Goal: Information Seeking & Learning: Check status

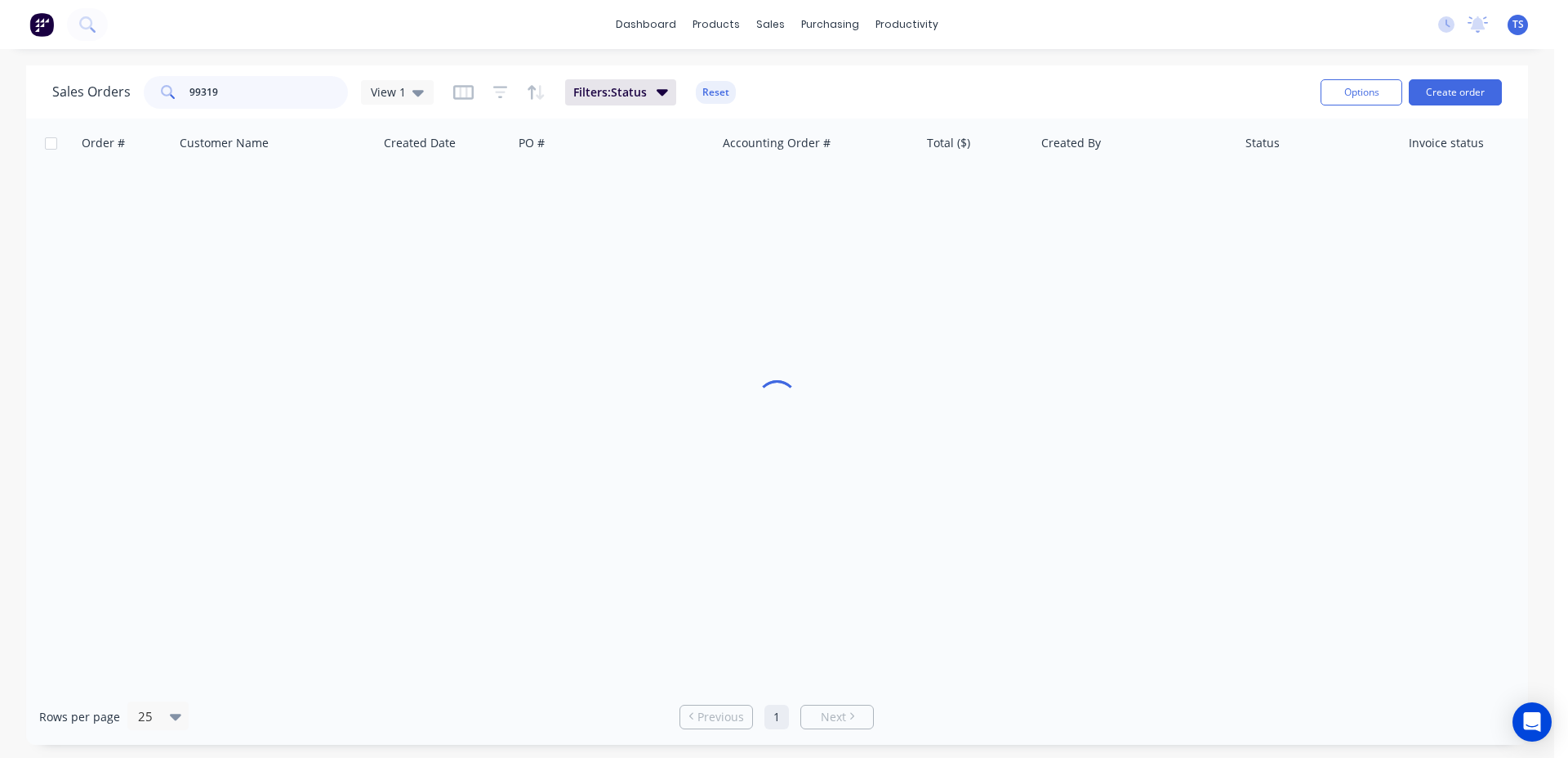
click at [208, 93] on input "99319" at bounding box center [269, 92] width 160 height 33
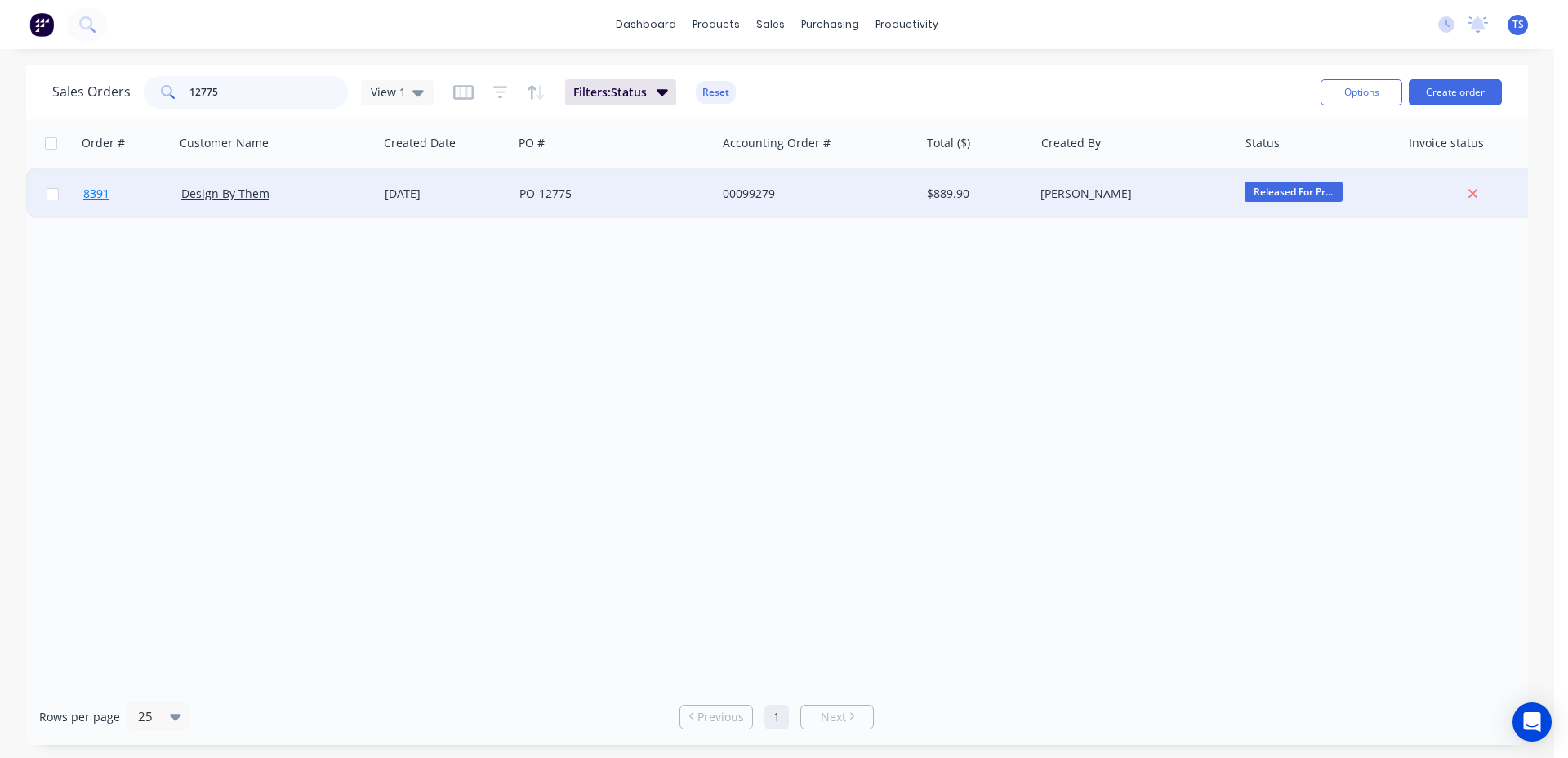
type input "12775"
click at [117, 174] on link "8391" at bounding box center [132, 193] width 98 height 49
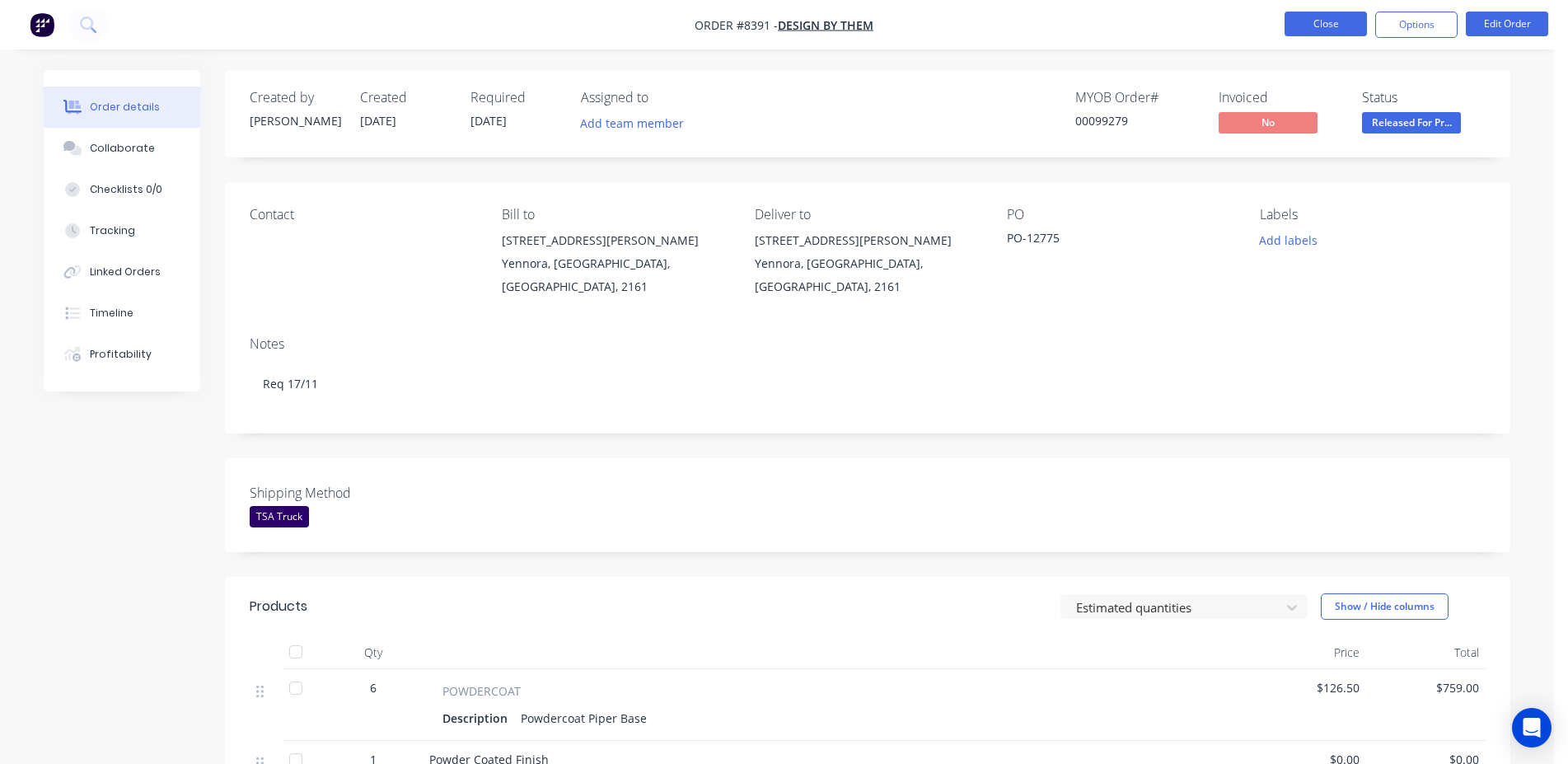
click at [1300, 27] on button "Close" at bounding box center [1325, 24] width 82 height 25
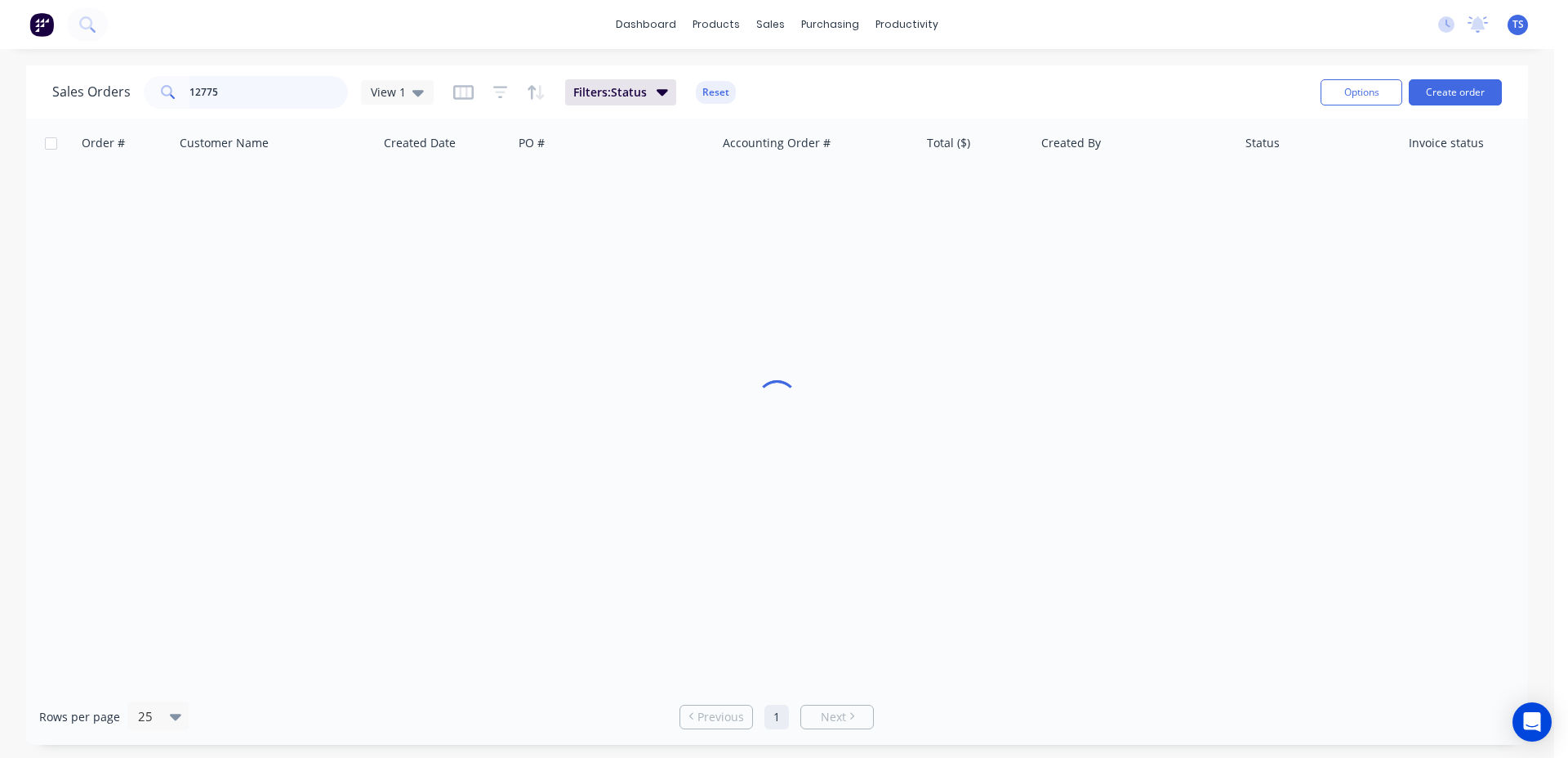
click at [247, 85] on input "12775" at bounding box center [269, 92] width 160 height 33
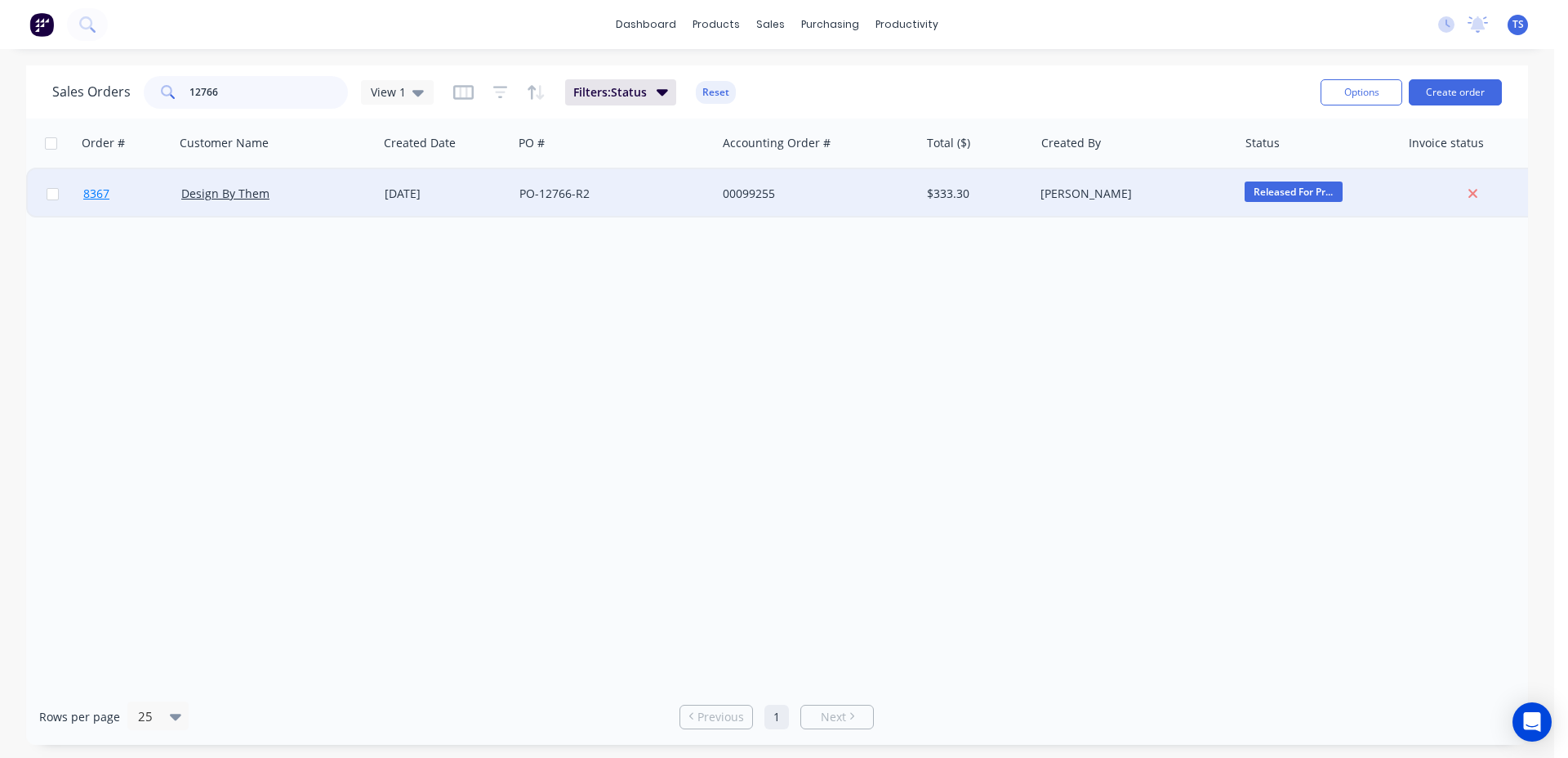
type input "12766"
click at [147, 206] on link "8367" at bounding box center [132, 193] width 98 height 49
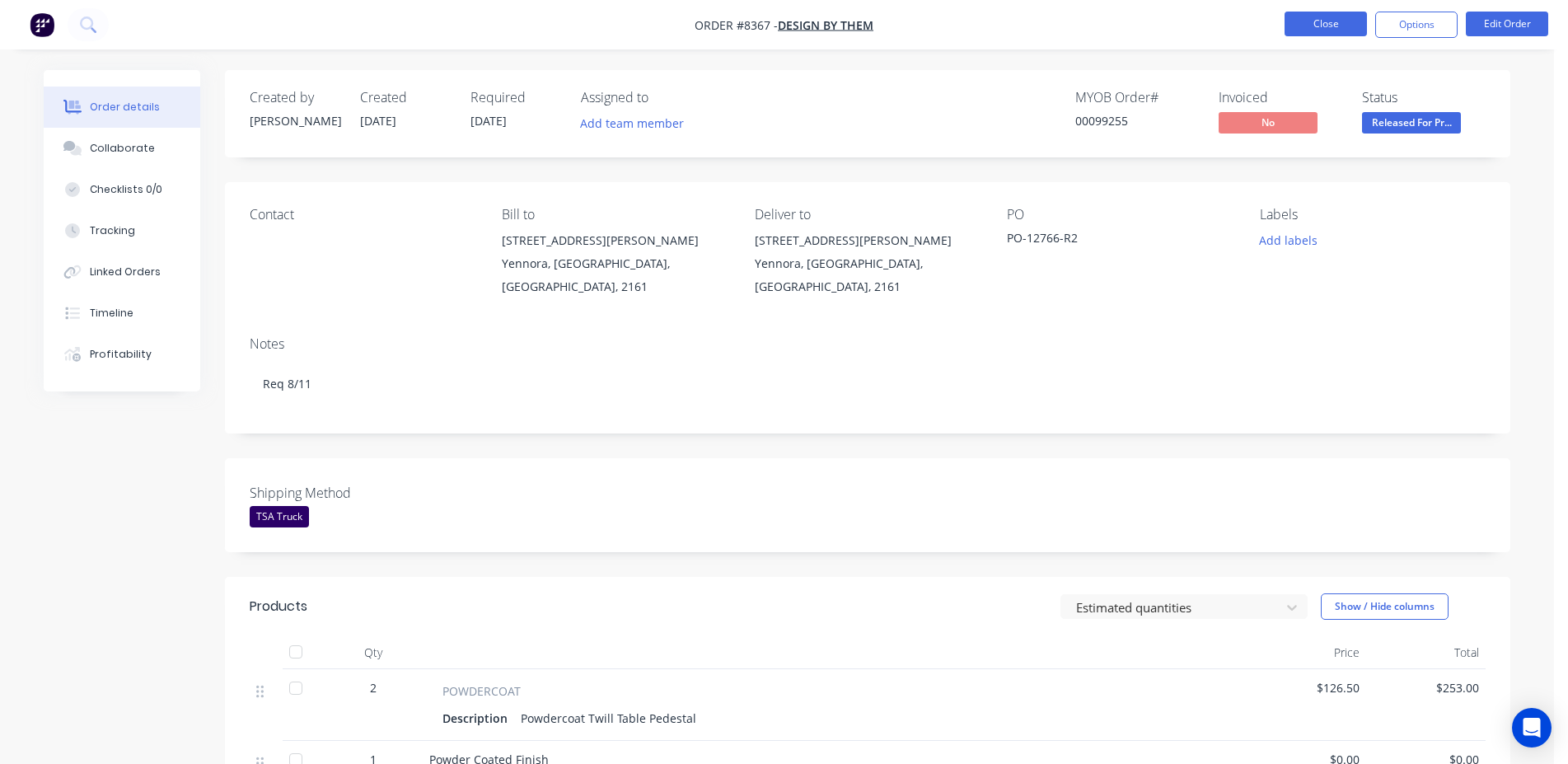
click at [1296, 29] on button "Close" at bounding box center [1325, 24] width 82 height 25
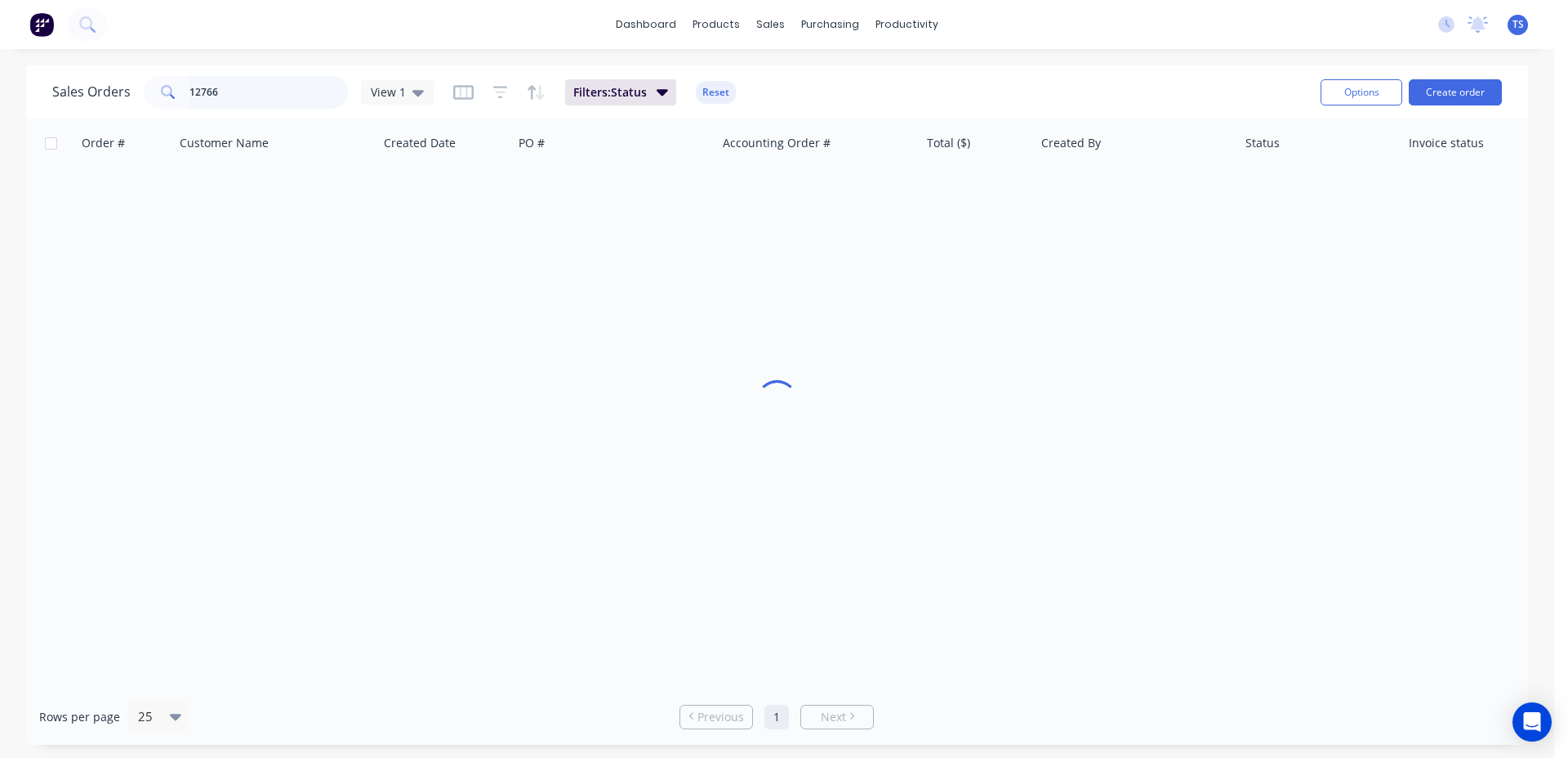
click at [284, 96] on input "12766" at bounding box center [269, 92] width 160 height 33
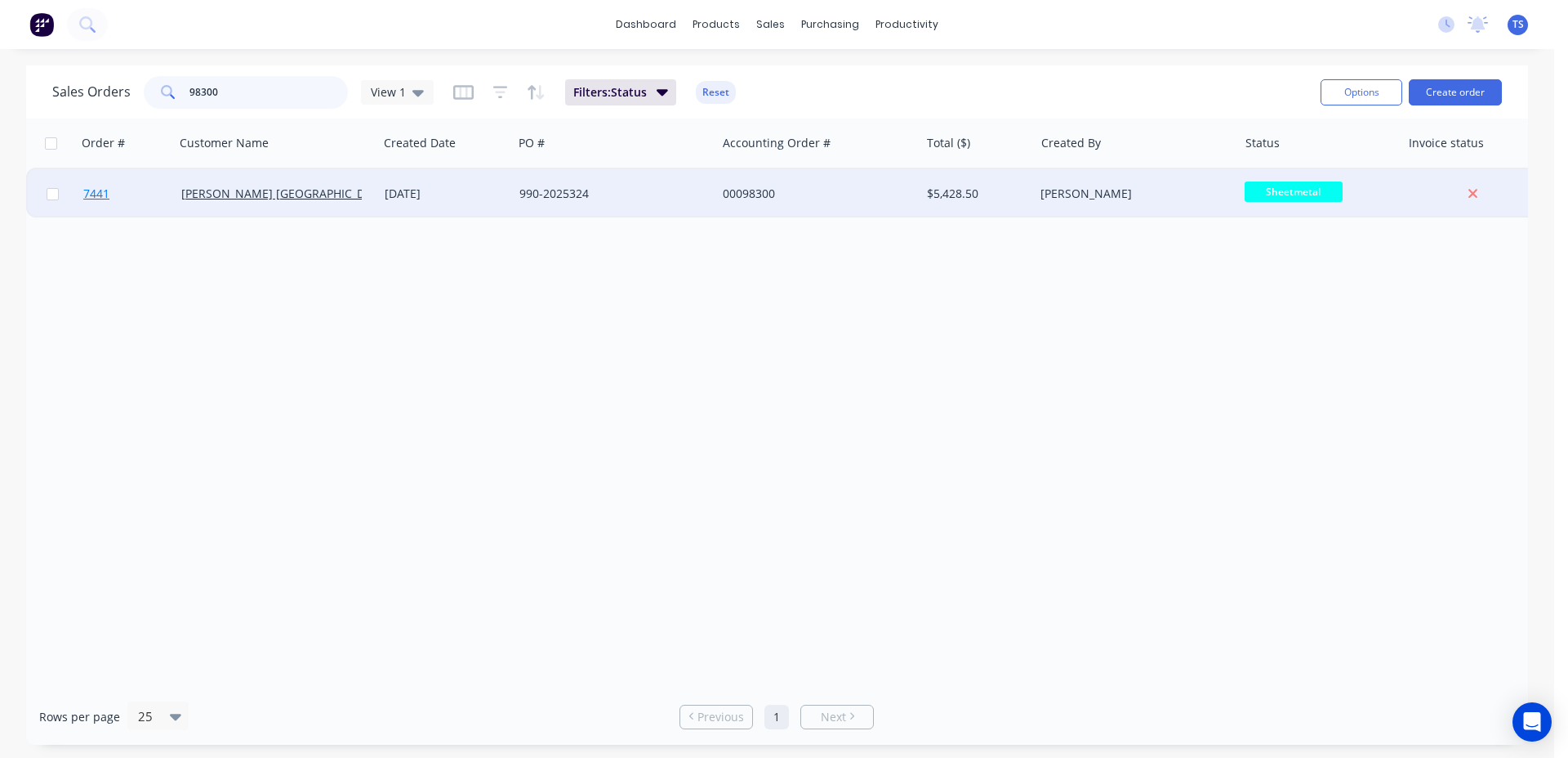
type input "98300"
click at [132, 203] on link "7441" at bounding box center [132, 193] width 98 height 49
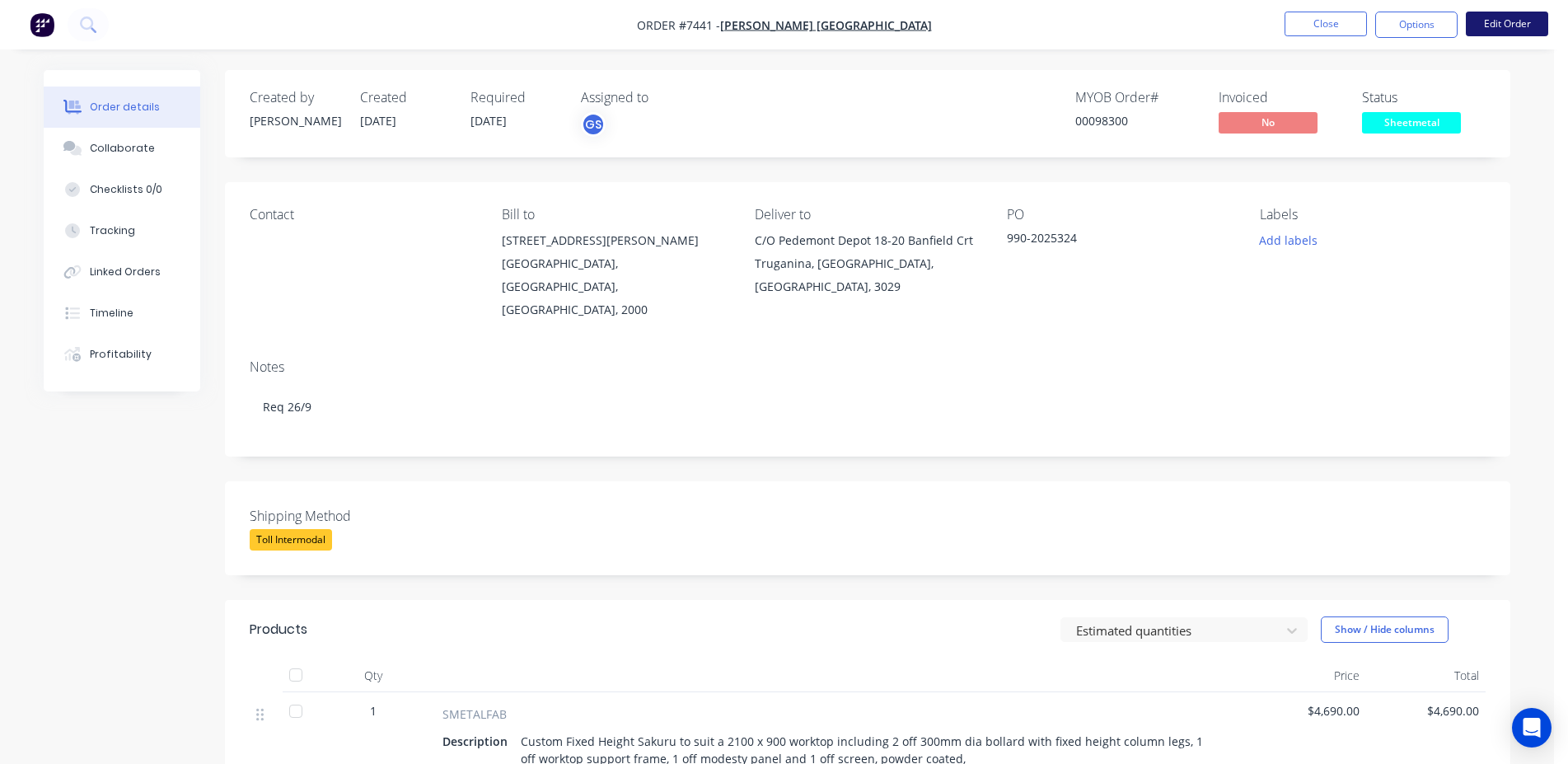
click at [1506, 32] on button "Edit Order" at bounding box center [1506, 24] width 82 height 25
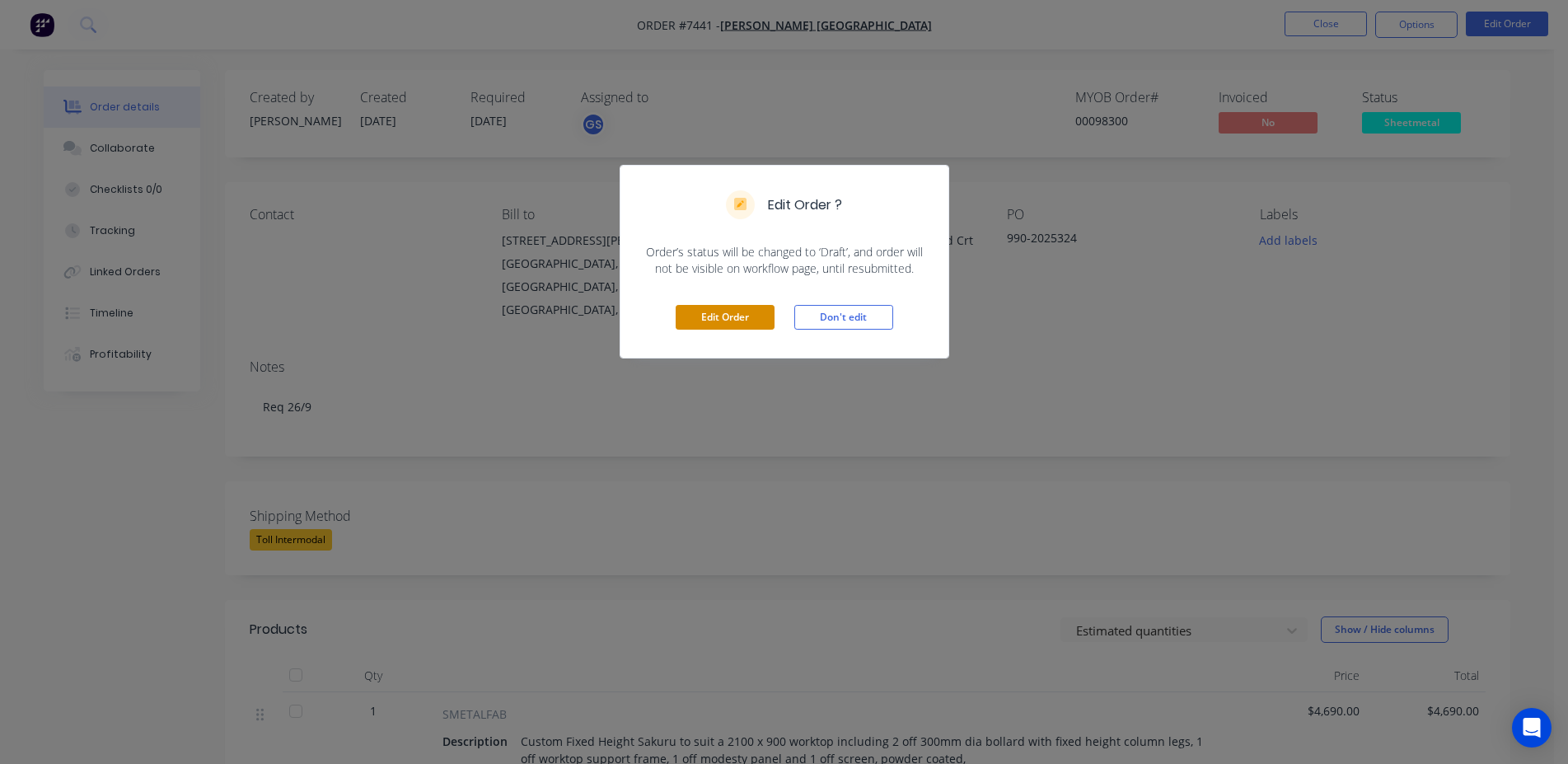
click at [744, 320] on button "Edit Order" at bounding box center [724, 317] width 98 height 25
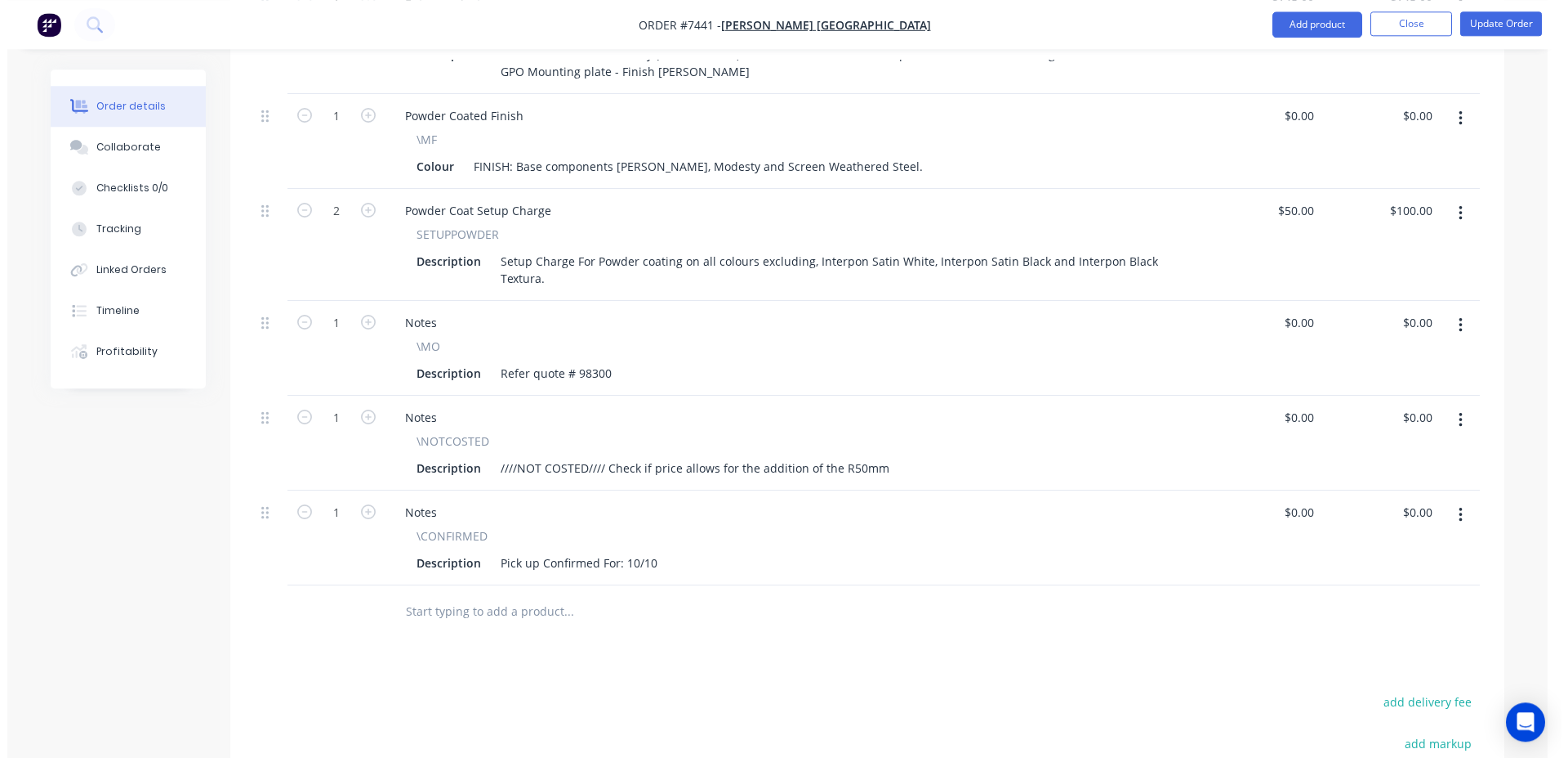
scroll to position [917, 0]
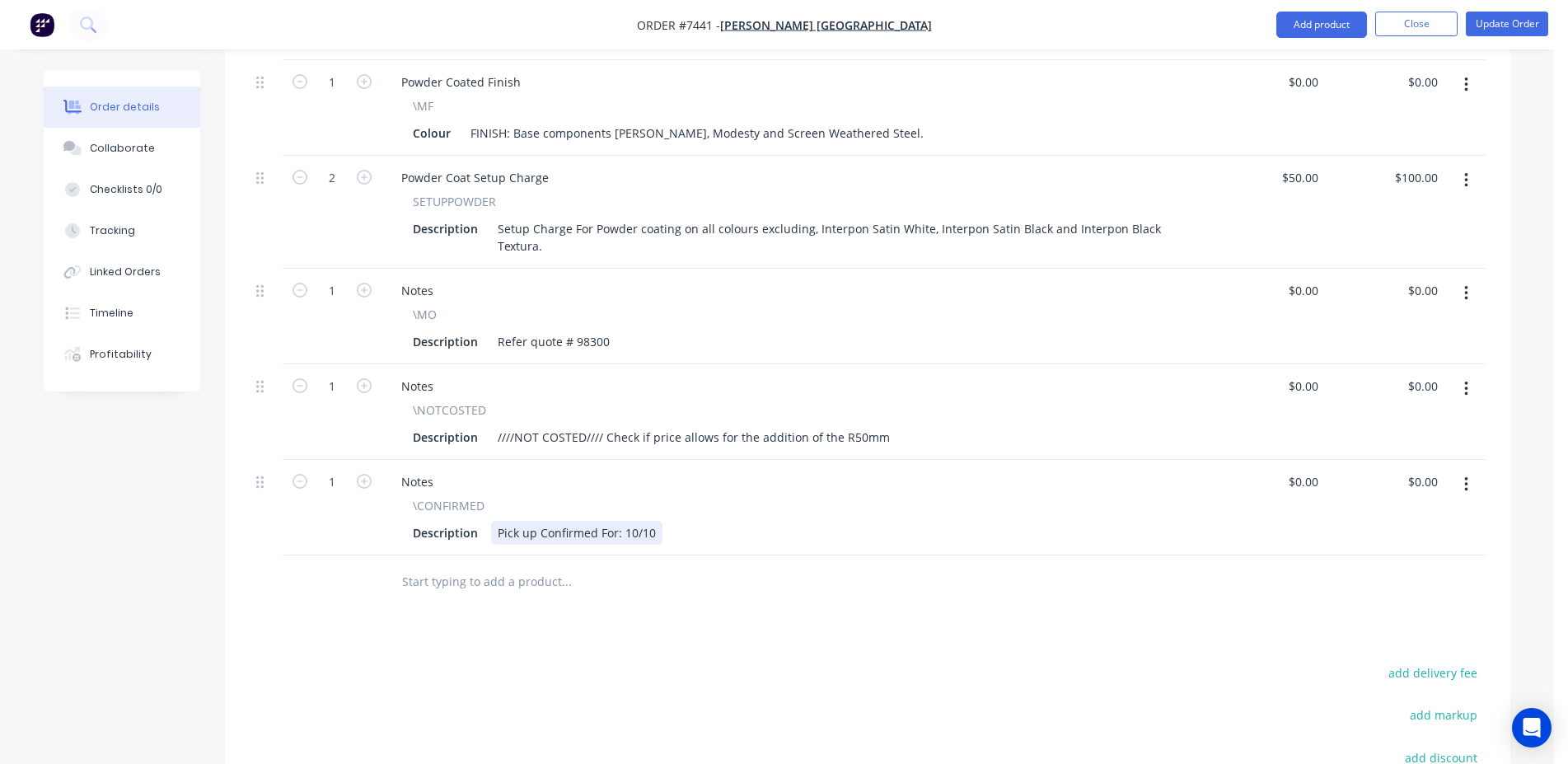
click at [633, 521] on div "Pick up Confirmed For: 10/10" at bounding box center [577, 532] width 171 height 24
click at [1479, 27] on button "Update Order" at bounding box center [1506, 24] width 82 height 25
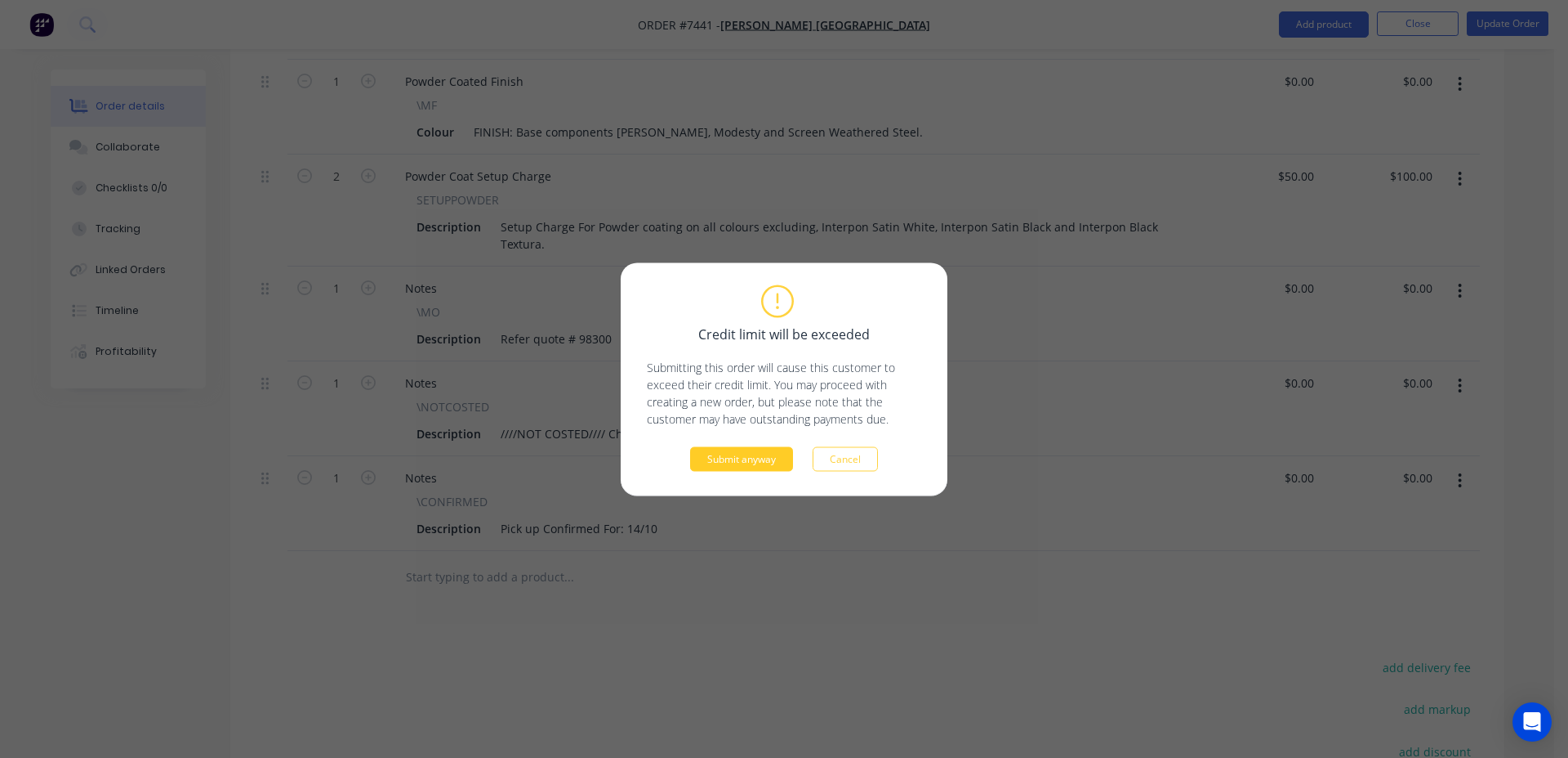
click at [735, 453] on button "Submit anyway" at bounding box center [742, 458] width 103 height 24
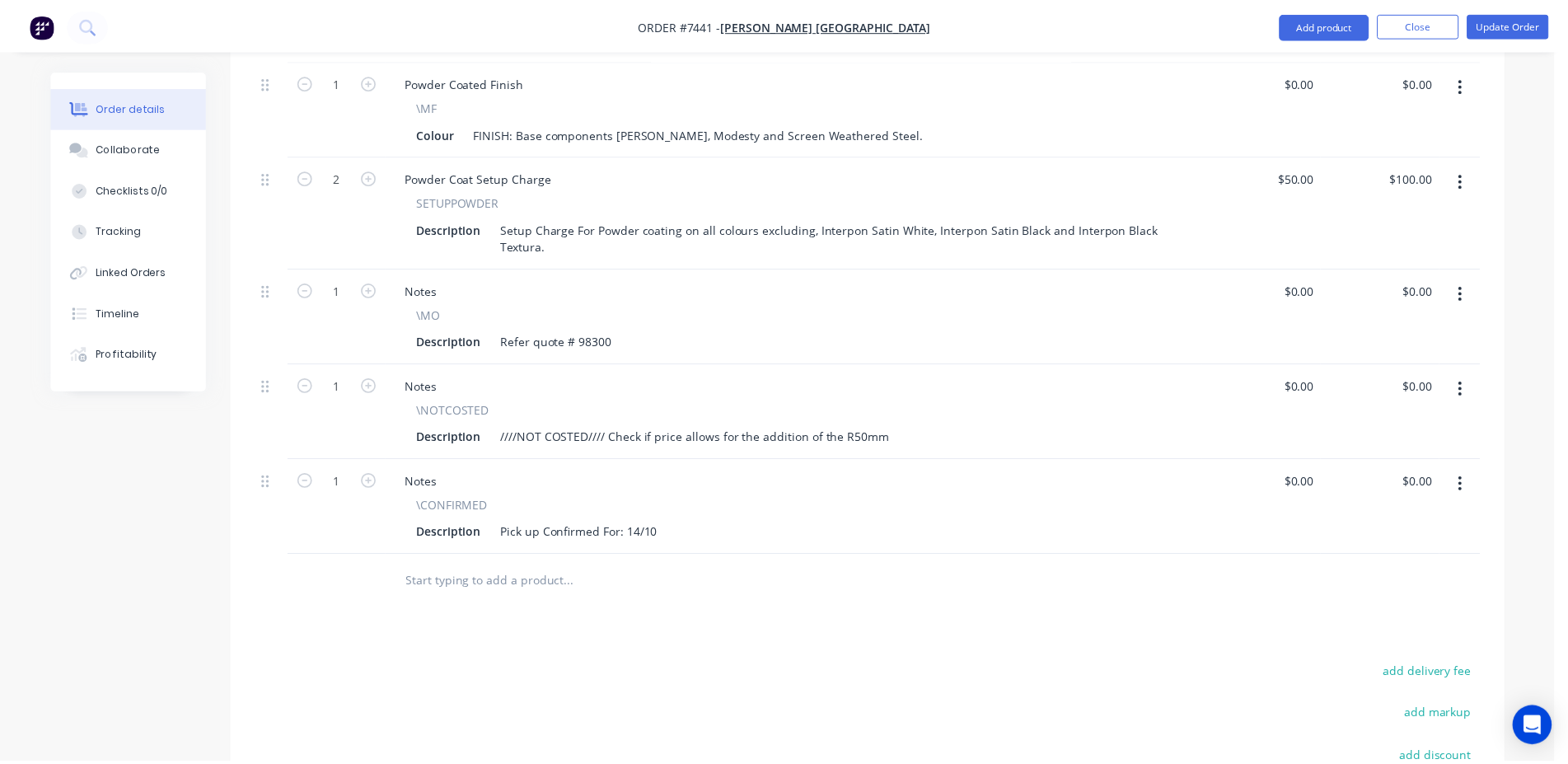
scroll to position [827, 0]
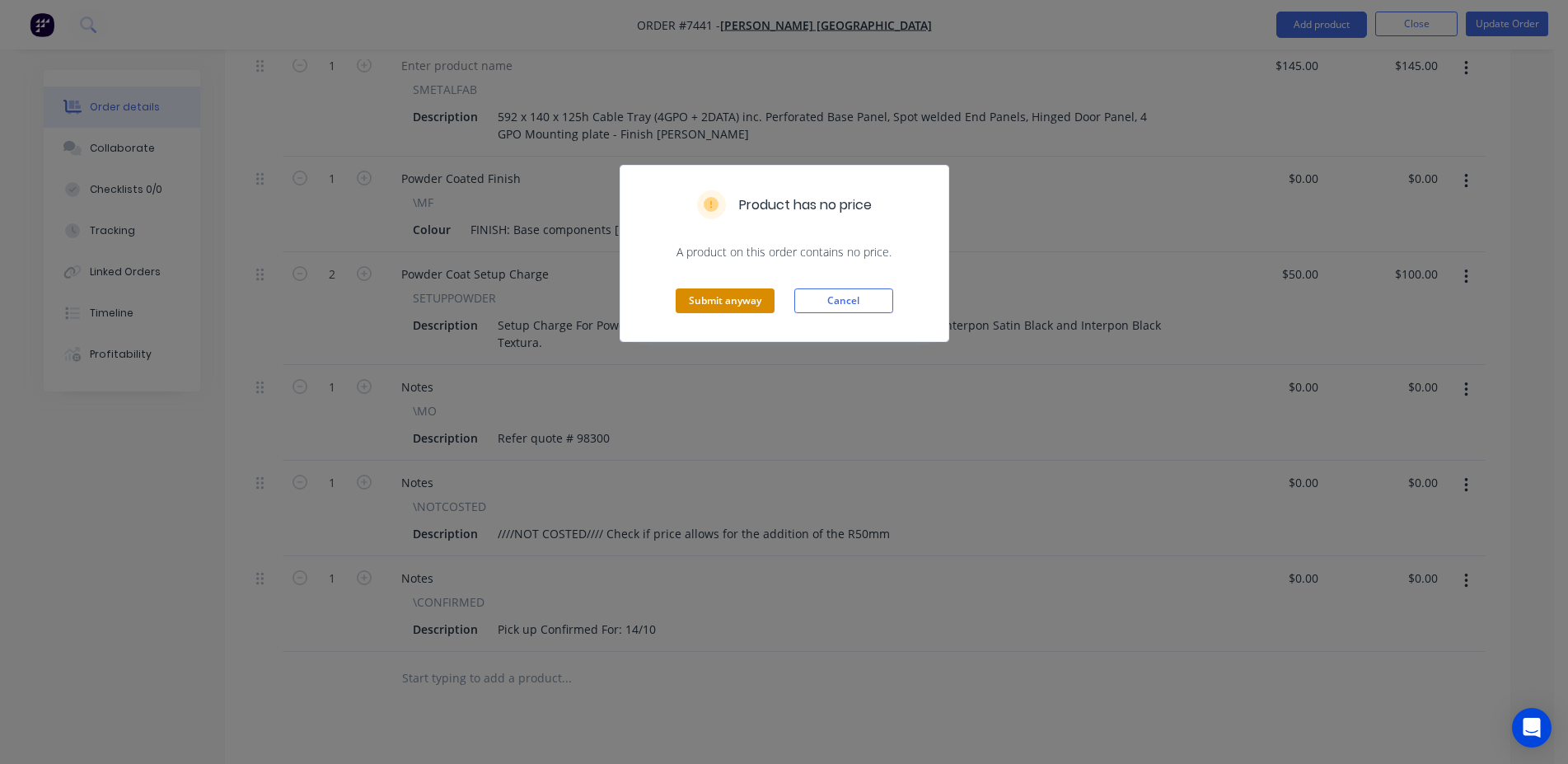
click at [757, 295] on button "Submit anyway" at bounding box center [724, 301] width 98 height 25
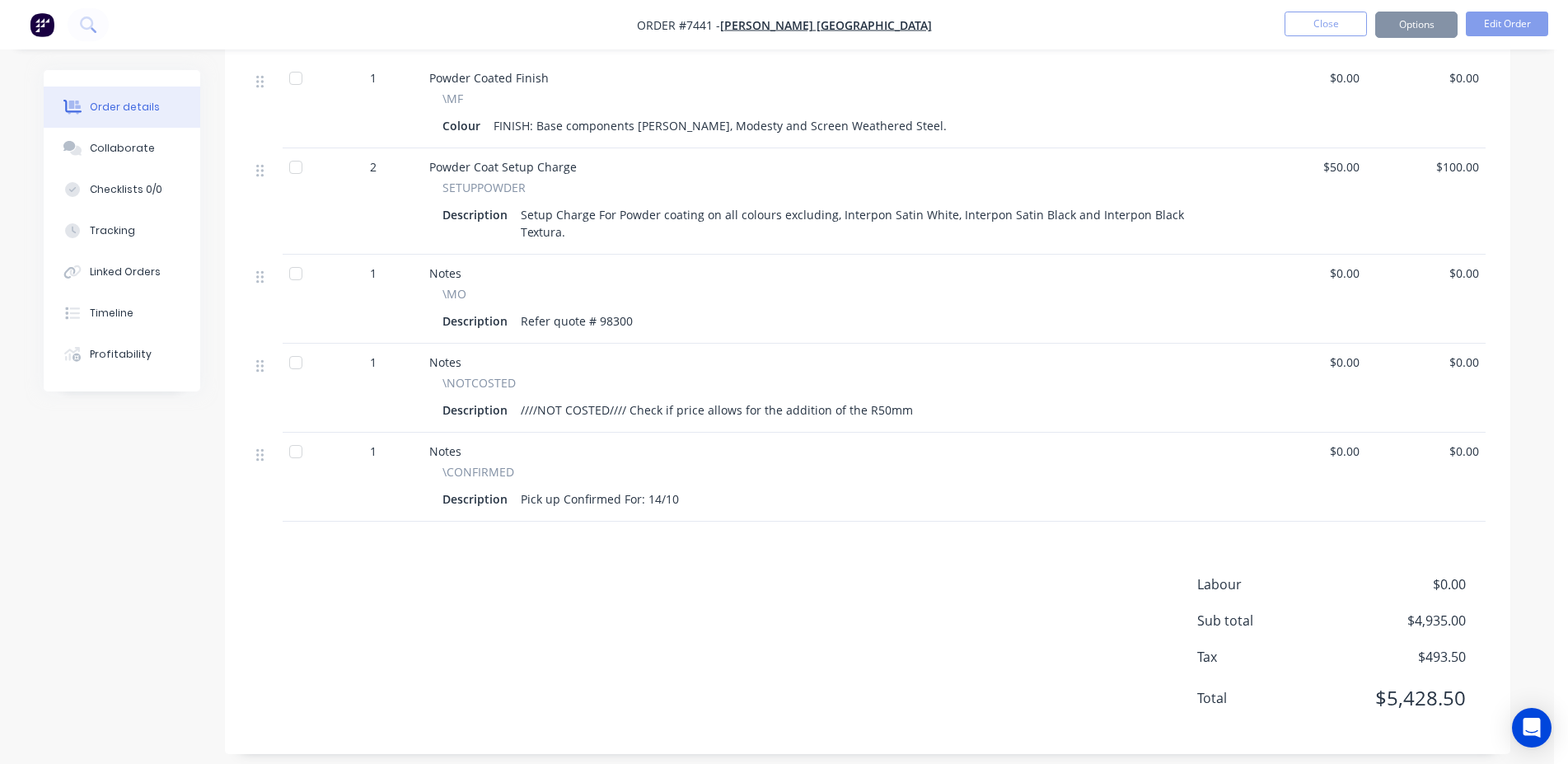
scroll to position [786, 0]
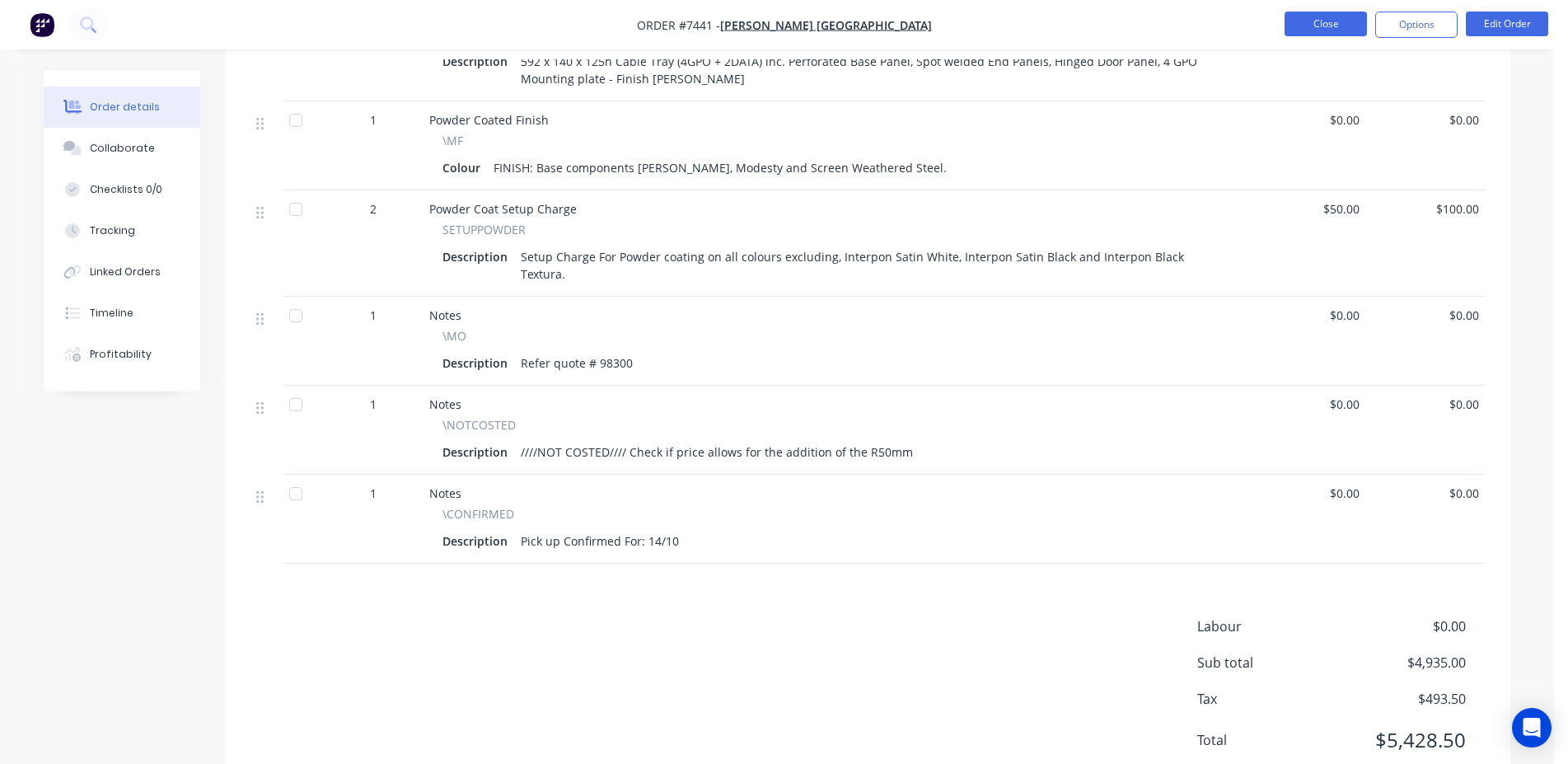
click at [1354, 26] on button "Close" at bounding box center [1325, 24] width 82 height 25
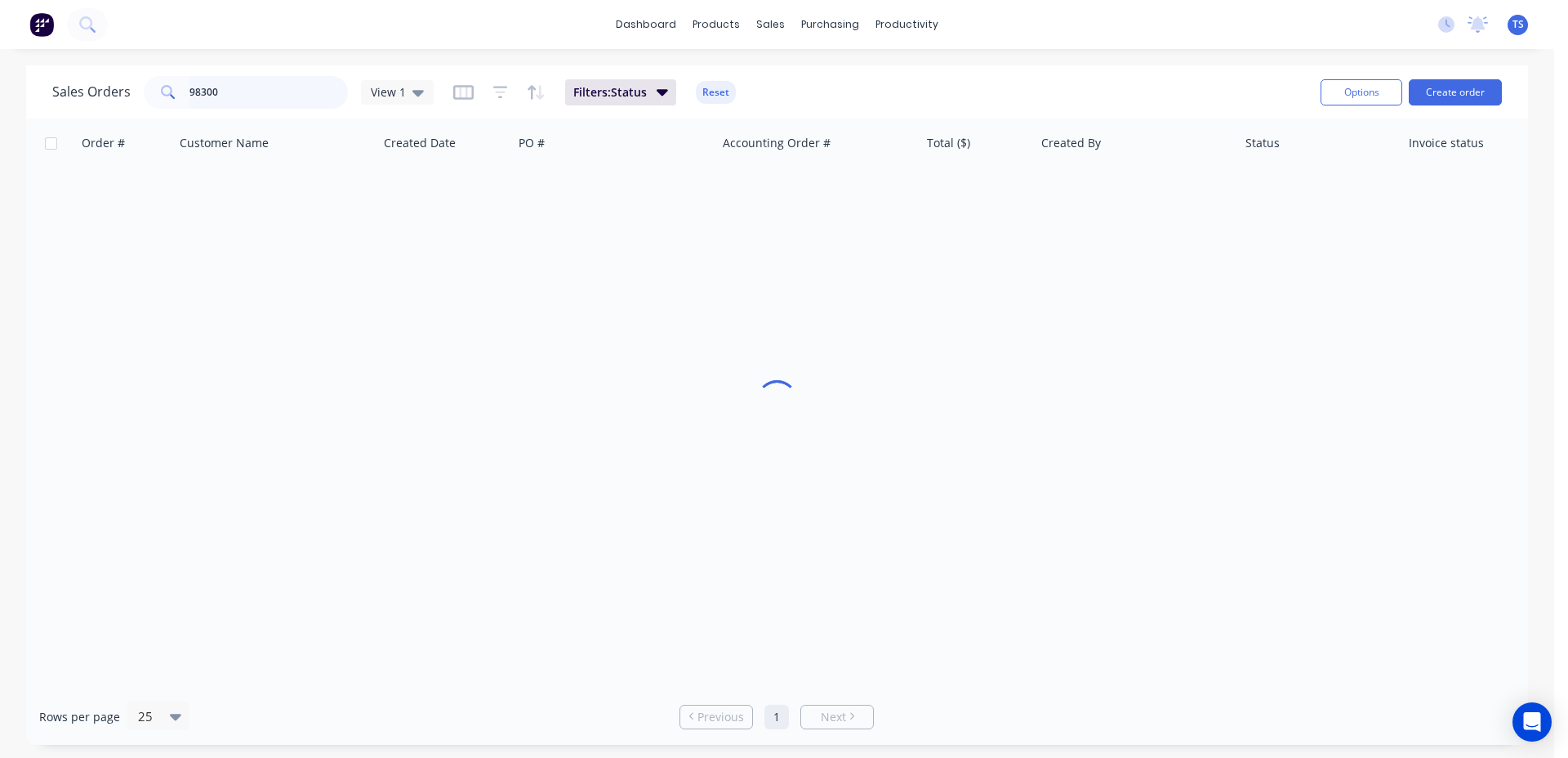
click at [269, 99] on input "98300" at bounding box center [269, 92] width 160 height 33
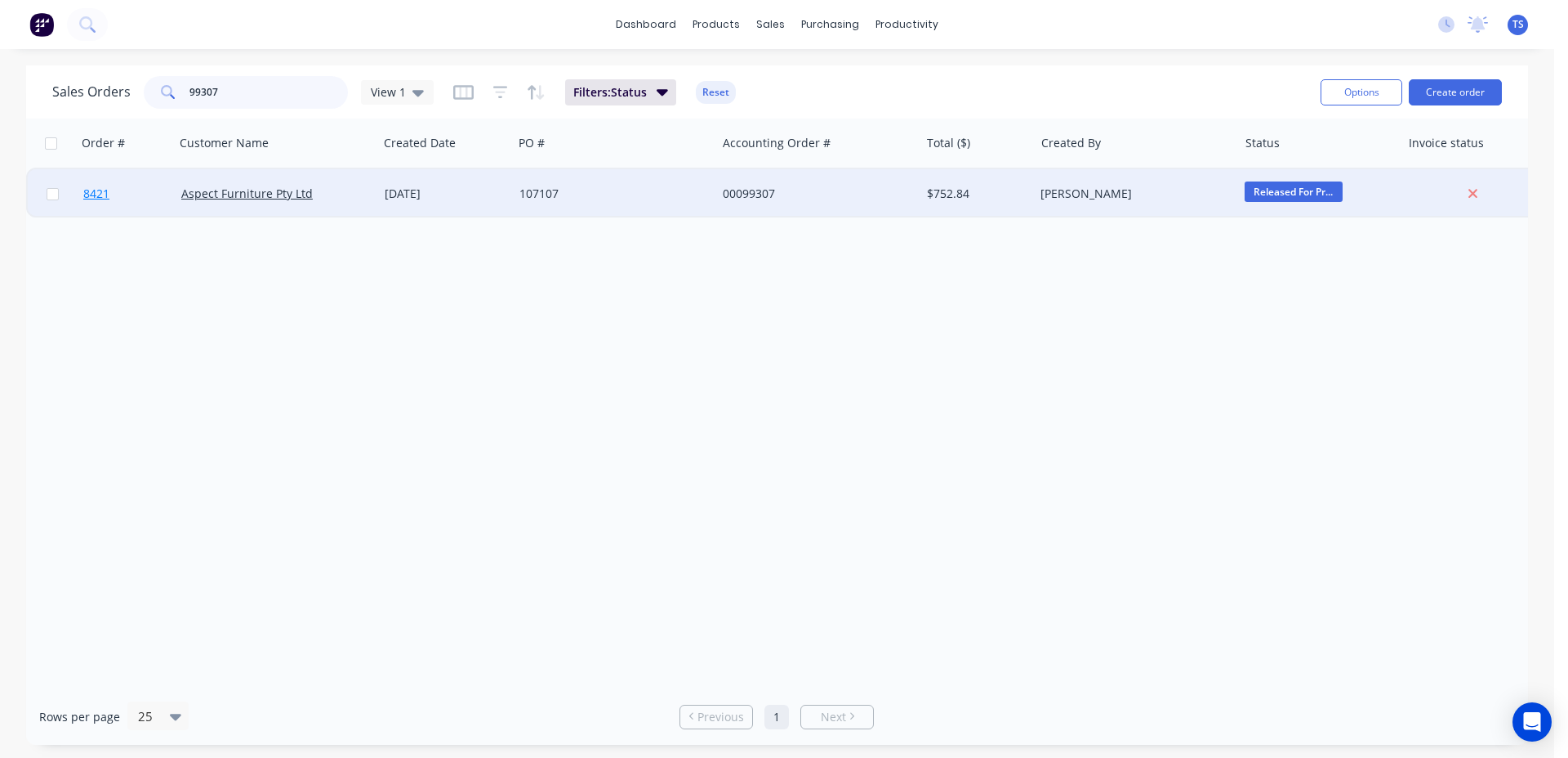
type input "99307"
click at [116, 182] on link "8421" at bounding box center [132, 193] width 98 height 49
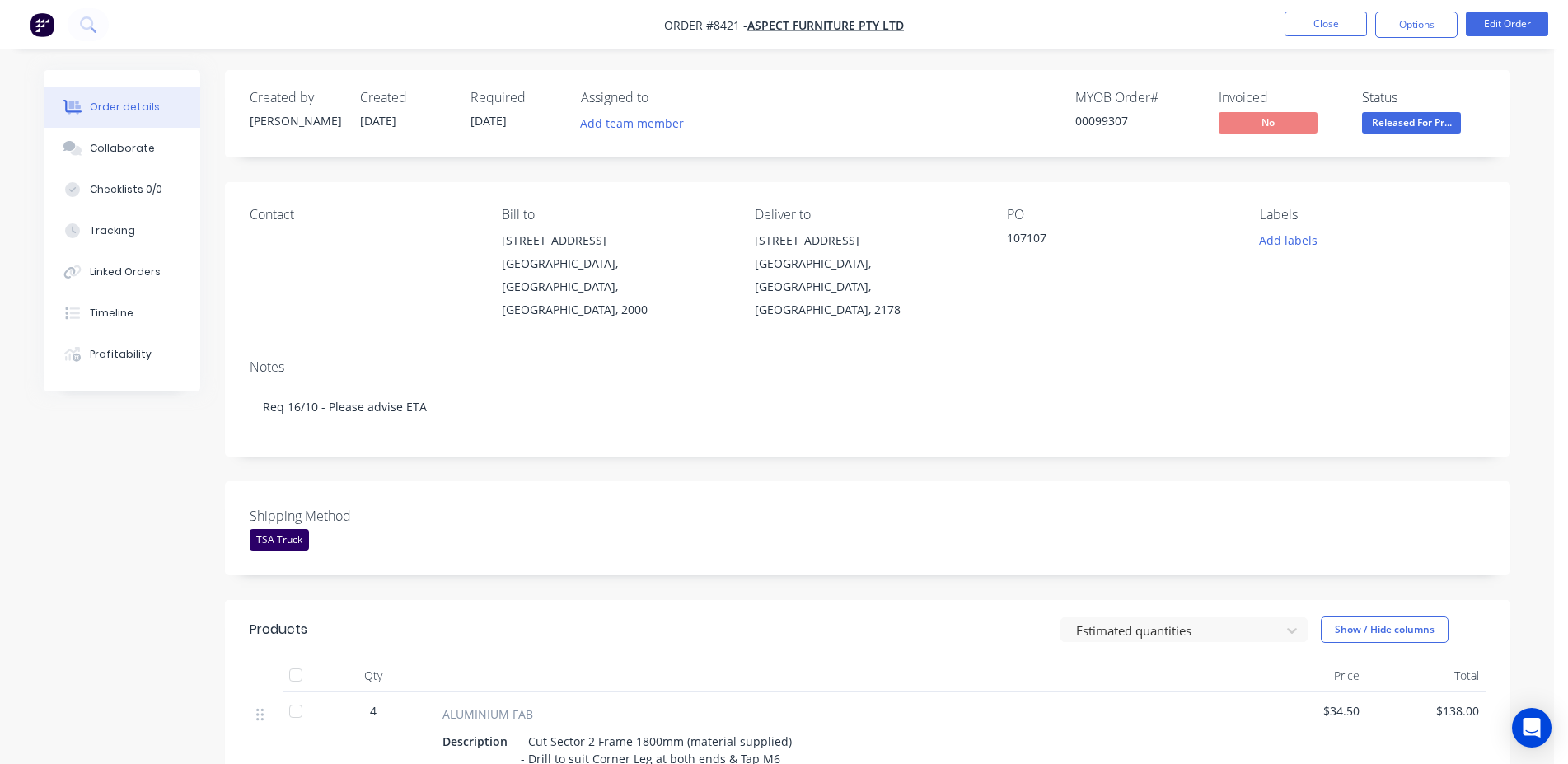
click at [1493, 43] on nav "Order #8421 - Aspect Furniture Pty Ltd Close Options Edit Order" at bounding box center [784, 25] width 1568 height 49
click at [1503, 24] on button "Edit Order" at bounding box center [1506, 24] width 82 height 25
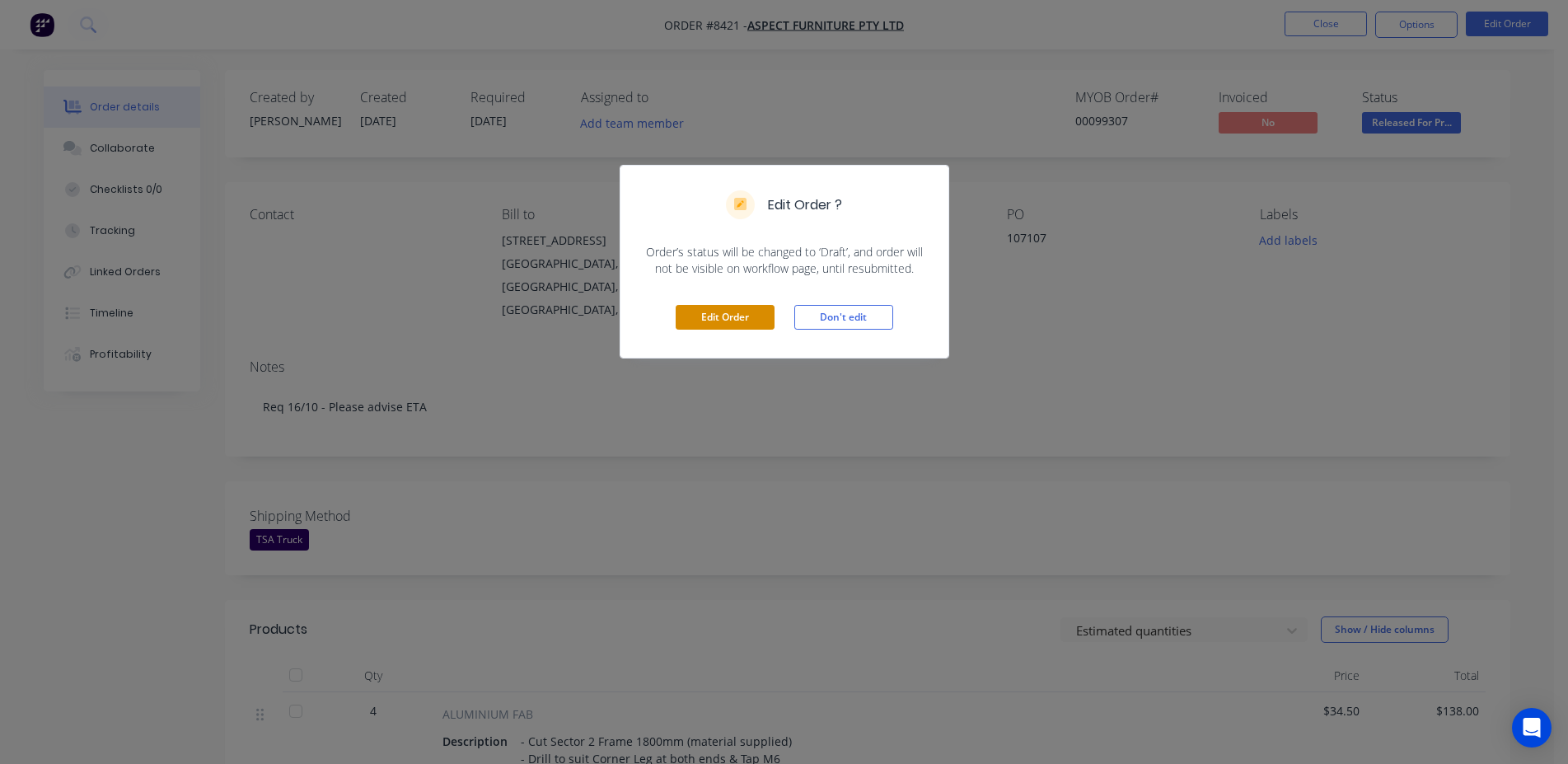
click at [709, 311] on button "Edit Order" at bounding box center [724, 317] width 98 height 25
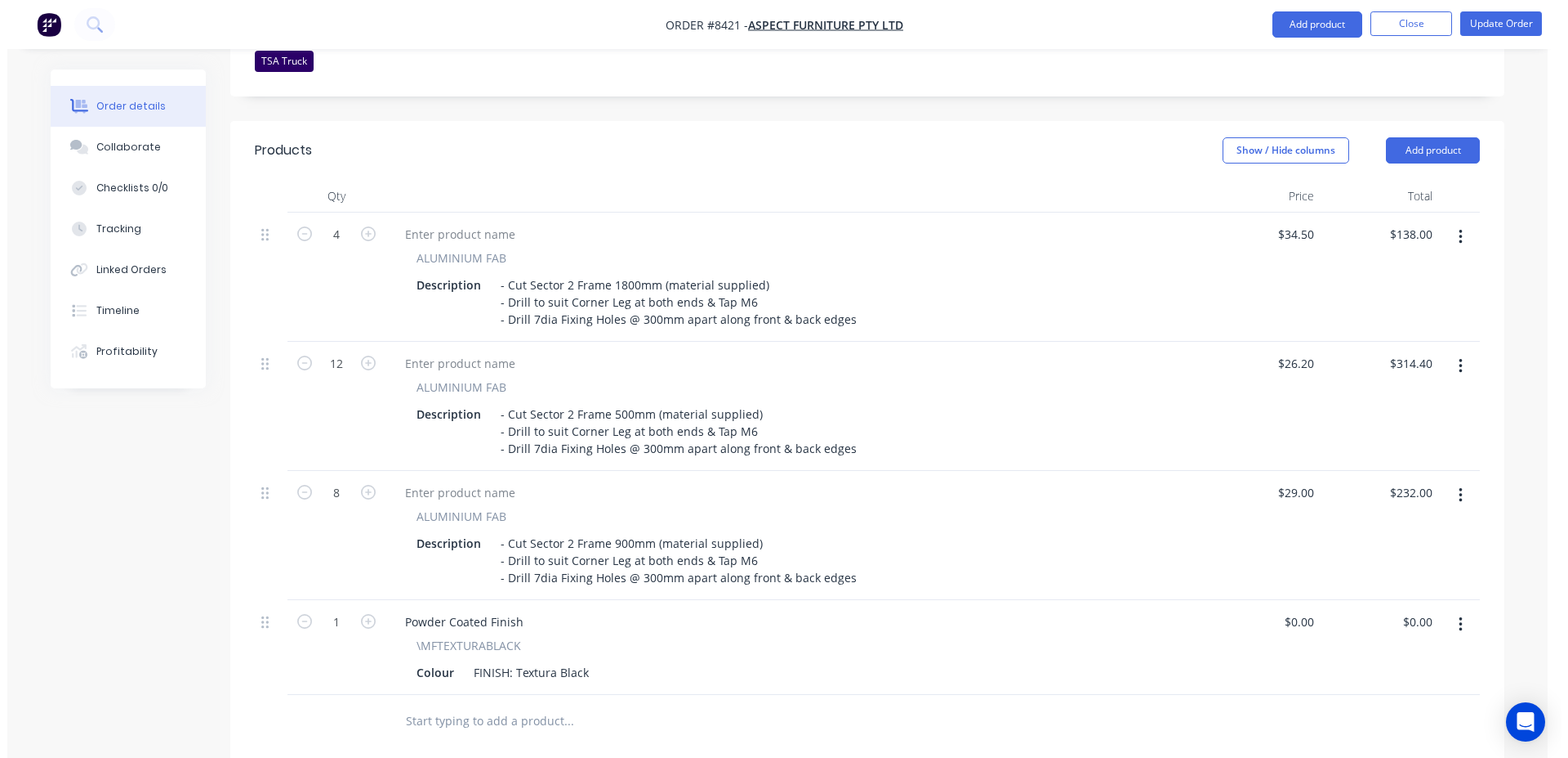
scroll to position [750, 0]
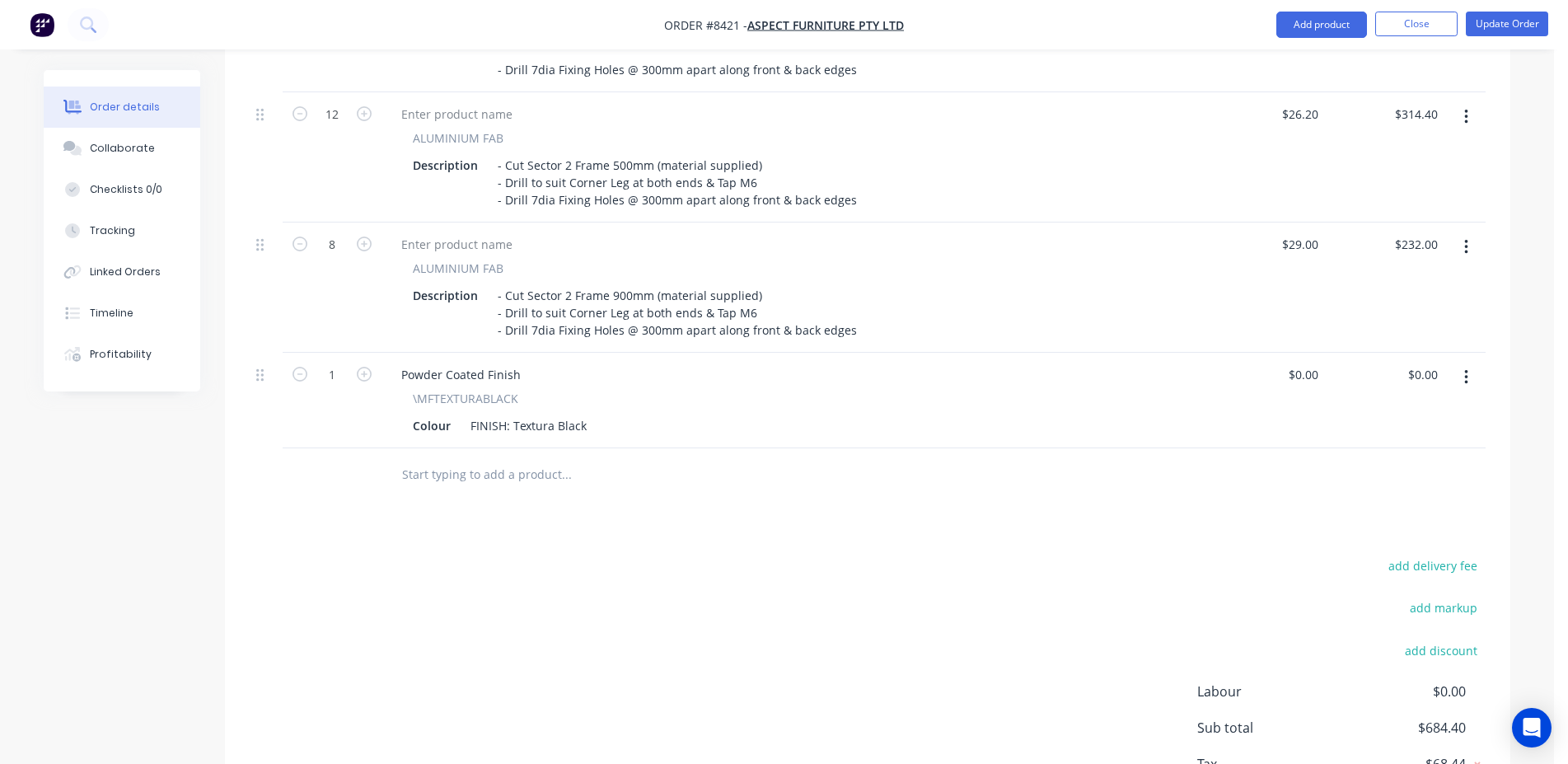
click at [489, 458] on input "text" at bounding box center [566, 474] width 330 height 33
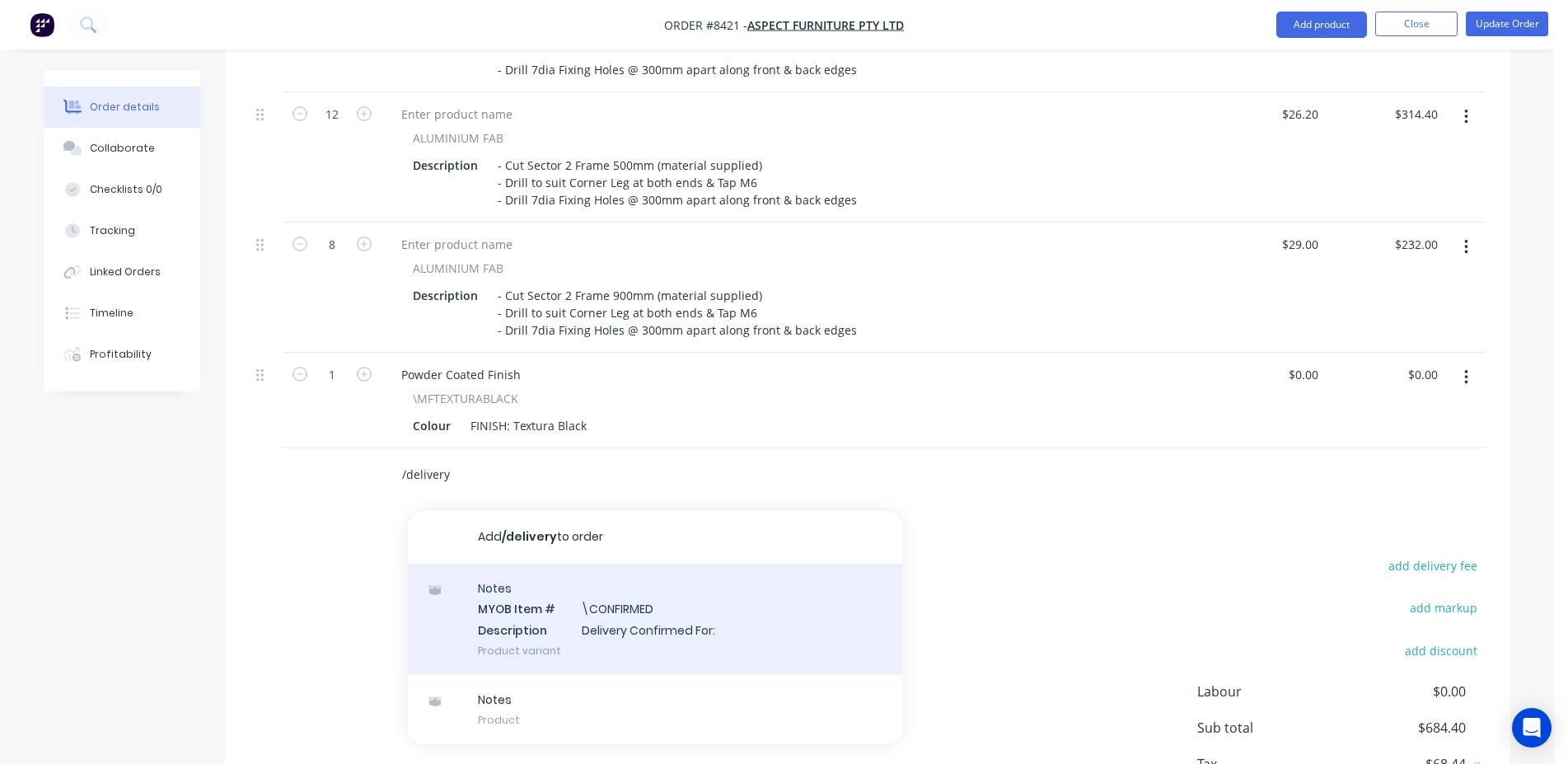
type input "/delivery"
click at [570, 563] on div "Notes MYOB Item # \CONFIRMED Description Delivery Confirmed For: Product variant" at bounding box center [655, 618] width 494 height 111
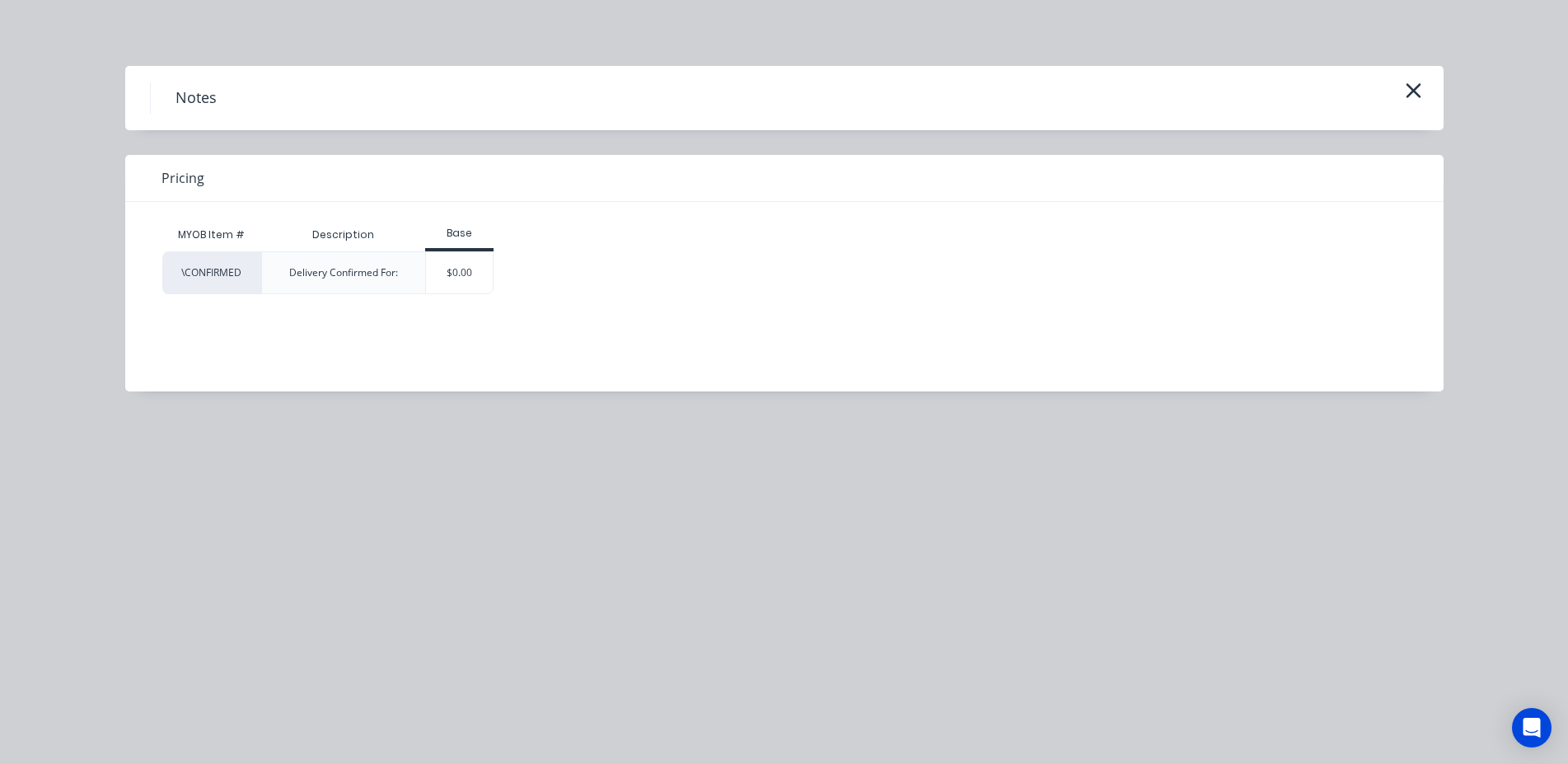
click at [490, 271] on div "$0.00" at bounding box center [459, 273] width 66 height 42
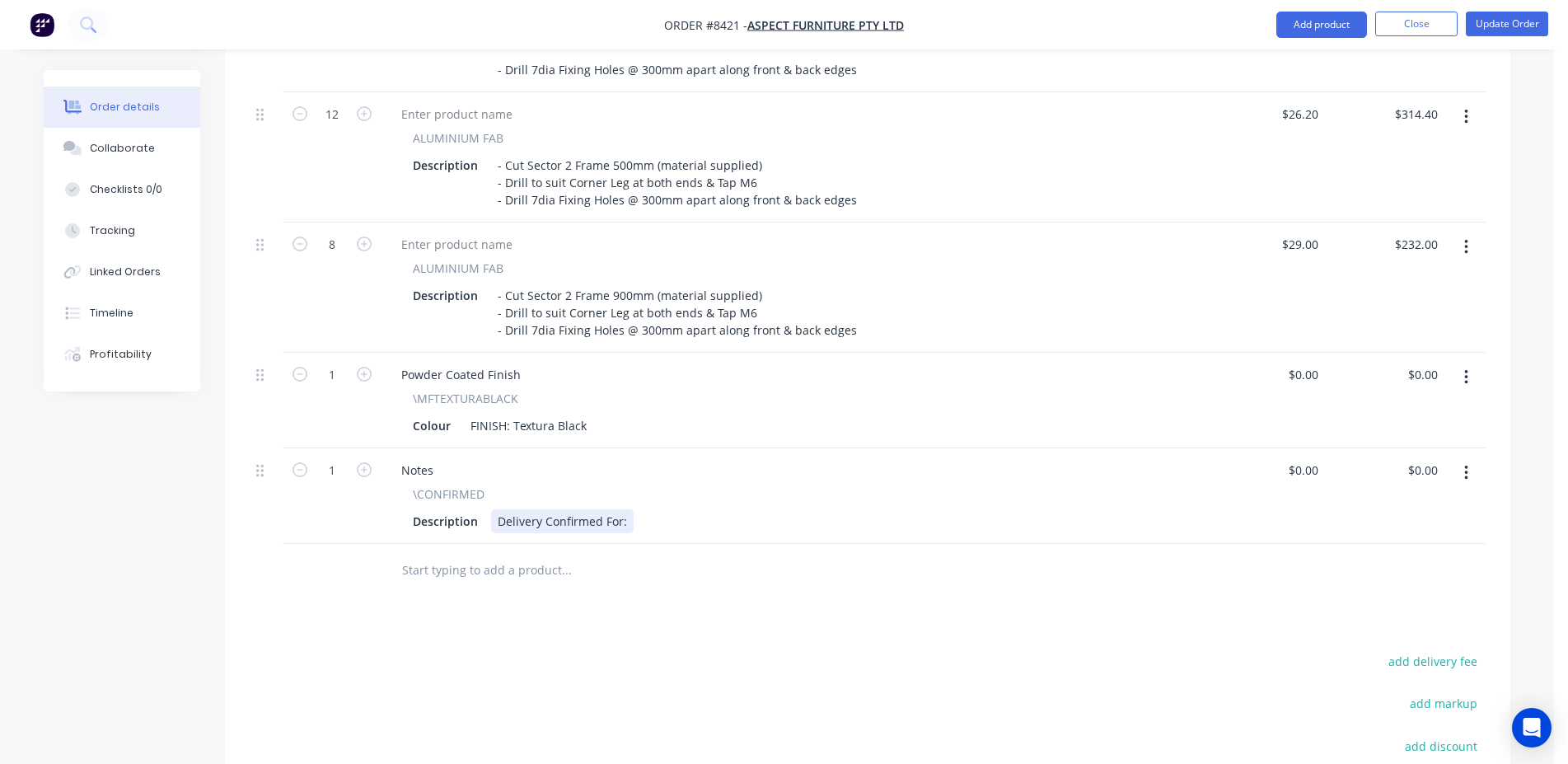
click at [627, 509] on div "Delivery Confirmed For:" at bounding box center [562, 521] width 143 height 24
click at [1497, 28] on button "Update Order" at bounding box center [1506, 24] width 82 height 25
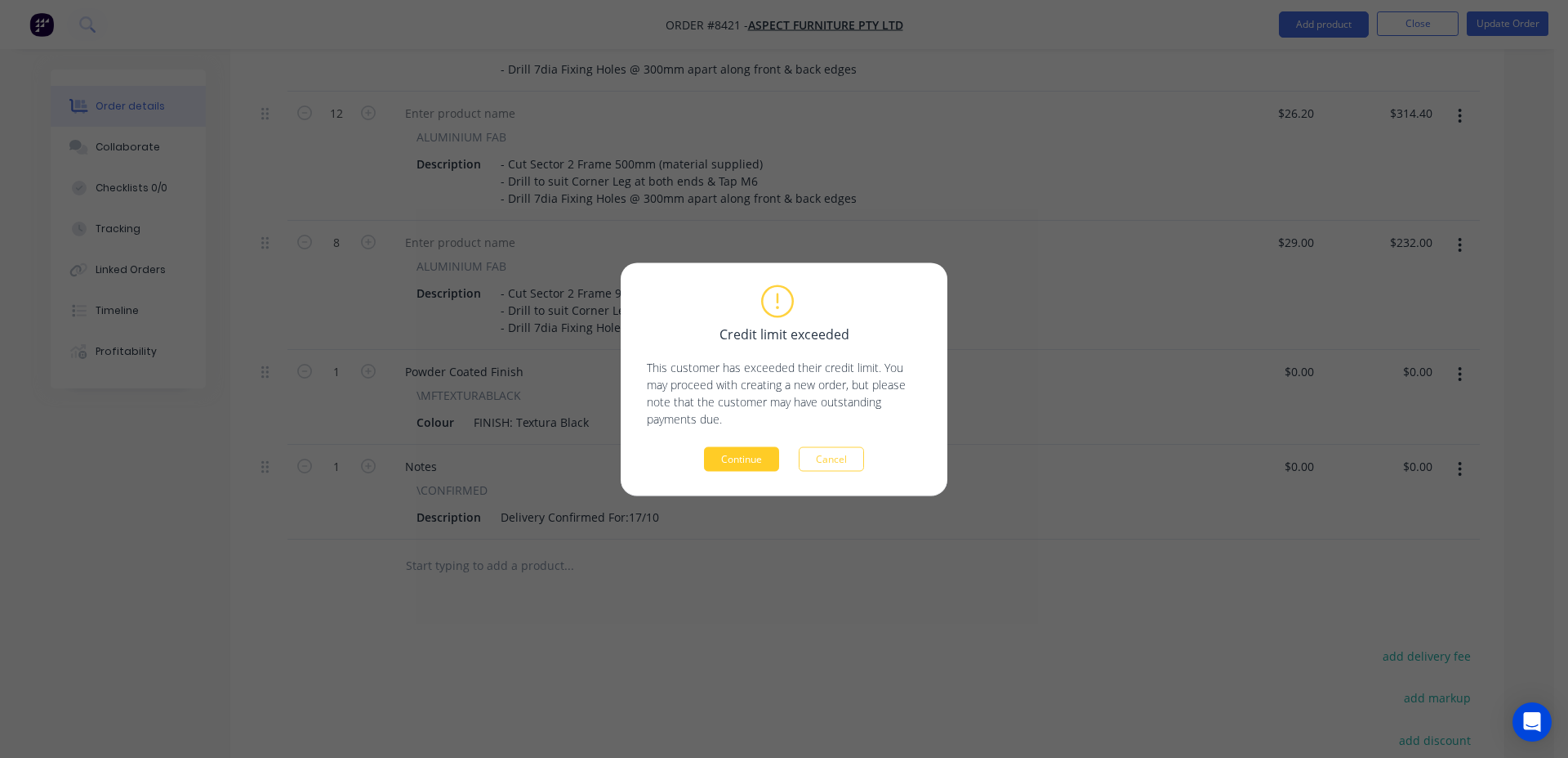
click at [731, 467] on button "Continue" at bounding box center [742, 458] width 75 height 24
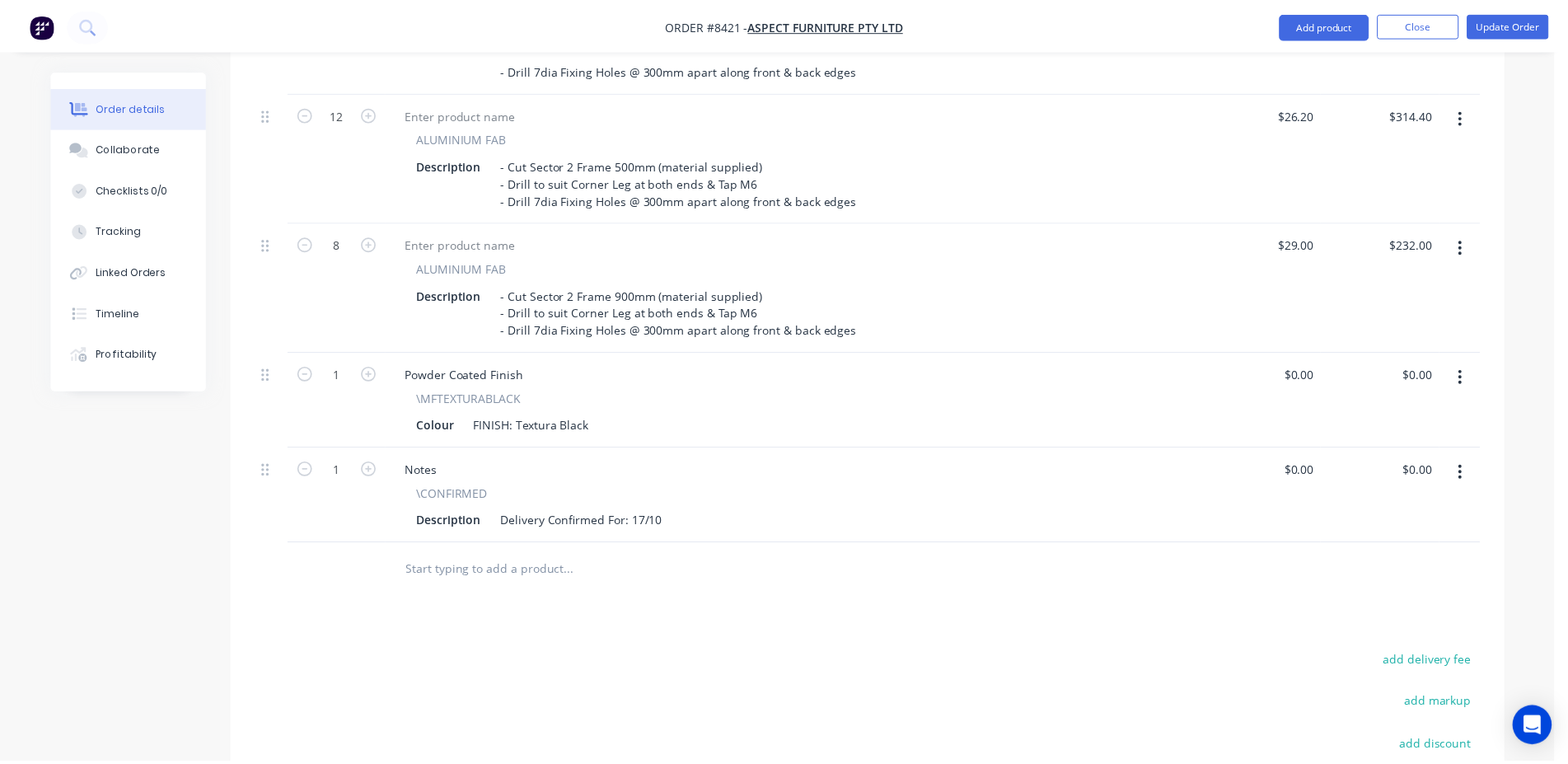
scroll to position [662, 0]
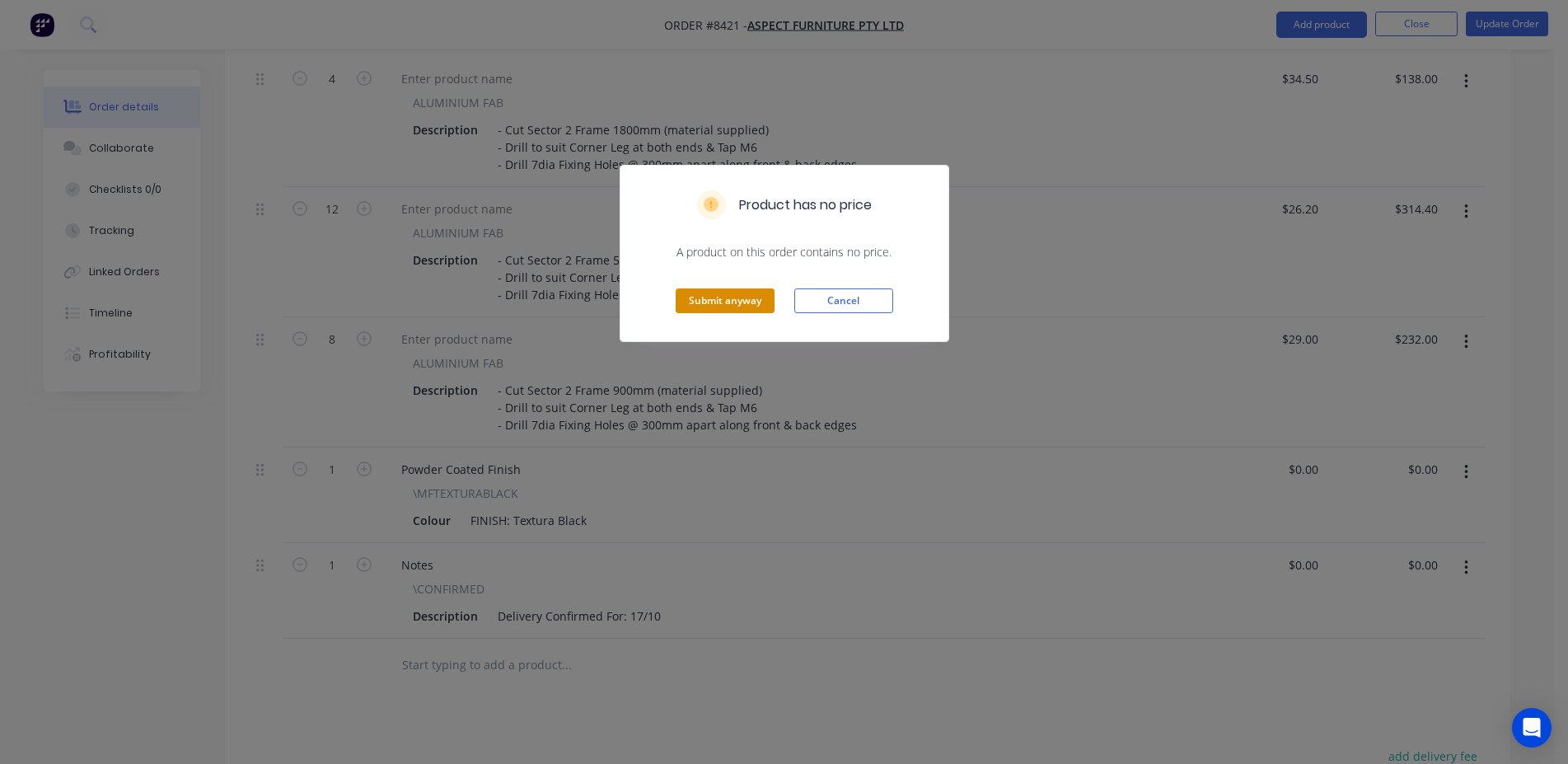
click at [717, 298] on button "Submit anyway" at bounding box center [724, 301] width 98 height 25
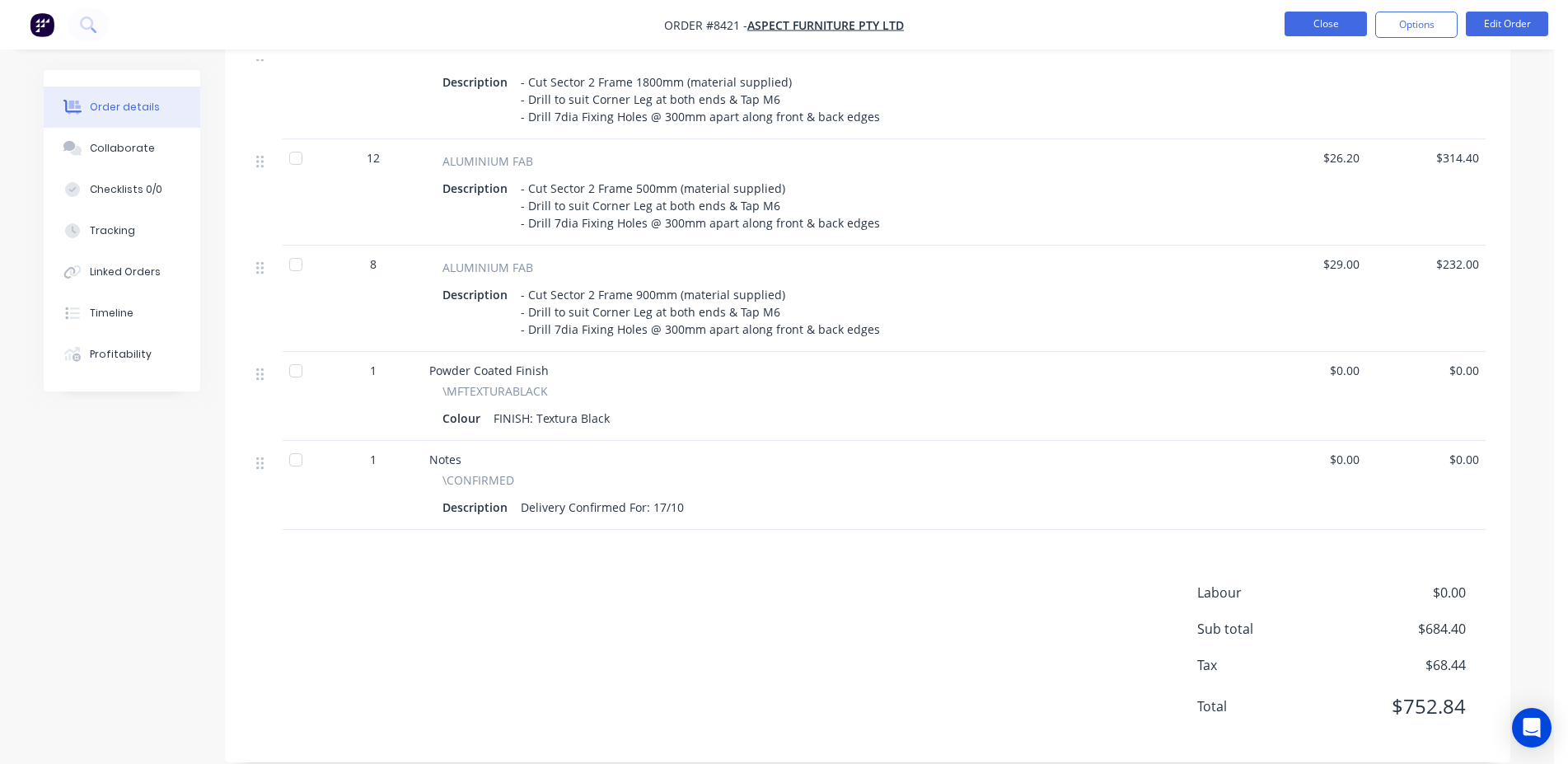
click at [1357, 29] on button "Close" at bounding box center [1325, 24] width 82 height 25
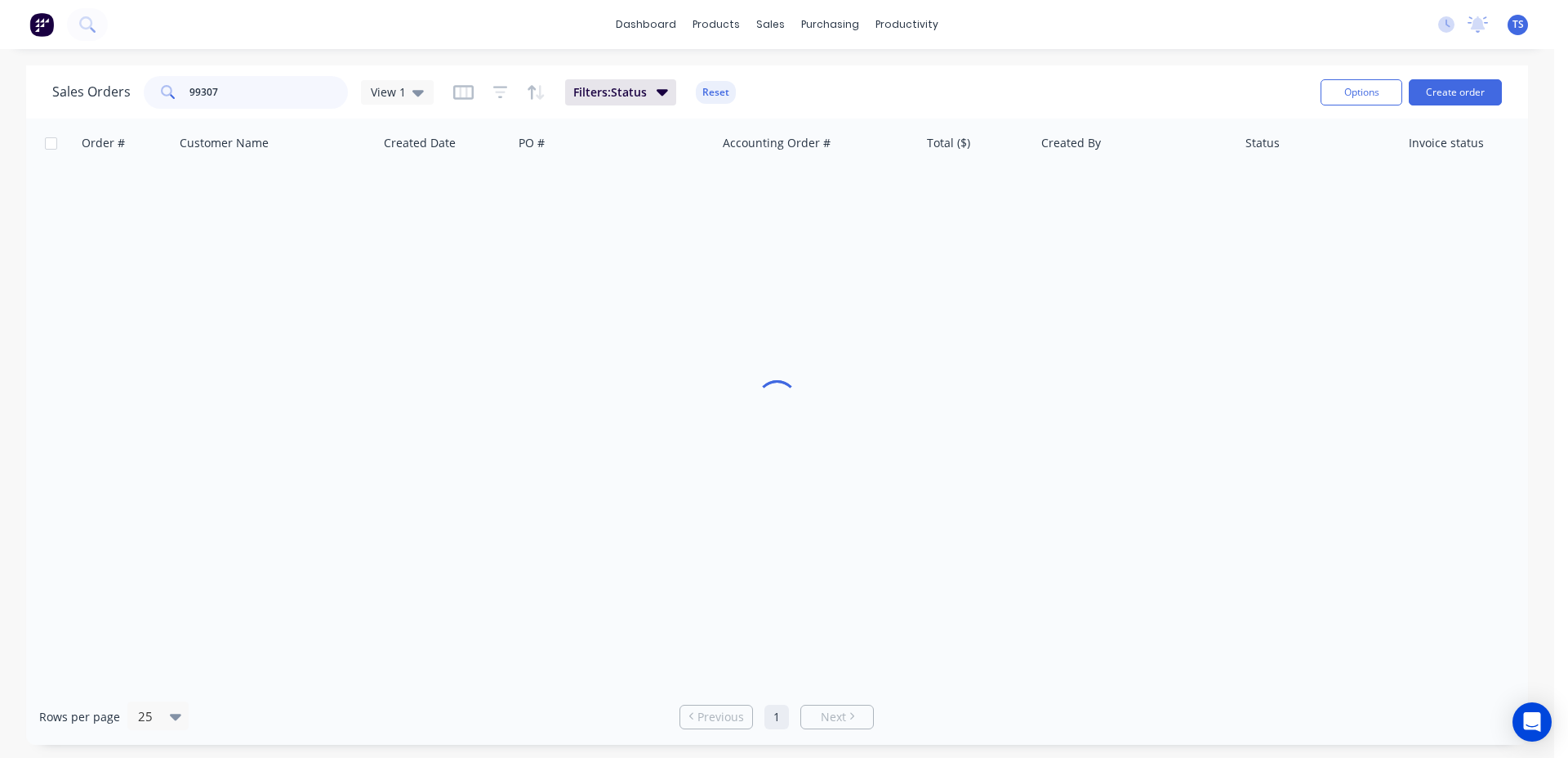
click at [324, 87] on input "99307" at bounding box center [269, 92] width 160 height 33
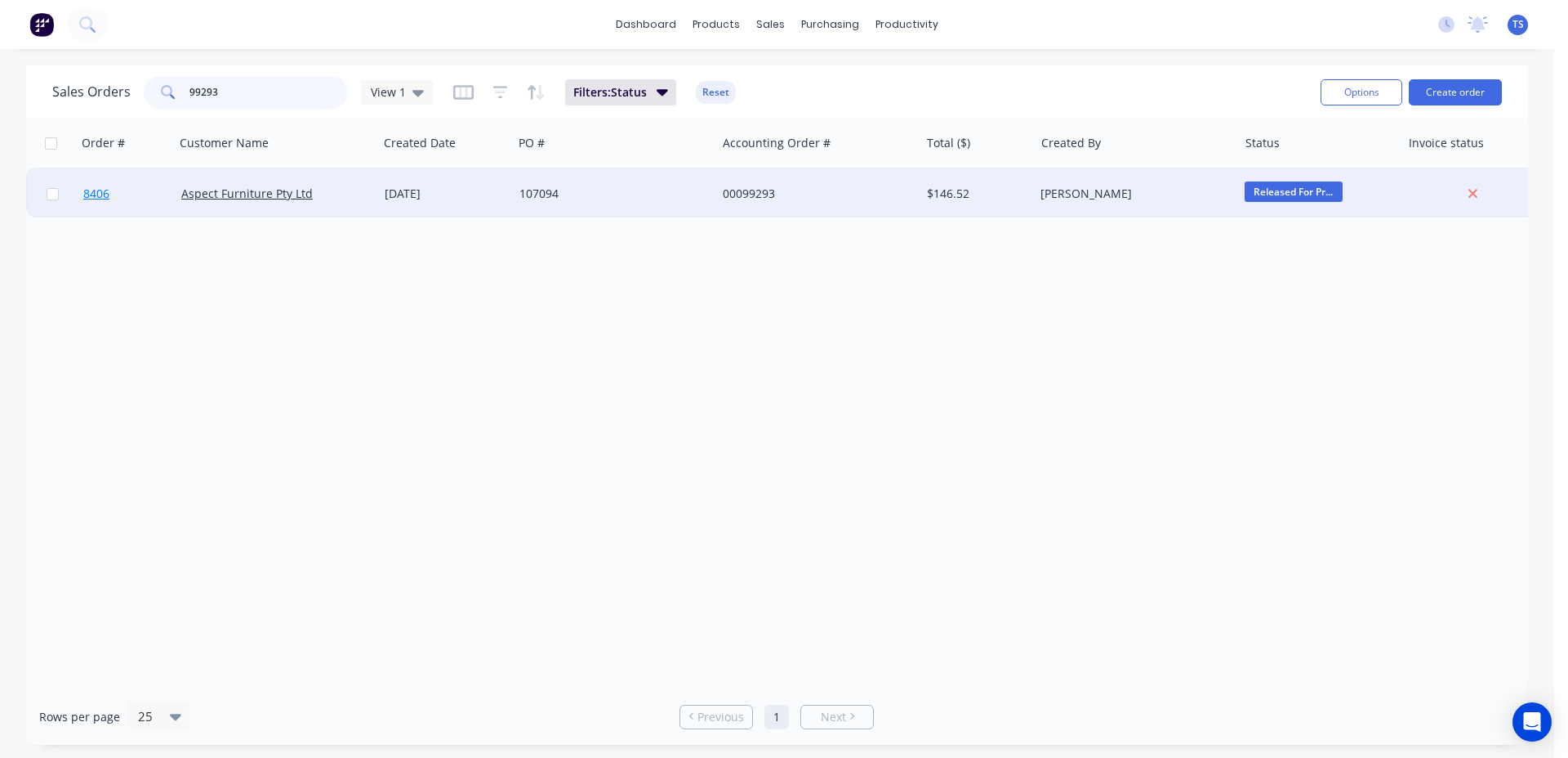
type input "99293"
click at [119, 205] on link "8406" at bounding box center [132, 193] width 98 height 49
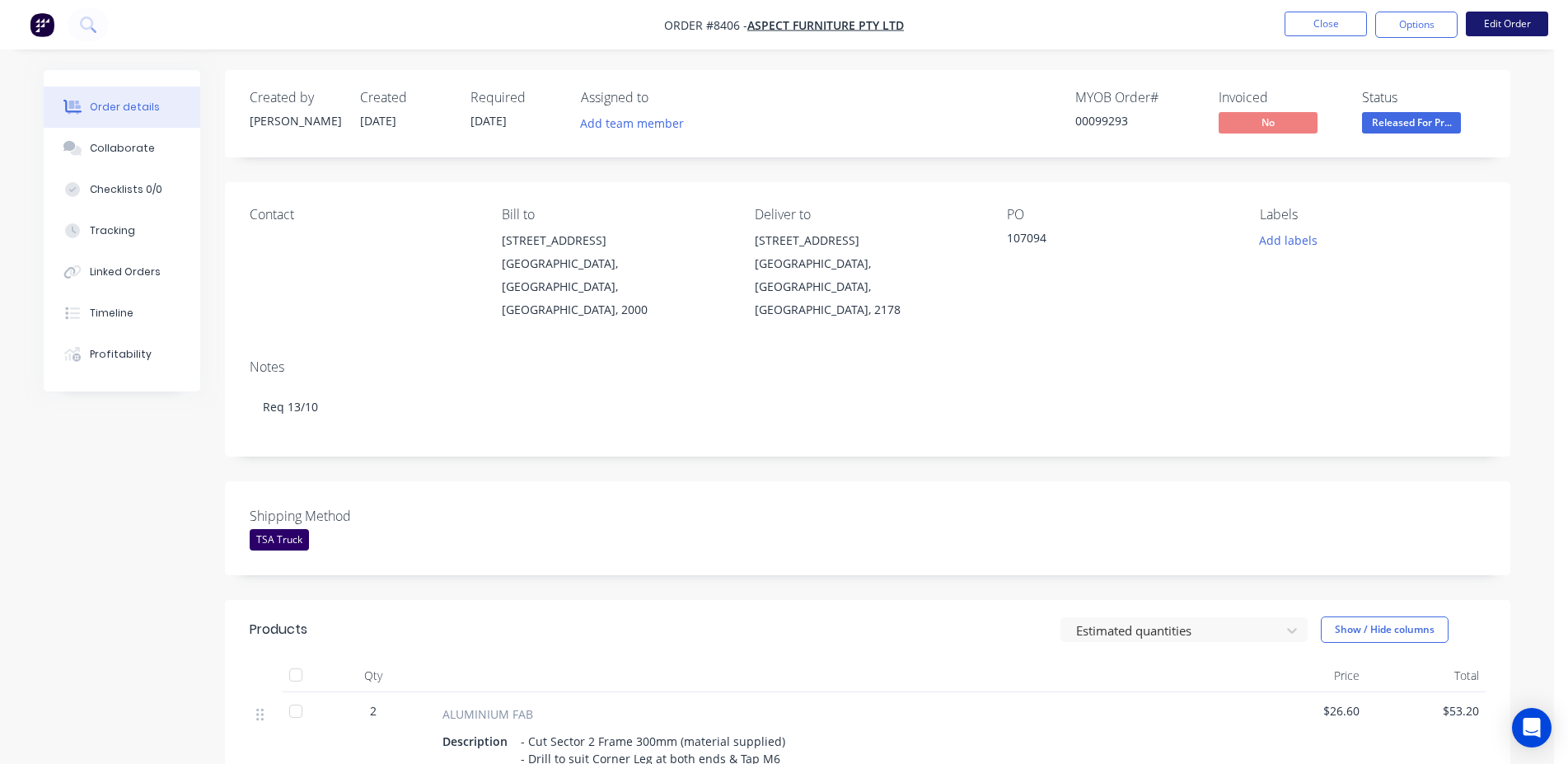
click at [1486, 34] on button "Edit Order" at bounding box center [1506, 24] width 82 height 25
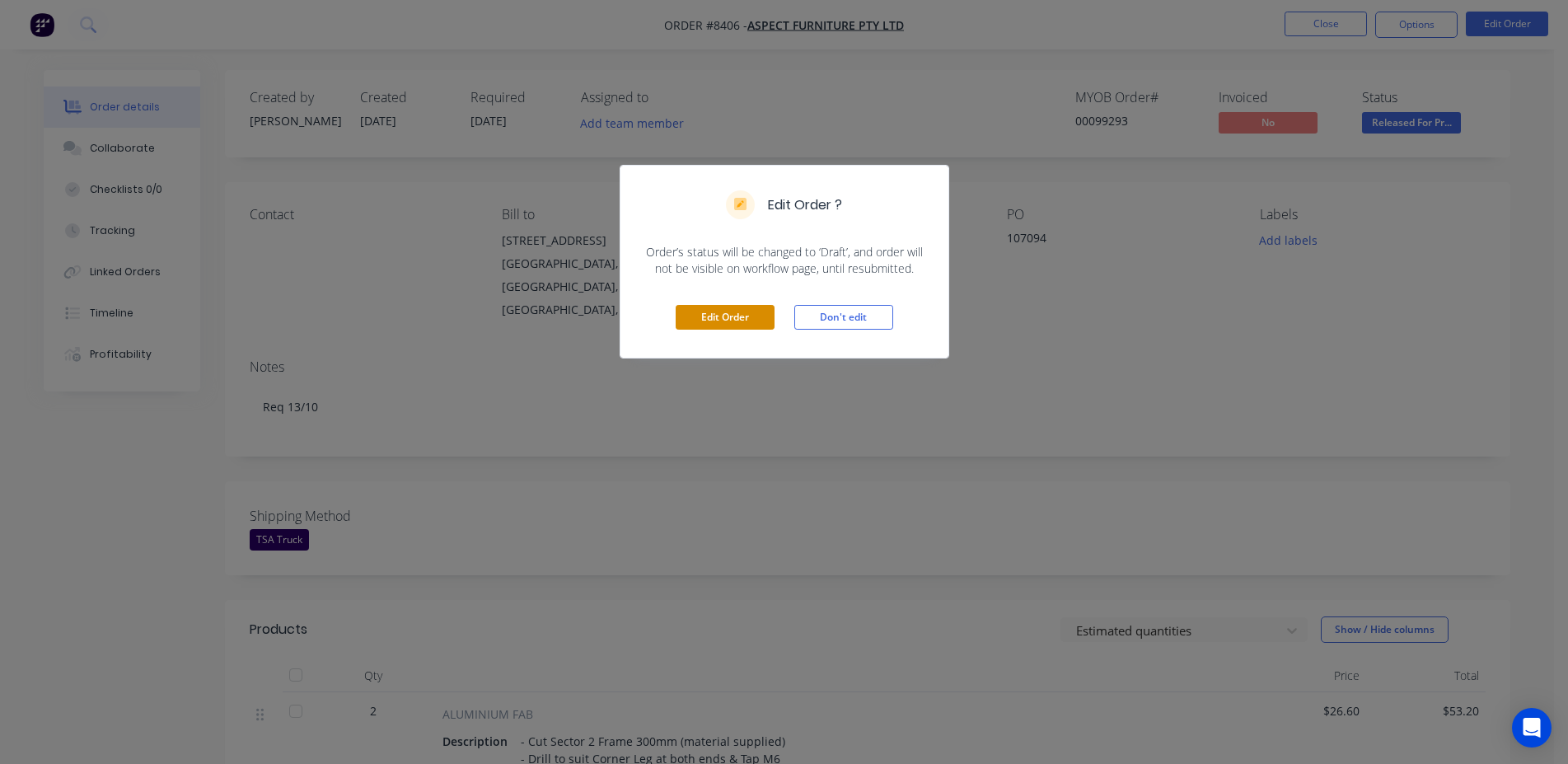
click at [733, 320] on button "Edit Order" at bounding box center [724, 317] width 98 height 25
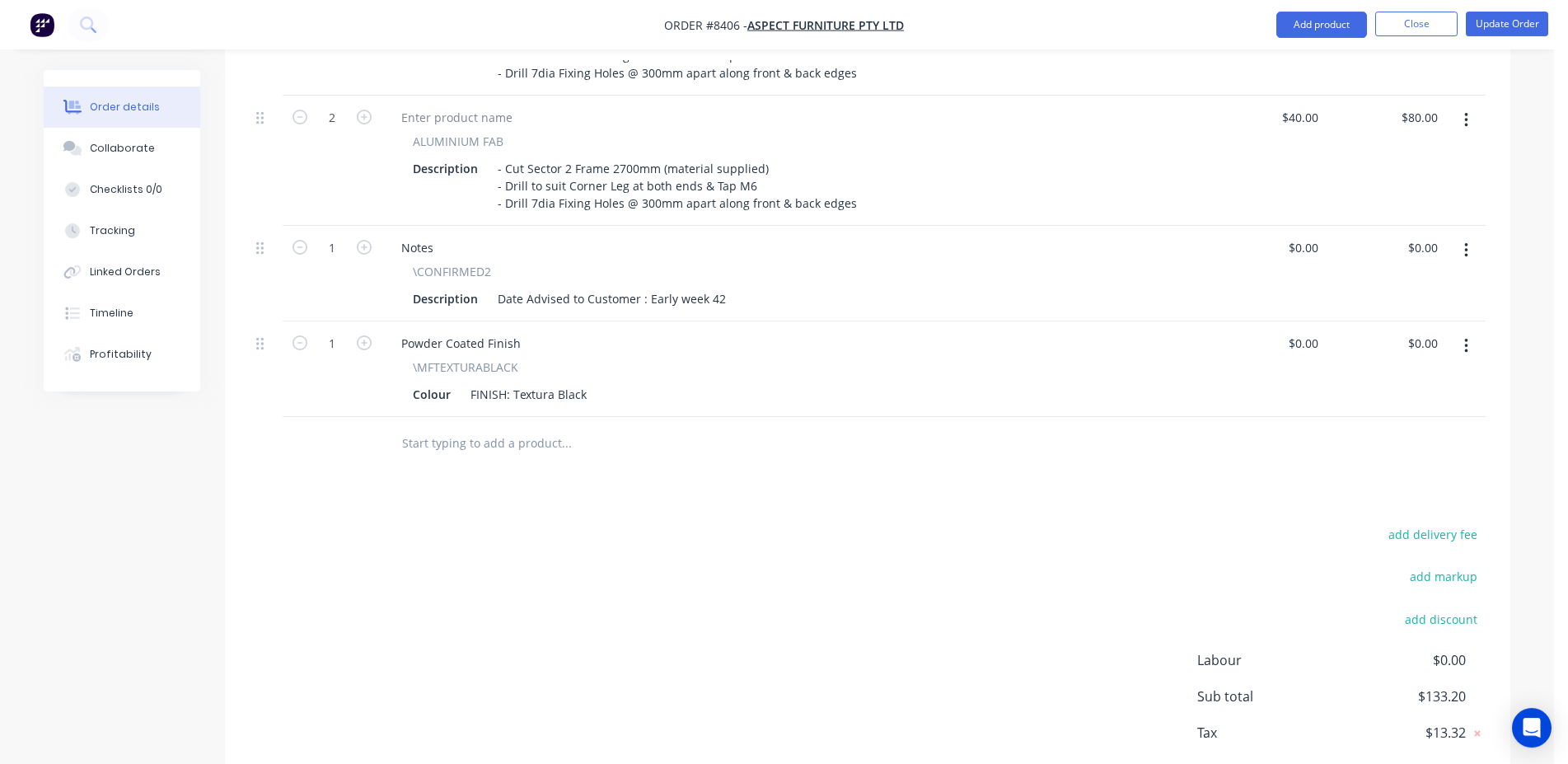
scroll to position [756, 0]
click at [506, 423] on input "text" at bounding box center [566, 439] width 330 height 33
drag, startPoint x: 722, startPoint y: 250, endPoint x: 650, endPoint y: 249, distance: 72.0
click at [650, 283] on div "Date Advised to Customer : Early week 42" at bounding box center [612, 294] width 241 height 24
click at [1452, 232] on button "button" at bounding box center [1466, 246] width 39 height 29
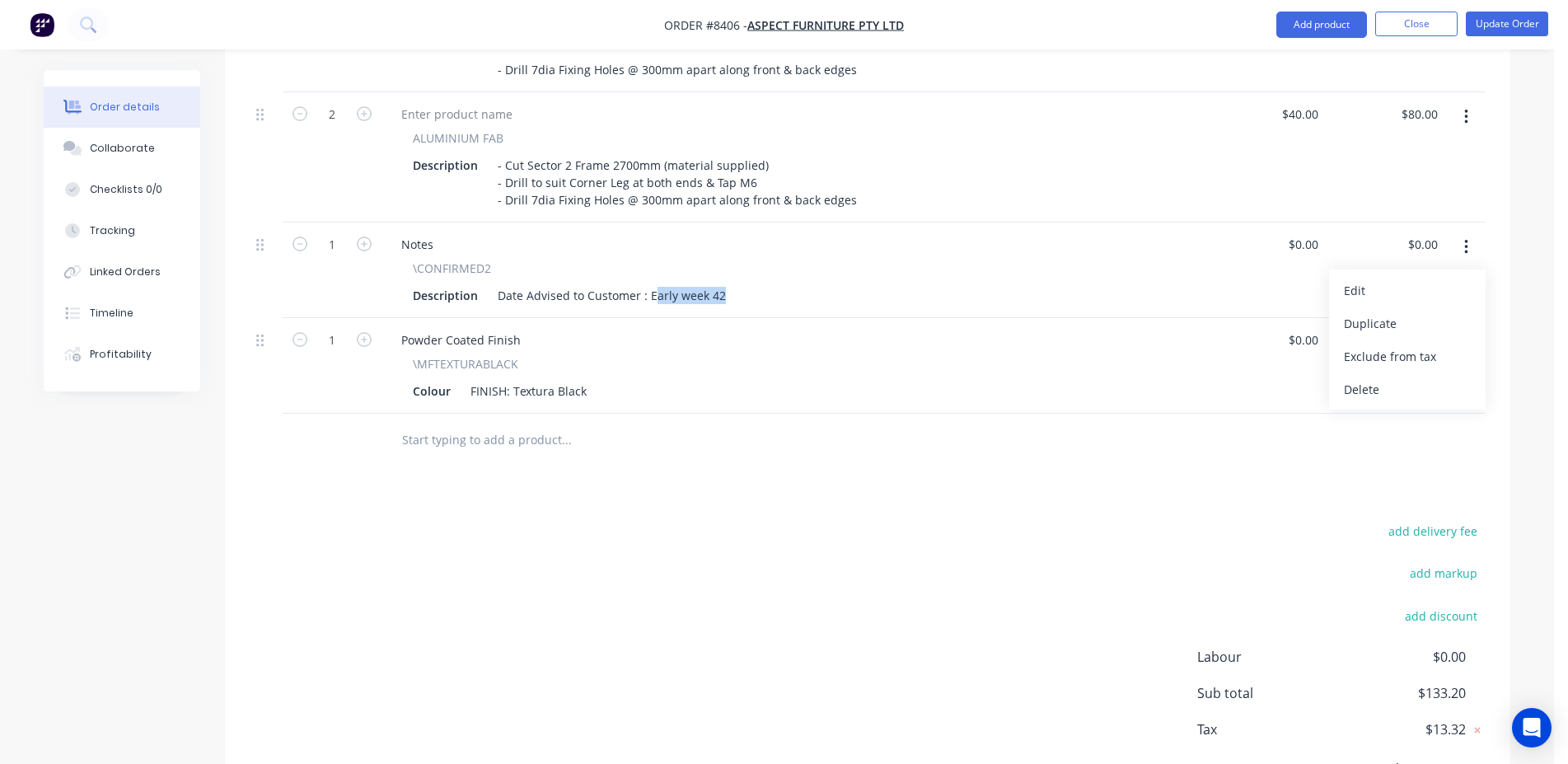
click at [1394, 377] on div "Delete" at bounding box center [1407, 388] width 127 height 24
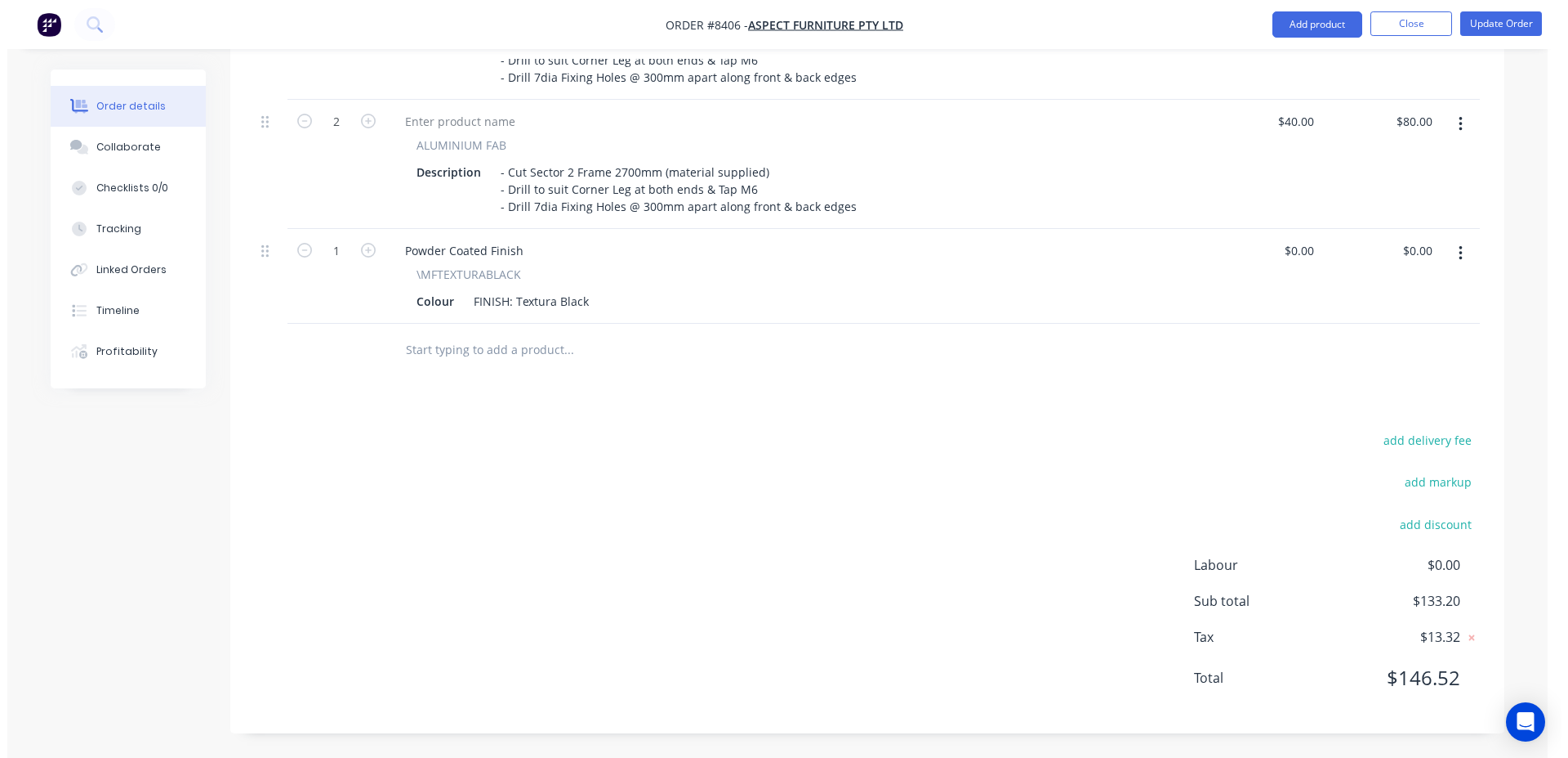
scroll to position [696, 0]
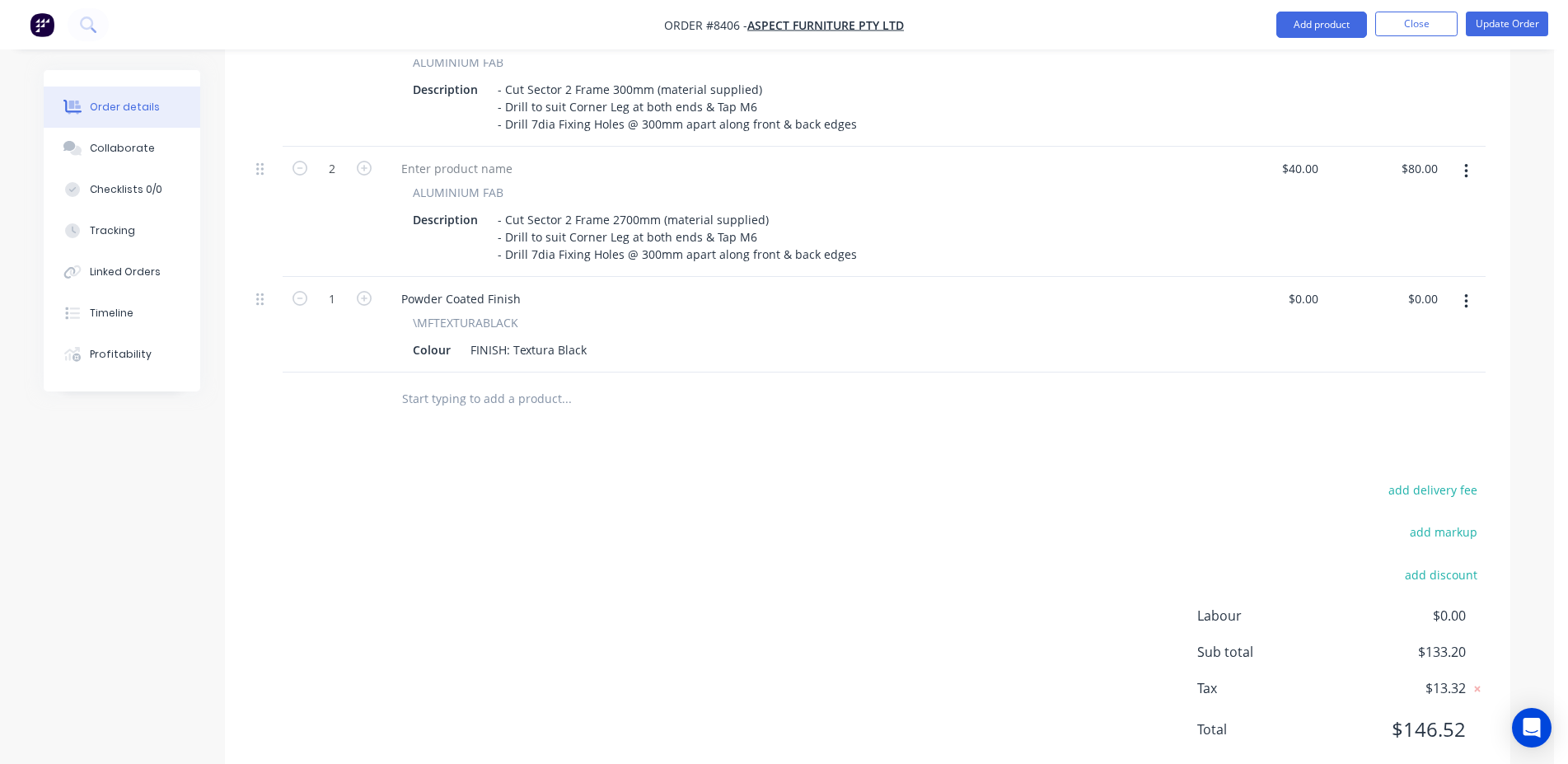
click at [478, 382] on input "text" at bounding box center [566, 399] width 330 height 33
type input "/delivery"
click at [647, 506] on div "Notes MYOB Item # \CONFIRMED Description Delivery Confirmed For: Product variant" at bounding box center [655, 542] width 494 height 111
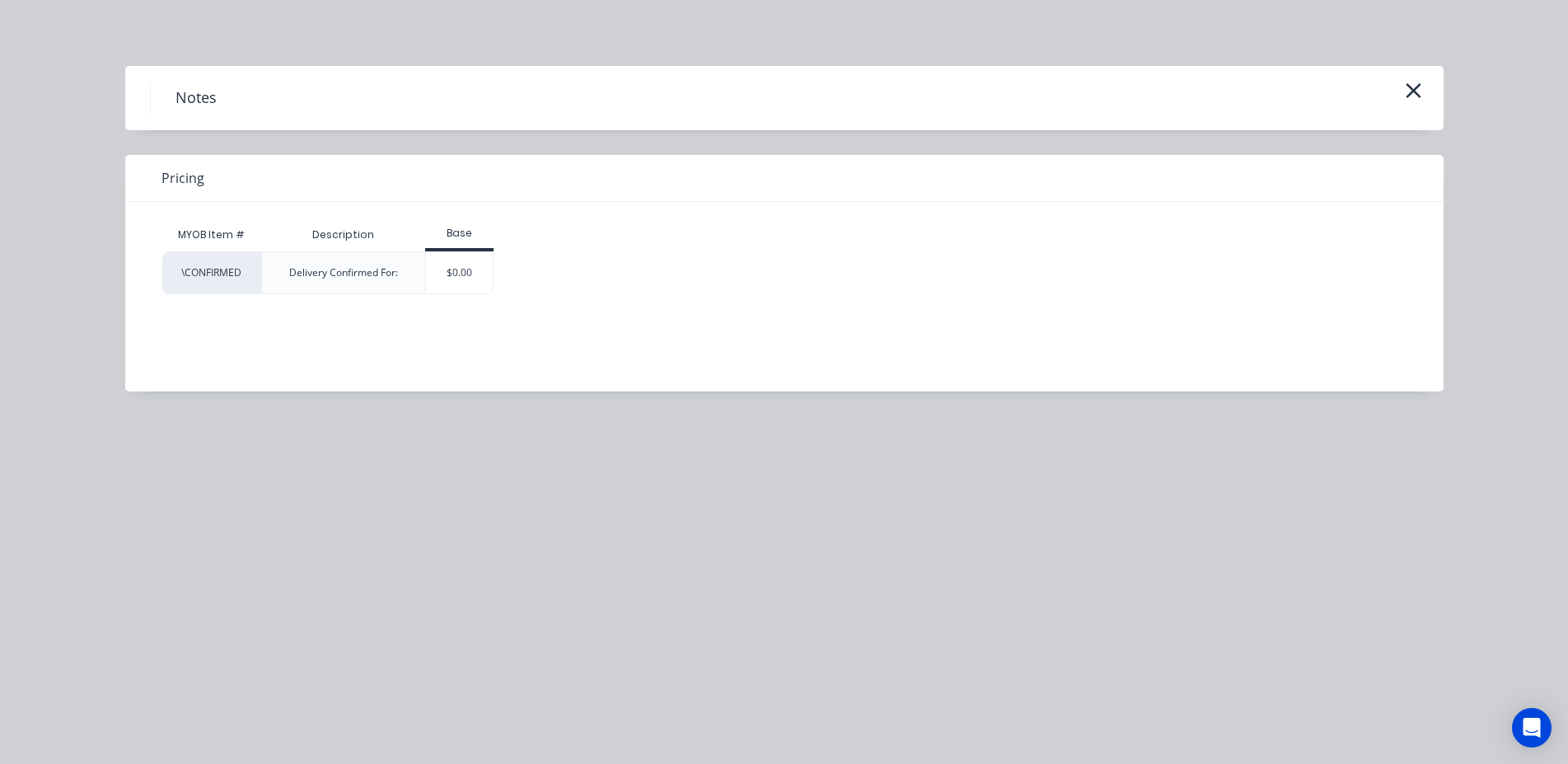
click at [499, 256] on div "\CONFIRMED Delivery Confirmed For: $0.00" at bounding box center [772, 272] width 1220 height 43
click at [485, 269] on div "$0.00" at bounding box center [459, 273] width 66 height 42
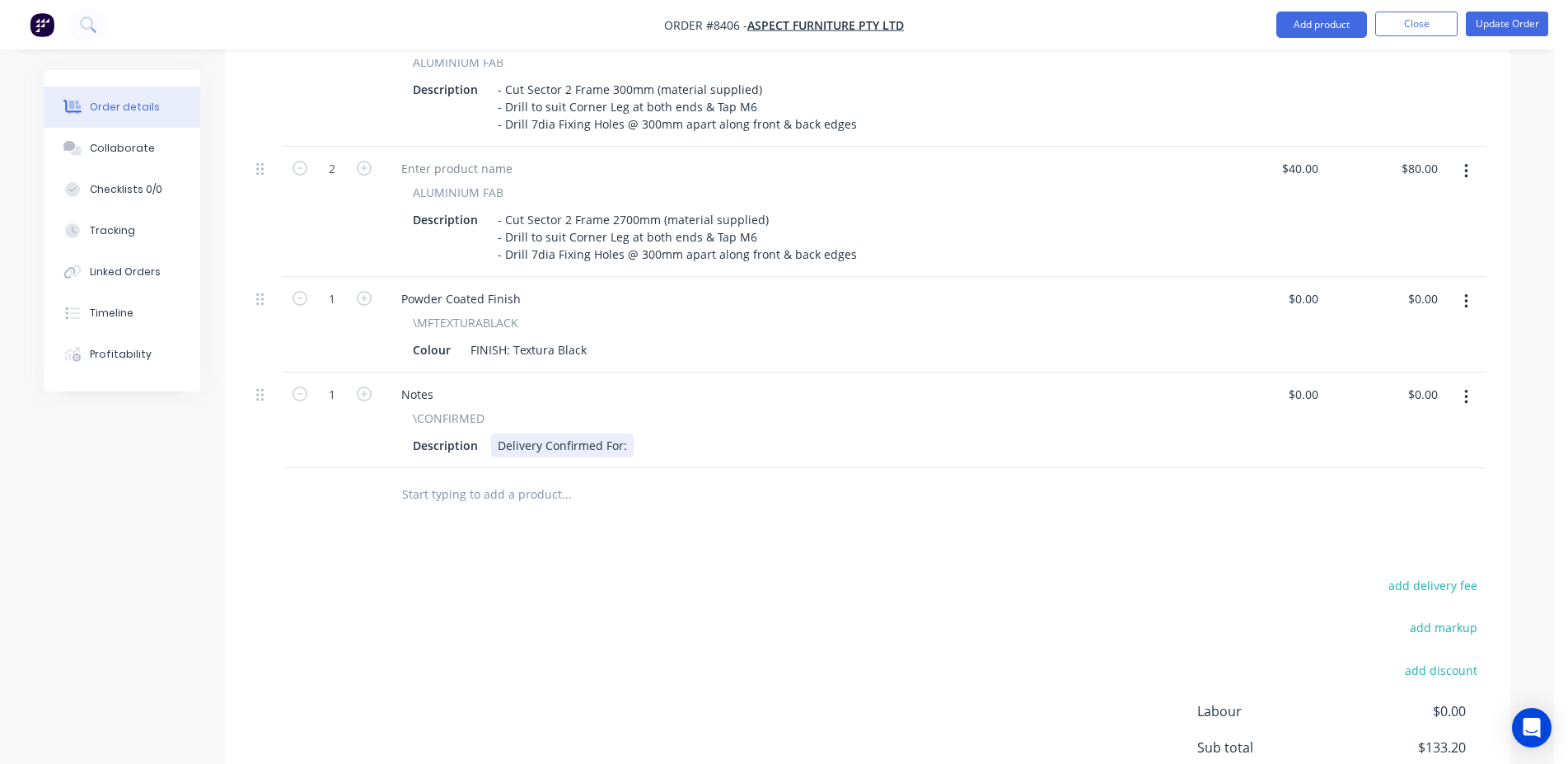
click at [516, 434] on div "Delivery Confirmed For:" at bounding box center [562, 445] width 143 height 24
click at [620, 434] on div "Pick up Confirmed For:" at bounding box center [560, 445] width 137 height 24
click at [1487, 27] on button "Update Order" at bounding box center [1506, 24] width 82 height 25
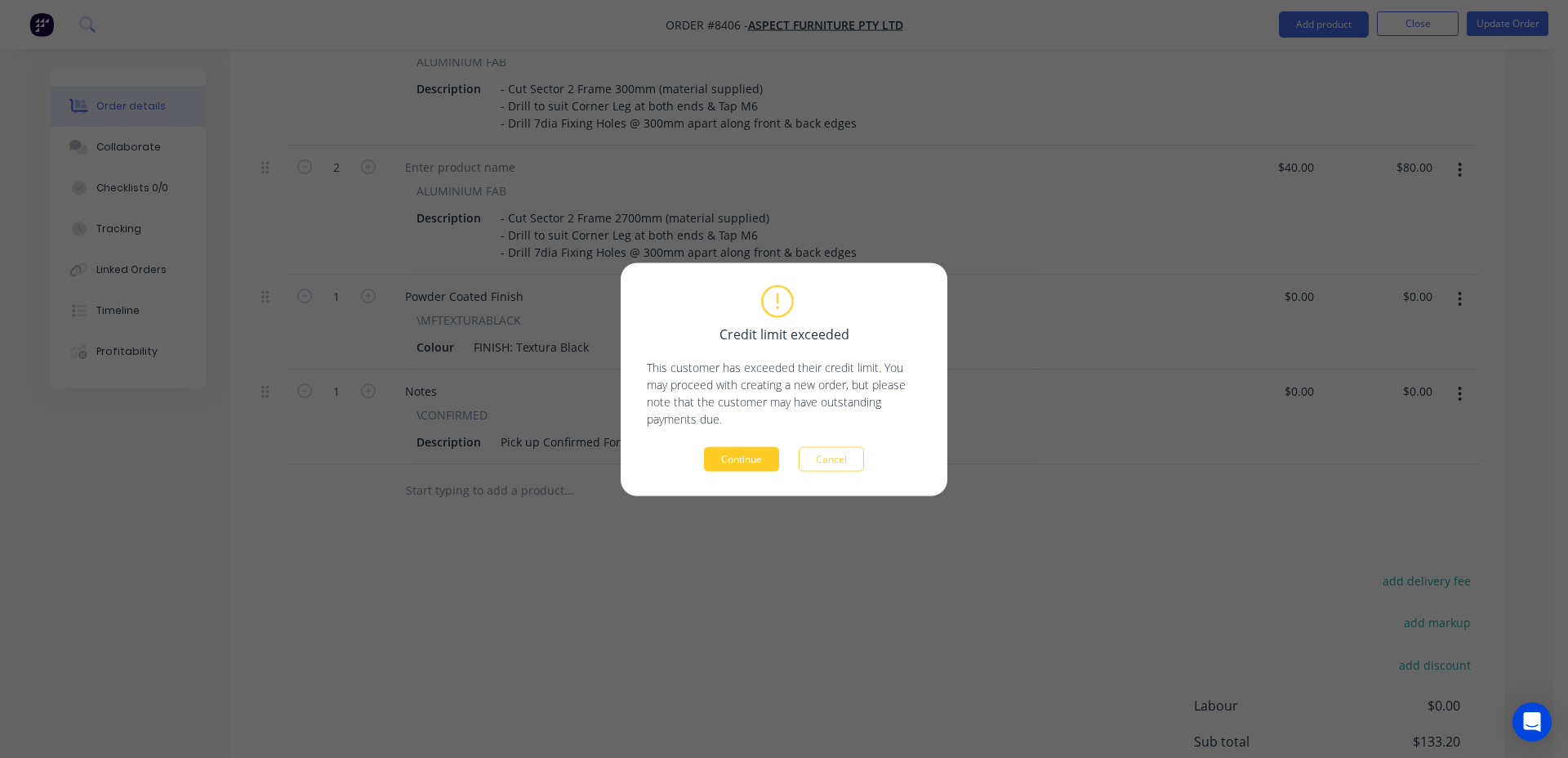
click at [728, 462] on button "Continue" at bounding box center [742, 458] width 75 height 24
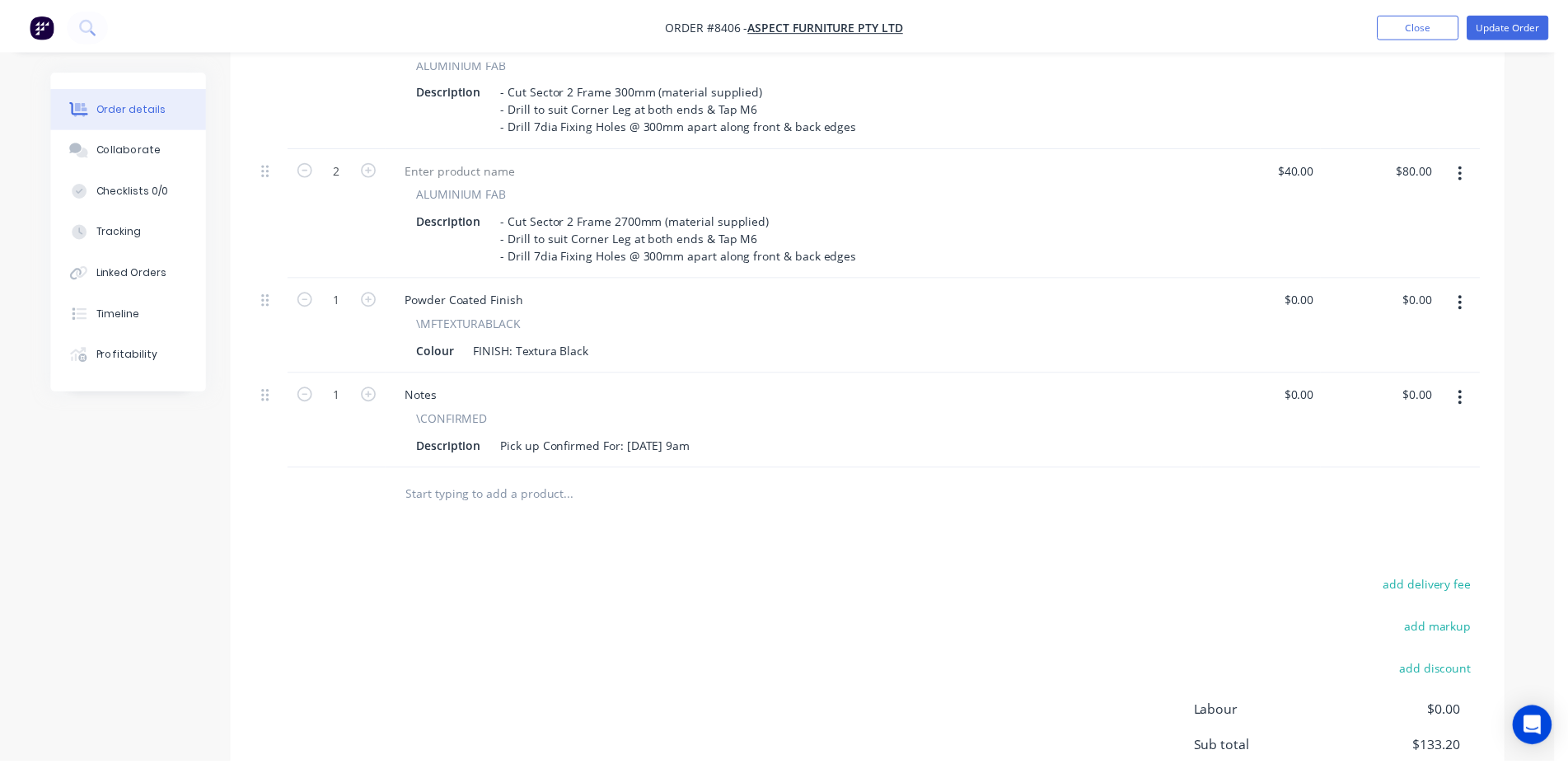
scroll to position [555, 0]
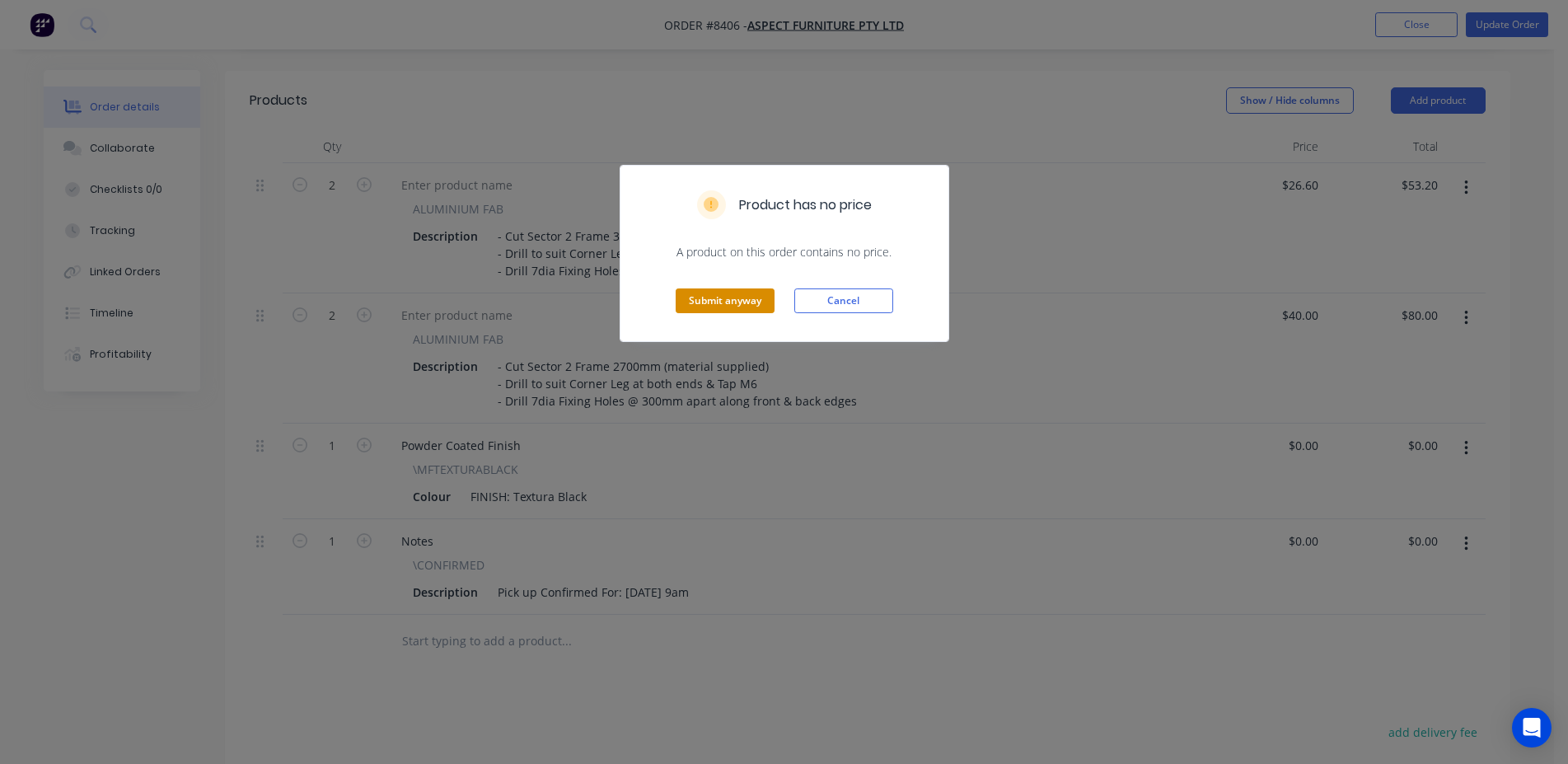
click at [744, 310] on button "Submit anyway" at bounding box center [724, 301] width 98 height 25
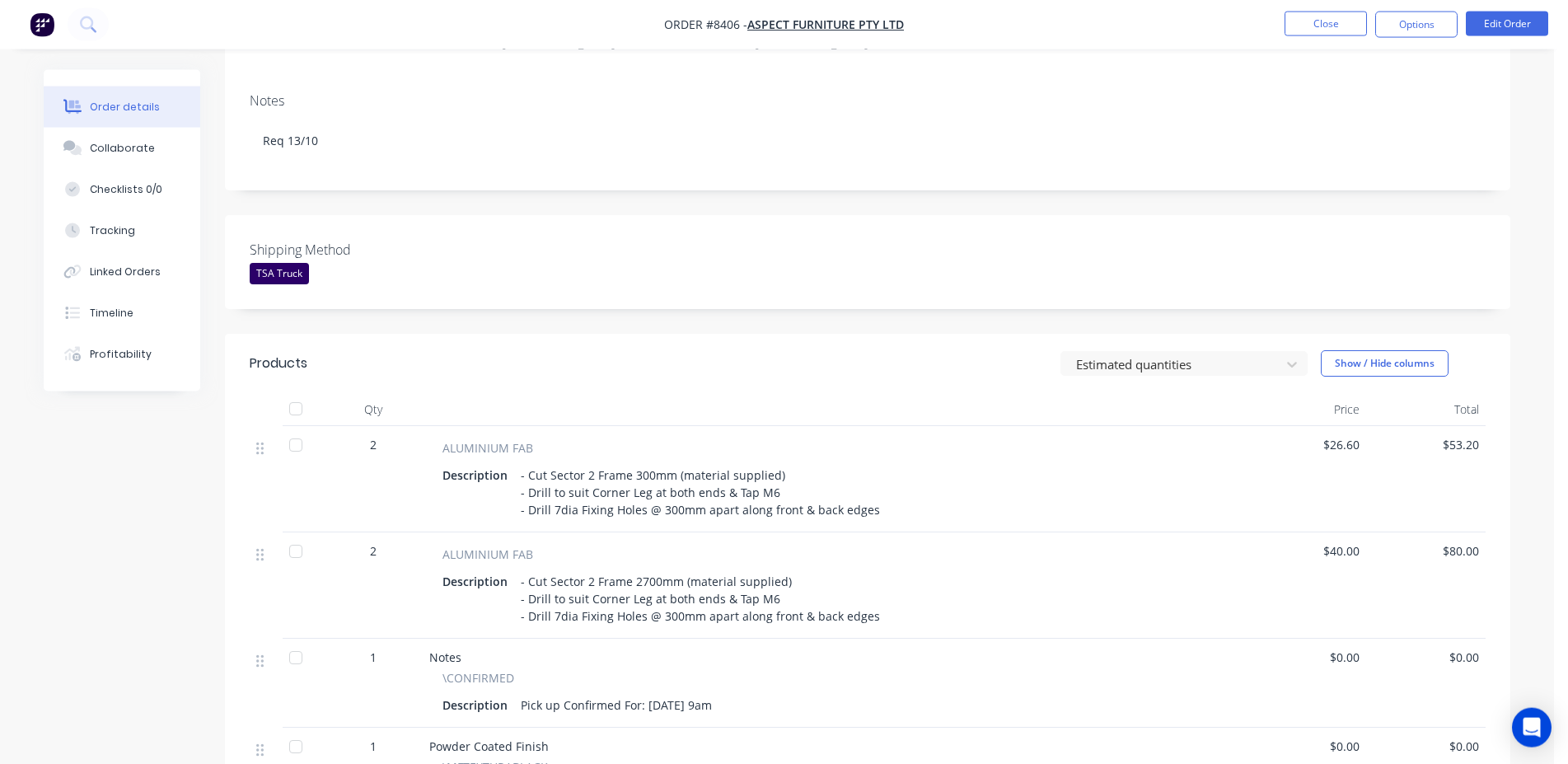
scroll to position [0, 0]
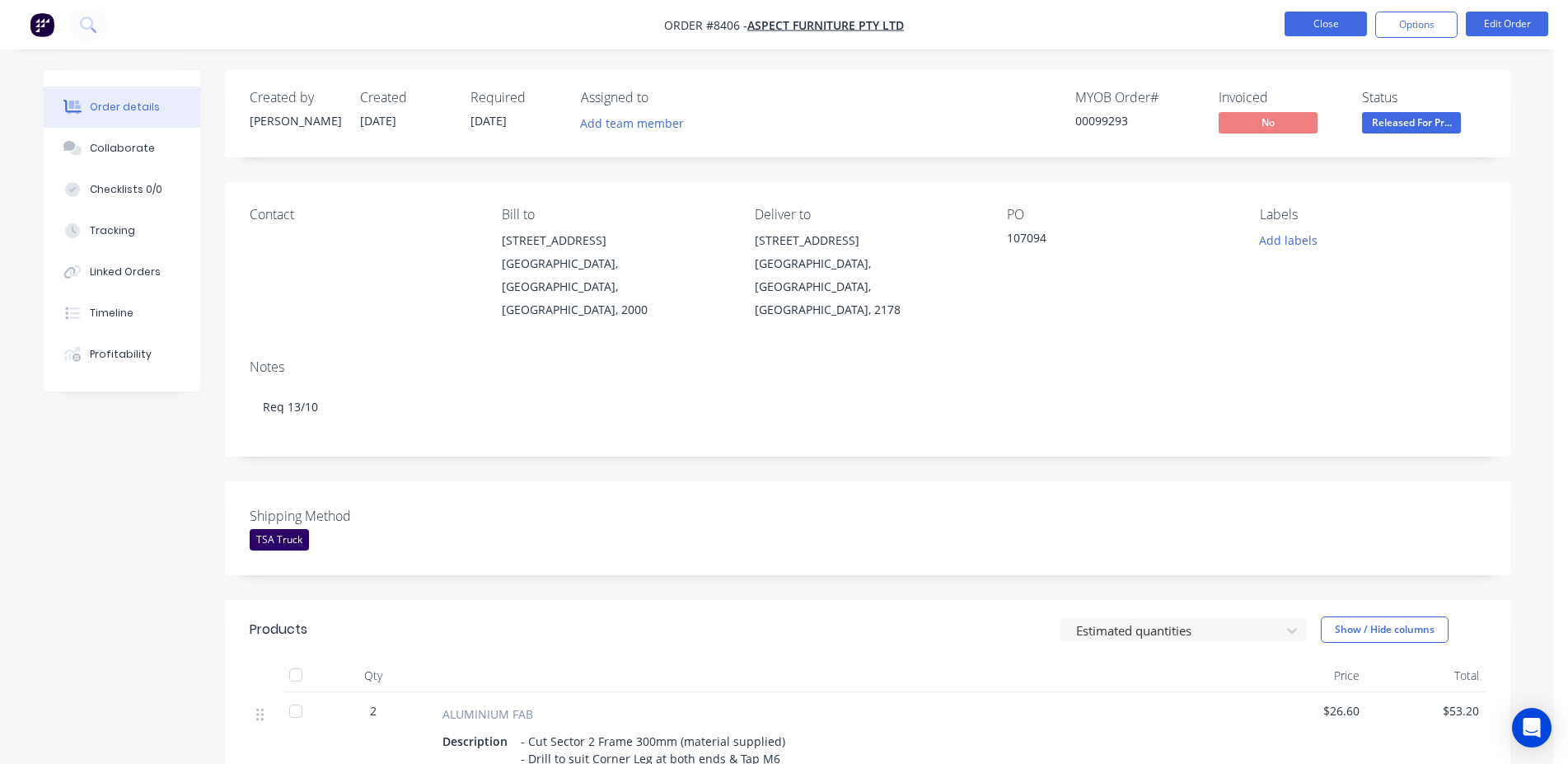
click at [1315, 22] on button "Close" at bounding box center [1325, 24] width 82 height 25
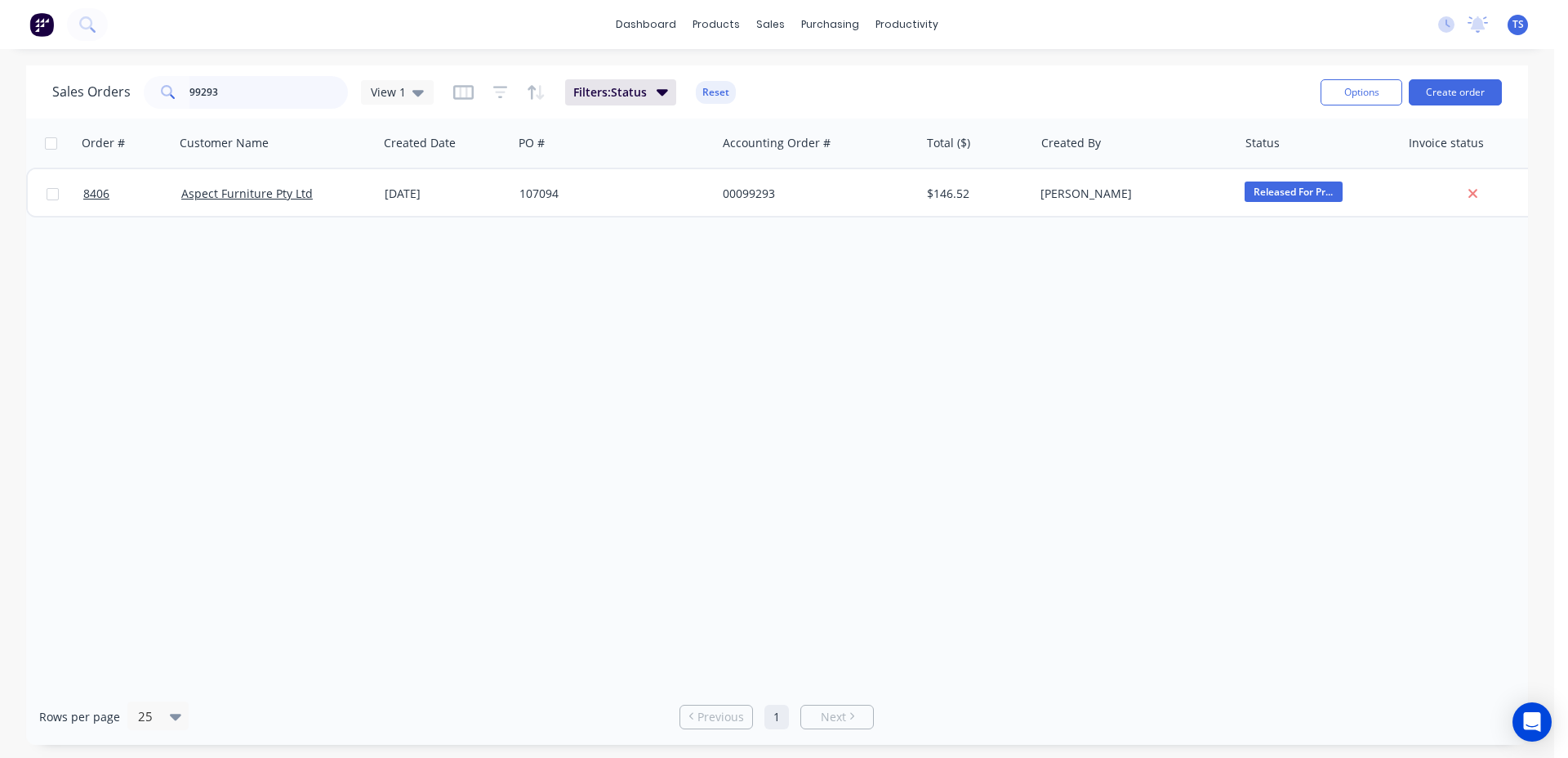
click at [276, 97] on input "99293" at bounding box center [269, 92] width 160 height 33
paste input "574769"
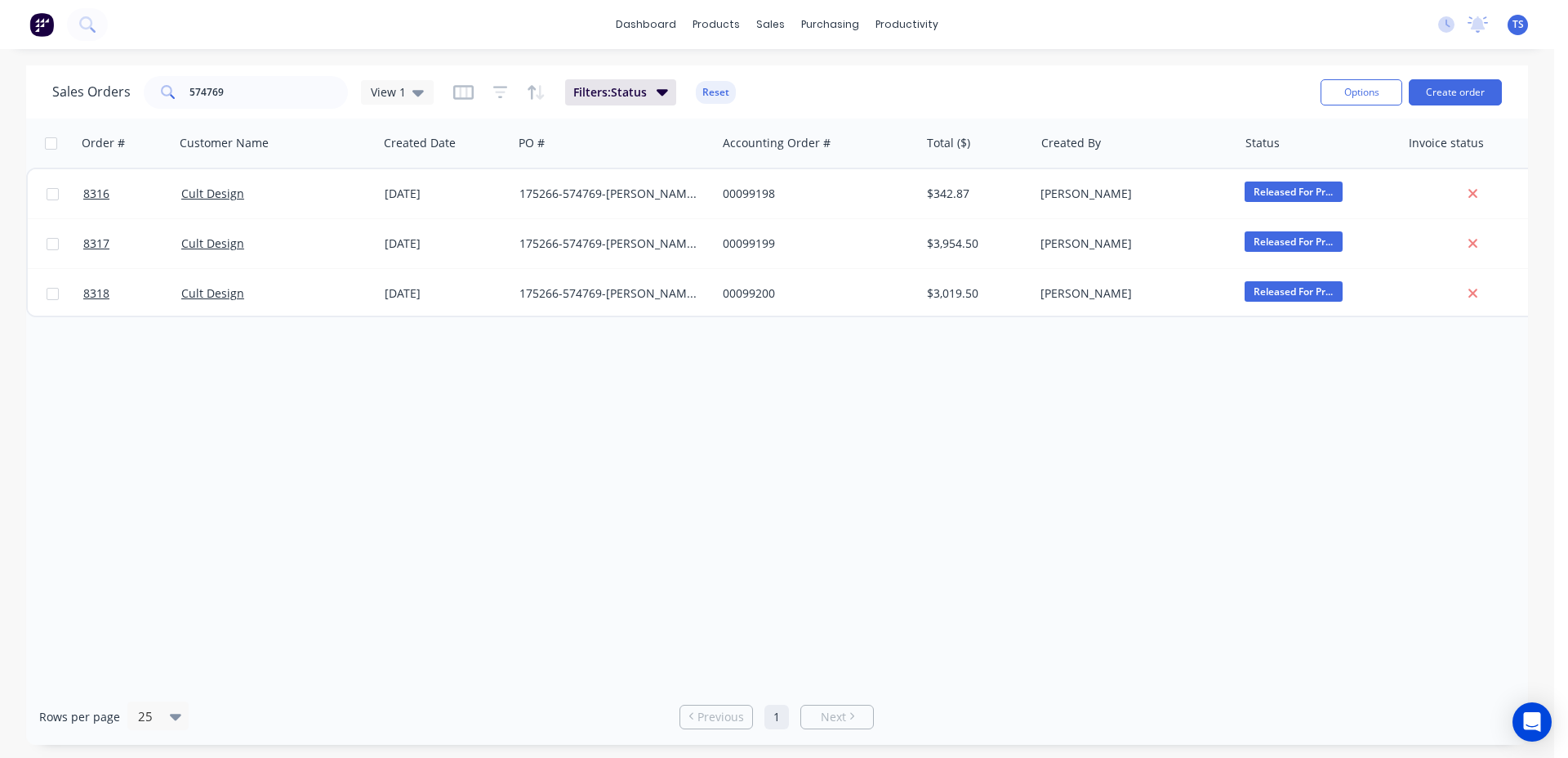
click at [320, 114] on div "Sales Orders 574769 View 1 Filters: Status Reset Options Create order" at bounding box center [777, 92] width 1502 height 54
click at [290, 95] on input "574769" at bounding box center [269, 92] width 160 height 33
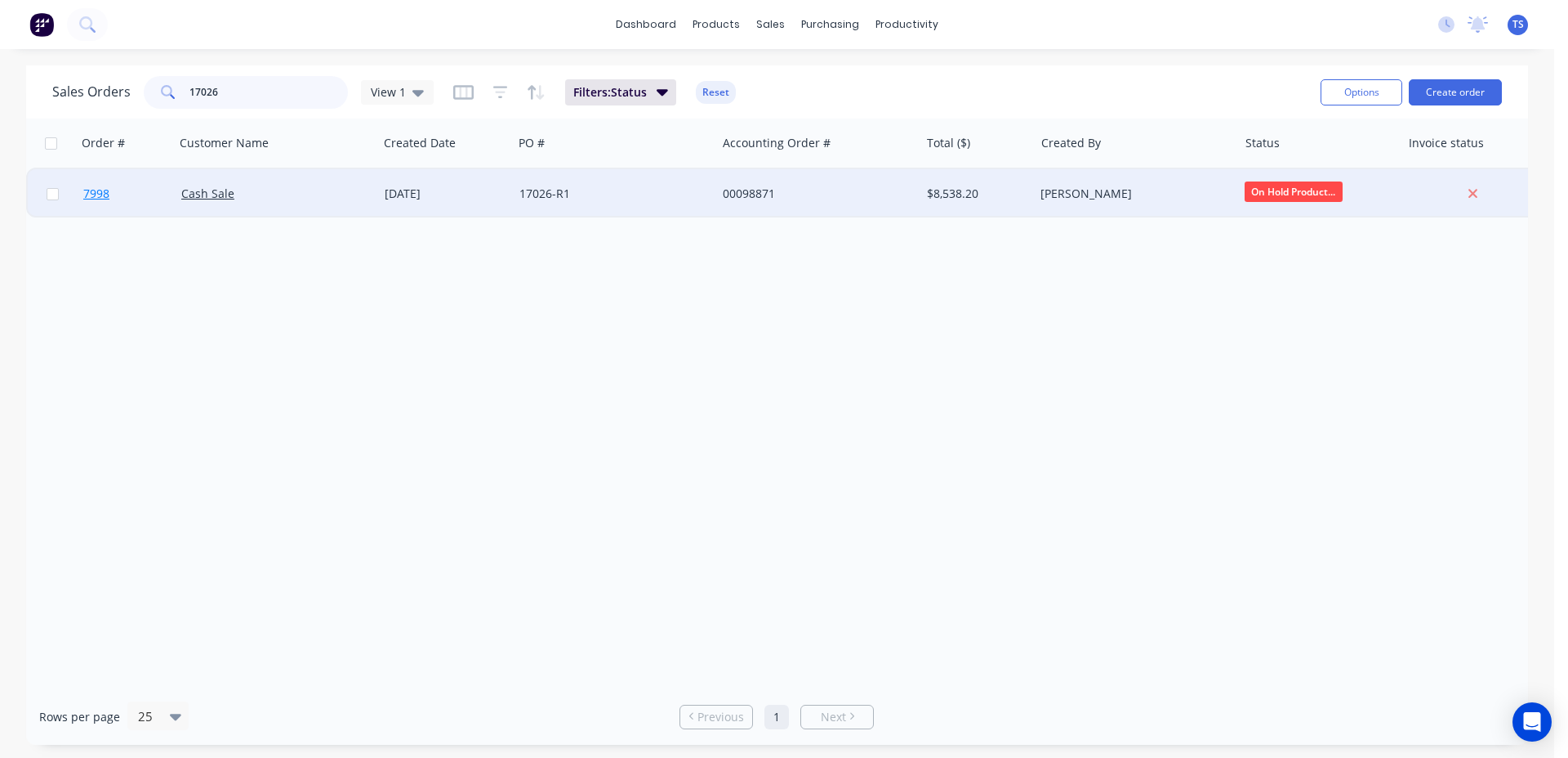
type input "17026"
click at [139, 203] on link "7998" at bounding box center [132, 193] width 98 height 49
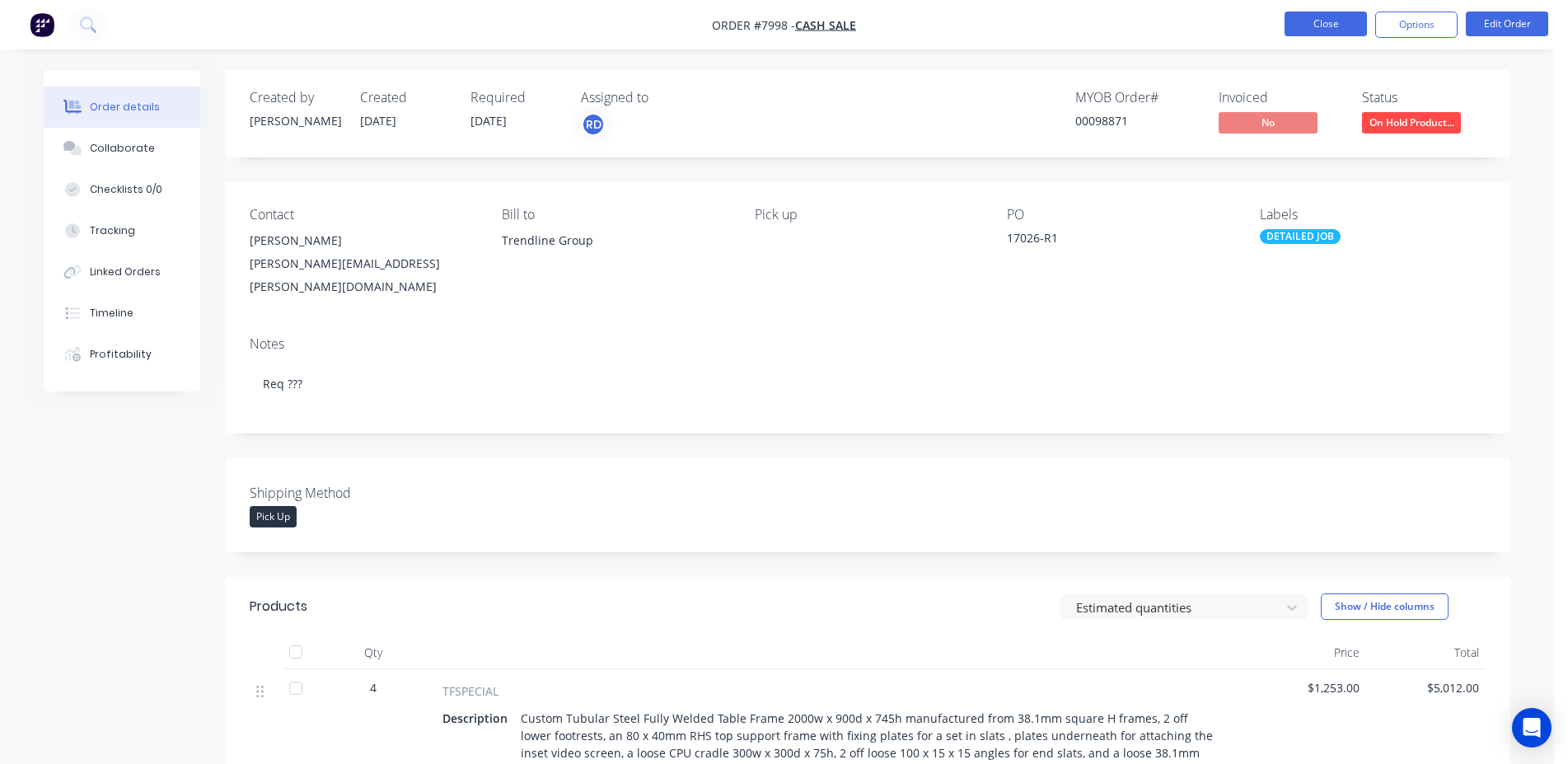
click at [1310, 29] on button "Close" at bounding box center [1325, 24] width 82 height 25
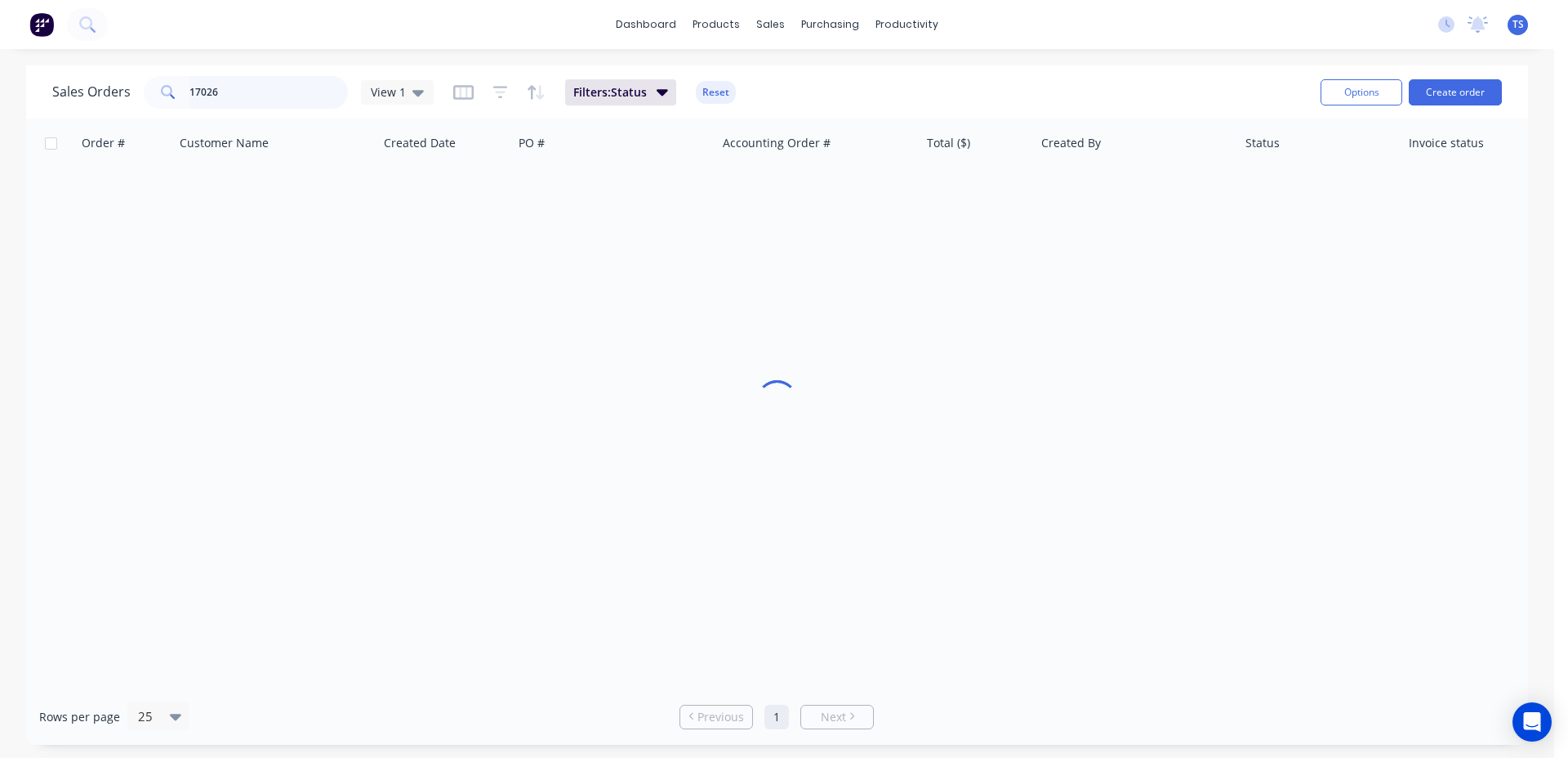
click at [273, 90] on input "17026" at bounding box center [269, 92] width 160 height 33
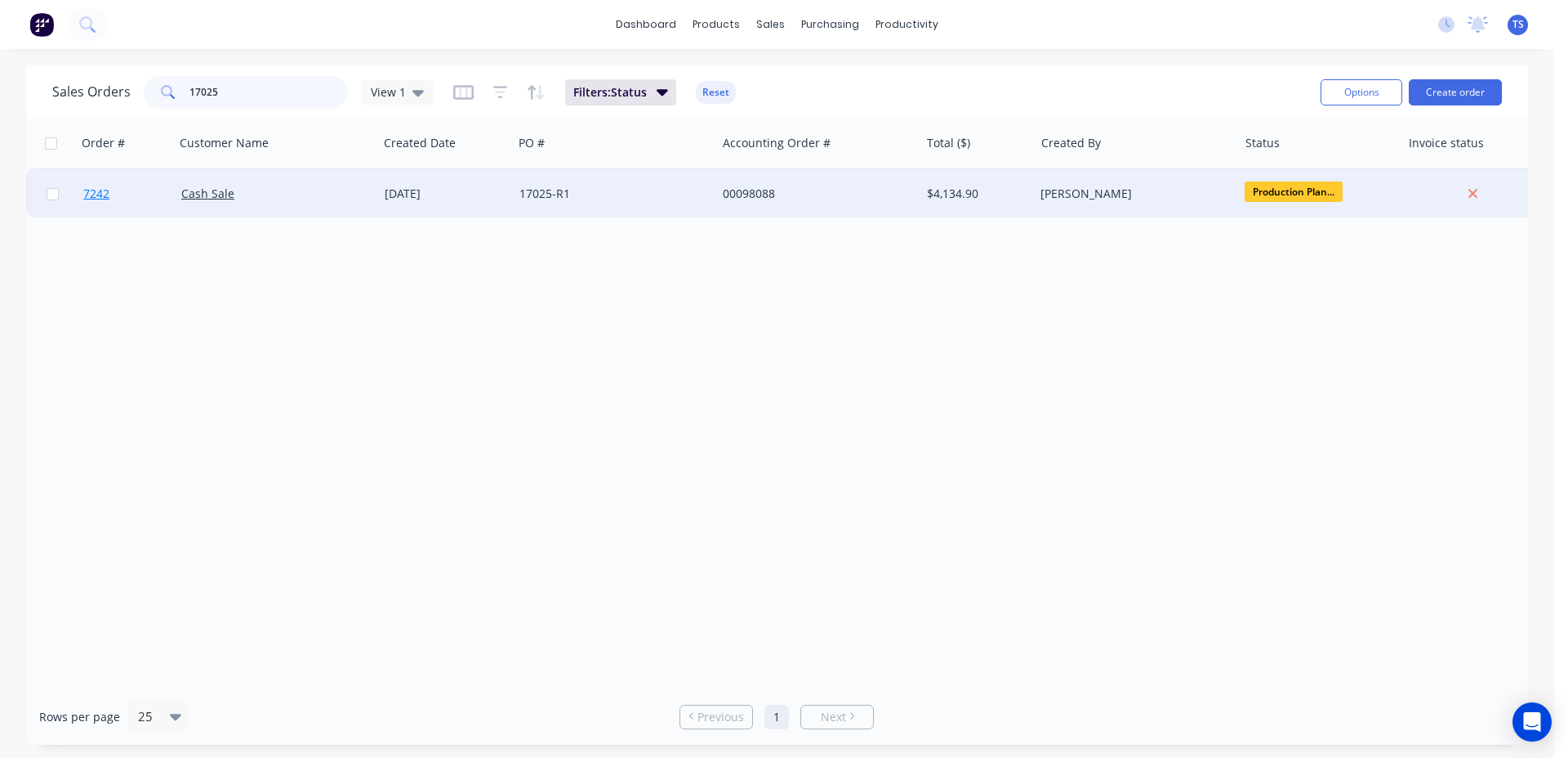
type input "17025"
click at [135, 209] on link "7242" at bounding box center [132, 193] width 98 height 49
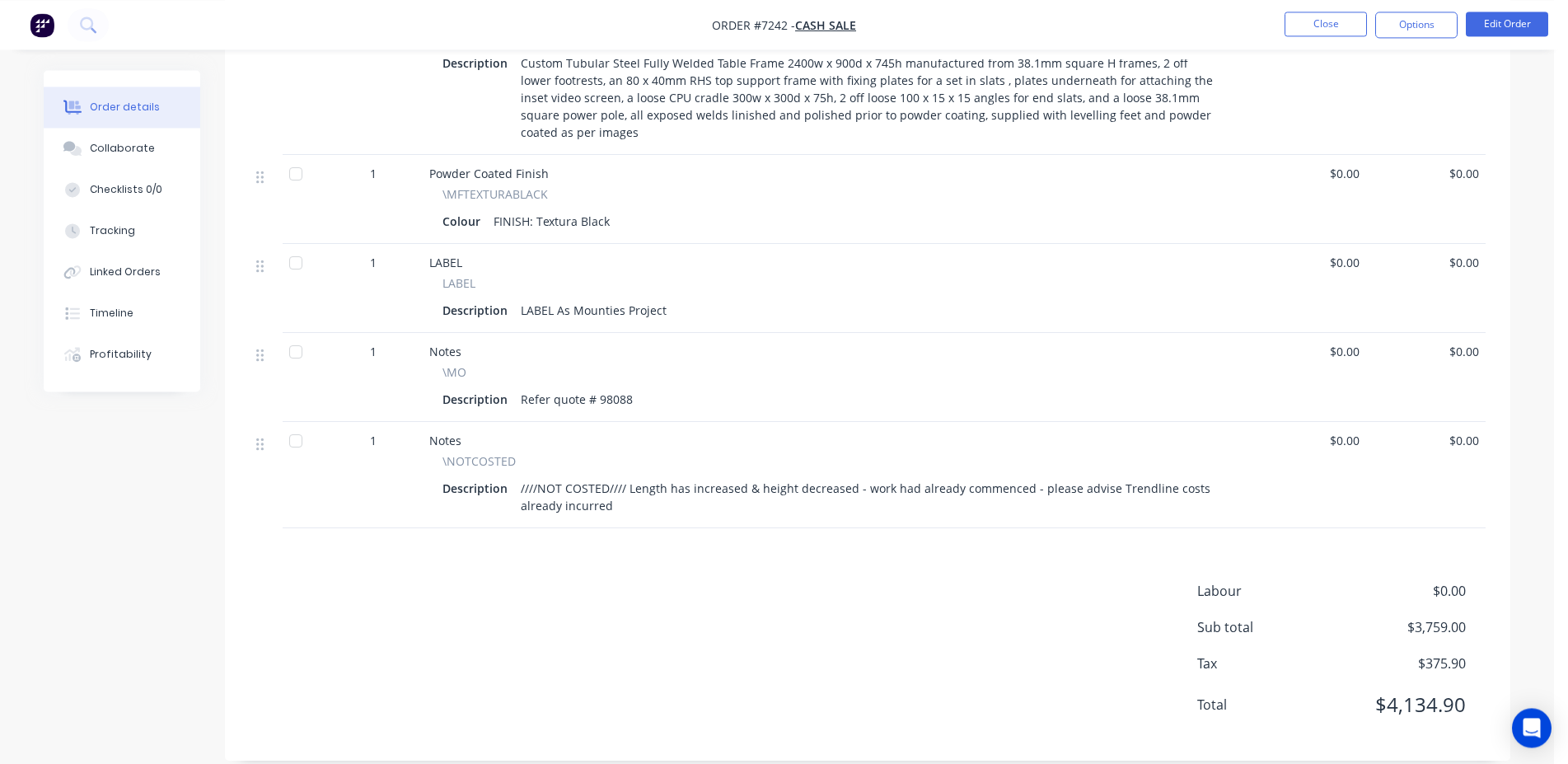
scroll to position [588, 0]
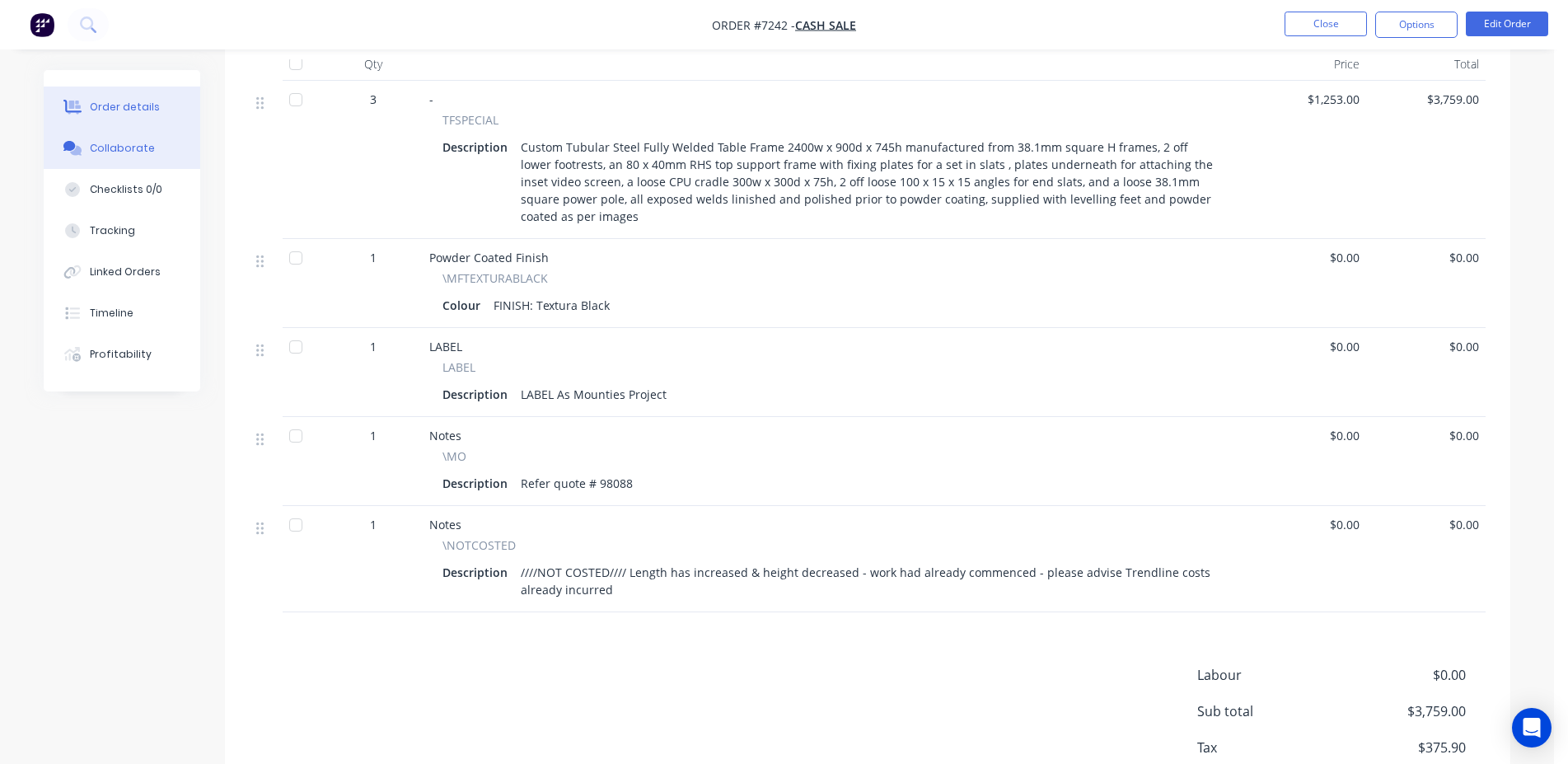
click at [101, 146] on div "Collaborate" at bounding box center [122, 149] width 65 height 15
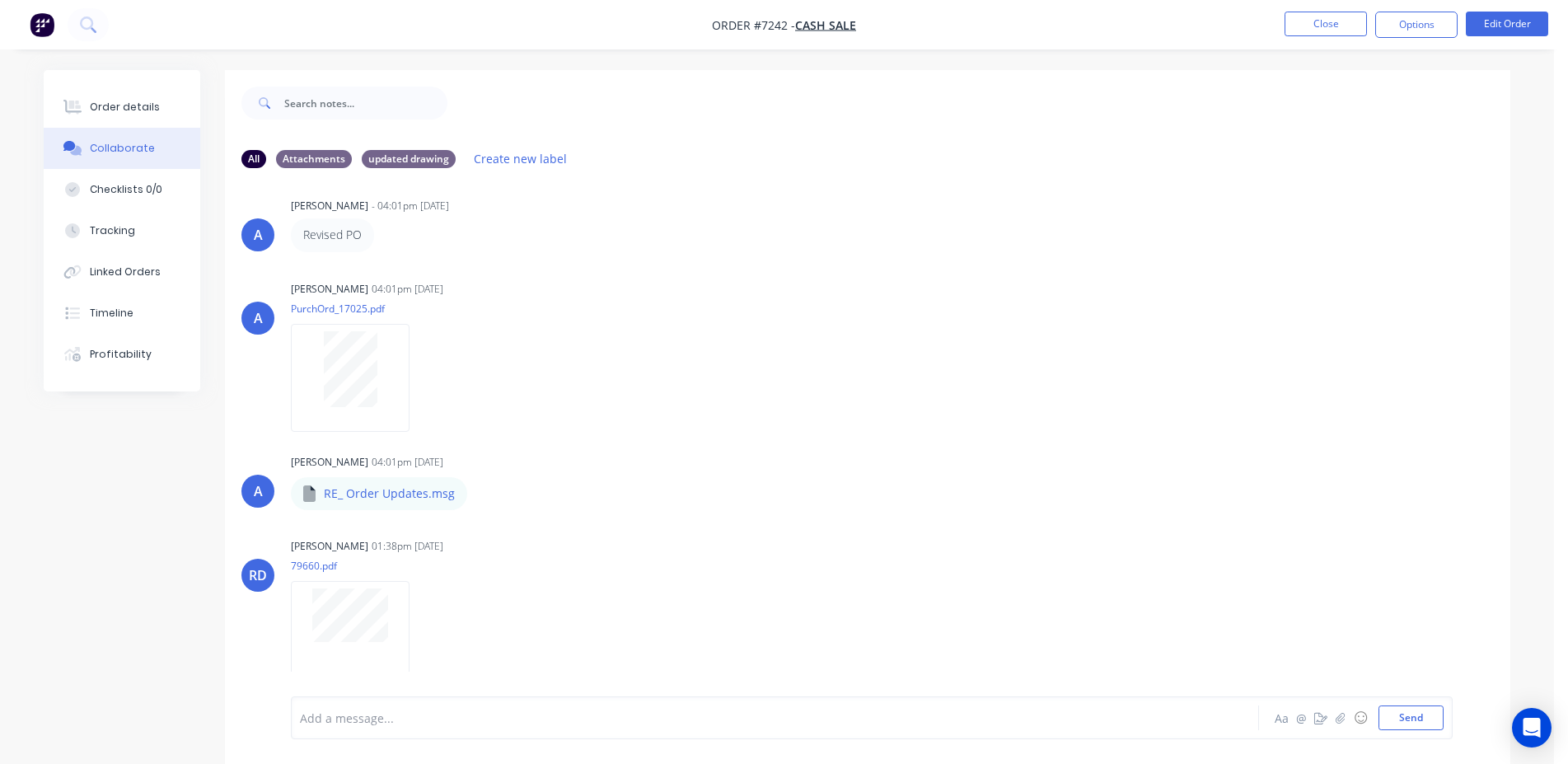
scroll to position [785, 0]
click at [108, 104] on div "Order details" at bounding box center [125, 107] width 70 height 15
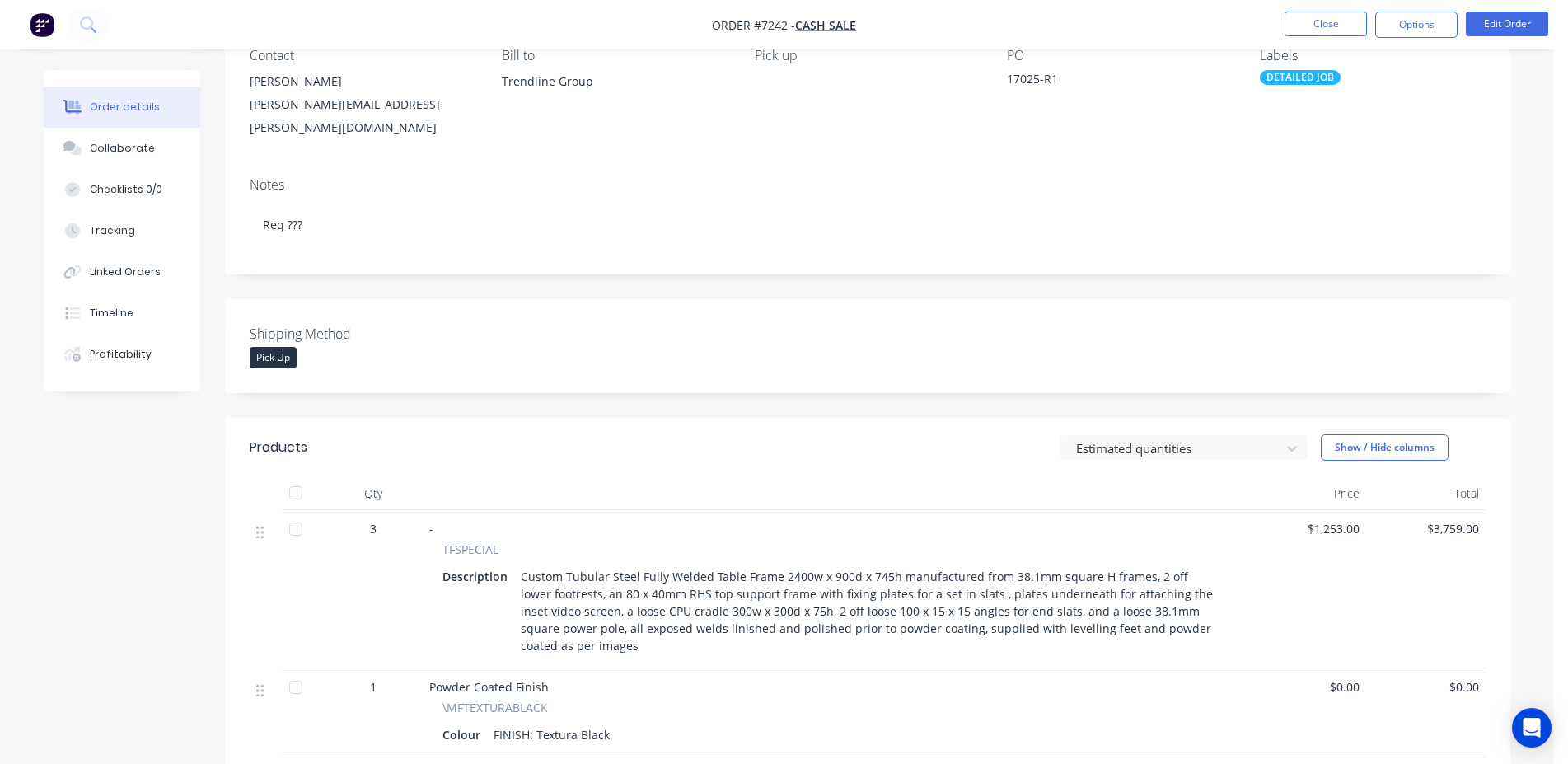
scroll to position [168, 0]
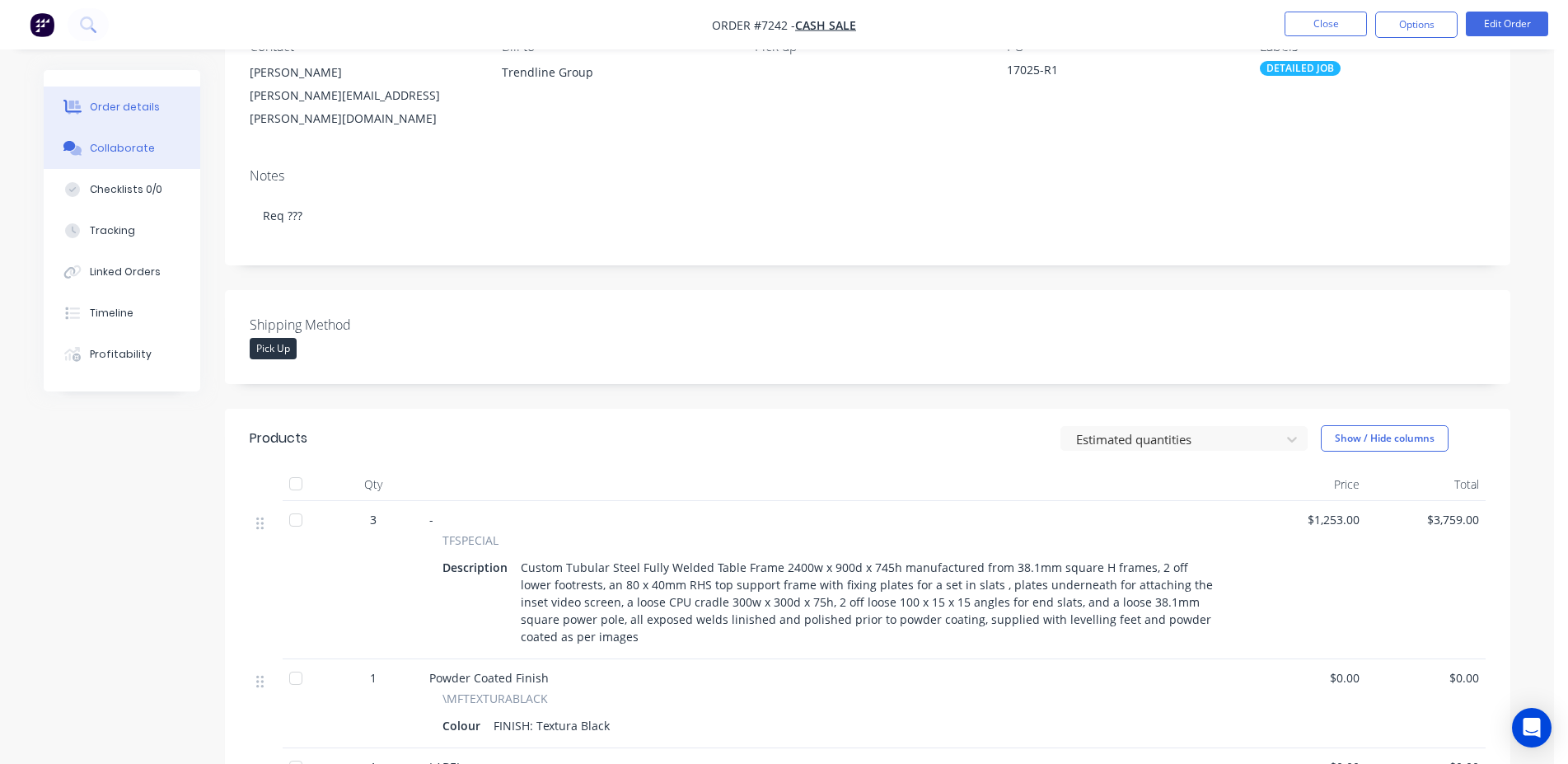
click at [131, 155] on div "Collaborate" at bounding box center [122, 149] width 65 height 15
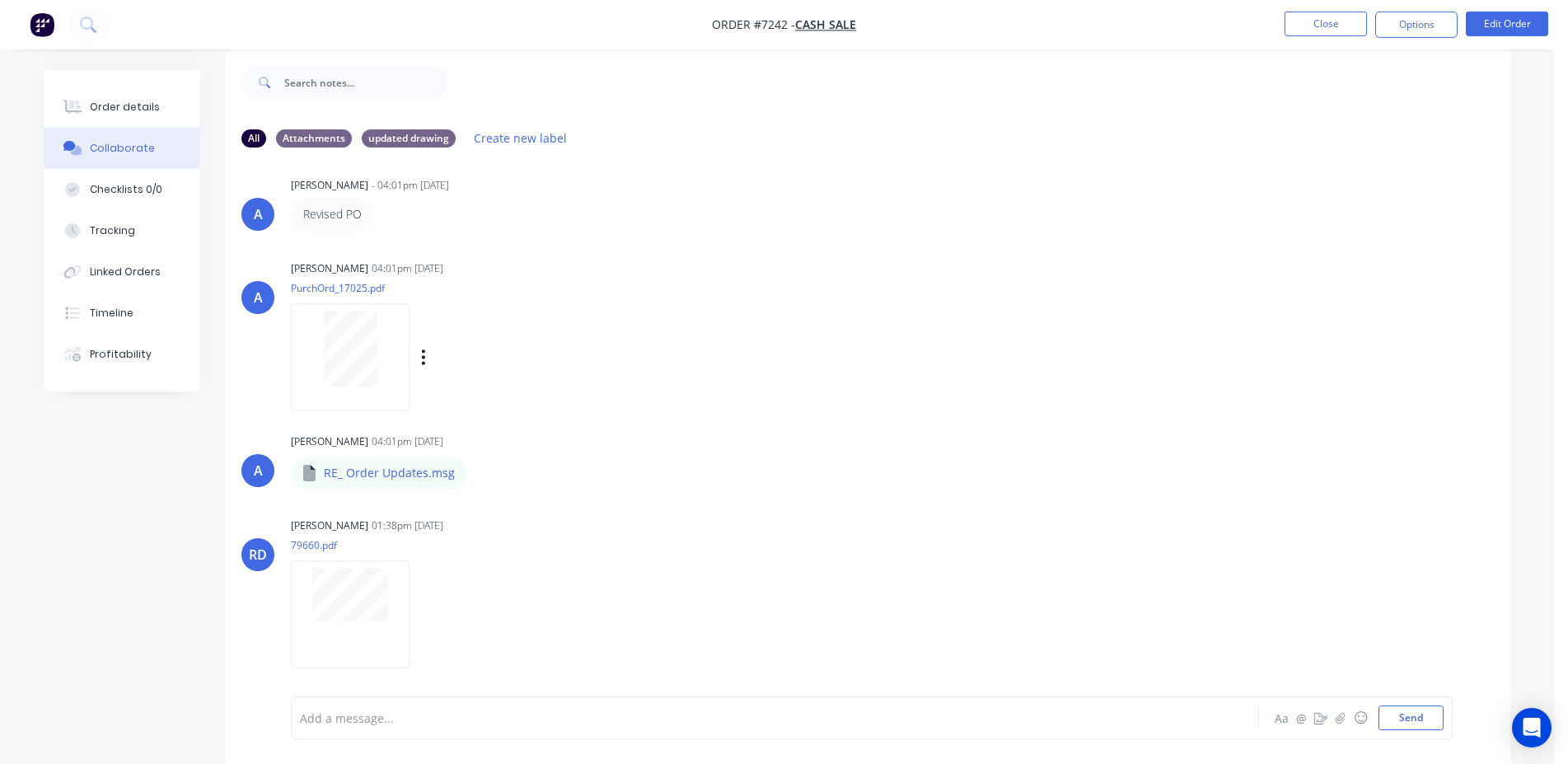
scroll to position [25, 0]
click at [473, 472] on div "Labels Download" at bounding box center [566, 468] width 186 height 24
click at [481, 472] on div "Labels Download" at bounding box center [566, 468] width 186 height 24
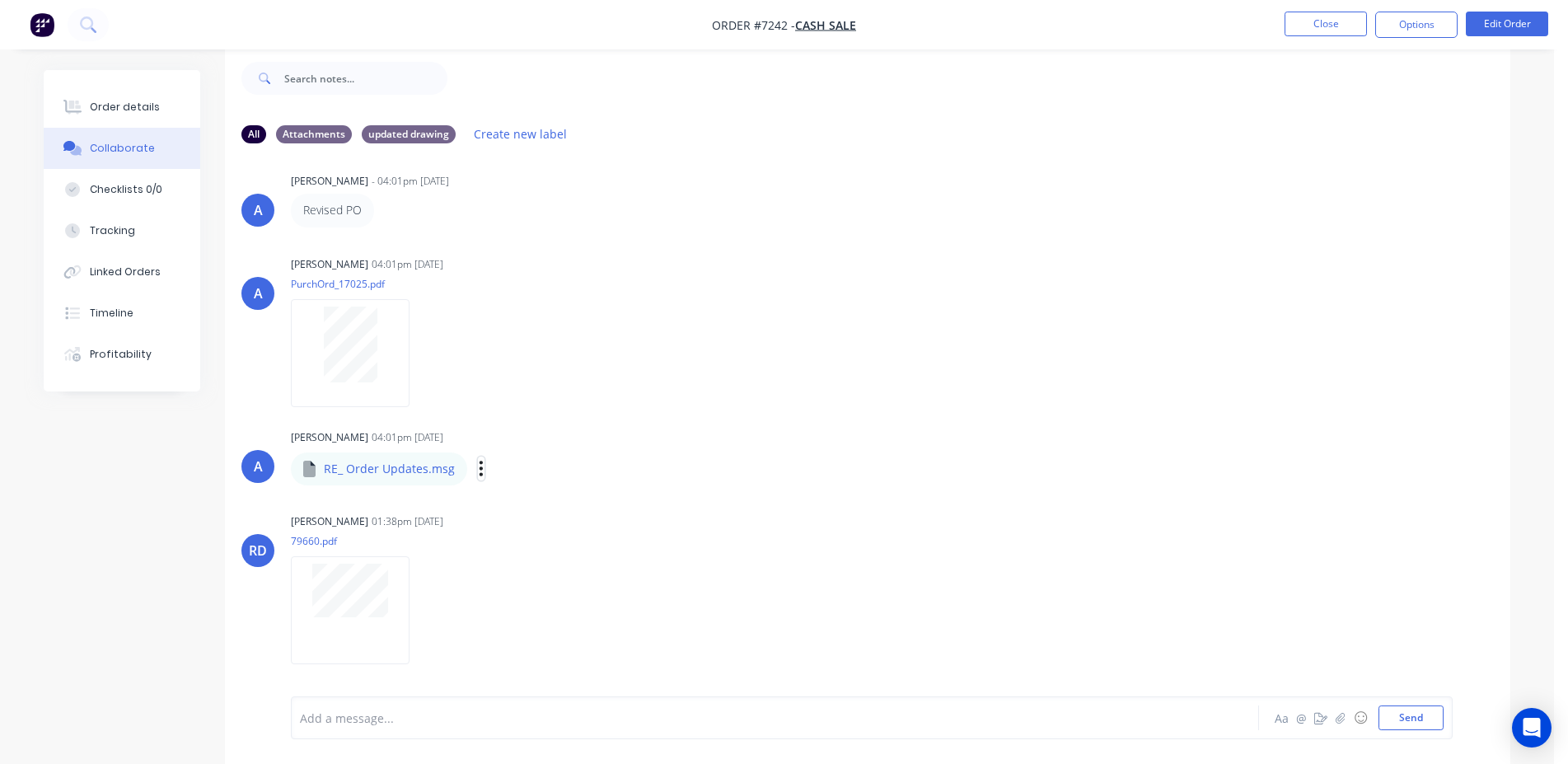
click at [478, 470] on icon "button" at bounding box center [480, 469] width 5 height 19
click at [542, 511] on button "Download" at bounding box center [590, 511] width 186 height 37
click at [124, 111] on div "Order details" at bounding box center [125, 107] width 70 height 15
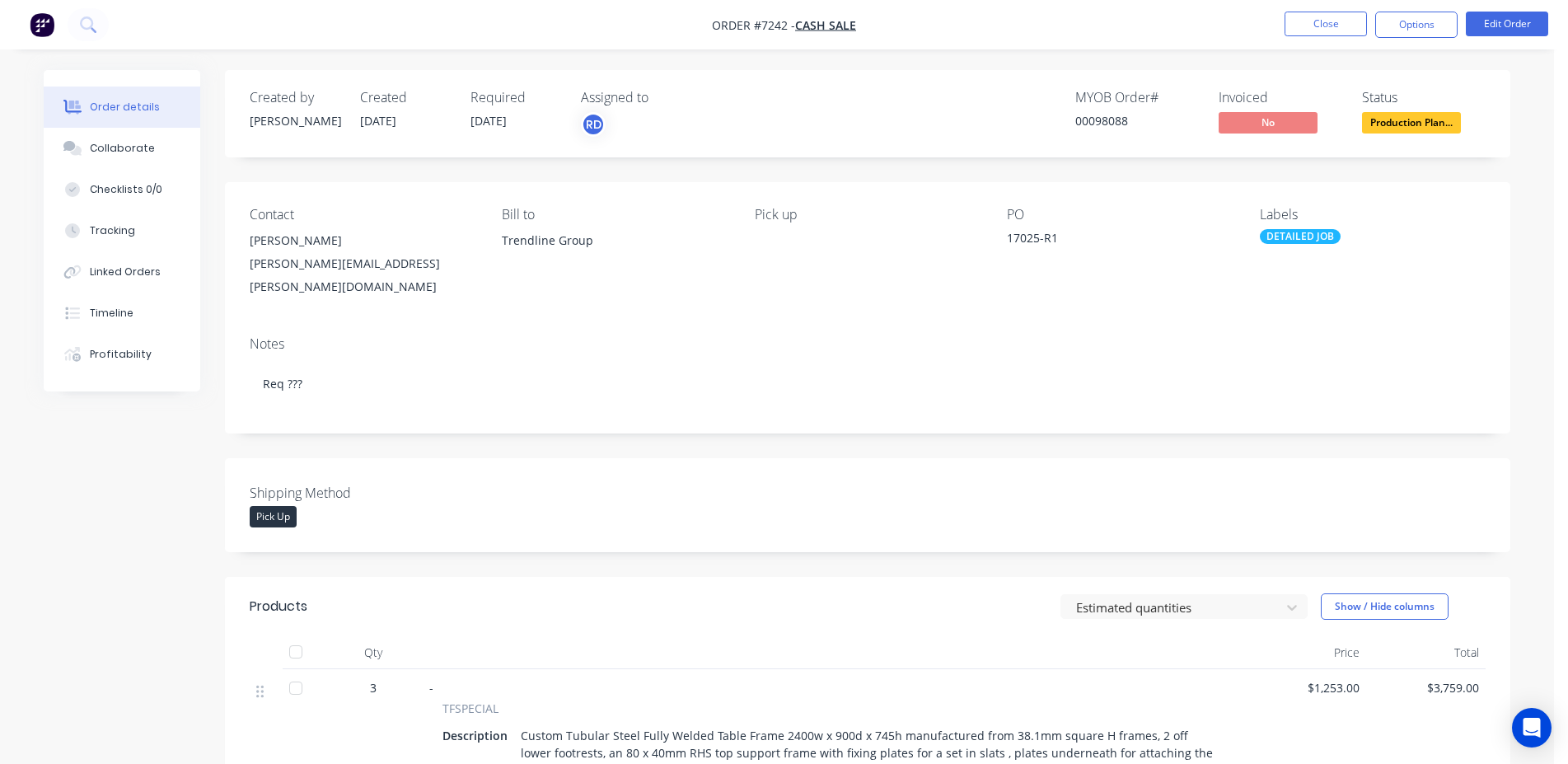
click at [1102, 117] on div "00098088" at bounding box center [1136, 120] width 124 height 17
copy div "00098088"
click at [1361, 28] on button "Close" at bounding box center [1325, 24] width 82 height 25
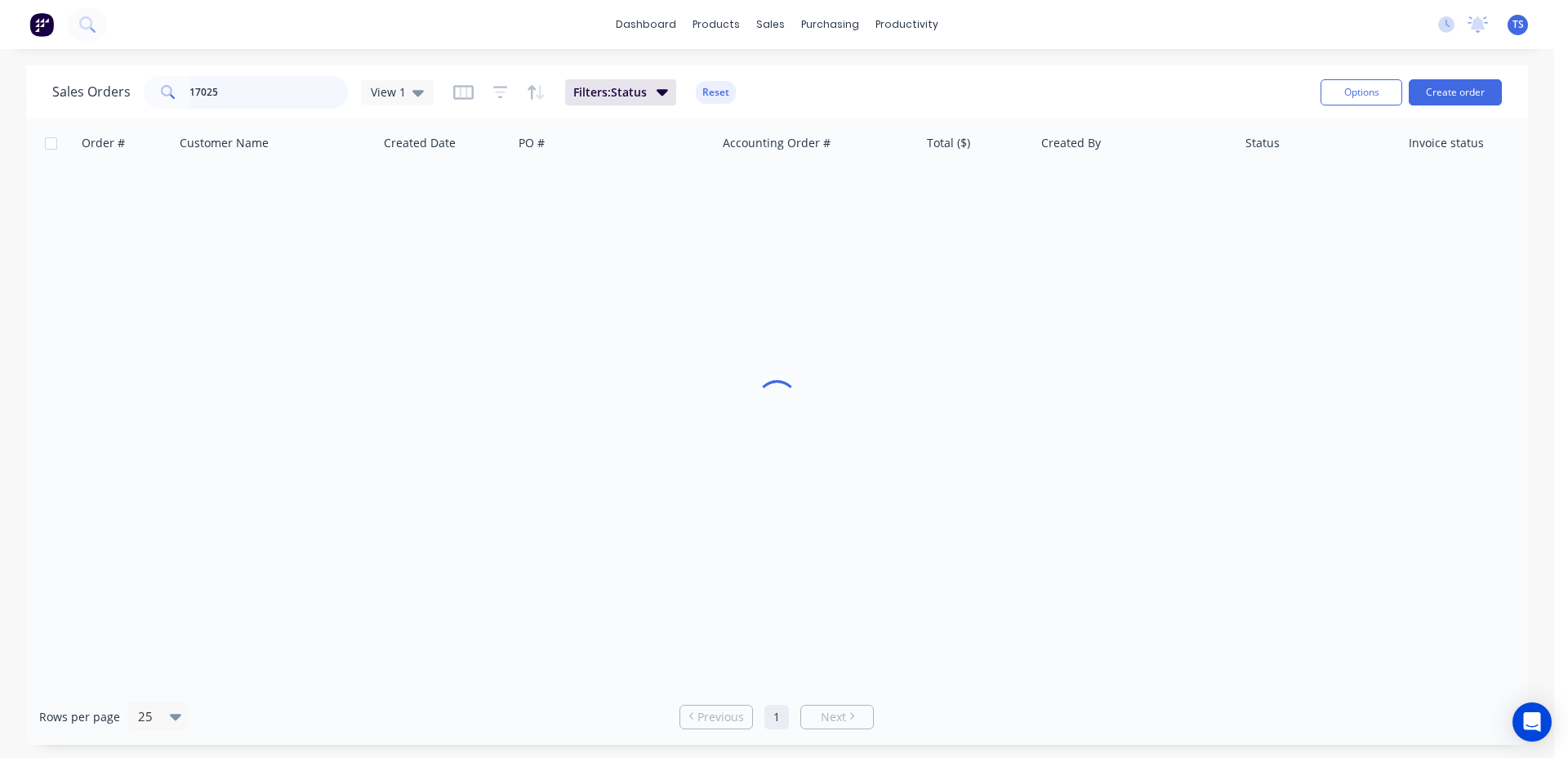
click at [252, 90] on input "17025" at bounding box center [269, 92] width 160 height 33
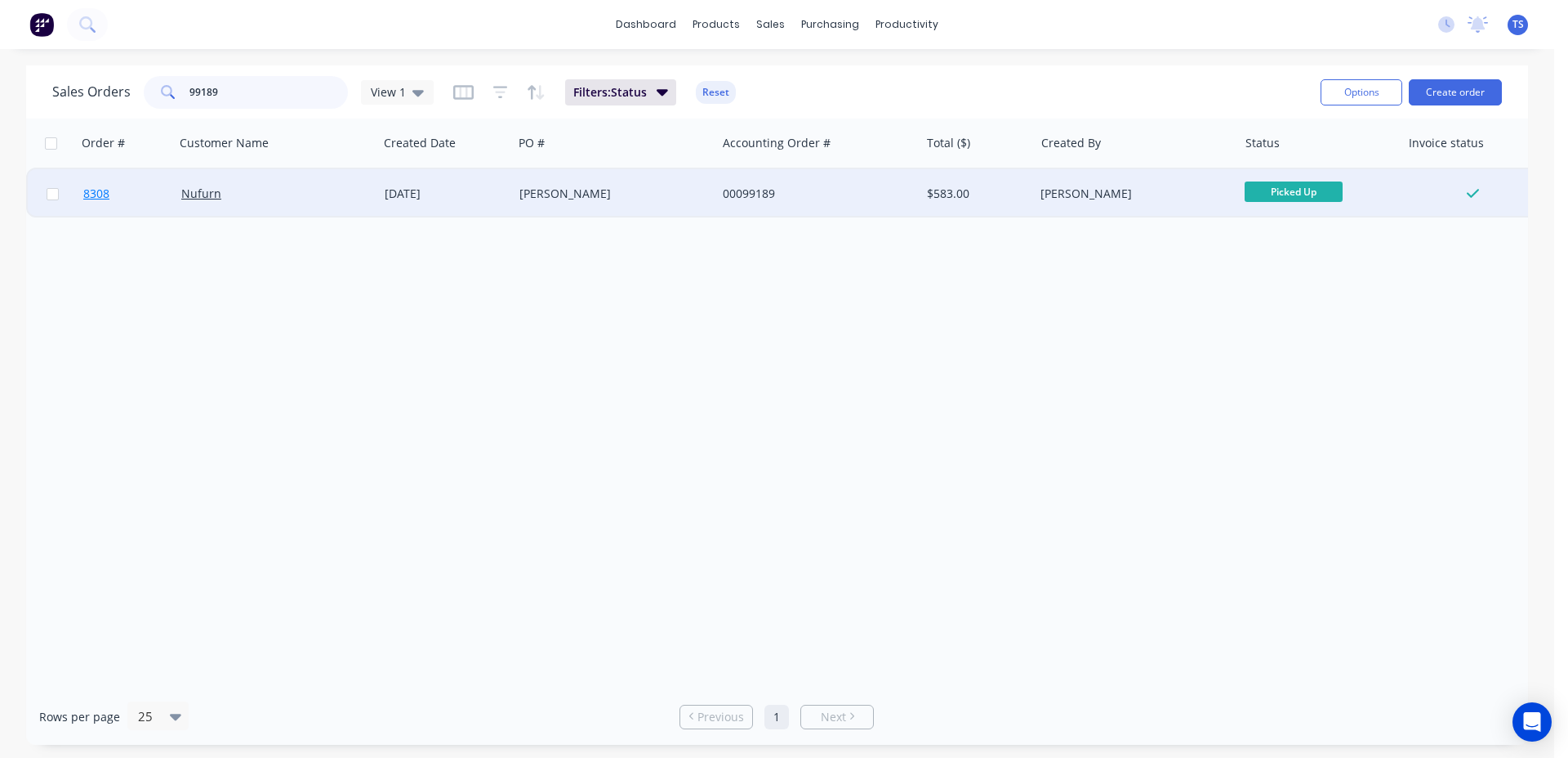
type input "99189"
click at [164, 178] on link "8308" at bounding box center [132, 193] width 98 height 49
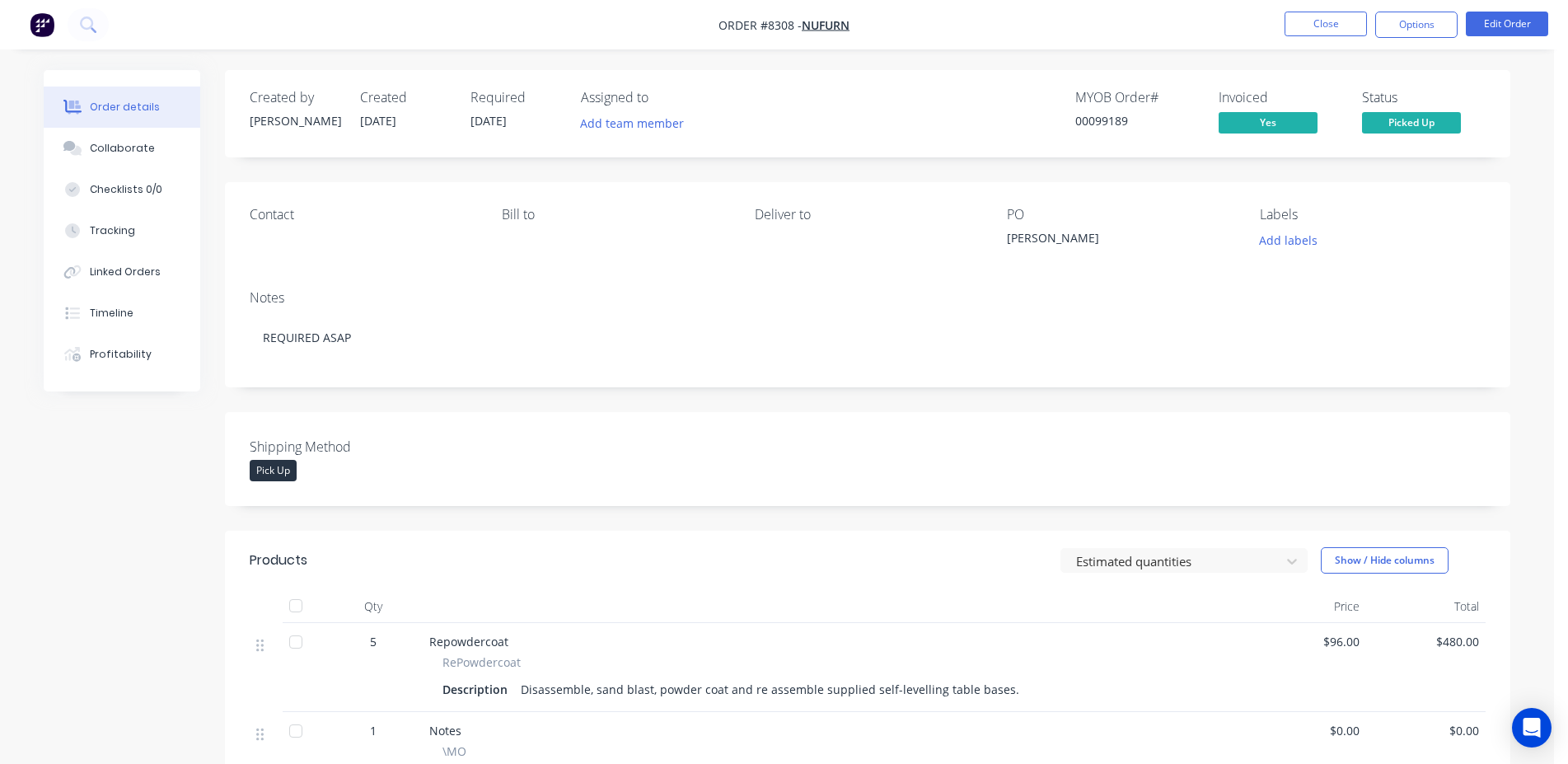
click at [204, 151] on div "Order details Collaborate Checklists 0/0 Tracking Linked Orders Timeline Profit…" at bounding box center [134, 230] width 181 height 321
click at [151, 147] on button "Collaborate" at bounding box center [121, 149] width 156 height 42
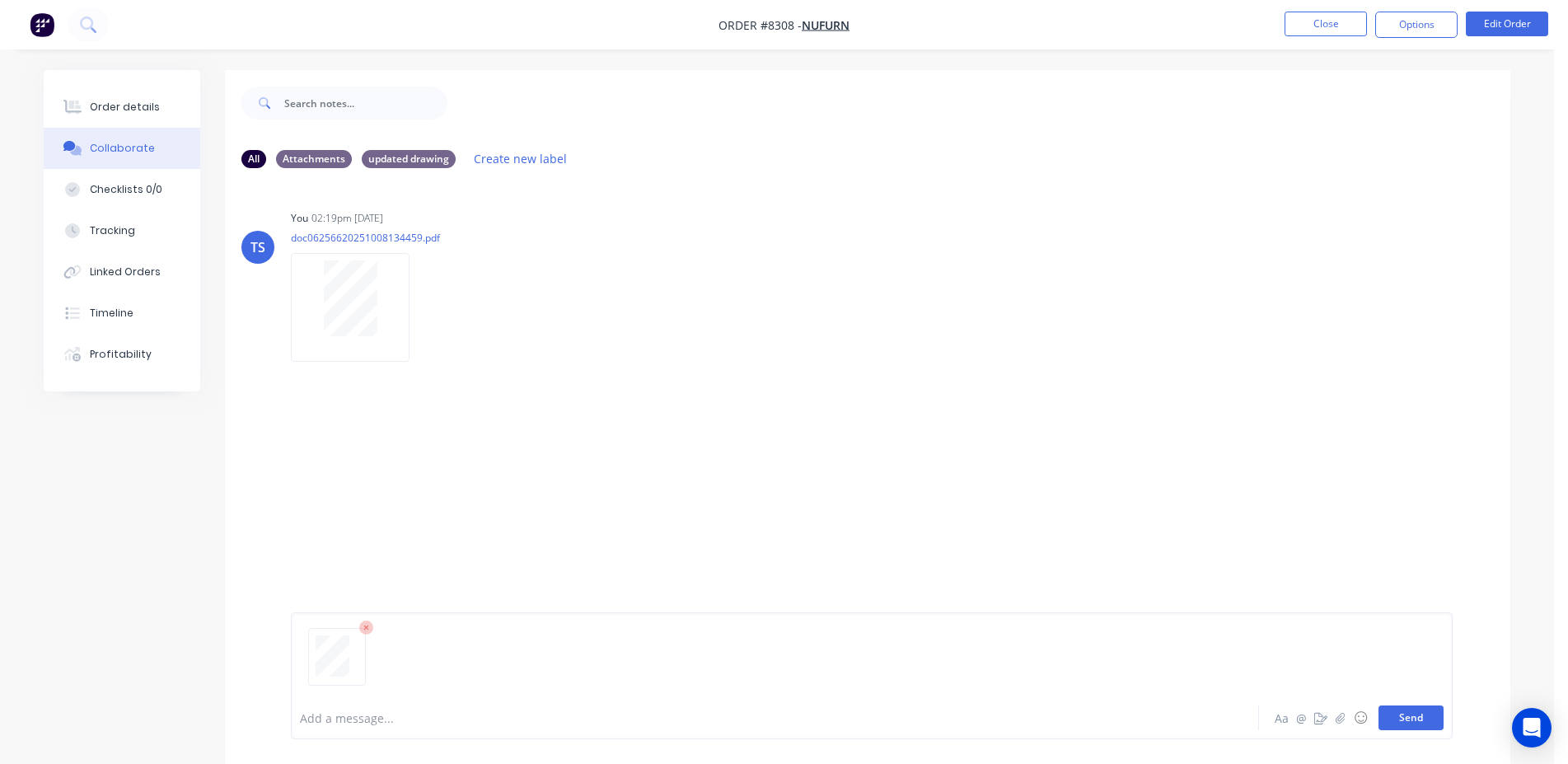
click at [1399, 709] on button "Send" at bounding box center [1411, 718] width 65 height 25
click at [1291, 35] on button "Close" at bounding box center [1325, 24] width 82 height 25
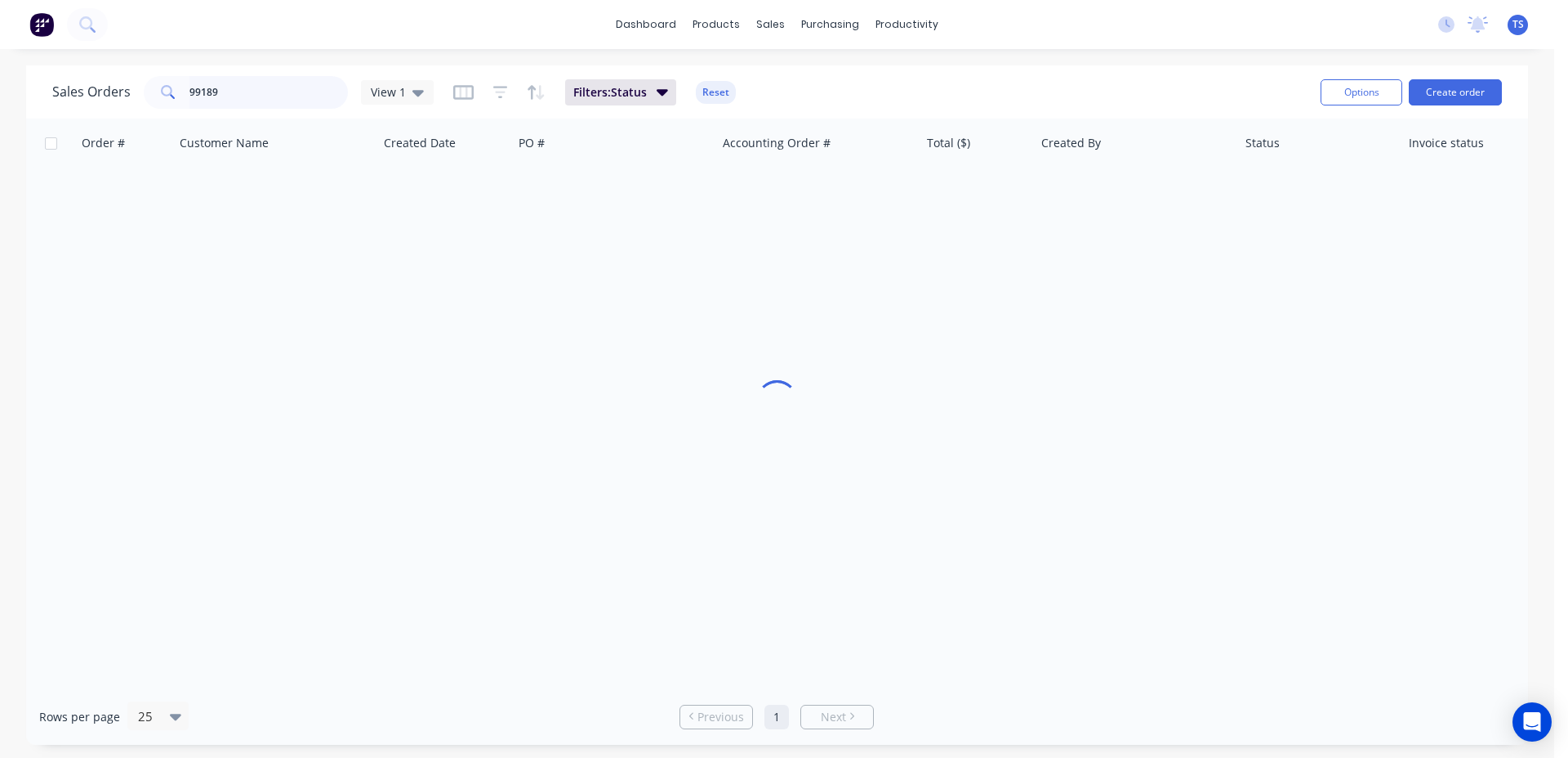
click at [269, 98] on input "99189" at bounding box center [269, 92] width 160 height 33
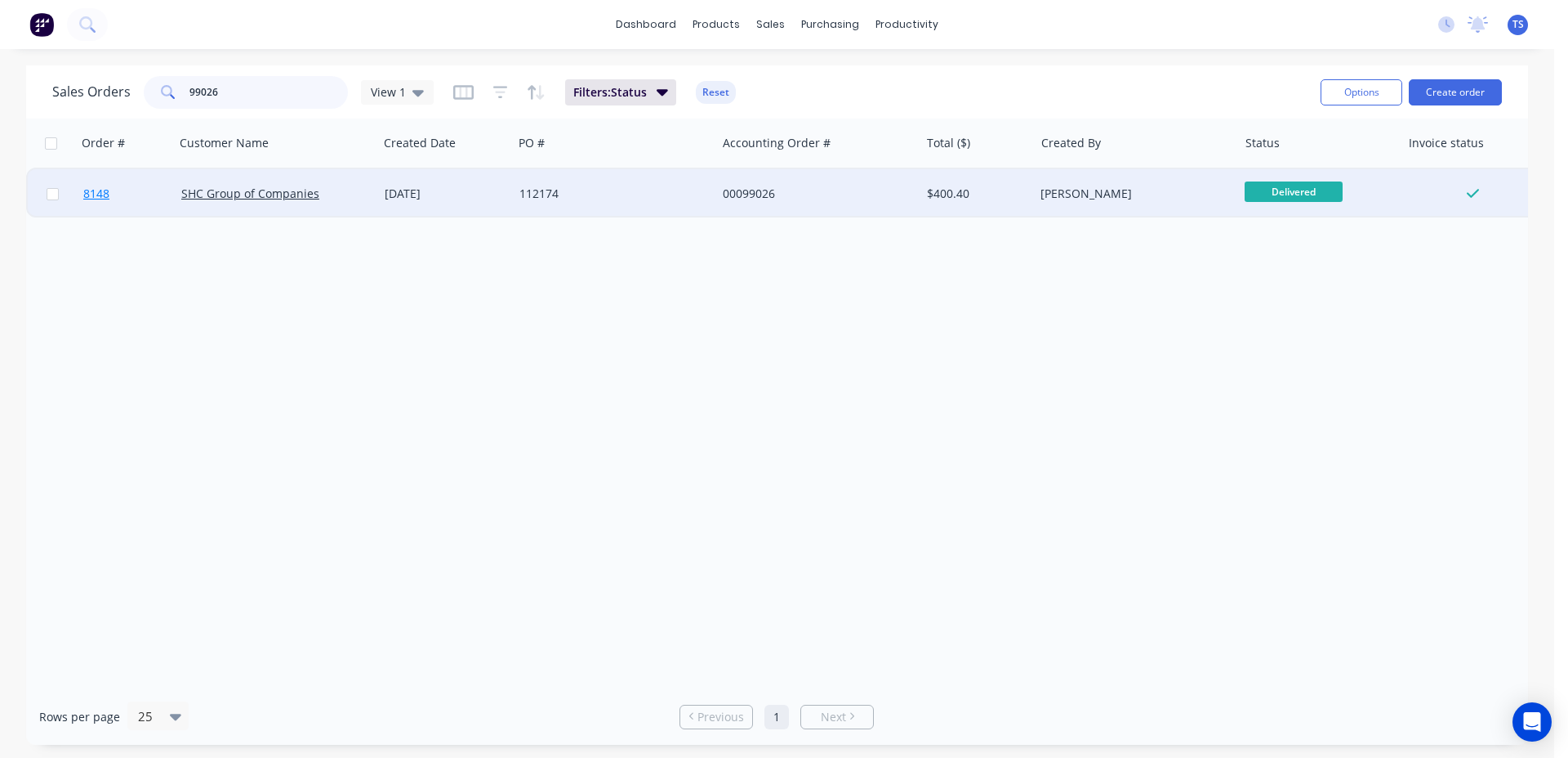
type input "99026"
click at [115, 191] on link "8148" at bounding box center [132, 193] width 98 height 49
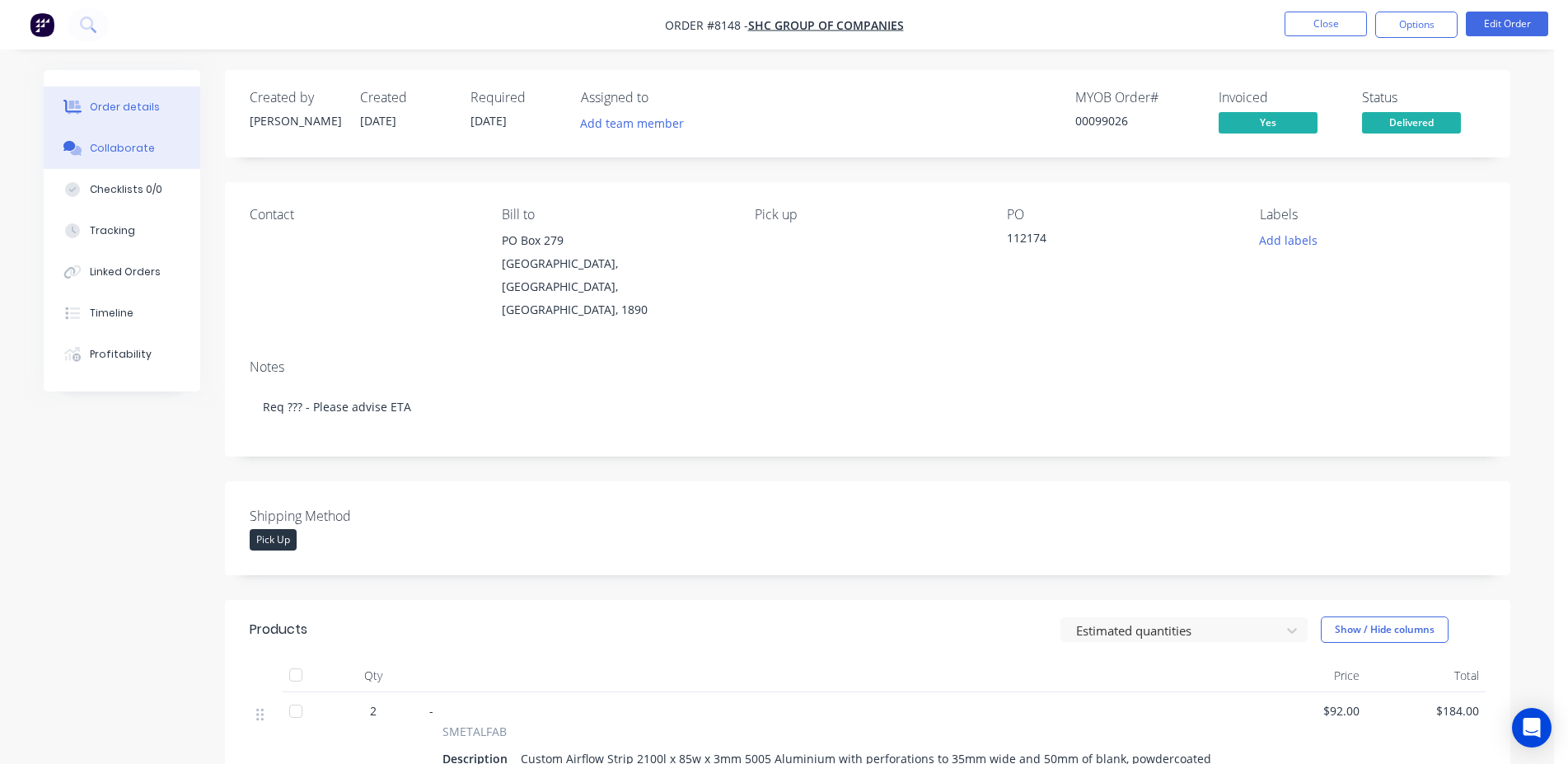
click at [72, 142] on icon at bounding box center [69, 146] width 12 height 9
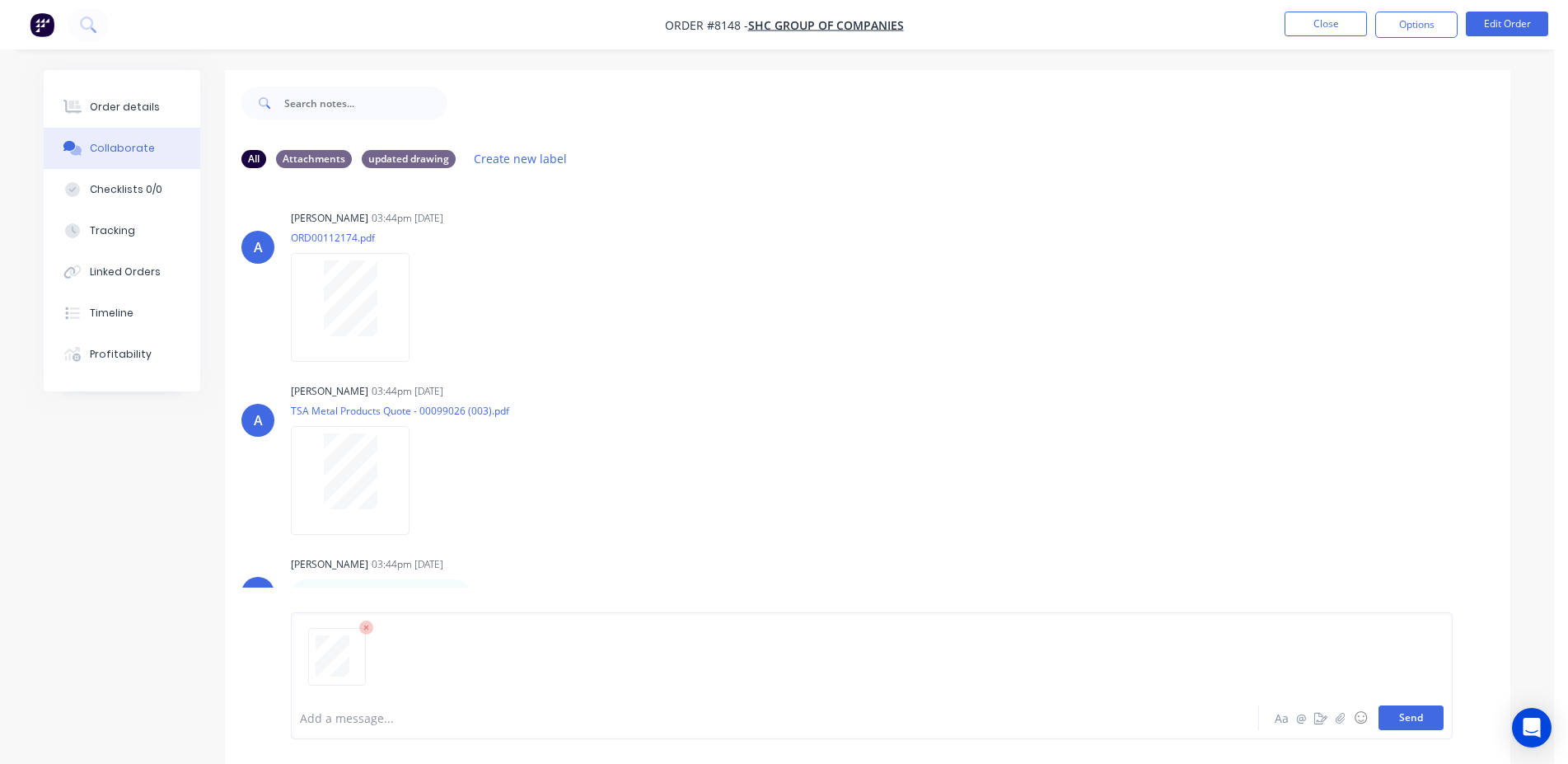
click at [1406, 723] on button "Send" at bounding box center [1411, 718] width 65 height 25
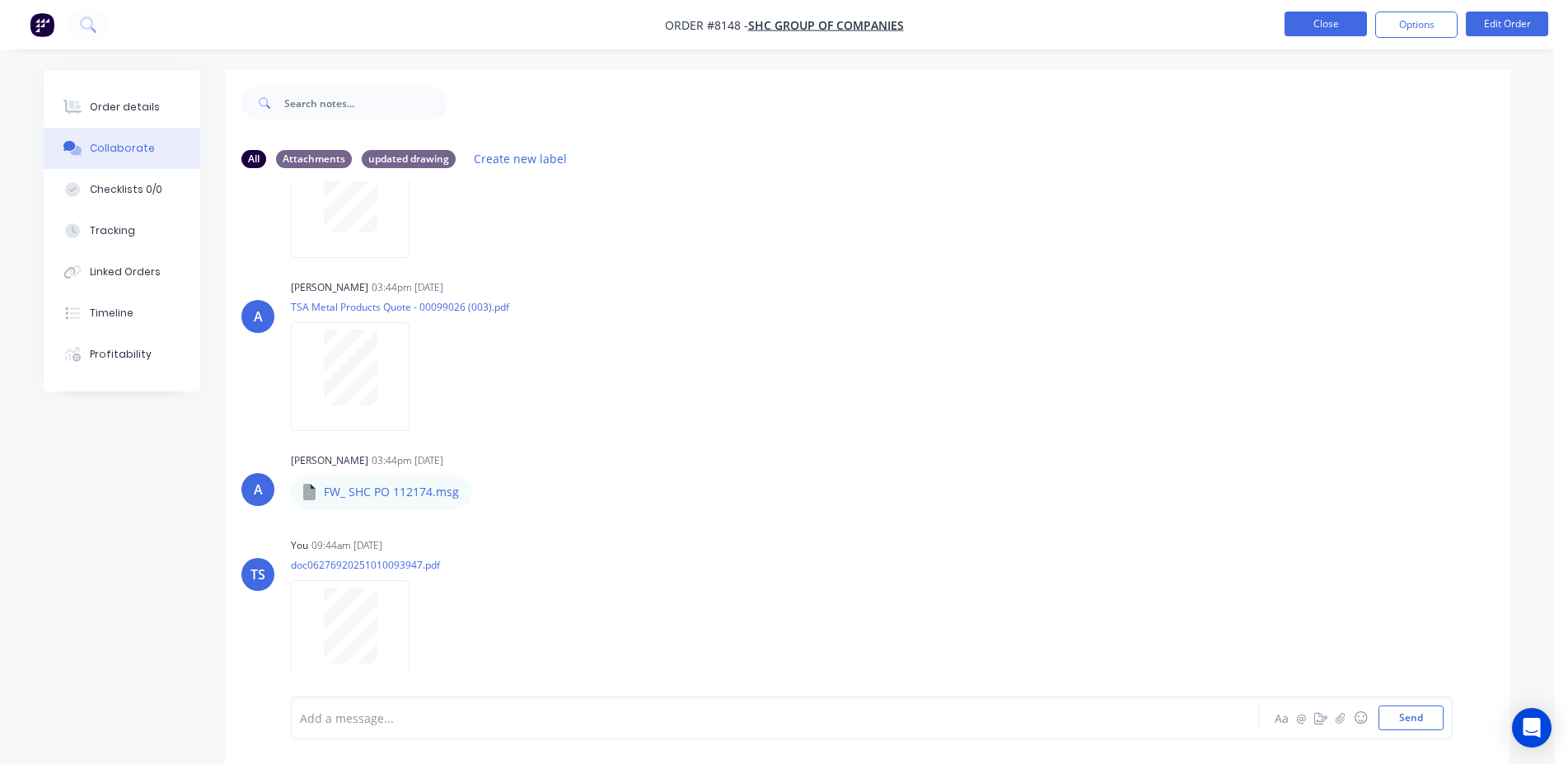
click at [1327, 30] on button "Close" at bounding box center [1325, 24] width 82 height 25
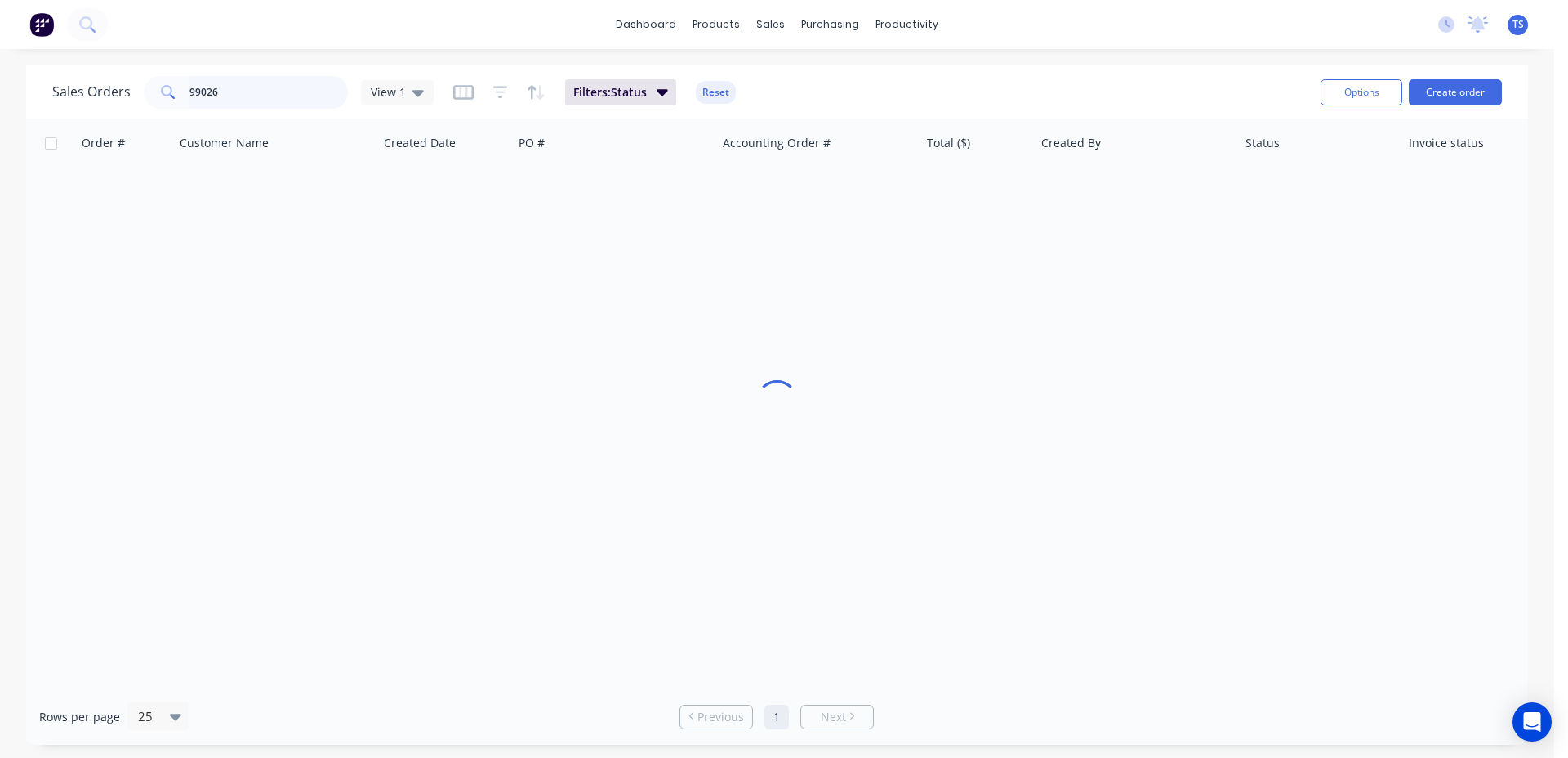
click at [242, 107] on input "99026" at bounding box center [269, 92] width 160 height 33
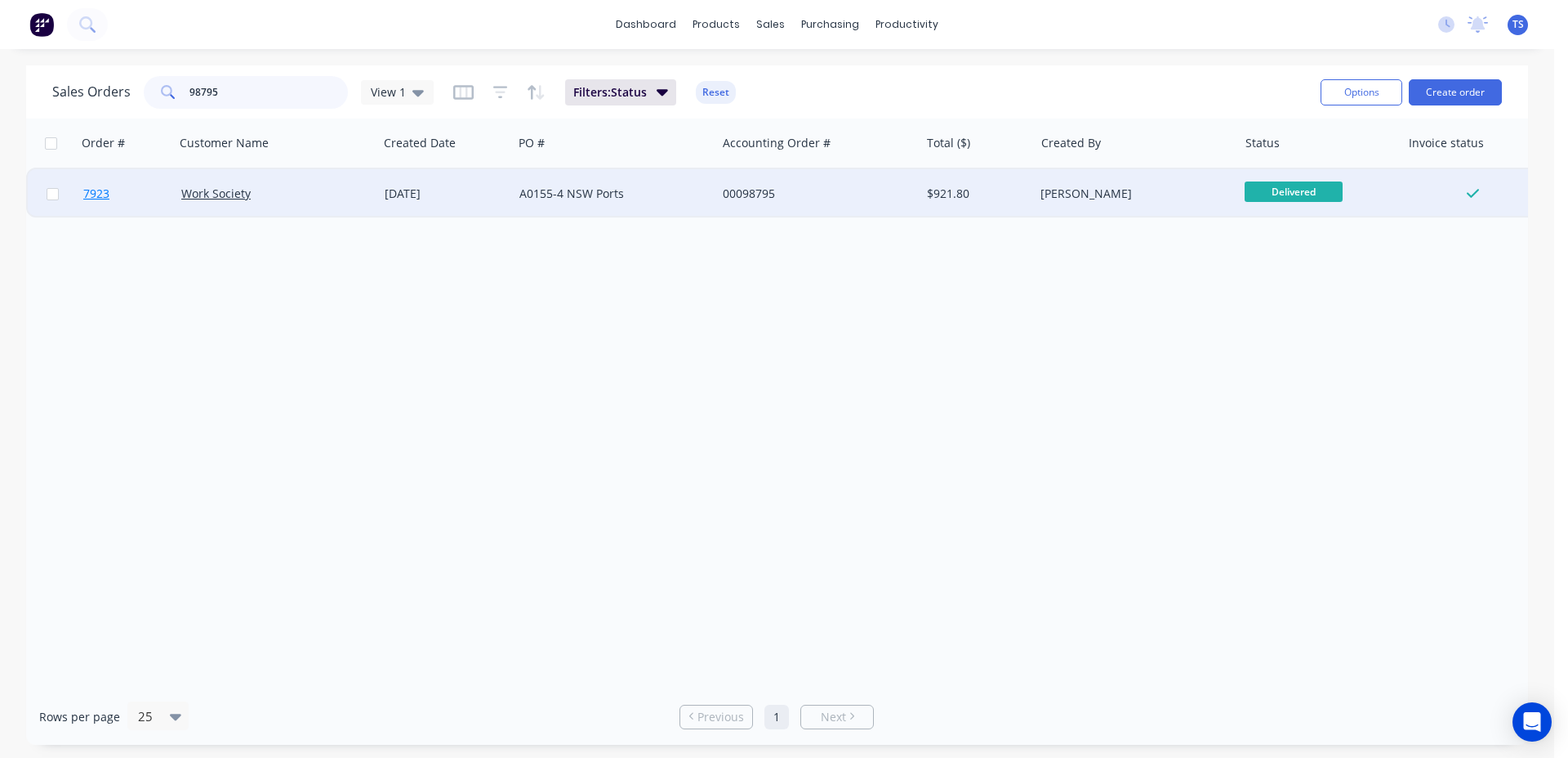
type input "98795"
click at [123, 202] on link "7923" at bounding box center [132, 193] width 98 height 49
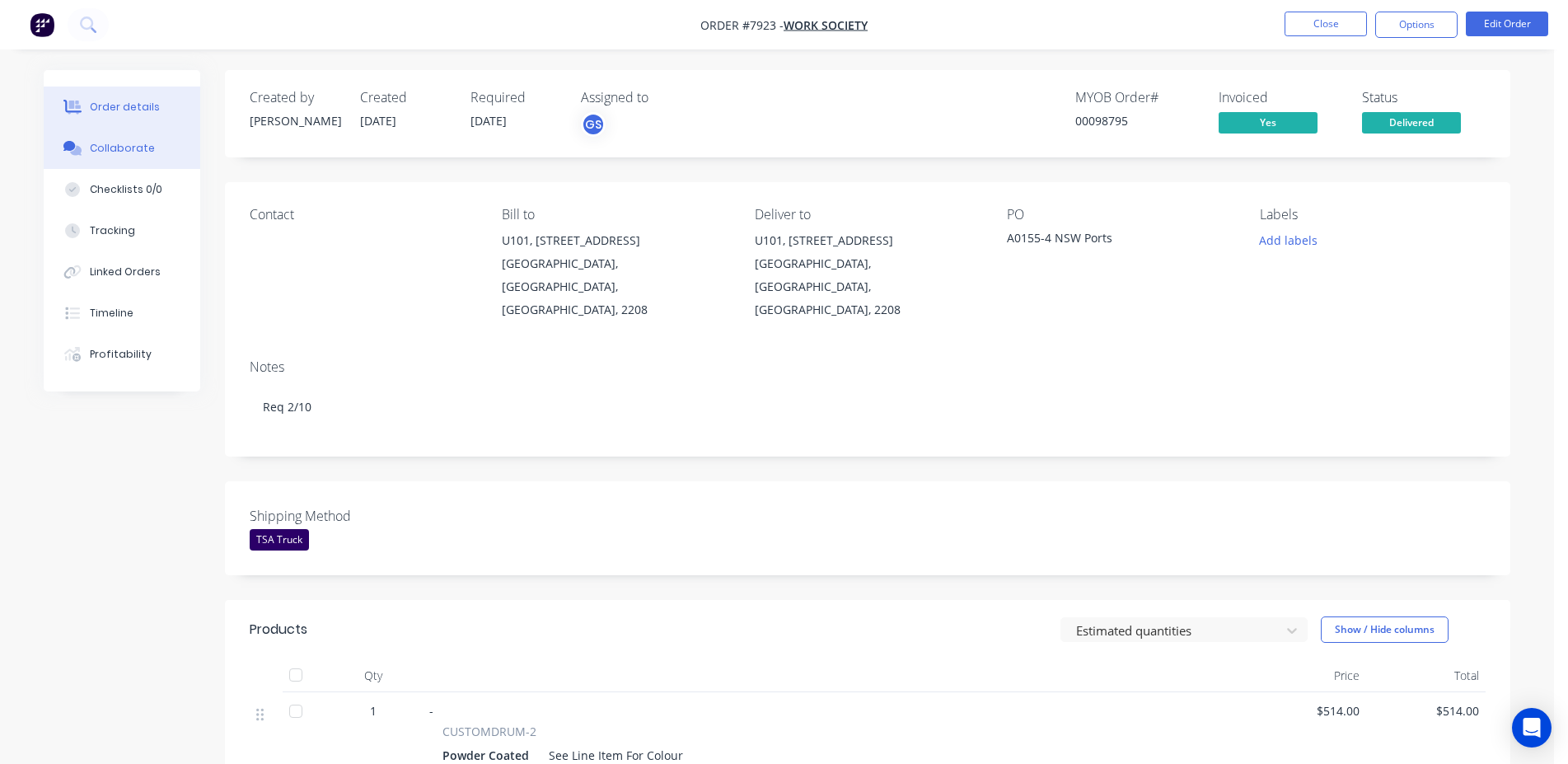
click at [121, 162] on button "Collaborate" at bounding box center [121, 149] width 156 height 42
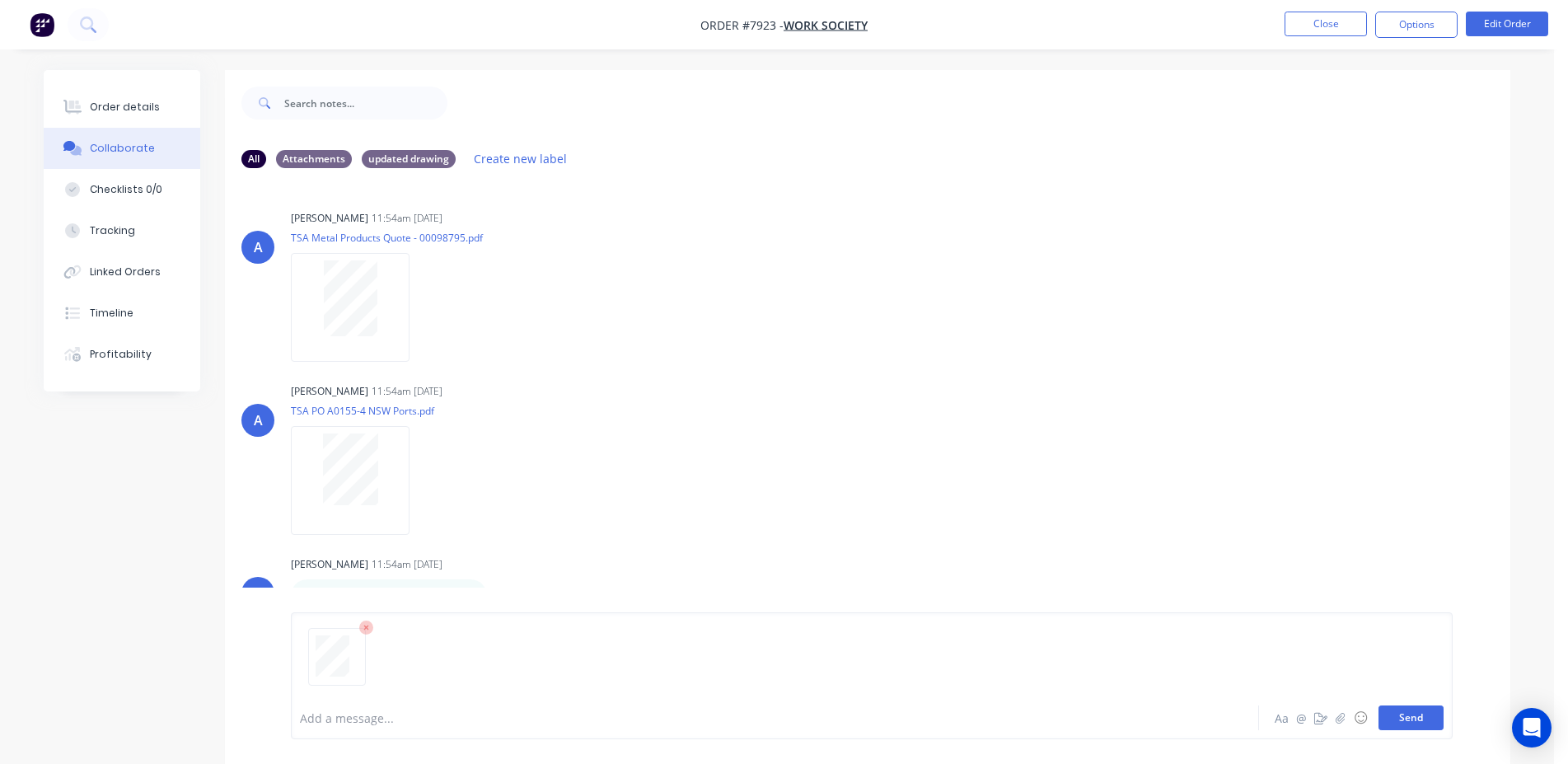
click at [1420, 713] on button "Send" at bounding box center [1411, 718] width 65 height 25
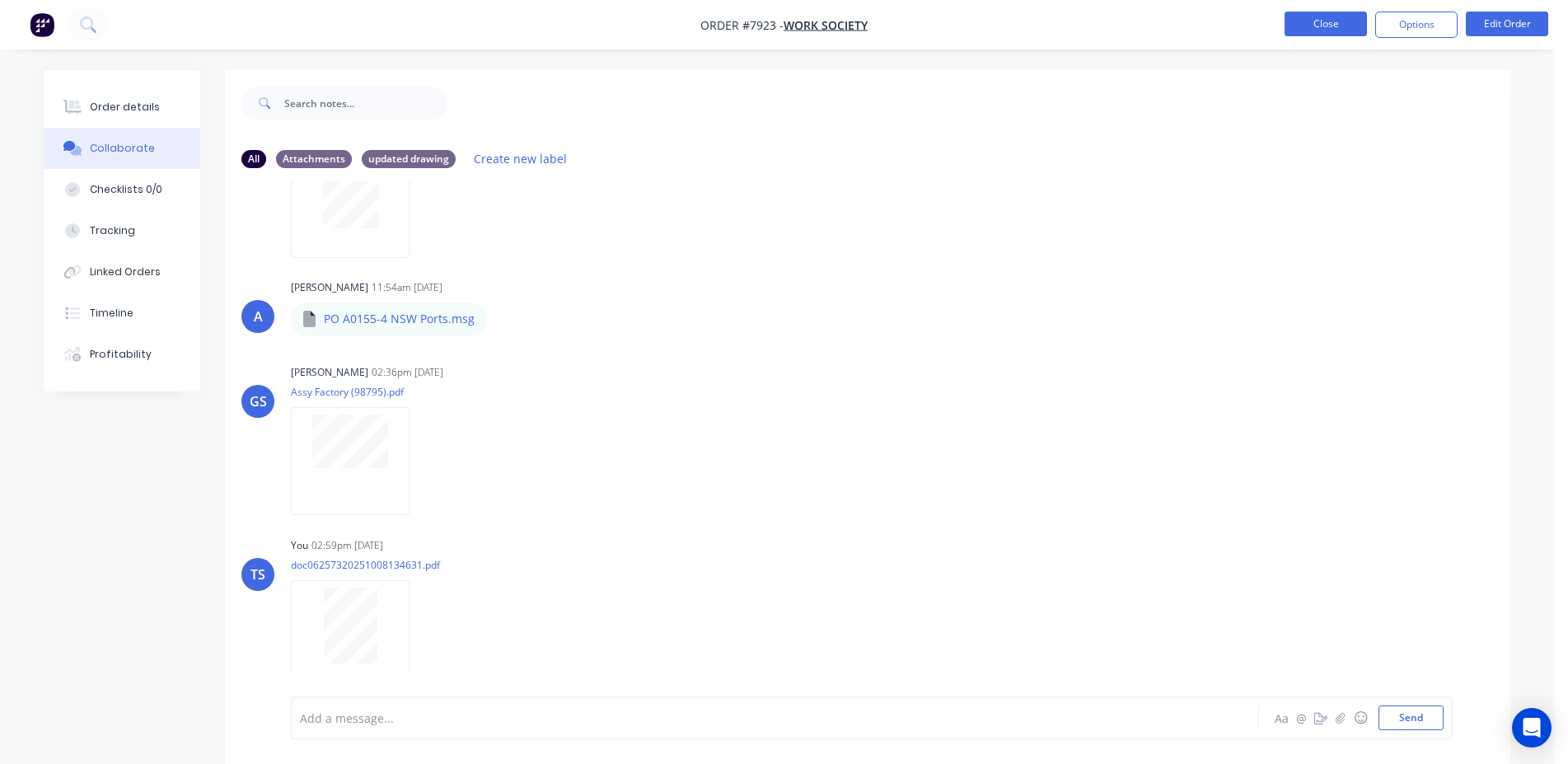
click at [1318, 34] on button "Close" at bounding box center [1325, 24] width 82 height 25
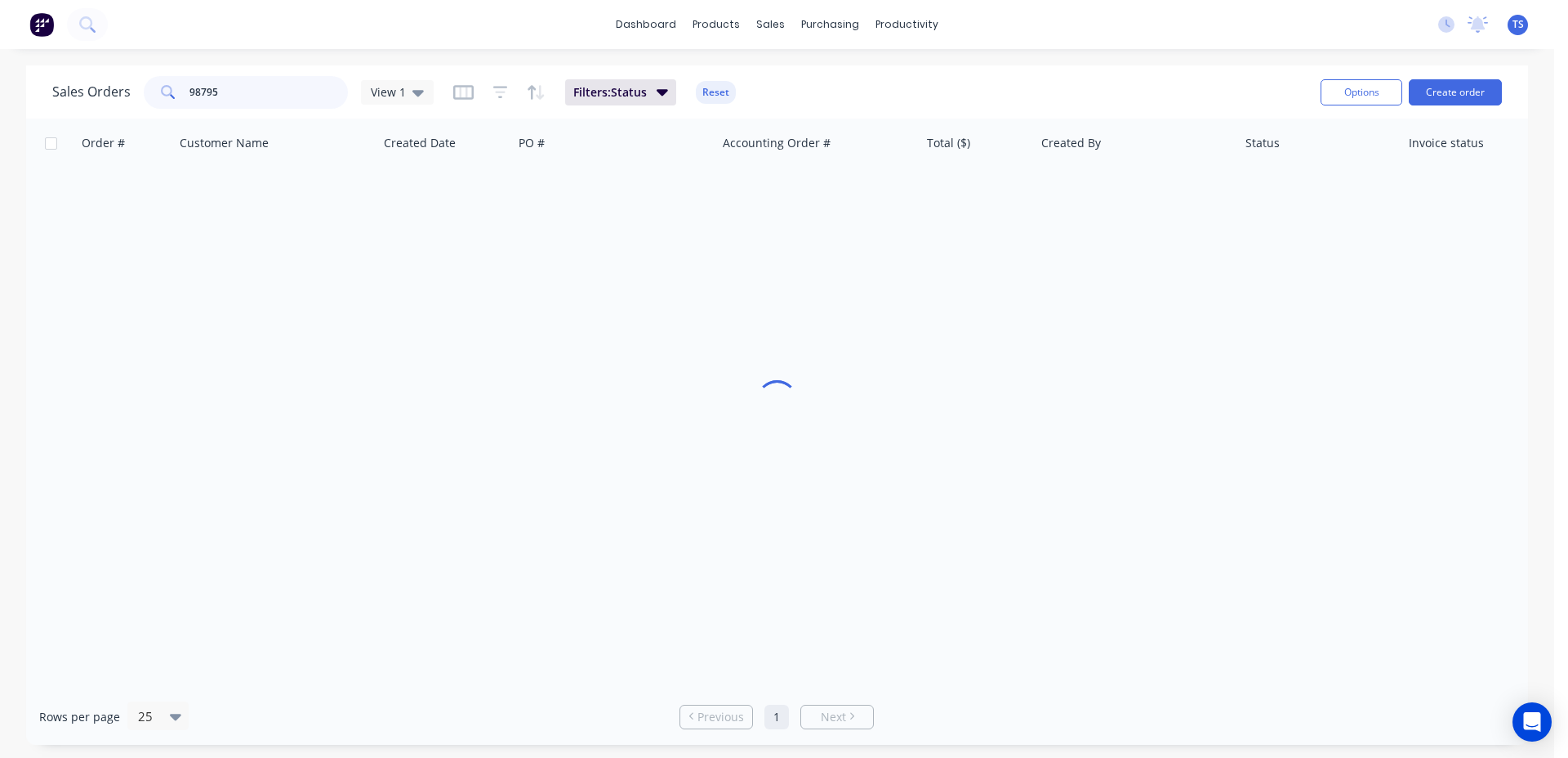
click at [277, 85] on input "98795" at bounding box center [269, 92] width 160 height 33
type input "99095"
click at [129, 201] on link "7297" at bounding box center [132, 193] width 98 height 49
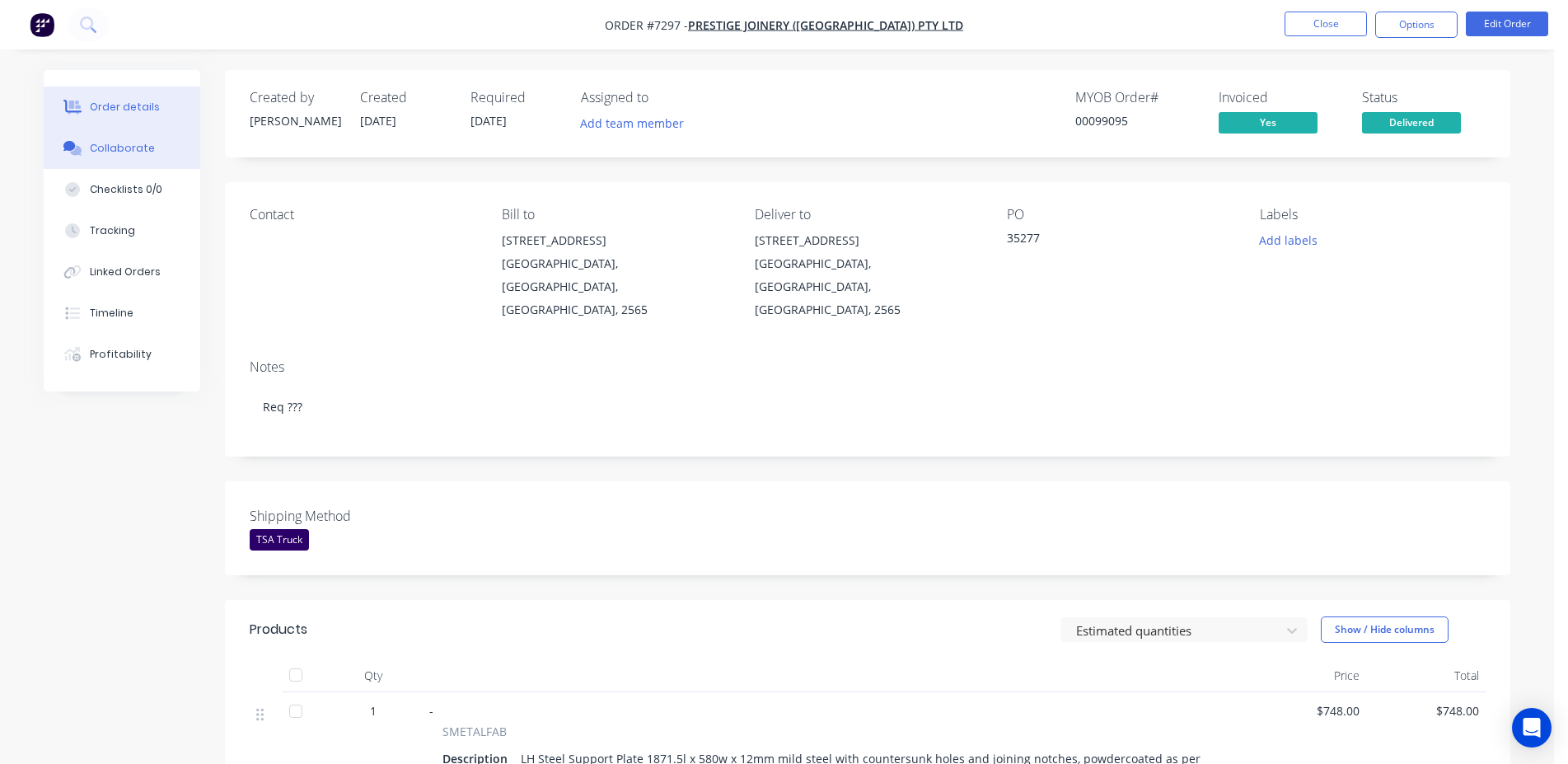
click at [181, 155] on button "Collaborate" at bounding box center [121, 149] width 156 height 42
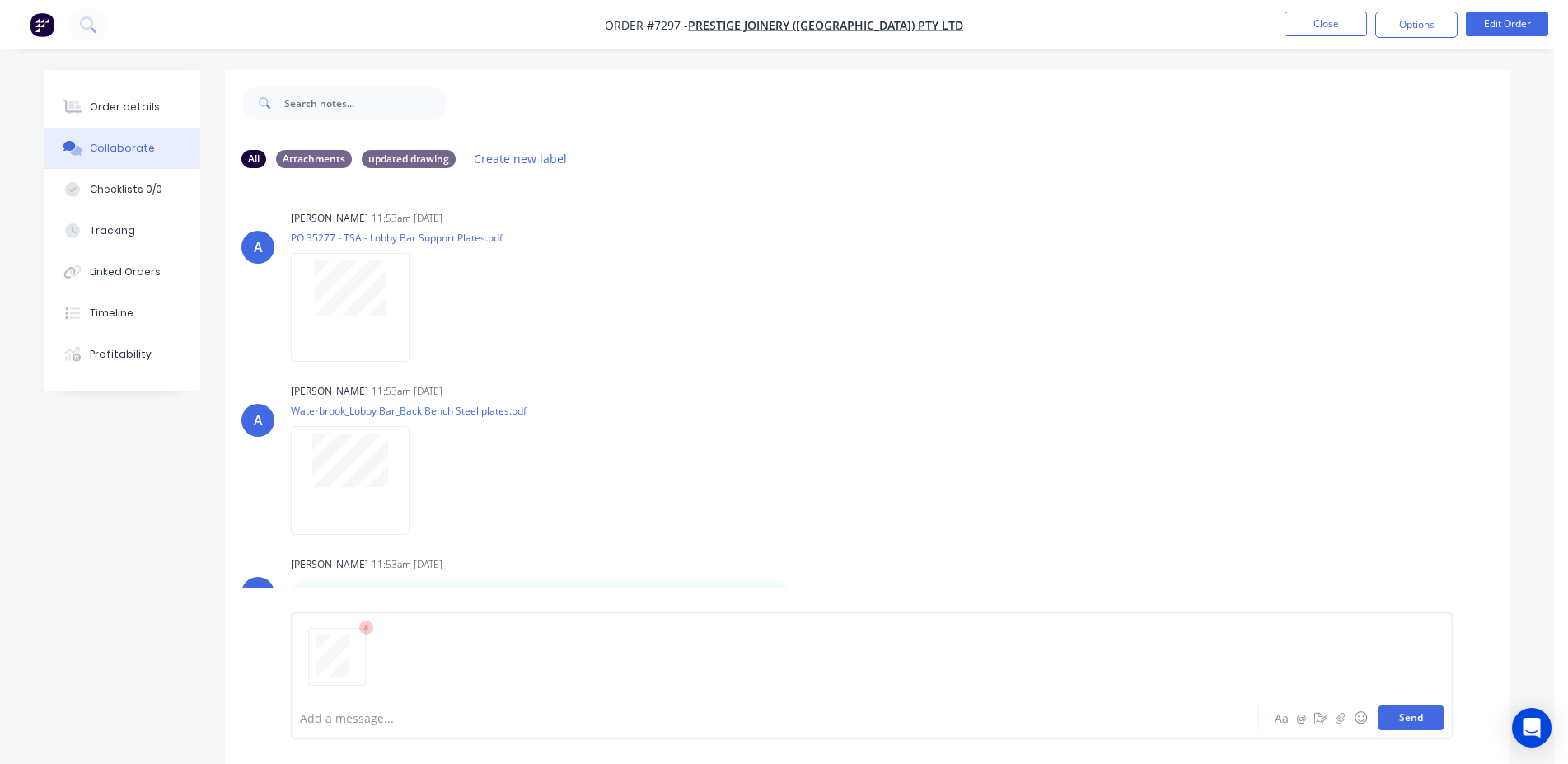
click at [1424, 722] on button "Send" at bounding box center [1411, 718] width 65 height 25
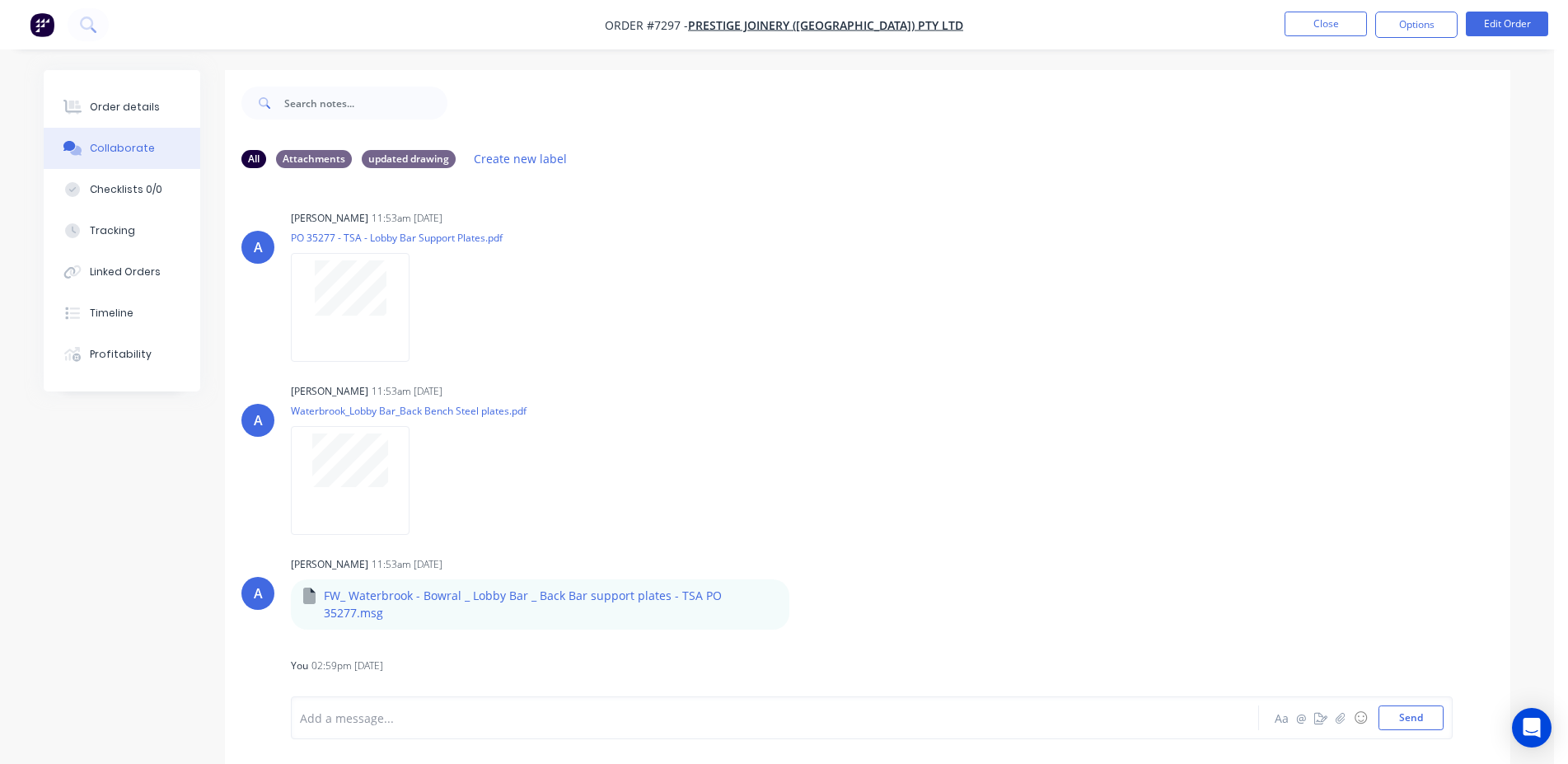
click at [1316, 46] on nav "Order #7297 - Prestige Joinery ([GEOGRAPHIC_DATA]) Pty Ltd Close Options Edit O…" at bounding box center [784, 25] width 1568 height 49
click at [1313, 33] on button "Close" at bounding box center [1325, 24] width 82 height 25
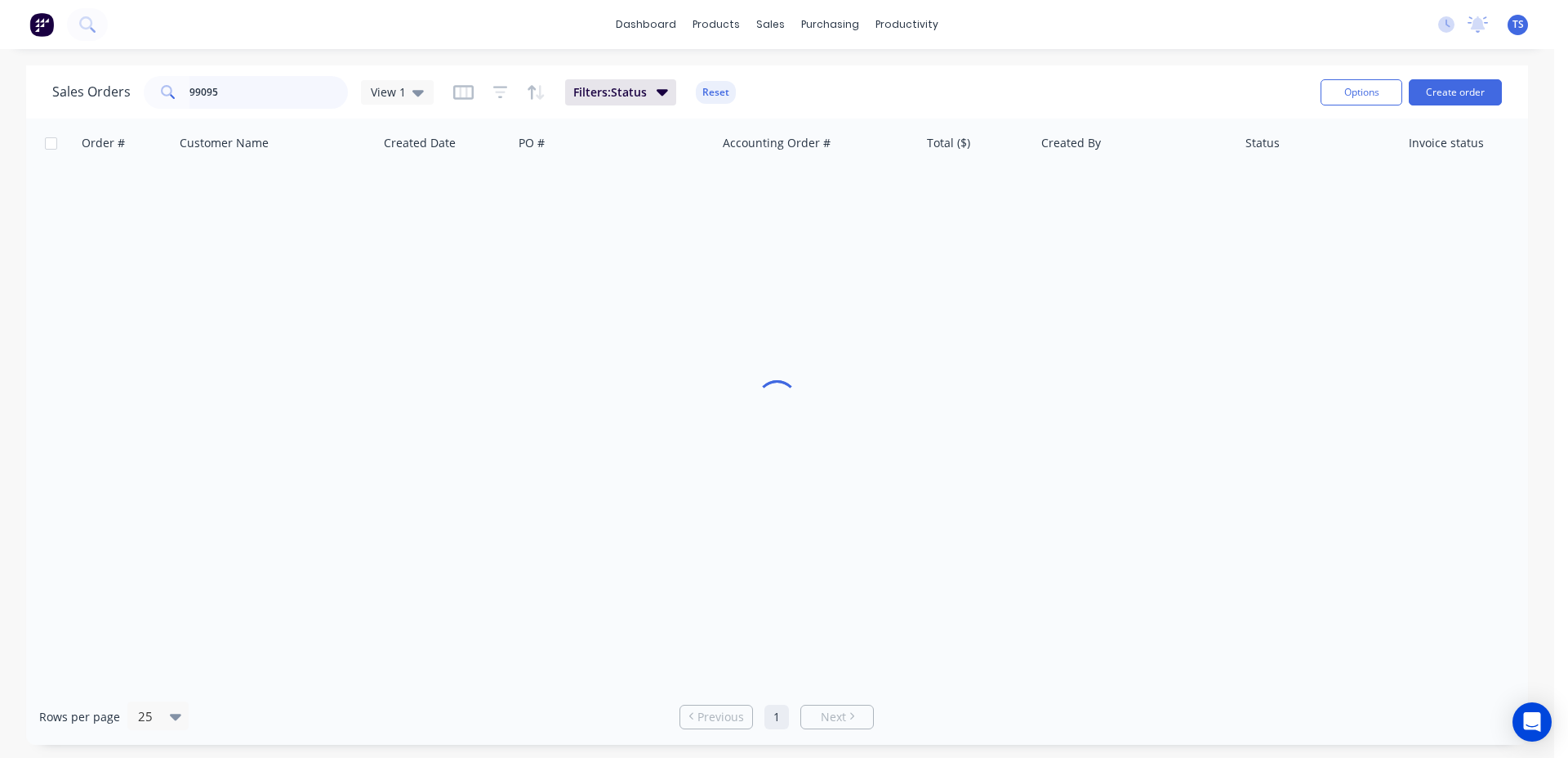
click at [271, 89] on input "99095" at bounding box center [269, 92] width 160 height 33
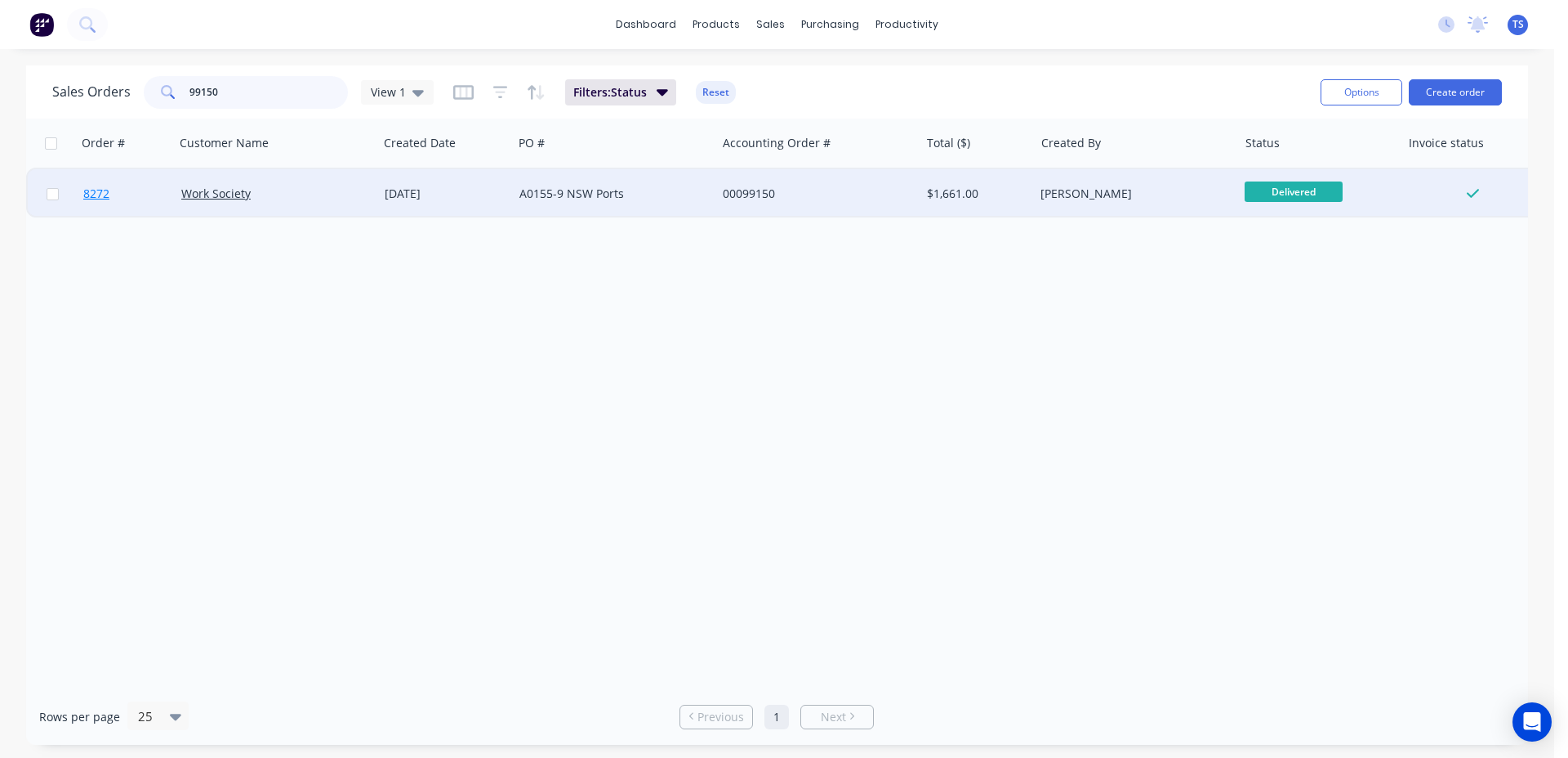
type input "99150"
click at [120, 198] on link "8272" at bounding box center [132, 193] width 98 height 49
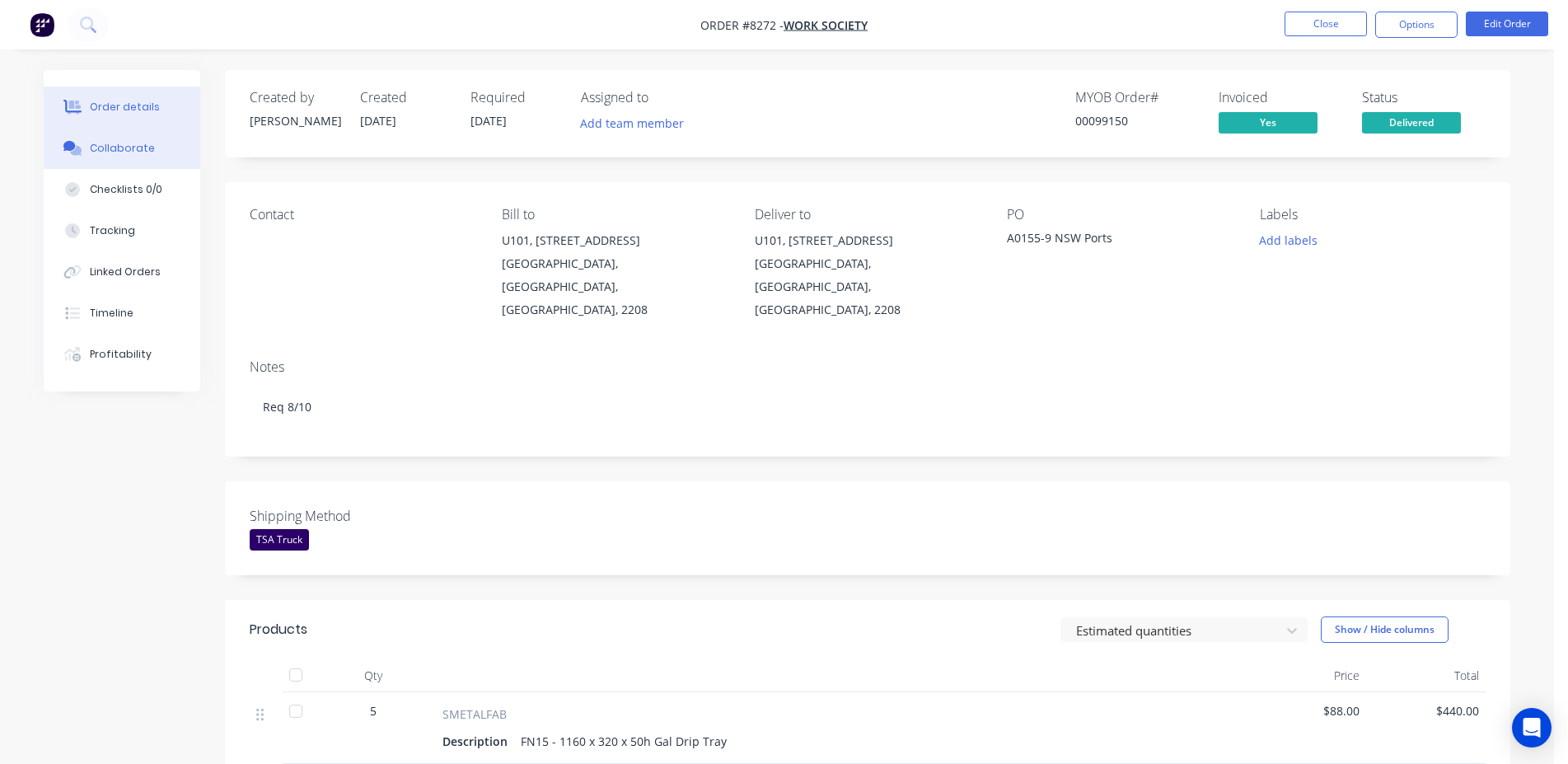
click at [120, 160] on button "Collaborate" at bounding box center [121, 149] width 156 height 42
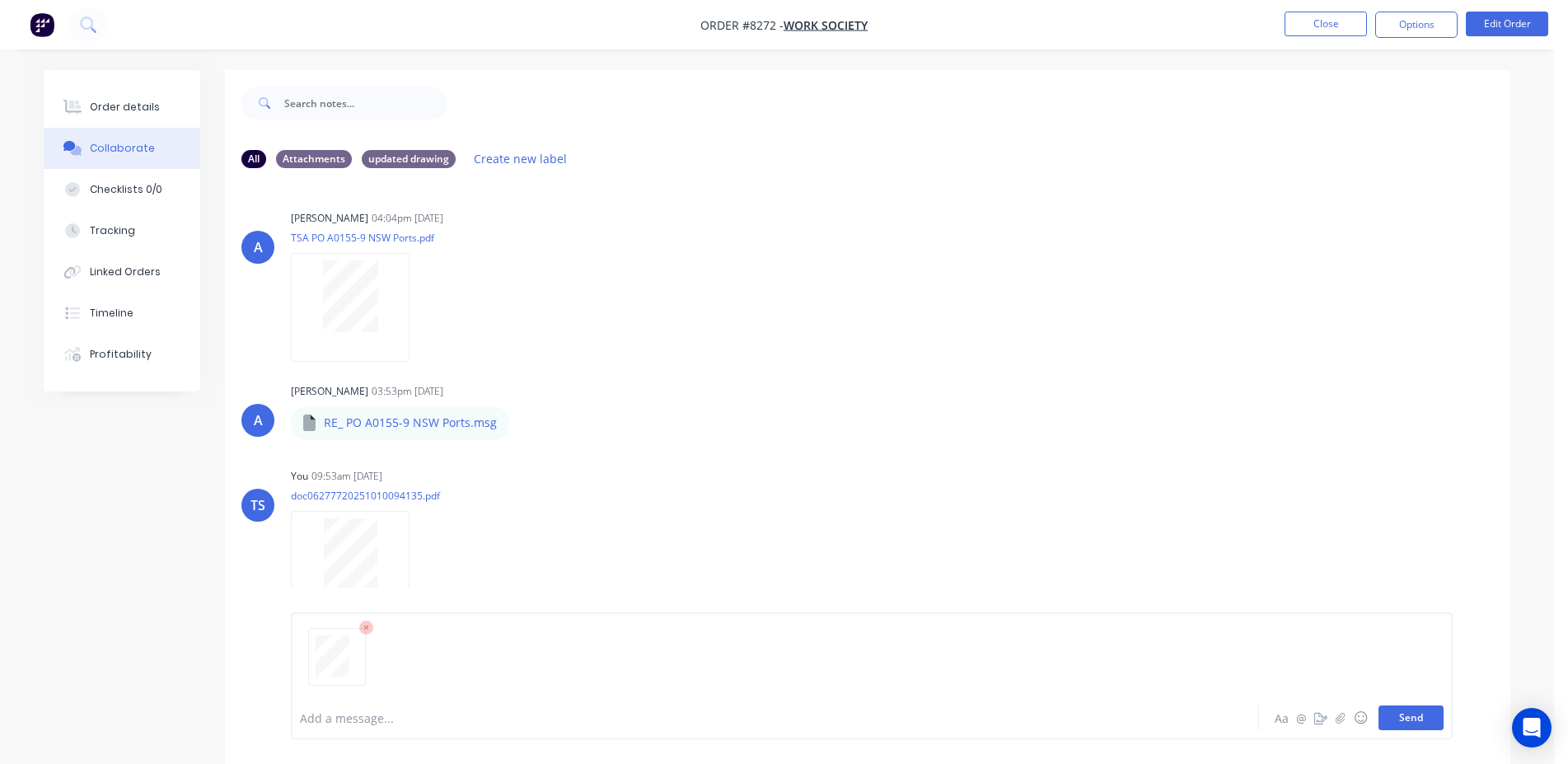
click at [1414, 720] on button "Send" at bounding box center [1411, 718] width 65 height 25
click at [1337, 27] on button "Close" at bounding box center [1325, 24] width 82 height 25
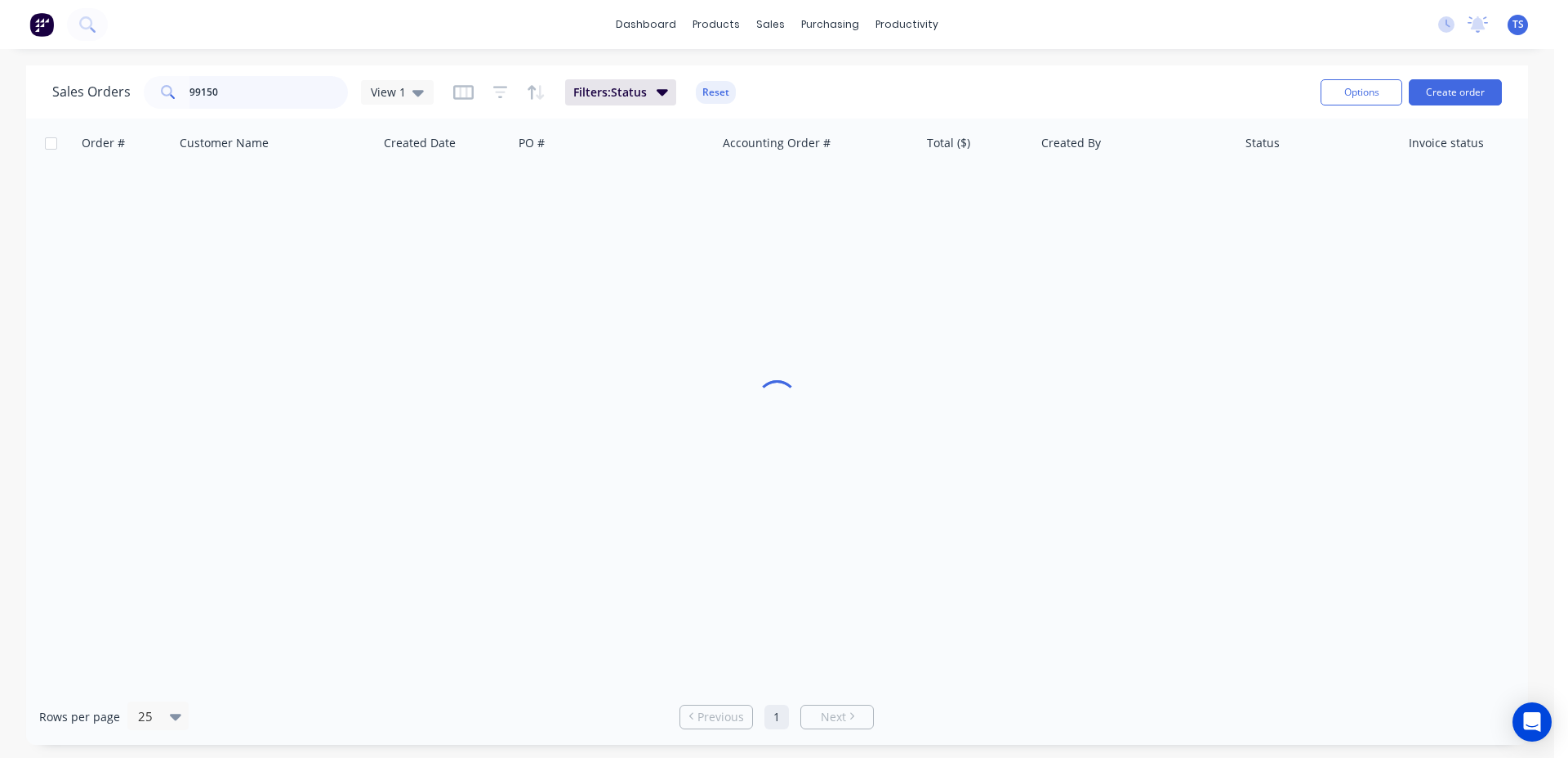
click at [254, 96] on input "99150" at bounding box center [269, 92] width 160 height 33
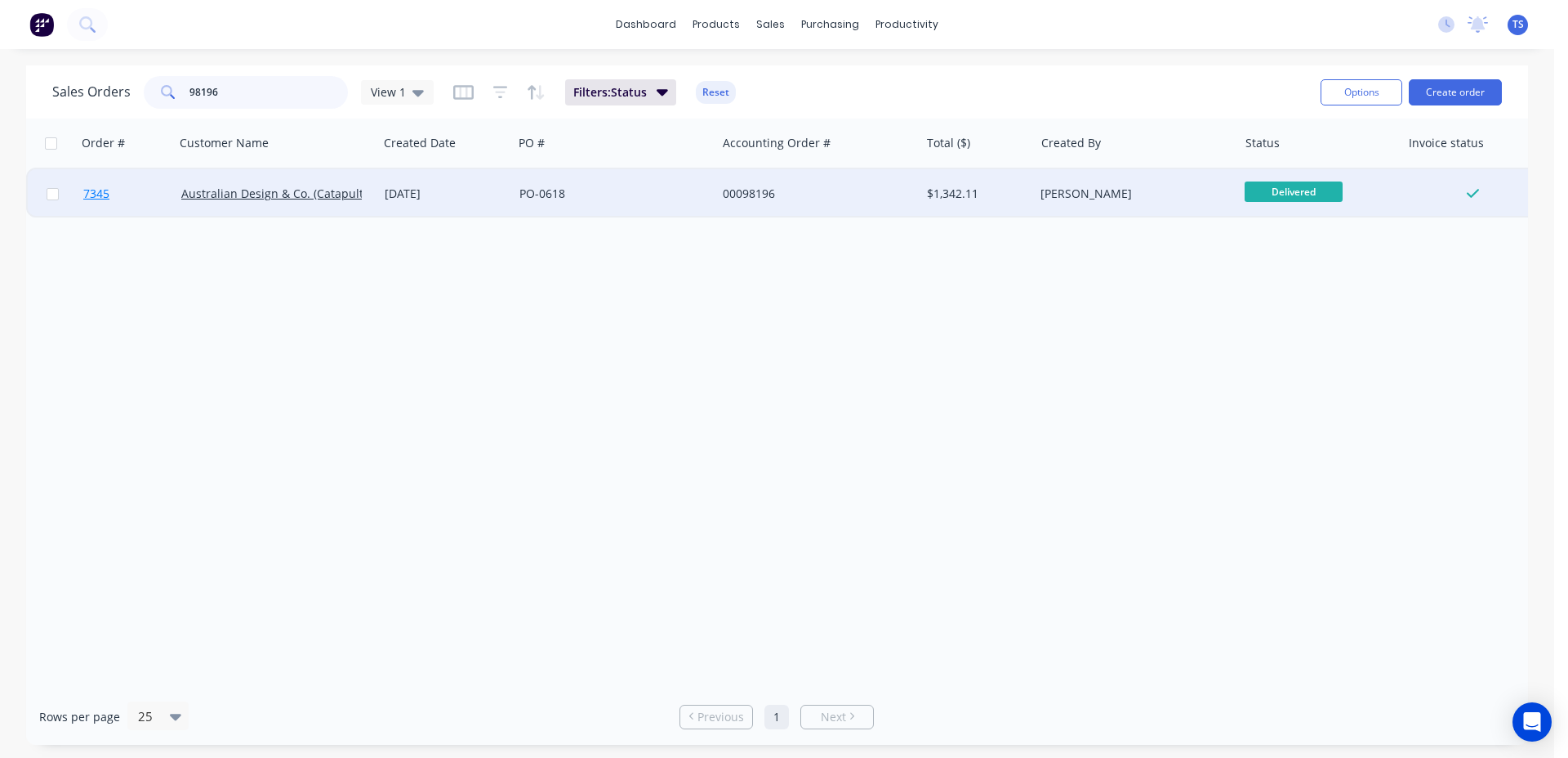
type input "98196"
click at [91, 207] on link "7345" at bounding box center [132, 193] width 98 height 49
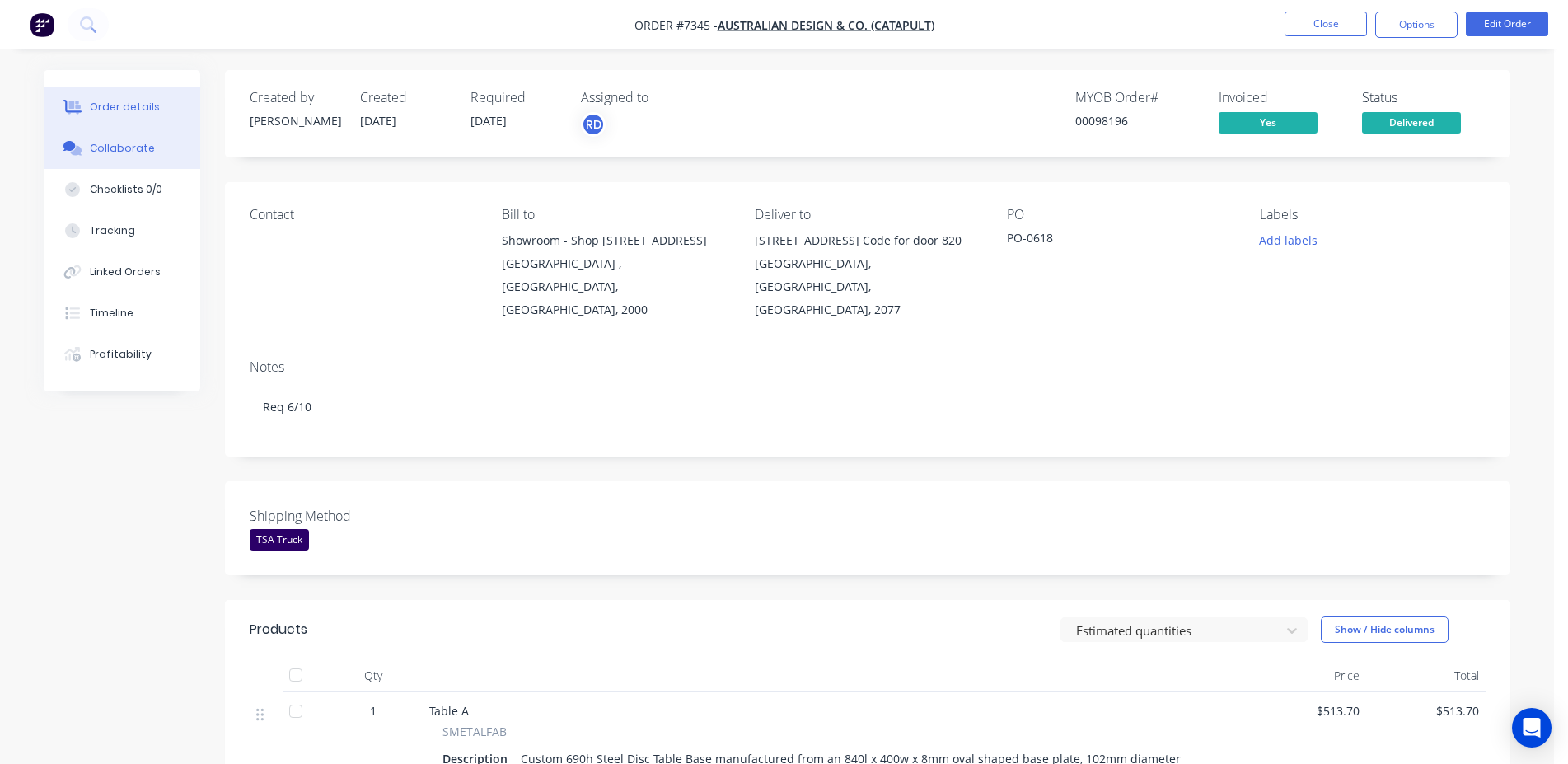
click at [124, 133] on button "Collaborate" at bounding box center [121, 149] width 156 height 42
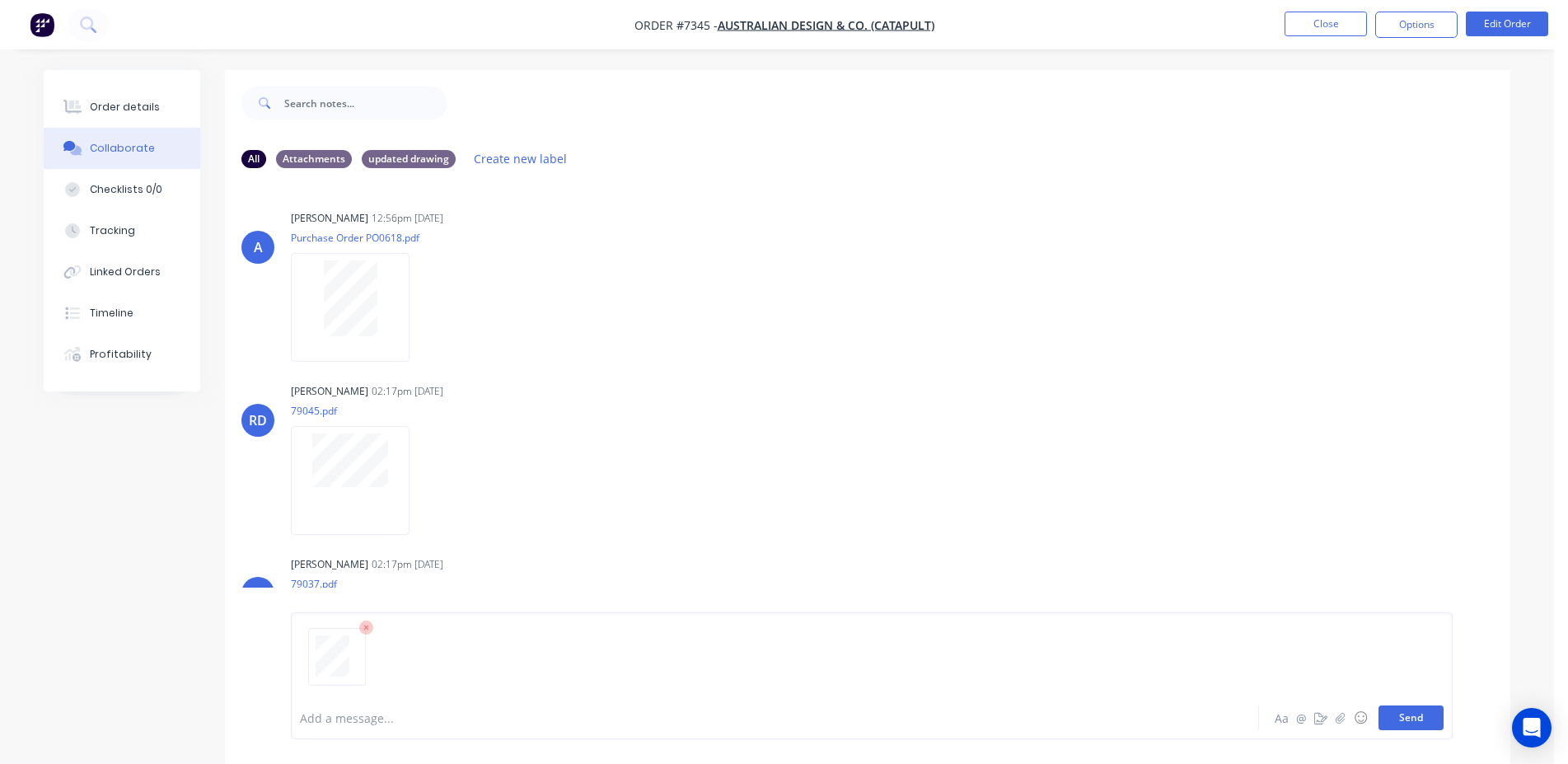
click at [1411, 726] on button "Send" at bounding box center [1411, 718] width 65 height 25
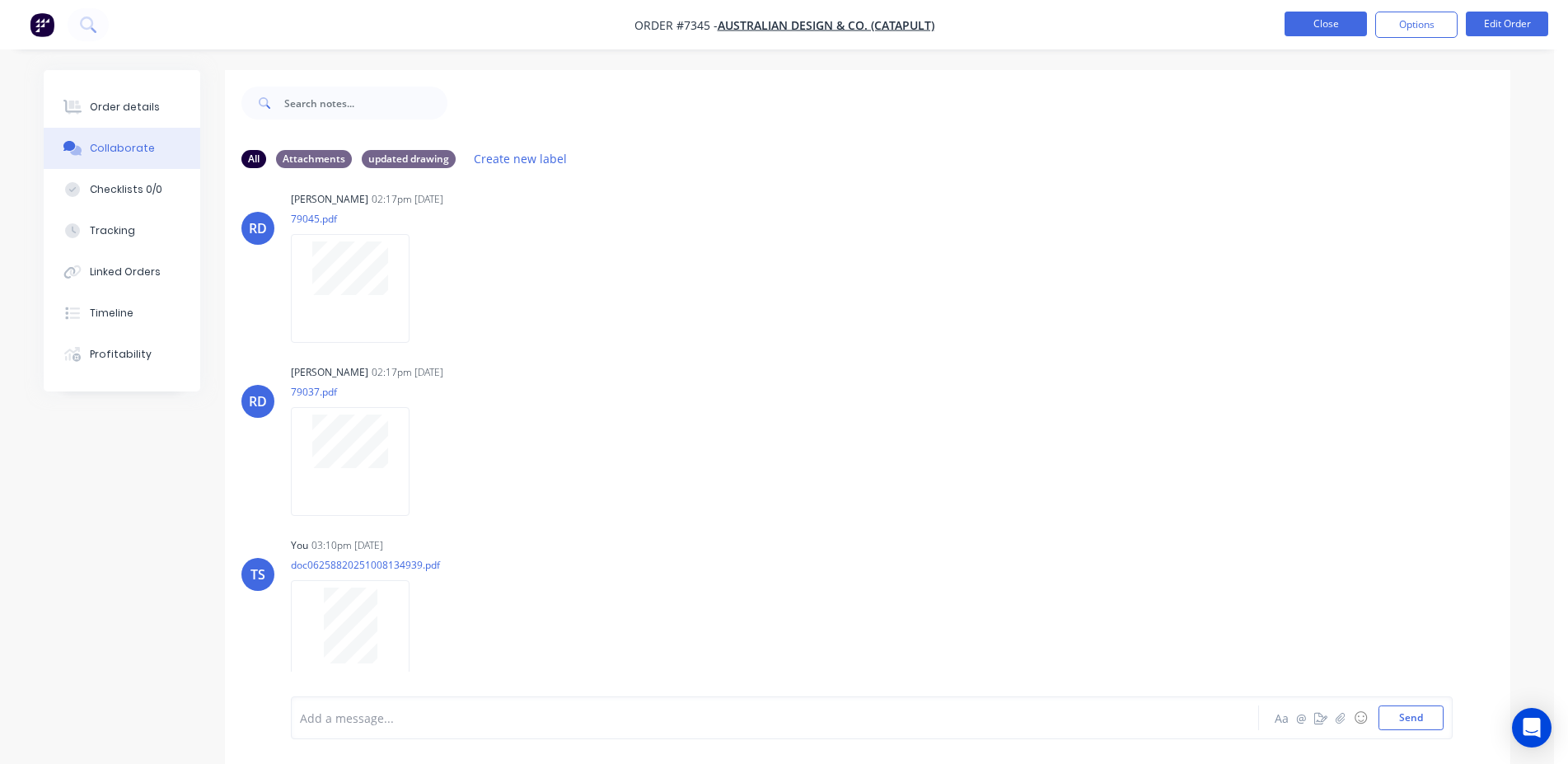
click at [1329, 32] on button "Close" at bounding box center [1325, 24] width 82 height 25
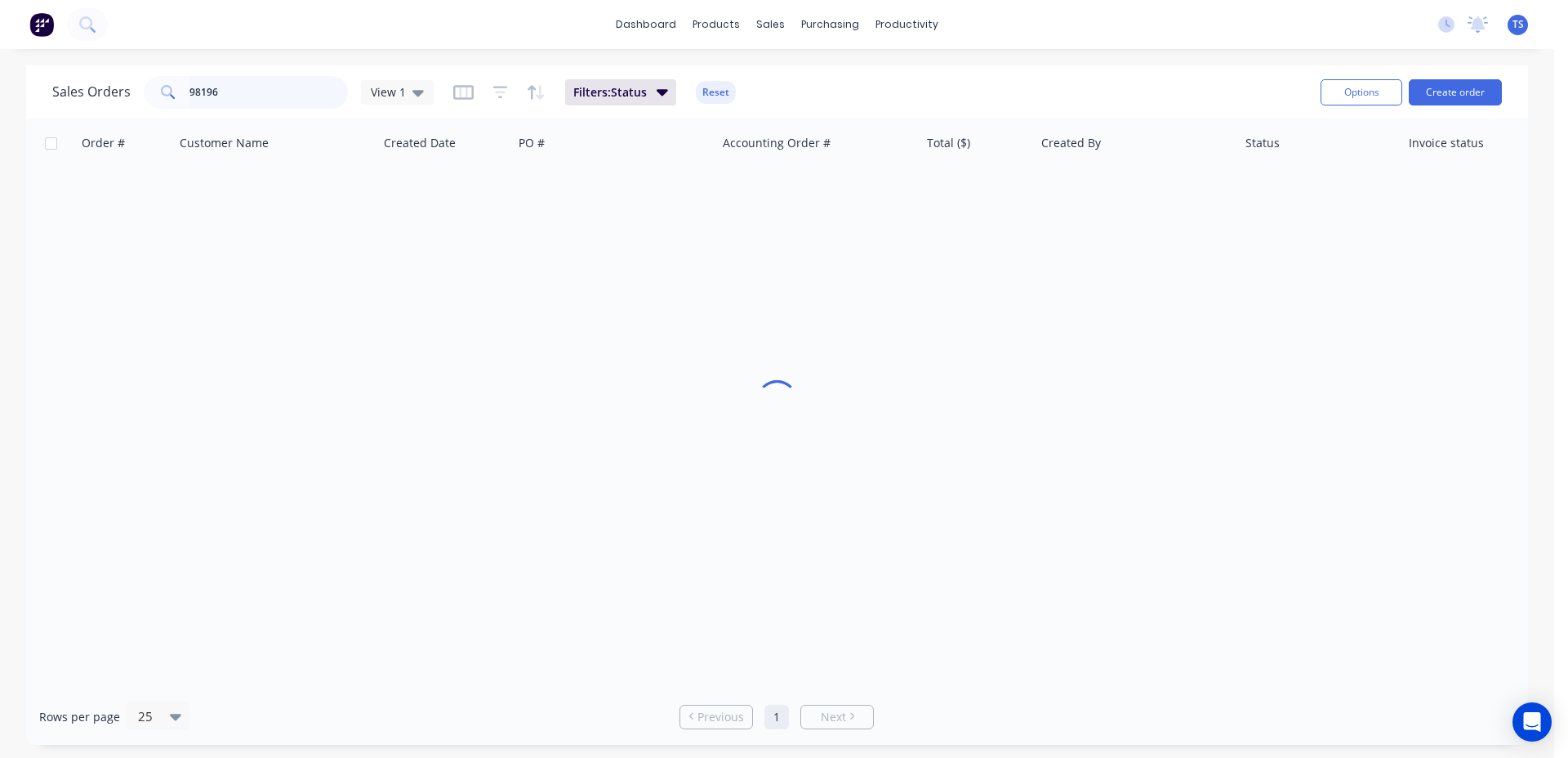
click at [231, 94] on input "98196" at bounding box center [269, 92] width 160 height 33
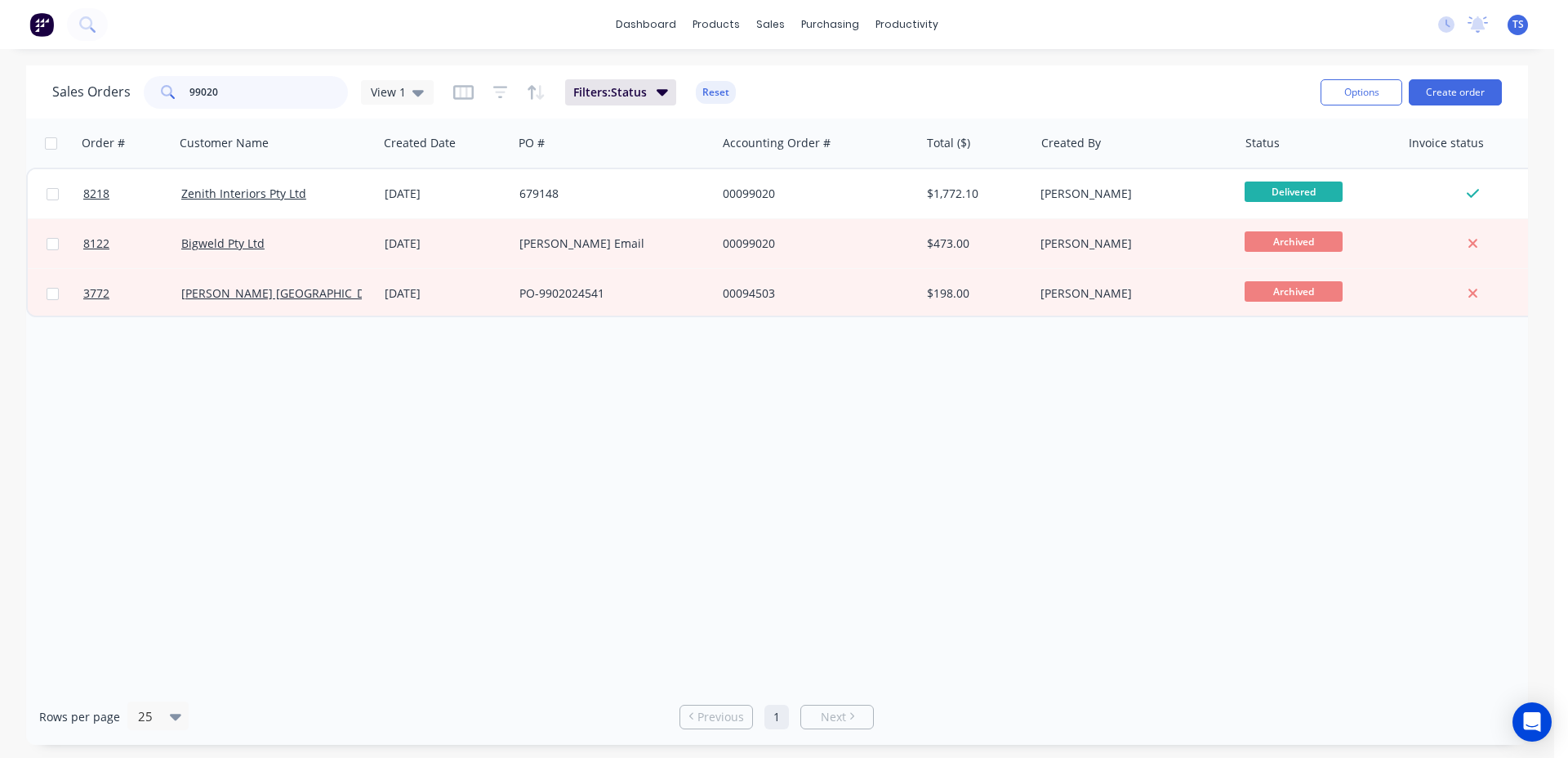
type input "99020"
click at [123, 203] on link "8218" at bounding box center [132, 193] width 98 height 49
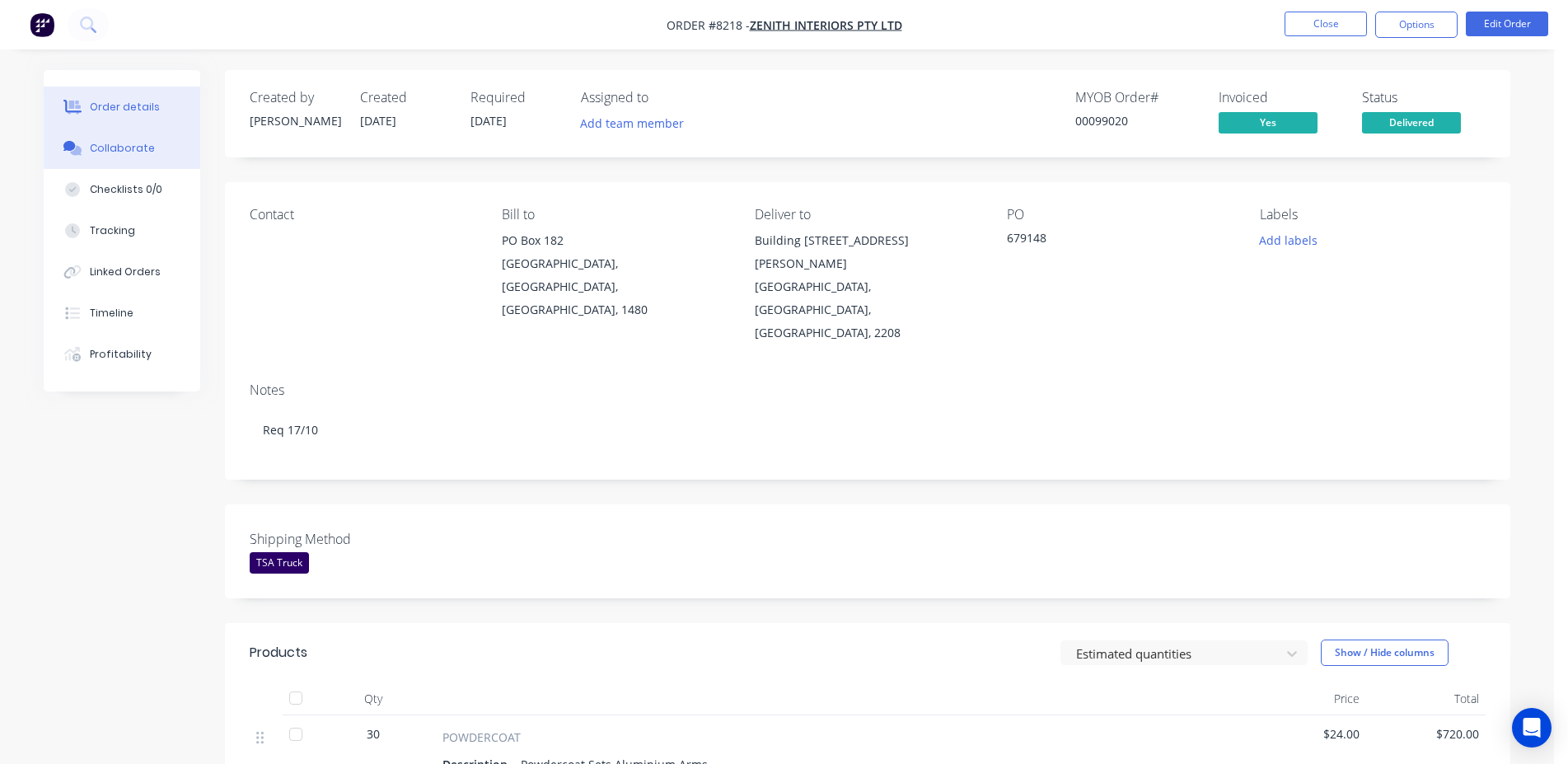
drag, startPoint x: 152, startPoint y: 154, endPoint x: 148, endPoint y: 141, distance: 13.6
click at [149, 147] on button "Collaborate" at bounding box center [121, 149] width 156 height 42
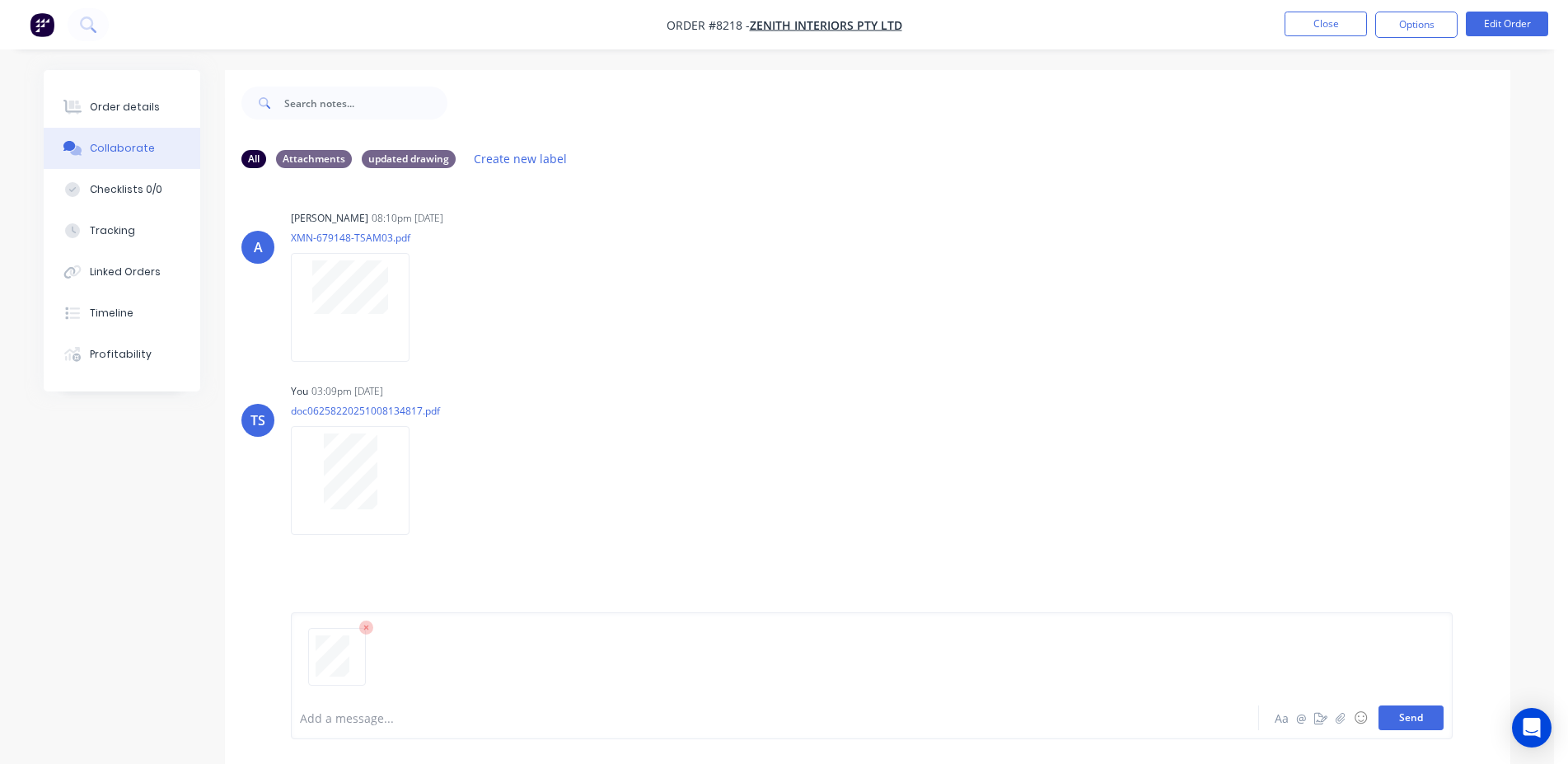
click at [1404, 715] on button "Send" at bounding box center [1411, 718] width 65 height 25
click at [1342, 25] on button "Close" at bounding box center [1325, 24] width 82 height 25
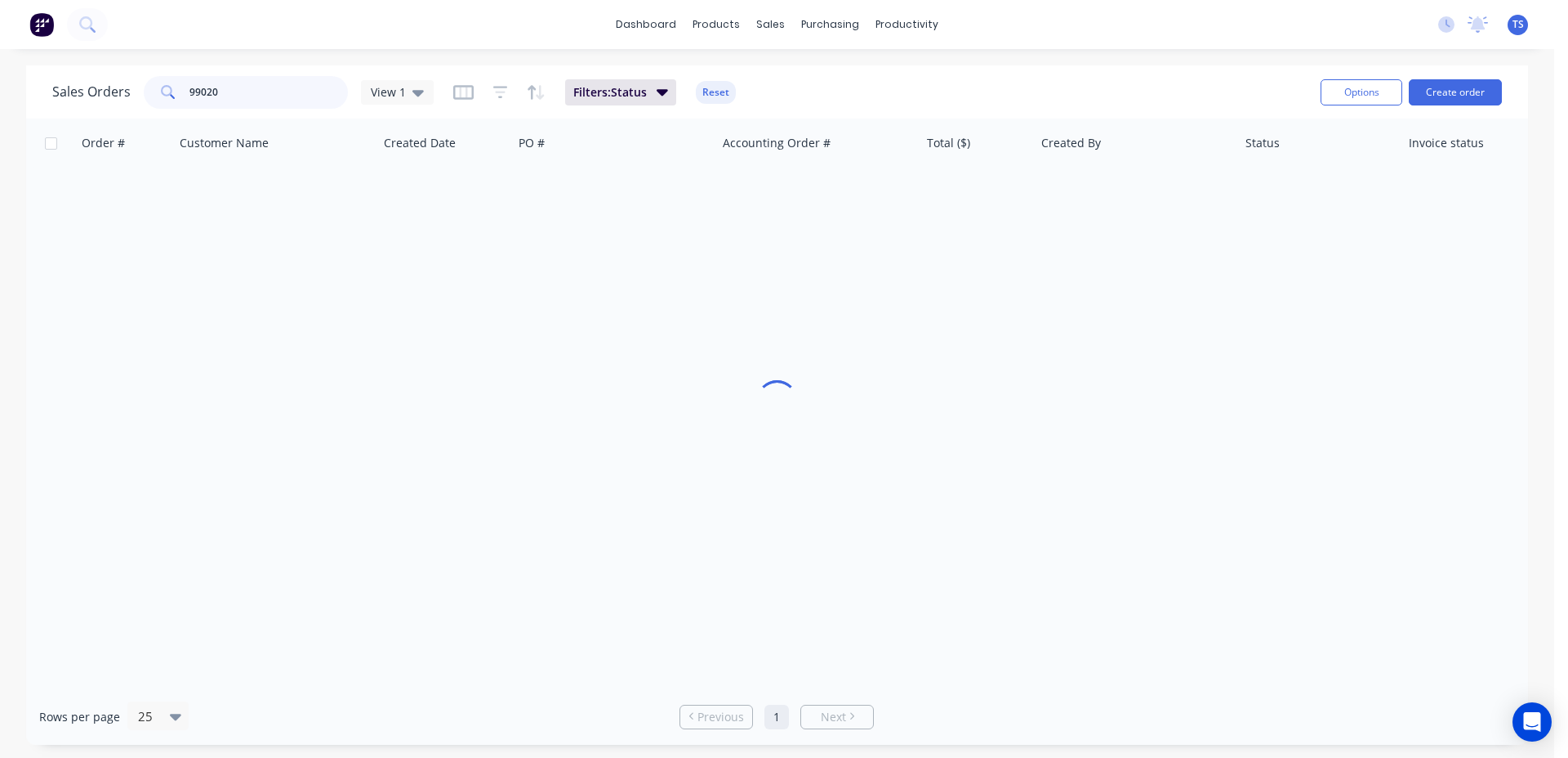
click at [276, 95] on input "99020" at bounding box center [269, 92] width 160 height 33
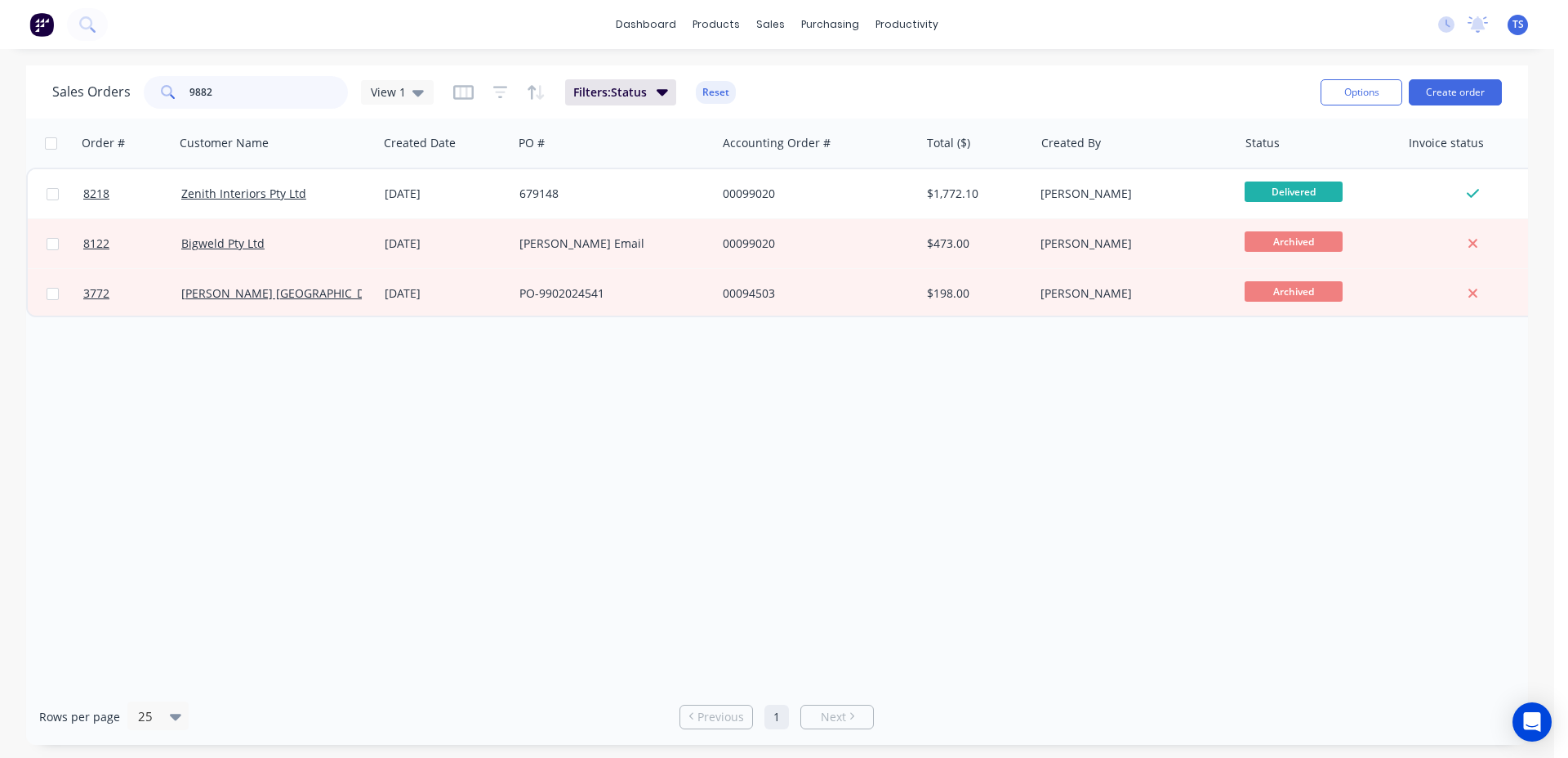
type input "98827"
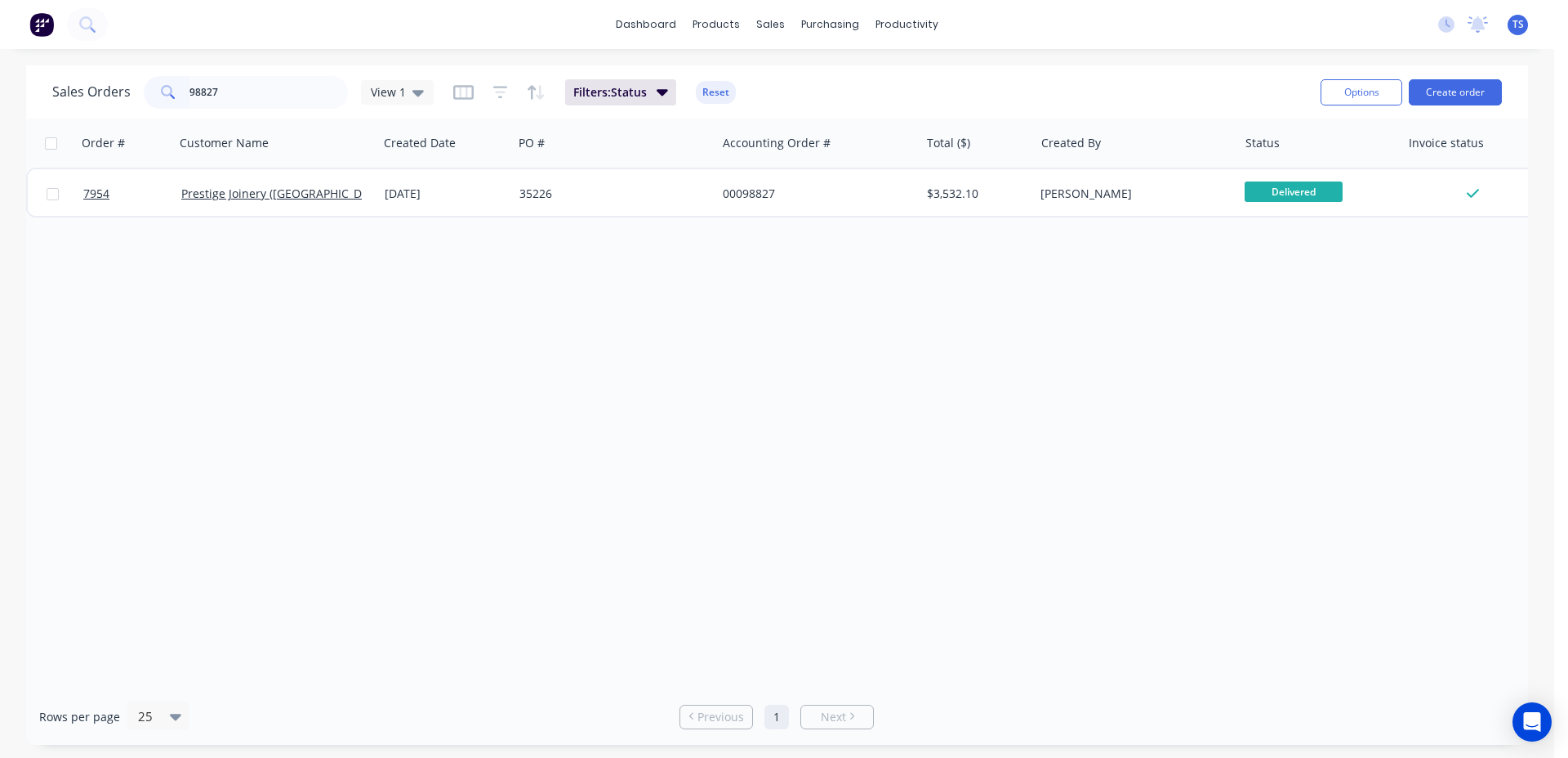
click at [90, 200] on span "7954" at bounding box center [97, 193] width 26 height 16
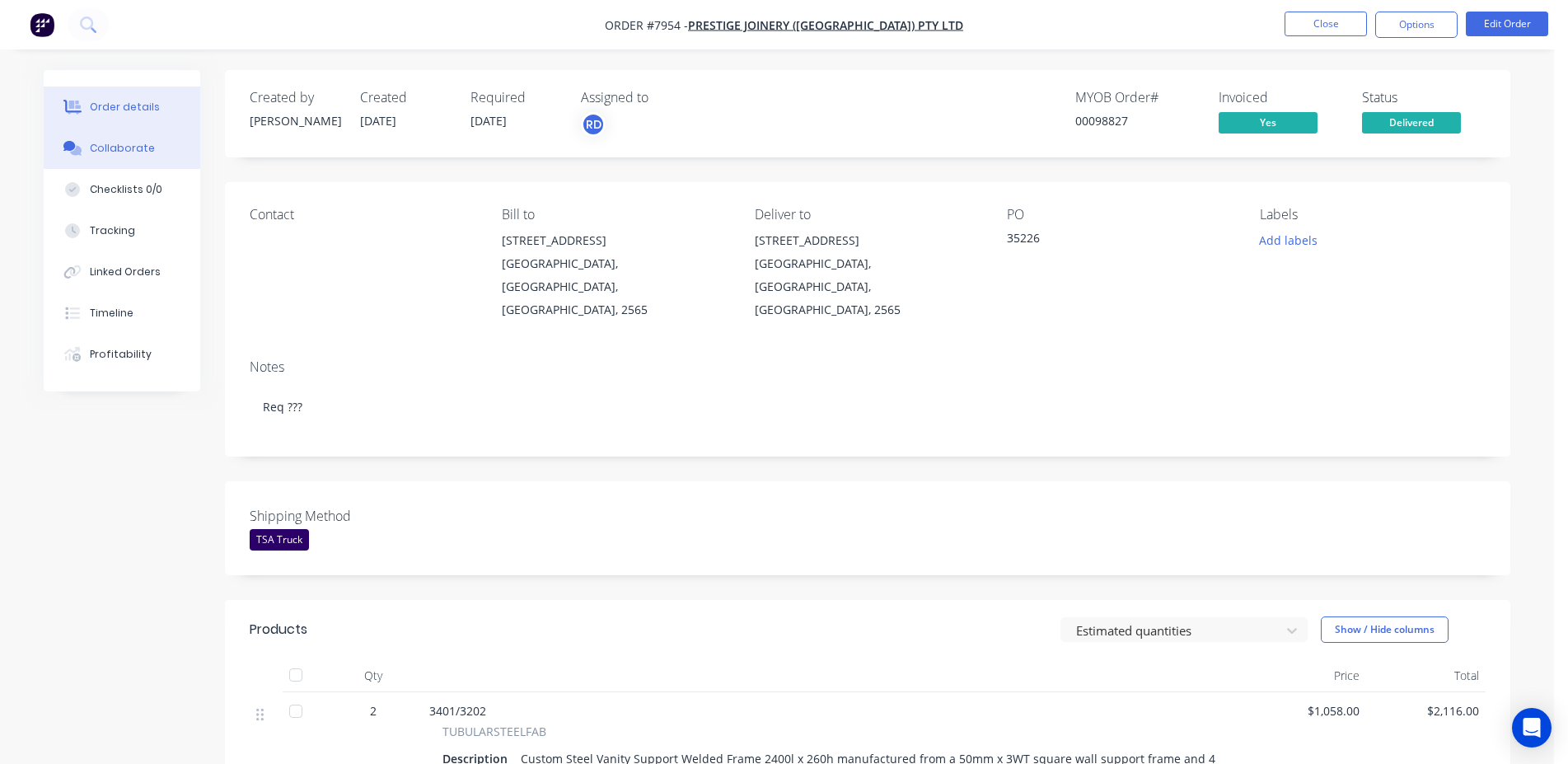
click at [158, 157] on button "Collaborate" at bounding box center [121, 149] width 156 height 42
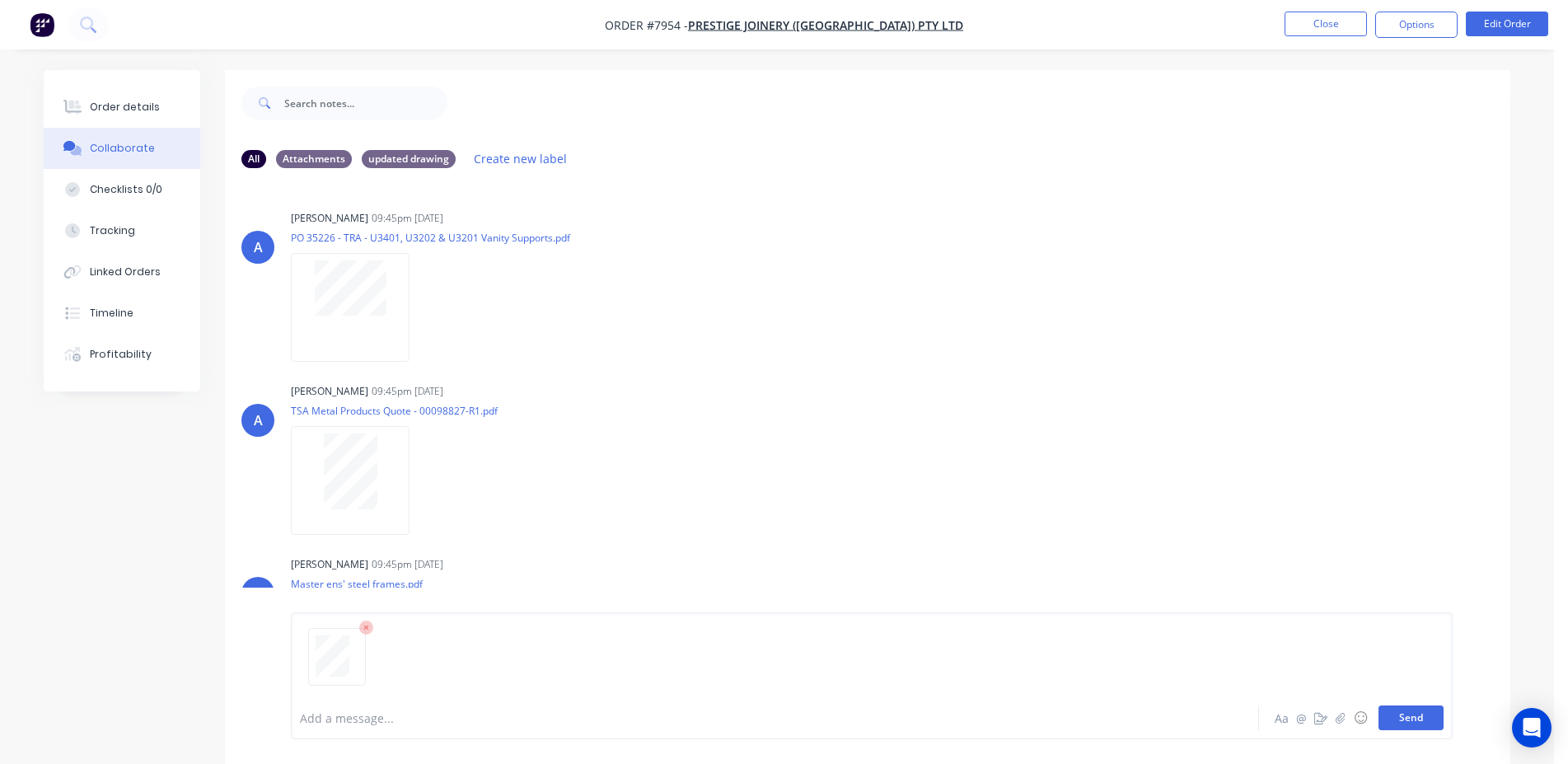
click at [1422, 722] on button "Send" at bounding box center [1411, 718] width 65 height 25
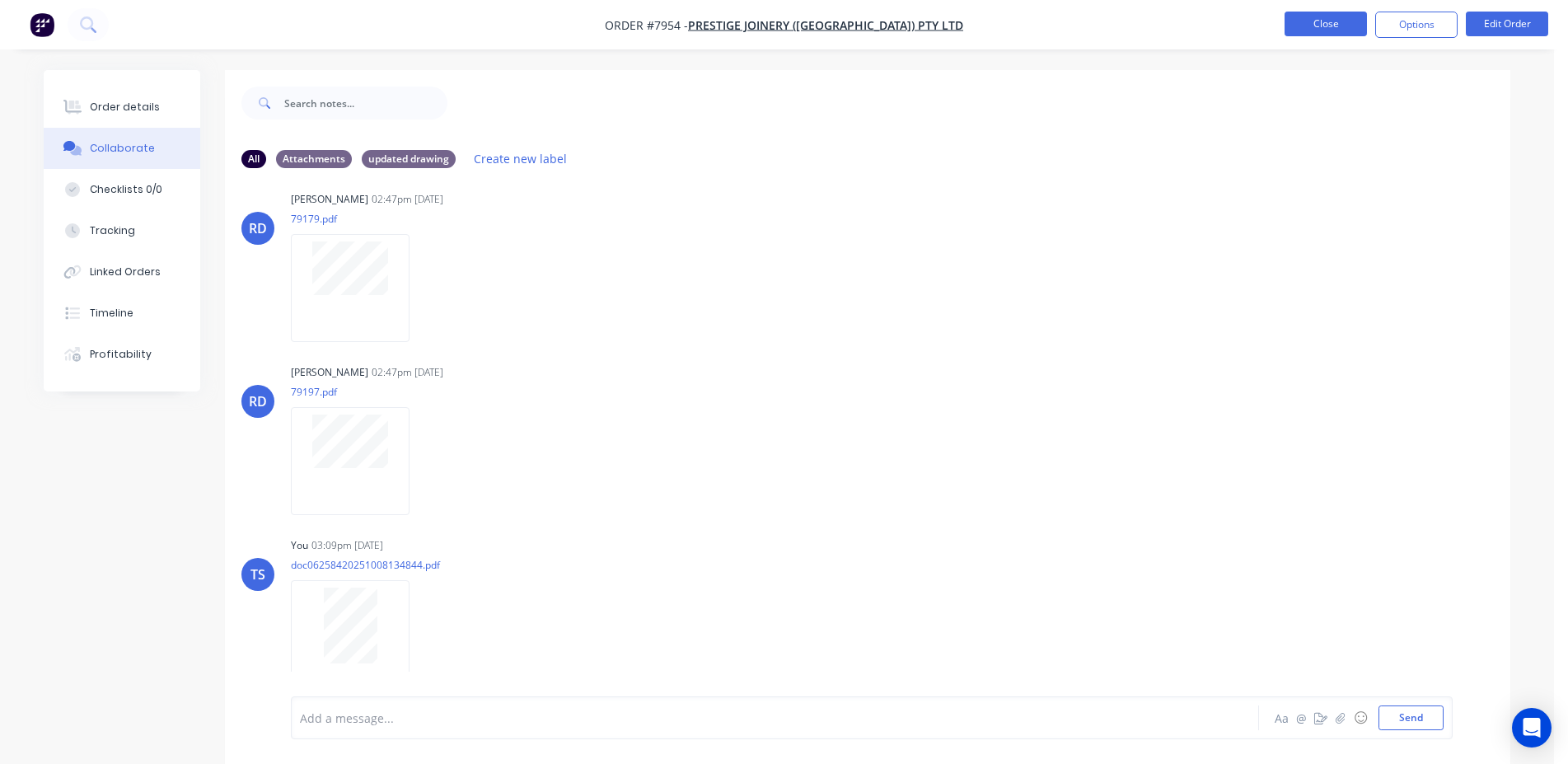
click at [1360, 30] on button "Close" at bounding box center [1325, 24] width 82 height 25
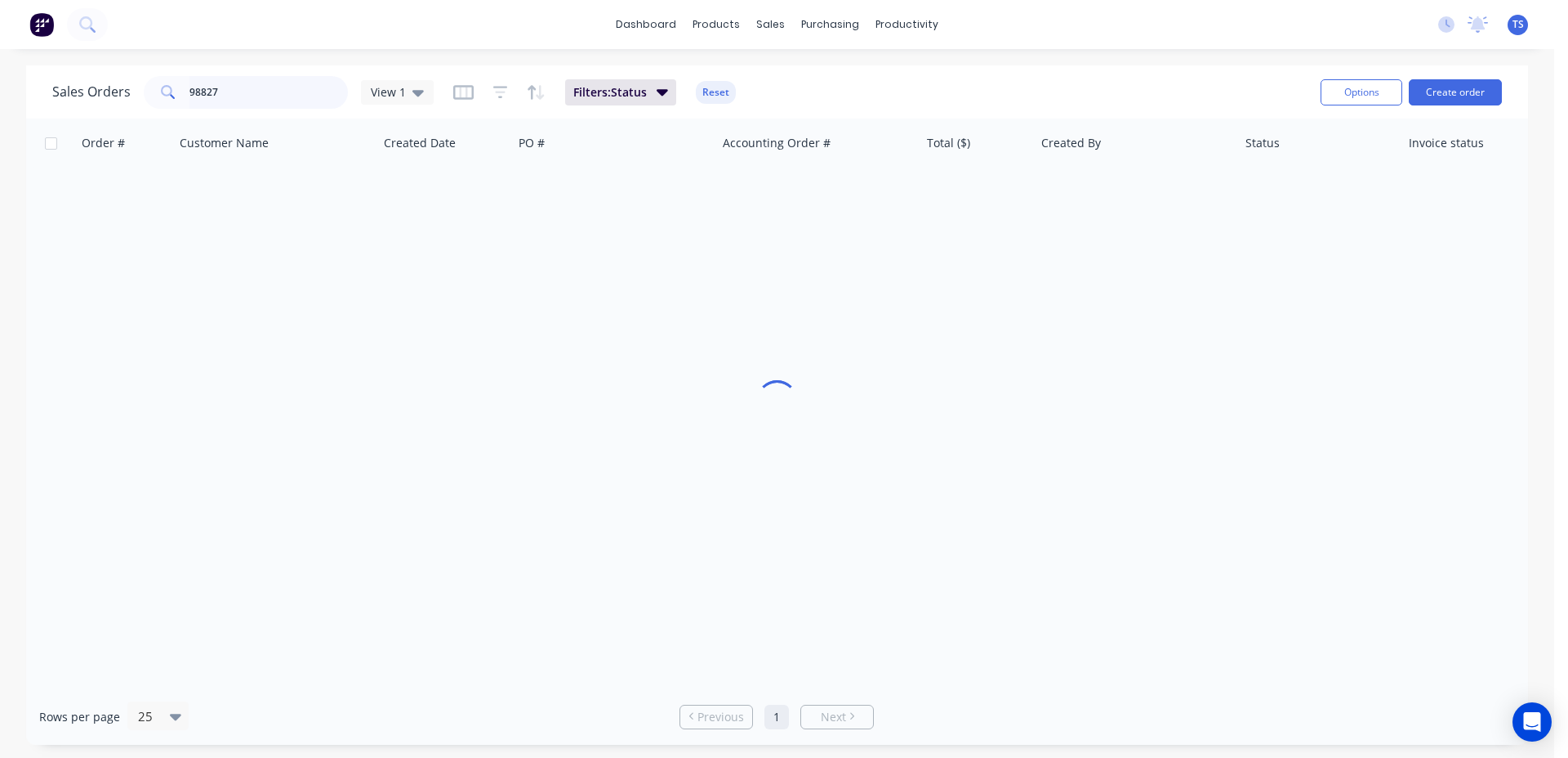
click at [249, 85] on input "98827" at bounding box center [269, 92] width 160 height 33
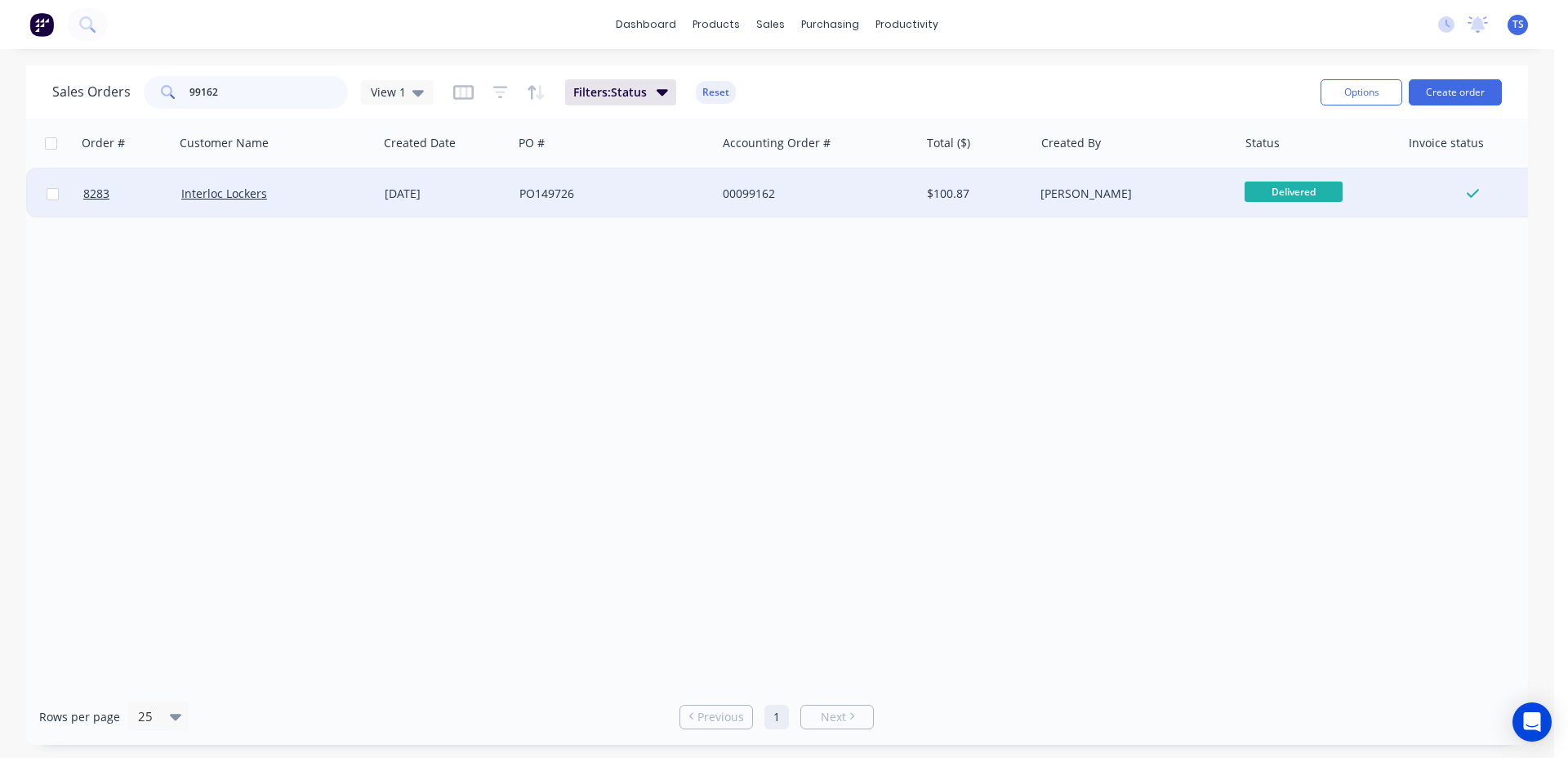
type input "99162"
click at [83, 212] on div at bounding box center [126, 193] width 98 height 49
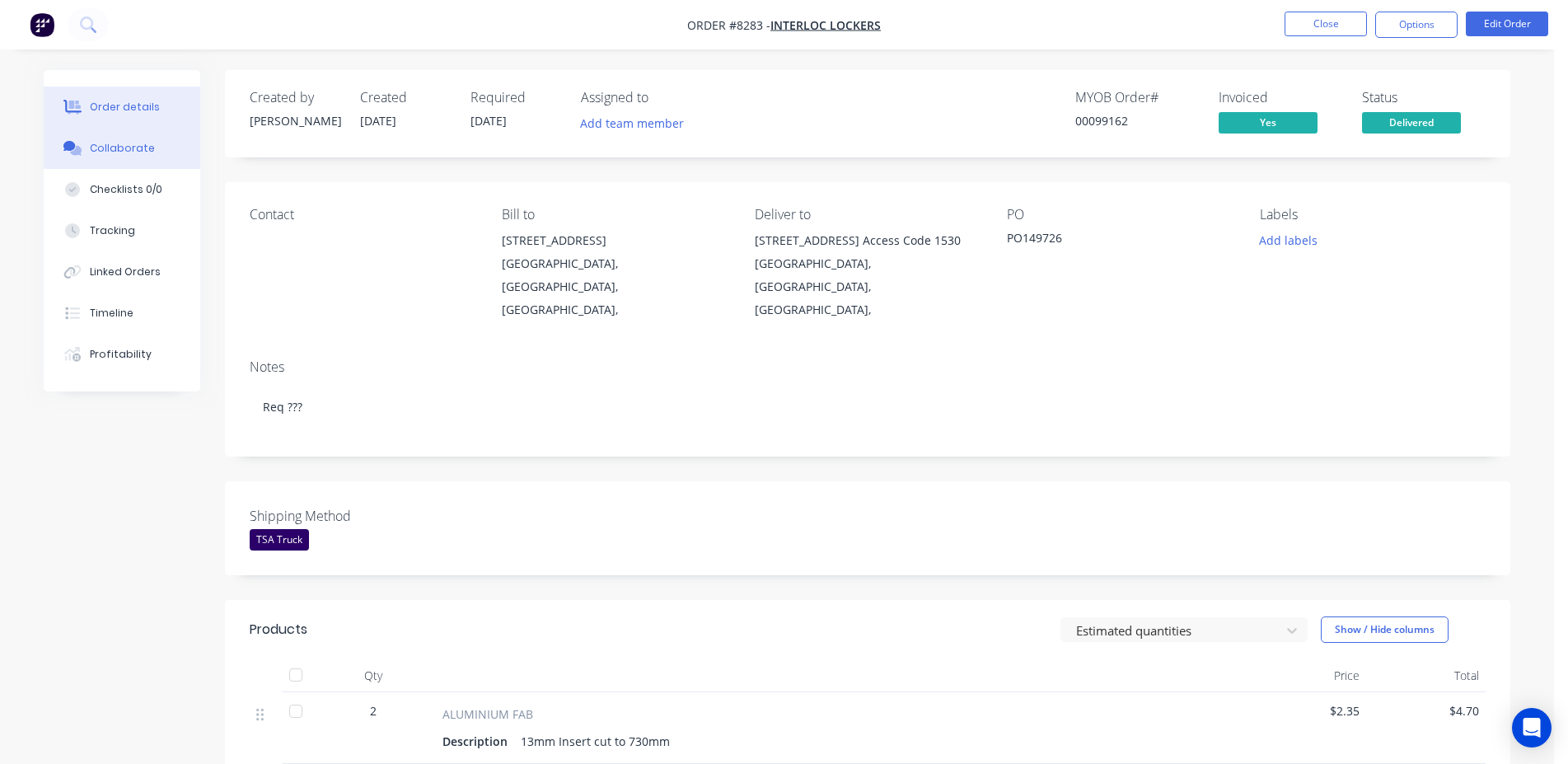
click at [153, 147] on button "Collaborate" at bounding box center [121, 149] width 156 height 42
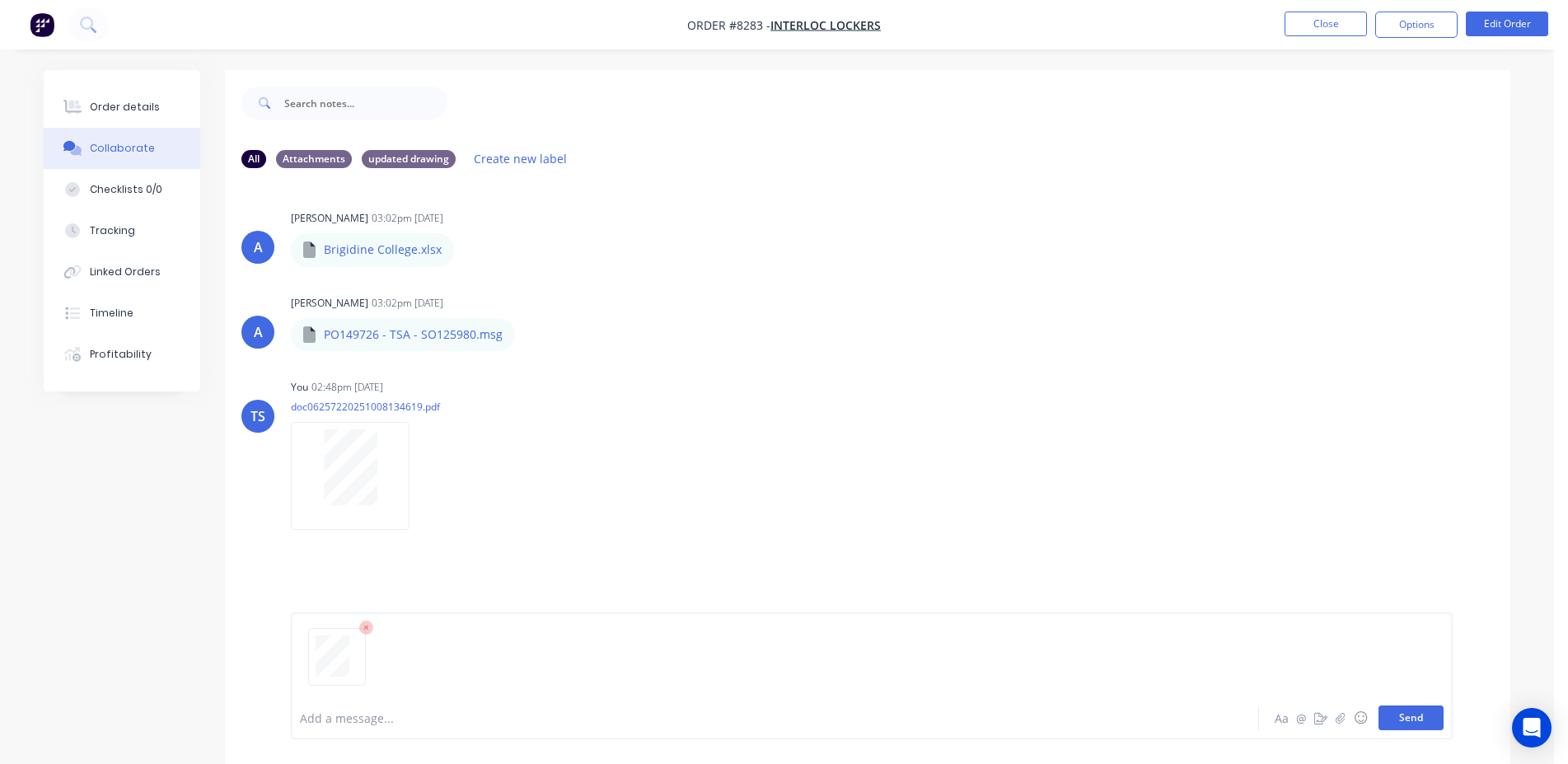
click at [1417, 720] on button "Send" at bounding box center [1411, 718] width 65 height 25
click at [1327, 33] on button "Close" at bounding box center [1325, 24] width 82 height 25
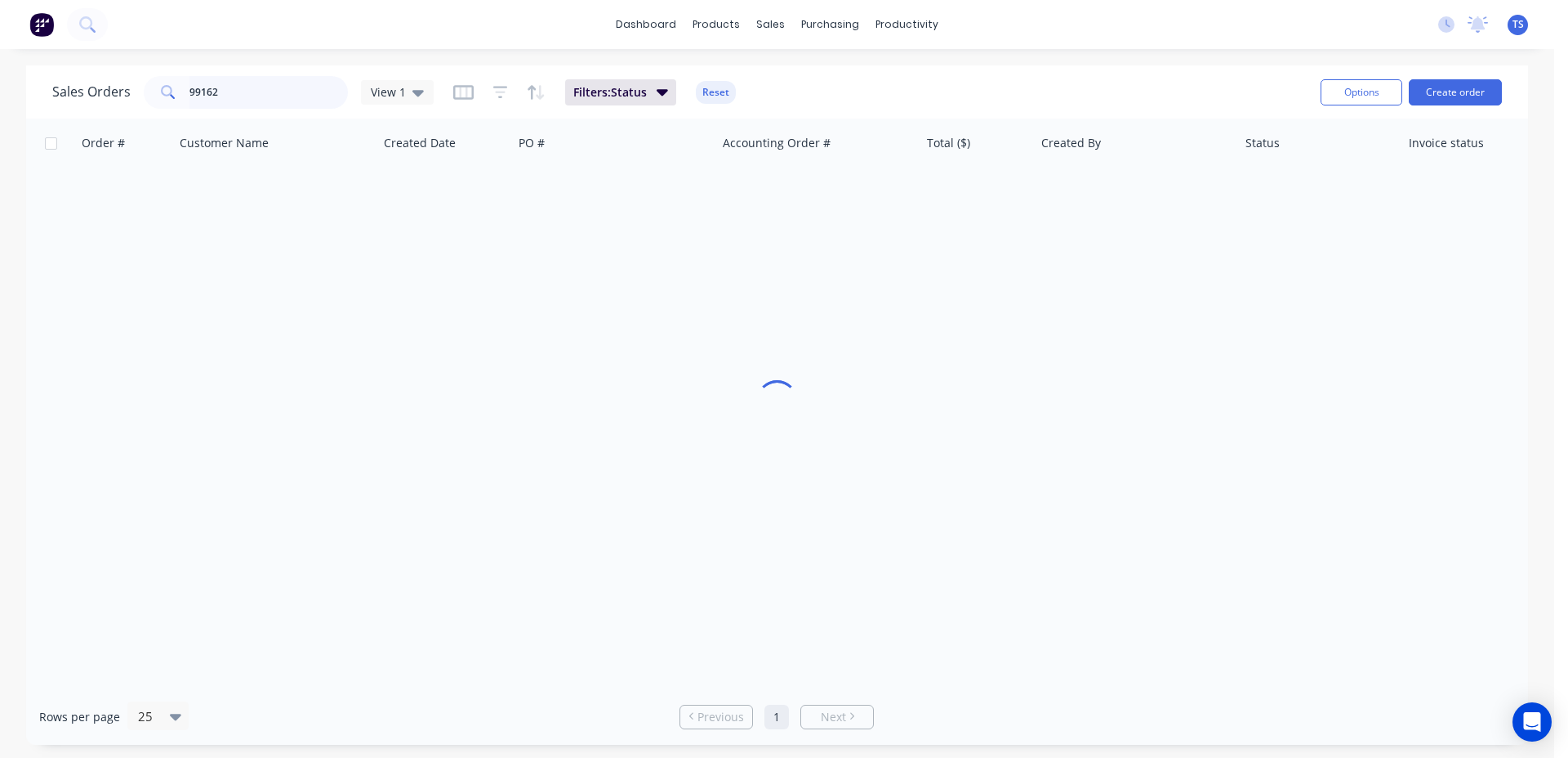
click at [288, 98] on input "99162" at bounding box center [269, 92] width 160 height 33
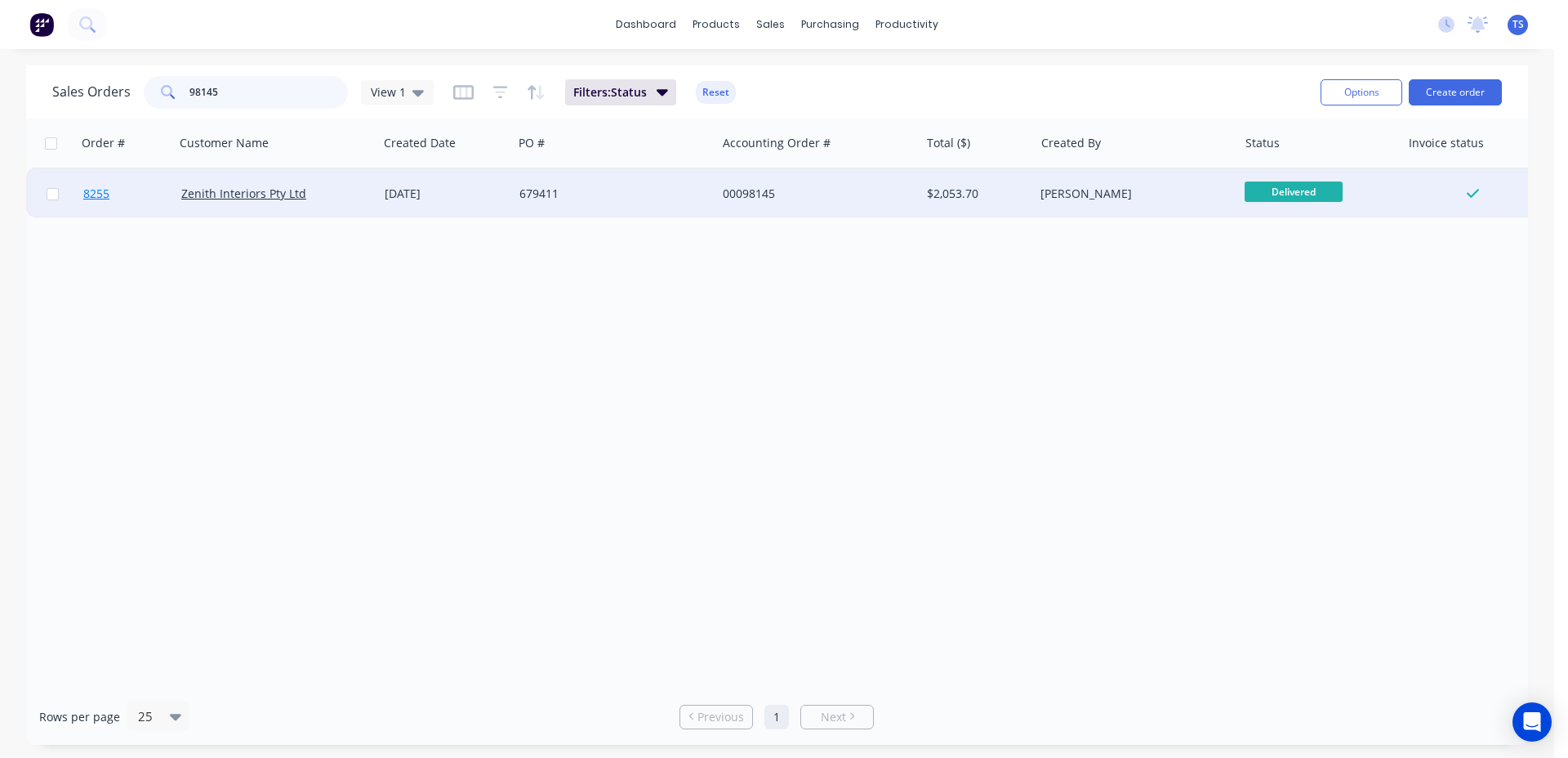
type input "98145"
click at [110, 205] on link "8255" at bounding box center [132, 193] width 98 height 49
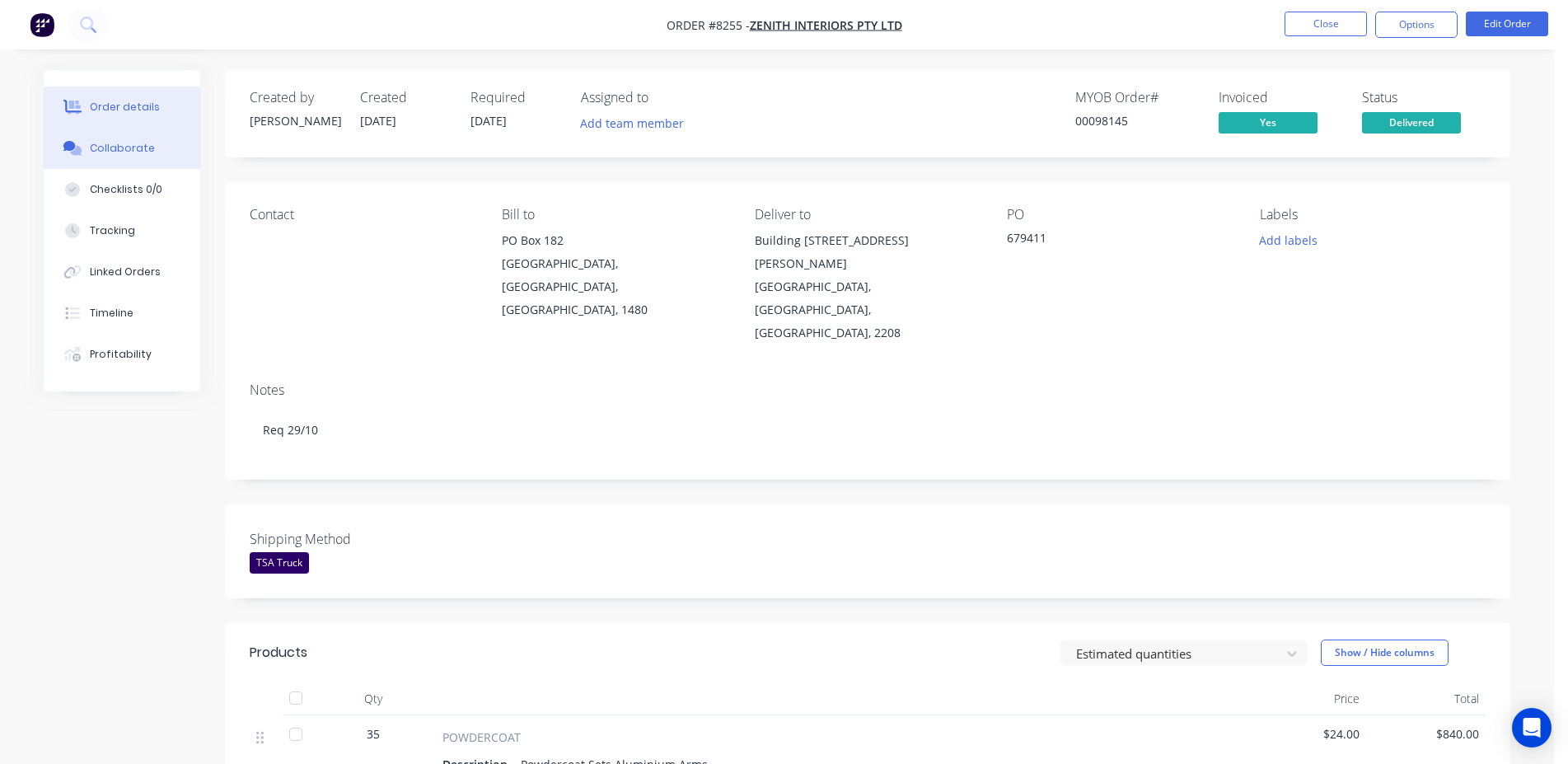
click at [110, 157] on button "Collaborate" at bounding box center [121, 149] width 156 height 42
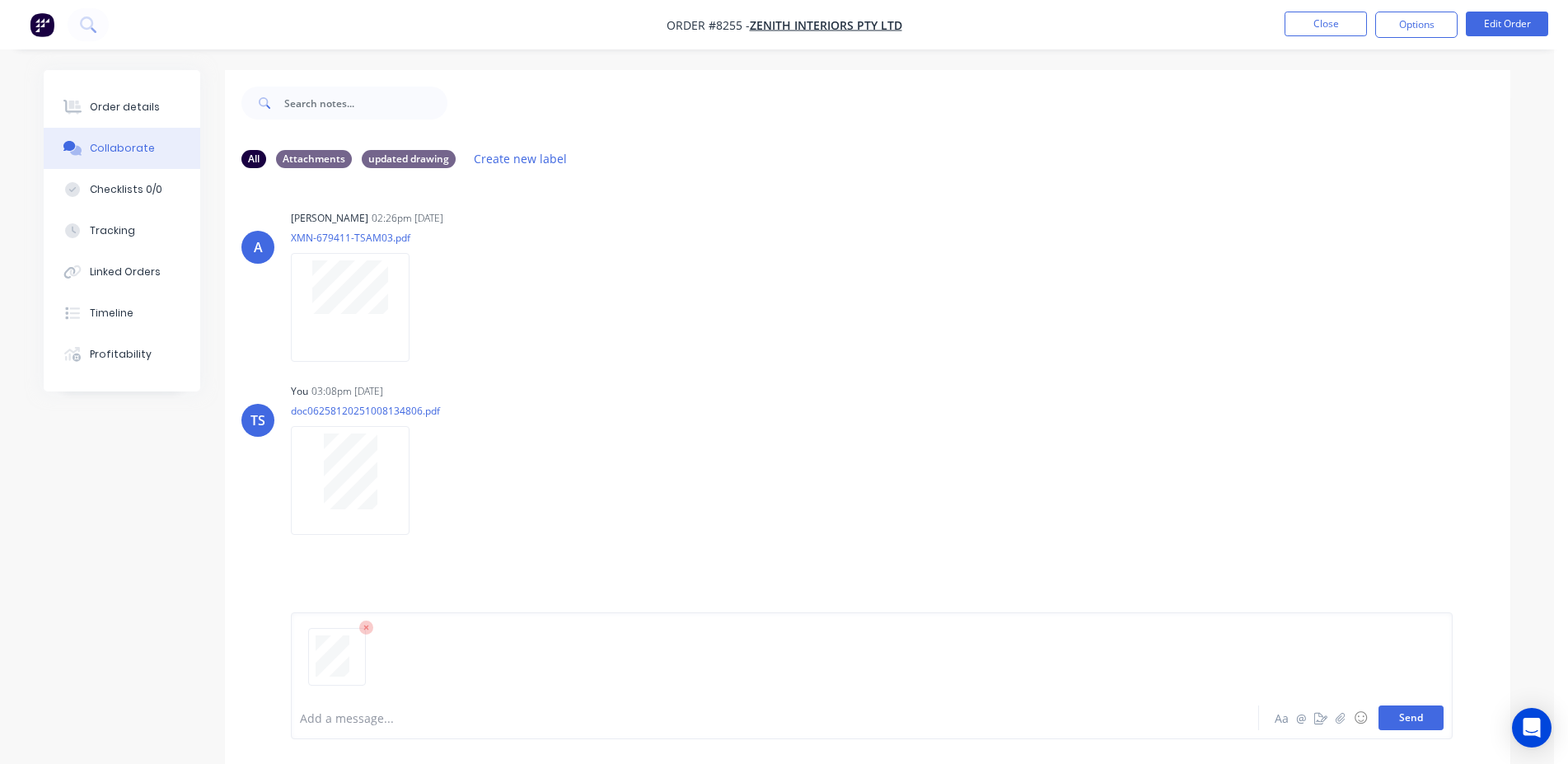
click at [1429, 722] on button "Send" at bounding box center [1411, 718] width 65 height 25
click at [1345, 23] on button "Close" at bounding box center [1325, 24] width 82 height 25
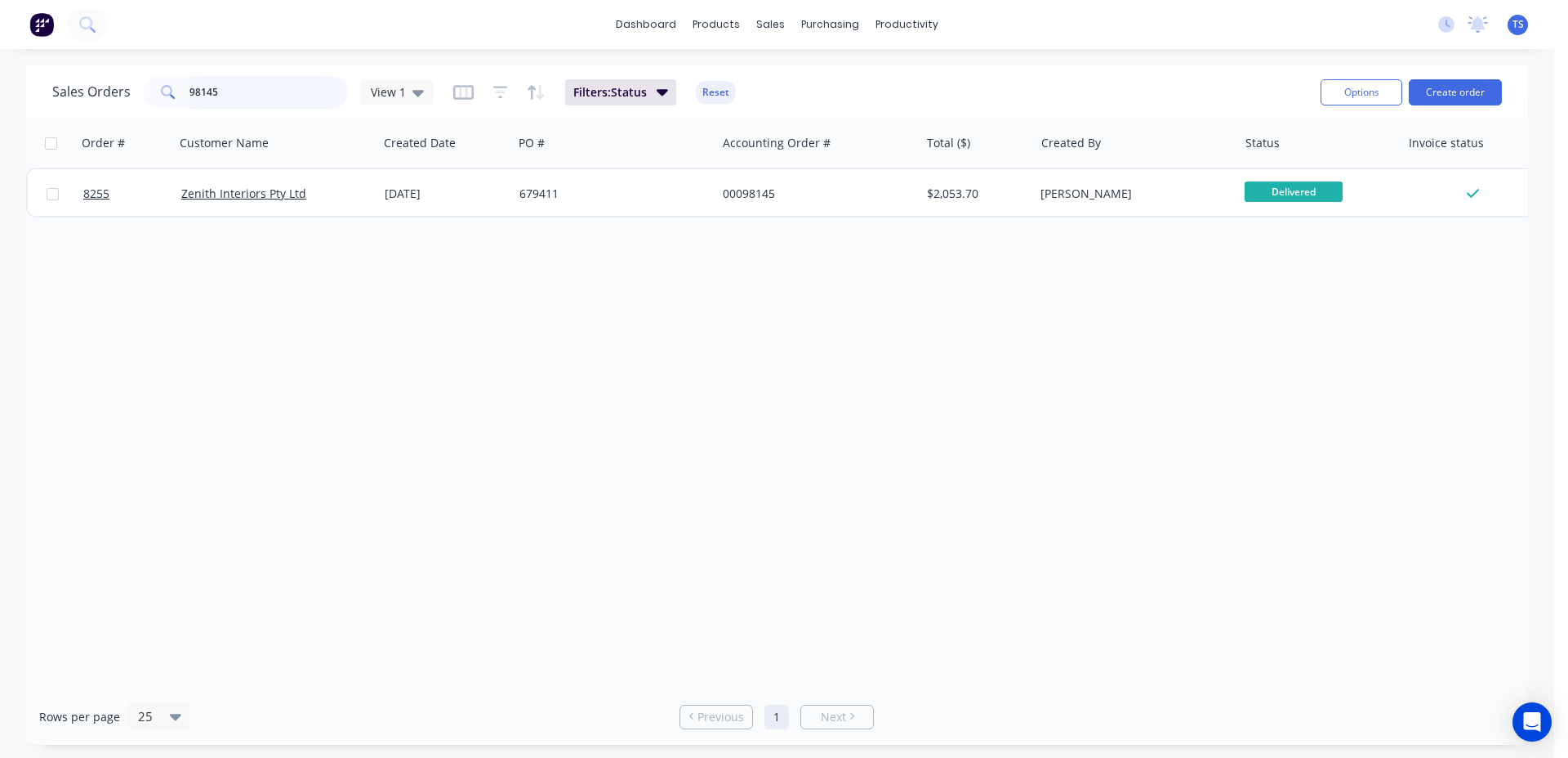
click at [234, 100] on input "98145" at bounding box center [269, 92] width 160 height 33
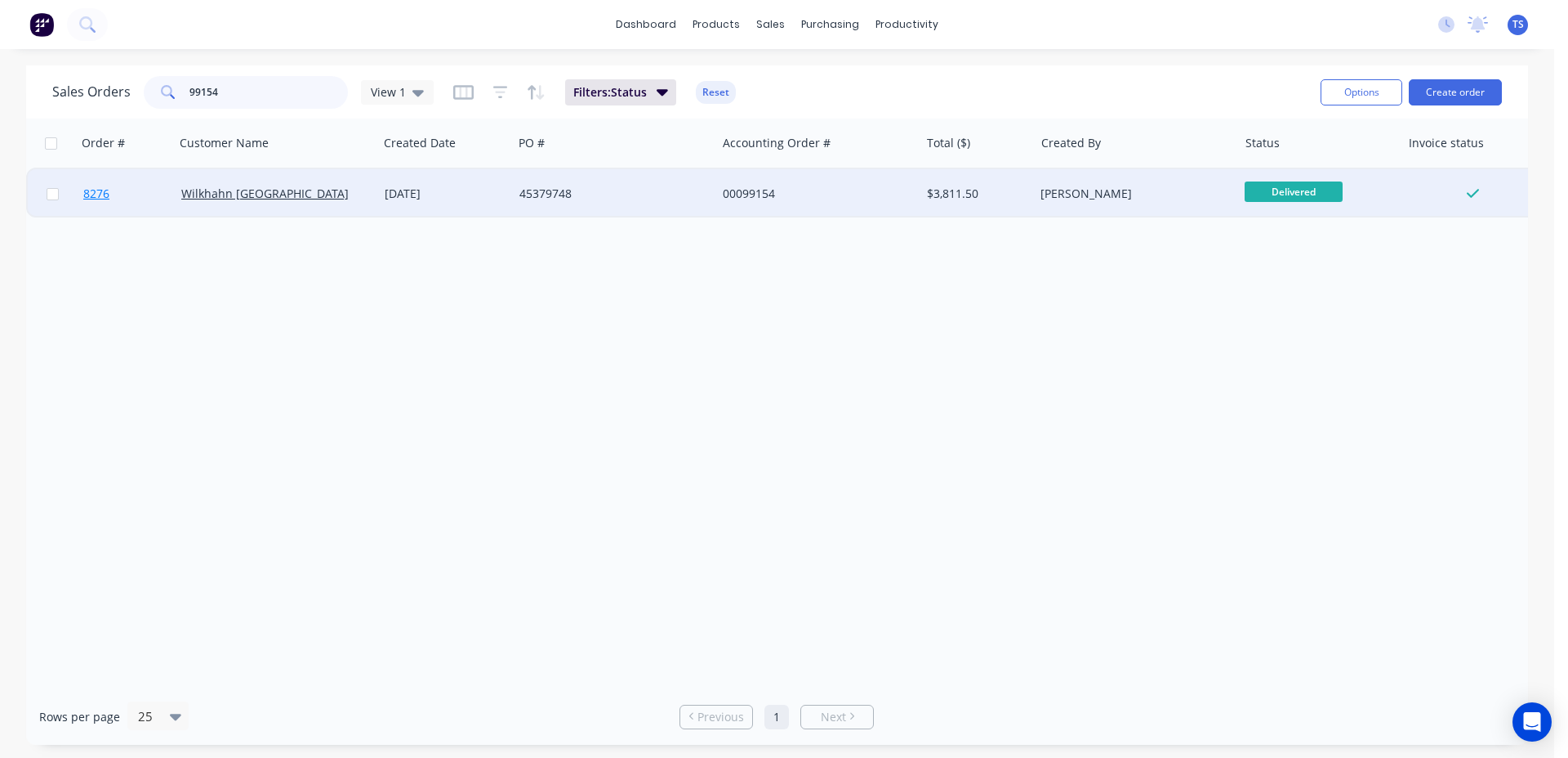
type input "99154"
click at [120, 205] on link "8276" at bounding box center [132, 193] width 98 height 49
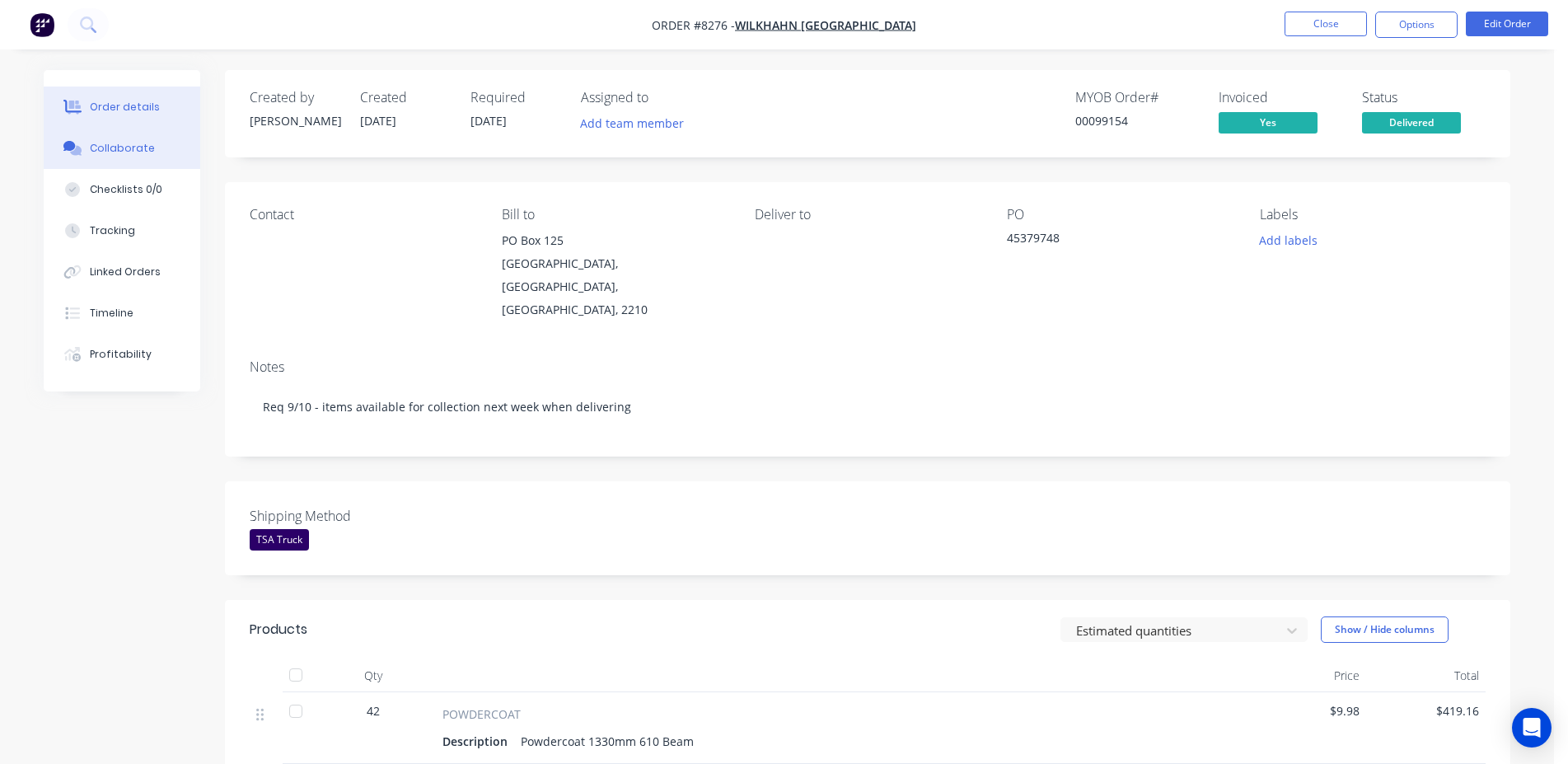
click at [116, 139] on button "Collaborate" at bounding box center [121, 149] width 156 height 42
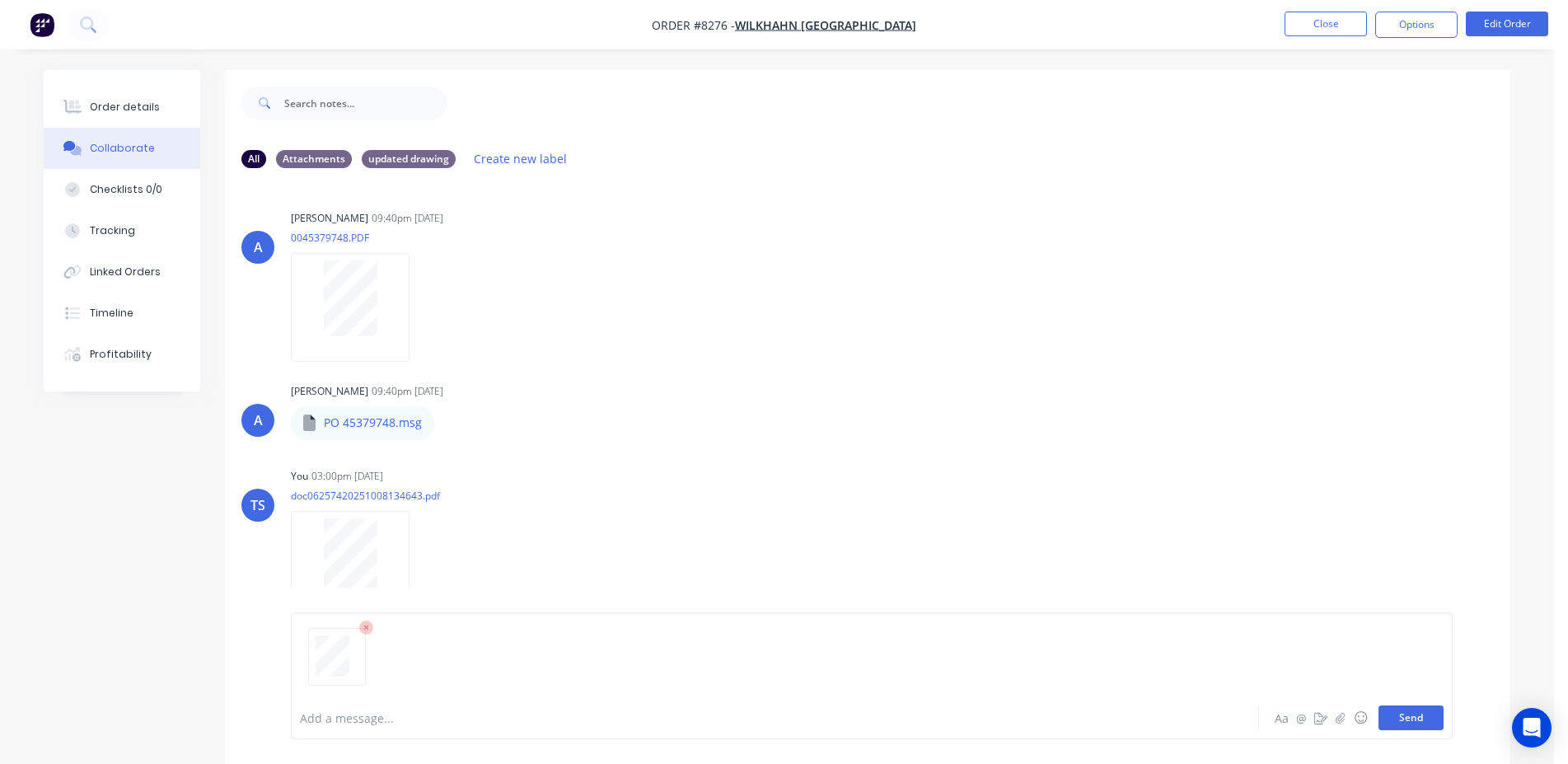
click at [1414, 715] on button "Send" at bounding box center [1411, 718] width 65 height 25
click at [1306, 37] on li "Close" at bounding box center [1325, 25] width 82 height 27
click at [1316, 32] on button "Close" at bounding box center [1325, 24] width 82 height 25
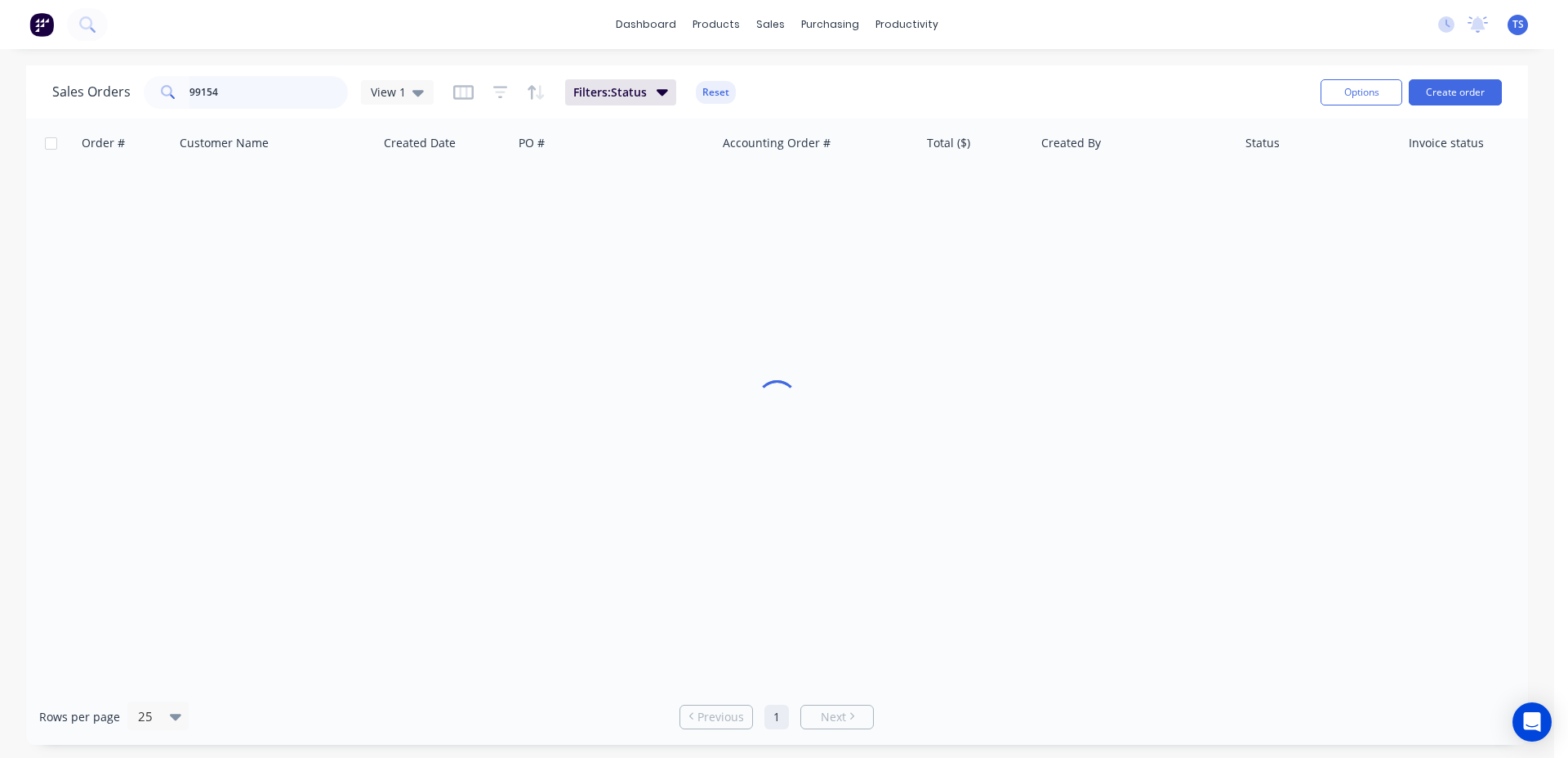
click at [263, 97] on input "99154" at bounding box center [269, 92] width 160 height 33
type input "99126"
click at [108, 209] on link "8247" at bounding box center [132, 193] width 98 height 49
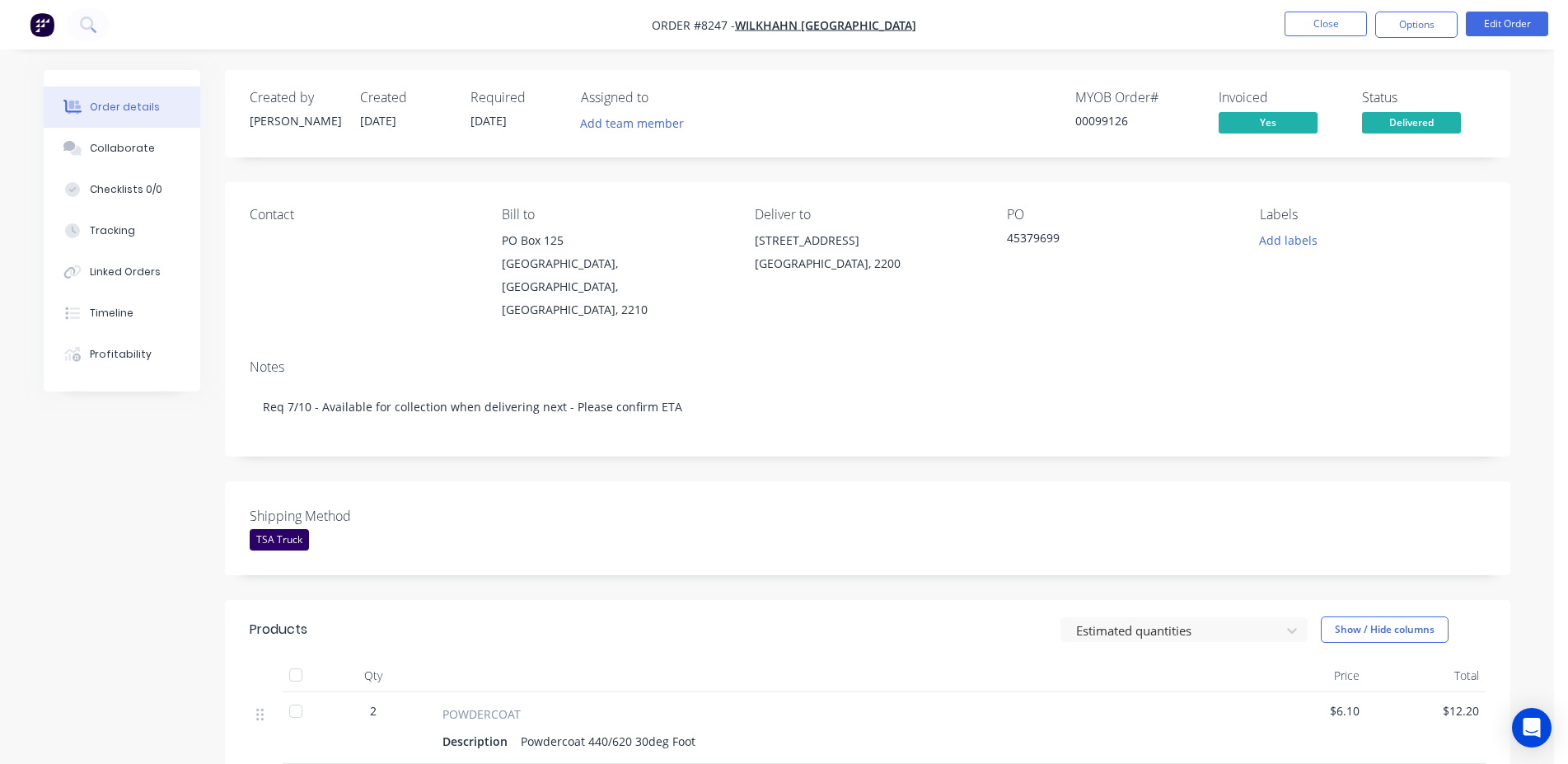
click at [153, 152] on button "Collaborate" at bounding box center [121, 149] width 156 height 42
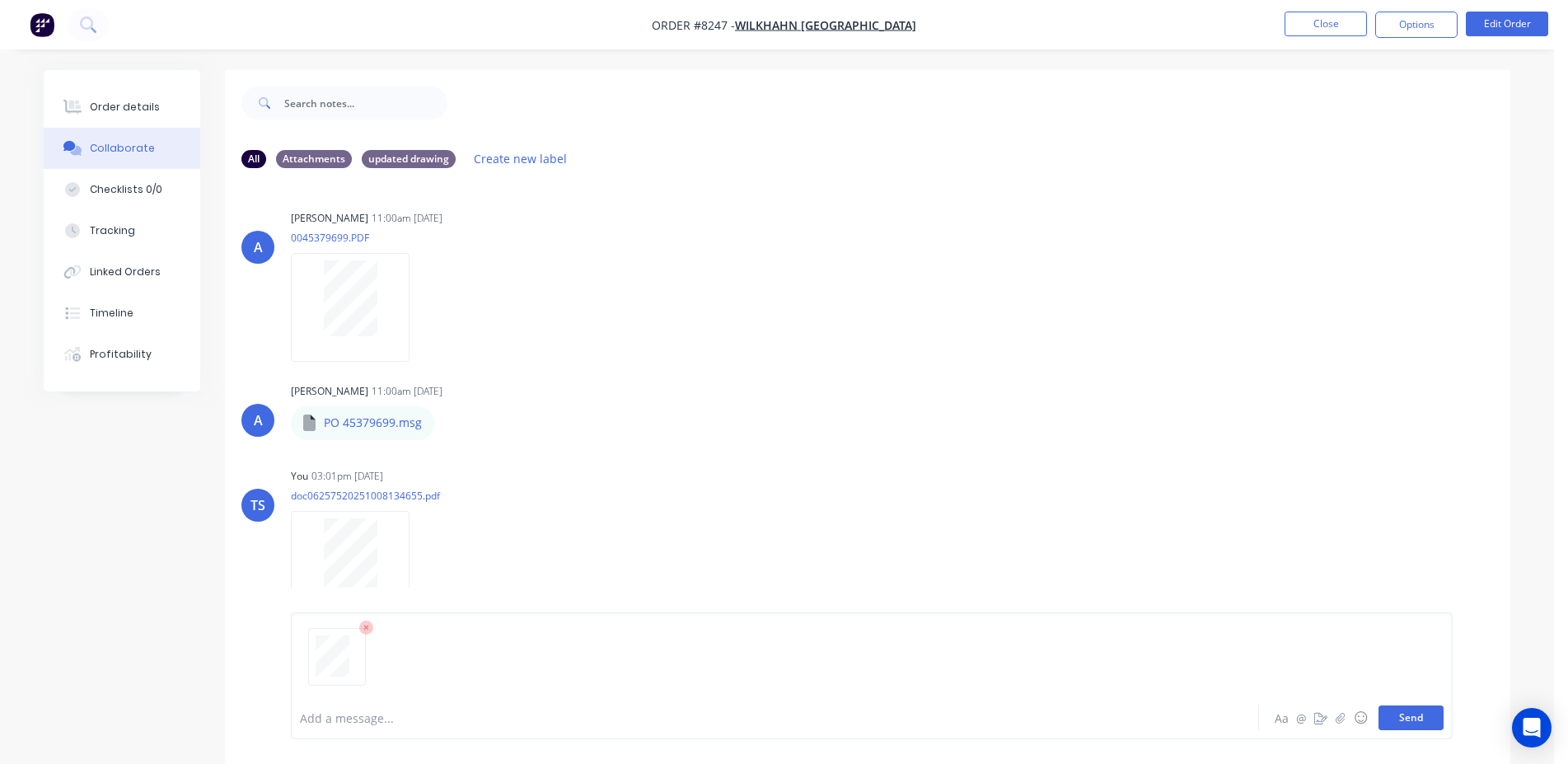
click at [1398, 720] on button "Send" at bounding box center [1411, 718] width 65 height 25
click at [1318, 17] on button "Close" at bounding box center [1325, 24] width 82 height 25
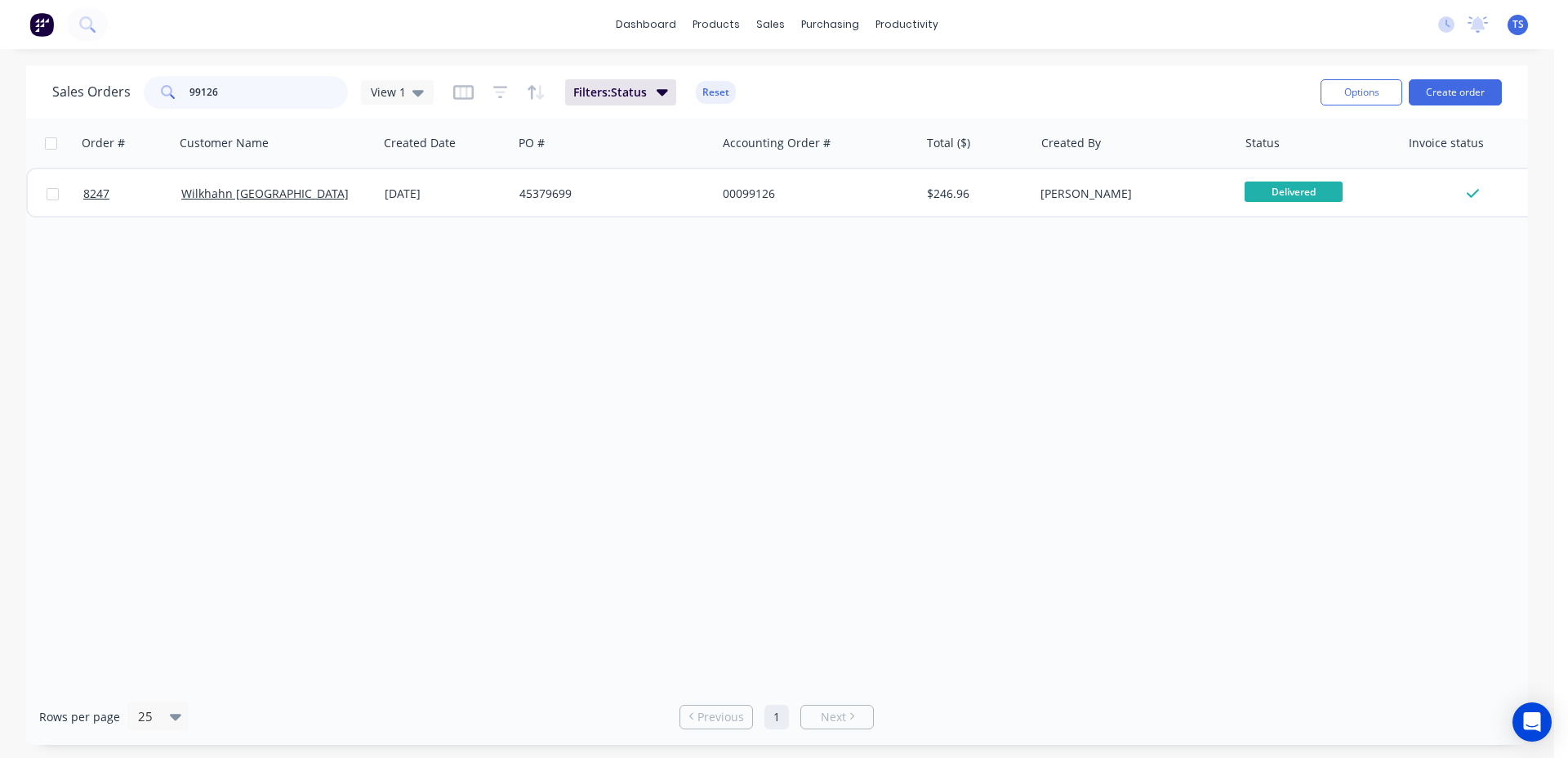
click at [283, 101] on input "99126" at bounding box center [269, 92] width 160 height 33
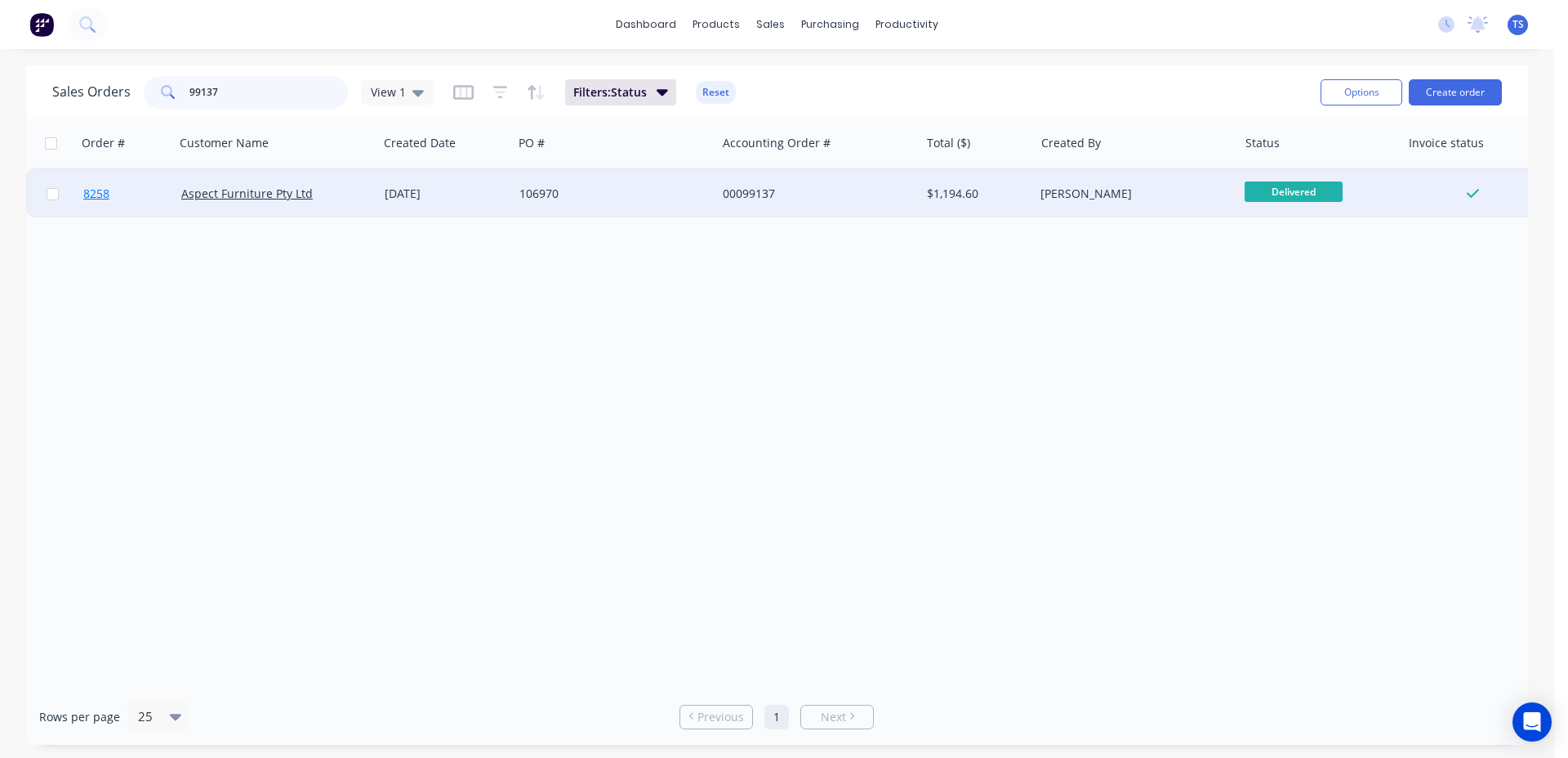
type input "99137"
click at [89, 213] on link "8258" at bounding box center [132, 193] width 98 height 49
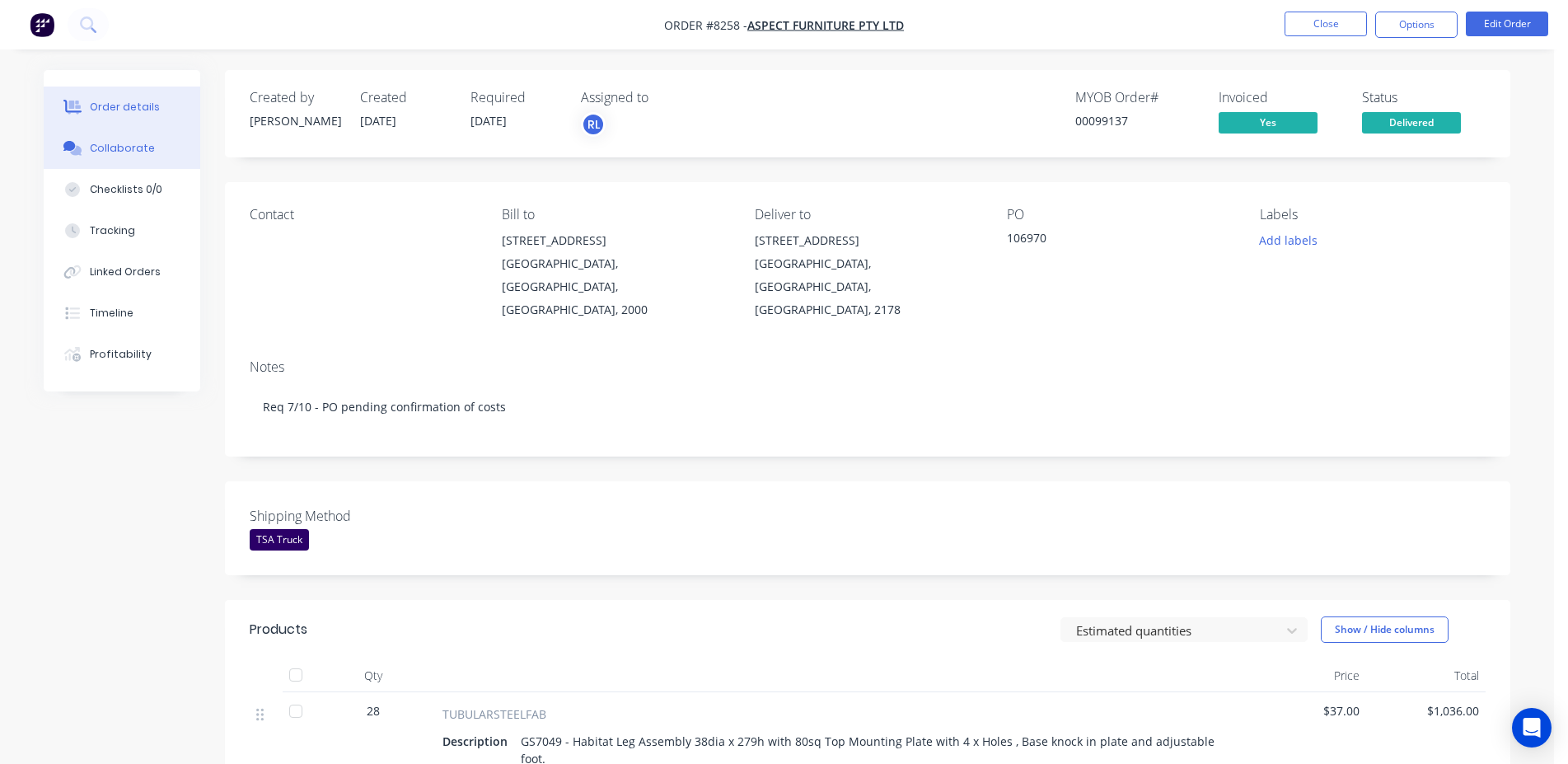
click at [163, 151] on button "Collaborate" at bounding box center [121, 149] width 156 height 42
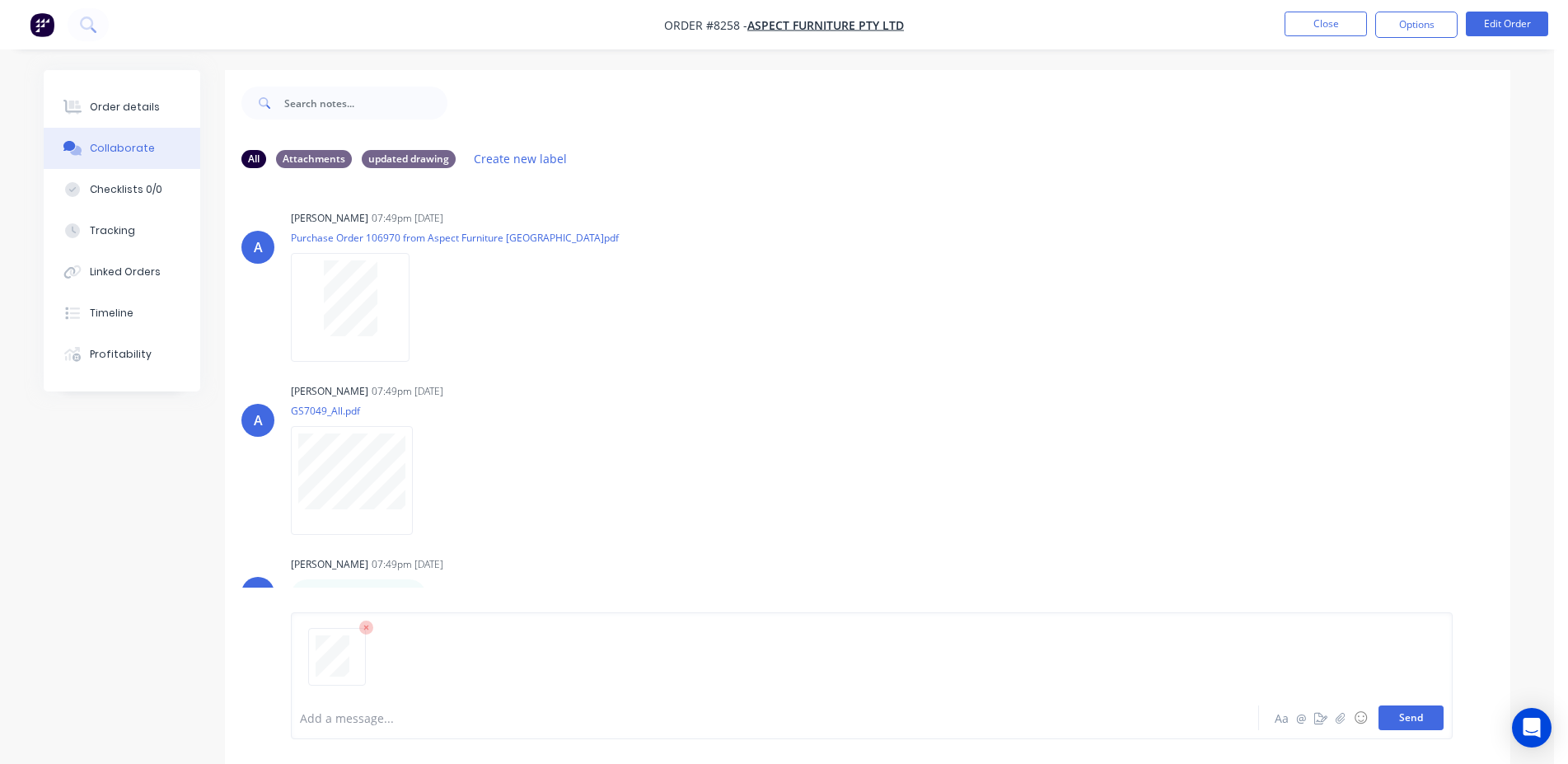
click at [1429, 719] on button "Send" at bounding box center [1411, 718] width 65 height 25
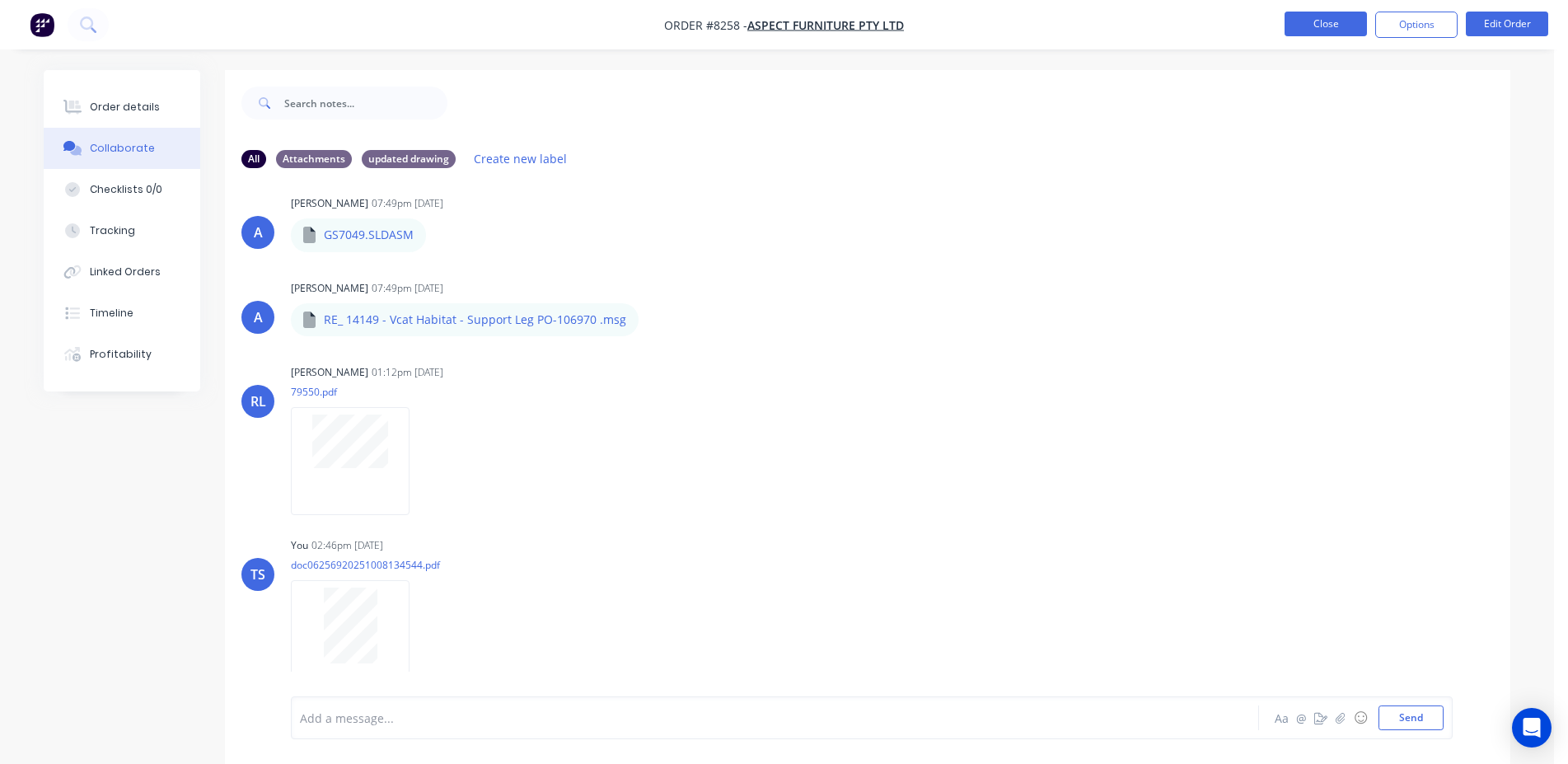
click at [1346, 30] on button "Close" at bounding box center [1325, 24] width 82 height 25
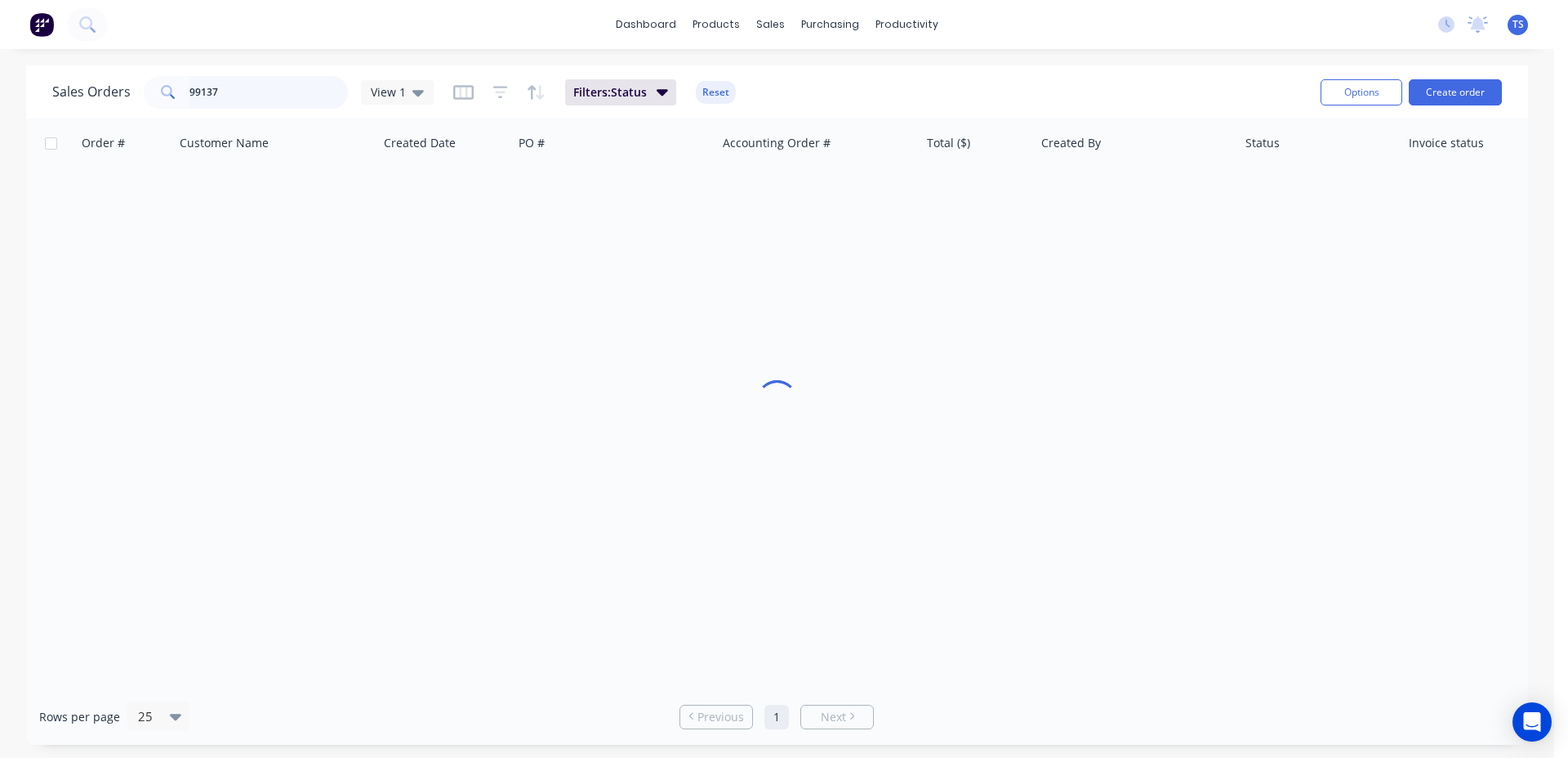
click at [240, 85] on input "99137" at bounding box center [269, 92] width 160 height 33
type input "99096"
click at [132, 202] on link "8212" at bounding box center [132, 193] width 98 height 49
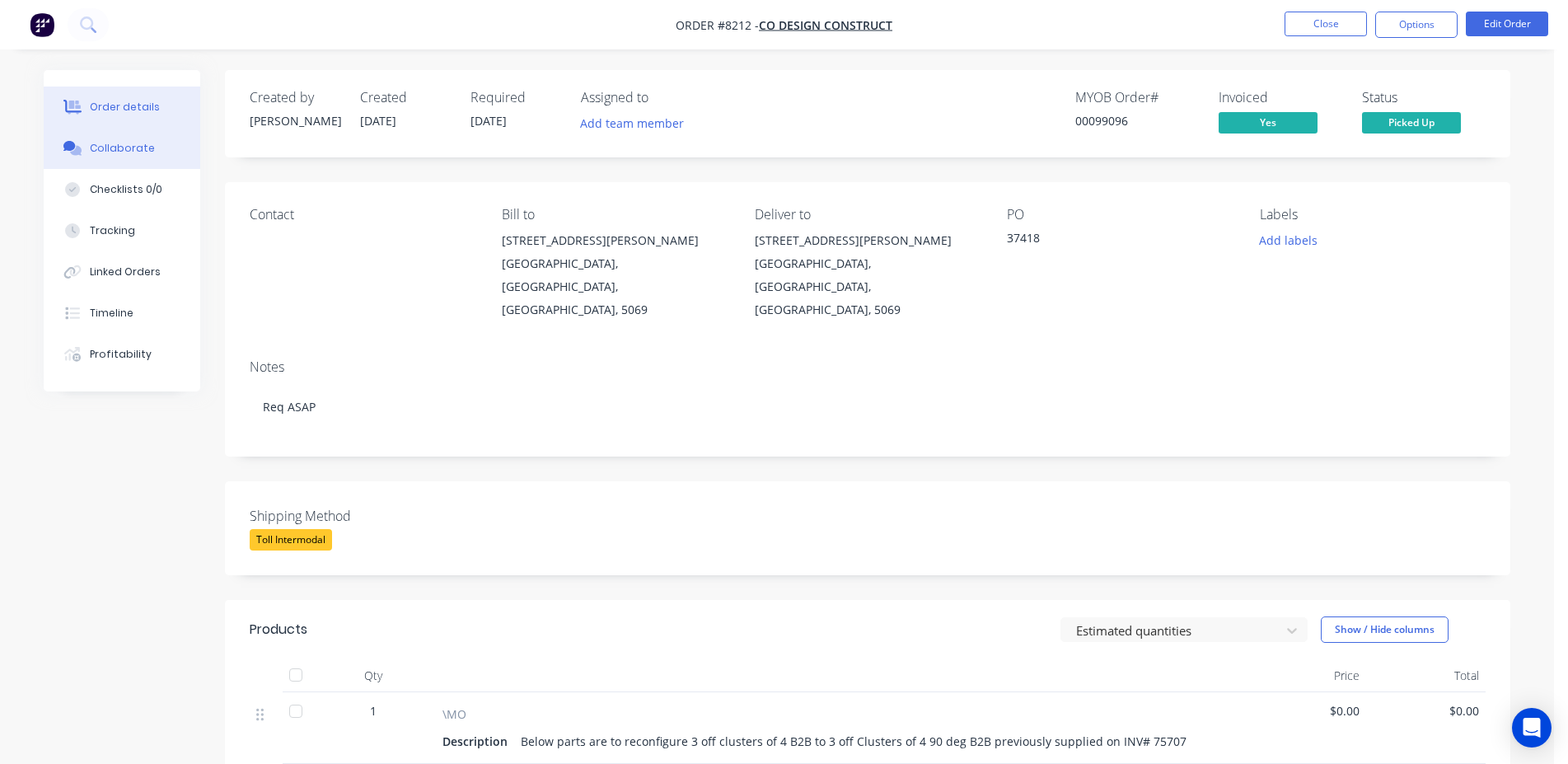
click at [148, 146] on button "Collaborate" at bounding box center [121, 149] width 156 height 42
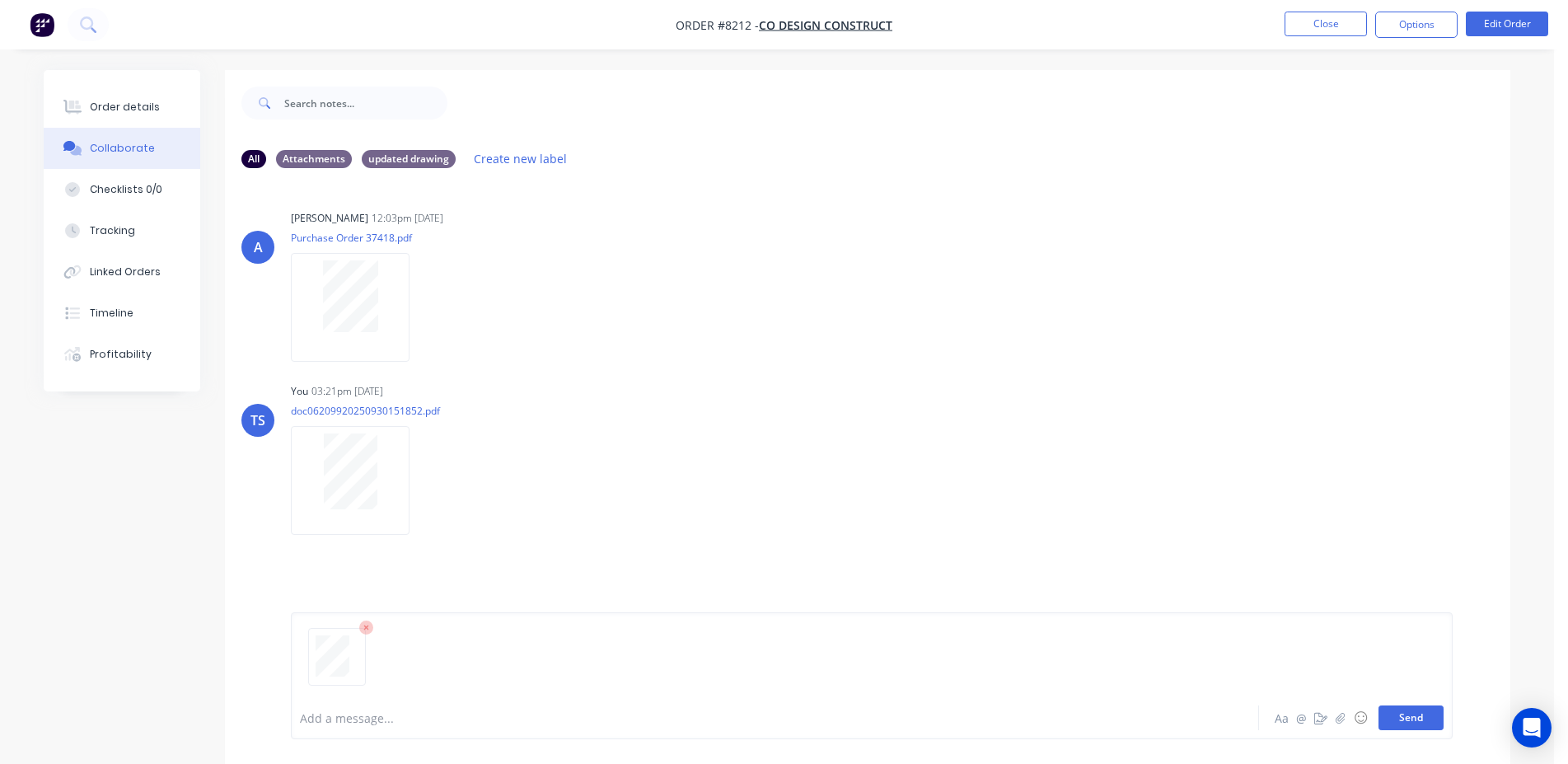
click at [1403, 726] on button "Send" at bounding box center [1411, 718] width 65 height 25
click at [1346, 31] on button "Close" at bounding box center [1325, 24] width 82 height 25
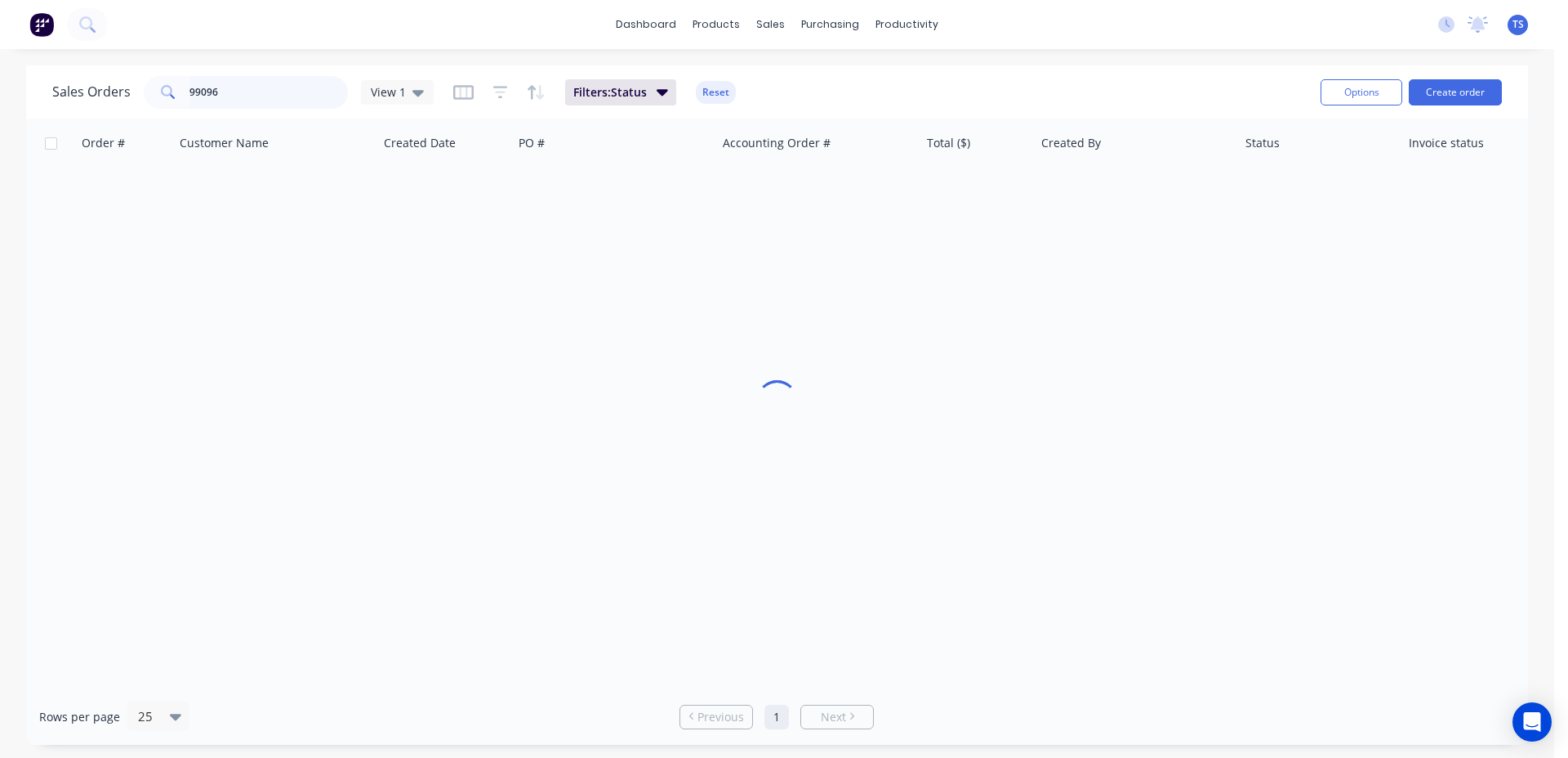
click at [222, 98] on input "99096" at bounding box center [269, 92] width 160 height 33
click at [258, 91] on input "99193" at bounding box center [269, 92] width 160 height 33
click at [236, 91] on input "99193" at bounding box center [269, 92] width 160 height 33
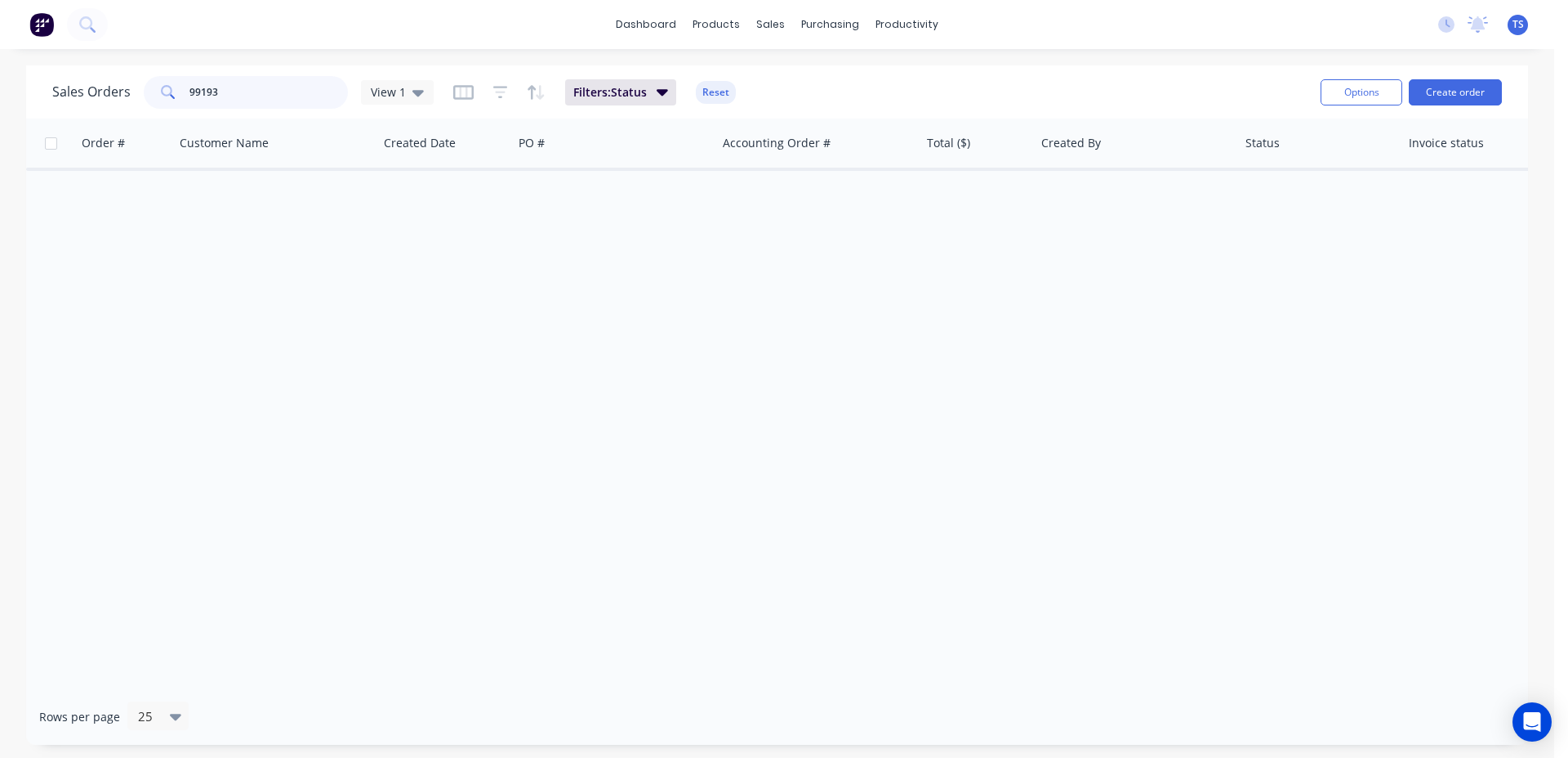
click at [236, 91] on input "99193" at bounding box center [269, 92] width 160 height 33
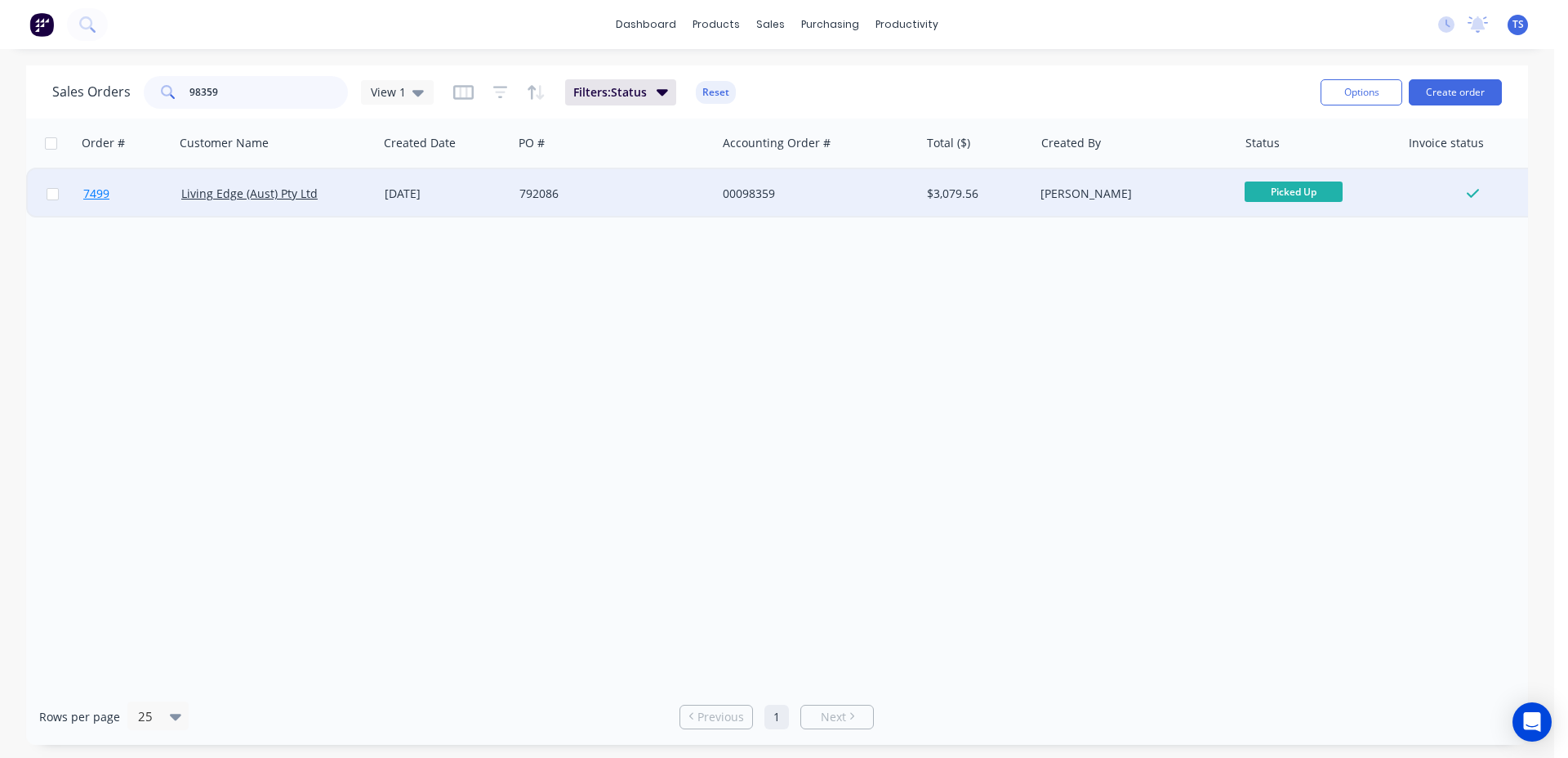
type input "98359"
click at [129, 192] on link "7499" at bounding box center [132, 193] width 98 height 49
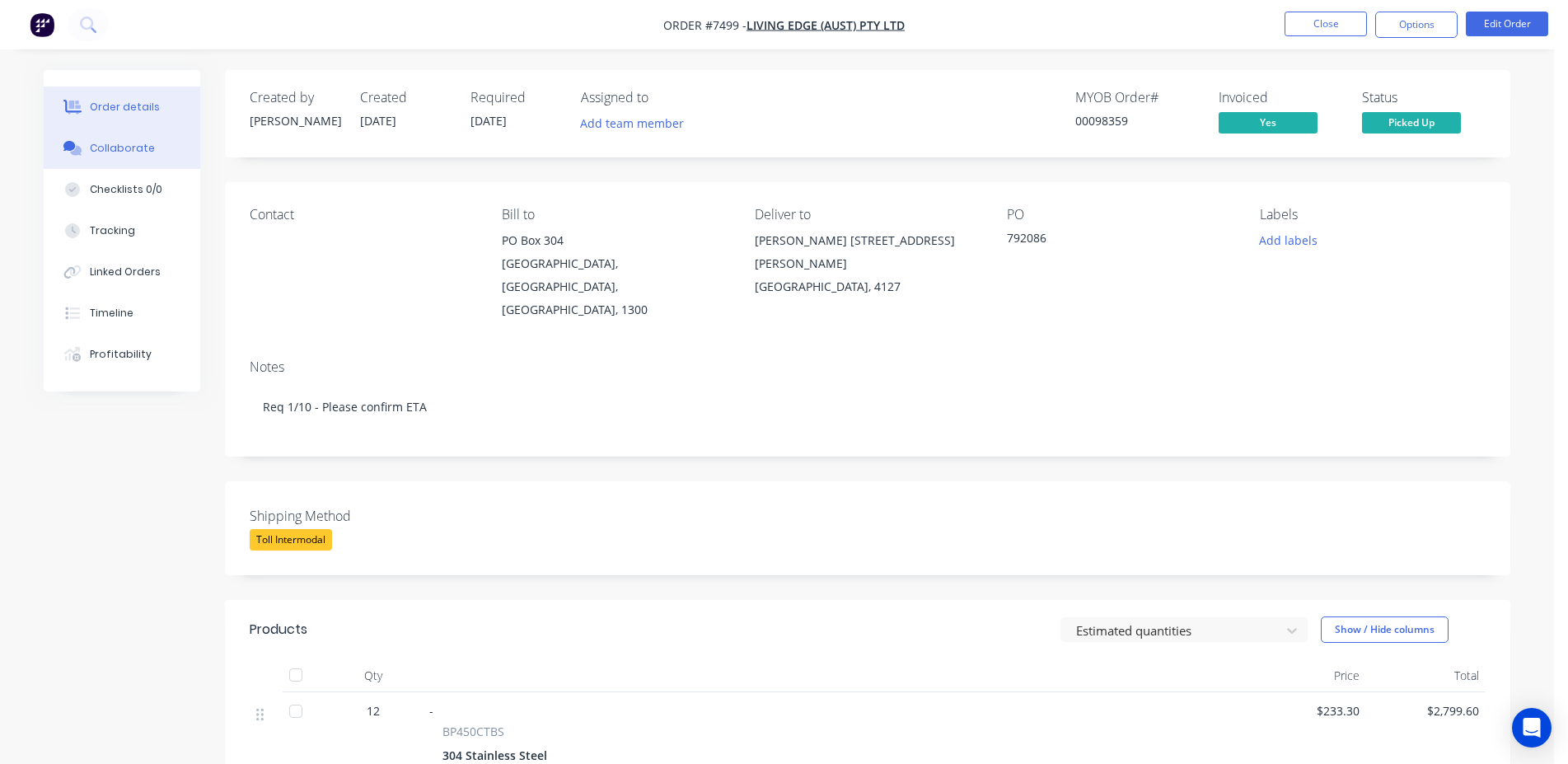
click at [162, 155] on button "Collaborate" at bounding box center [121, 149] width 156 height 42
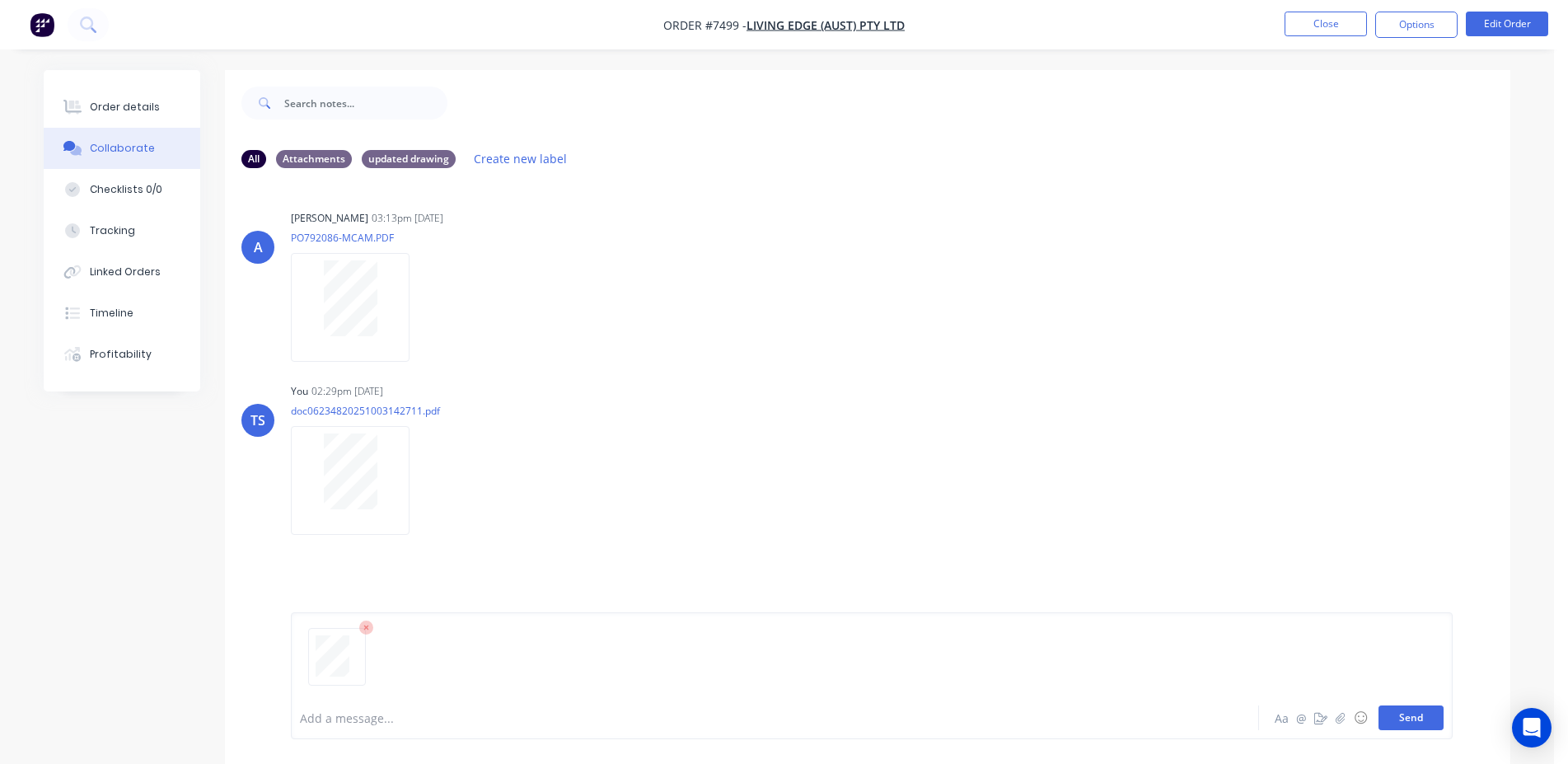
click at [1404, 718] on button "Send" at bounding box center [1411, 718] width 65 height 25
click at [1346, 28] on button "Close" at bounding box center [1325, 24] width 82 height 25
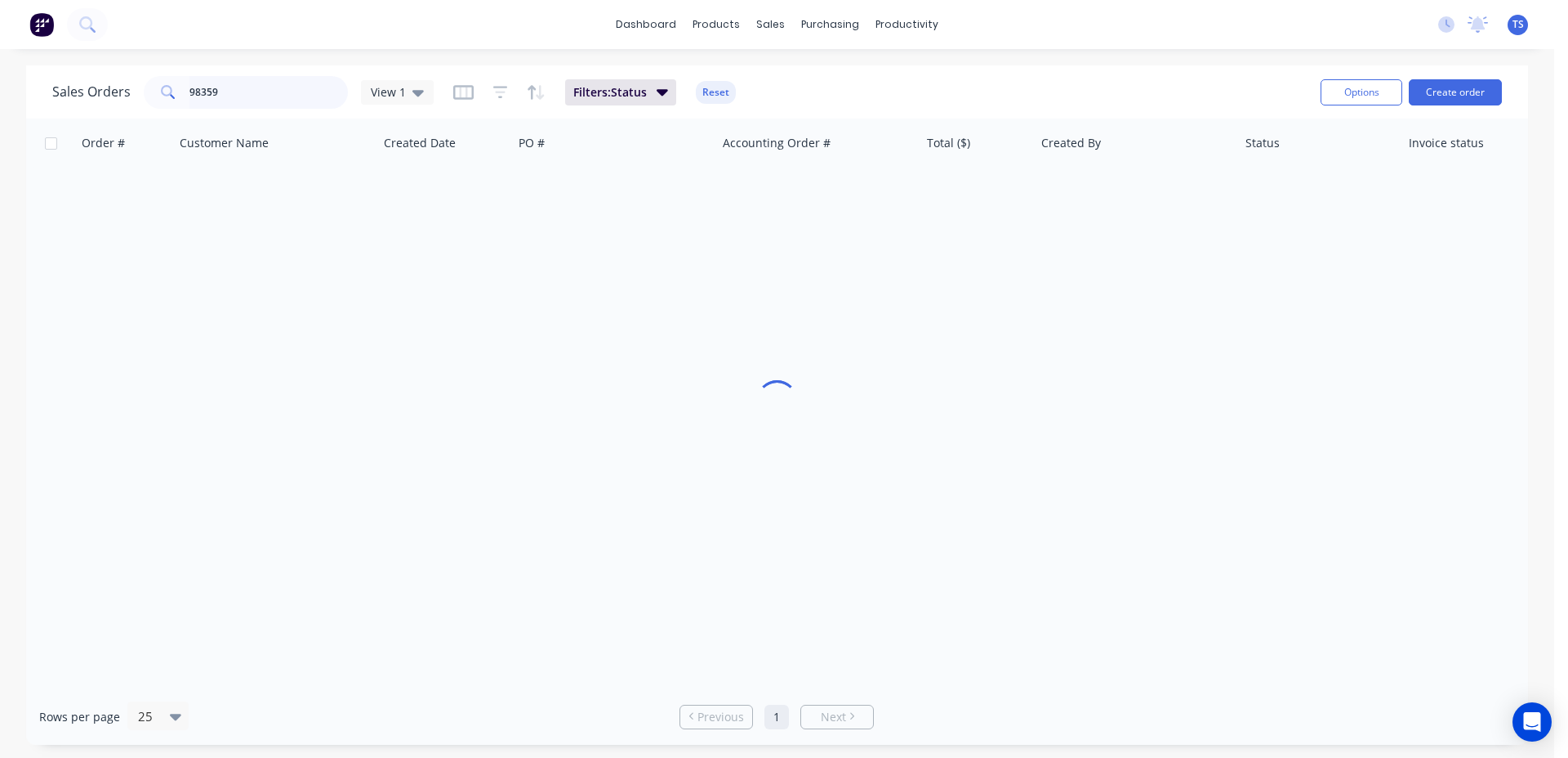
click at [262, 101] on input "98359" at bounding box center [269, 92] width 160 height 33
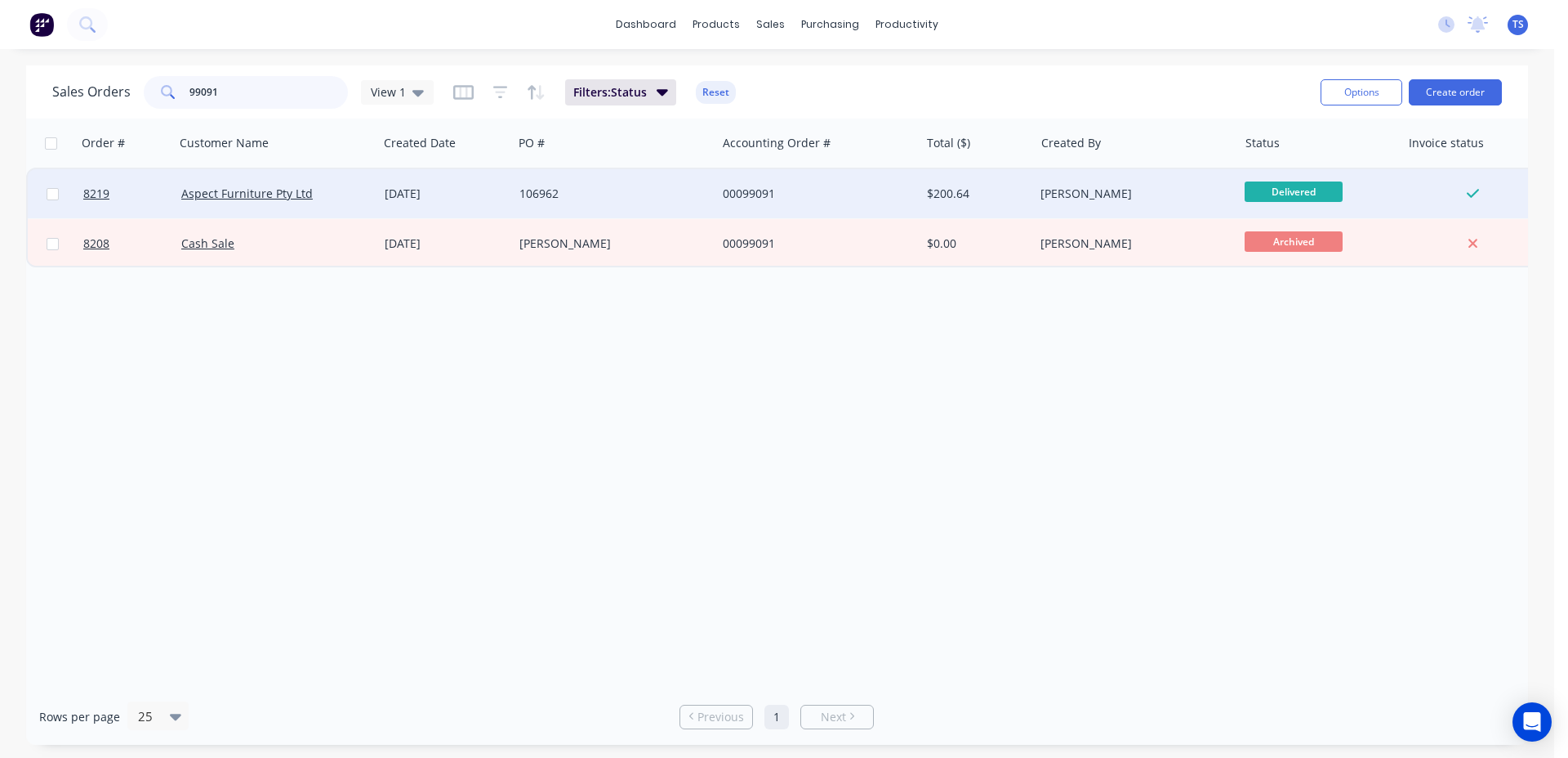
type input "99091"
click at [133, 218] on div "8219 Aspect Furniture Pty Ltd [DATE] 106962 00099091 $200.64 [PERSON_NAME] Deli…" at bounding box center [790, 193] width 1524 height 50
click at [133, 193] on link "8219" at bounding box center [132, 193] width 98 height 49
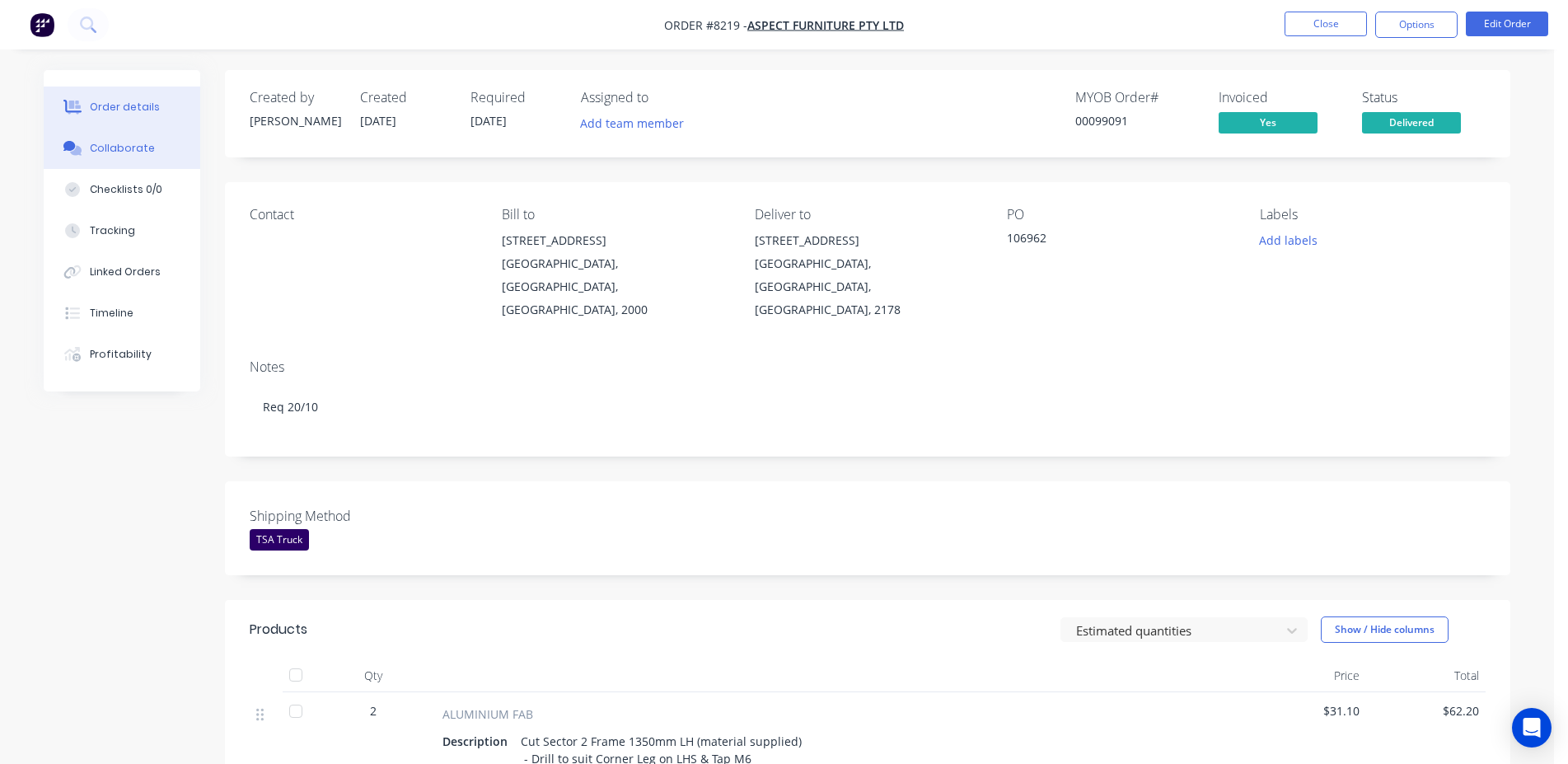
click at [119, 145] on div "Collaborate" at bounding box center [122, 149] width 65 height 15
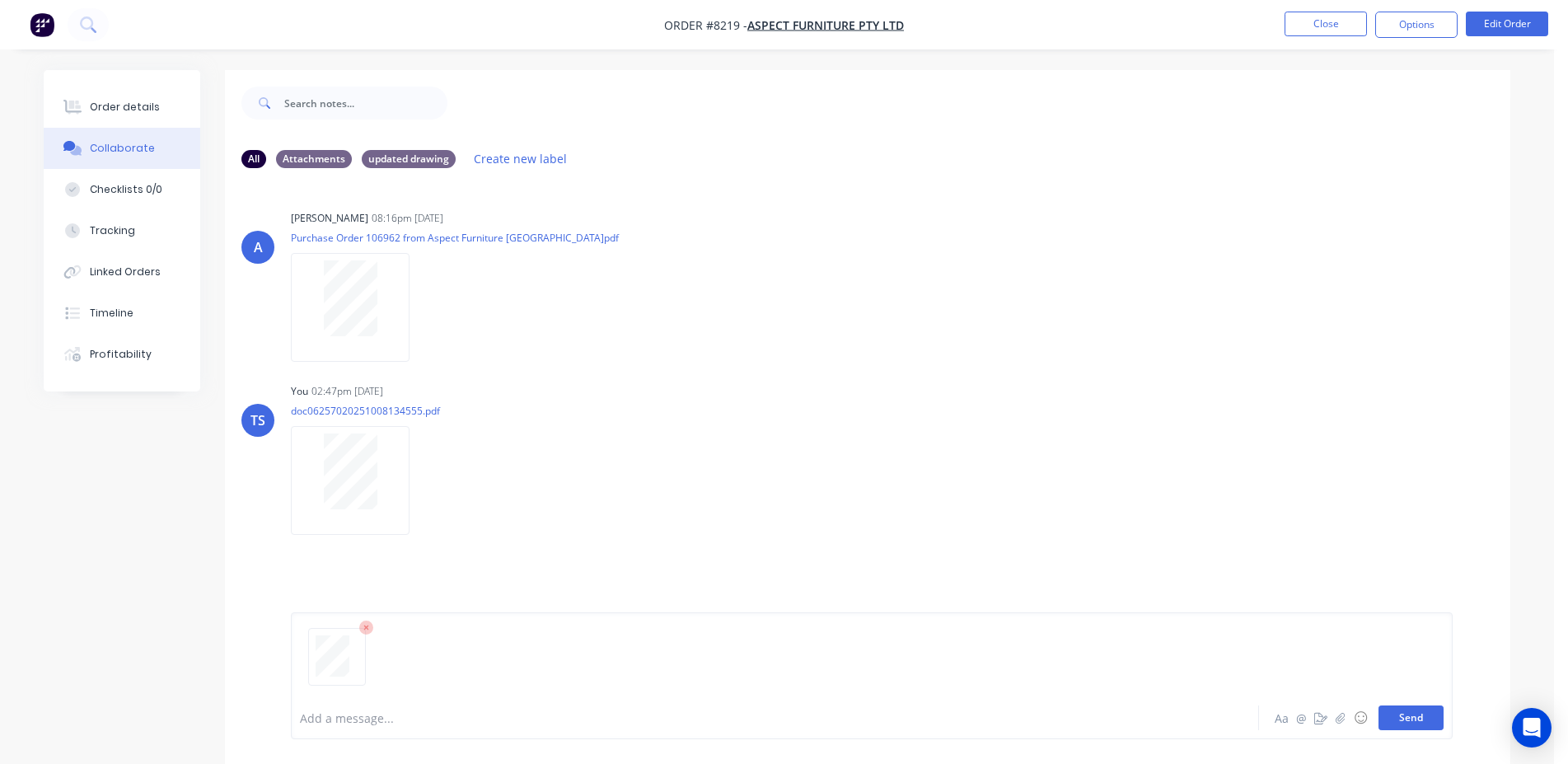
click at [1418, 723] on button "Send" at bounding box center [1411, 718] width 65 height 25
click at [1395, 18] on button "Options" at bounding box center [1416, 25] width 82 height 27
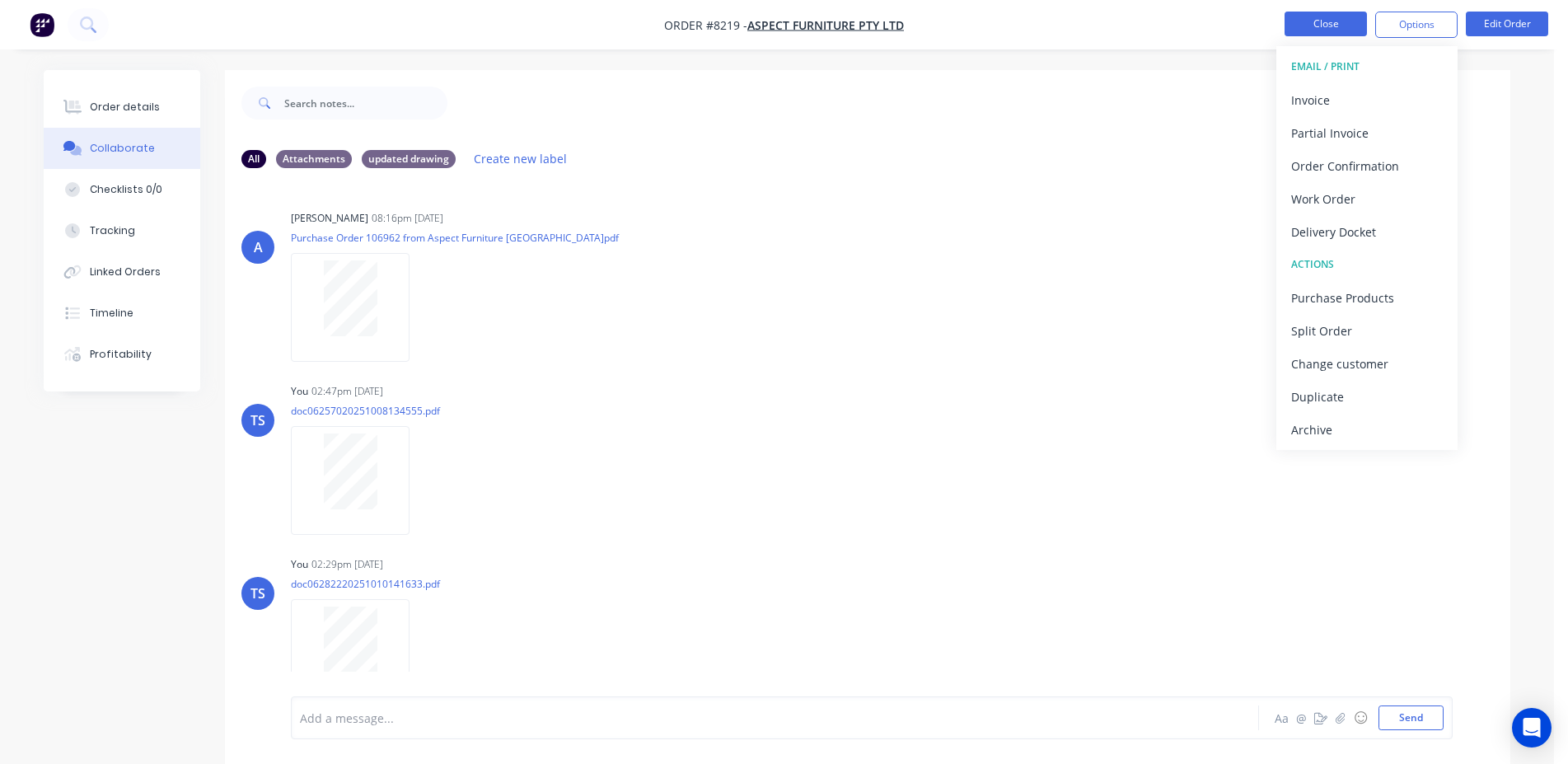
click at [1344, 22] on button "Close" at bounding box center [1325, 24] width 82 height 25
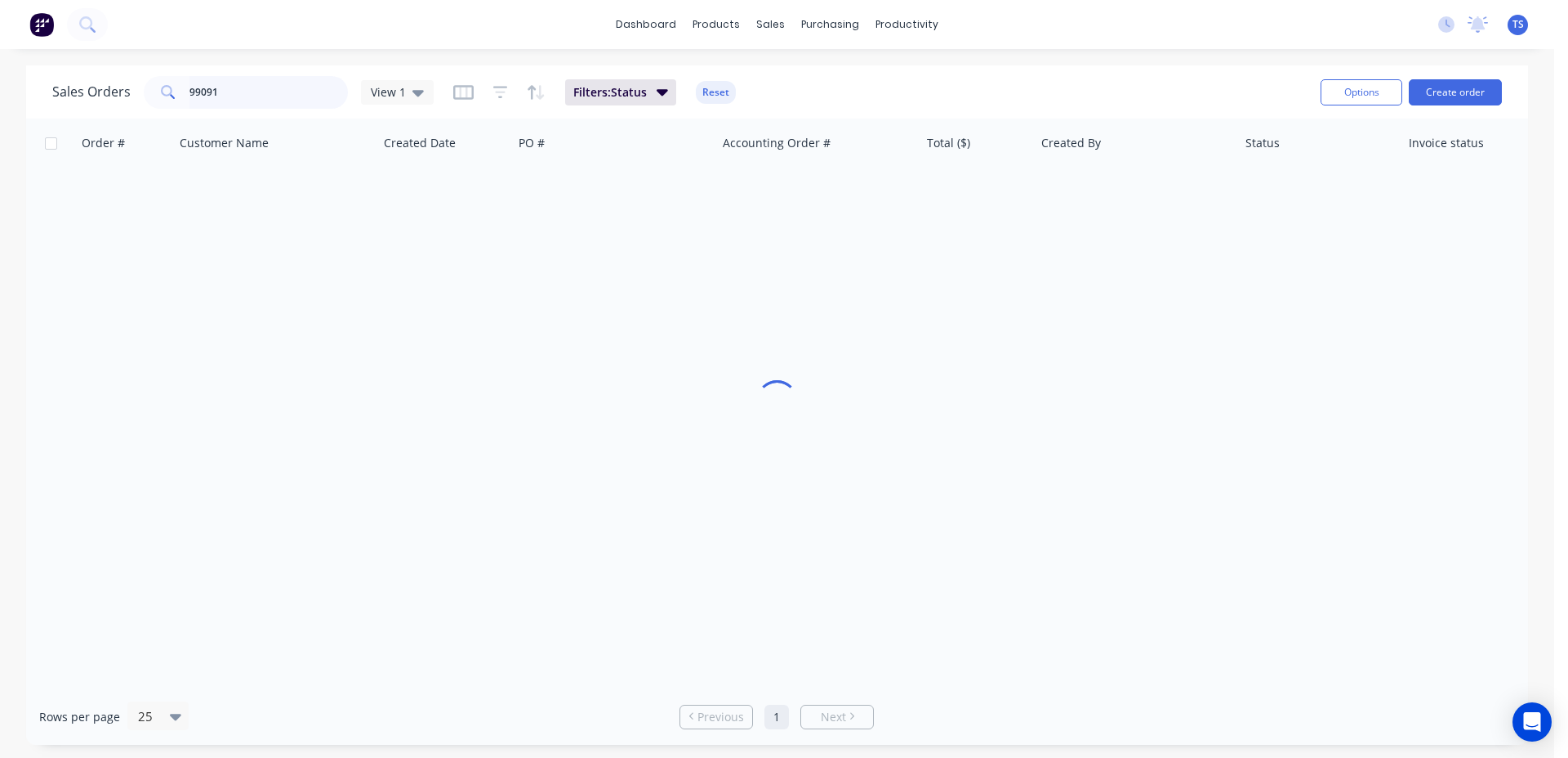
click at [271, 98] on input "99091" at bounding box center [269, 92] width 160 height 33
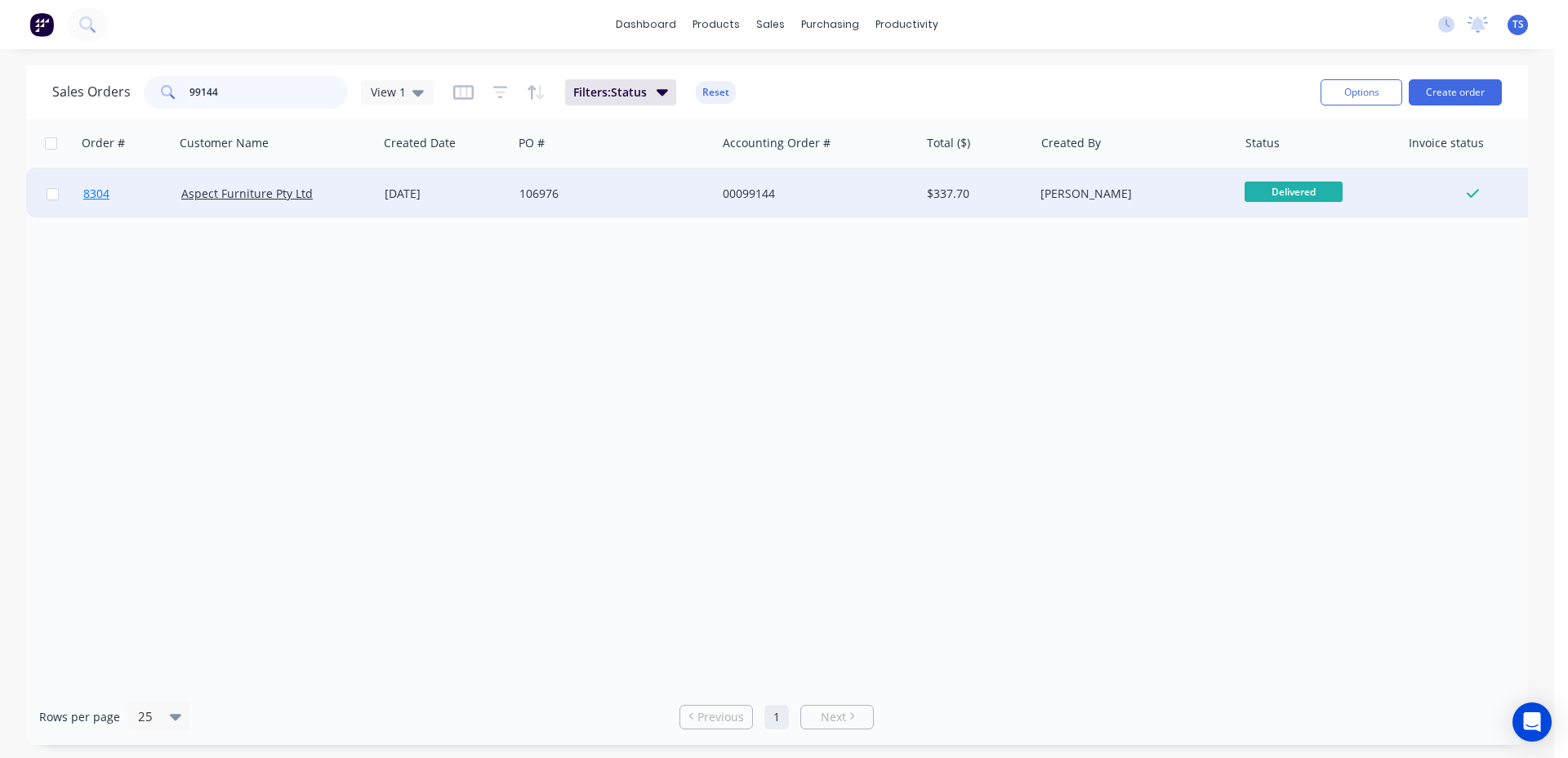
type input "99144"
click at [102, 192] on span "8304" at bounding box center [97, 193] width 26 height 16
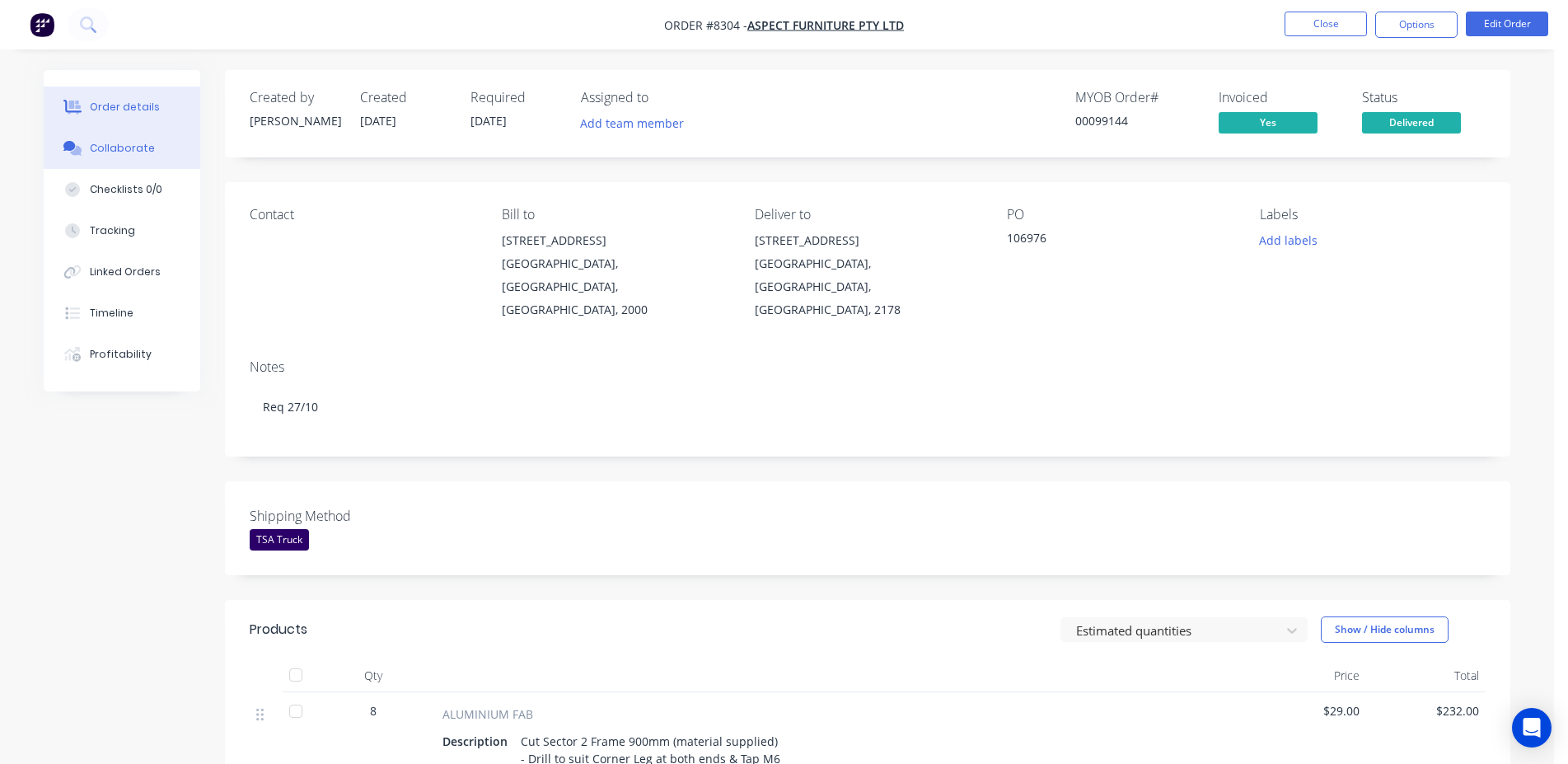
click at [128, 159] on button "Collaborate" at bounding box center [121, 149] width 156 height 42
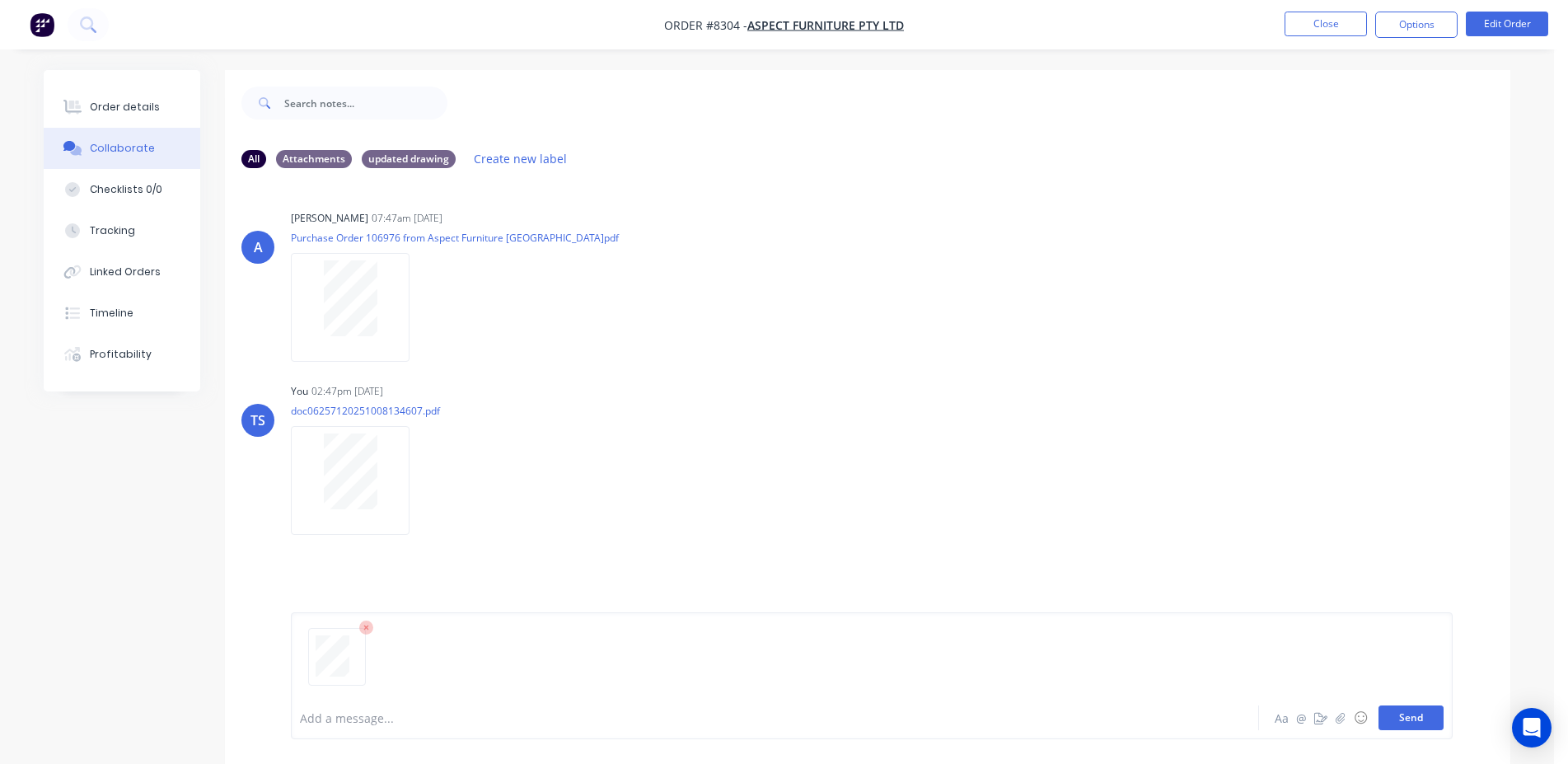
click at [1406, 720] on button "Send" at bounding box center [1411, 718] width 65 height 25
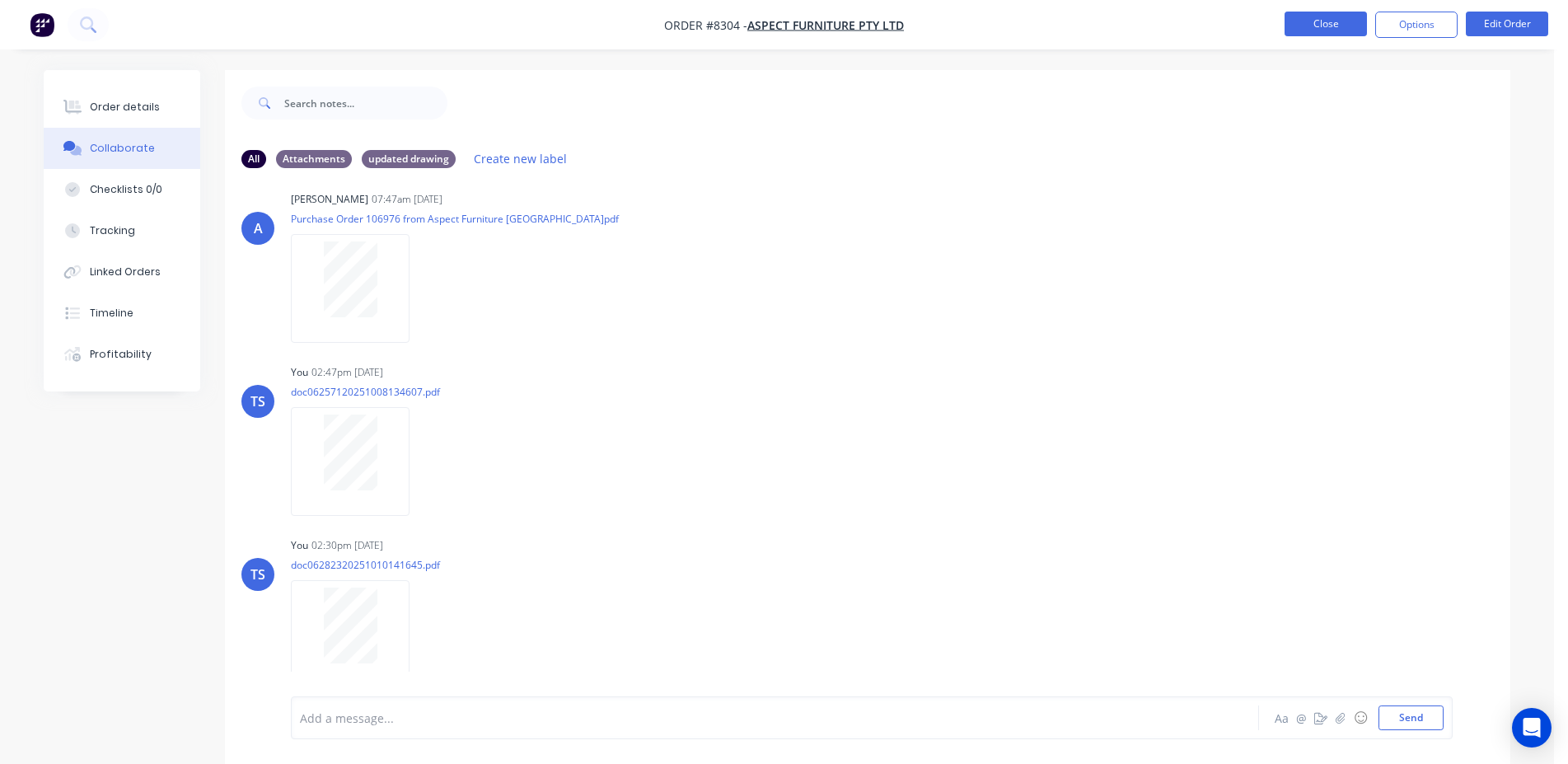
click at [1316, 21] on button "Close" at bounding box center [1325, 24] width 82 height 25
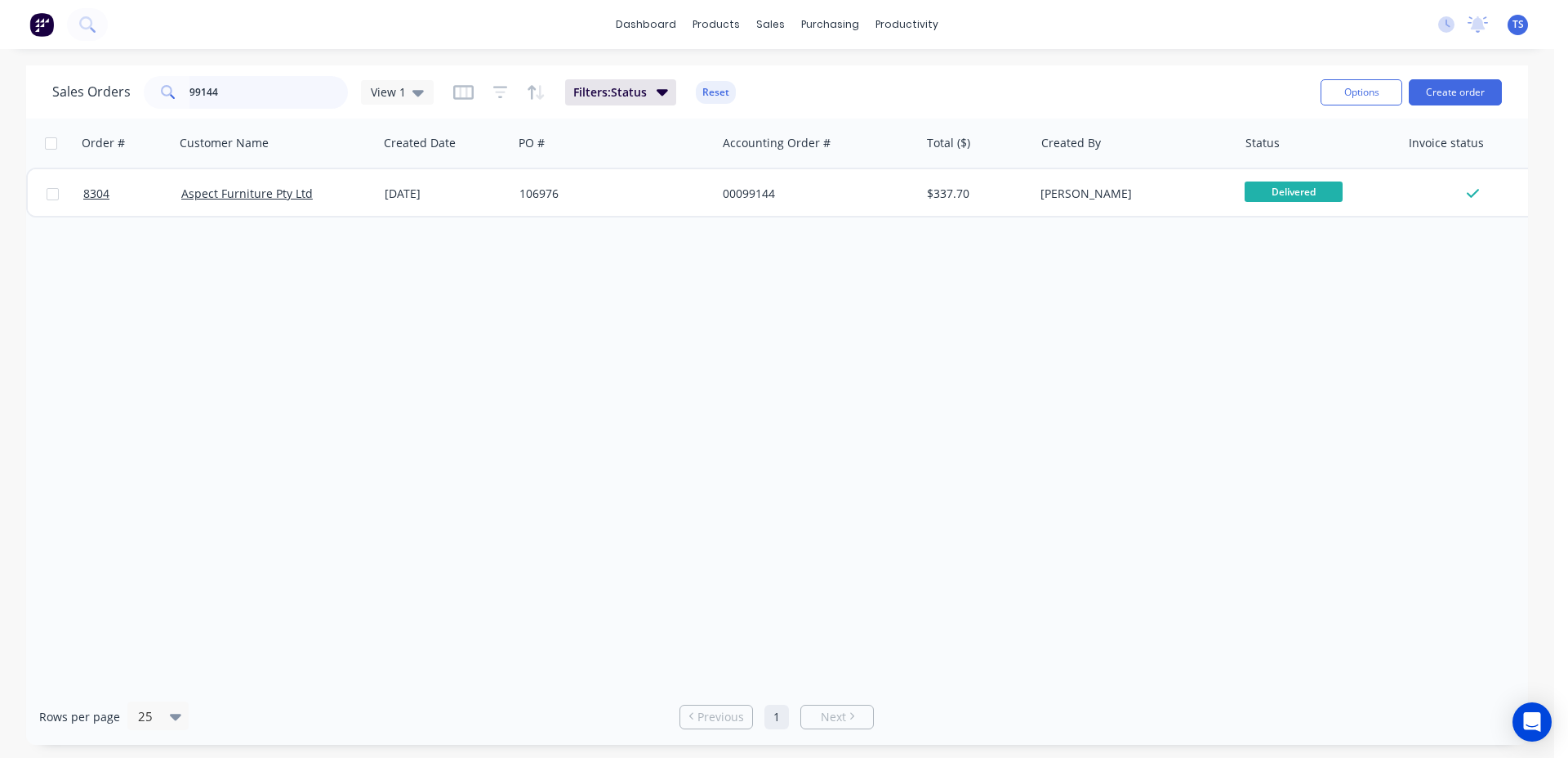
click at [220, 100] on input "99144" at bounding box center [269, 92] width 160 height 33
type input "99131"
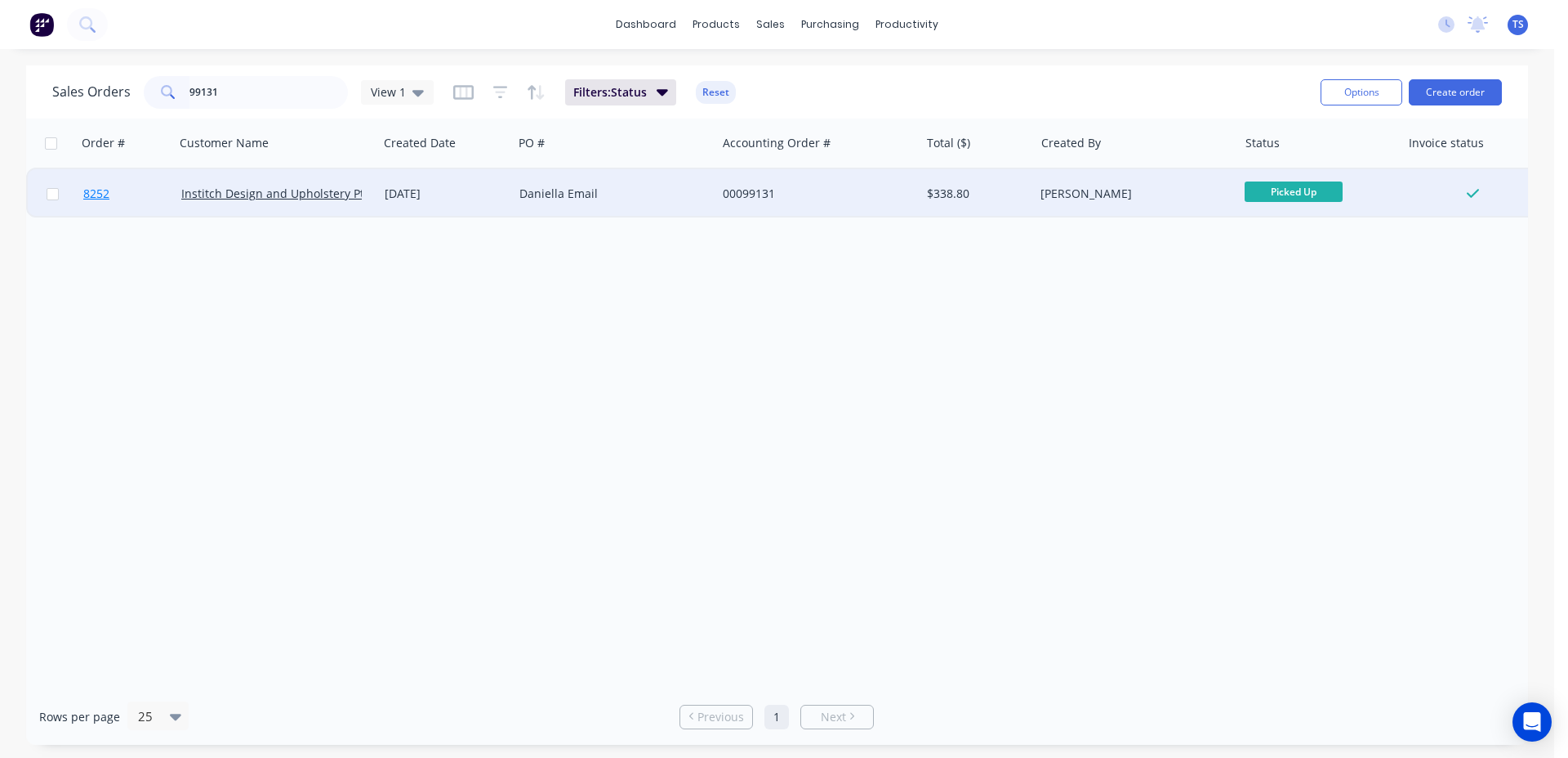
click at [127, 189] on link "8252" at bounding box center [132, 193] width 98 height 49
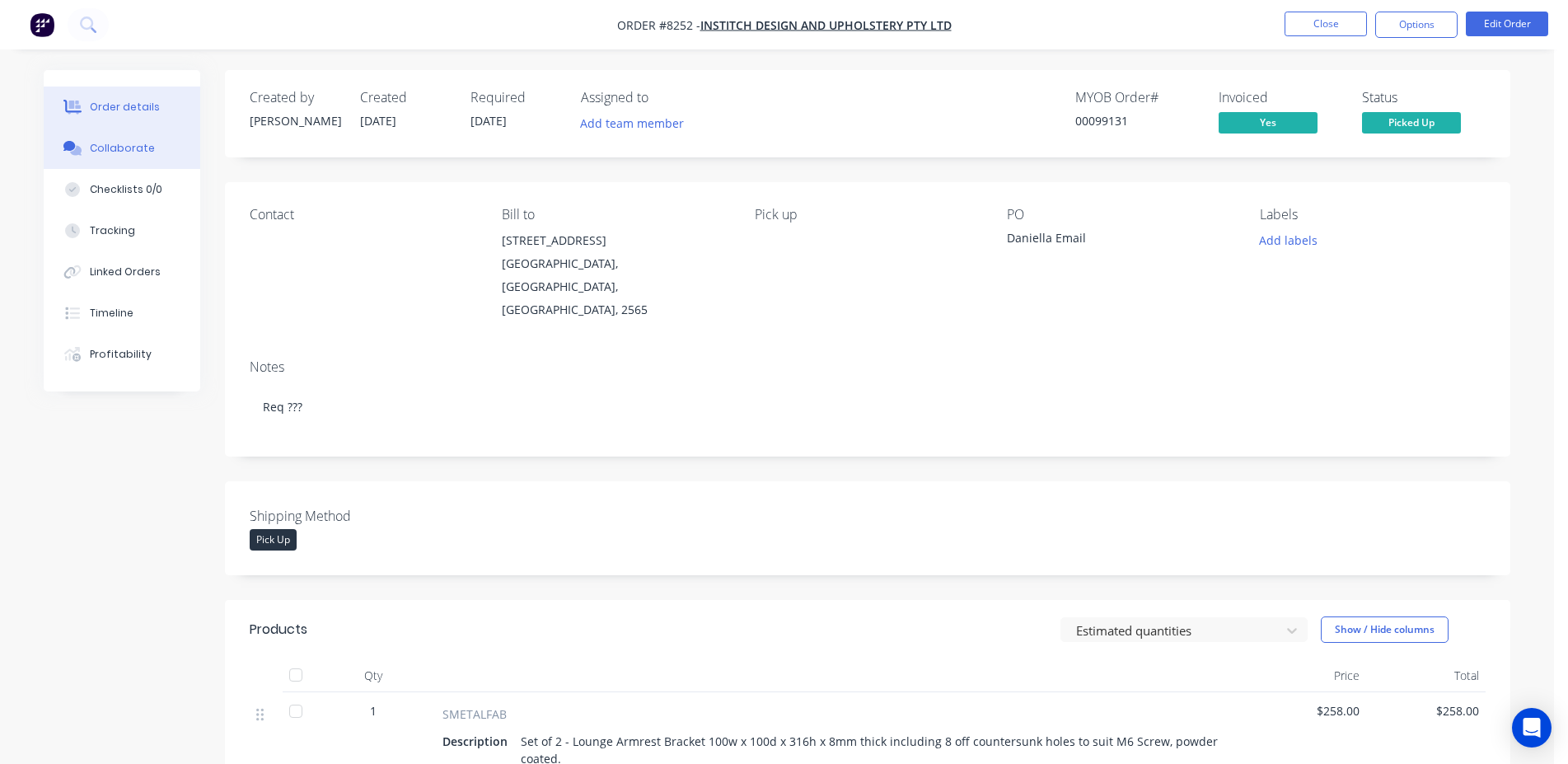
click at [130, 162] on button "Collaborate" at bounding box center [121, 149] width 156 height 42
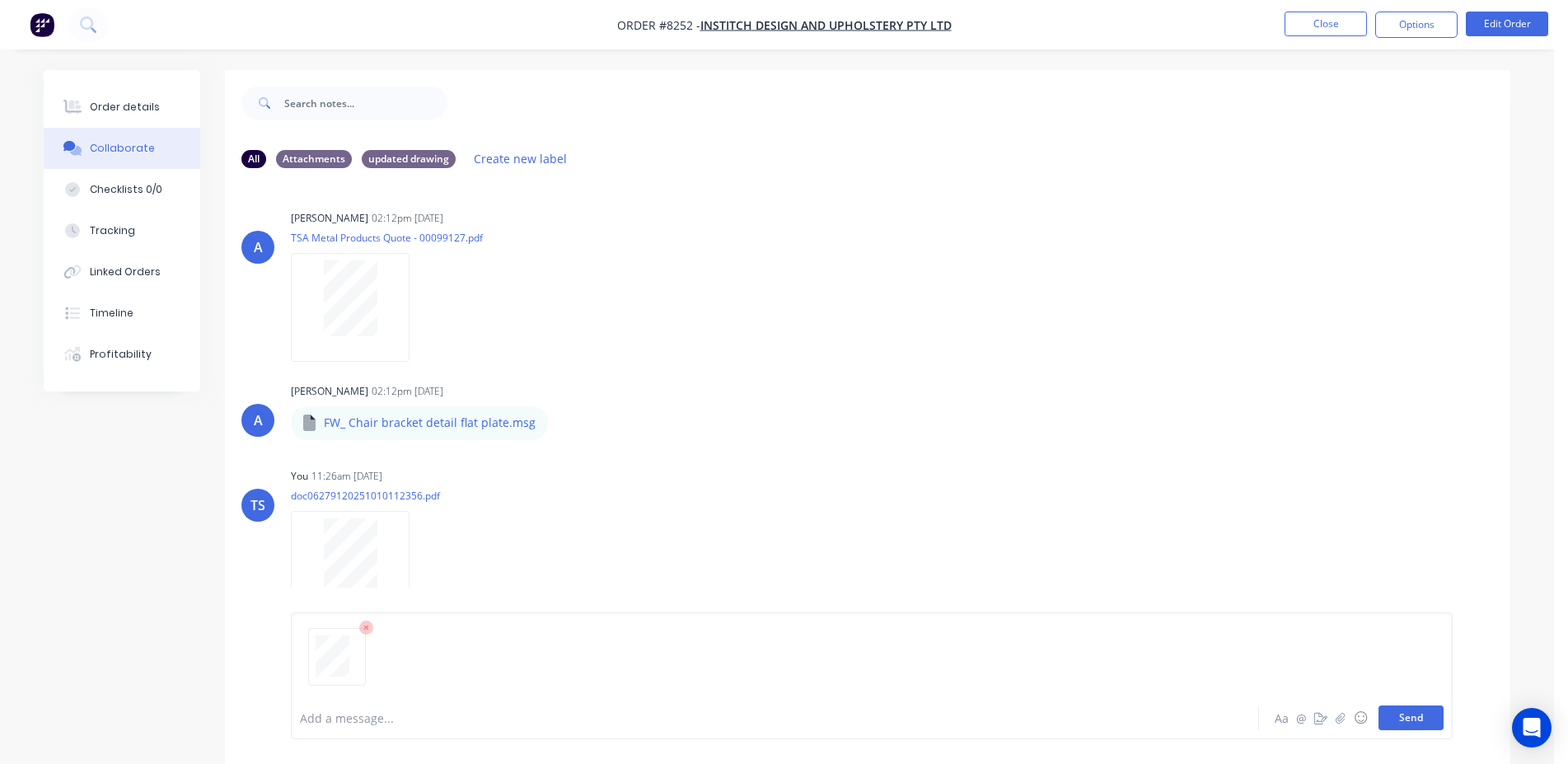
click at [1404, 713] on button "Send" at bounding box center [1411, 718] width 65 height 25
click at [1304, 29] on button "Close" at bounding box center [1325, 24] width 82 height 25
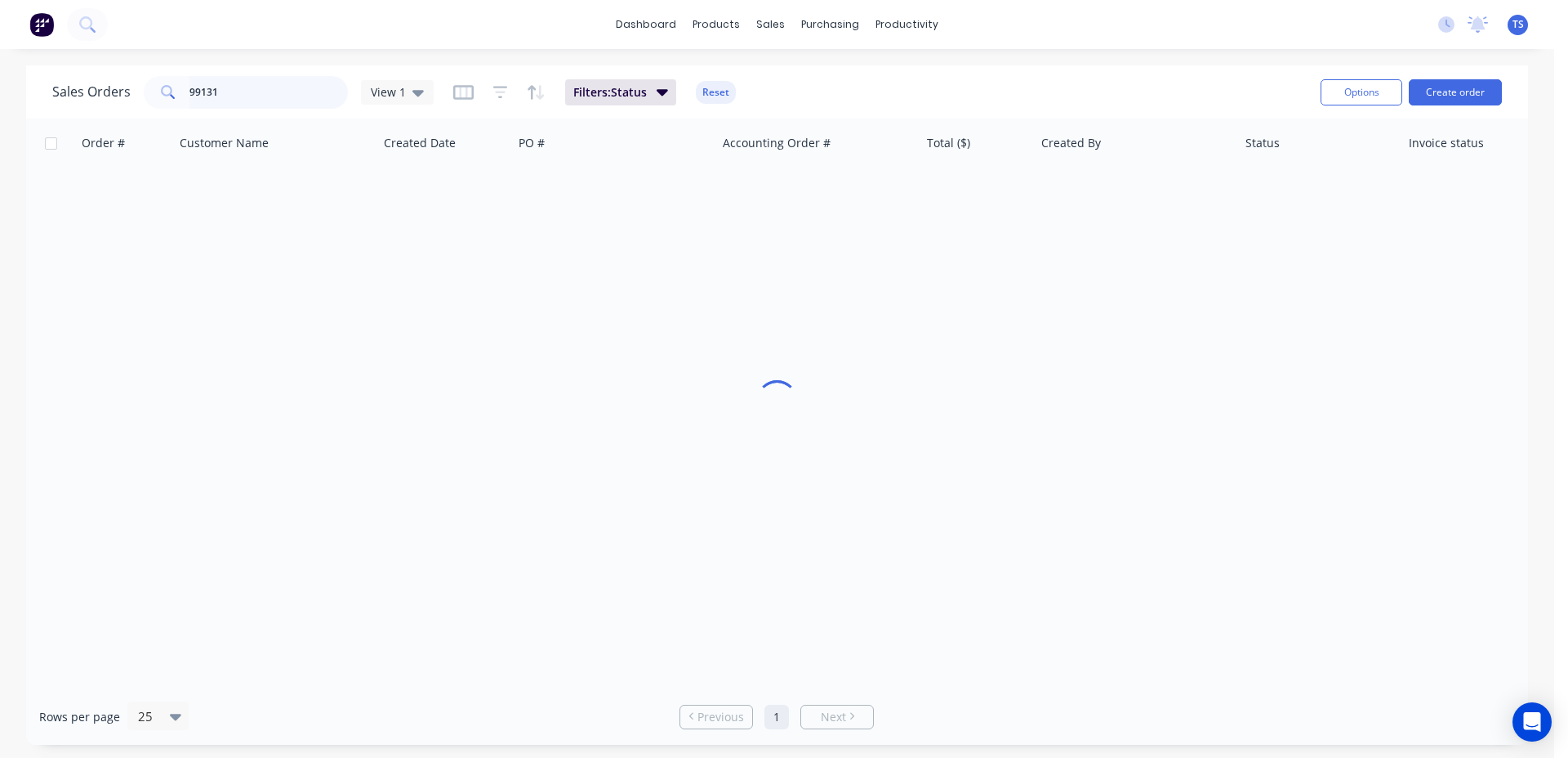
click at [242, 99] on input "99131" at bounding box center [269, 92] width 160 height 33
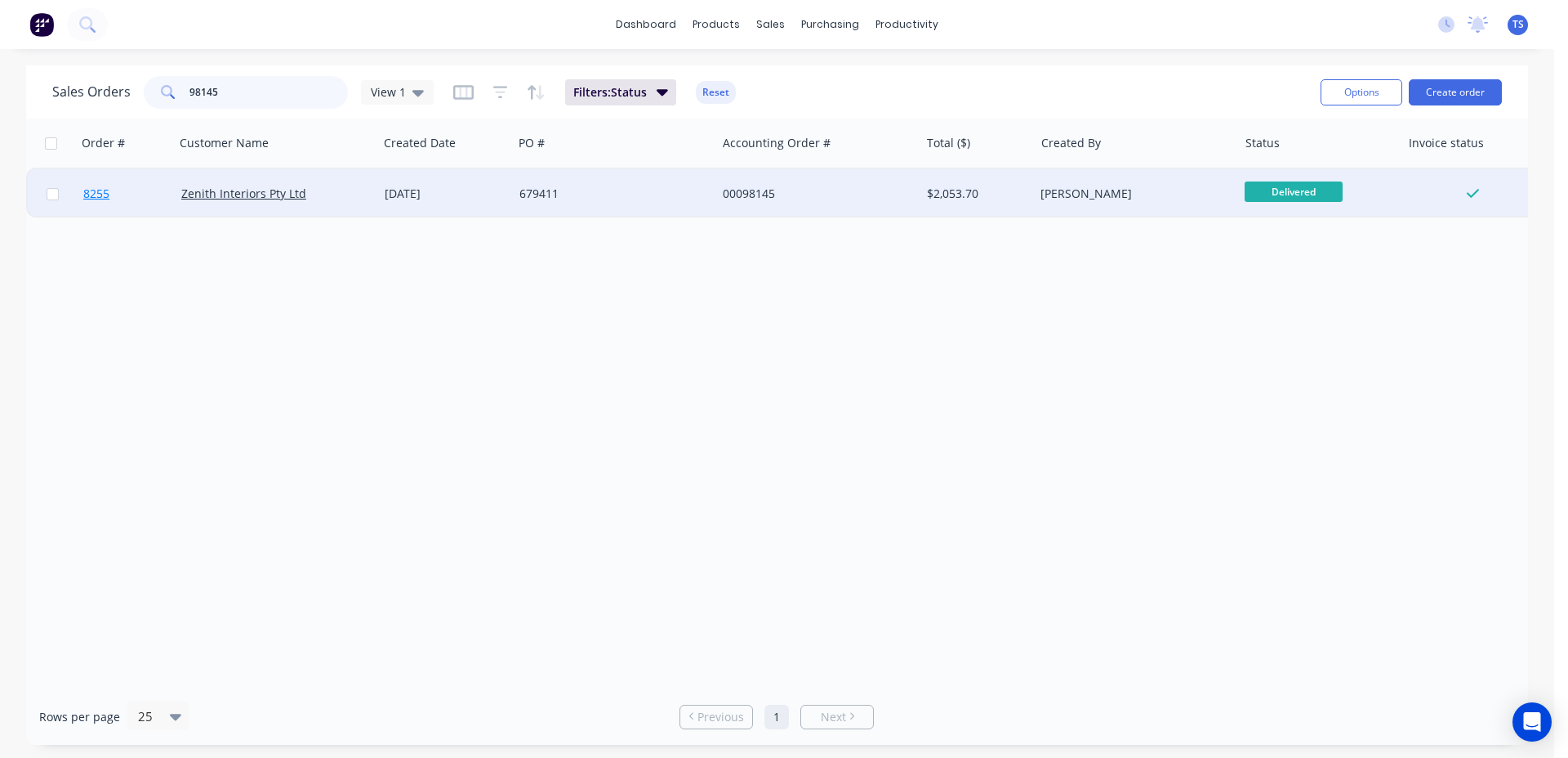
type input "98145"
click at [117, 199] on link "8255" at bounding box center [132, 193] width 98 height 49
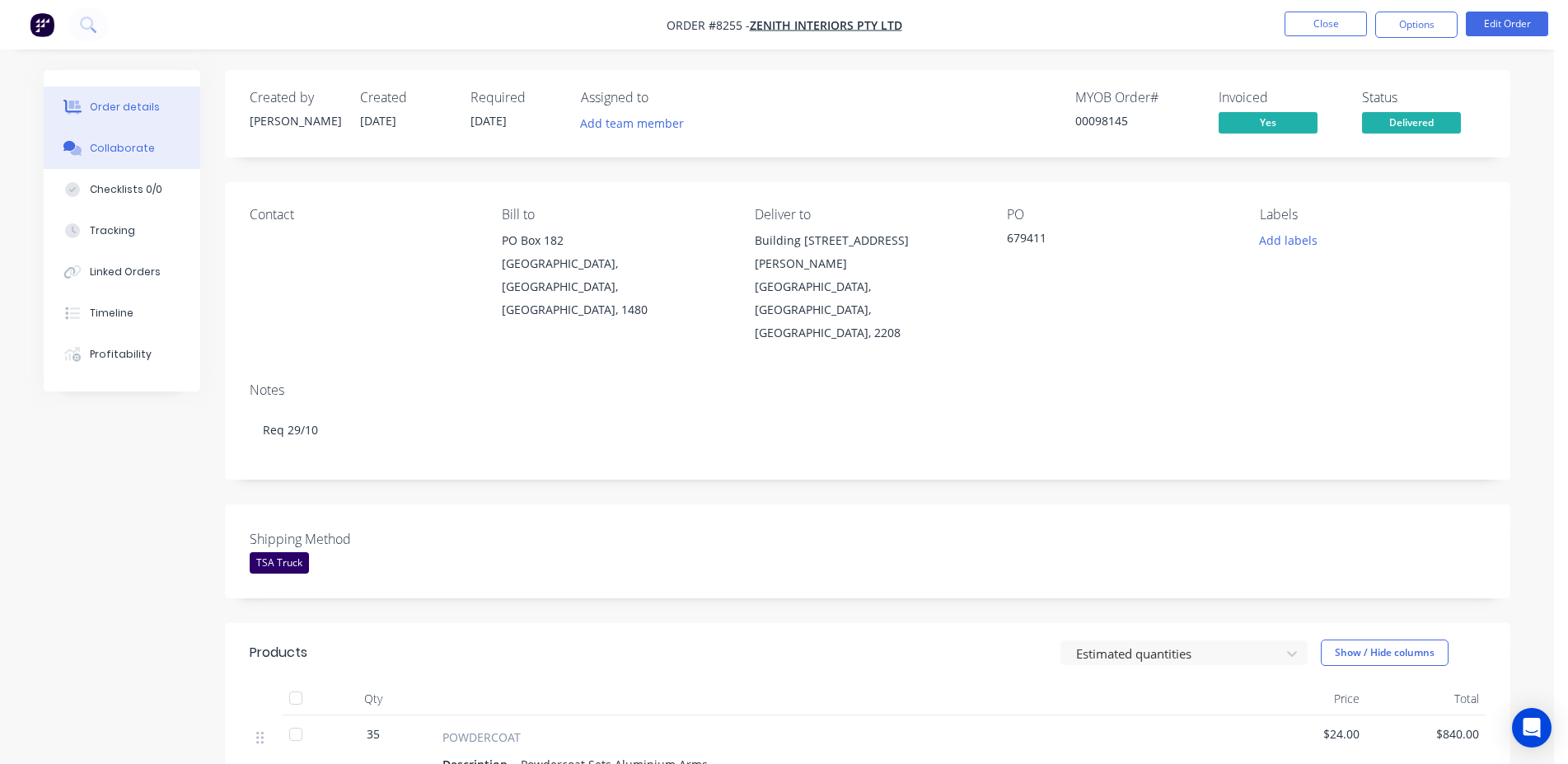
click at [143, 167] on button "Collaborate" at bounding box center [121, 149] width 156 height 42
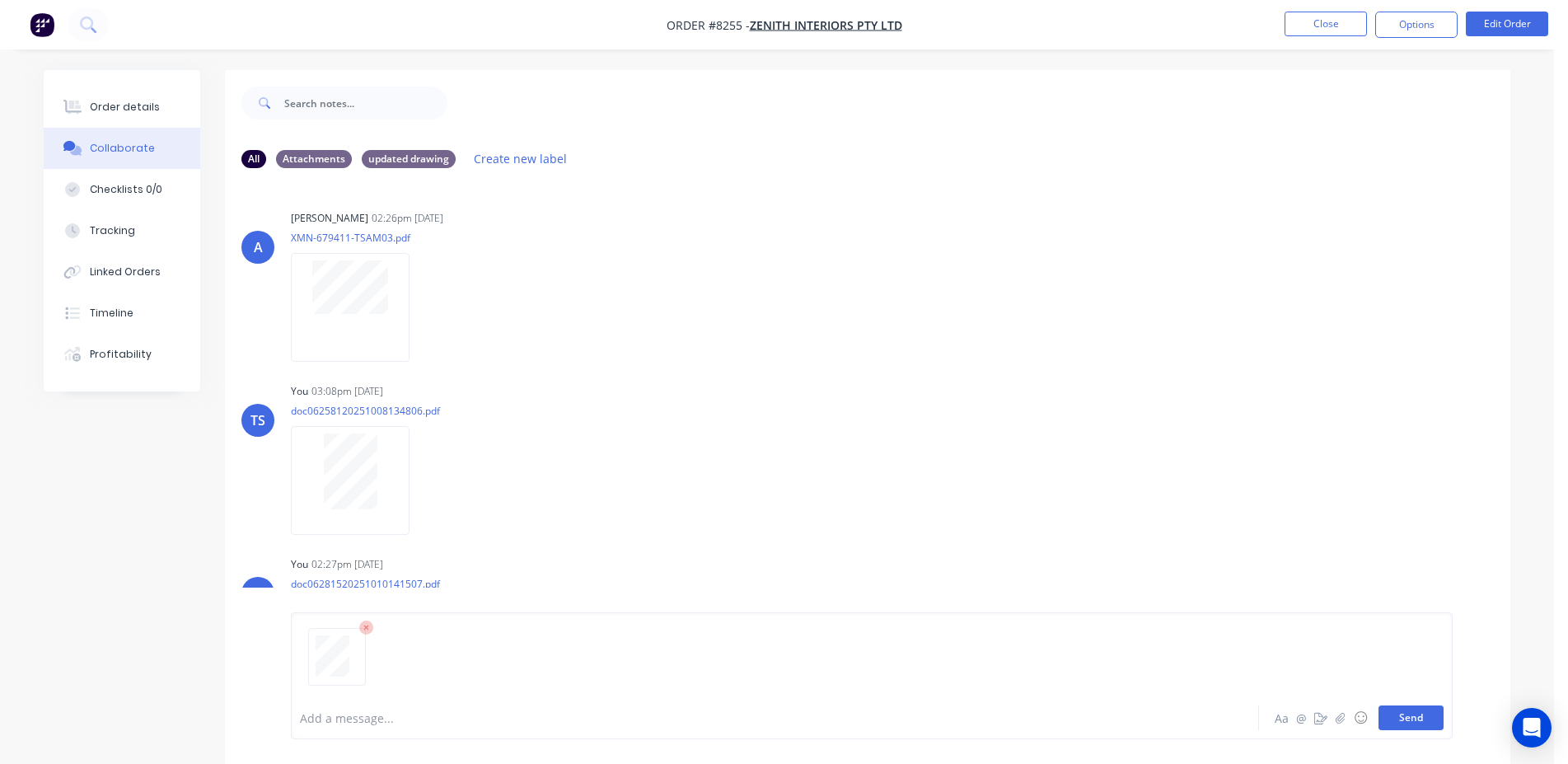
click at [1414, 718] on button "Send" at bounding box center [1411, 718] width 65 height 25
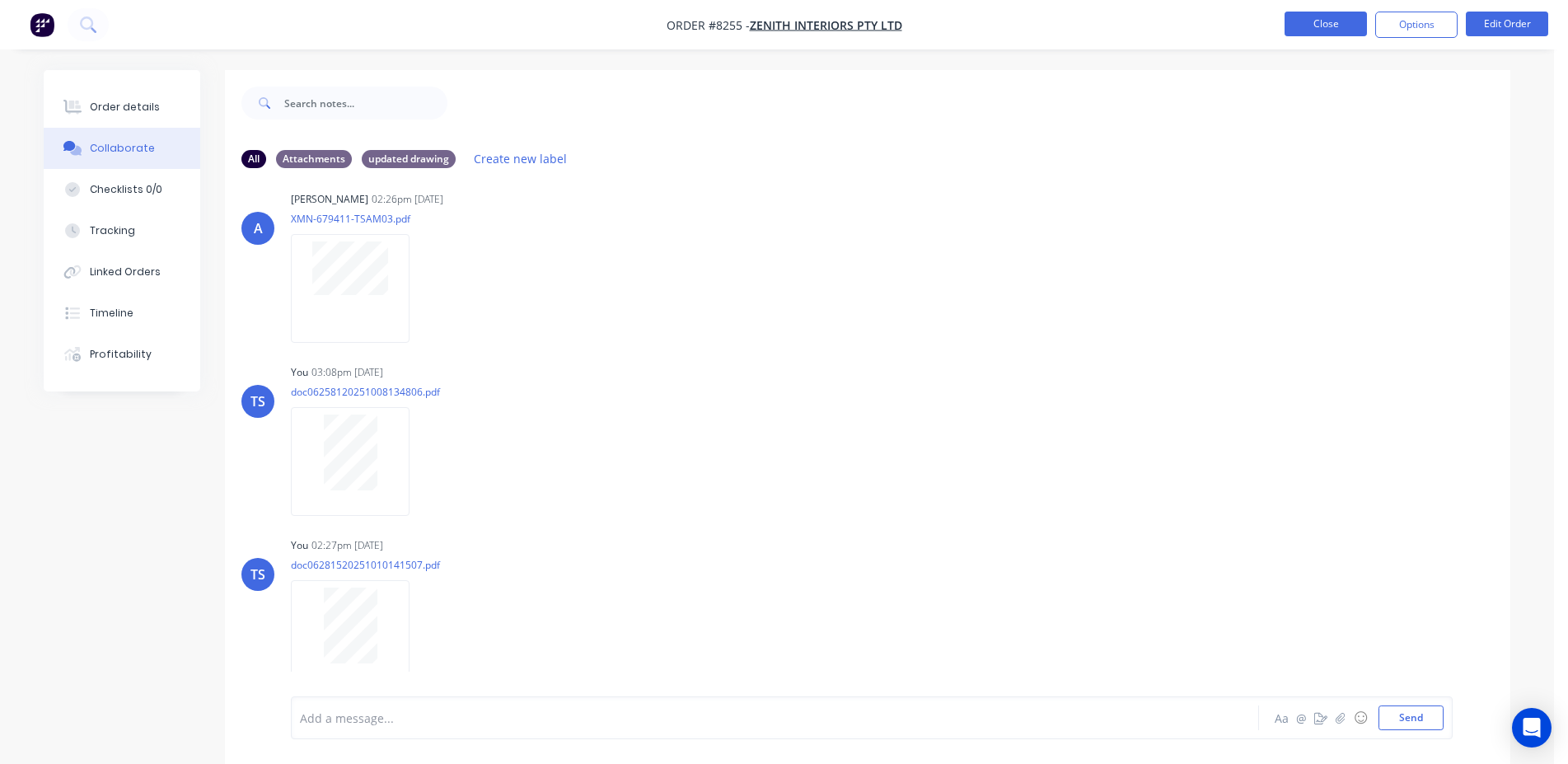
drag, startPoint x: 1304, startPoint y: 30, endPoint x: 1292, endPoint y: 30, distance: 12.0
click at [1292, 30] on button "Close" at bounding box center [1325, 24] width 82 height 25
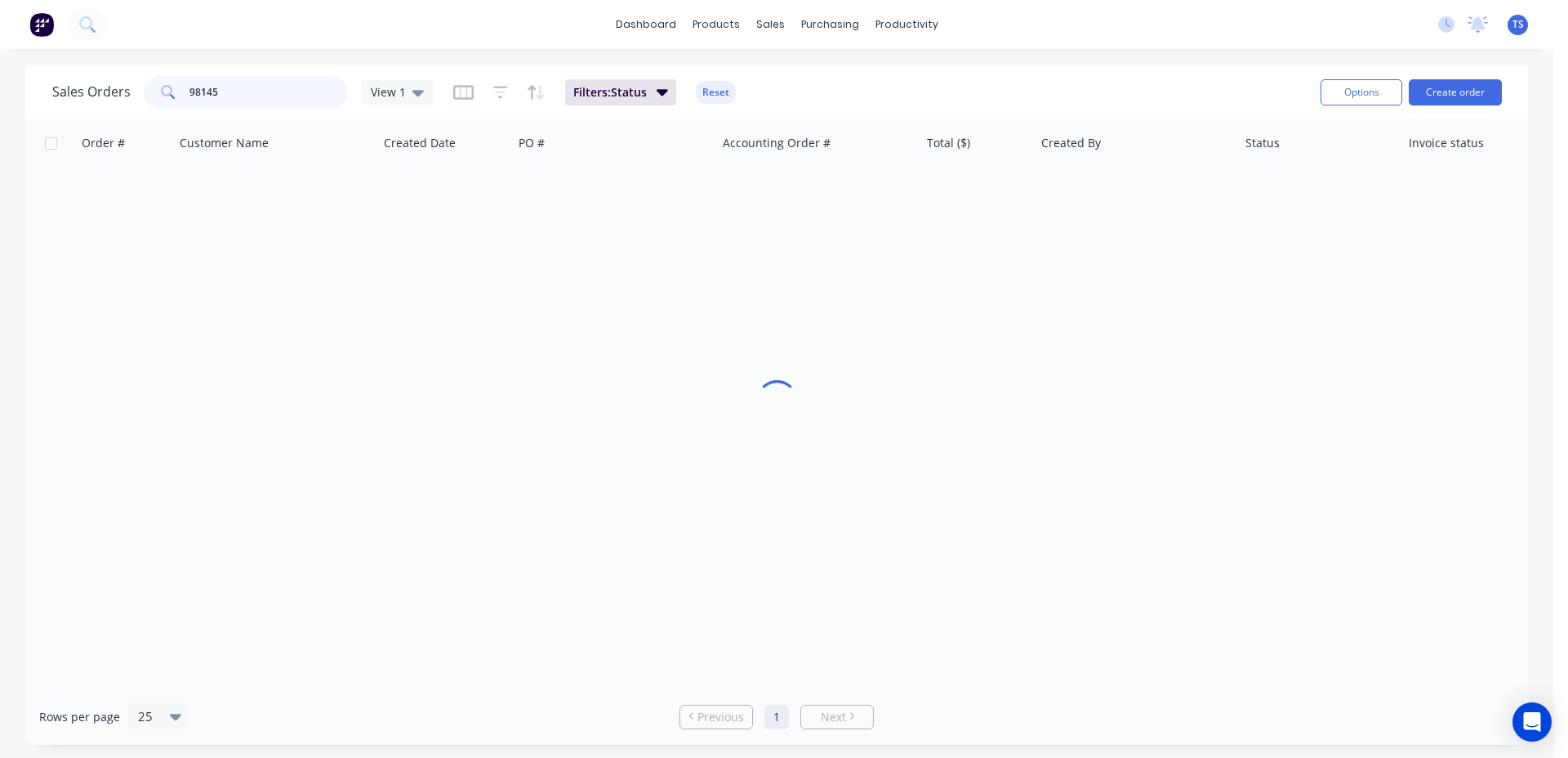
click at [299, 101] on input "98145" at bounding box center [269, 92] width 160 height 33
type input "98982"
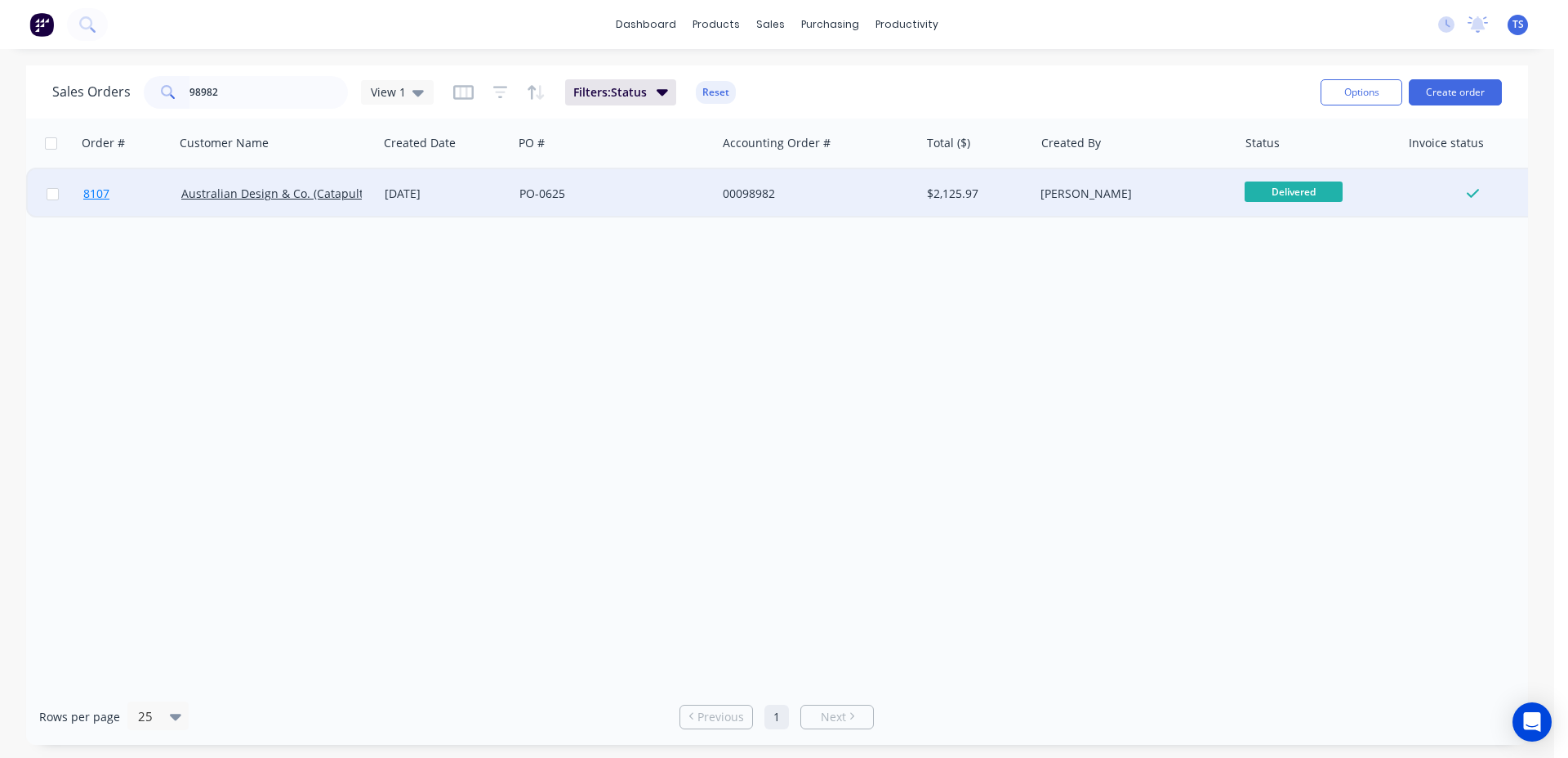
click at [135, 201] on link "8107" at bounding box center [132, 193] width 98 height 49
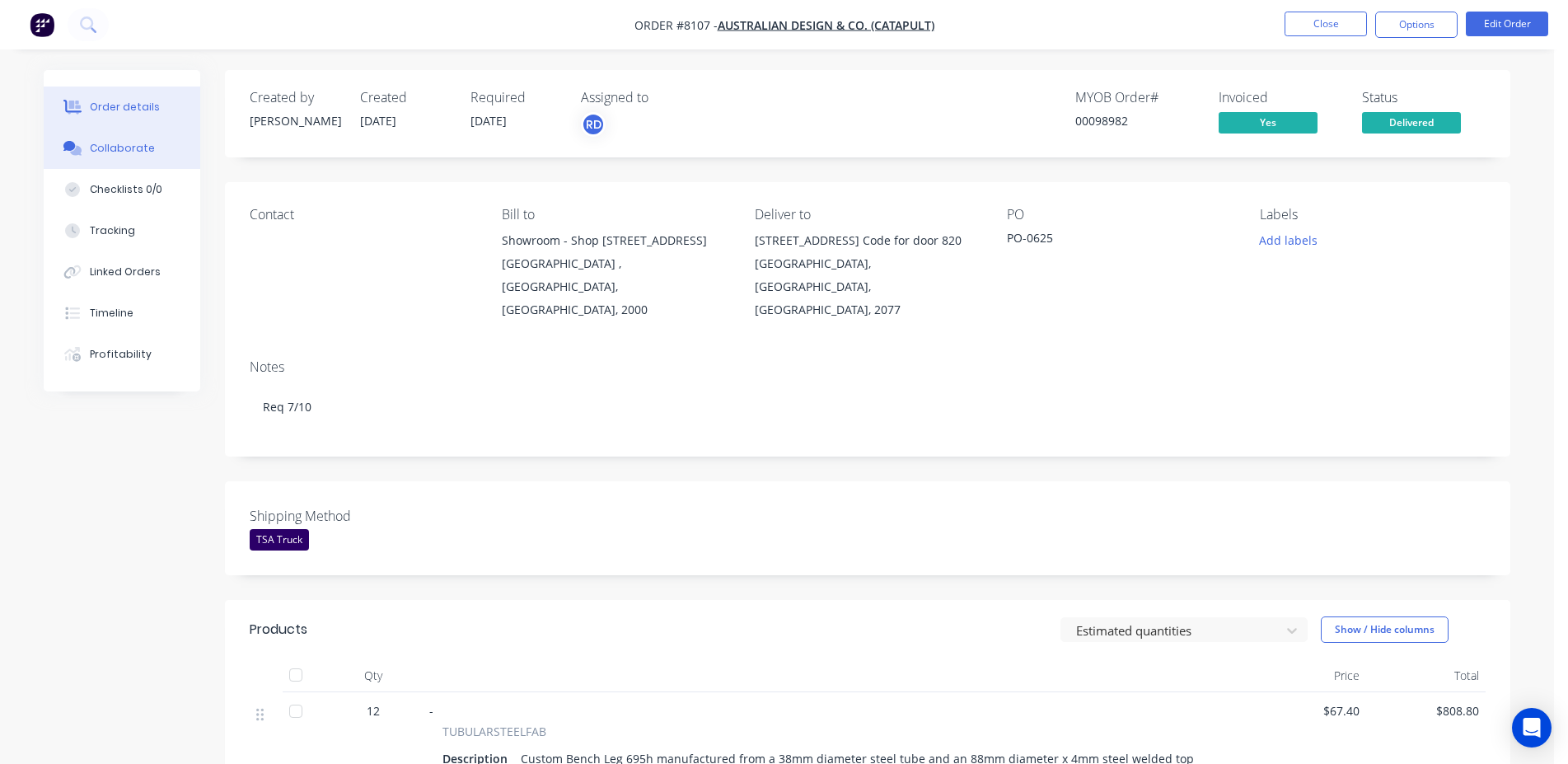
click at [124, 156] on button "Collaborate" at bounding box center [121, 149] width 156 height 42
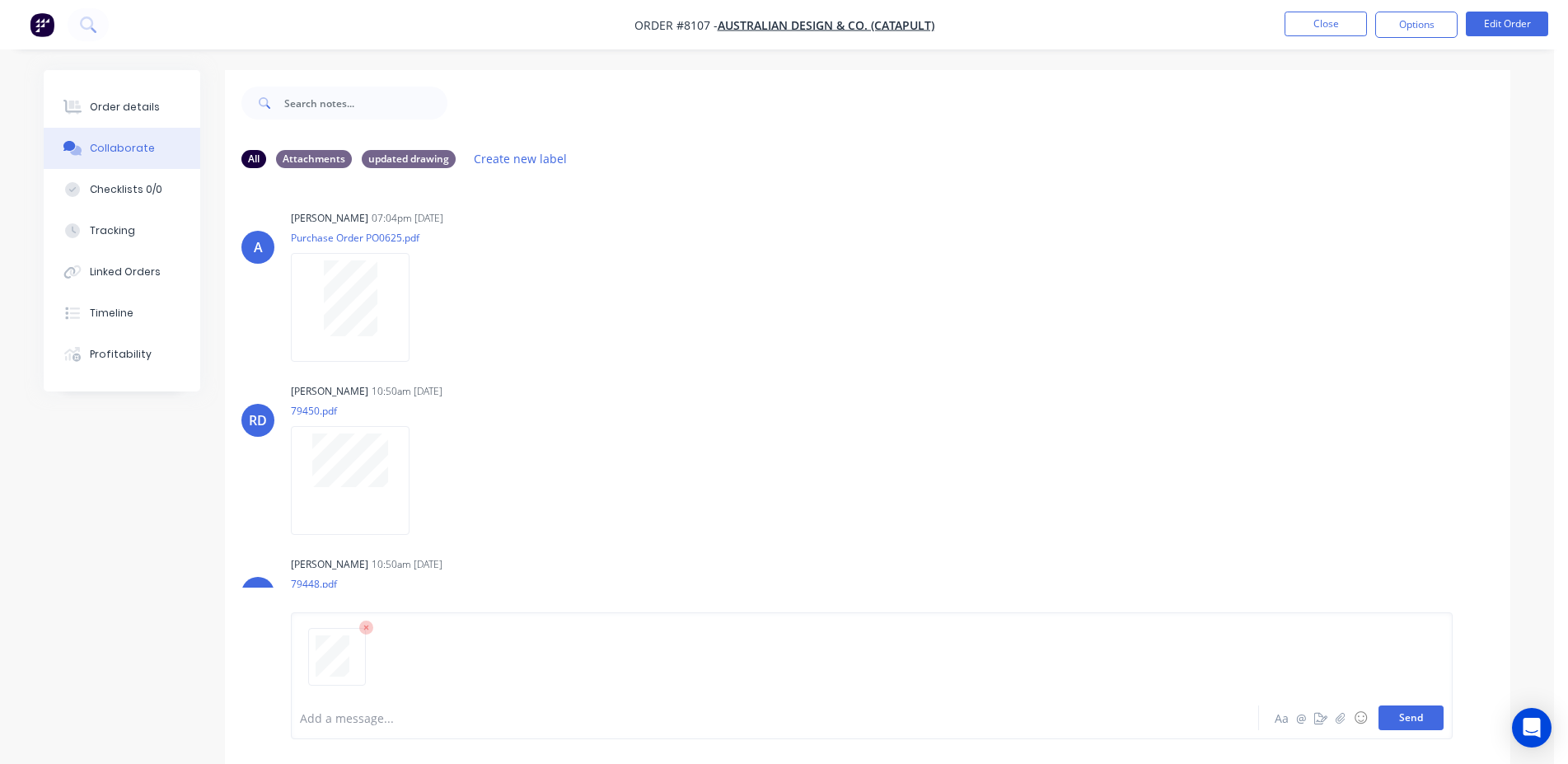
click at [1428, 727] on button "Send" at bounding box center [1411, 718] width 65 height 25
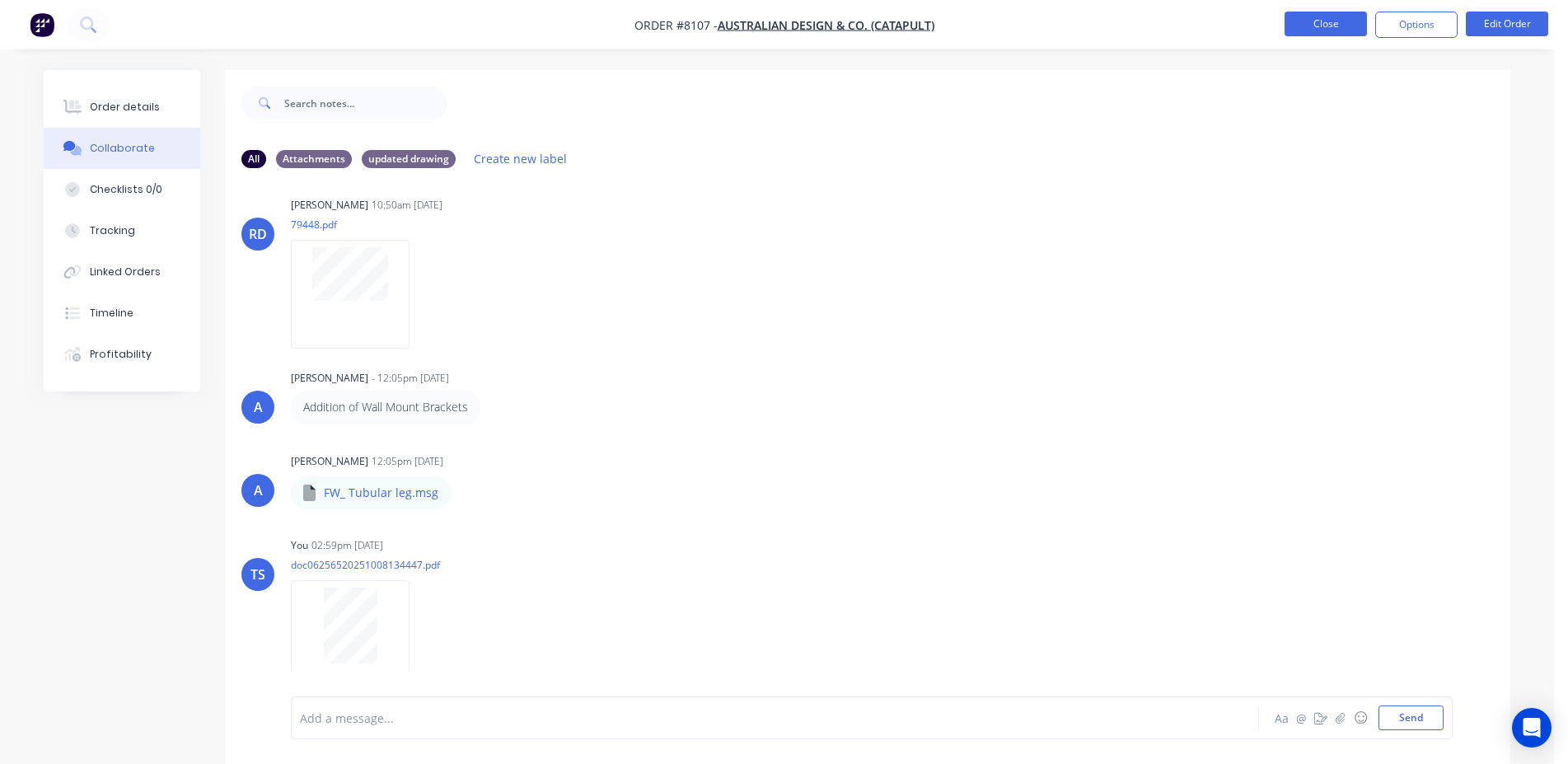
click at [1345, 27] on button "Close" at bounding box center [1325, 24] width 82 height 25
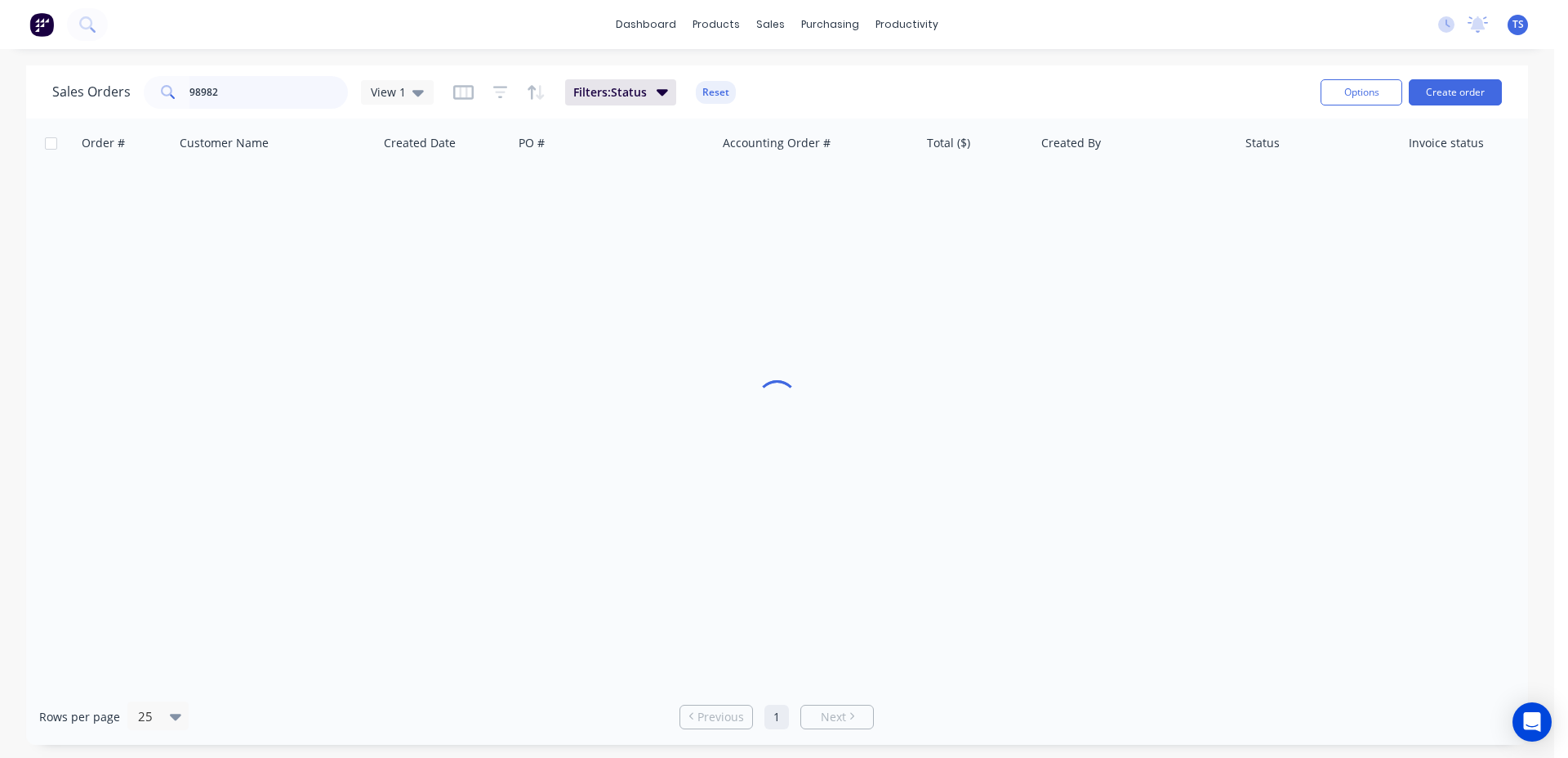
click at [280, 94] on input "98982" at bounding box center [269, 92] width 160 height 33
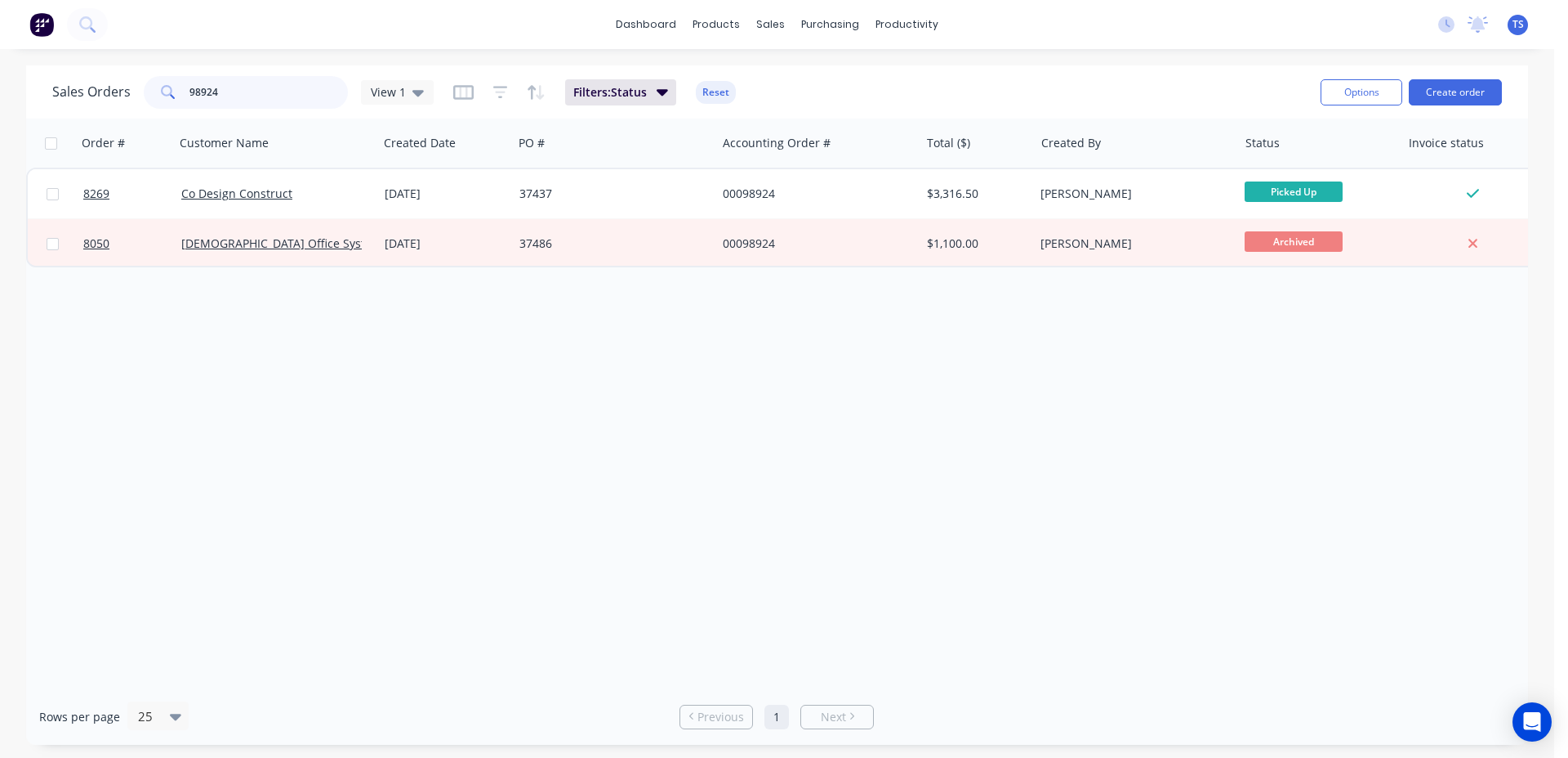
type input "98924"
click at [112, 202] on link "8269" at bounding box center [132, 193] width 98 height 49
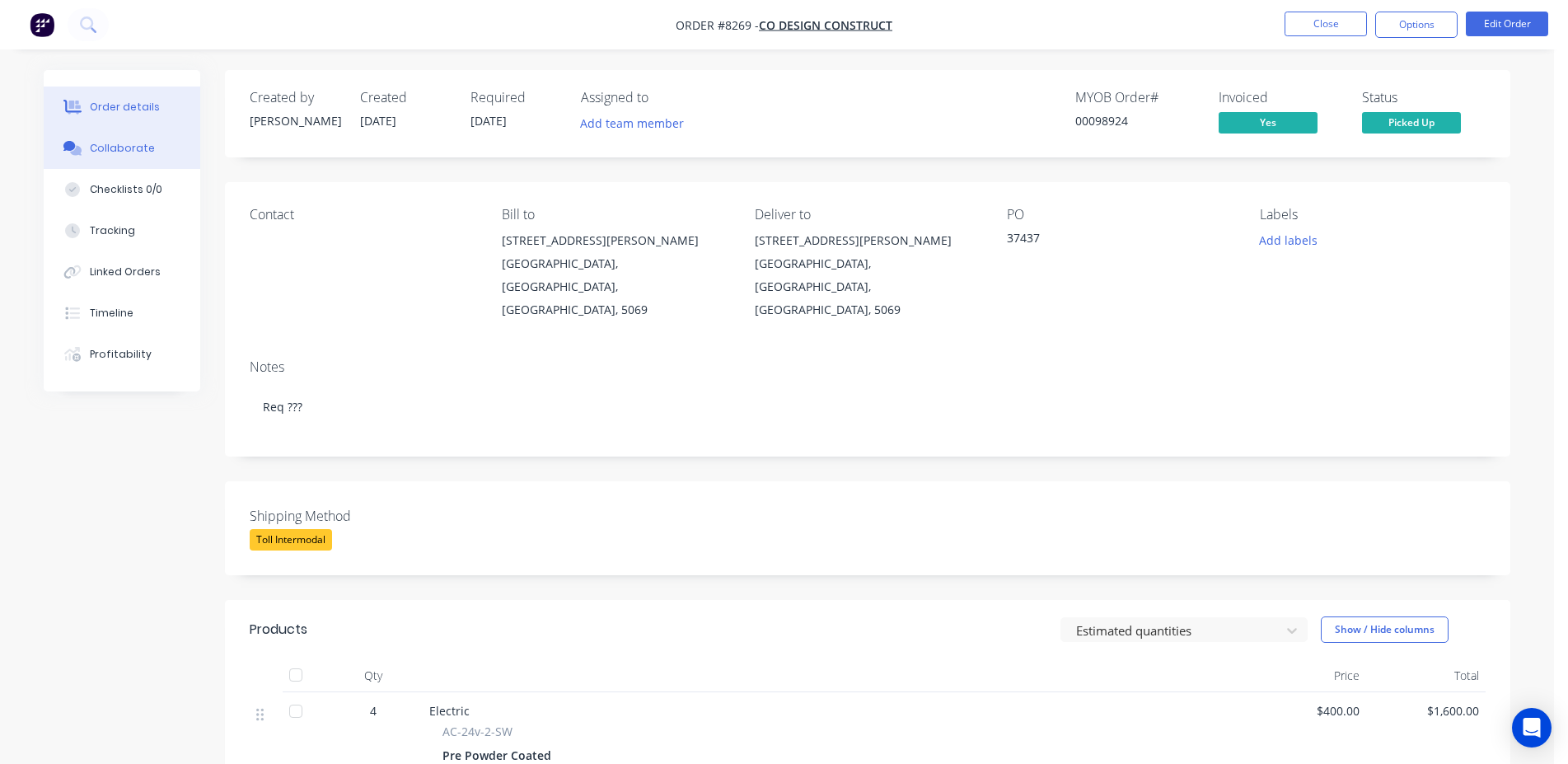
click at [66, 146] on icon at bounding box center [69, 146] width 12 height 9
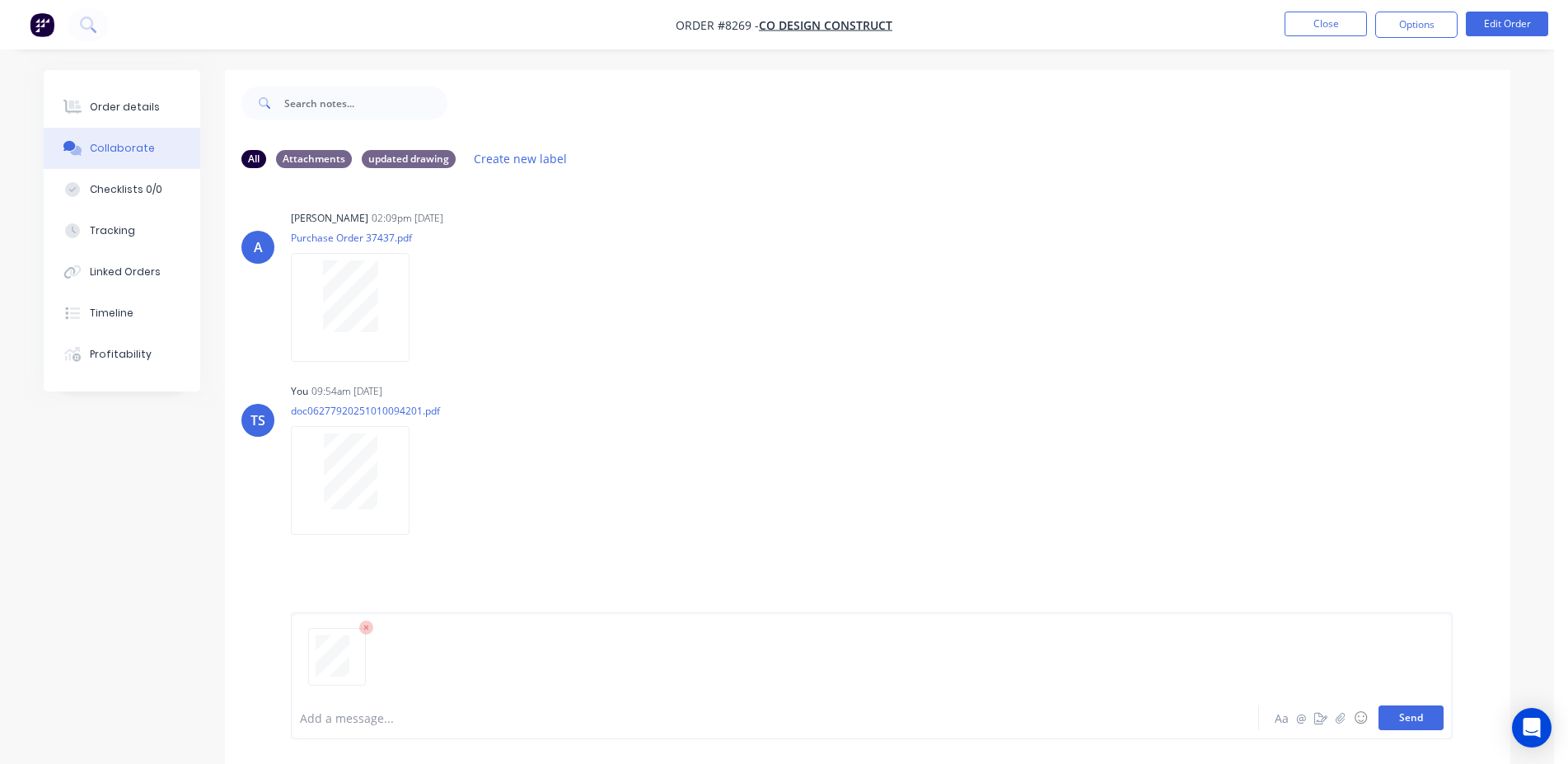
click at [1398, 725] on button "Send" at bounding box center [1411, 718] width 65 height 25
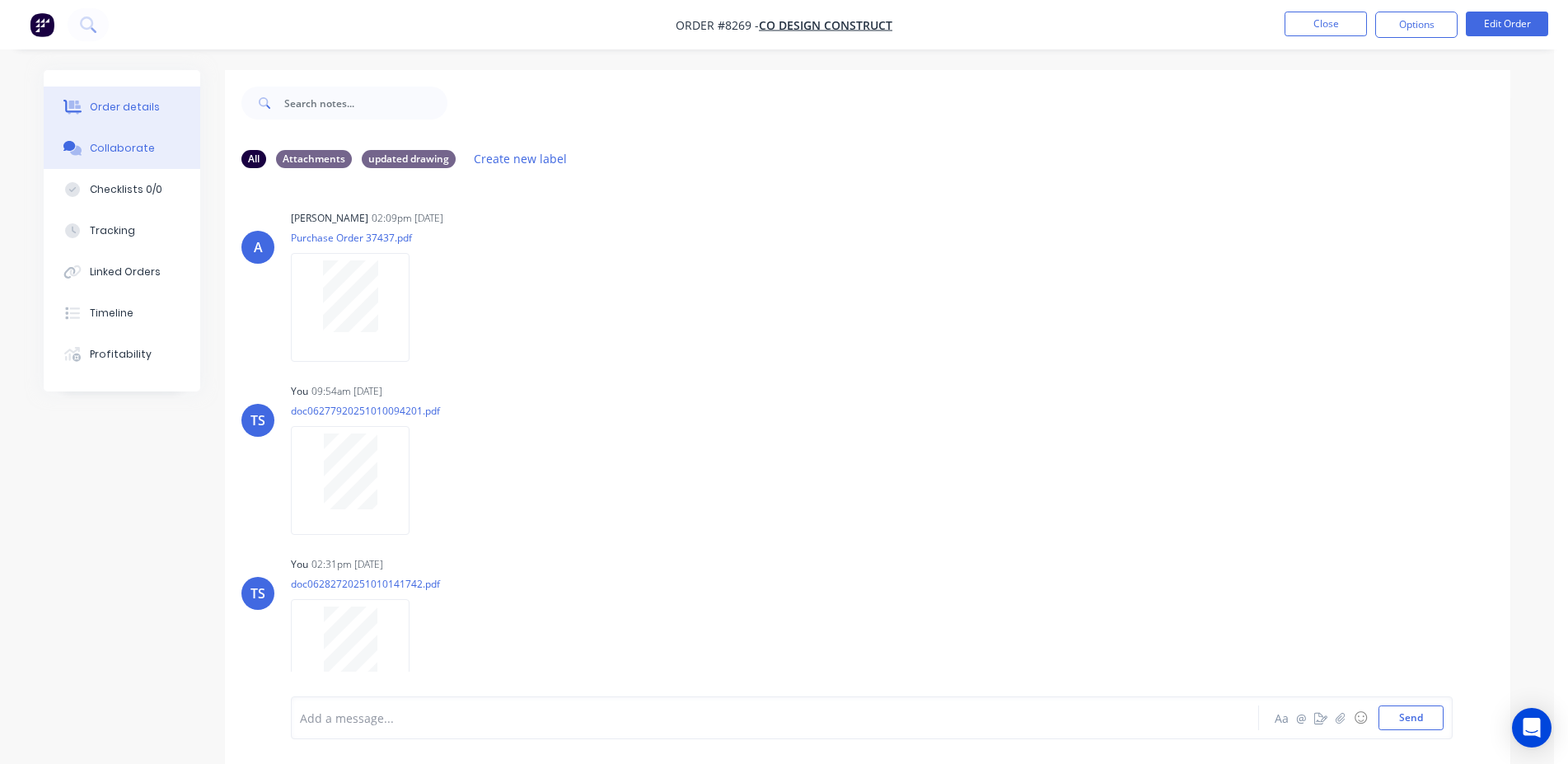
click at [138, 97] on button "Order details" at bounding box center [121, 107] width 156 height 42
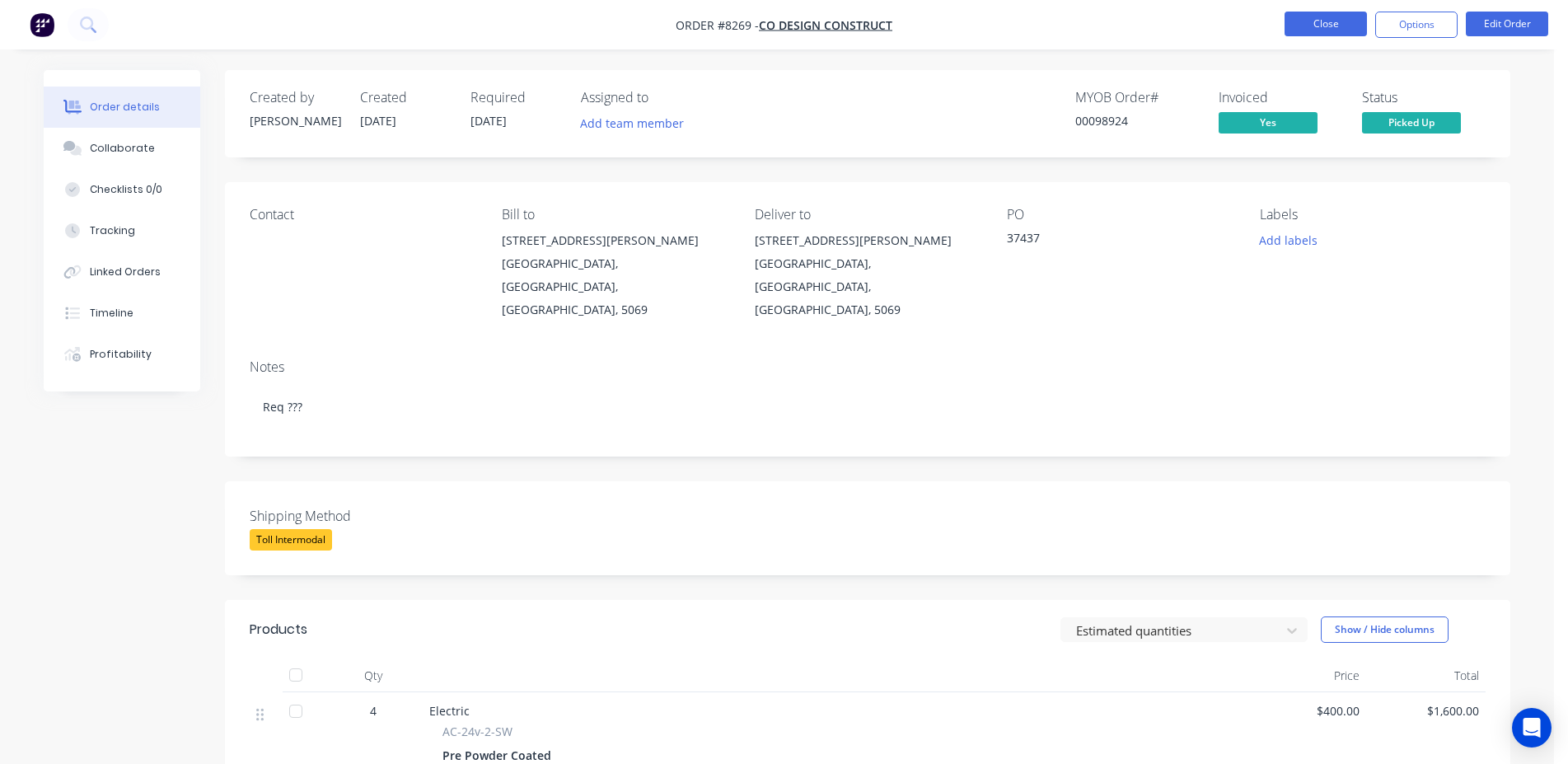
click at [1309, 34] on button "Close" at bounding box center [1325, 24] width 82 height 25
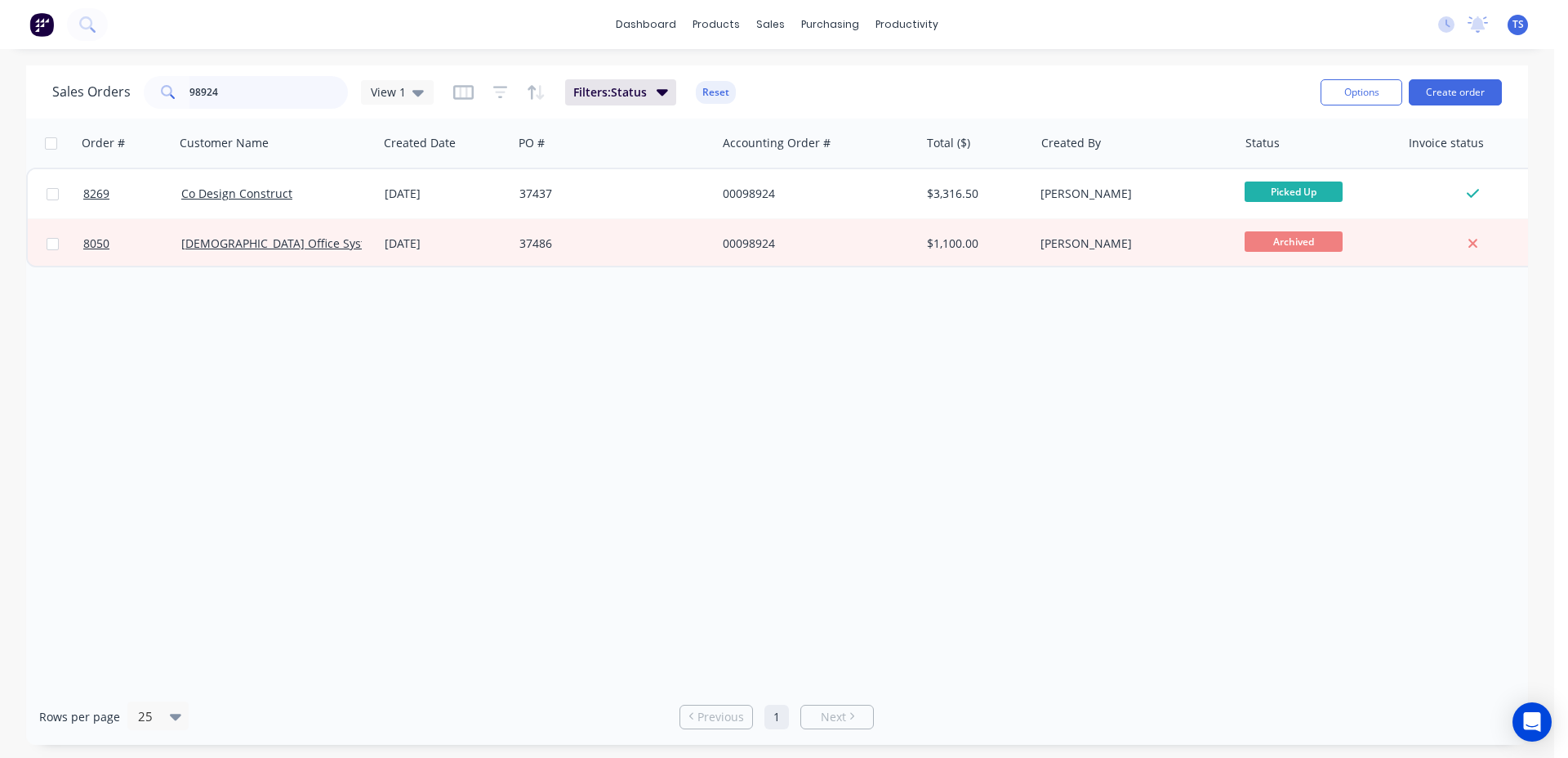
click at [296, 99] on input "98924" at bounding box center [269, 92] width 160 height 33
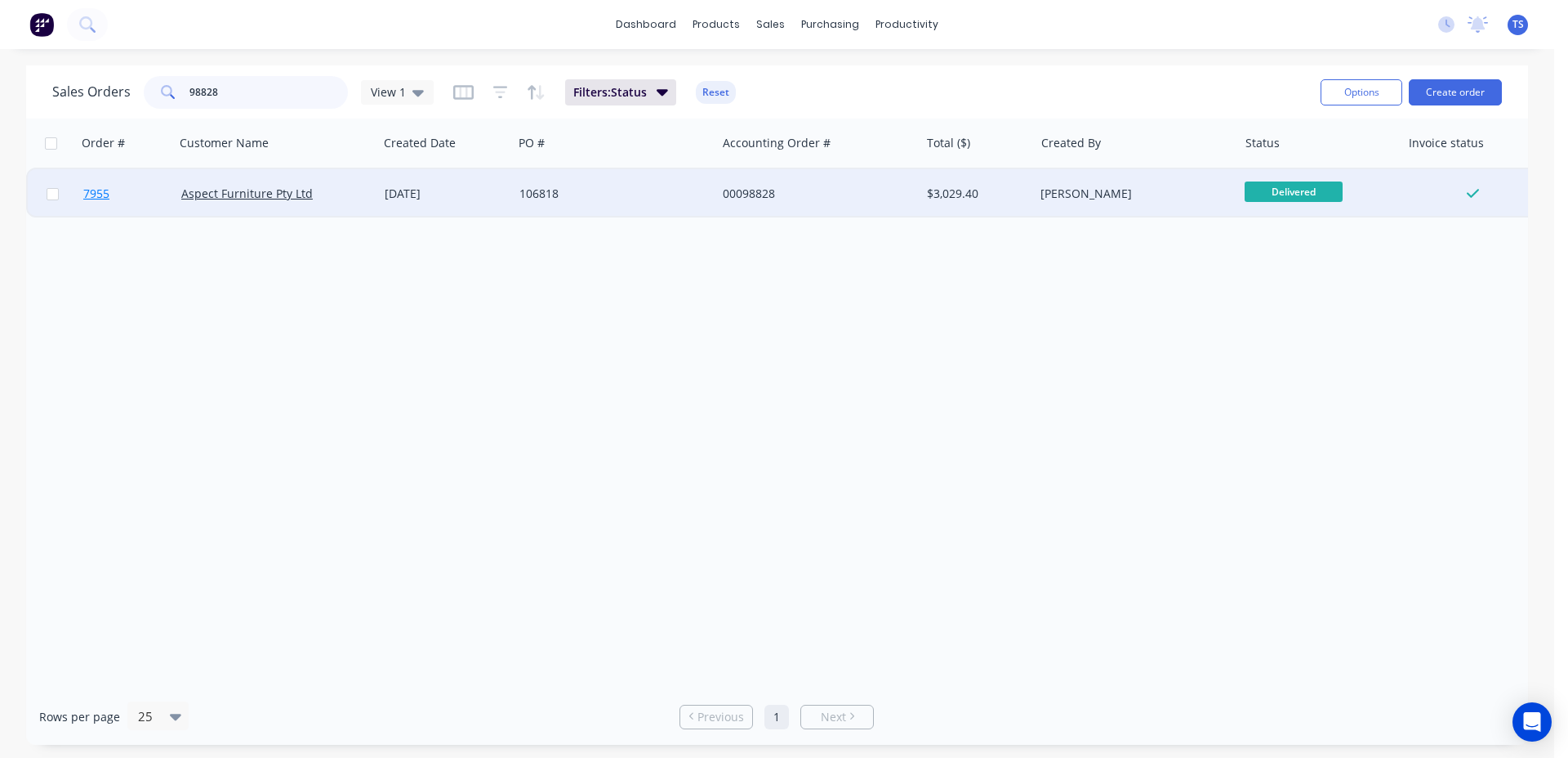
type input "98828"
click at [140, 205] on link "7955" at bounding box center [132, 193] width 98 height 49
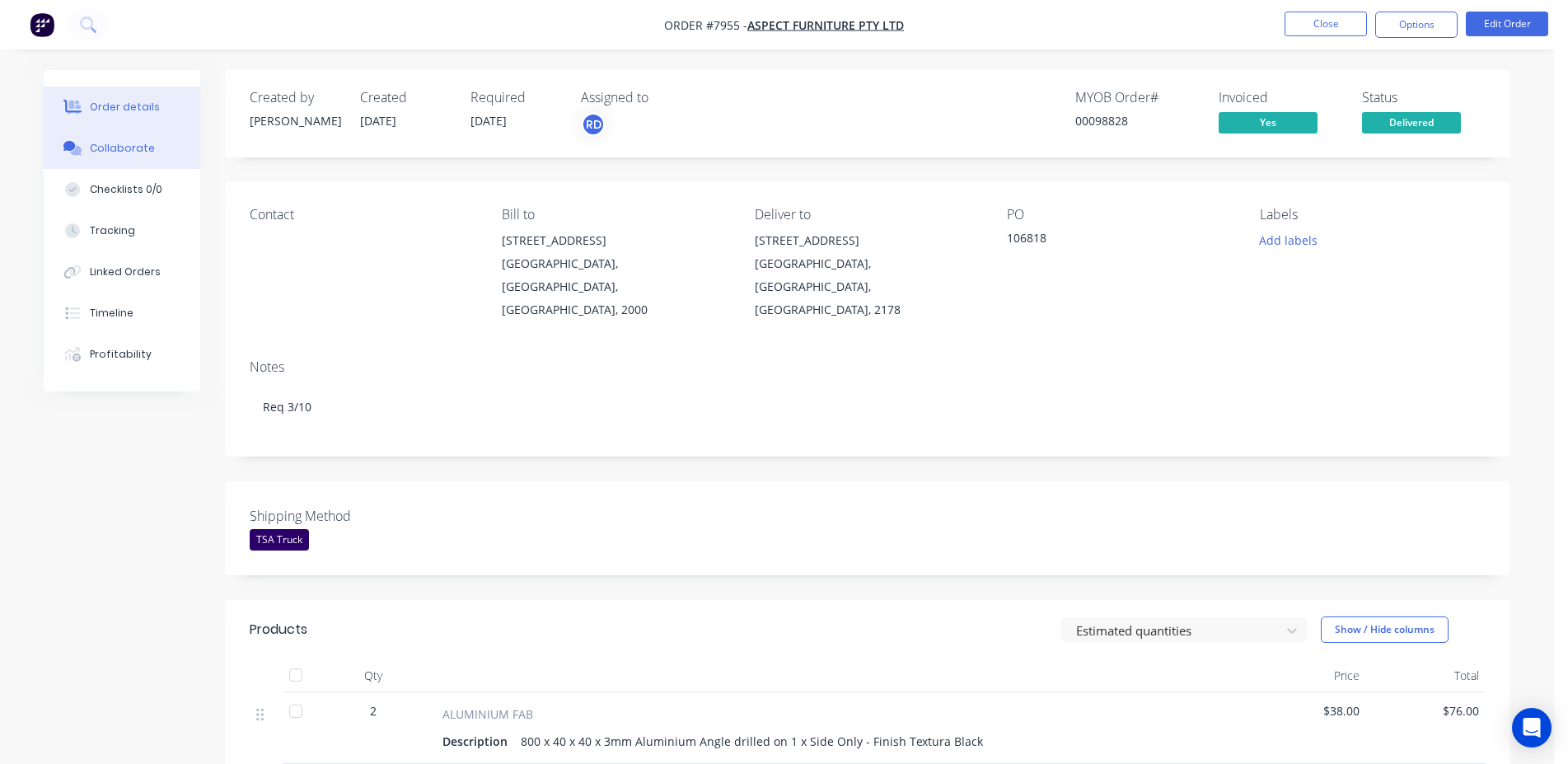
click at [104, 146] on div "Collaborate" at bounding box center [122, 149] width 65 height 15
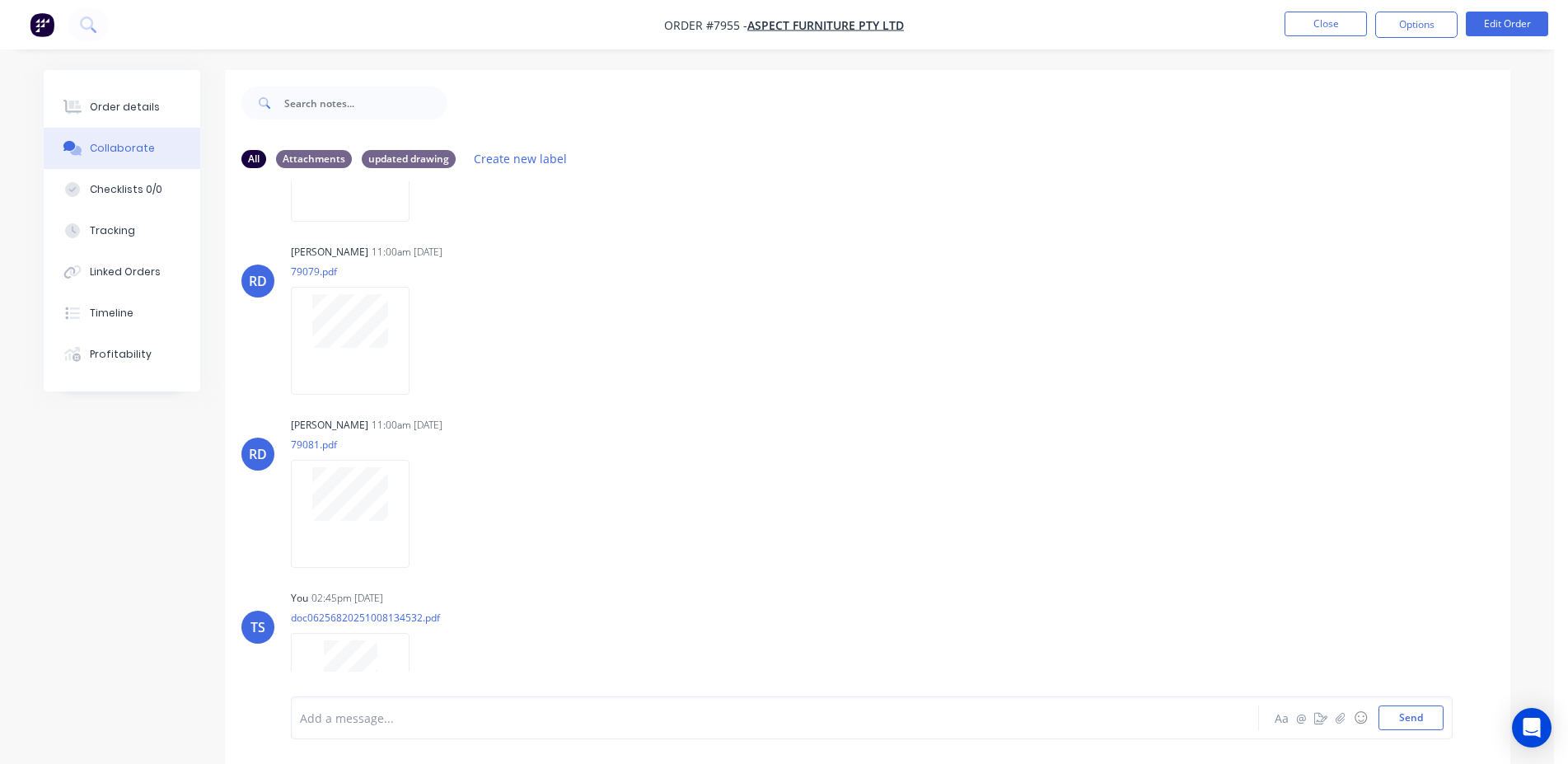
scroll to position [986, 0]
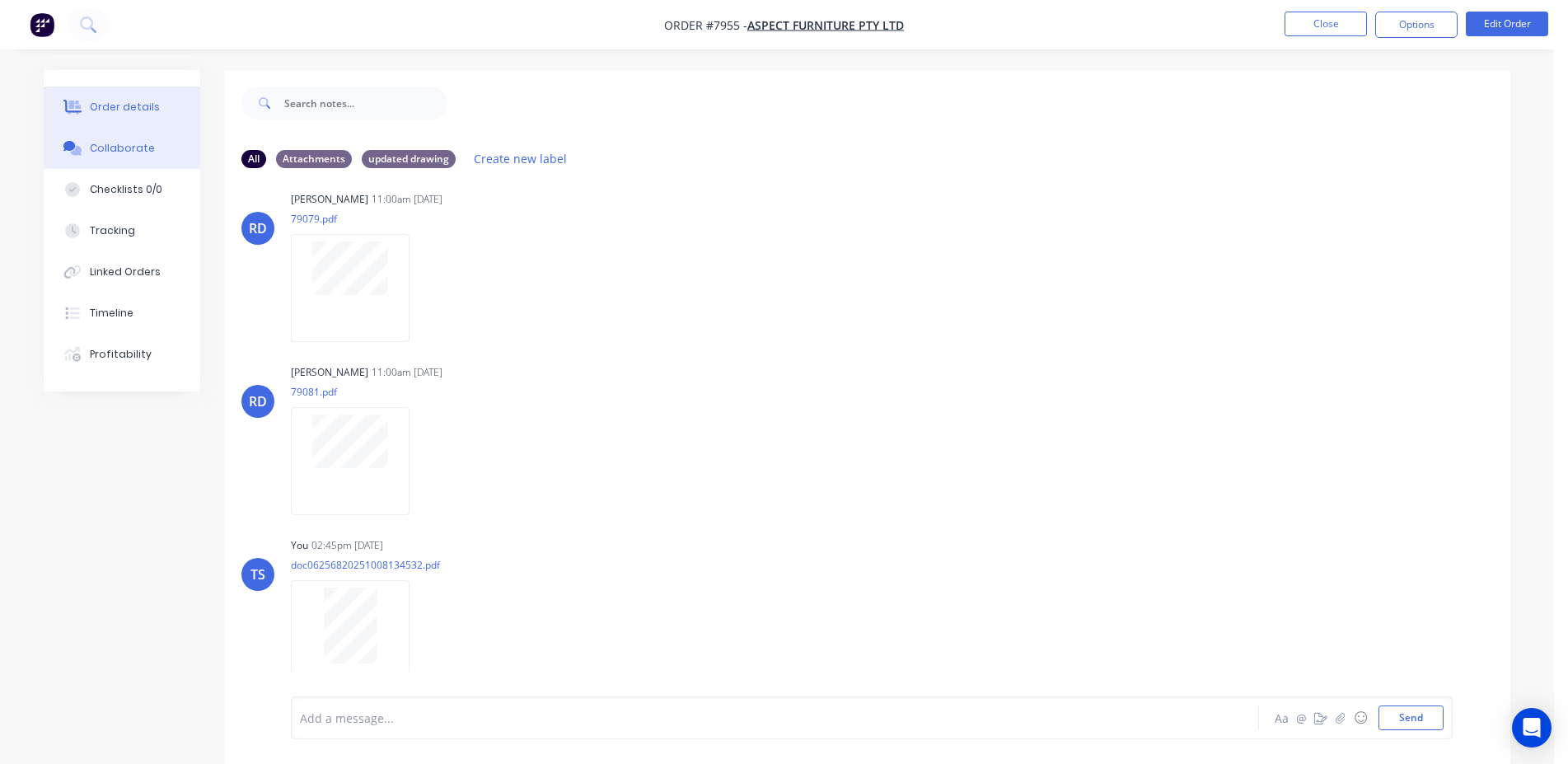
click at [140, 105] on div "Order details" at bounding box center [125, 107] width 70 height 15
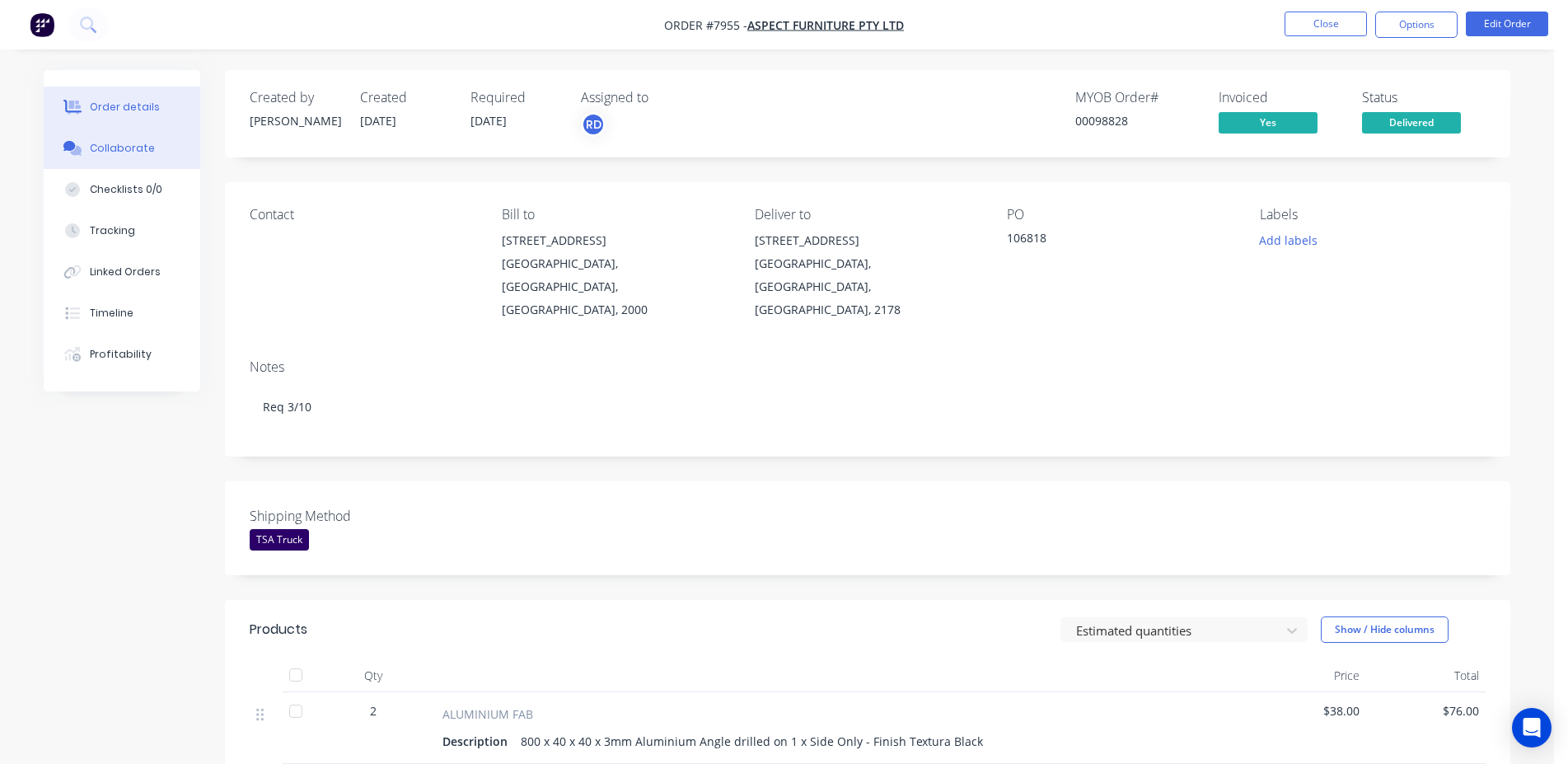
click at [108, 142] on div "Collaborate" at bounding box center [122, 149] width 65 height 15
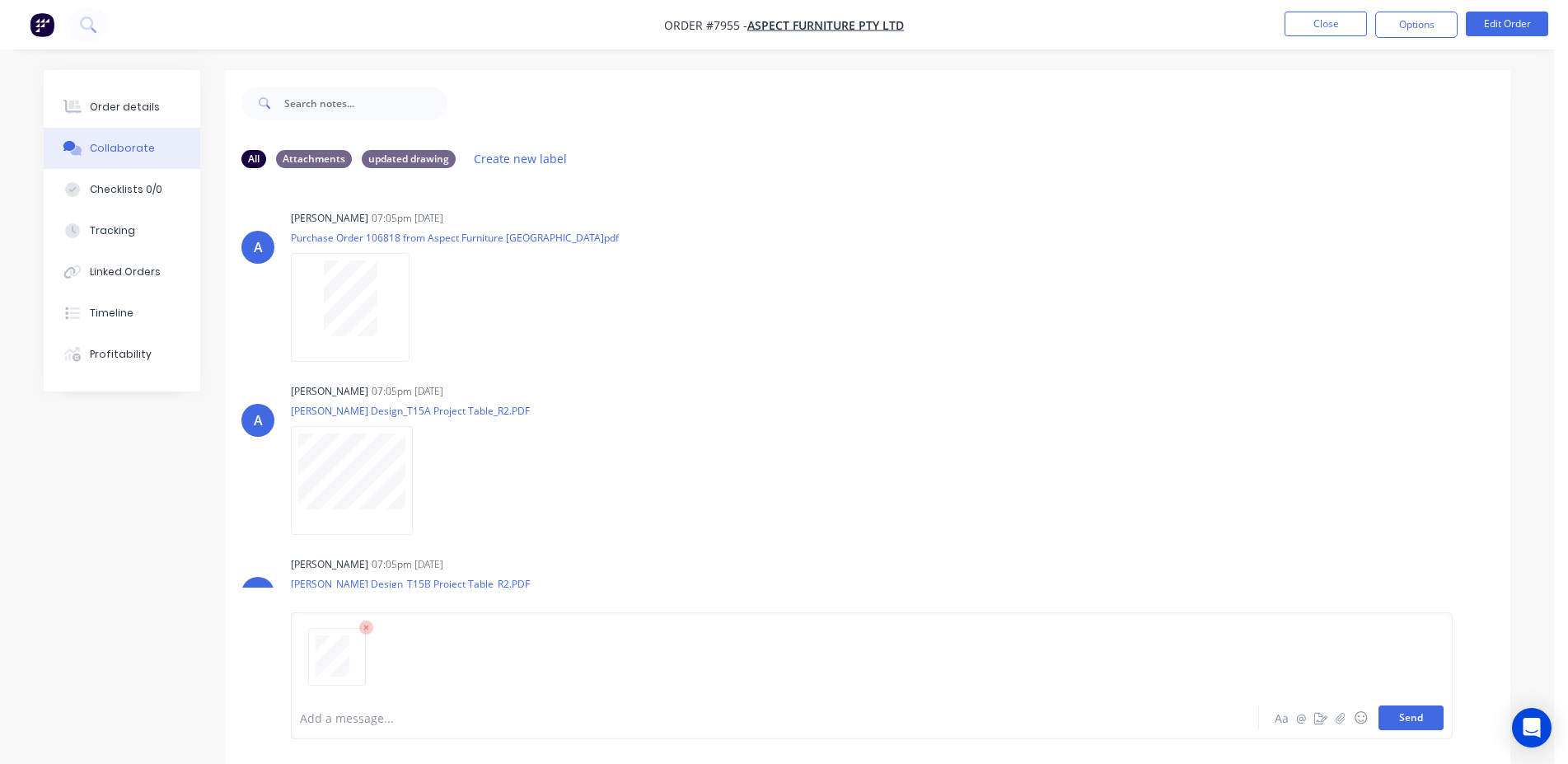
click at [1417, 713] on button "Send" at bounding box center [1411, 718] width 65 height 25
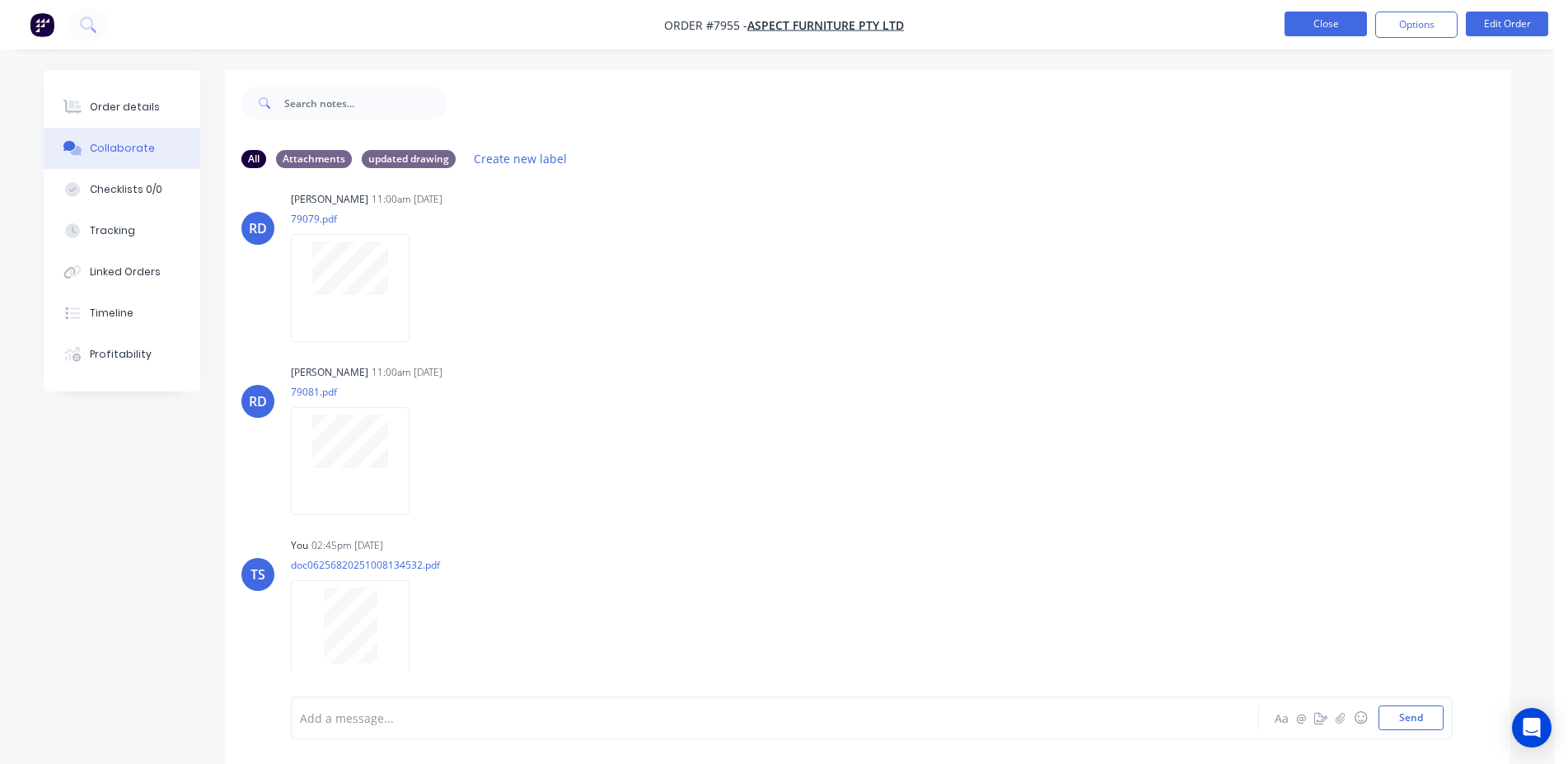
click at [1311, 27] on button "Close" at bounding box center [1325, 24] width 82 height 25
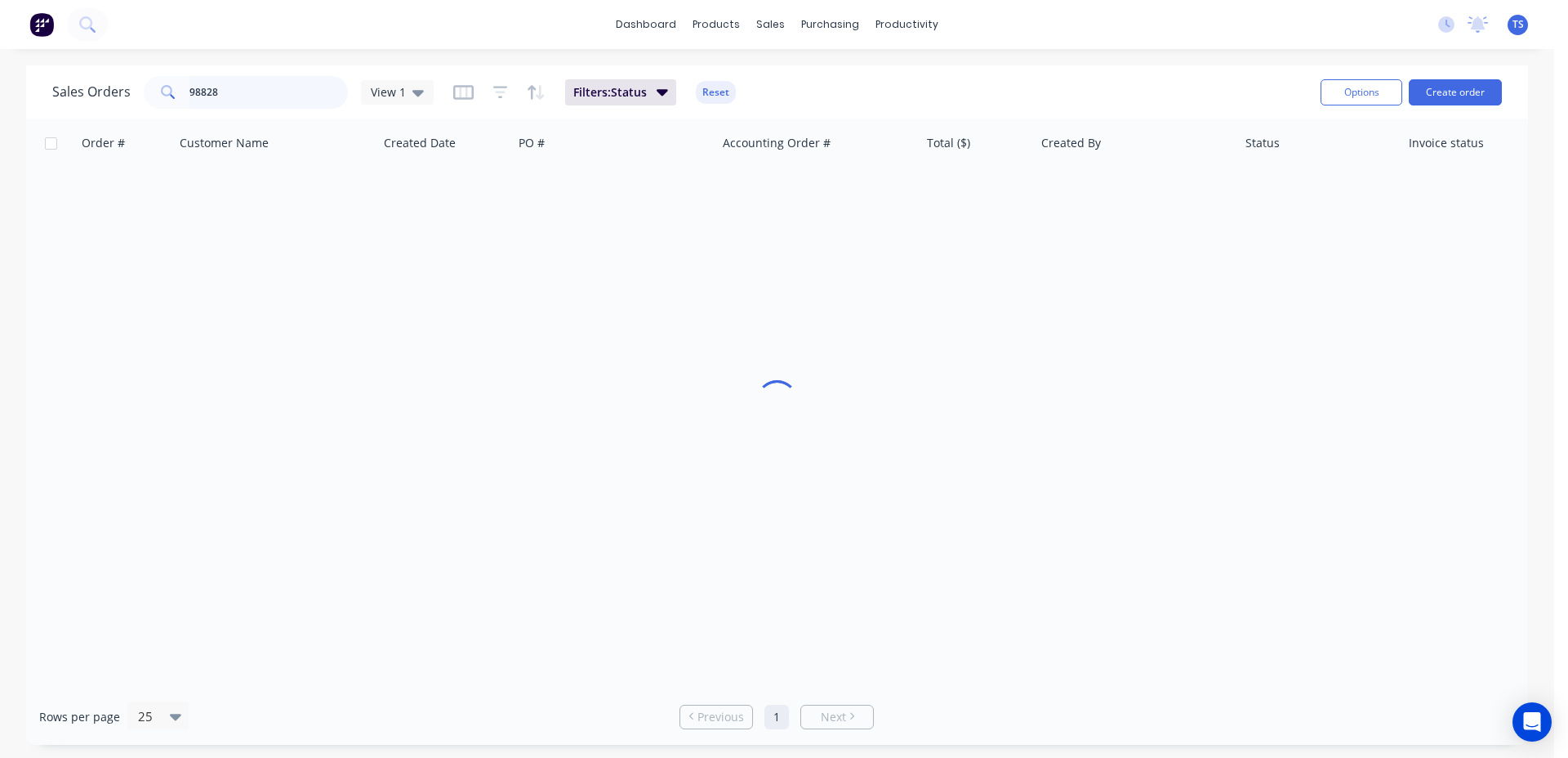
click at [243, 91] on input "98828" at bounding box center [269, 92] width 160 height 33
type input "98941"
click at [144, 193] on link "8064" at bounding box center [132, 193] width 98 height 49
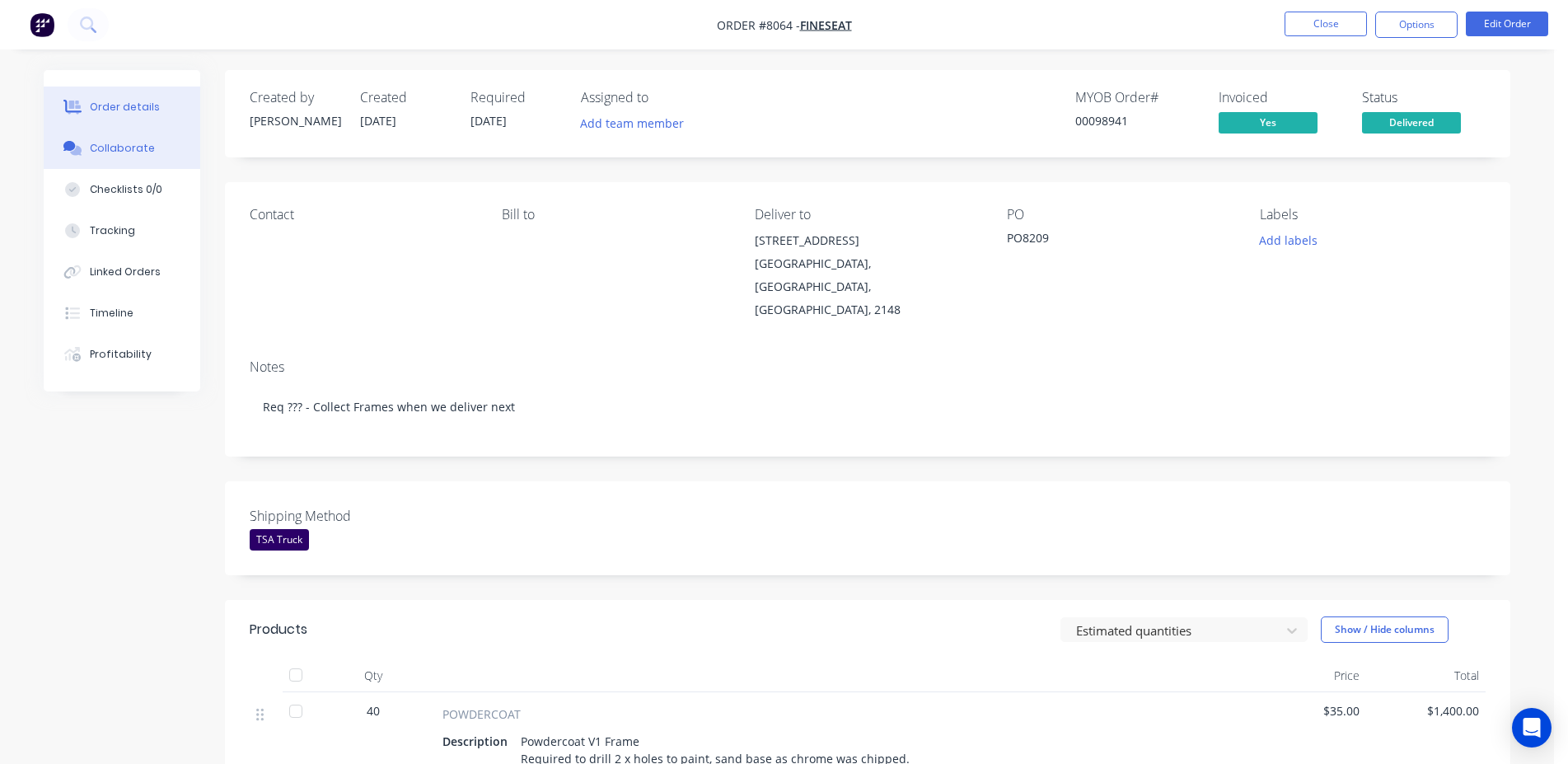
click at [156, 146] on button "Collaborate" at bounding box center [121, 149] width 156 height 42
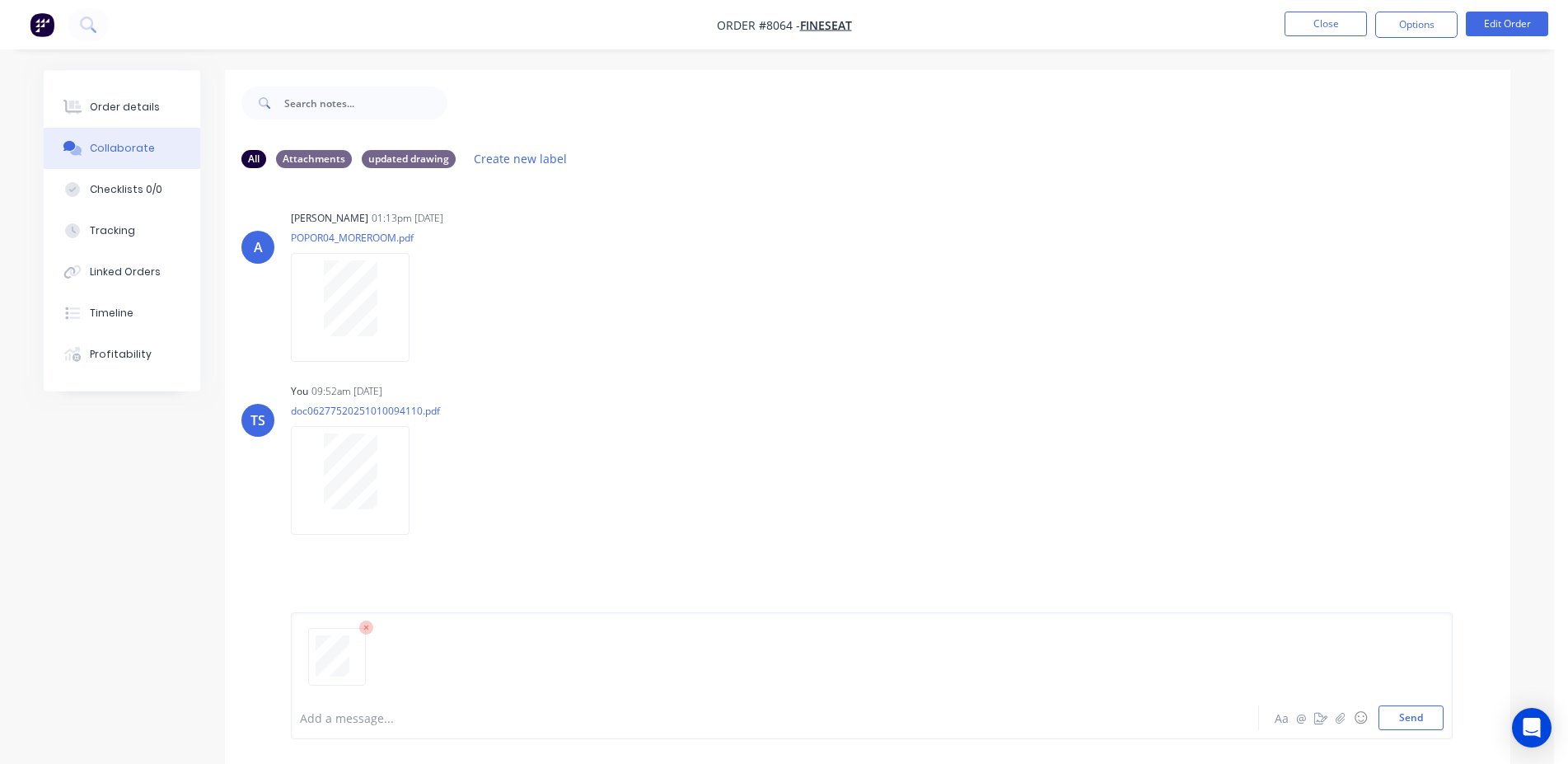
click at [1429, 731] on div "Add a message... Aa @ ☺ Send" at bounding box center [871, 675] width 1162 height 127
click at [1427, 718] on button "Send" at bounding box center [1411, 718] width 65 height 25
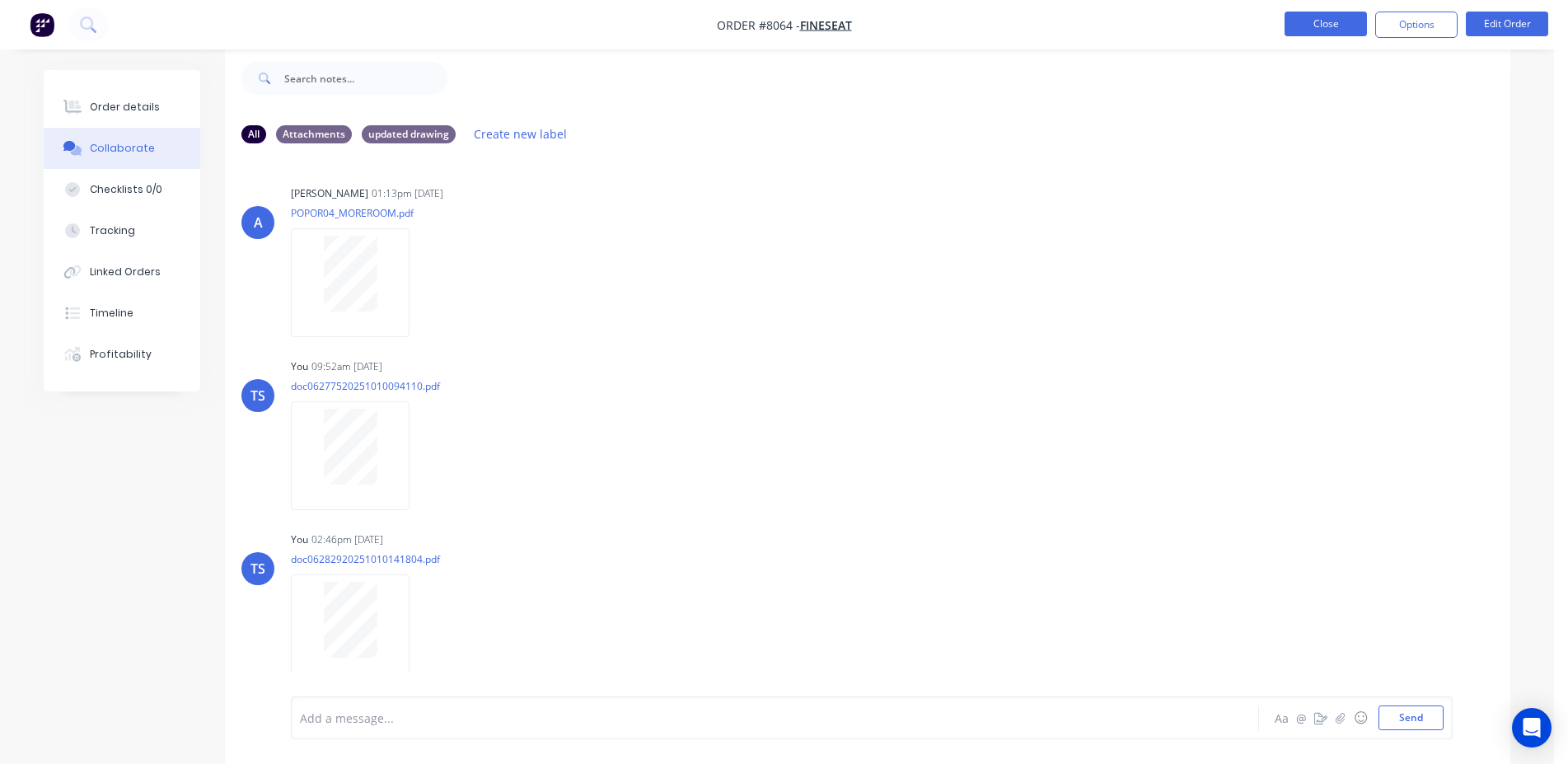
click at [1315, 24] on button "Close" at bounding box center [1325, 24] width 82 height 25
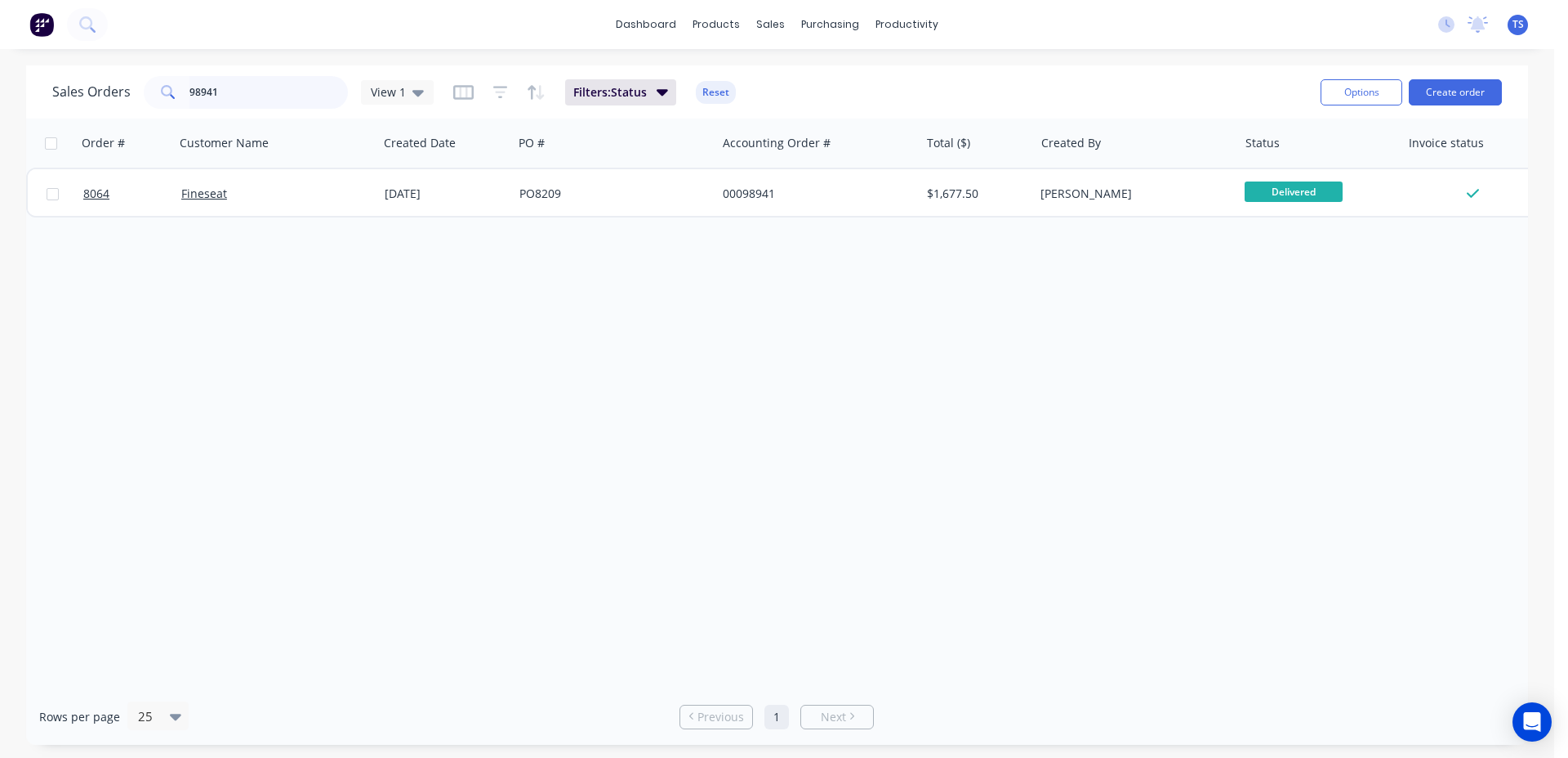
click at [206, 102] on input "98941" at bounding box center [269, 92] width 160 height 33
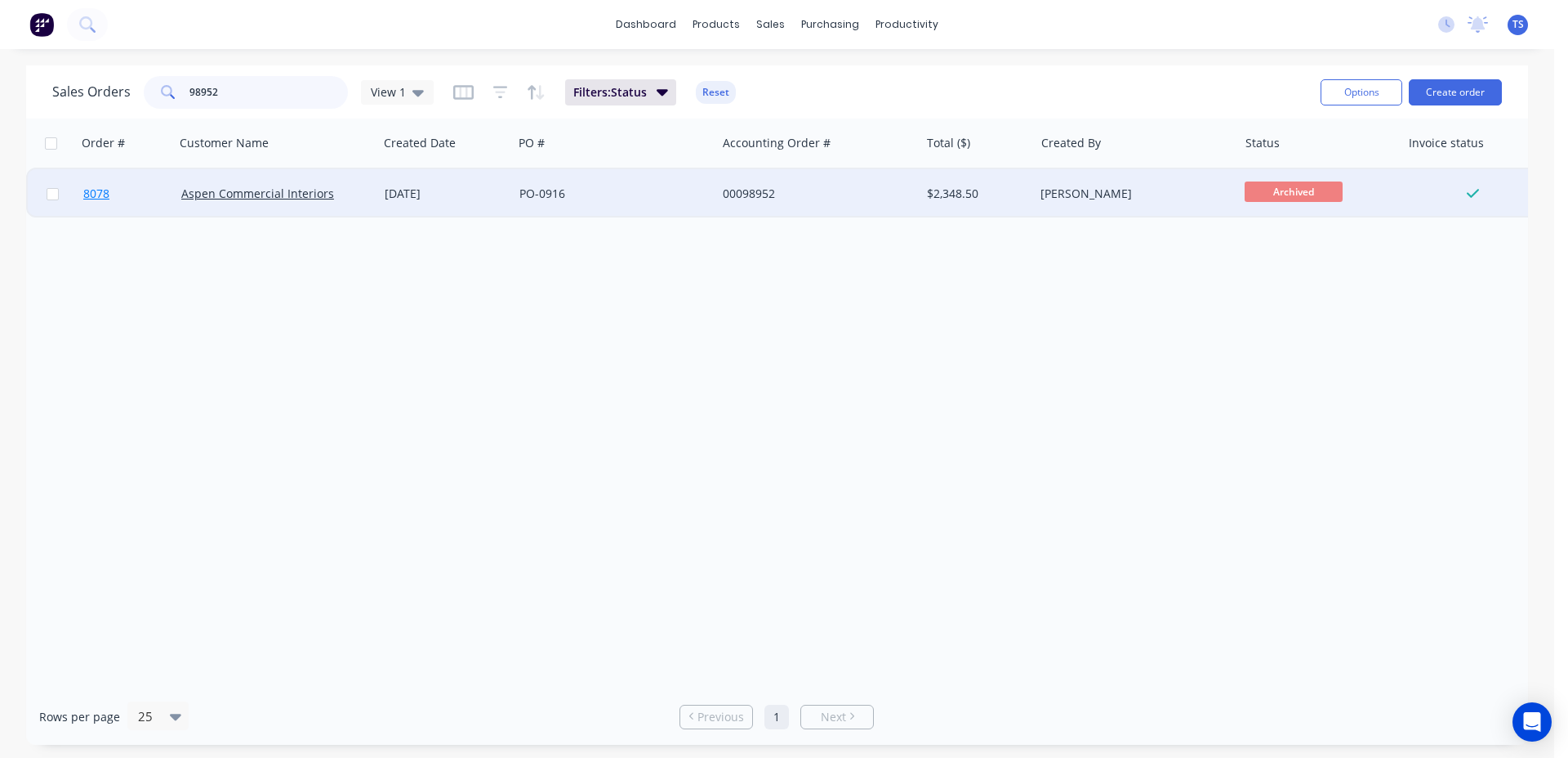
type input "98952"
click at [101, 192] on span "8078" at bounding box center [97, 193] width 26 height 16
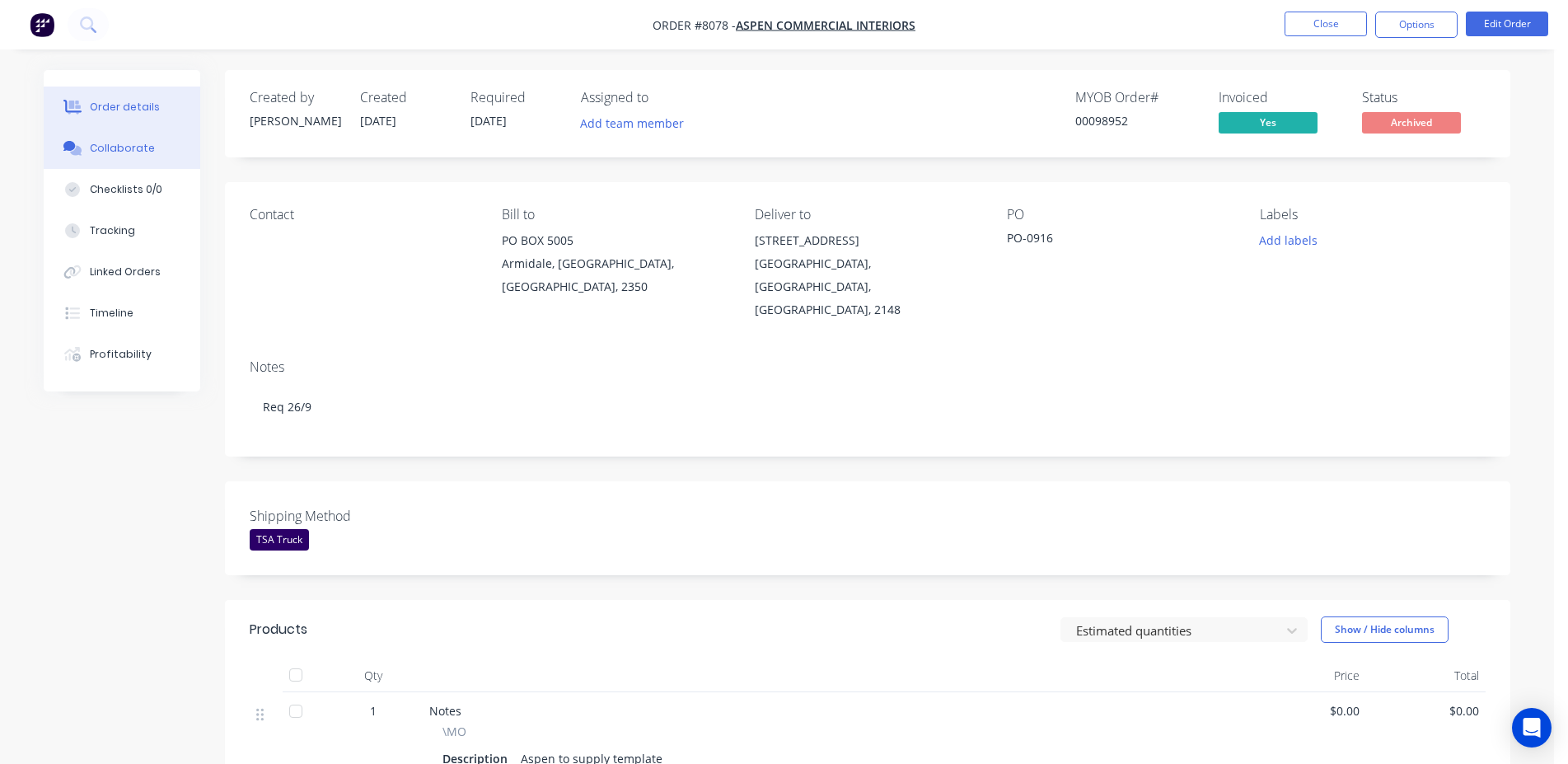
click at [134, 162] on button "Collaborate" at bounding box center [121, 149] width 156 height 42
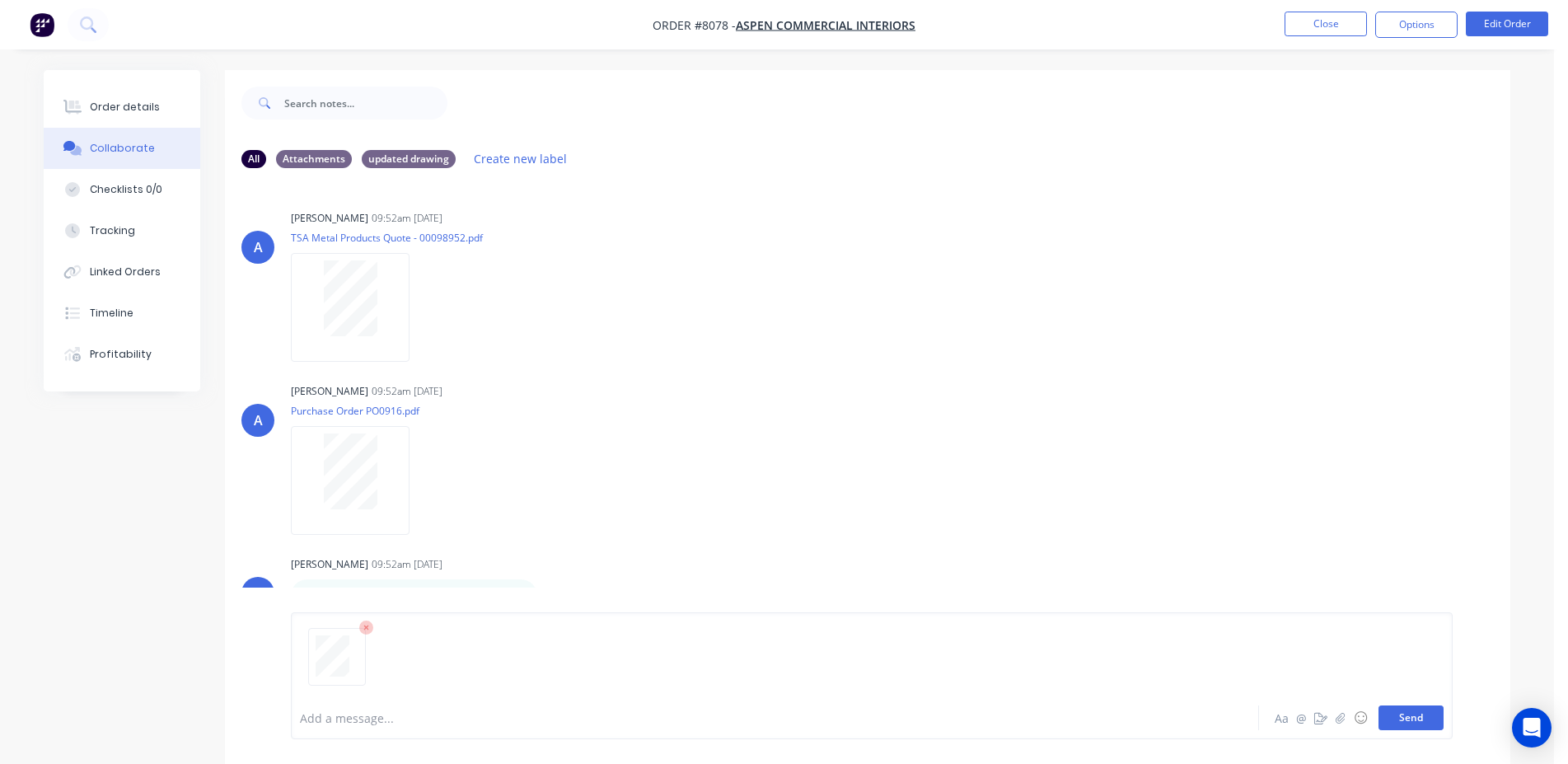
click at [1392, 713] on button "Send" at bounding box center [1411, 718] width 65 height 25
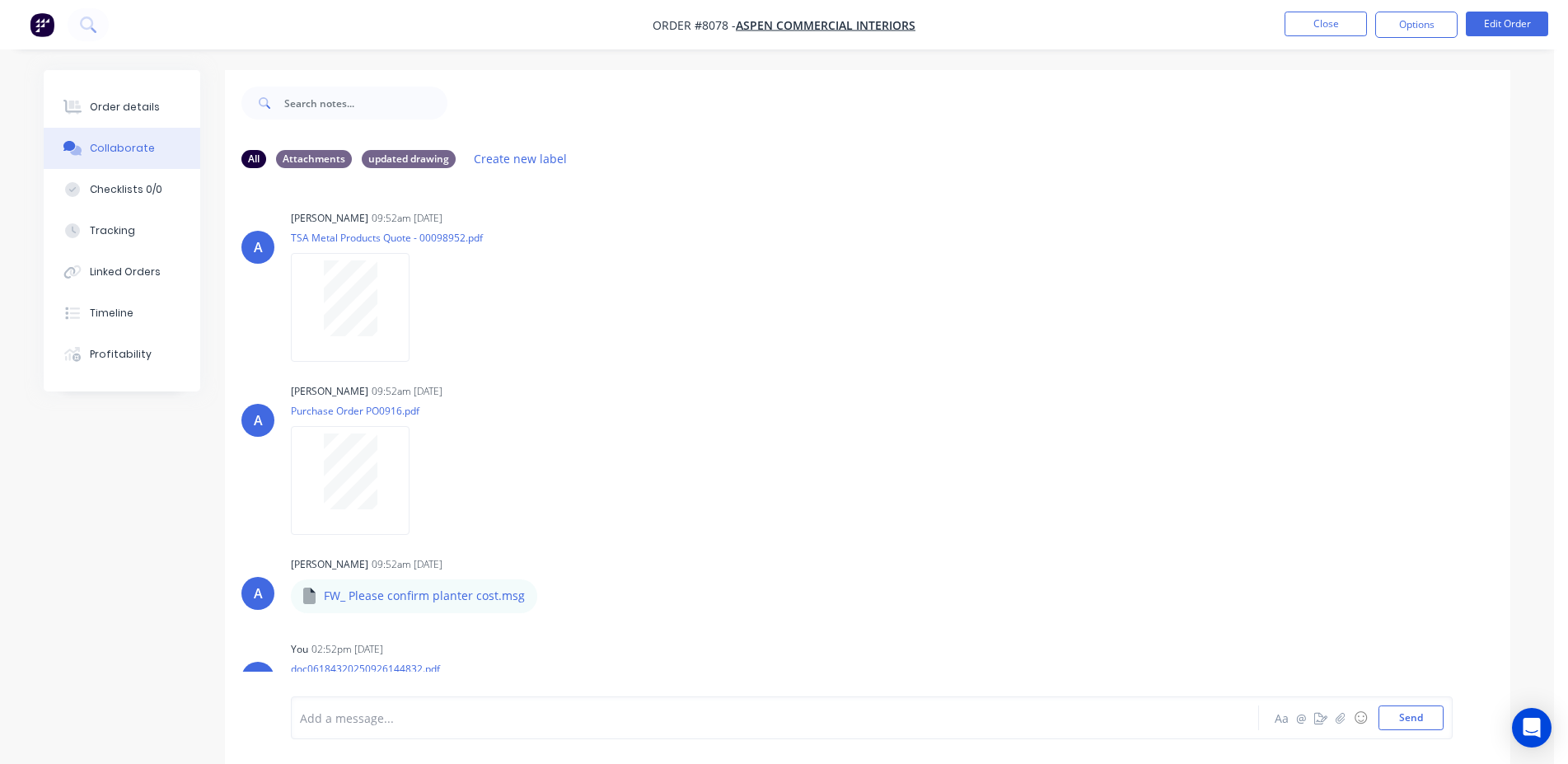
scroll to position [104, 0]
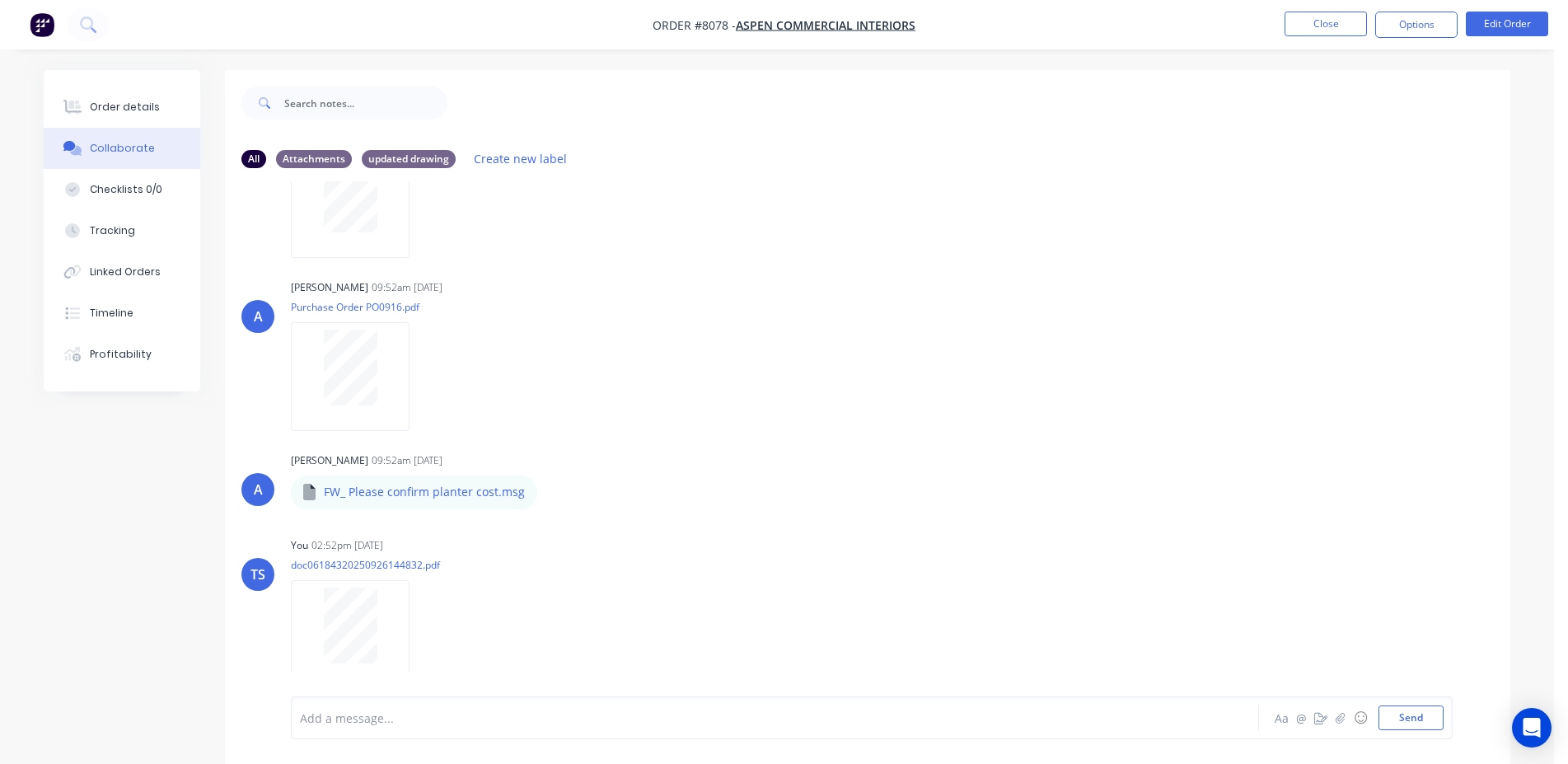
click at [1275, 21] on ul "Close Options Edit Order" at bounding box center [1416, 25] width 303 height 27
click at [1286, 24] on button "Close" at bounding box center [1325, 24] width 82 height 25
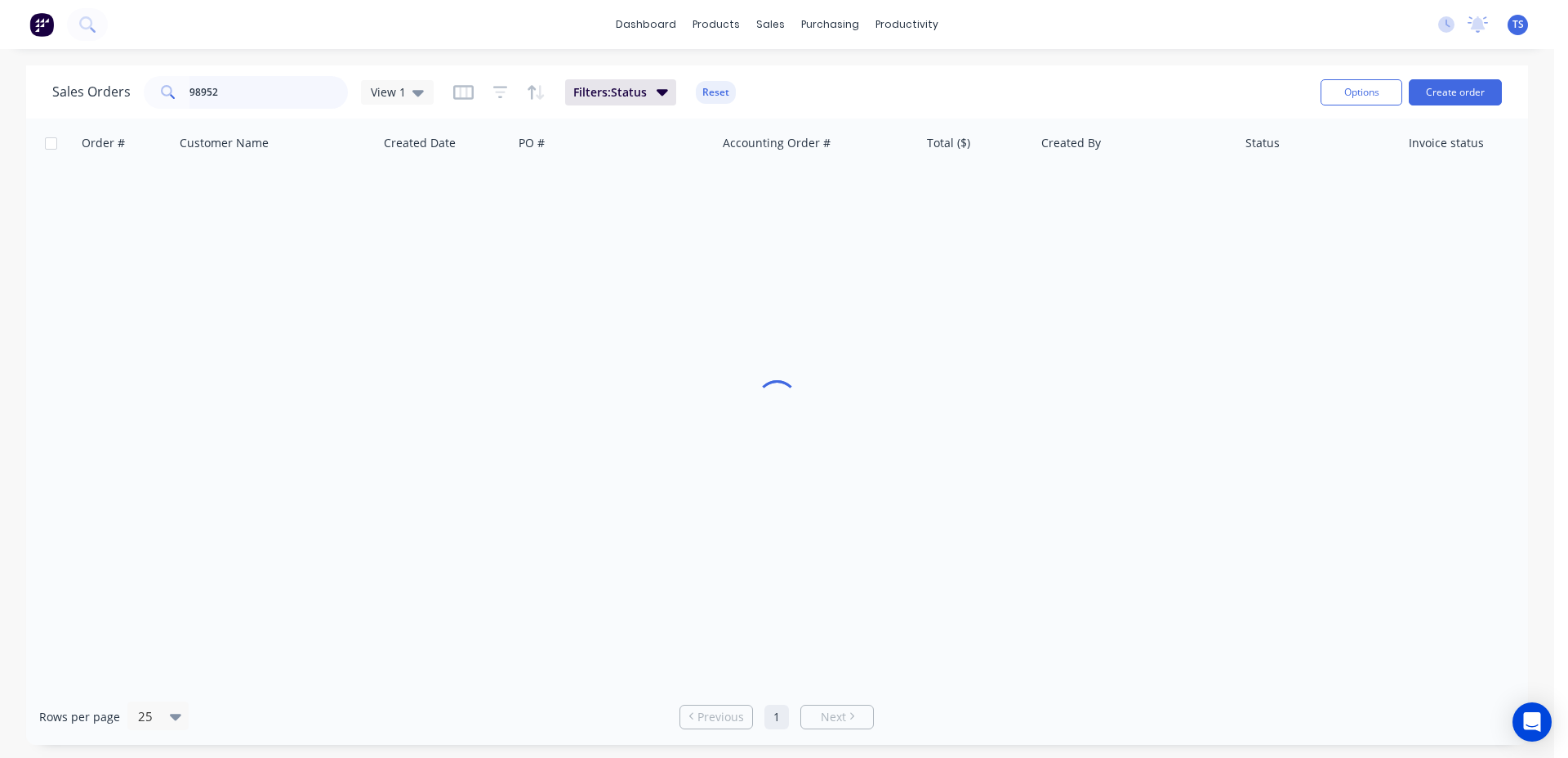
click at [279, 94] on input "98952" at bounding box center [269, 92] width 160 height 33
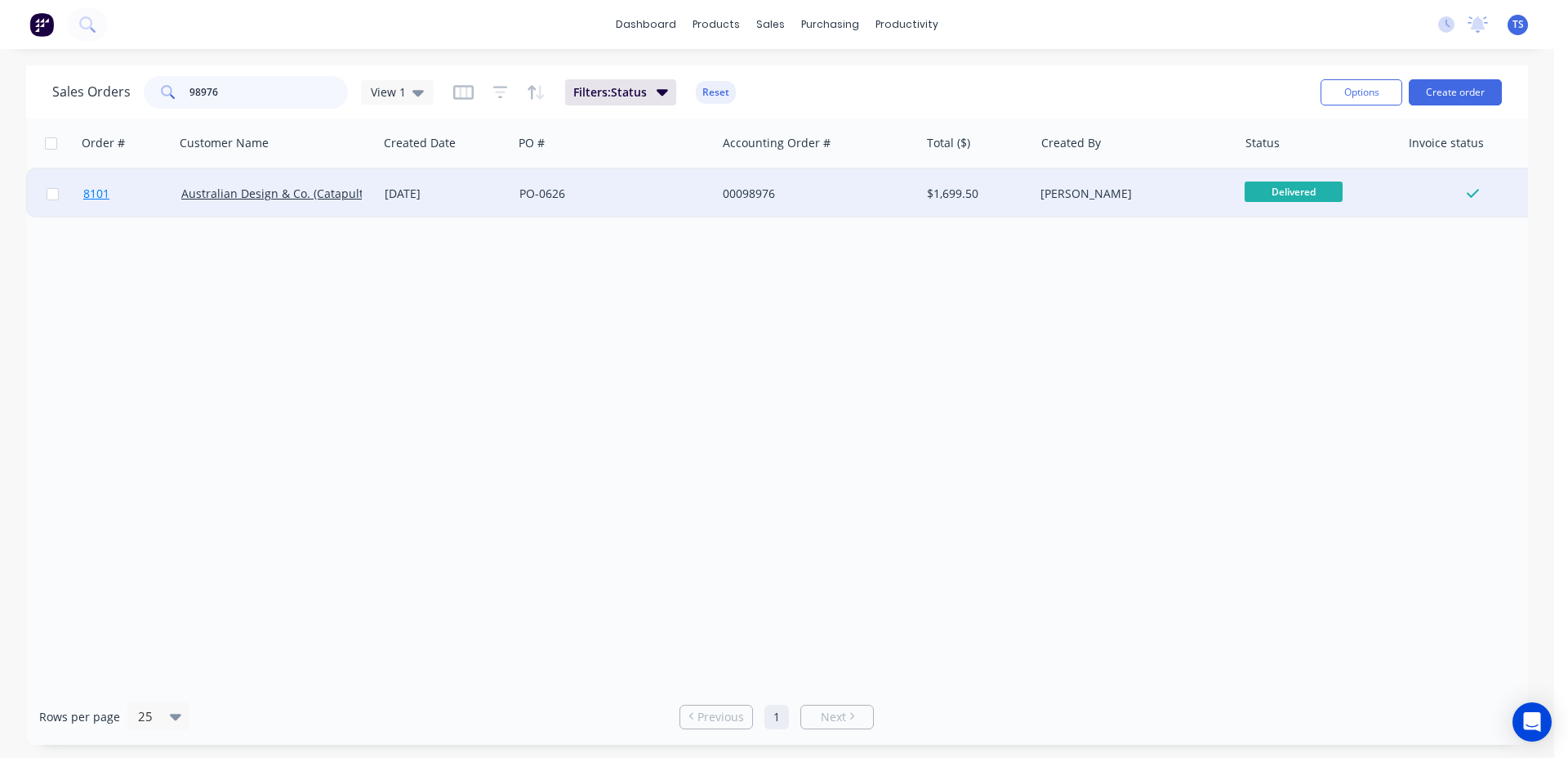
type input "98976"
click at [134, 199] on link "8101" at bounding box center [132, 193] width 98 height 49
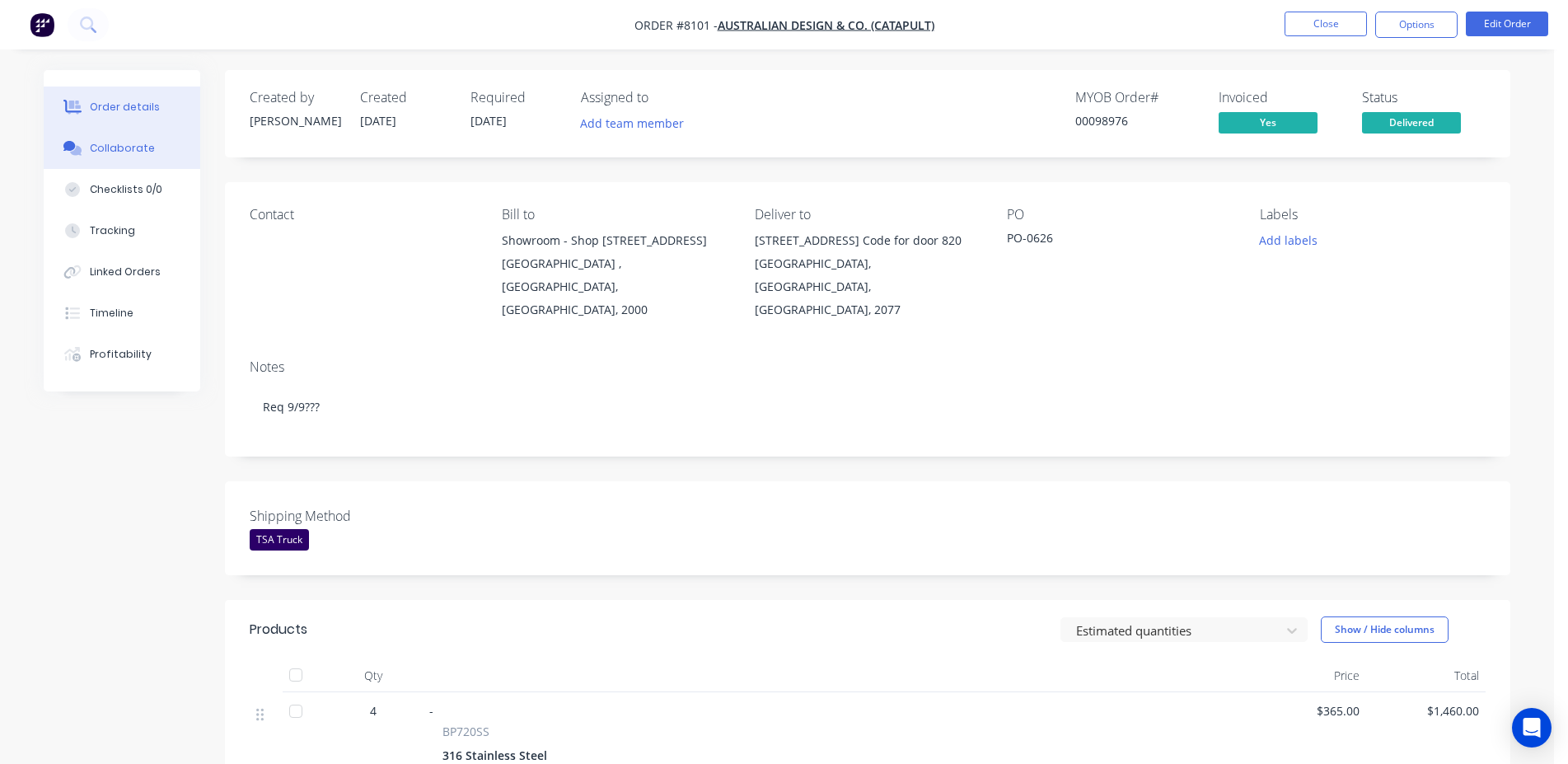
click at [131, 165] on button "Collaborate" at bounding box center [121, 149] width 156 height 42
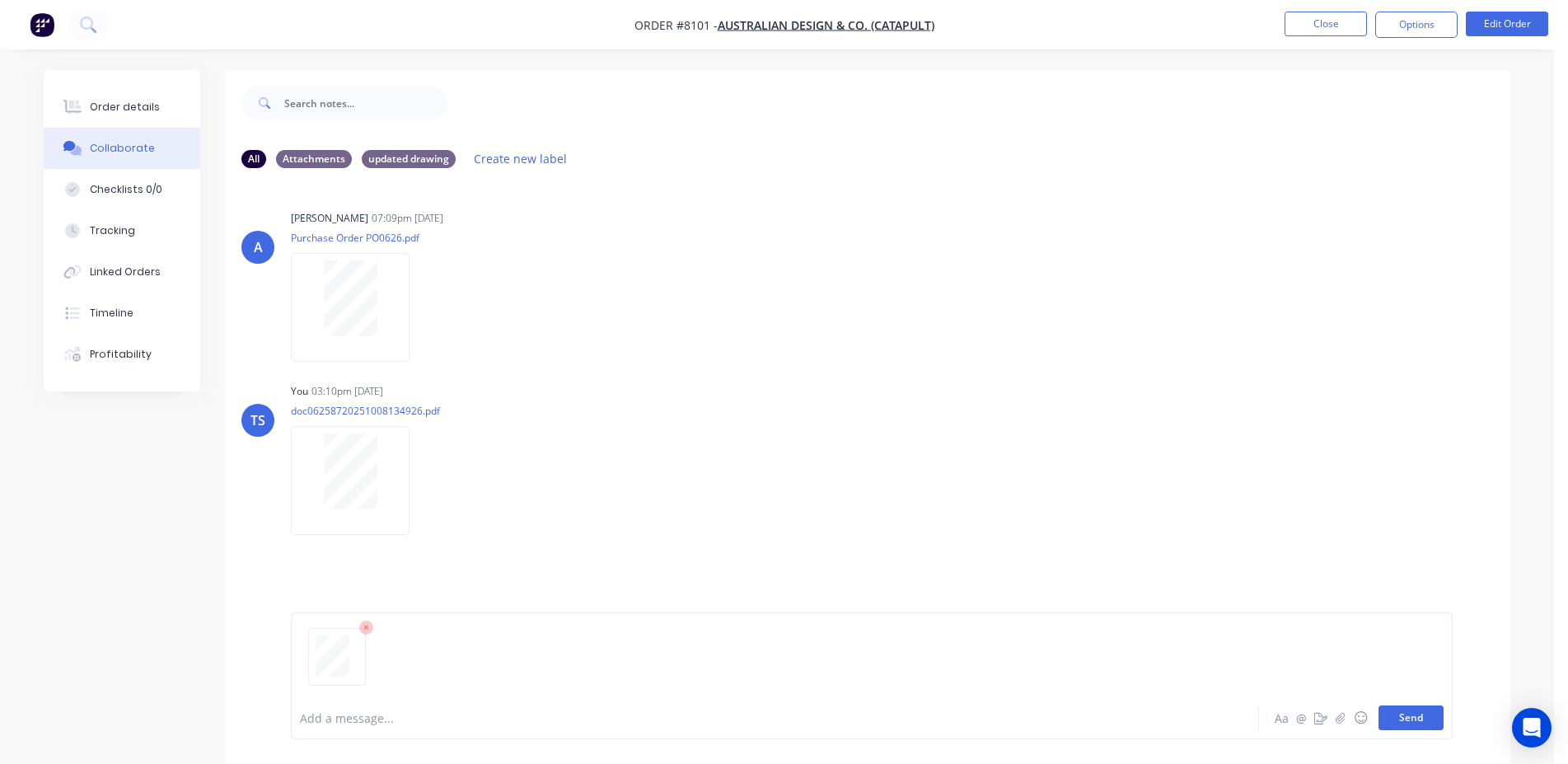
click at [1398, 721] on button "Send" at bounding box center [1411, 718] width 65 height 25
click at [1315, 23] on button "Close" at bounding box center [1325, 24] width 82 height 25
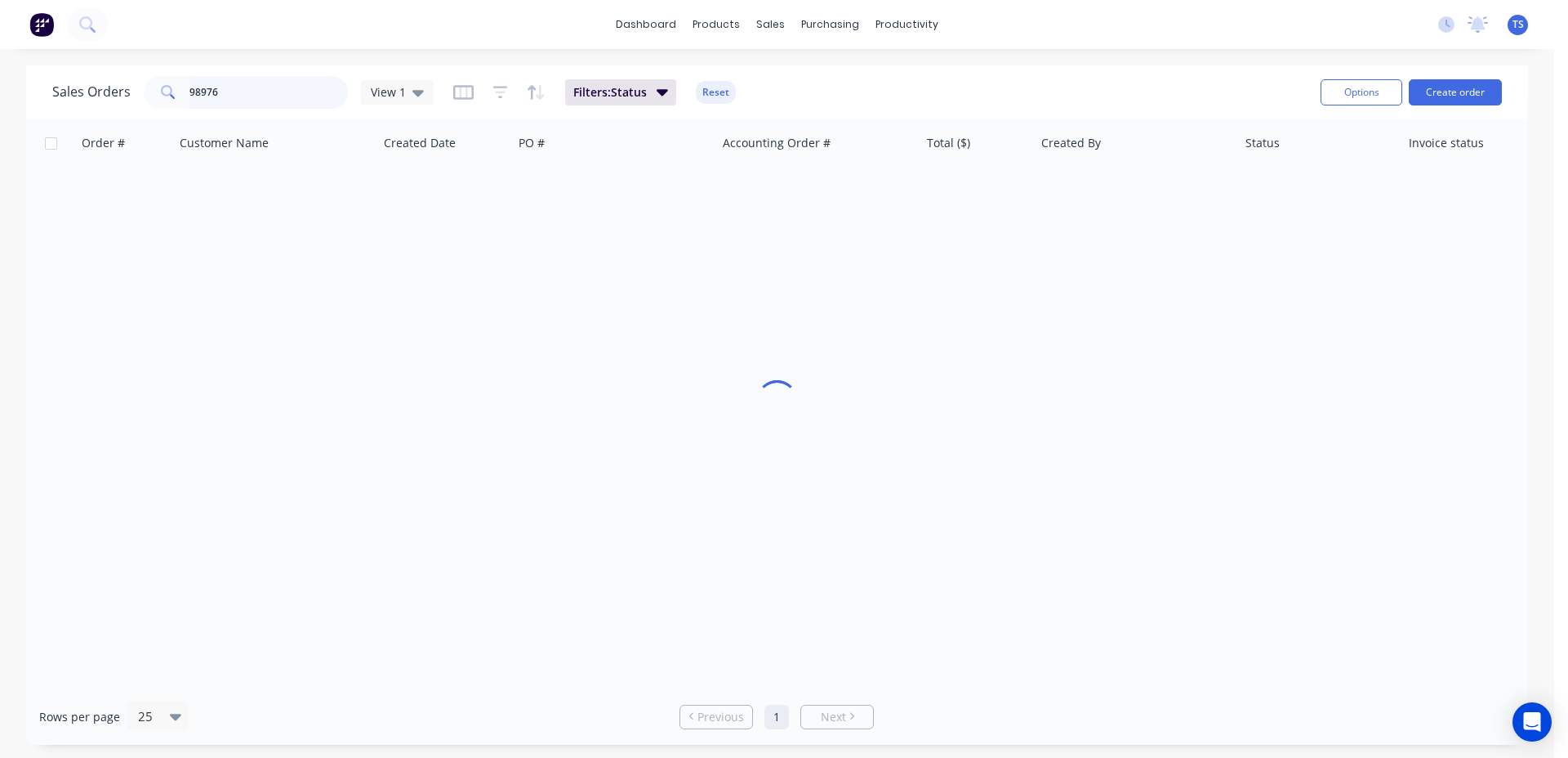
click at [274, 102] on input "98976" at bounding box center [269, 92] width 160 height 33
type input "99069"
click at [115, 198] on link "8188" at bounding box center [132, 193] width 98 height 49
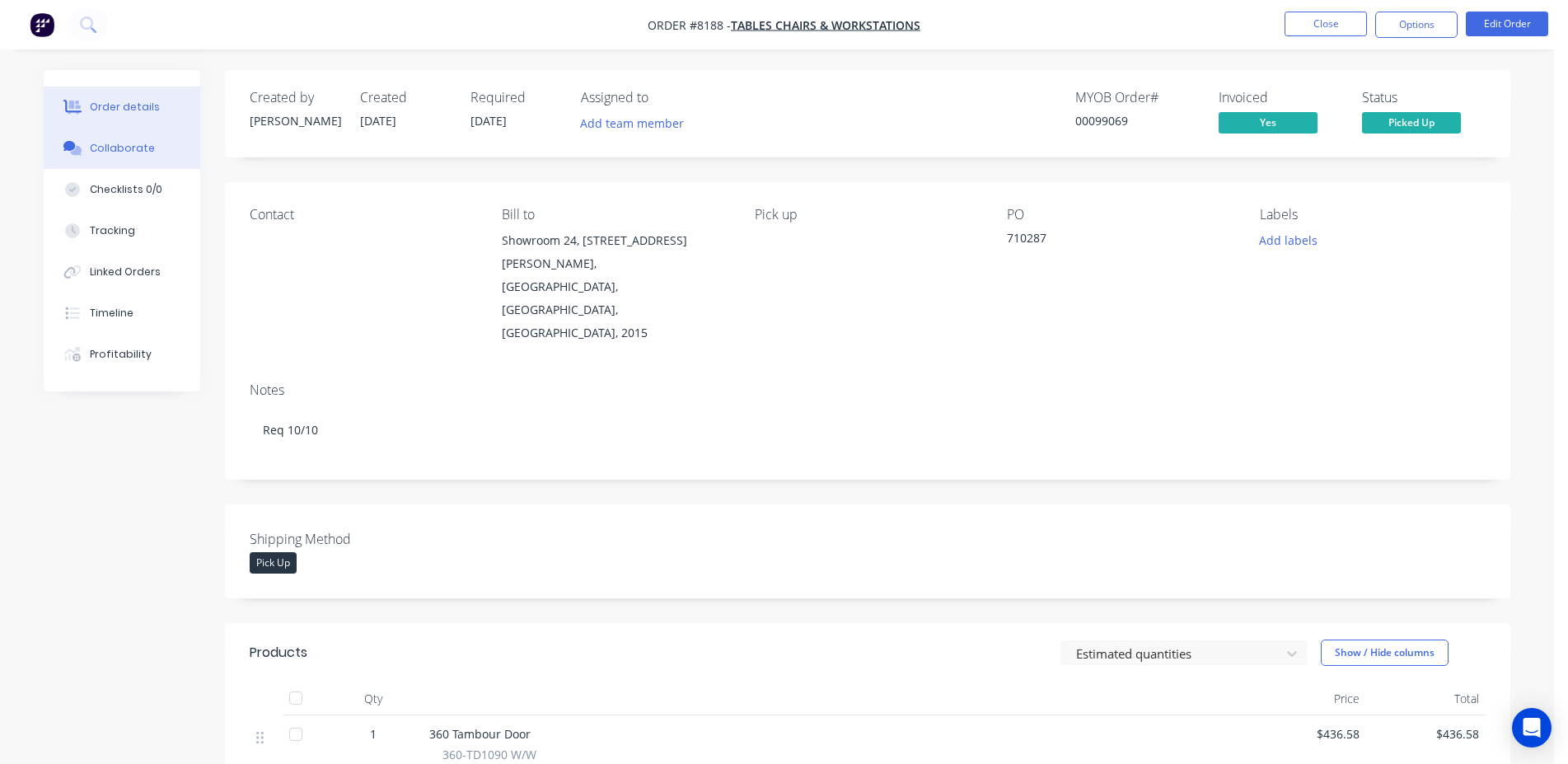
click at [93, 136] on button "Collaborate" at bounding box center [121, 149] width 156 height 42
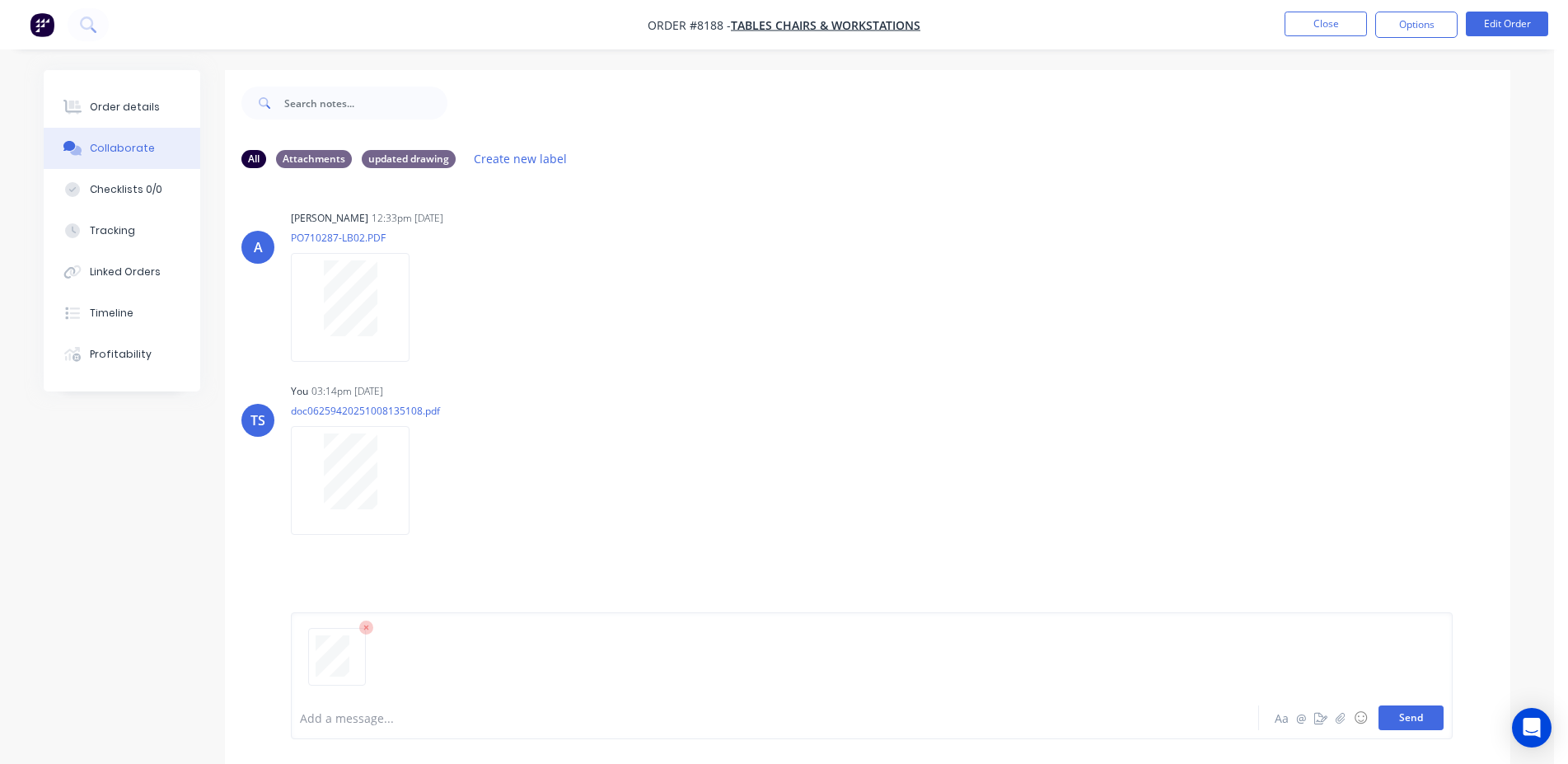
click at [1410, 717] on button "Send" at bounding box center [1411, 718] width 65 height 25
click at [1342, 27] on button "Close" at bounding box center [1325, 24] width 82 height 25
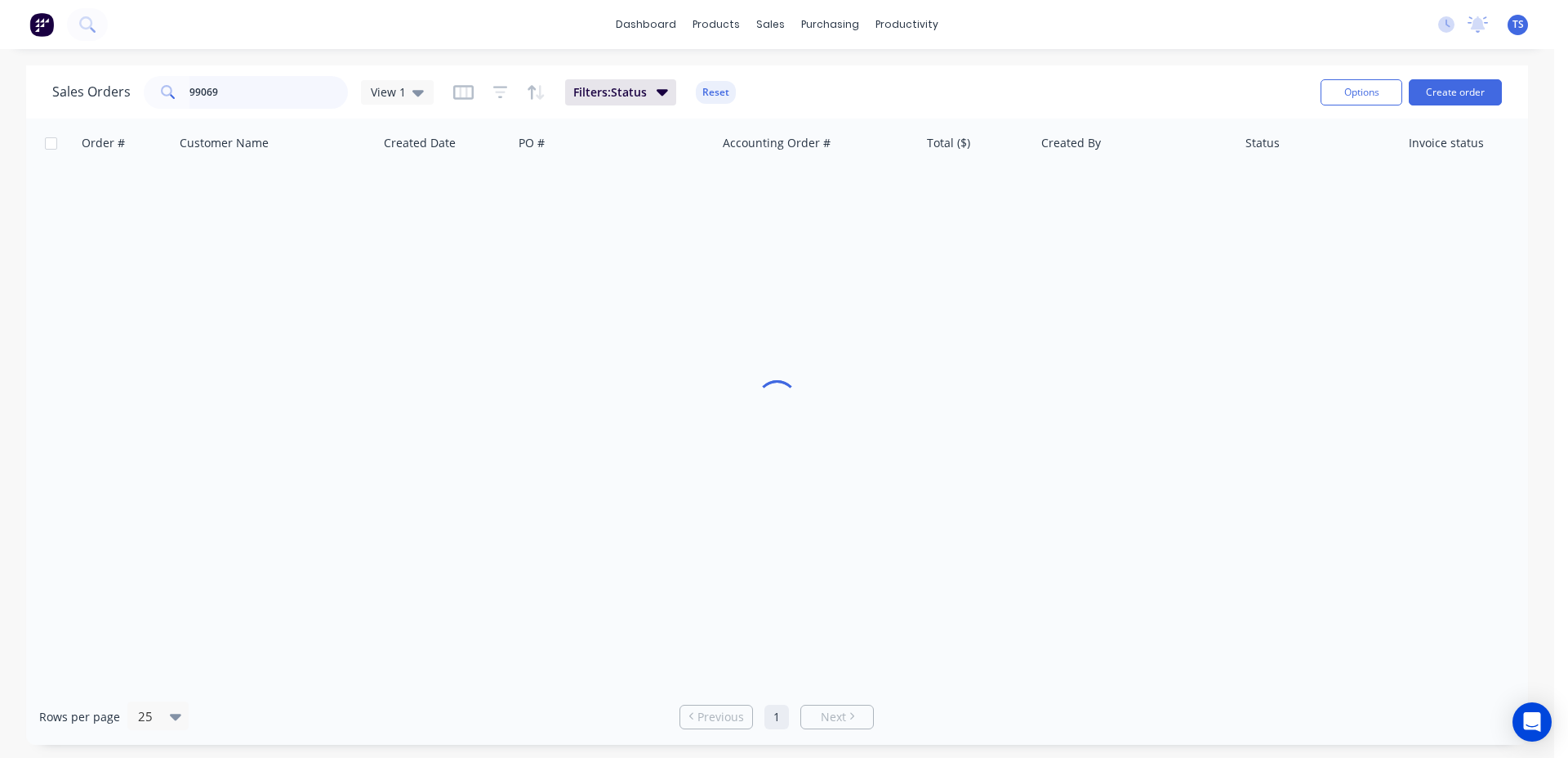
click at [254, 95] on input "99069" at bounding box center [269, 92] width 160 height 33
click at [254, 94] on input "99069" at bounding box center [269, 92] width 160 height 33
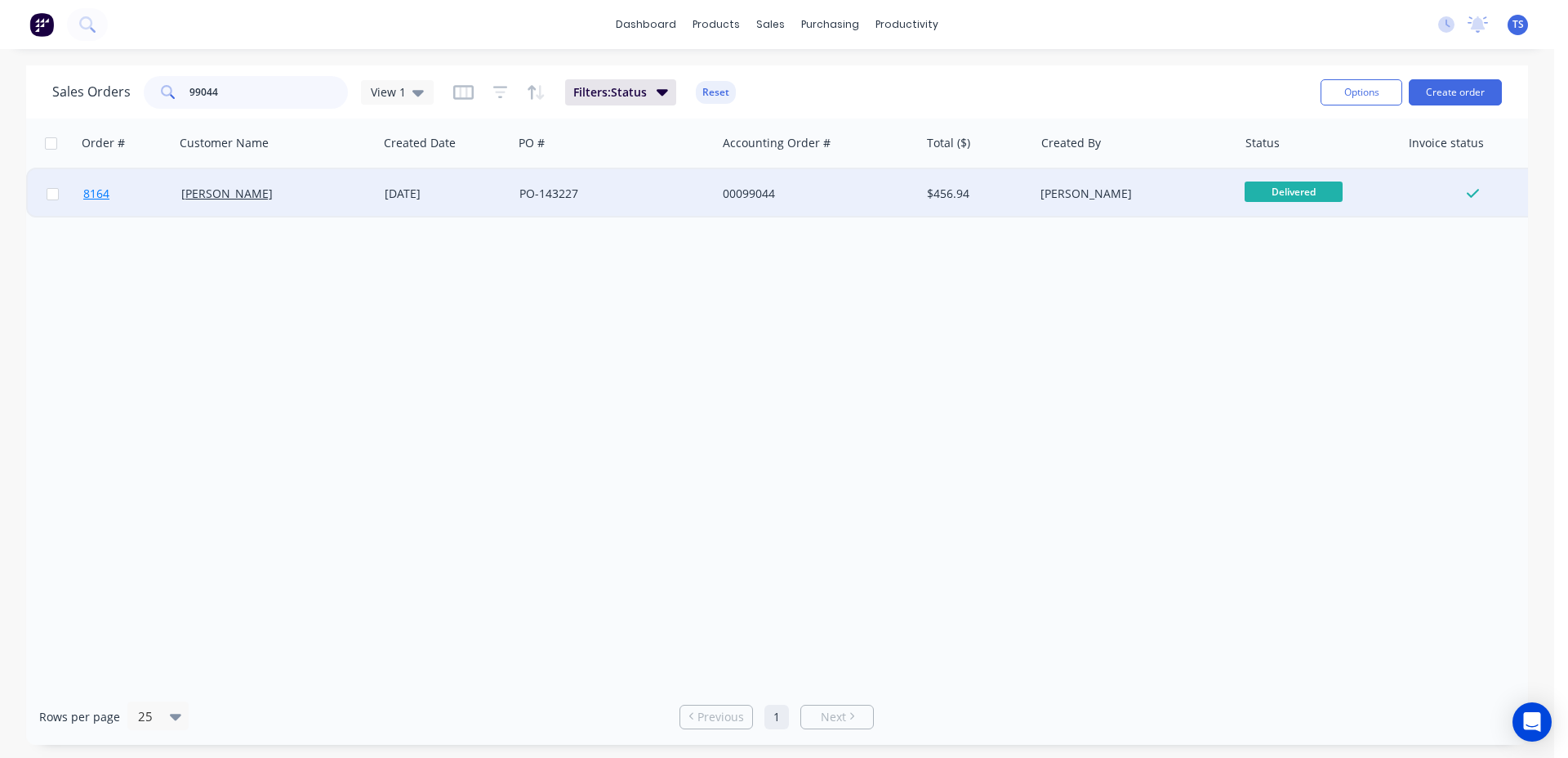
type input "99044"
click at [128, 193] on link "8164" at bounding box center [132, 193] width 98 height 49
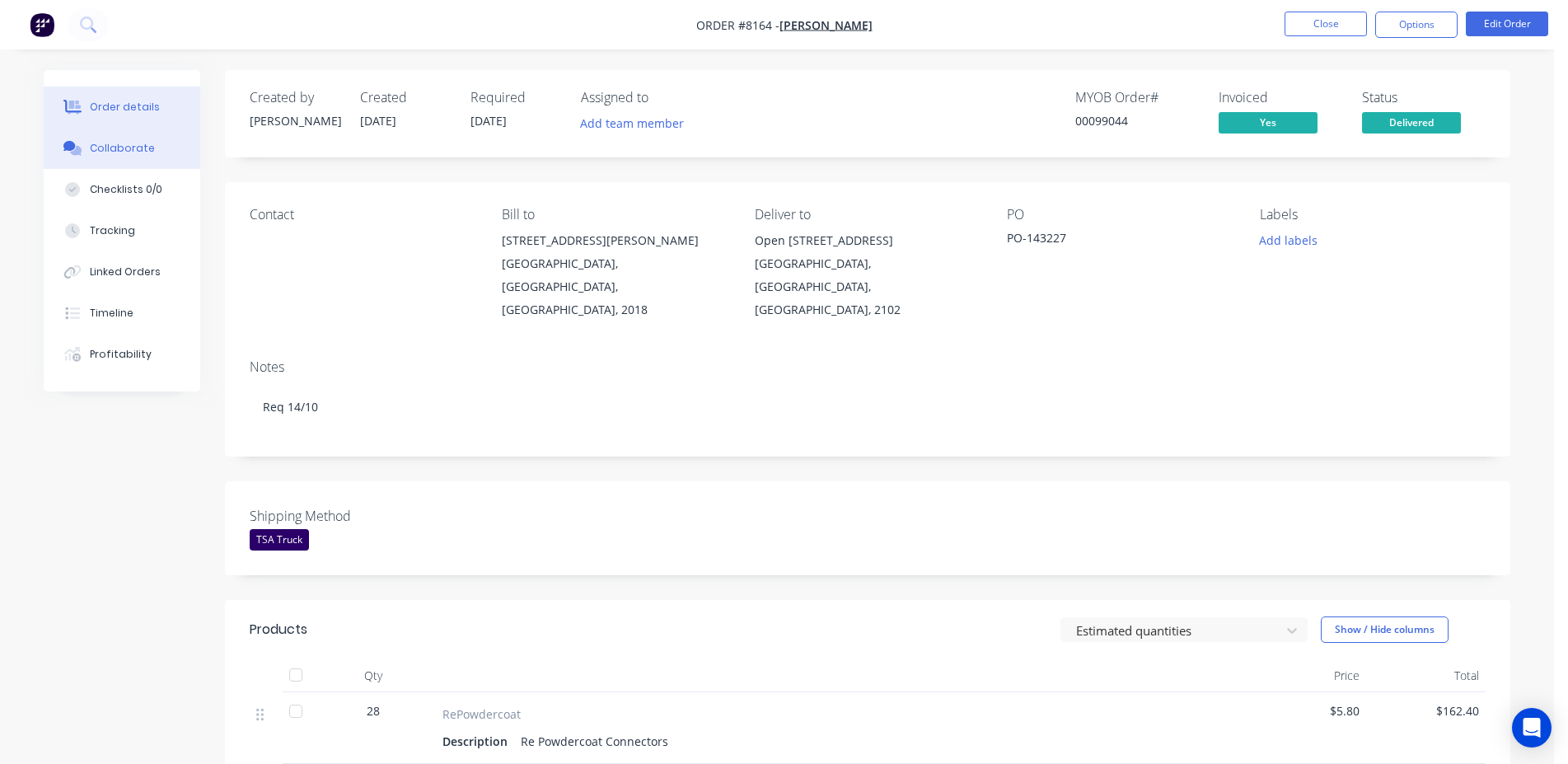
click at [111, 156] on button "Collaborate" at bounding box center [121, 149] width 156 height 42
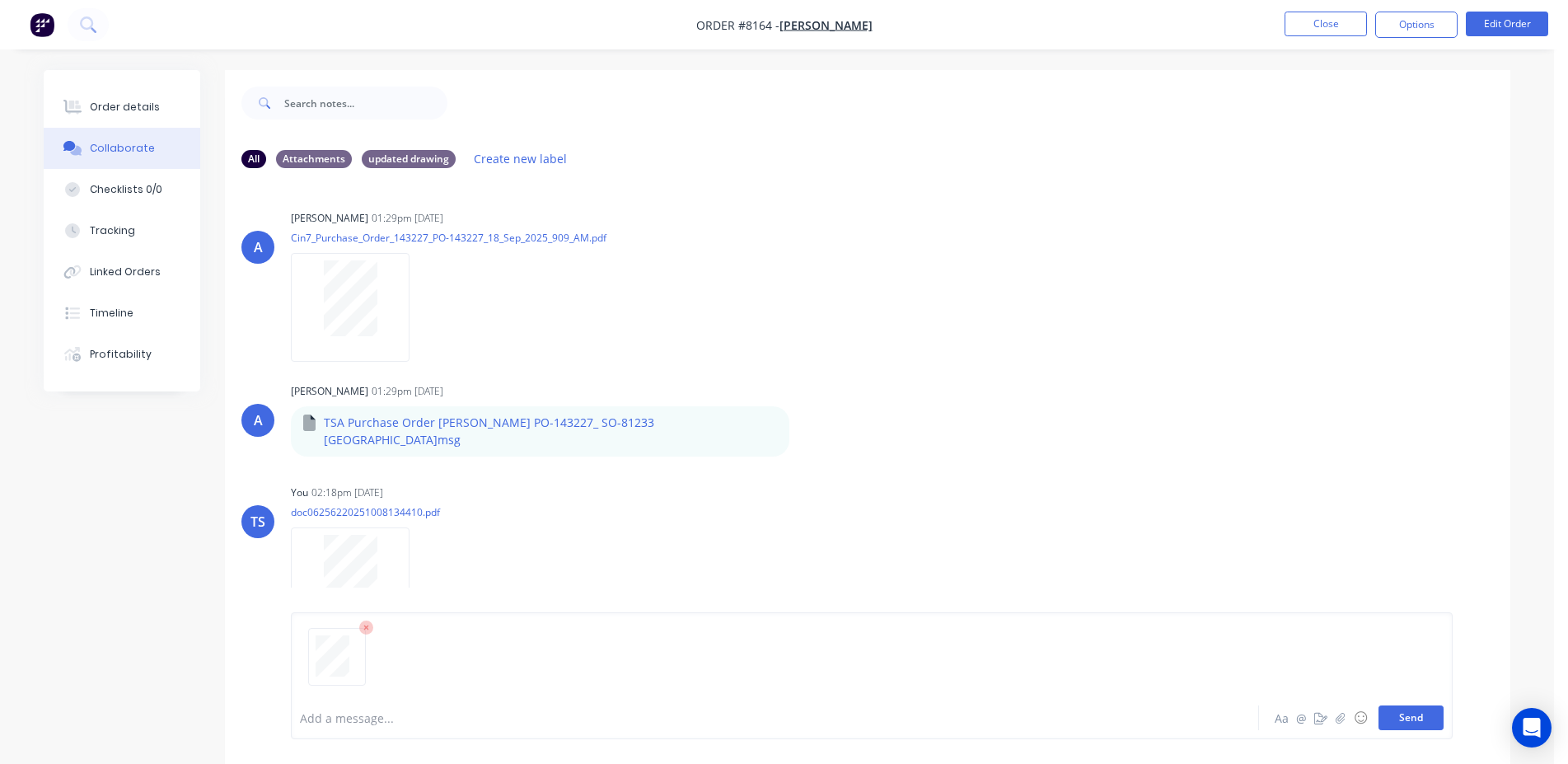
click at [1410, 711] on button "Send" at bounding box center [1411, 718] width 65 height 25
click at [1297, 35] on button "Close" at bounding box center [1325, 24] width 82 height 25
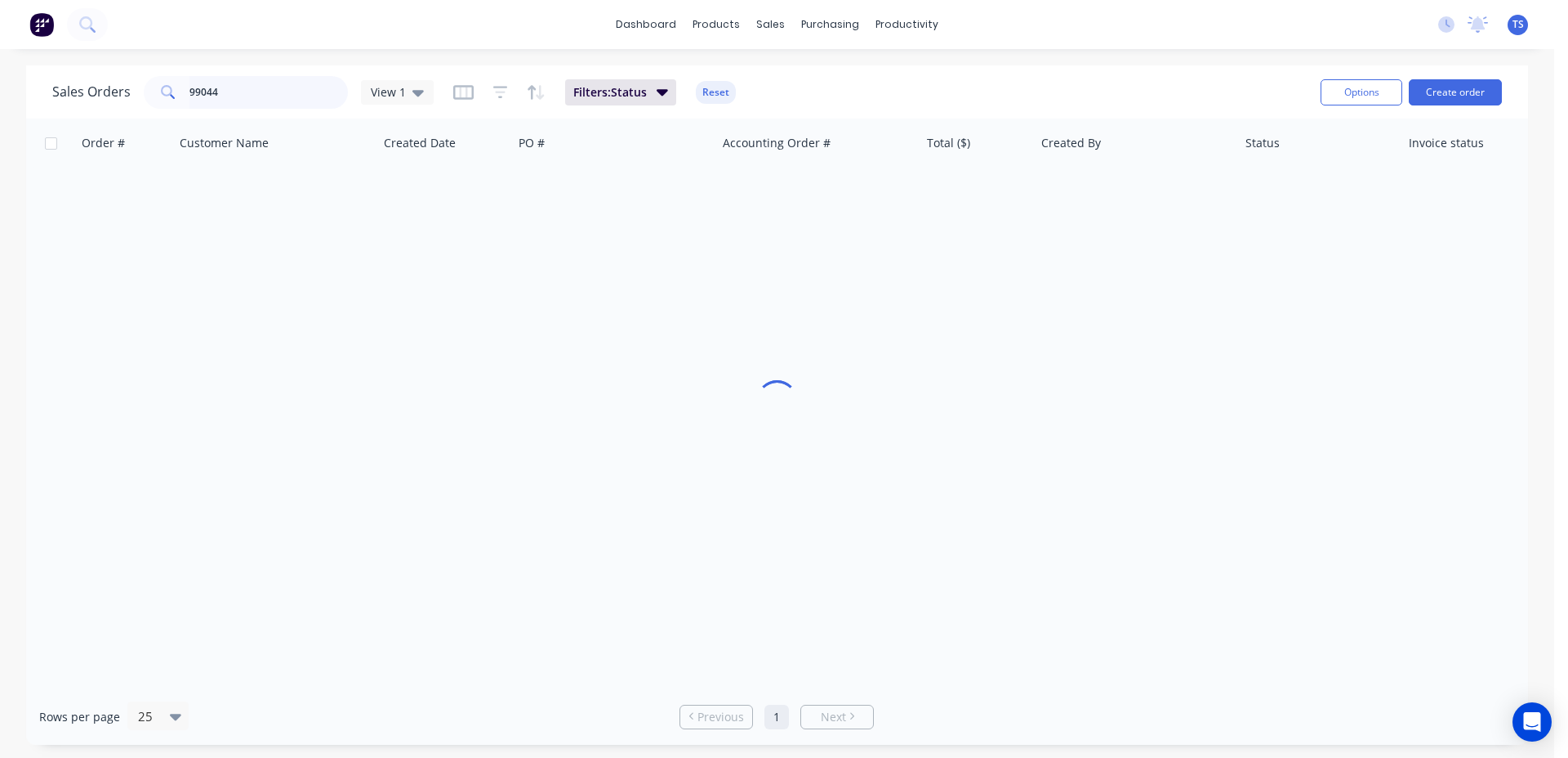
click at [279, 84] on input "99044" at bounding box center [269, 92] width 160 height 33
type input "98998"
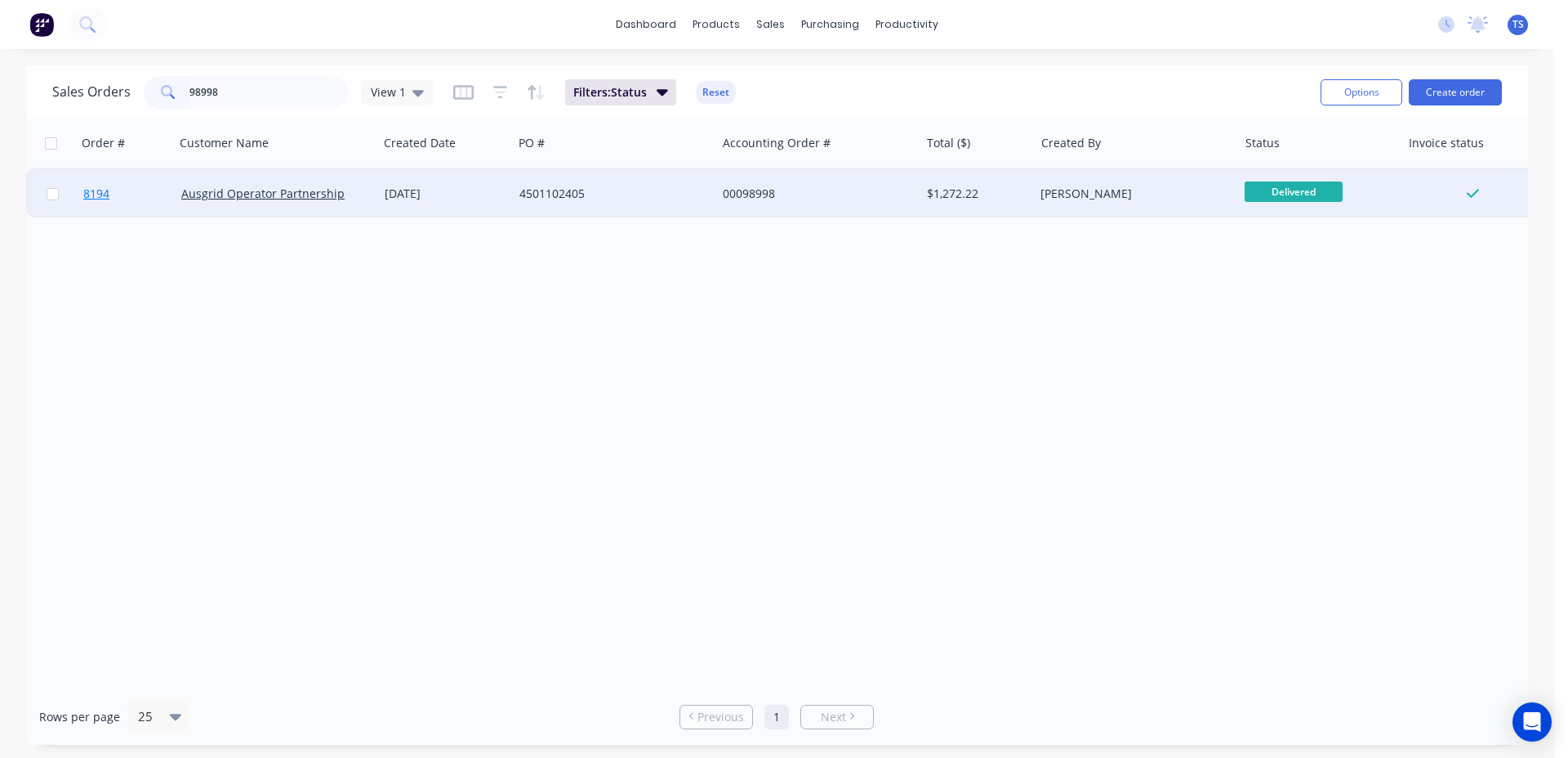
click at [109, 172] on link "8194" at bounding box center [132, 193] width 98 height 49
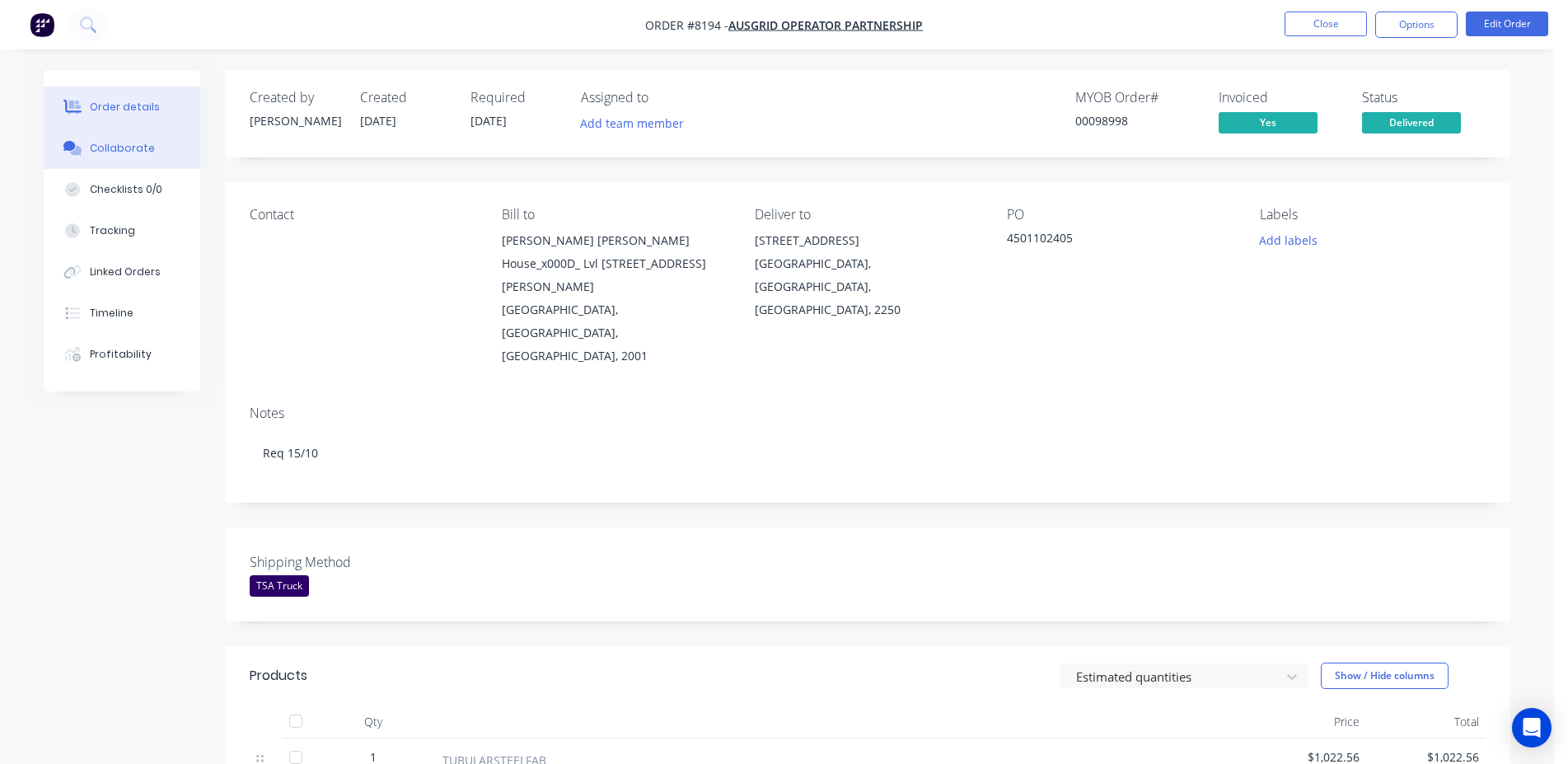
click at [120, 163] on button "Collaborate" at bounding box center [121, 149] width 156 height 42
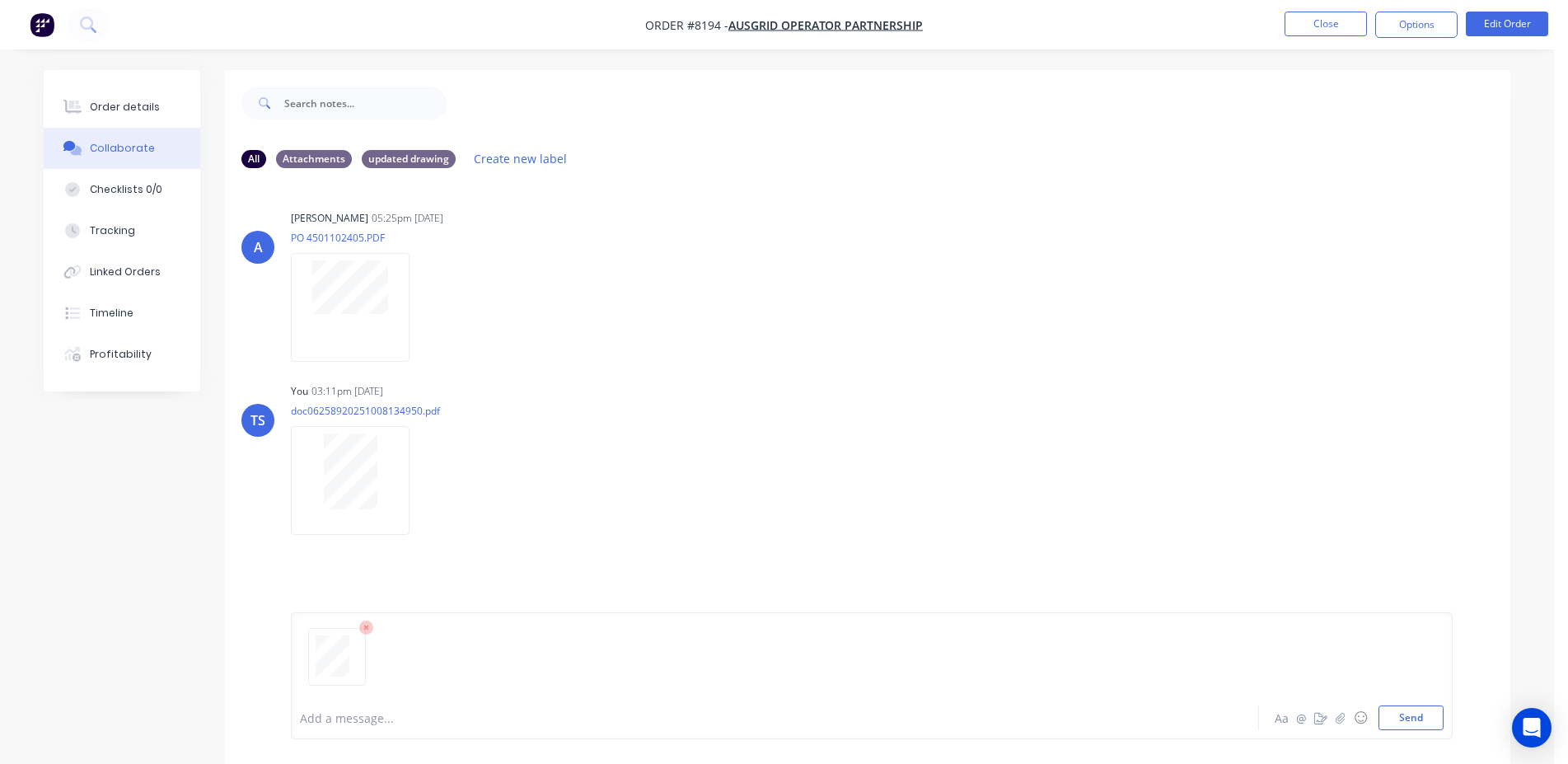
click at [1423, 732] on div "Add a message... Aa @ ☺ Send" at bounding box center [871, 675] width 1162 height 127
click at [1420, 729] on button "Send" at bounding box center [1411, 718] width 65 height 25
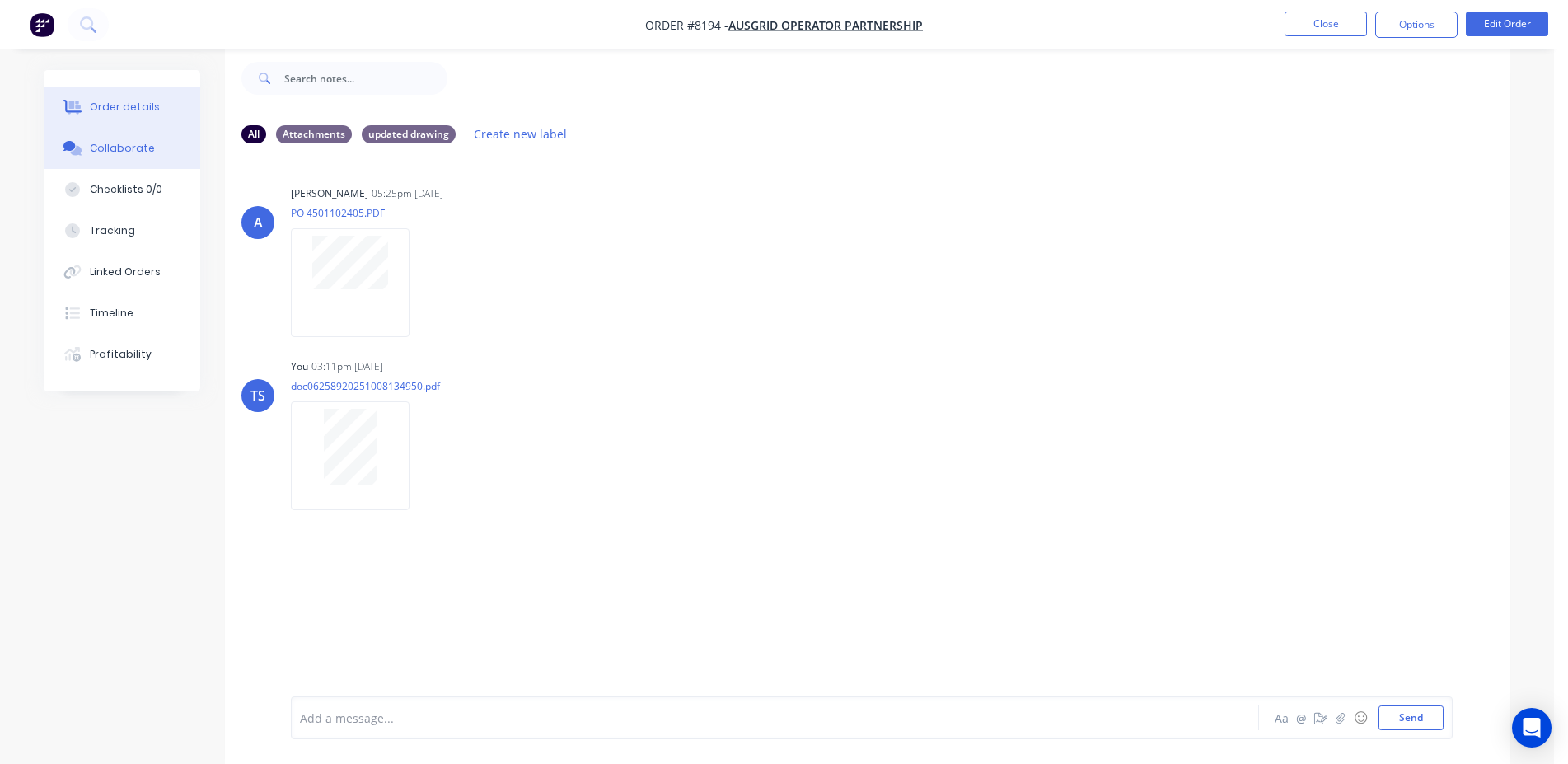
click at [162, 115] on button "Order details" at bounding box center [121, 107] width 156 height 42
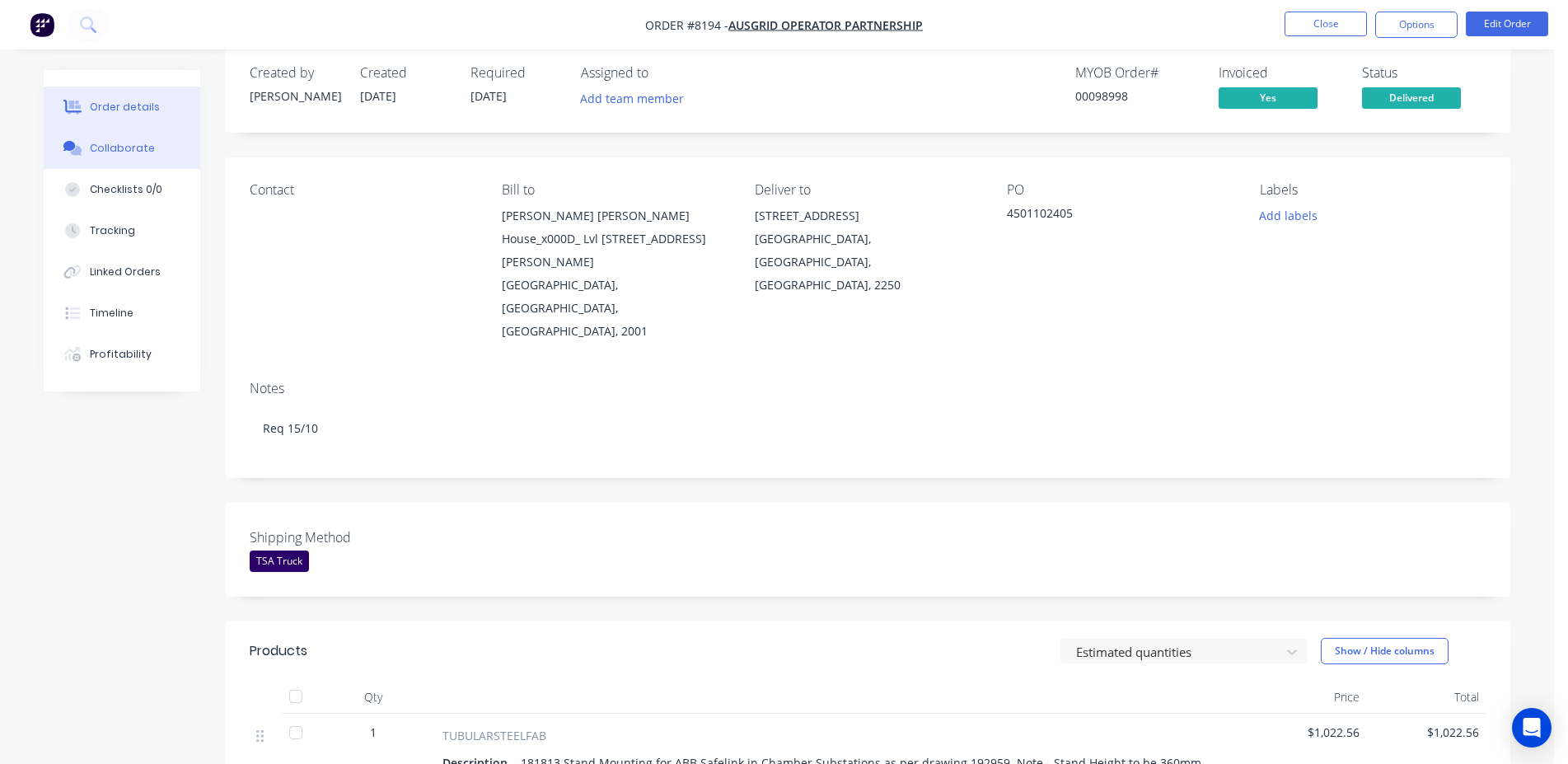
click at [158, 143] on button "Collaborate" at bounding box center [121, 149] width 156 height 42
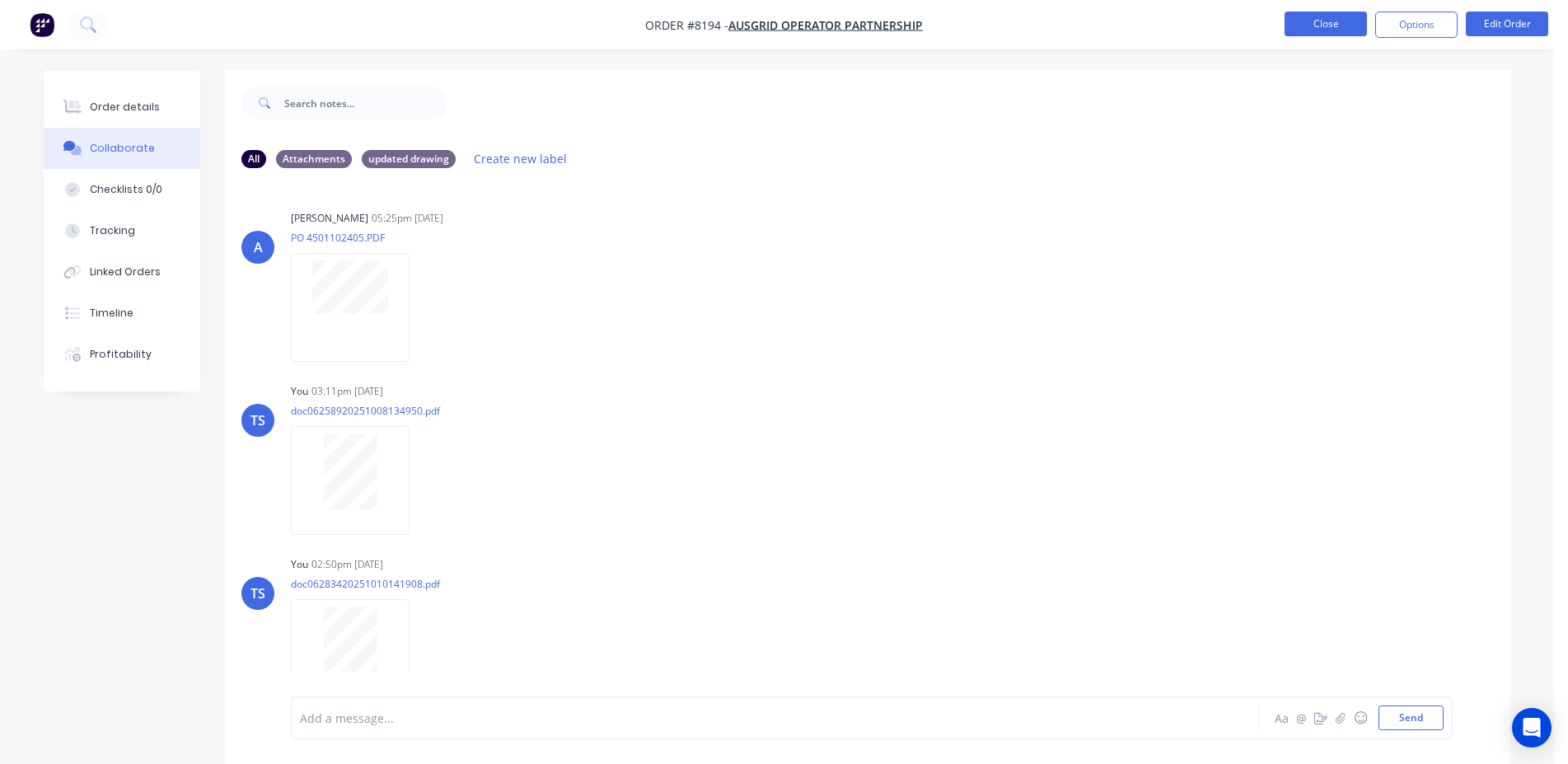
click at [1315, 18] on button "Close" at bounding box center [1325, 24] width 82 height 25
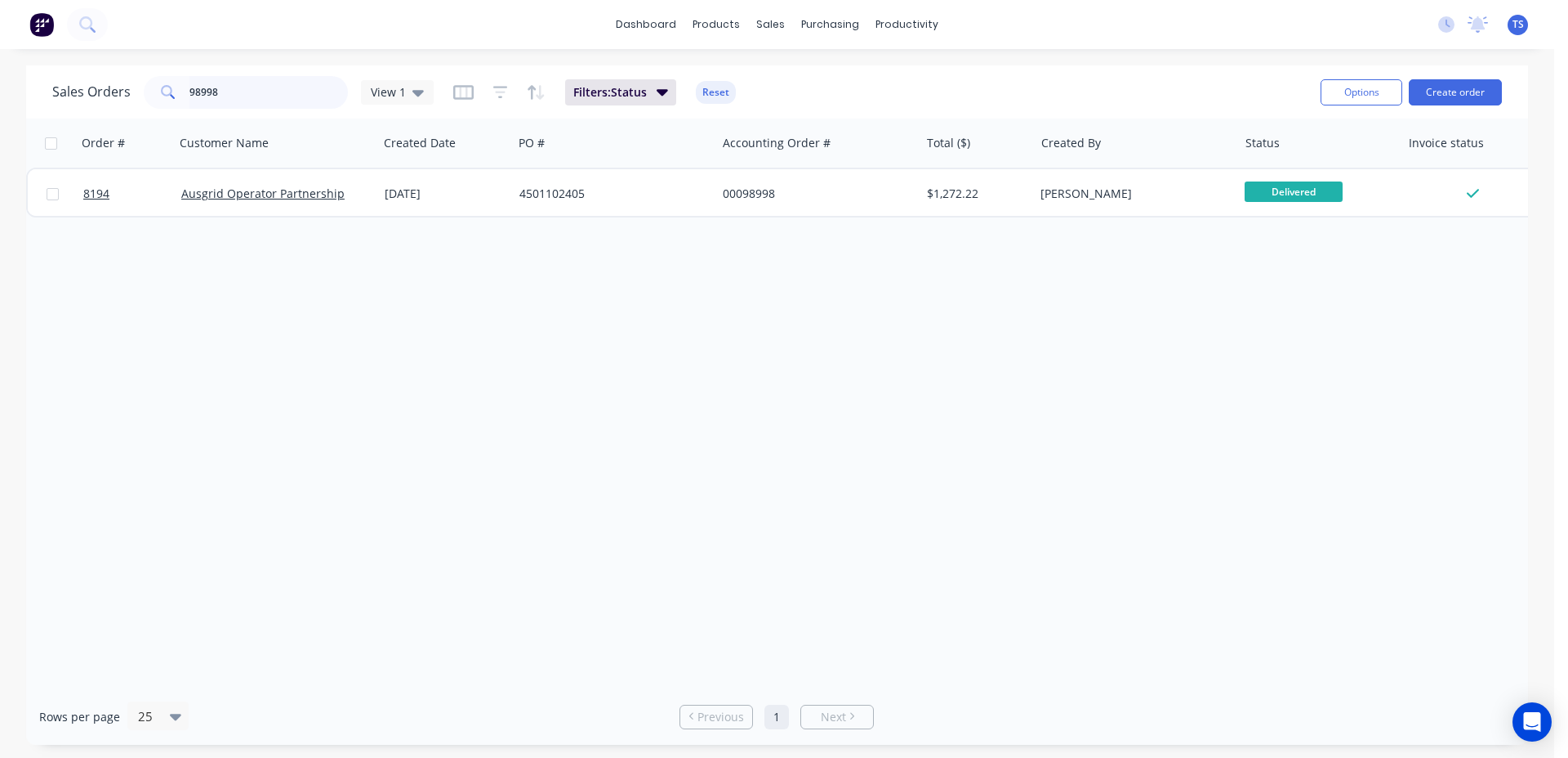
click at [312, 90] on input "98998" at bounding box center [269, 92] width 160 height 33
click at [311, 90] on input "98998" at bounding box center [269, 92] width 160 height 33
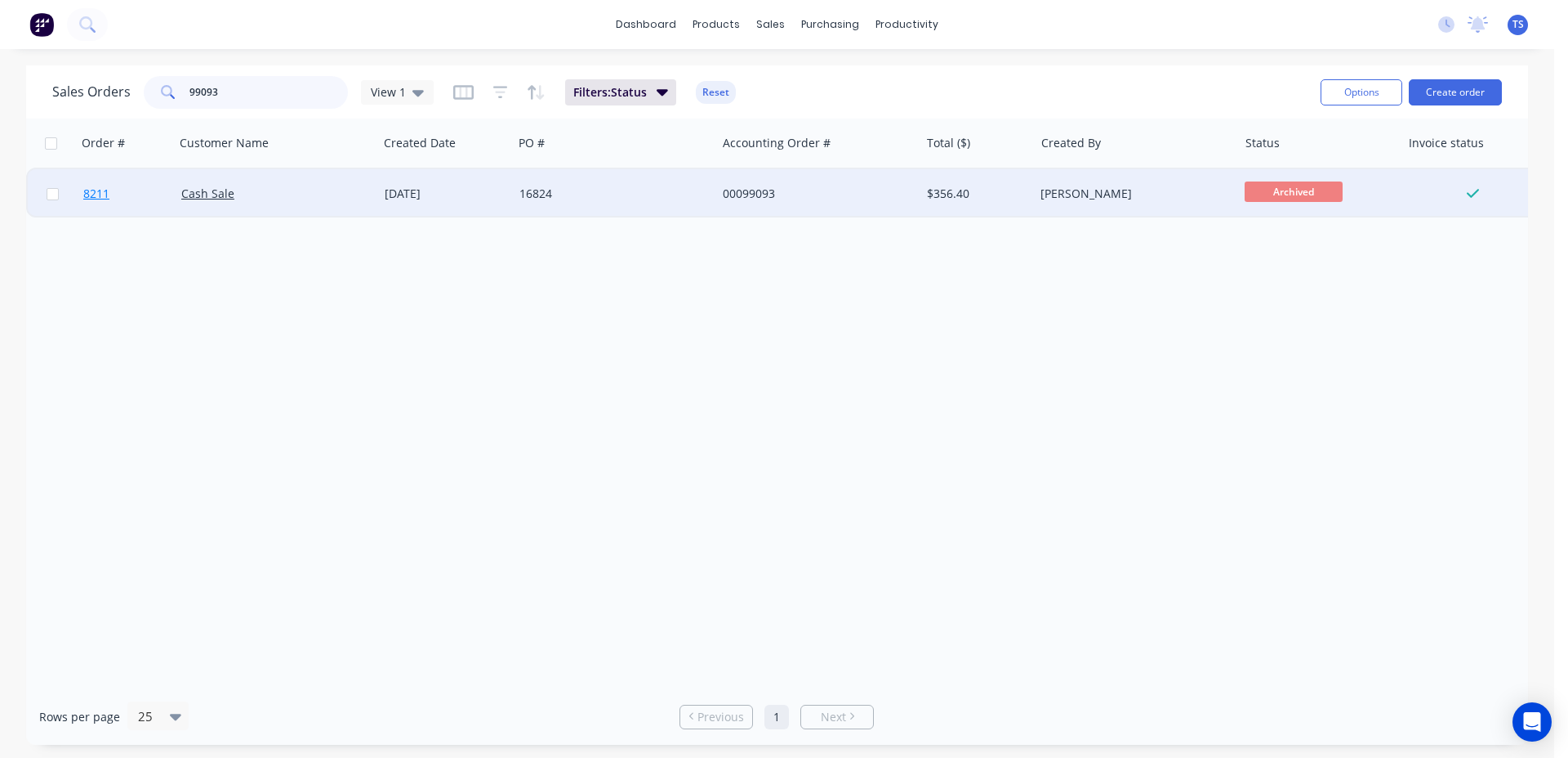
type input "99093"
click at [119, 189] on link "8211" at bounding box center [132, 193] width 98 height 49
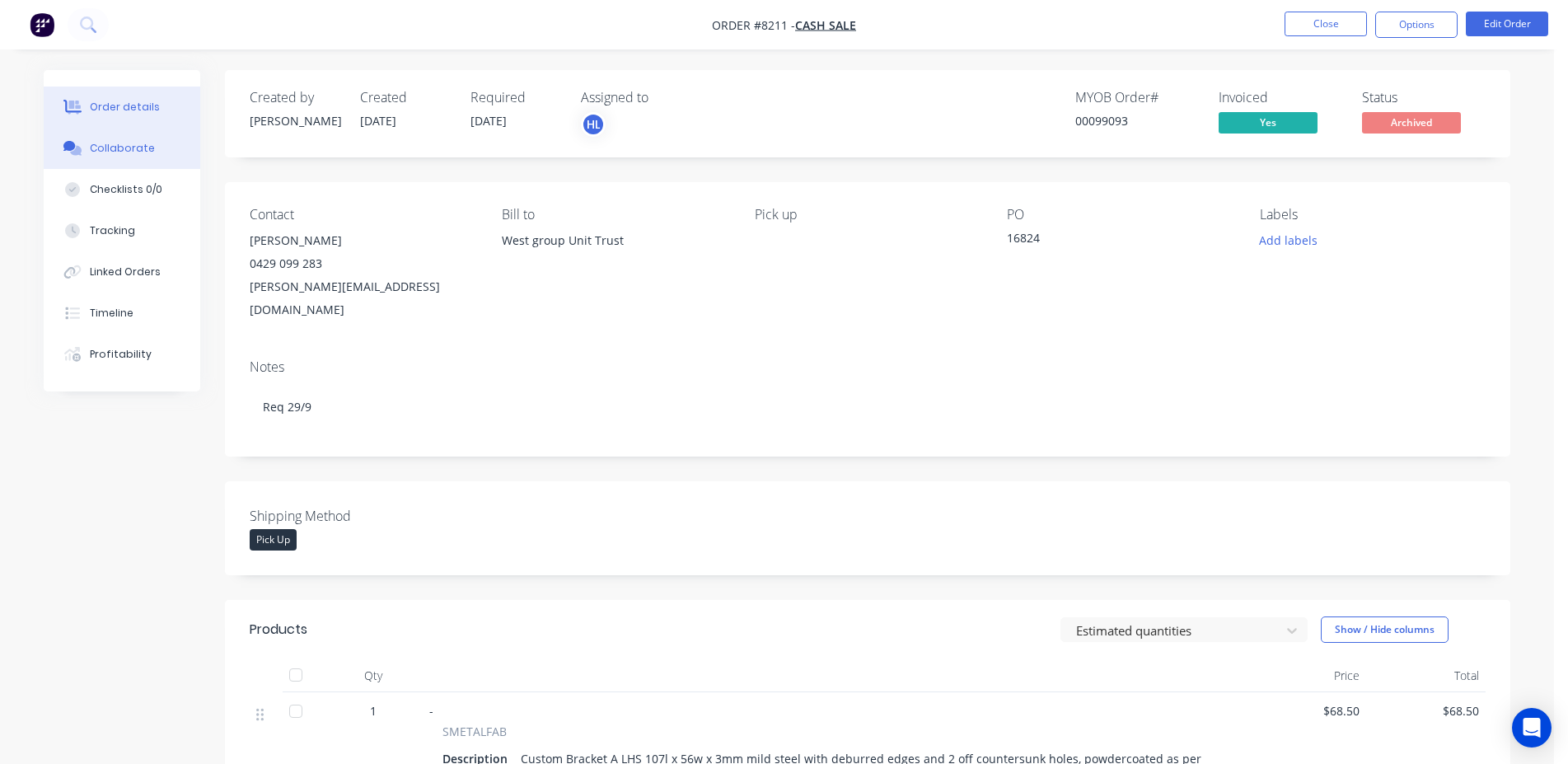
click at [172, 161] on button "Collaborate" at bounding box center [121, 149] width 156 height 42
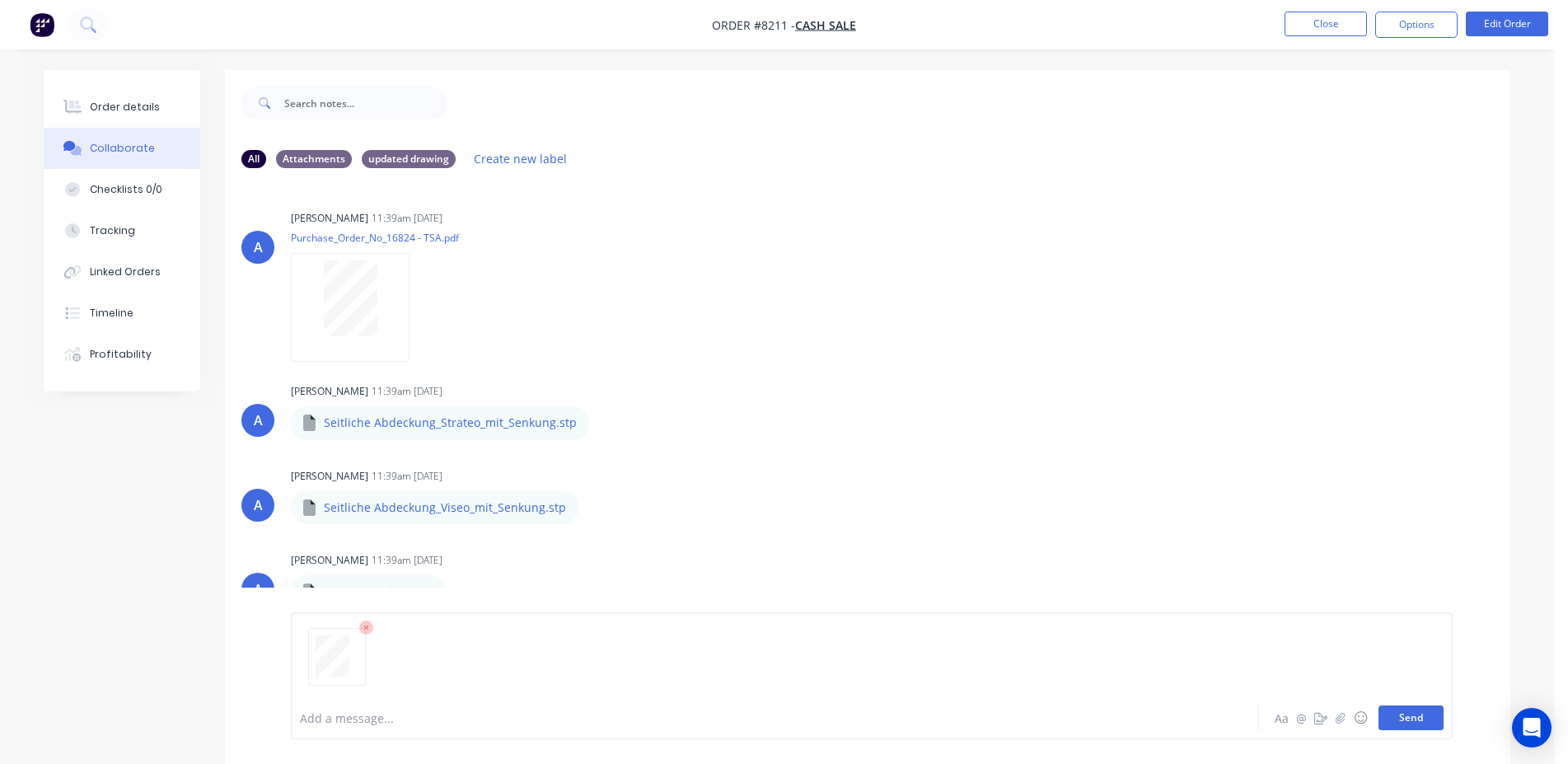
click at [1413, 720] on button "Send" at bounding box center [1411, 718] width 65 height 25
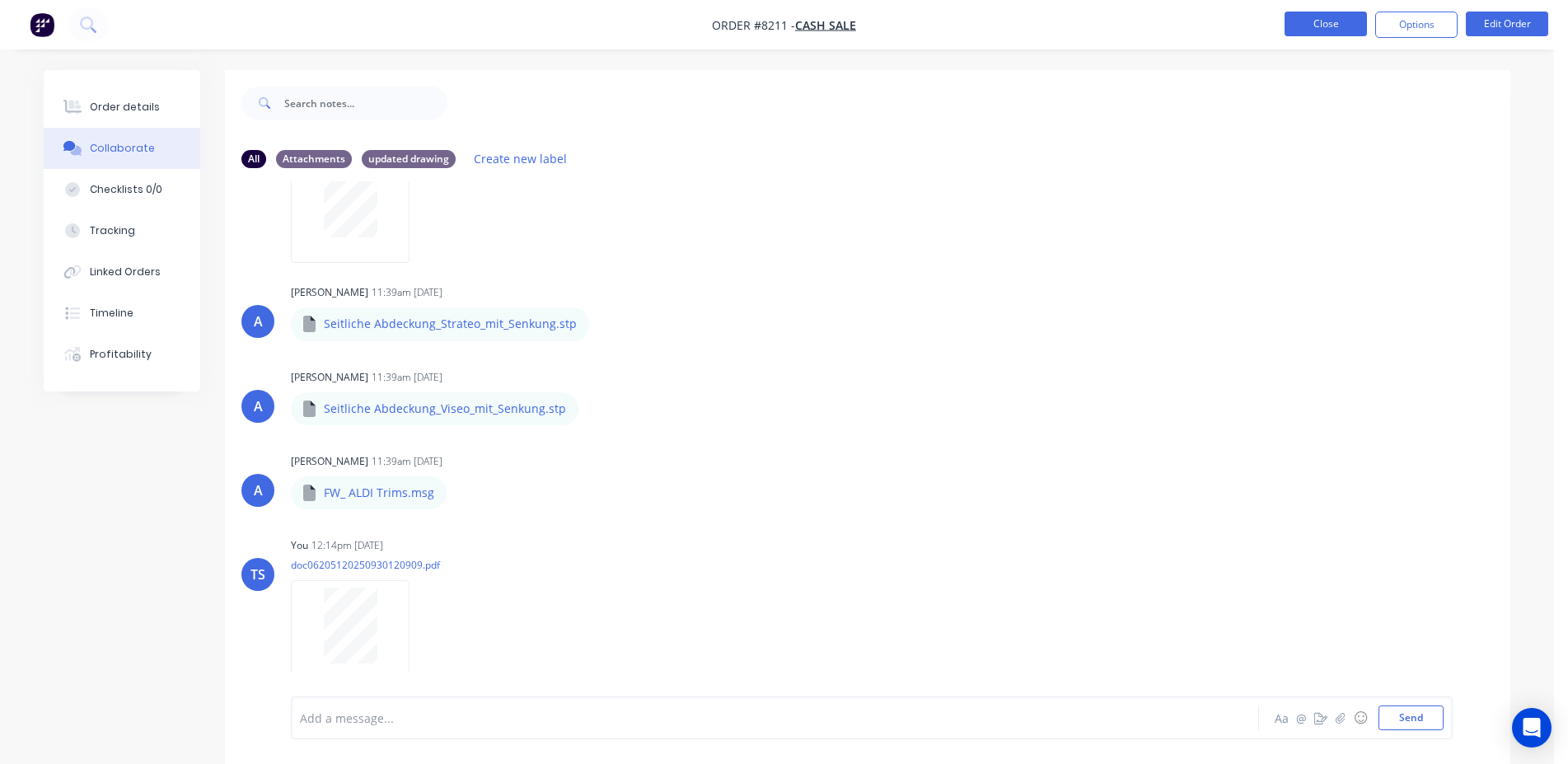
click at [1307, 18] on button "Close" at bounding box center [1325, 24] width 82 height 25
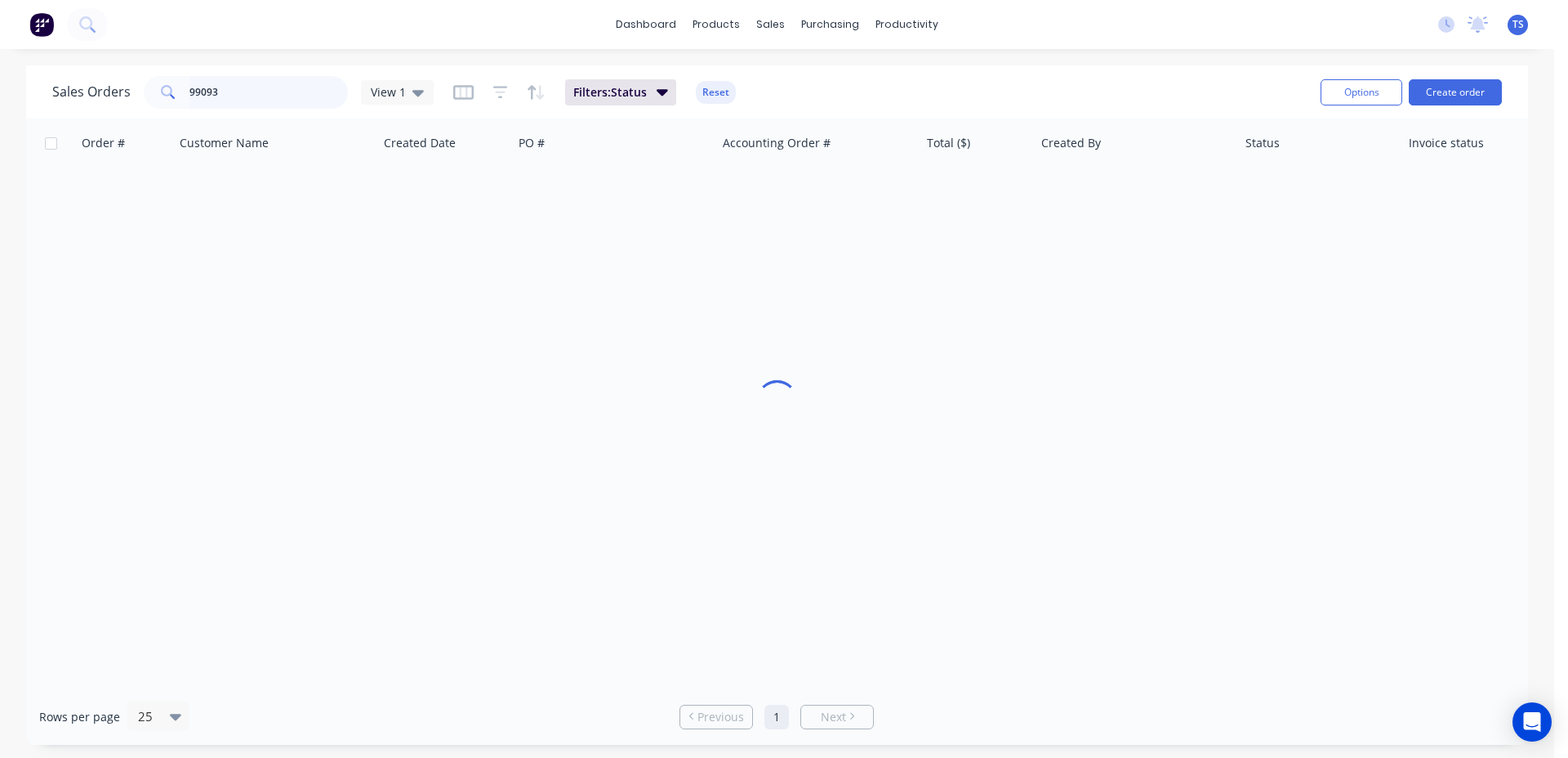
click at [221, 94] on input "99093" at bounding box center [269, 92] width 160 height 33
click at [221, 93] on input "99093" at bounding box center [269, 92] width 160 height 33
type input "99158"
click at [112, 214] on link "8279" at bounding box center [132, 193] width 98 height 49
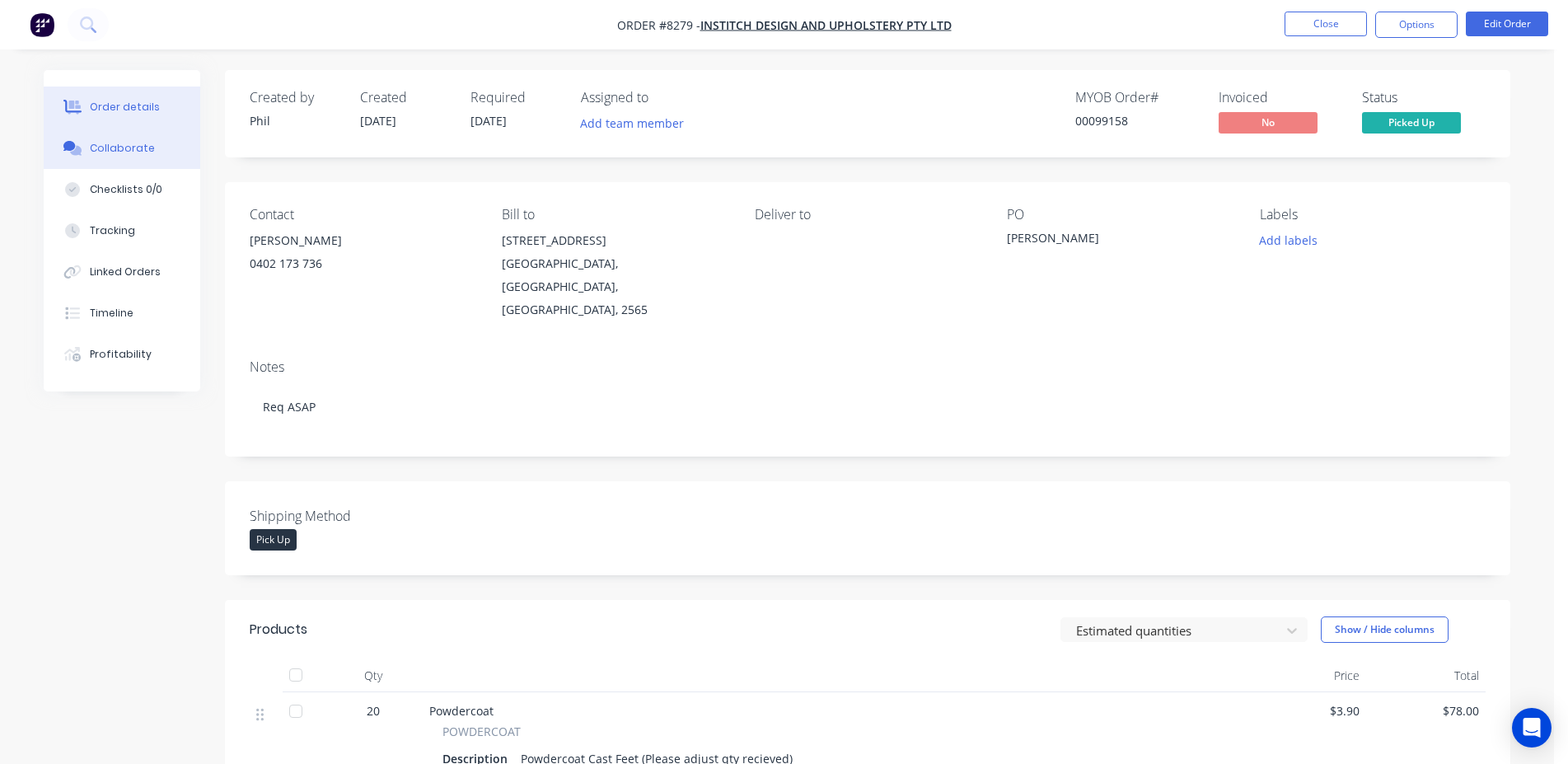
click at [127, 149] on div "Collaborate" at bounding box center [122, 149] width 65 height 15
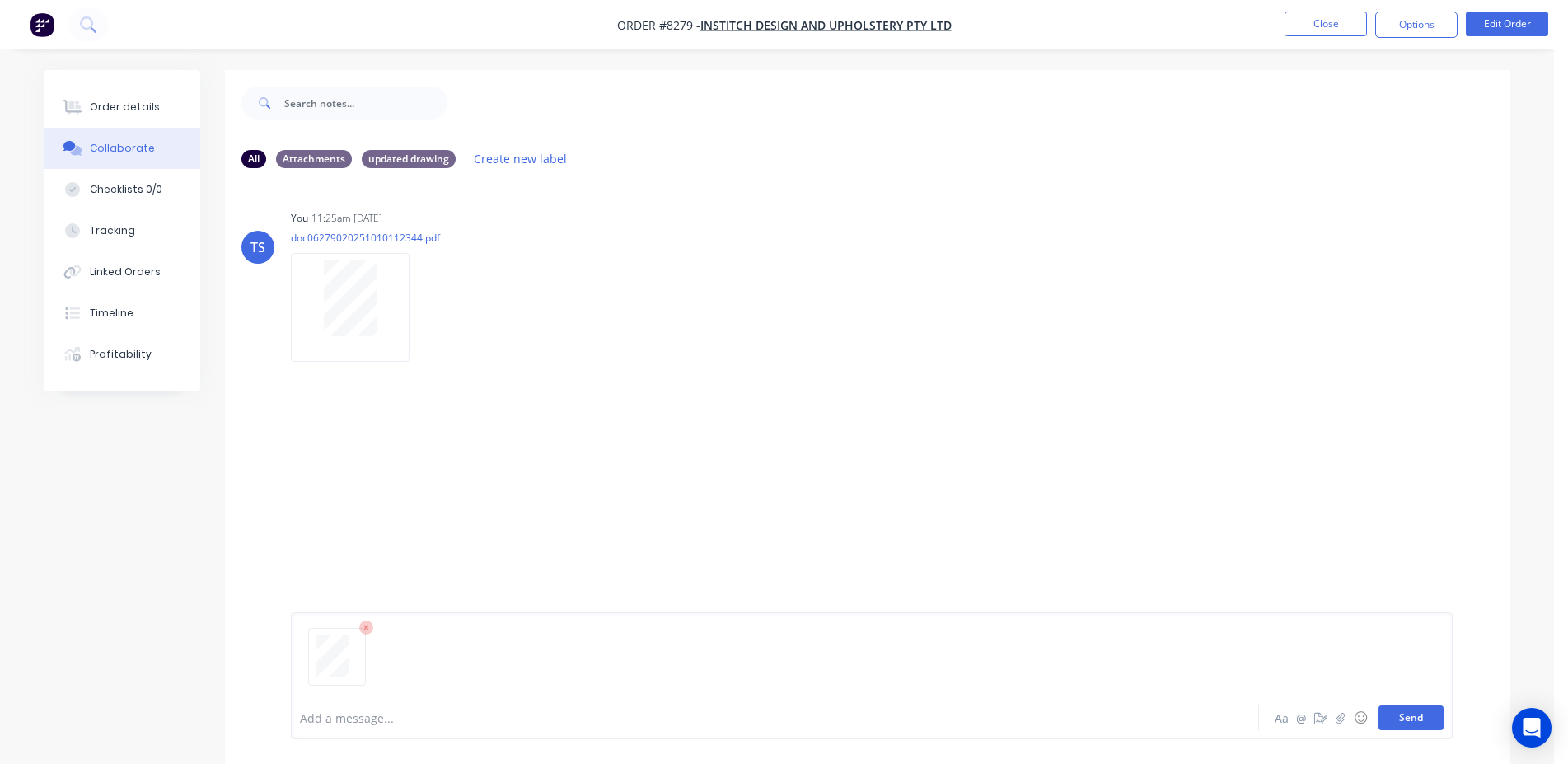
click at [1418, 721] on button "Send" at bounding box center [1411, 718] width 65 height 25
click at [1292, 30] on button "Close" at bounding box center [1325, 24] width 82 height 25
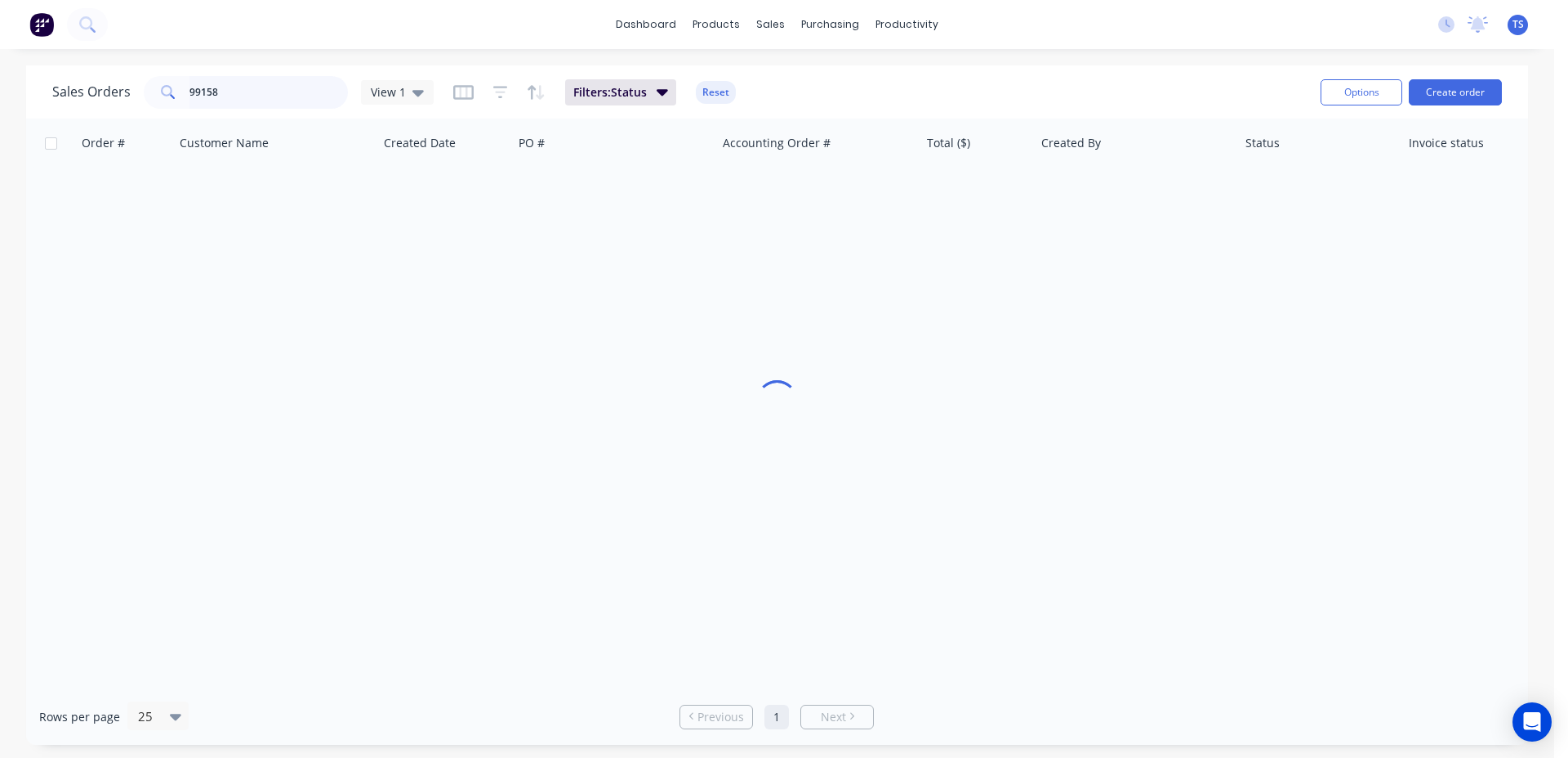
click at [236, 101] on input "99158" at bounding box center [269, 92] width 160 height 33
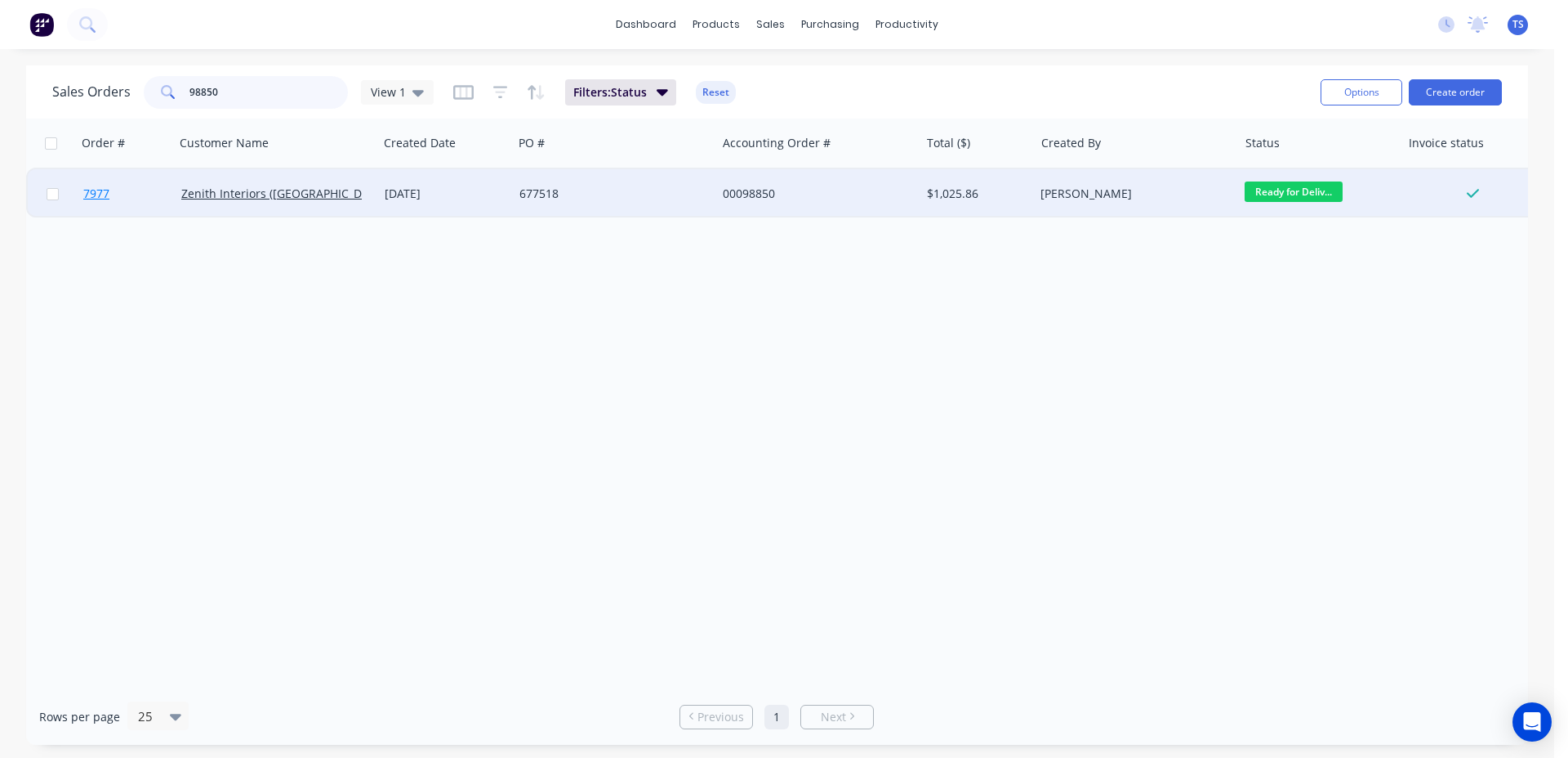
type input "98850"
click at [117, 189] on link "7977" at bounding box center [132, 193] width 98 height 49
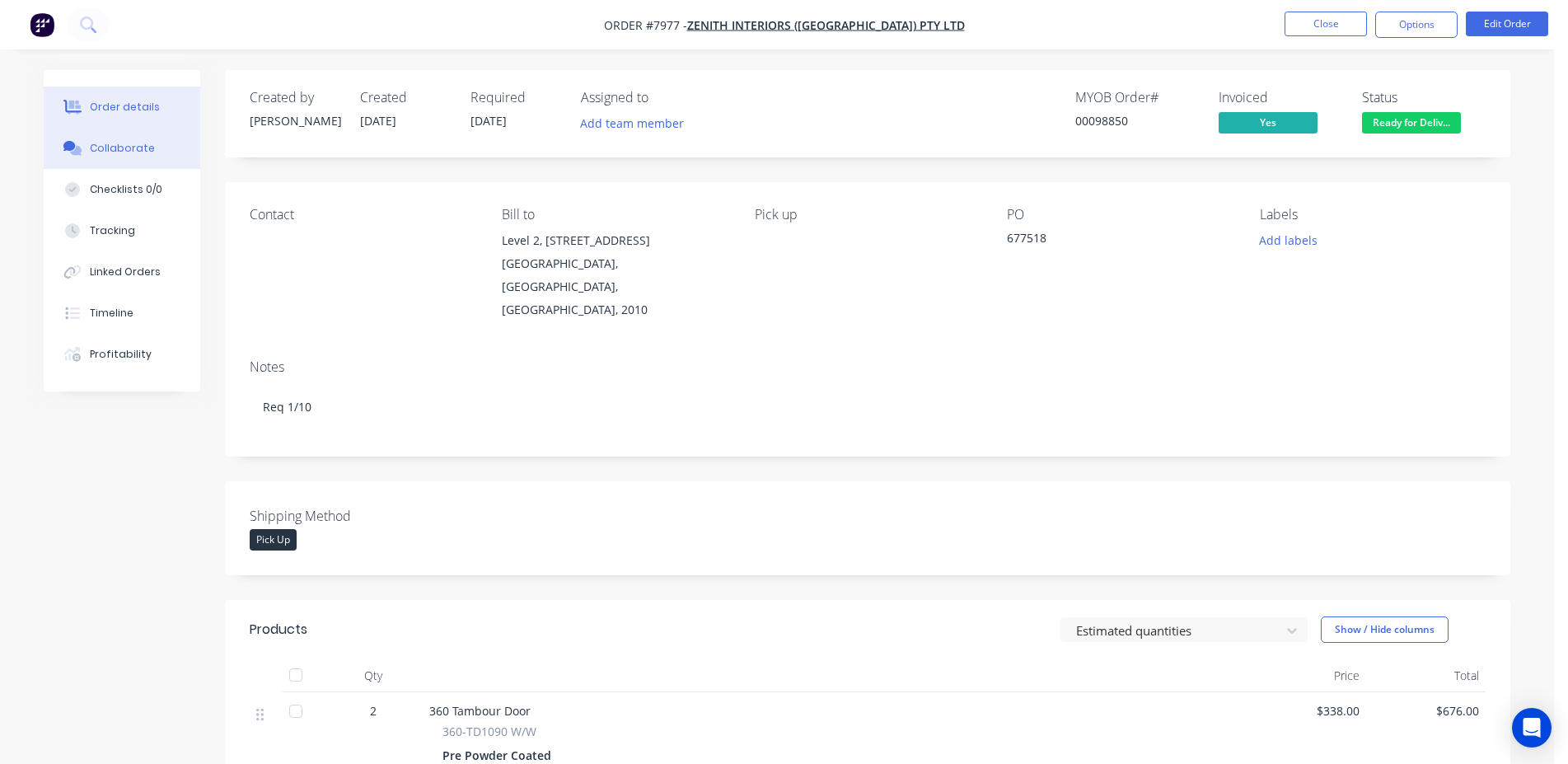
click at [91, 150] on div "Collaborate" at bounding box center [122, 149] width 65 height 15
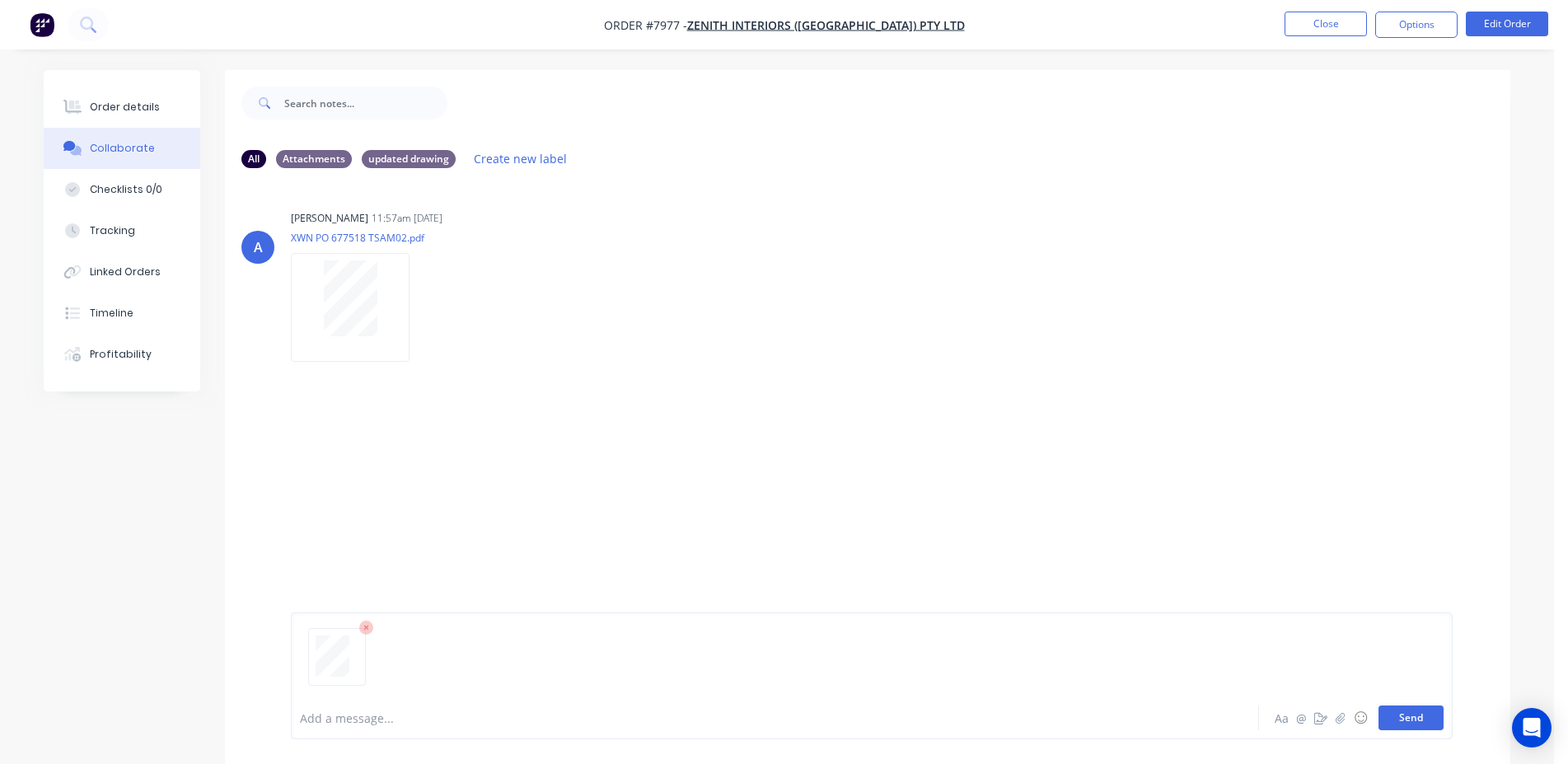
click at [1407, 720] on button "Send" at bounding box center [1411, 718] width 65 height 25
click at [1333, 26] on button "Close" at bounding box center [1325, 24] width 82 height 25
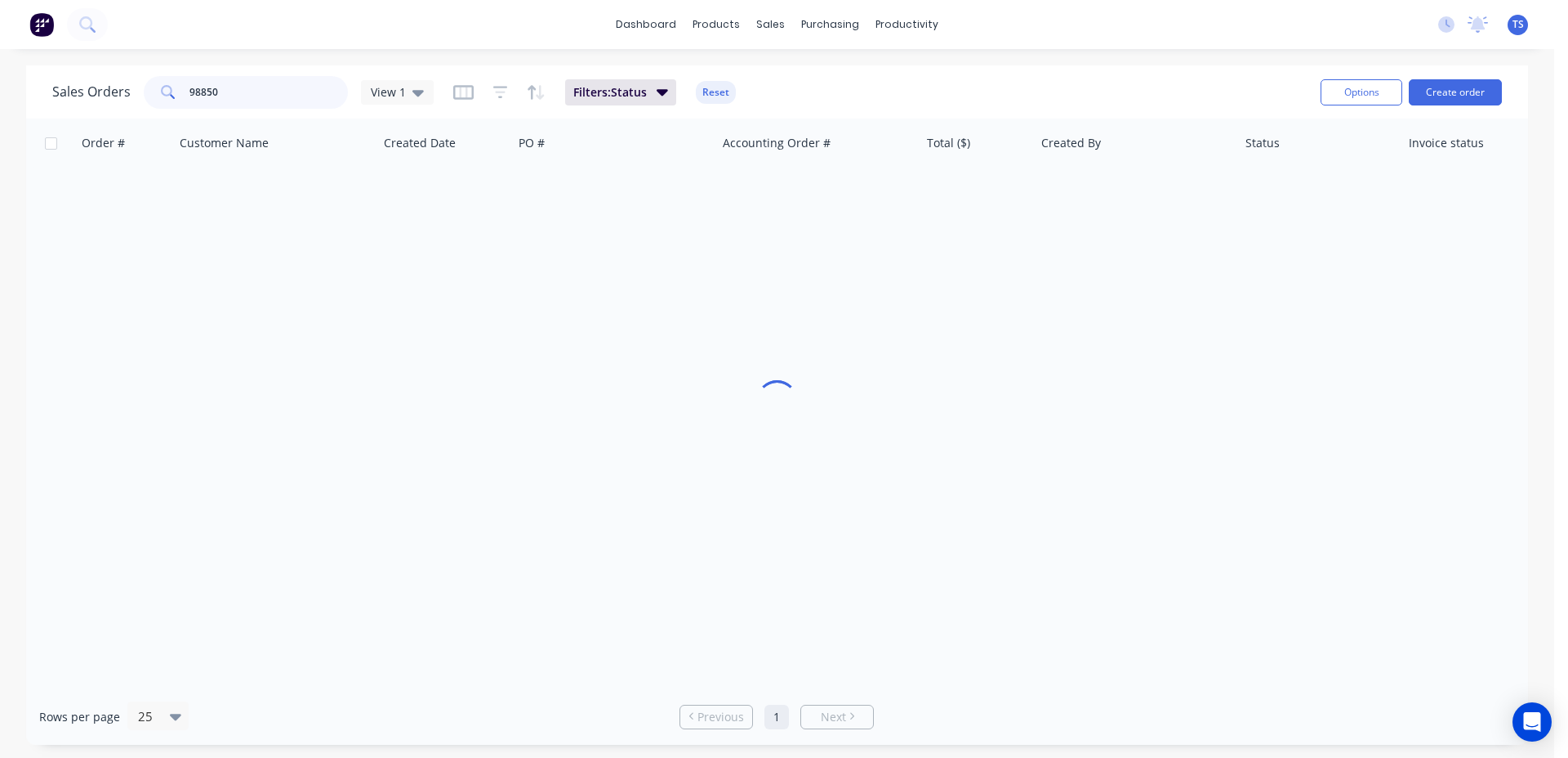
click at [258, 85] on input "98850" at bounding box center [269, 92] width 160 height 33
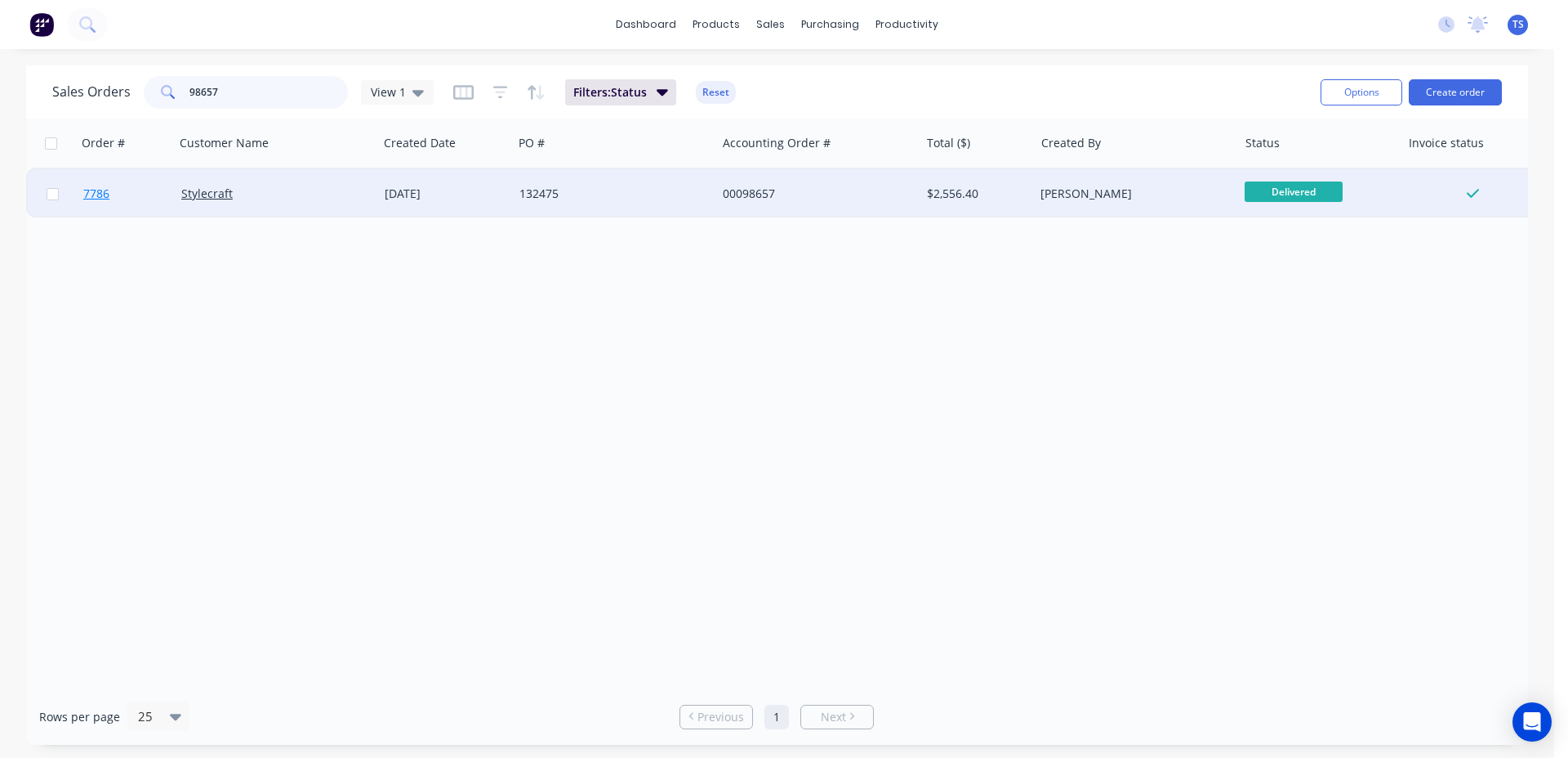
type input "98657"
click at [120, 205] on link "7786" at bounding box center [132, 193] width 98 height 49
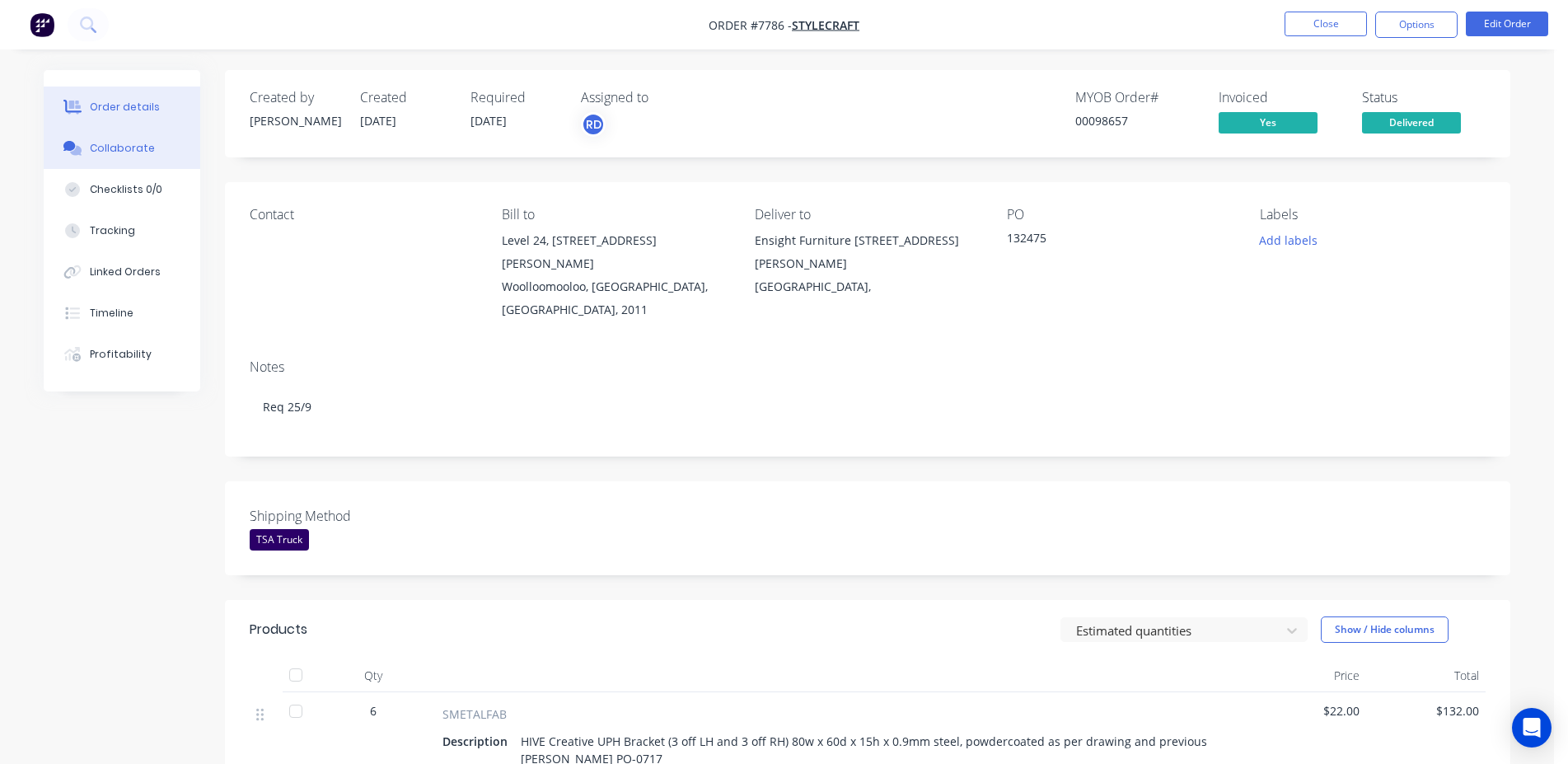
click at [146, 158] on button "Collaborate" at bounding box center [121, 149] width 156 height 42
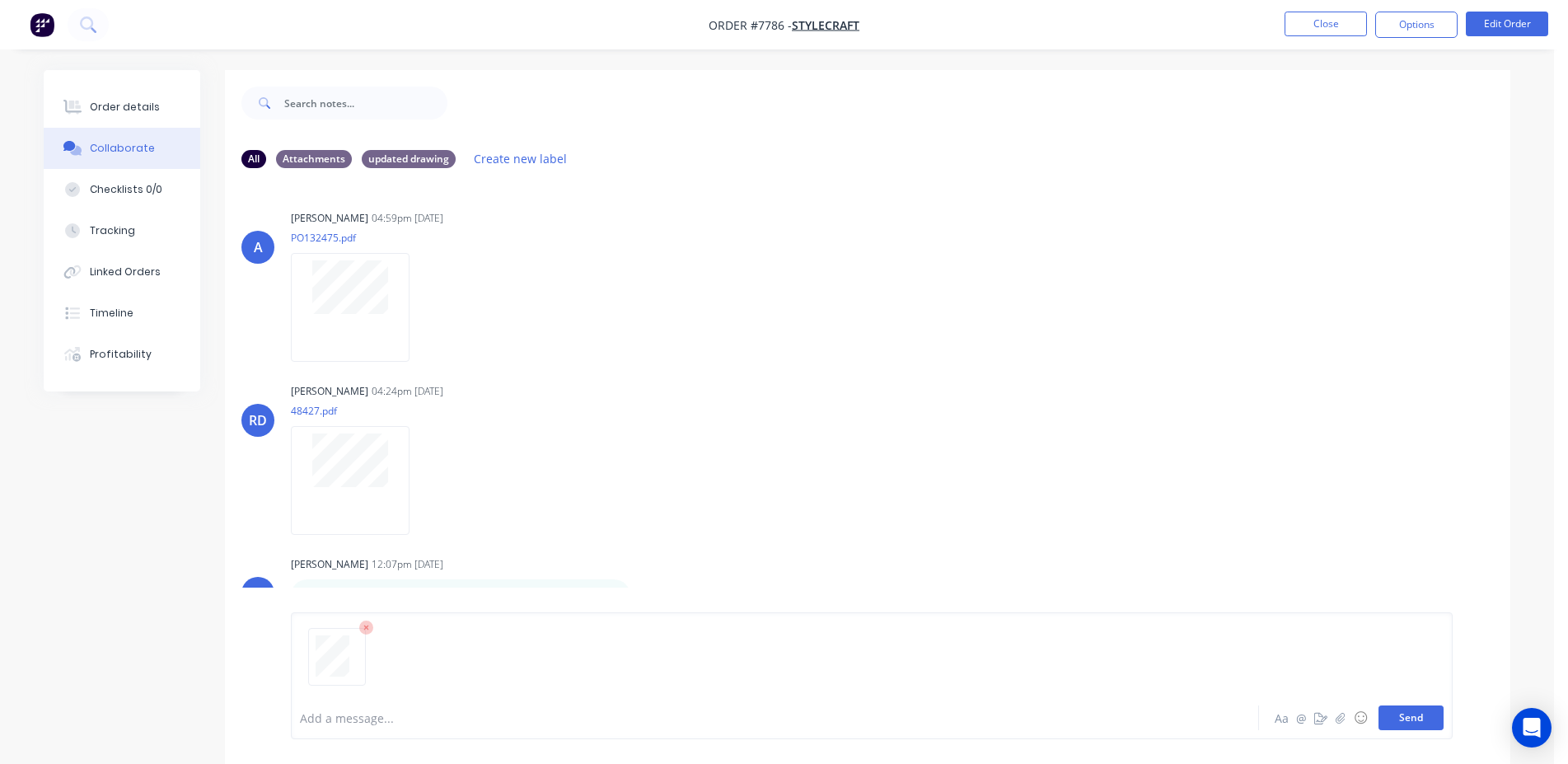
click at [1430, 720] on button "Send" at bounding box center [1411, 718] width 65 height 25
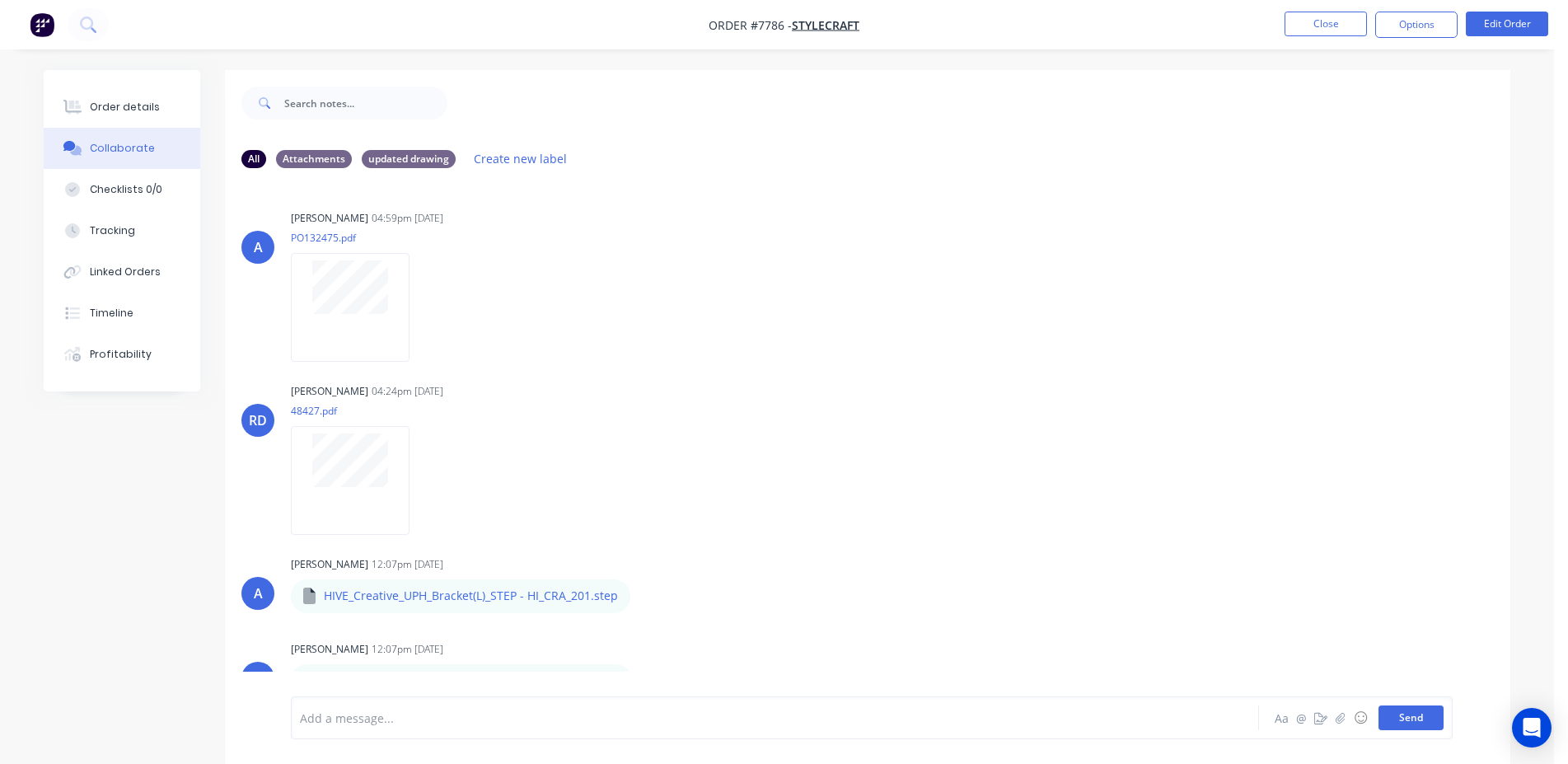
scroll to position [445, 0]
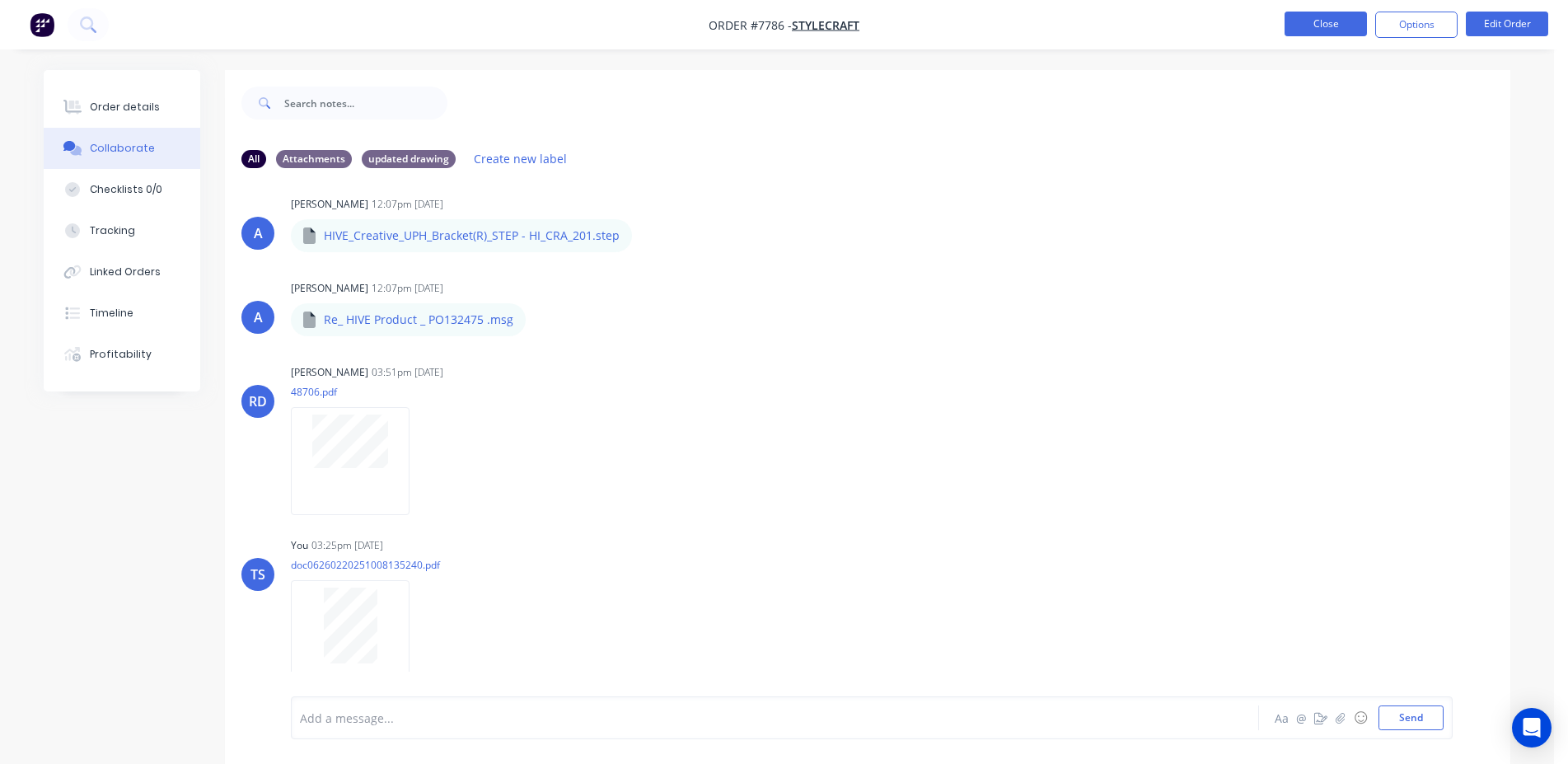
click at [1320, 19] on button "Close" at bounding box center [1325, 24] width 82 height 25
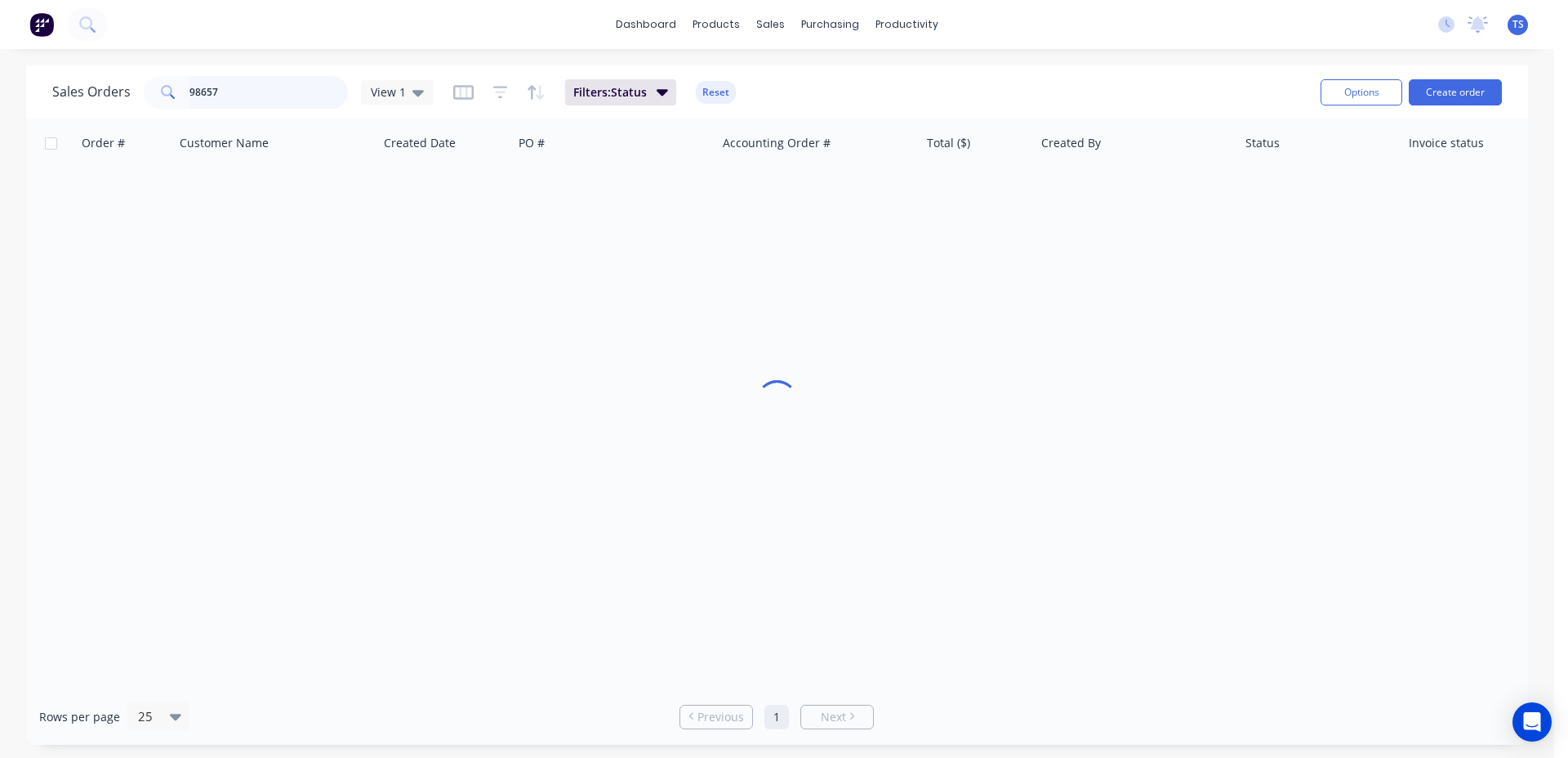
click at [250, 90] on input "98657" at bounding box center [269, 92] width 160 height 33
type input "99051"
click at [120, 197] on link "8172" at bounding box center [132, 193] width 98 height 49
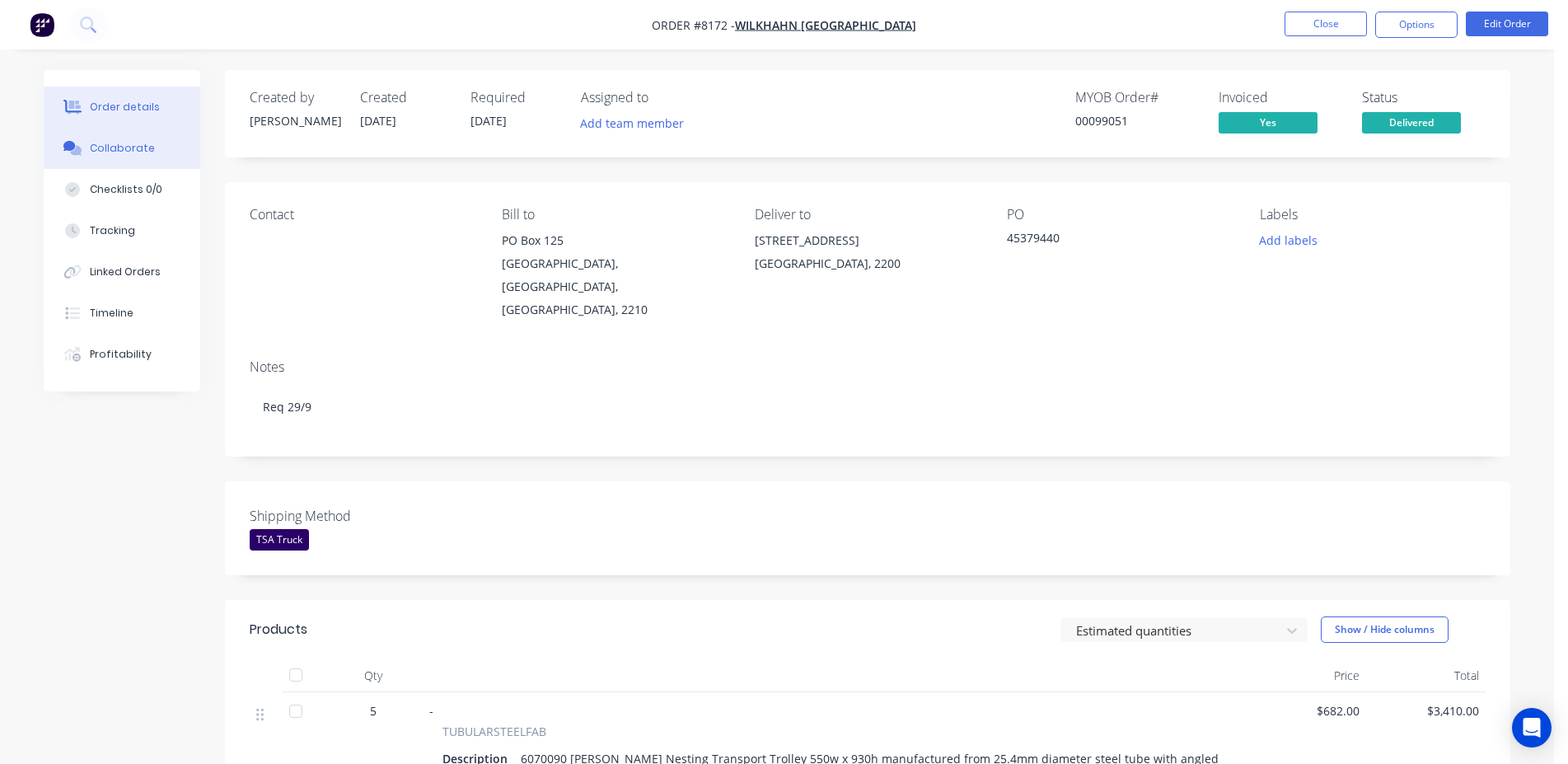
click at [135, 155] on button "Collaborate" at bounding box center [121, 149] width 156 height 42
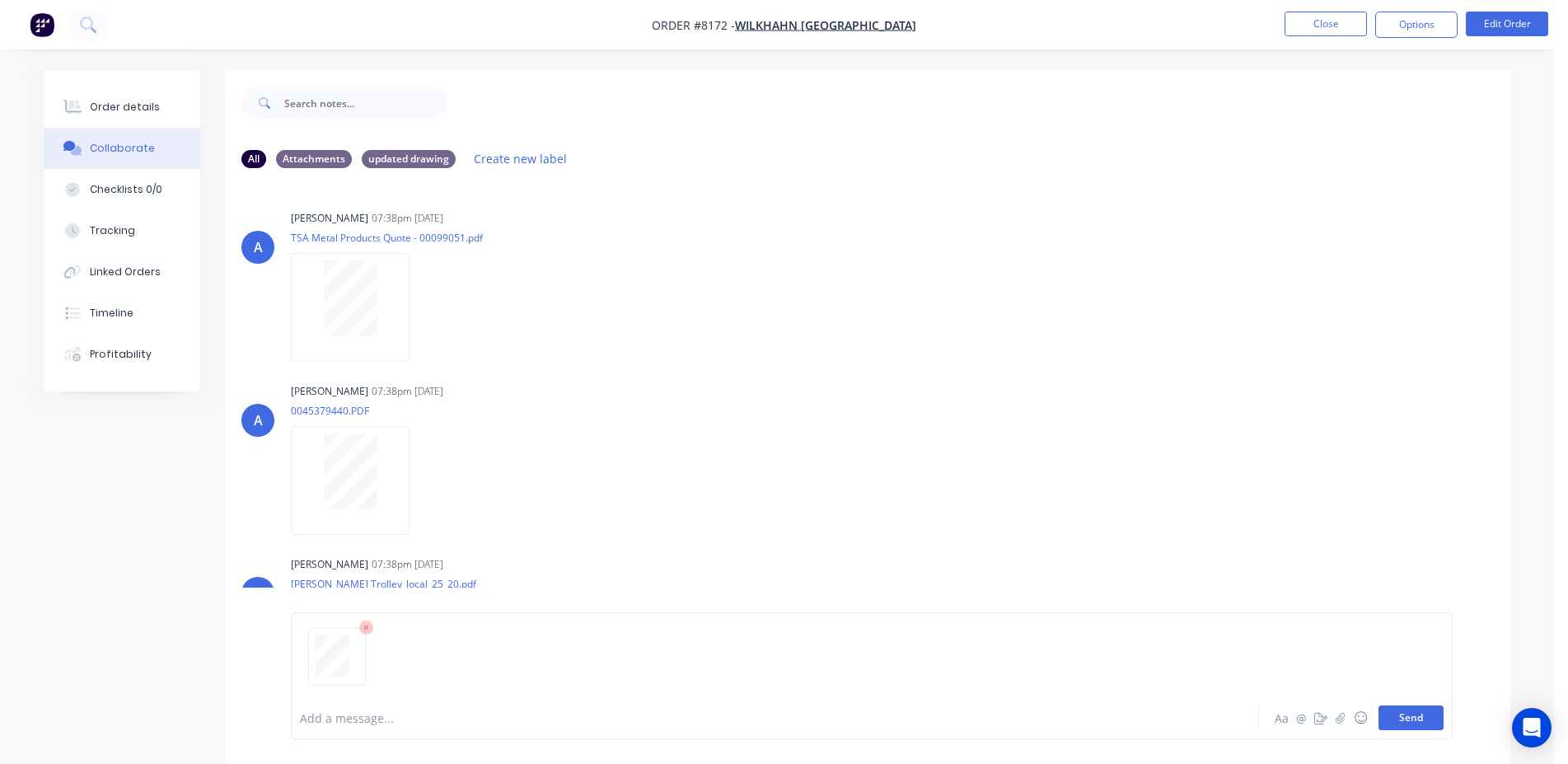
click at [1417, 716] on button "Send" at bounding box center [1411, 718] width 65 height 25
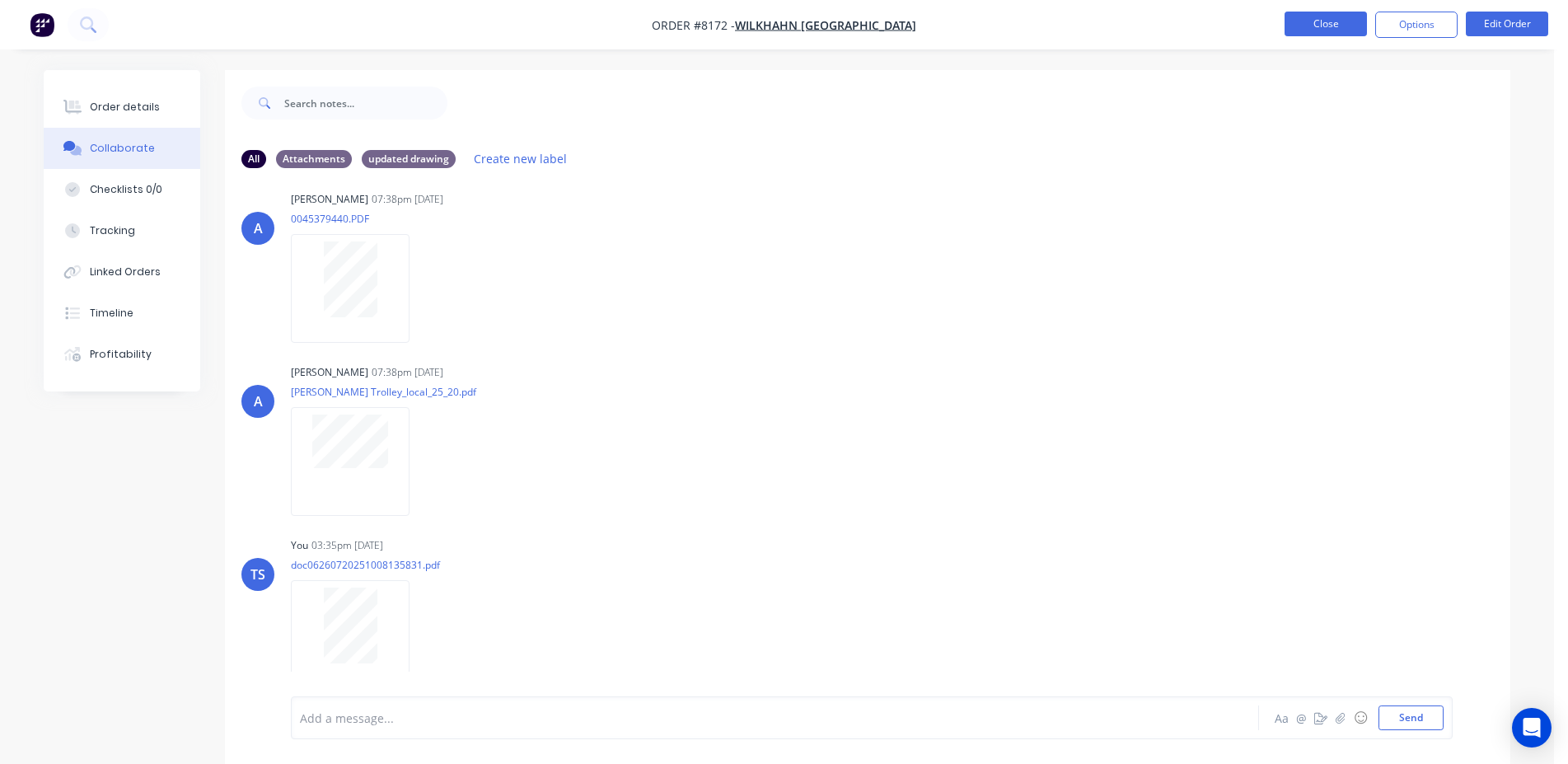
click at [1327, 28] on button "Close" at bounding box center [1325, 24] width 82 height 25
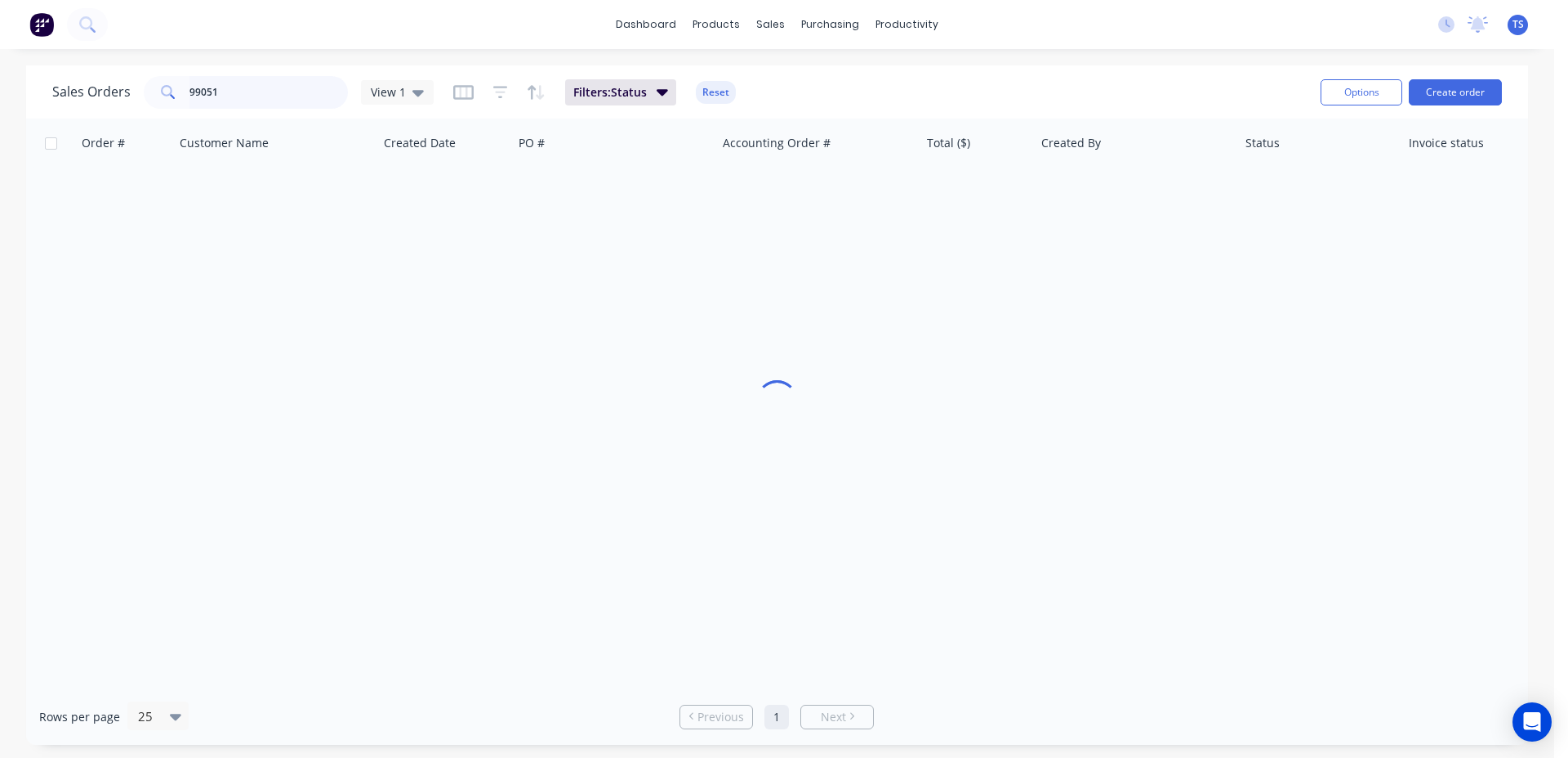
click at [303, 87] on input "99051" at bounding box center [269, 92] width 160 height 33
click at [302, 87] on input "99051" at bounding box center [269, 92] width 160 height 33
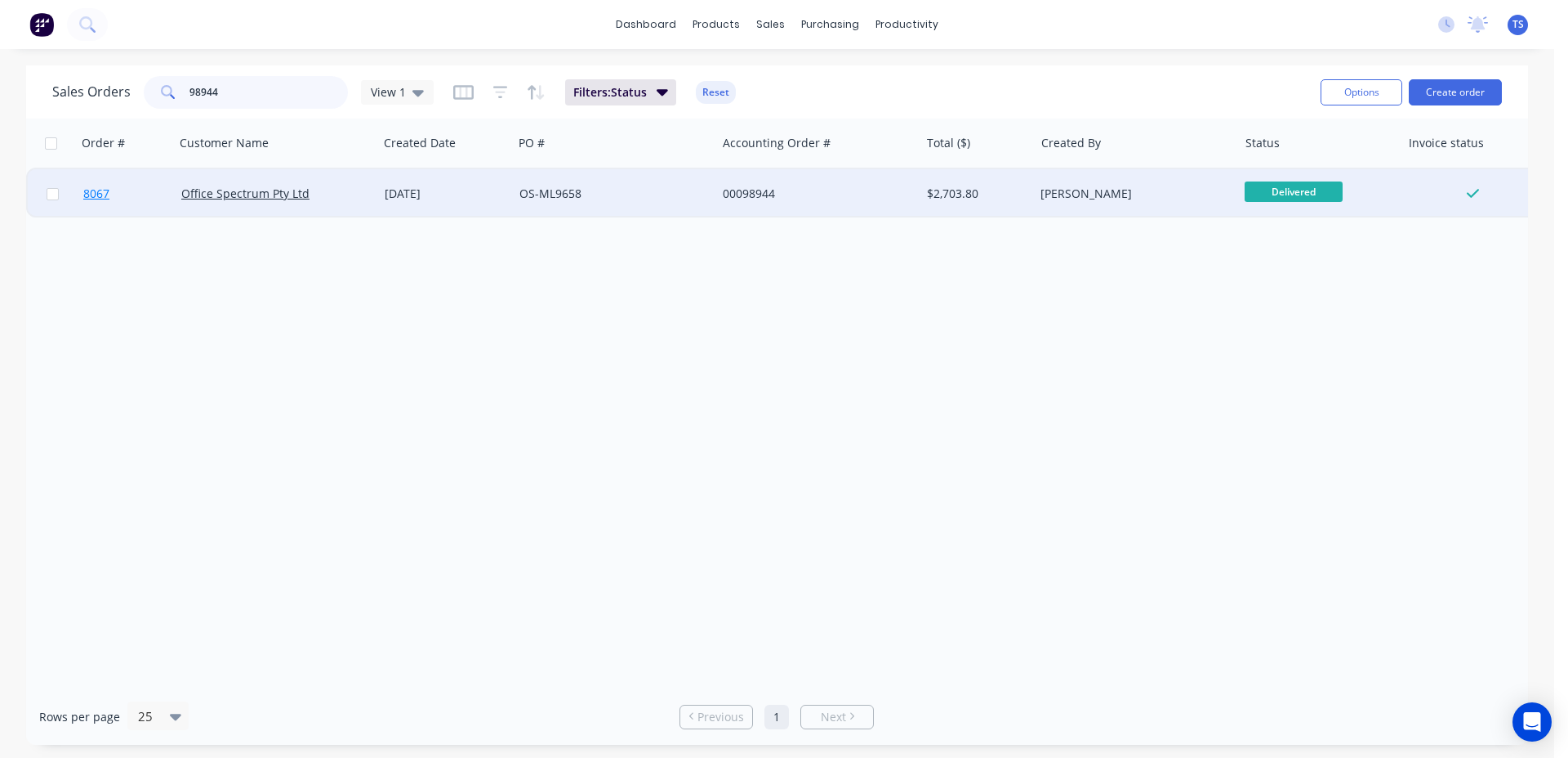
type input "98944"
click at [126, 204] on link "8067" at bounding box center [132, 193] width 98 height 49
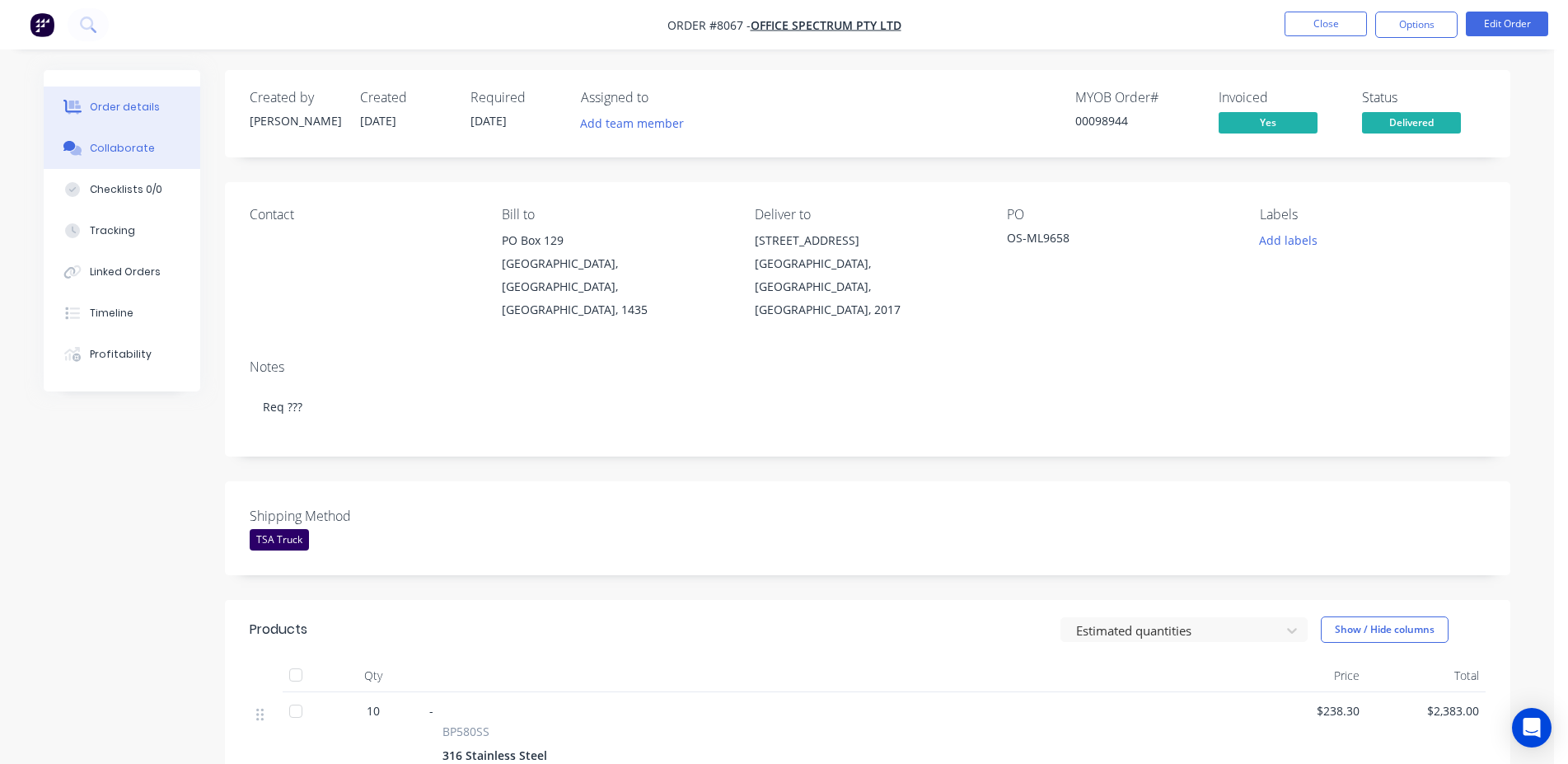
click at [163, 151] on button "Collaborate" at bounding box center [121, 149] width 156 height 42
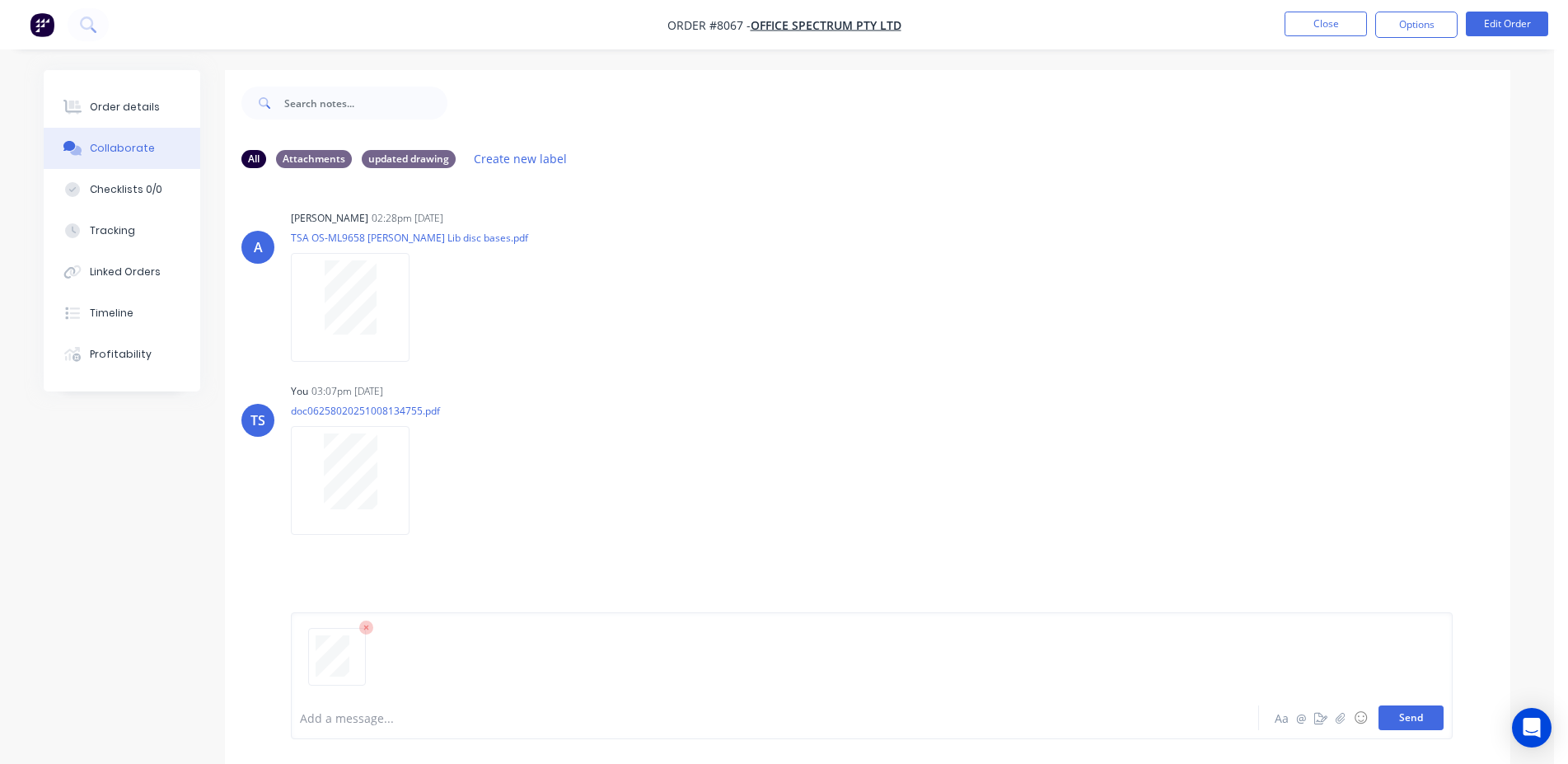
click at [1417, 722] on button "Send" at bounding box center [1411, 718] width 65 height 25
click at [1327, 36] on li "Close" at bounding box center [1325, 25] width 82 height 27
click at [1330, 27] on button "Close" at bounding box center [1325, 24] width 82 height 25
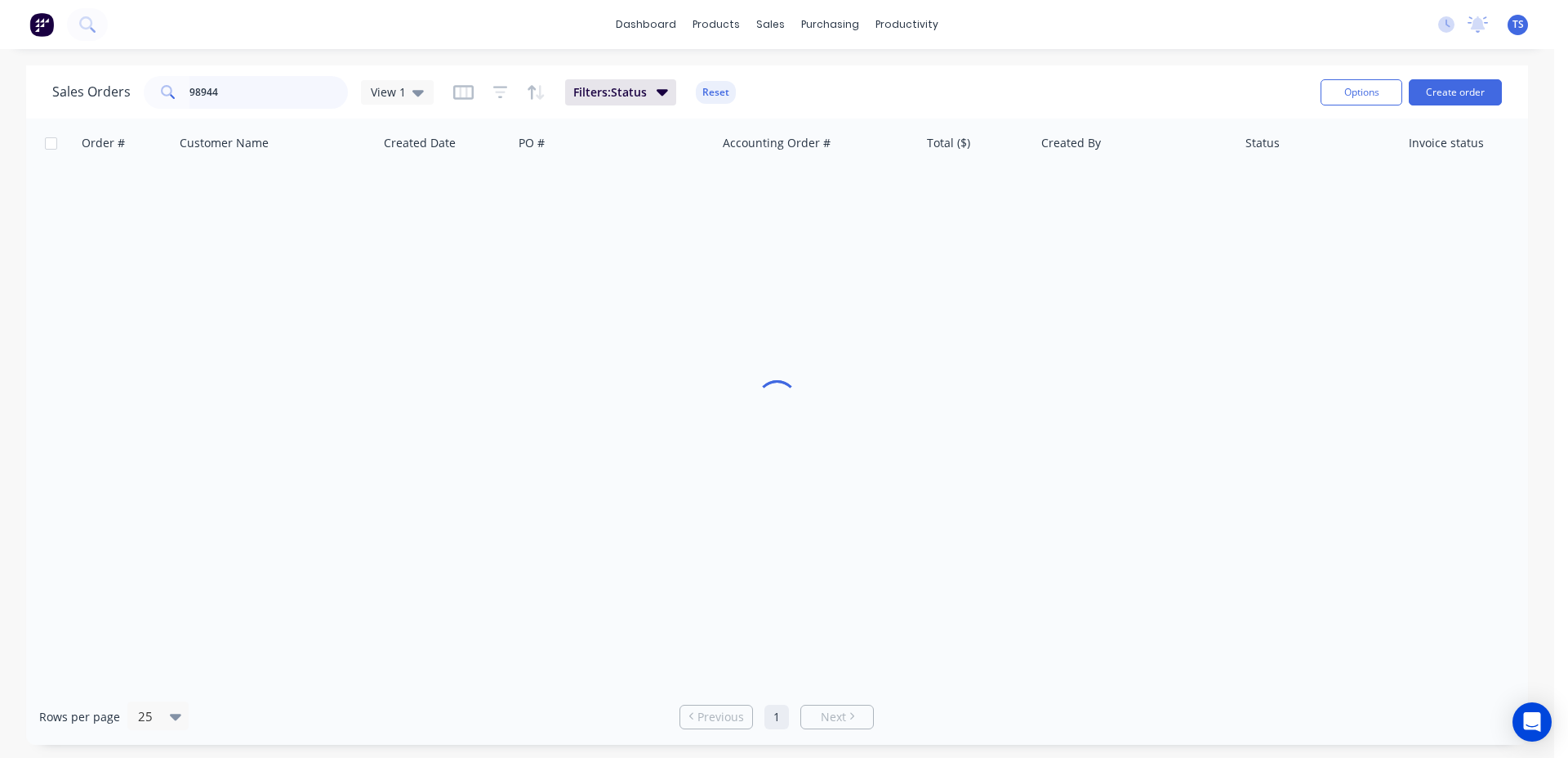
click at [285, 85] on input "98944" at bounding box center [269, 92] width 160 height 33
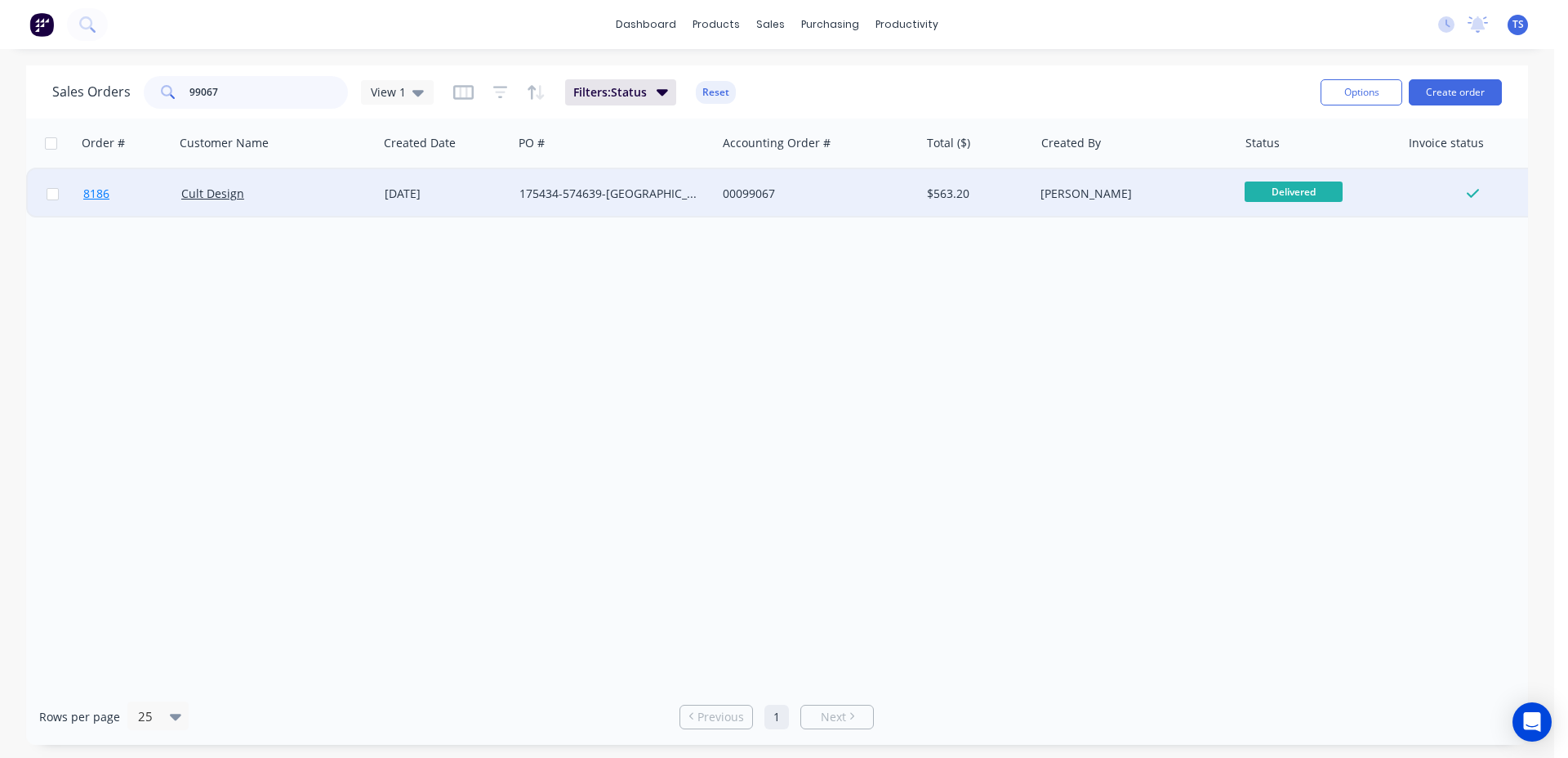
type input "99067"
click at [130, 198] on link "8186" at bounding box center [132, 193] width 98 height 49
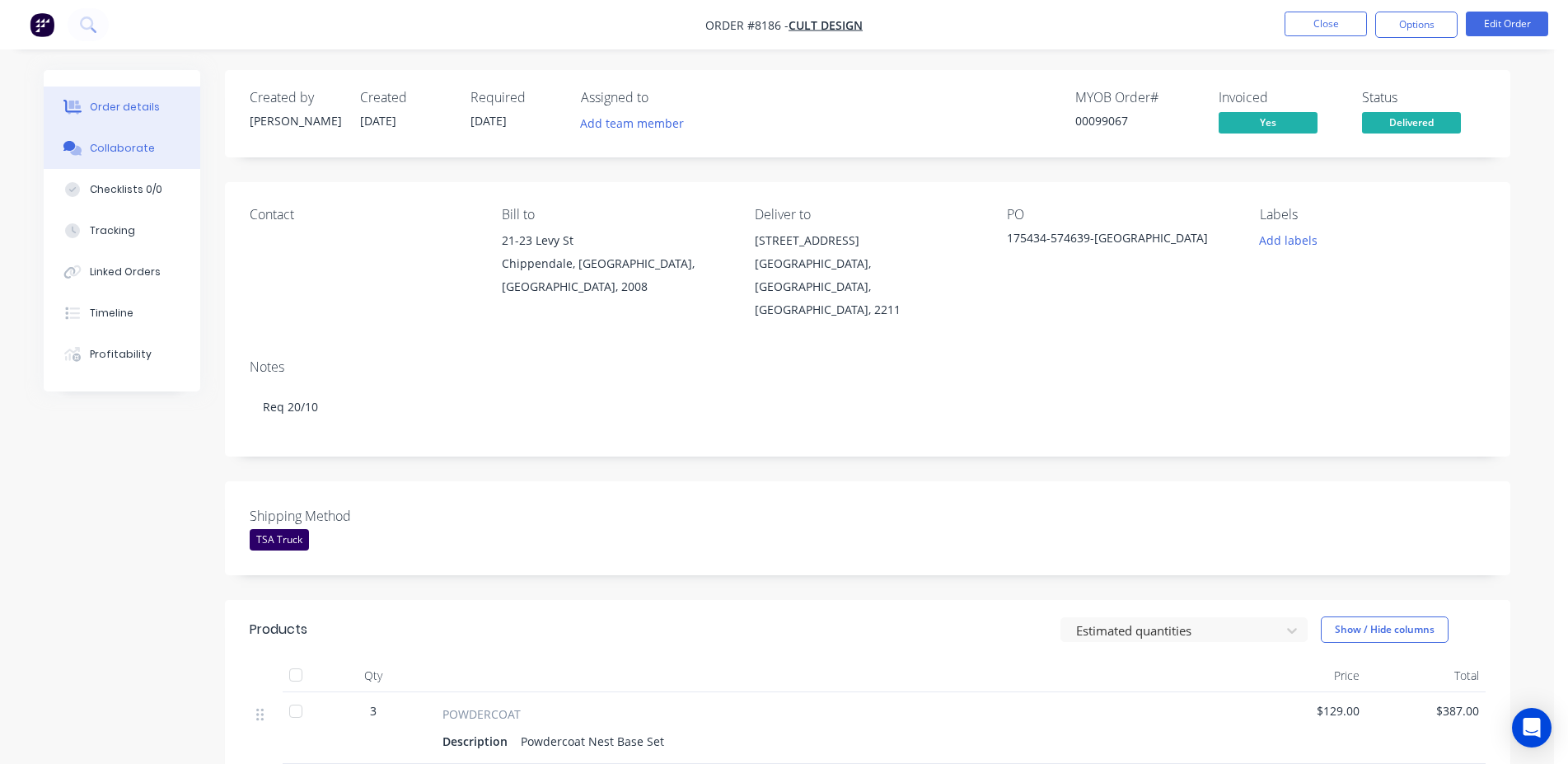
click at [191, 159] on button "Collaborate" at bounding box center [121, 149] width 156 height 42
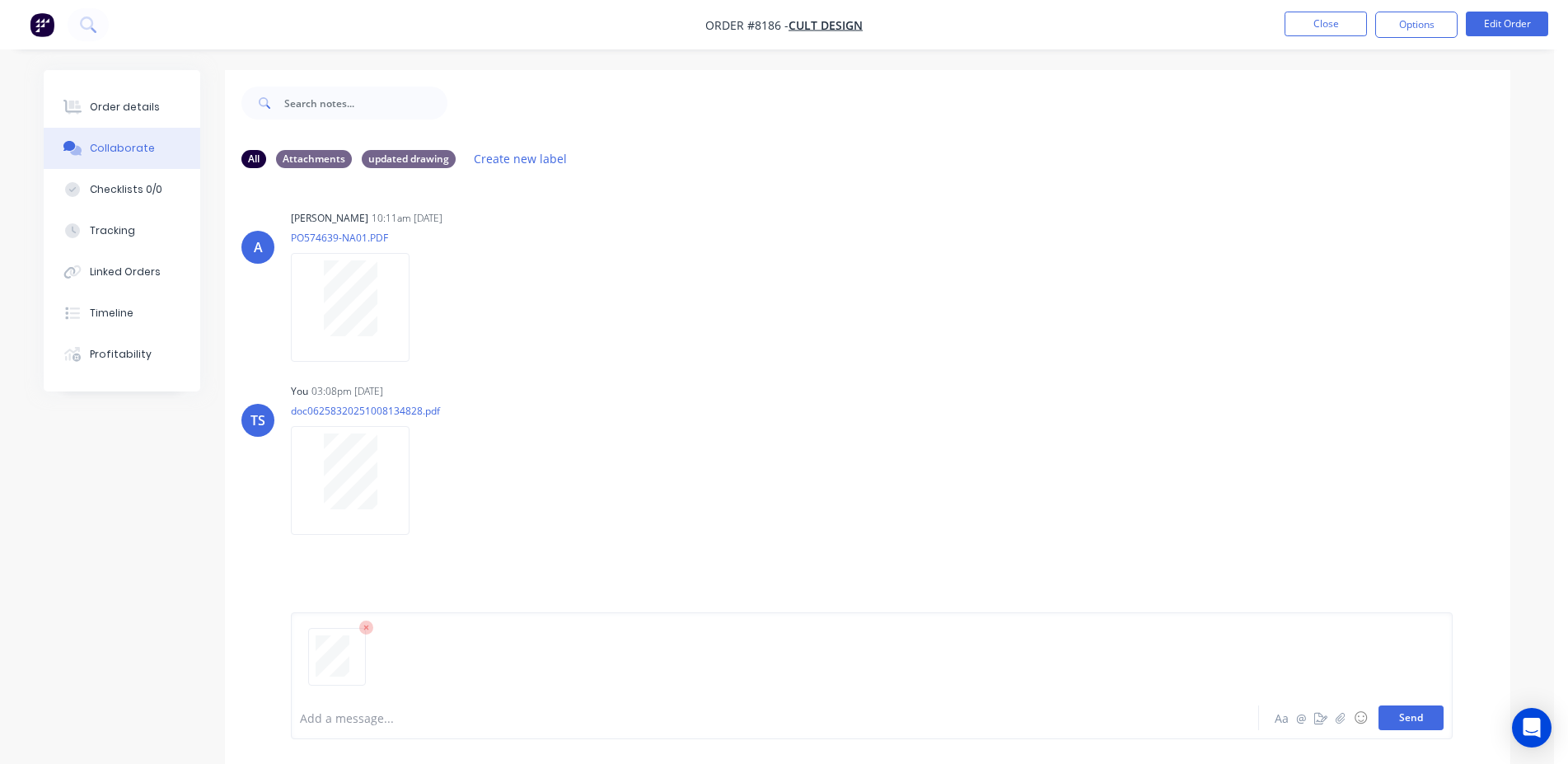
click at [1424, 720] on button "Send" at bounding box center [1411, 718] width 65 height 25
click at [1326, 27] on button "Close" at bounding box center [1325, 24] width 82 height 25
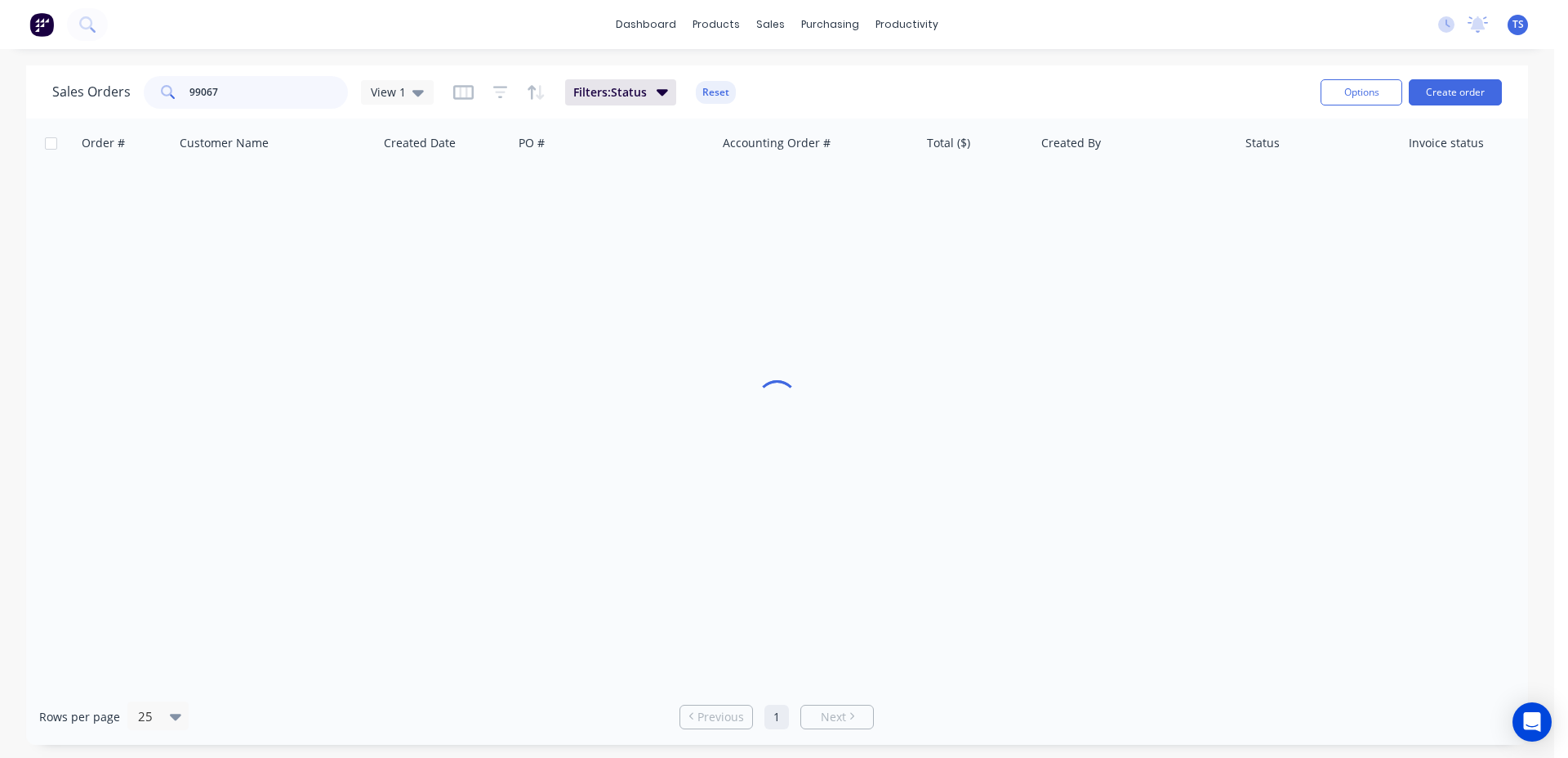
click at [268, 82] on input "99067" at bounding box center [269, 92] width 160 height 33
click at [268, 81] on input "99067" at bounding box center [269, 92] width 160 height 33
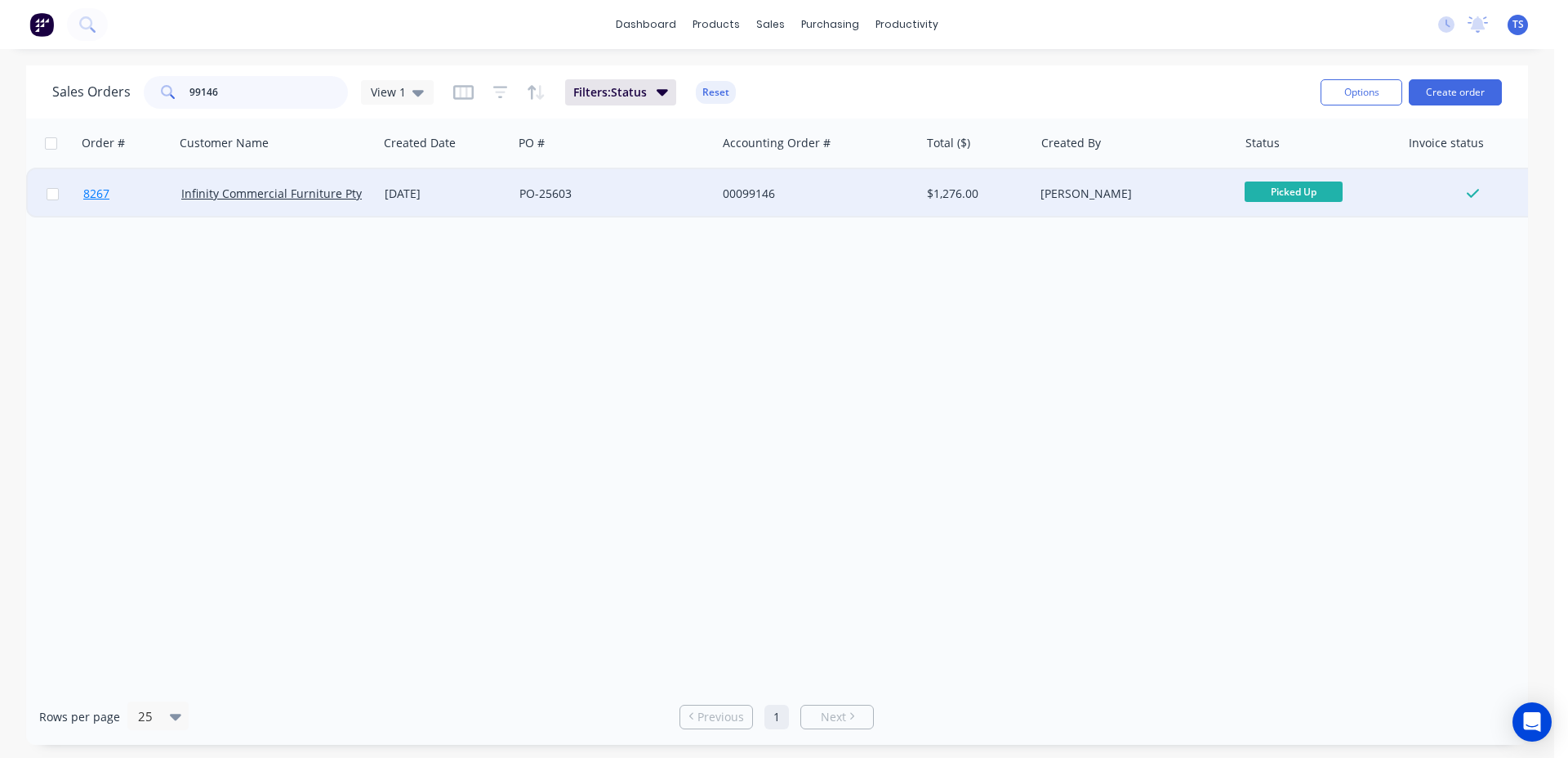
type input "99146"
click at [110, 197] on link "8267" at bounding box center [132, 193] width 98 height 49
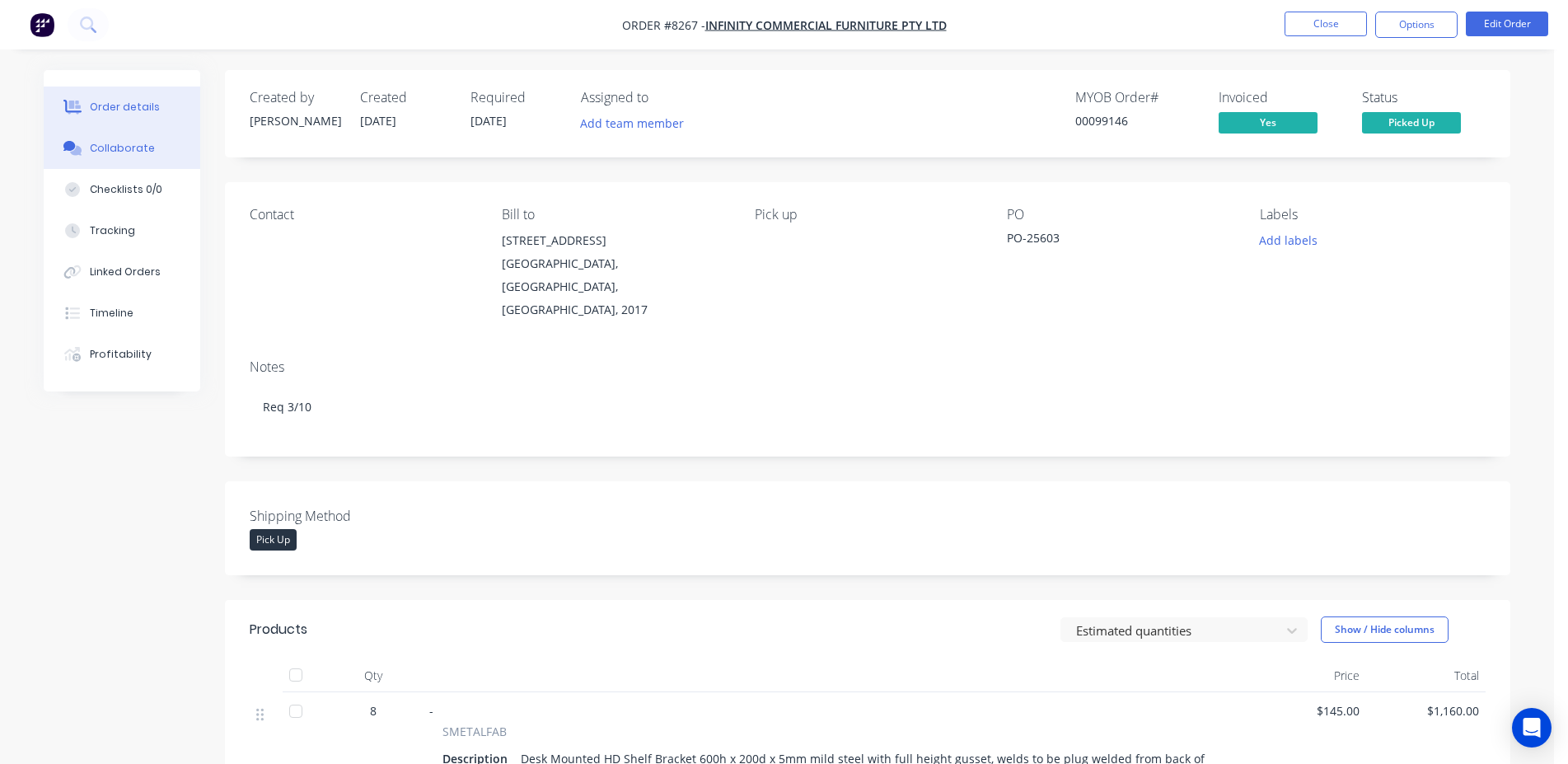
click at [95, 148] on div "Collaborate" at bounding box center [122, 149] width 65 height 15
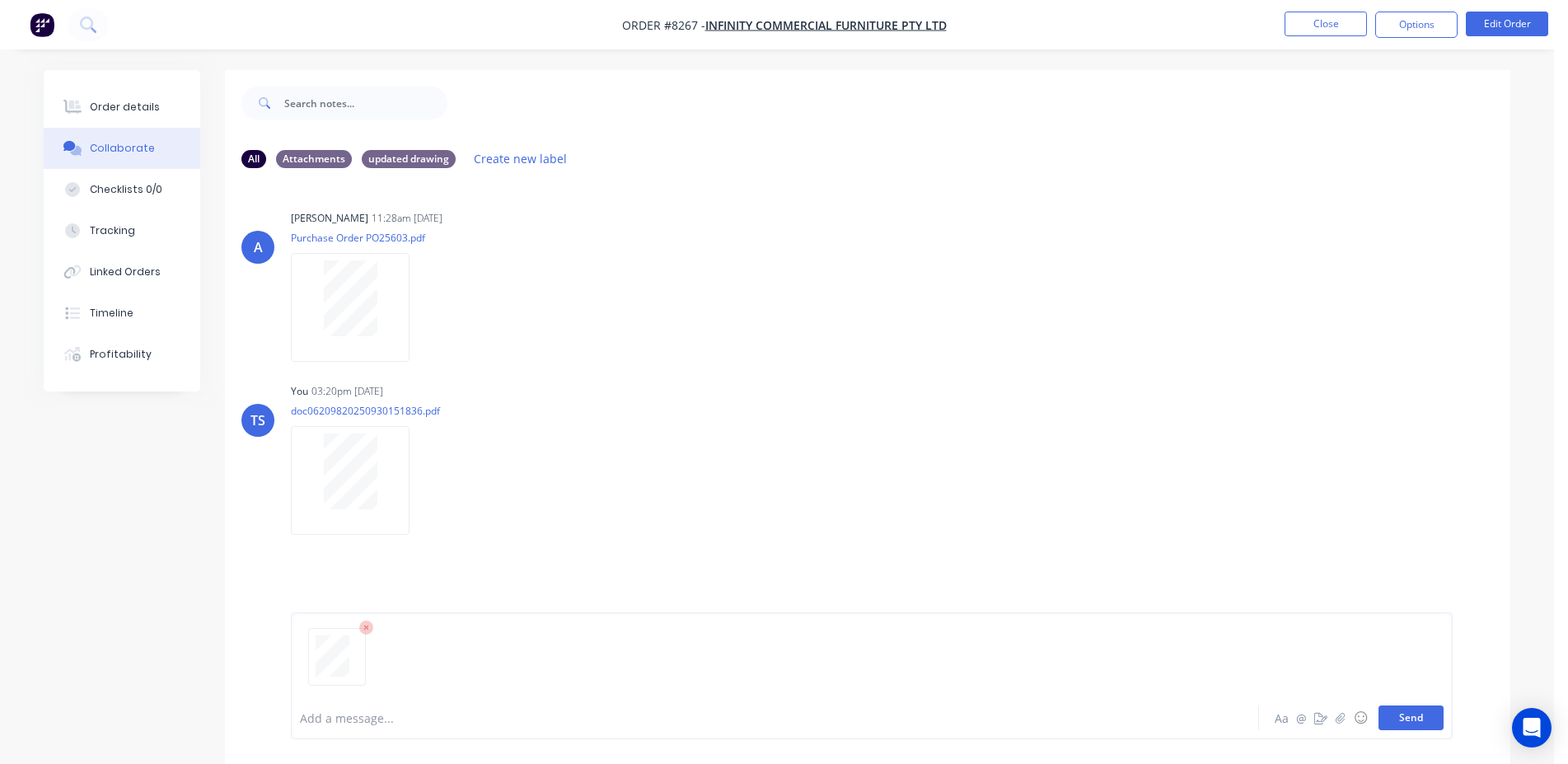
click at [1415, 719] on button "Send" at bounding box center [1411, 718] width 65 height 25
click at [1318, 39] on nav "Order #8267 - Infinity Commercial Furniture Pty Ltd Close Options Edit Order" at bounding box center [784, 25] width 1568 height 49
click at [1321, 34] on button "Close" at bounding box center [1325, 24] width 82 height 25
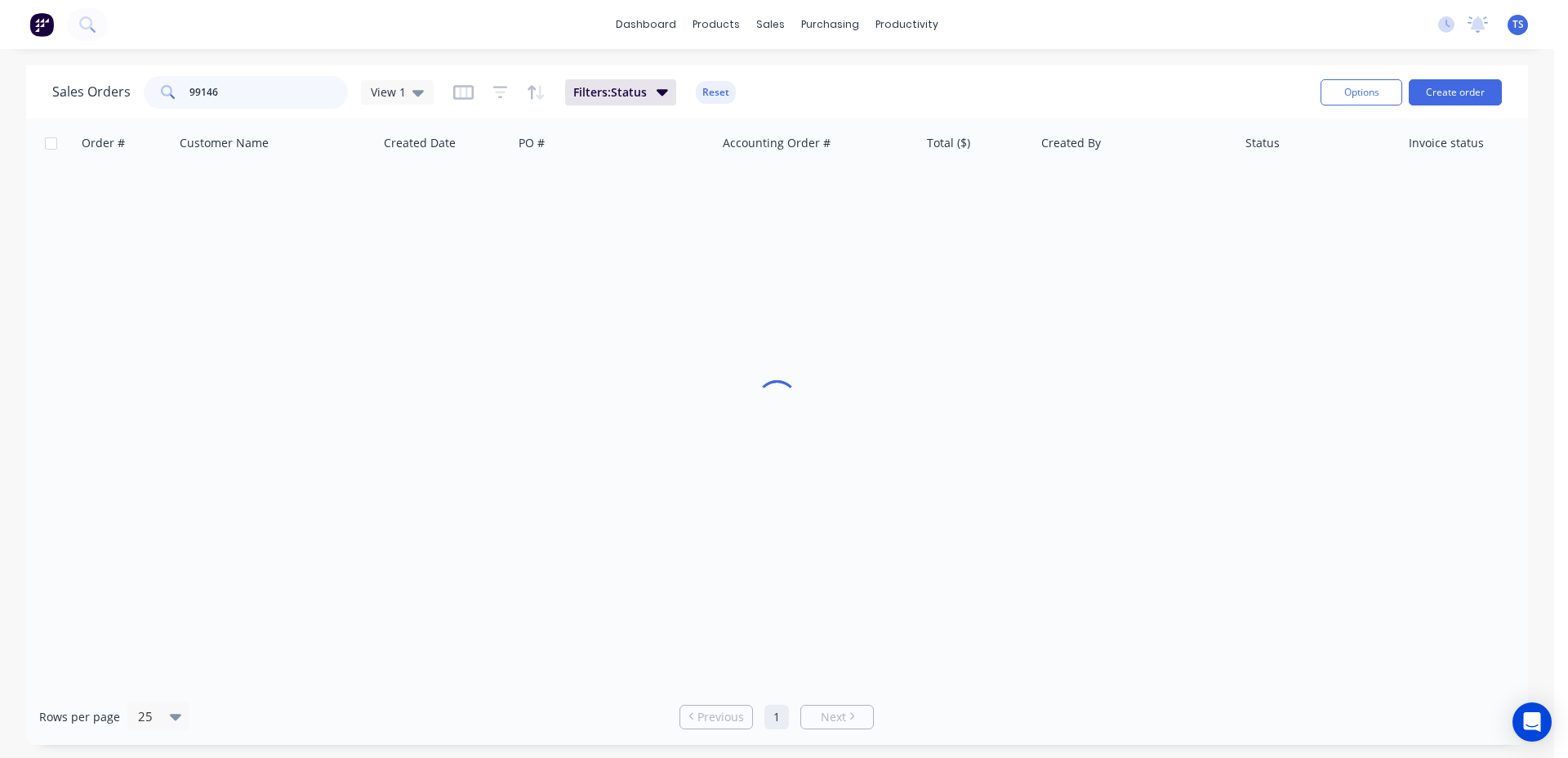
click at [254, 92] on input "99146" at bounding box center [269, 92] width 160 height 33
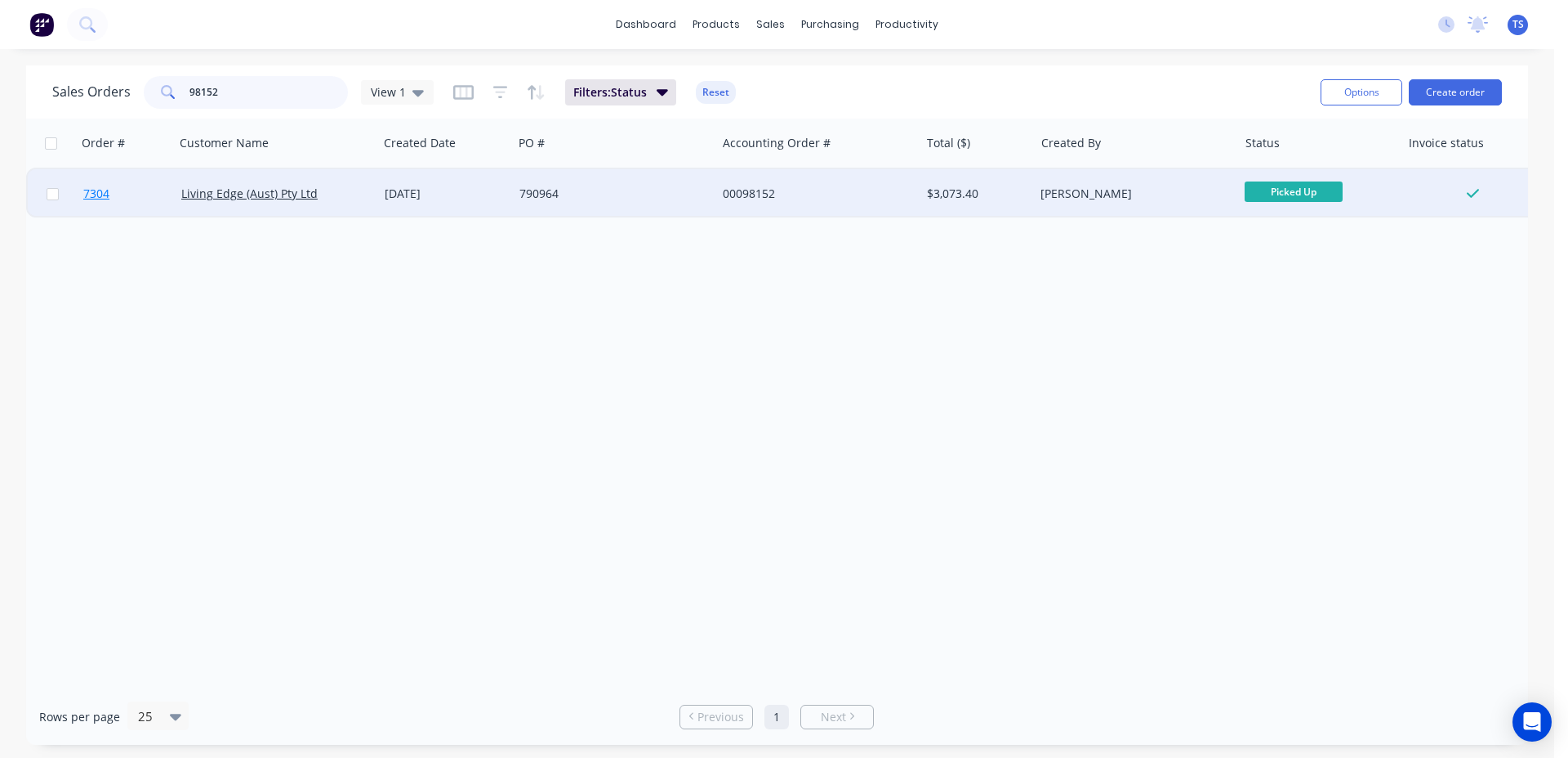
type input "98152"
click at [115, 169] on div "7304" at bounding box center [126, 193] width 98 height 49
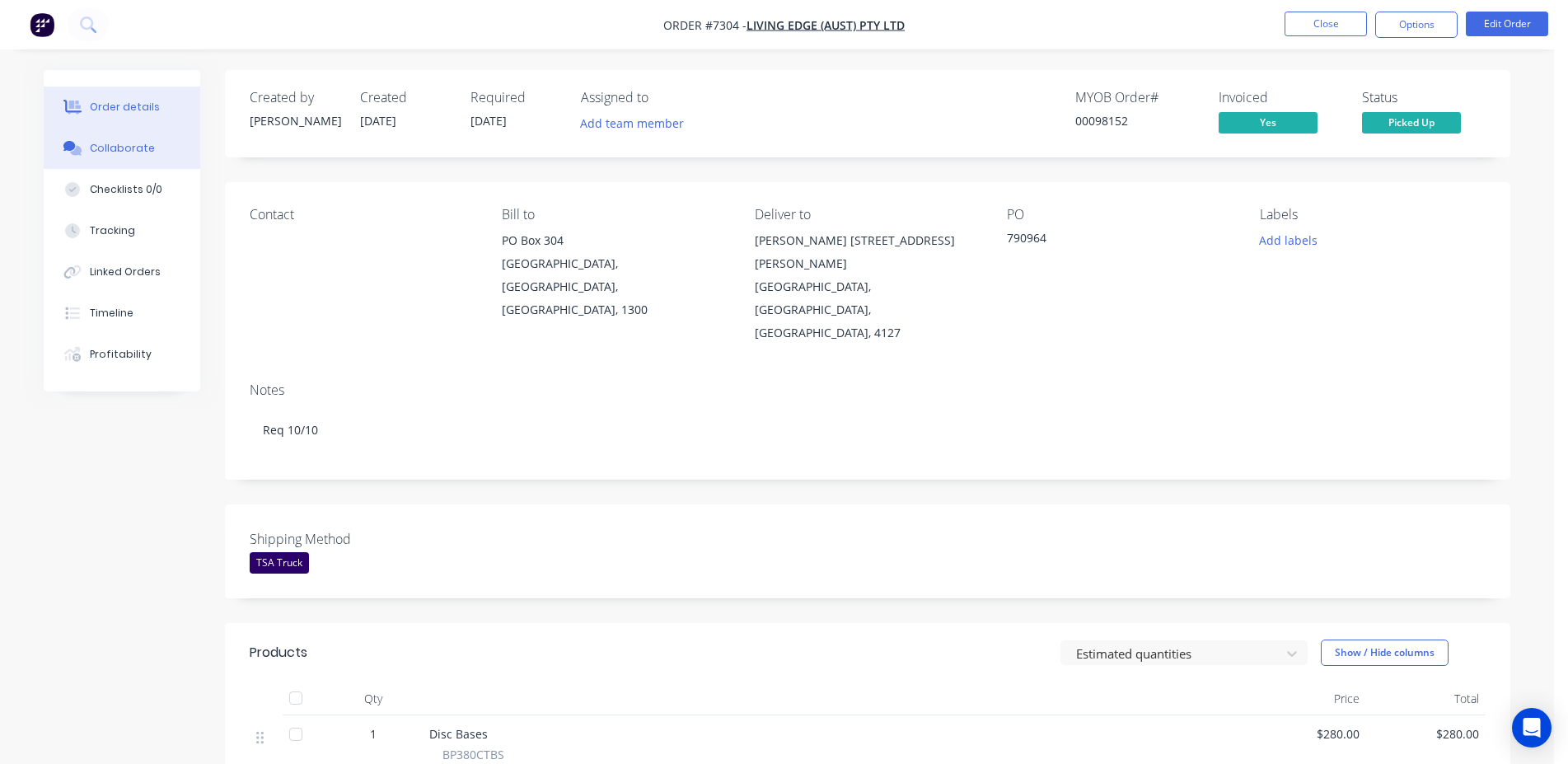
click at [154, 157] on button "Collaborate" at bounding box center [121, 149] width 156 height 42
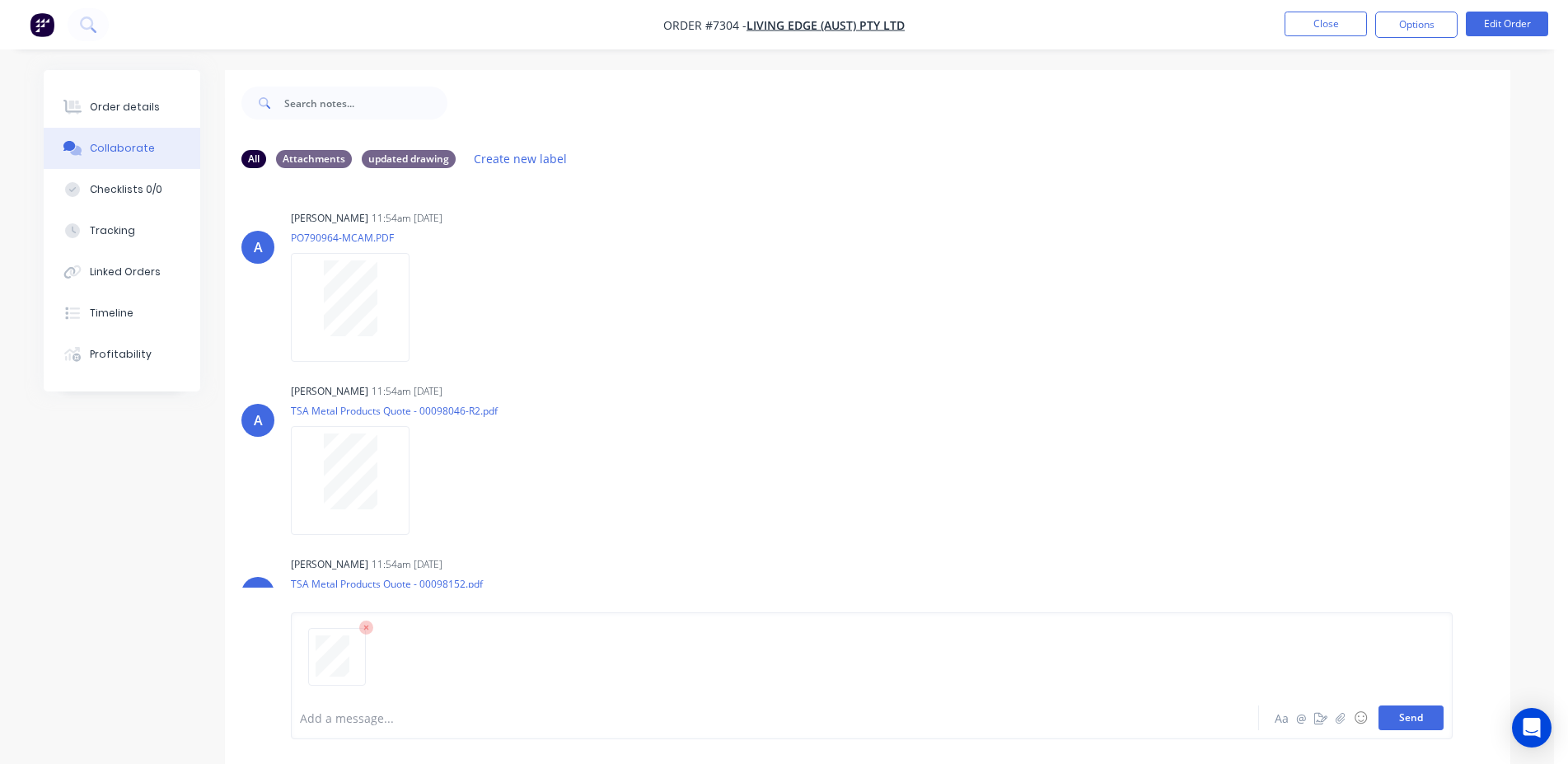
click at [1404, 719] on button "Send" at bounding box center [1411, 718] width 65 height 25
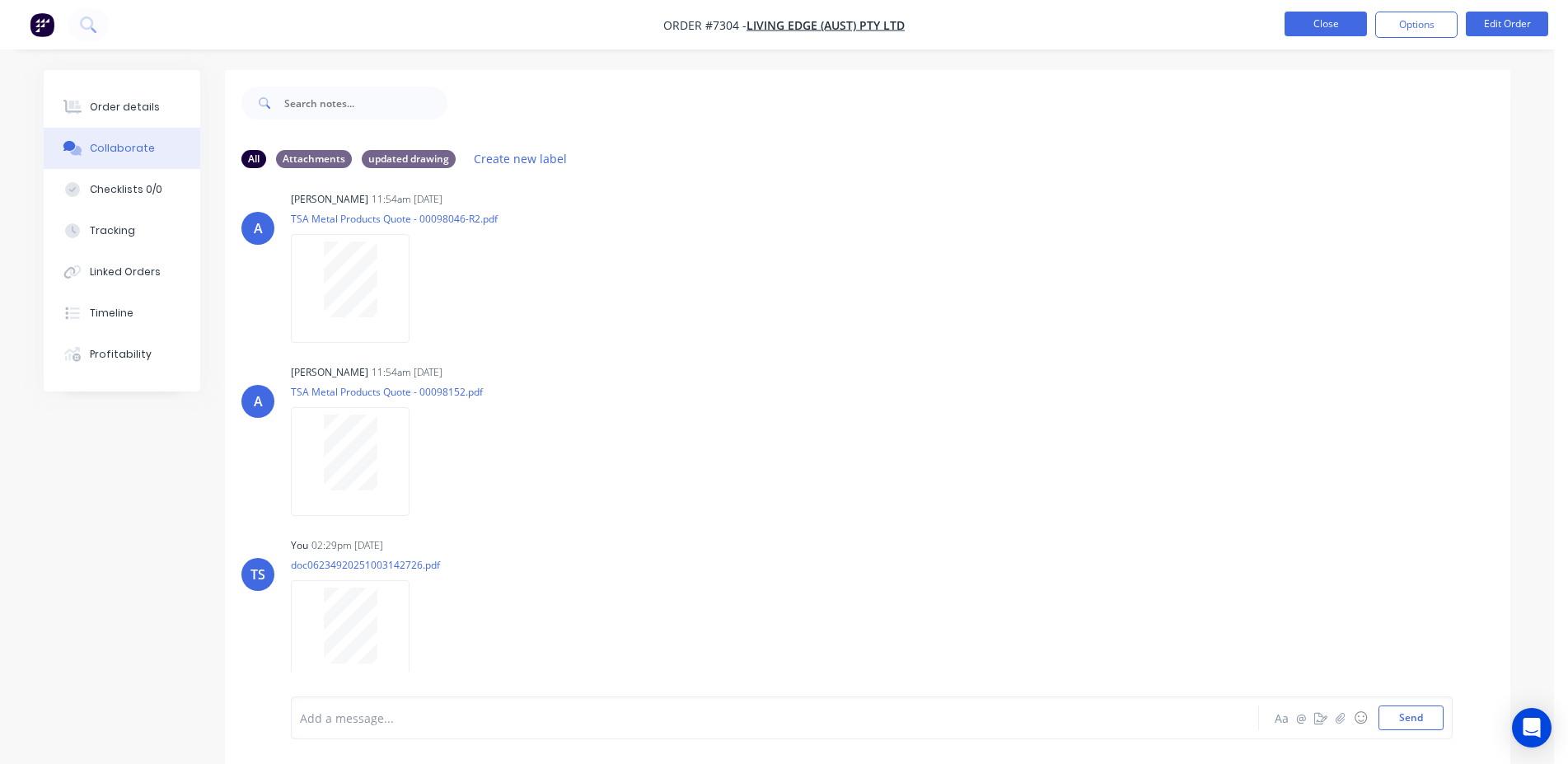
click at [1362, 24] on button "Close" at bounding box center [1325, 24] width 82 height 25
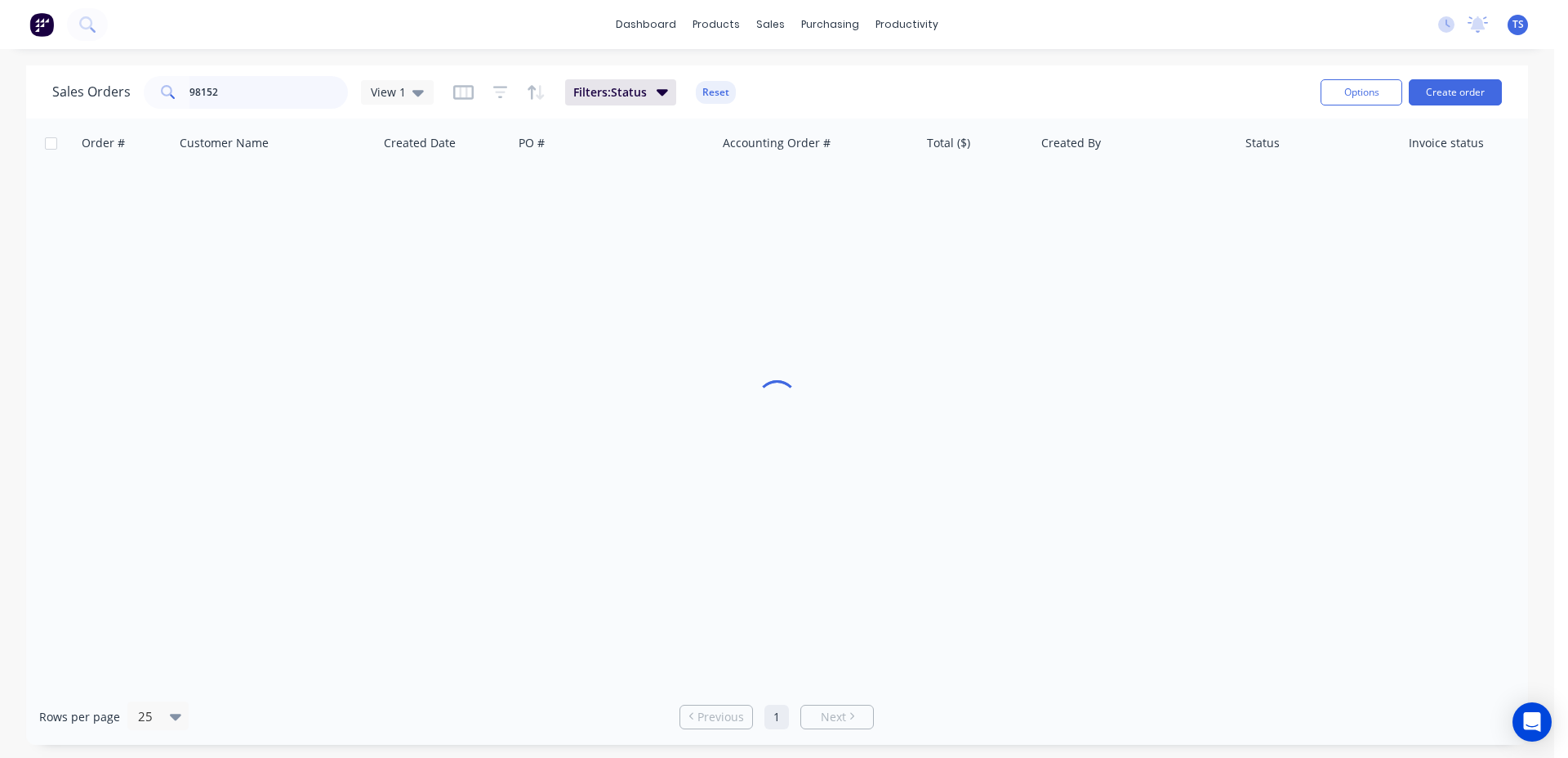
click at [327, 103] on input "98152" at bounding box center [269, 92] width 160 height 33
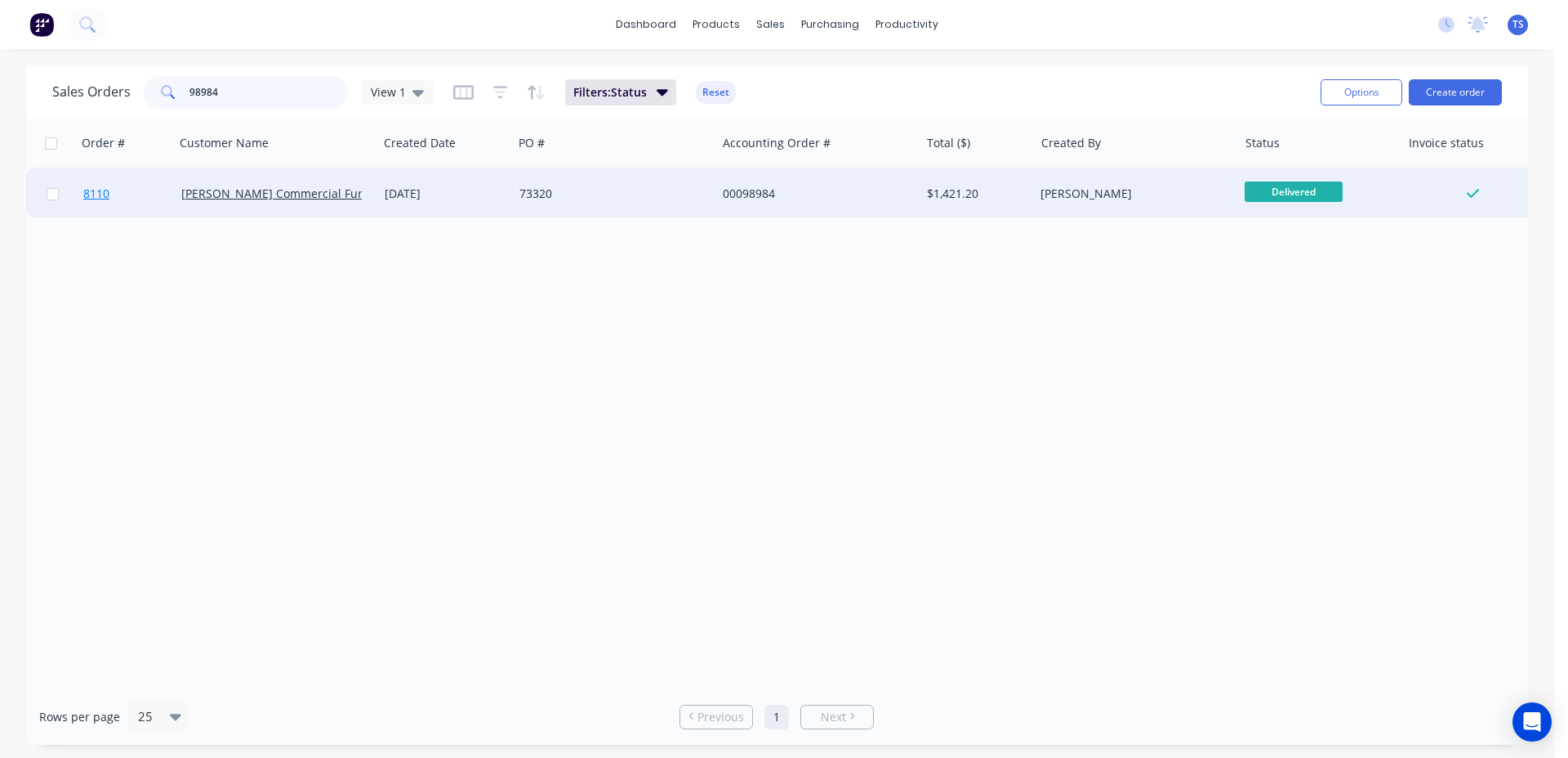
type input "98984"
click at [122, 183] on link "8110" at bounding box center [132, 193] width 98 height 49
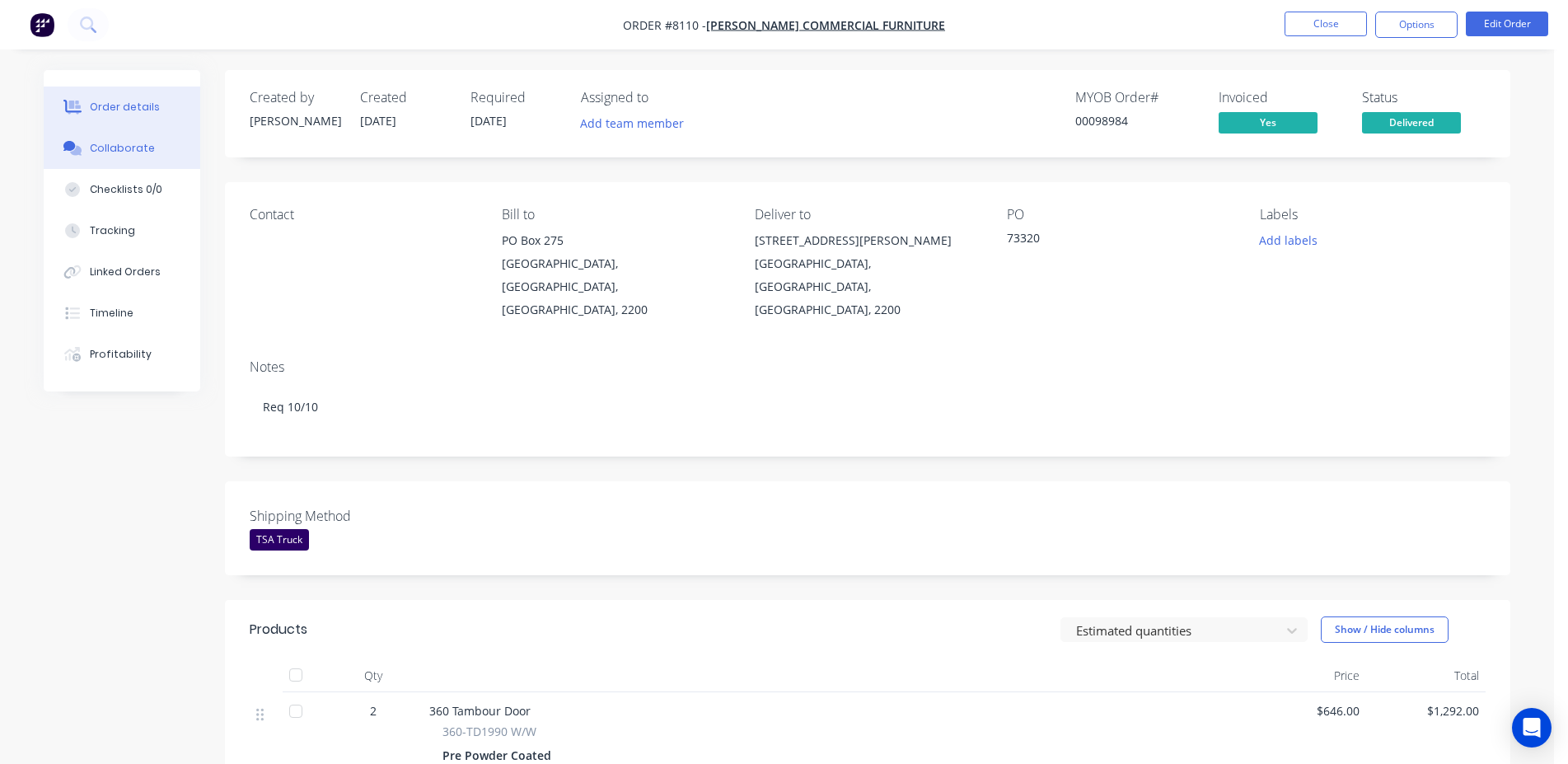
click at [119, 139] on button "Collaborate" at bounding box center [121, 149] width 156 height 42
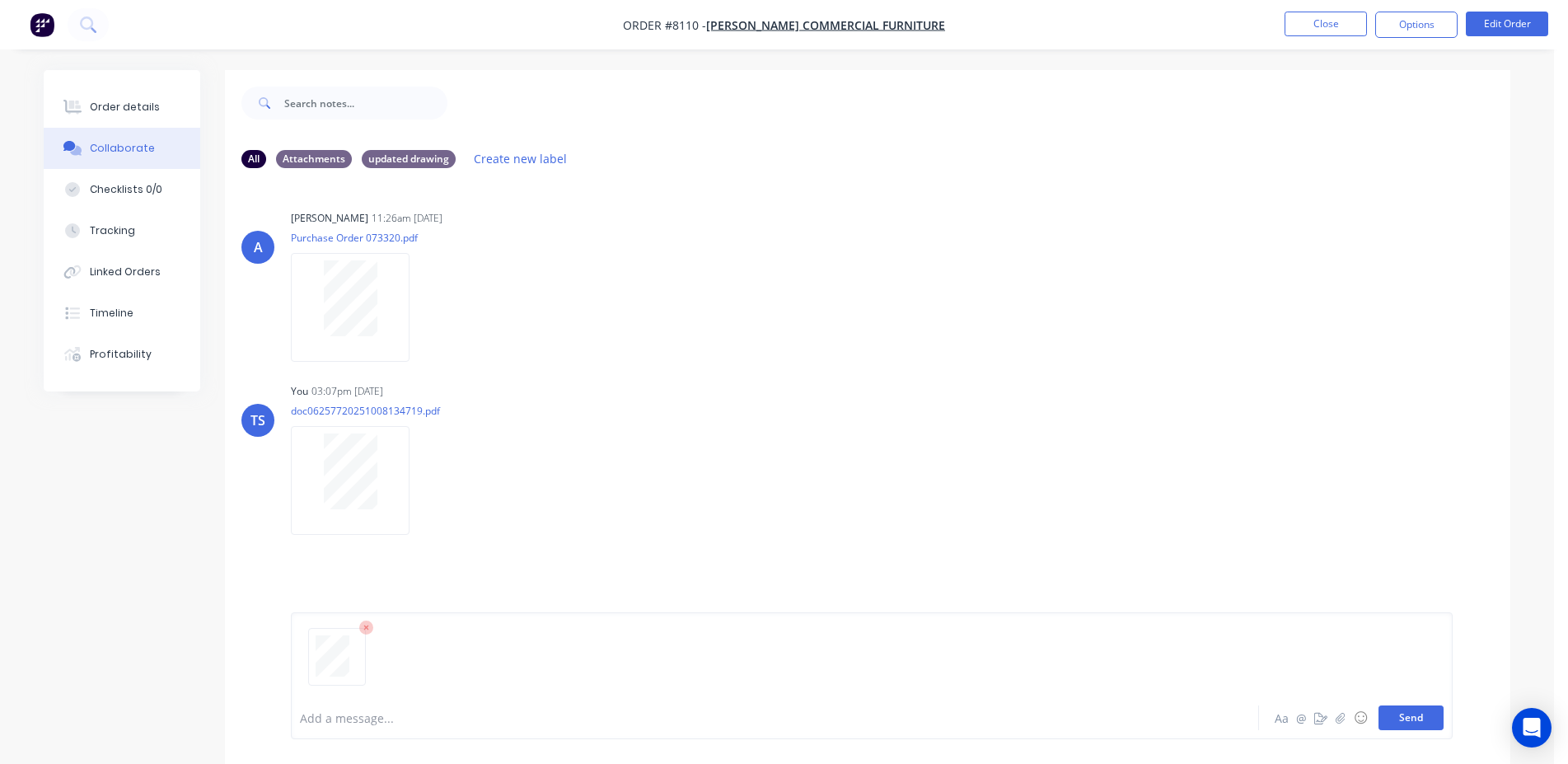
click at [1415, 714] on button "Send" at bounding box center [1411, 718] width 65 height 25
click at [1335, 32] on button "Close" at bounding box center [1325, 24] width 82 height 25
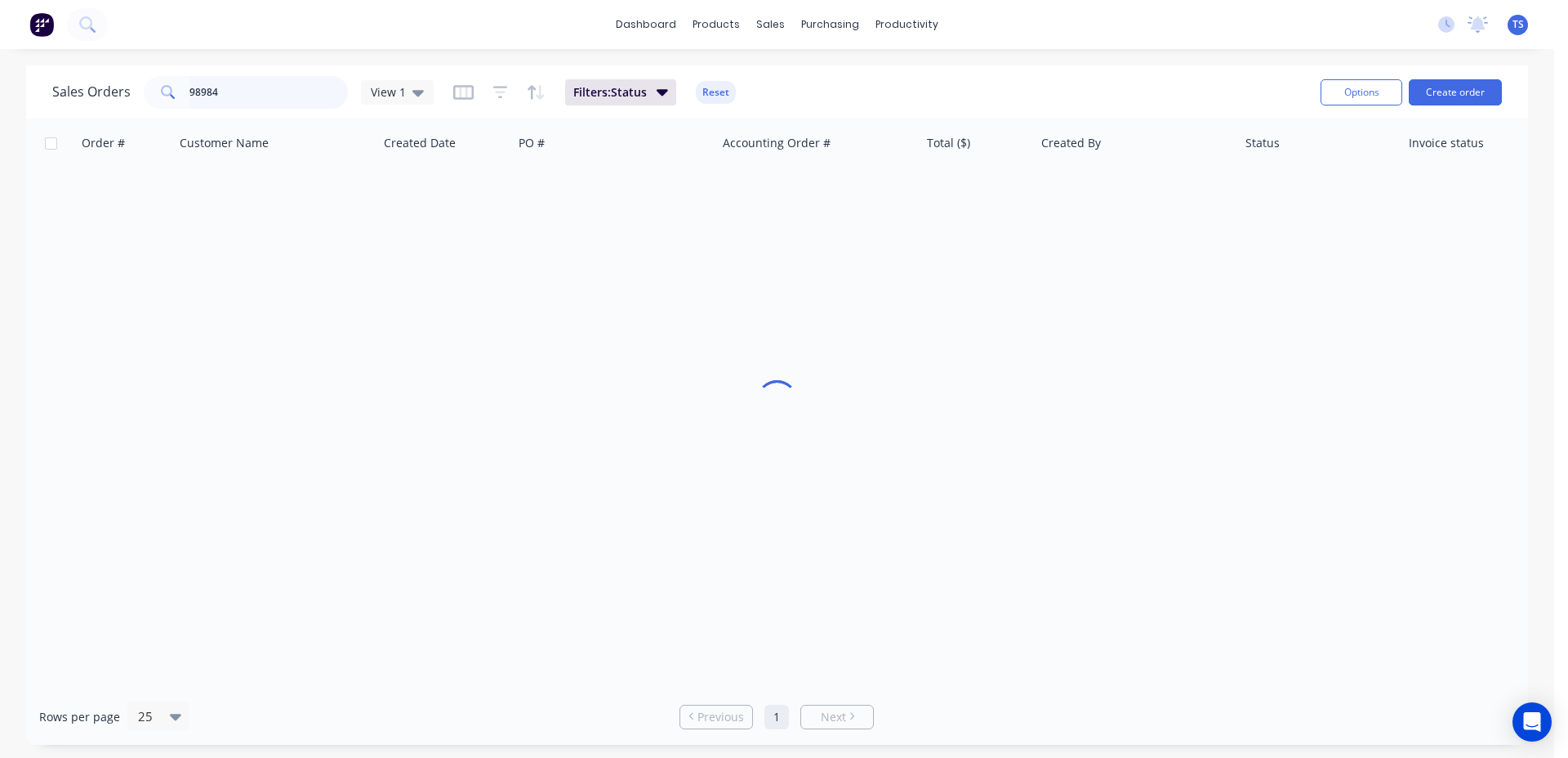
click at [292, 102] on input "98984" at bounding box center [269, 92] width 160 height 33
paste input "PO18990"
click at [199, 89] on input "PO18990" at bounding box center [269, 92] width 160 height 33
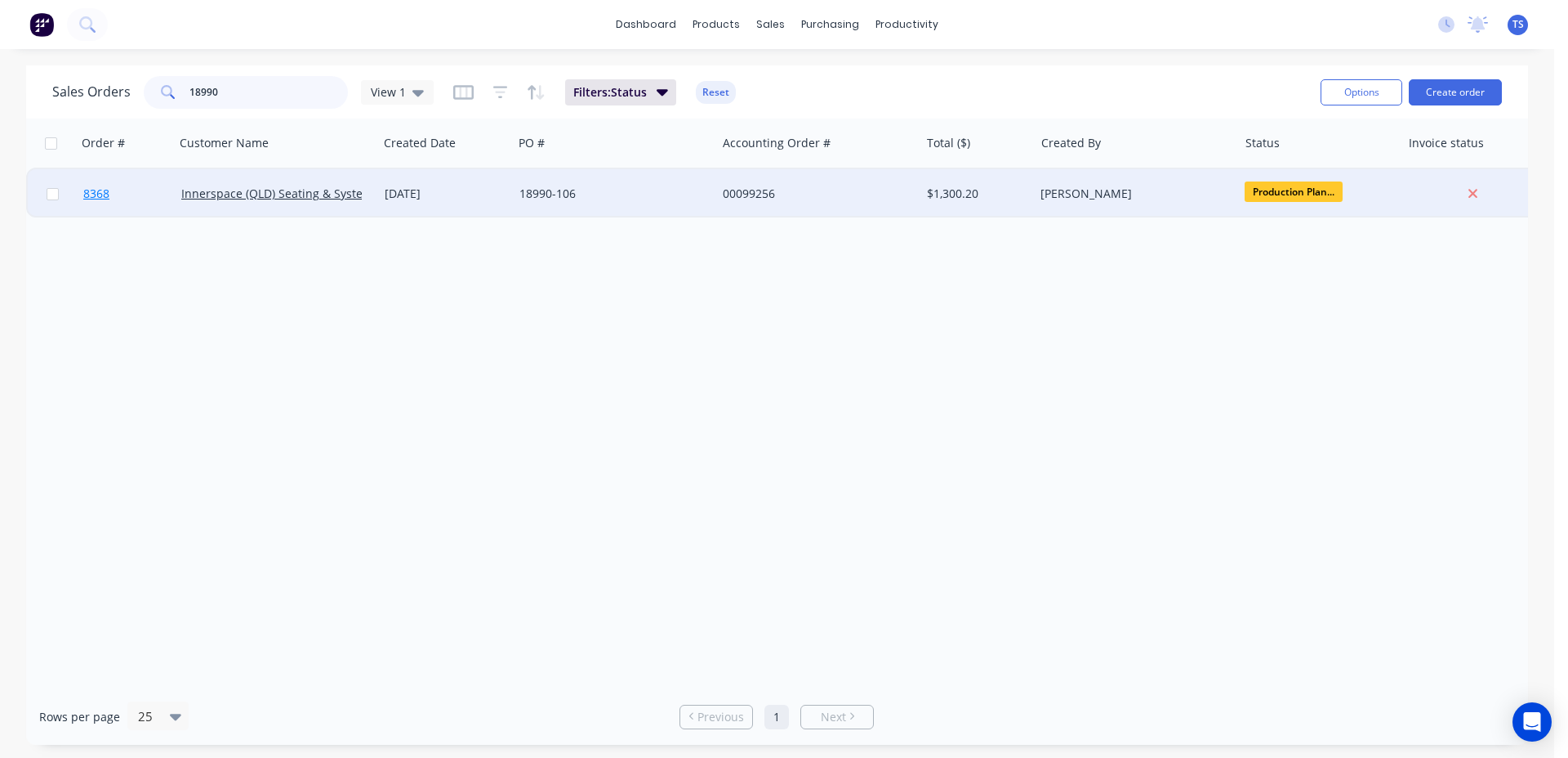
type input "18990"
click at [141, 192] on link "8368" at bounding box center [132, 193] width 98 height 49
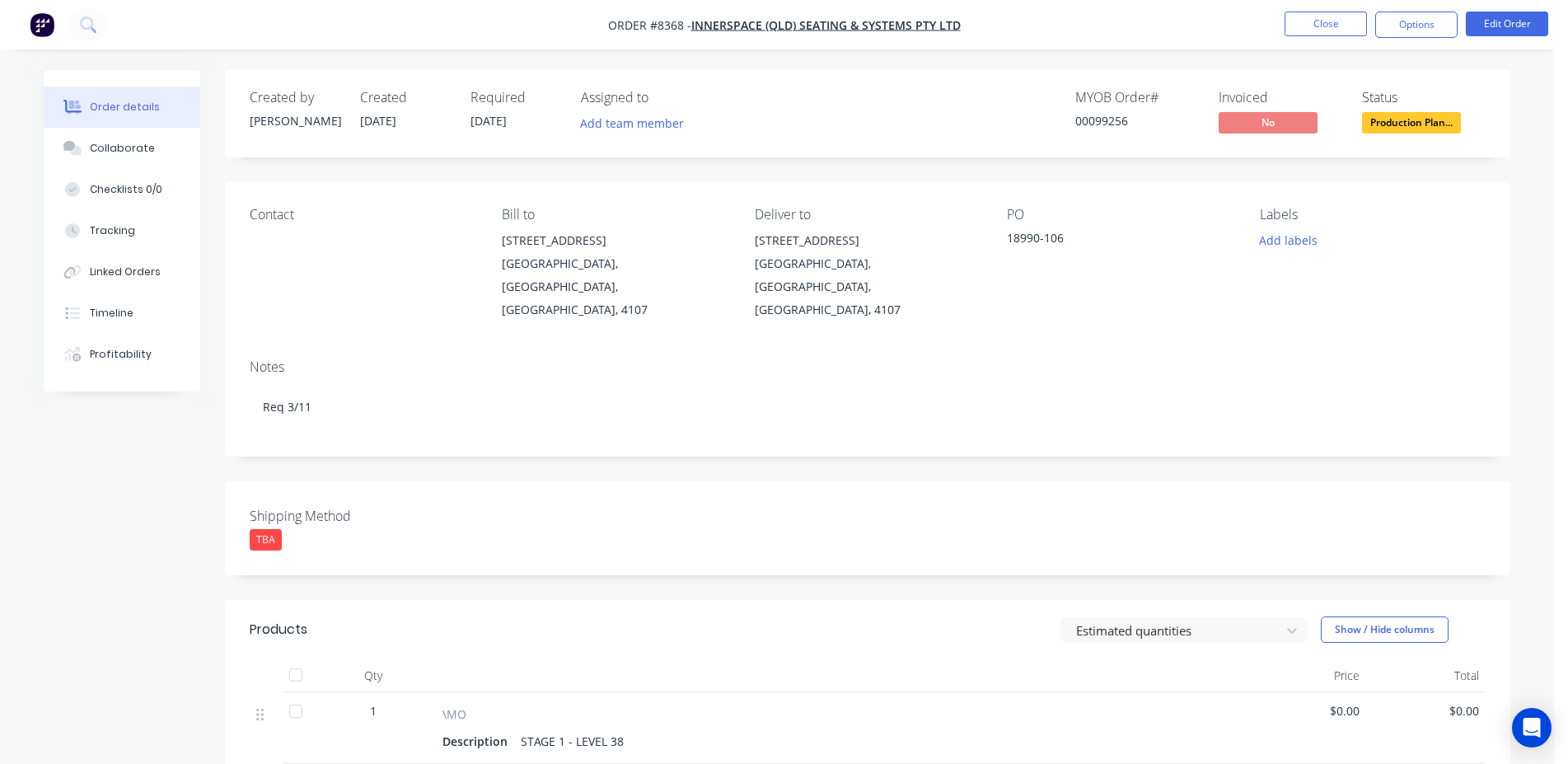
click at [1101, 123] on div "00099256" at bounding box center [1136, 120] width 124 height 17
click at [1307, 33] on button "Close" at bounding box center [1325, 24] width 82 height 25
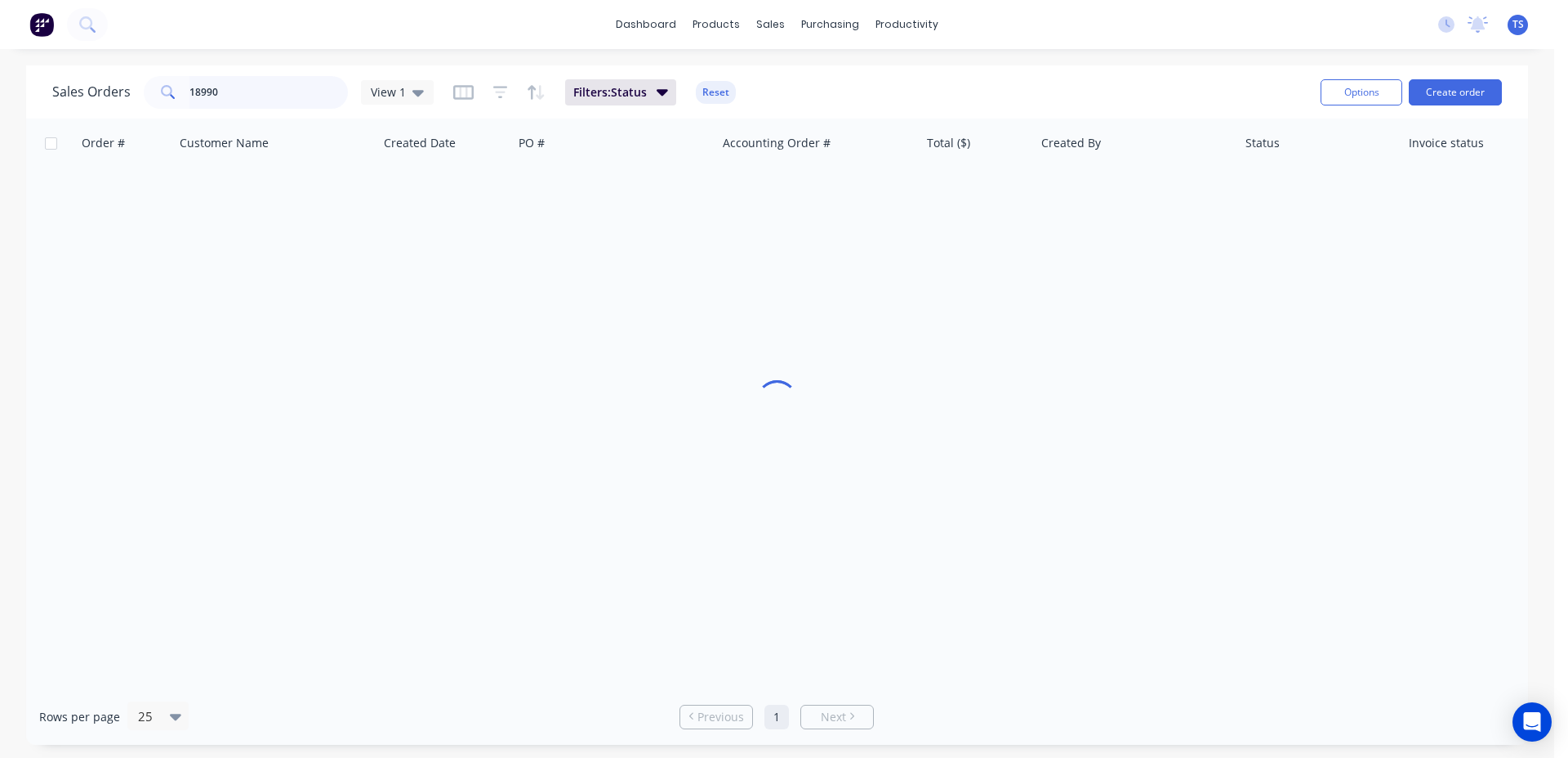
click at [264, 79] on input "18990" at bounding box center [269, 92] width 160 height 33
click at [263, 79] on input "18990" at bounding box center [269, 92] width 160 height 33
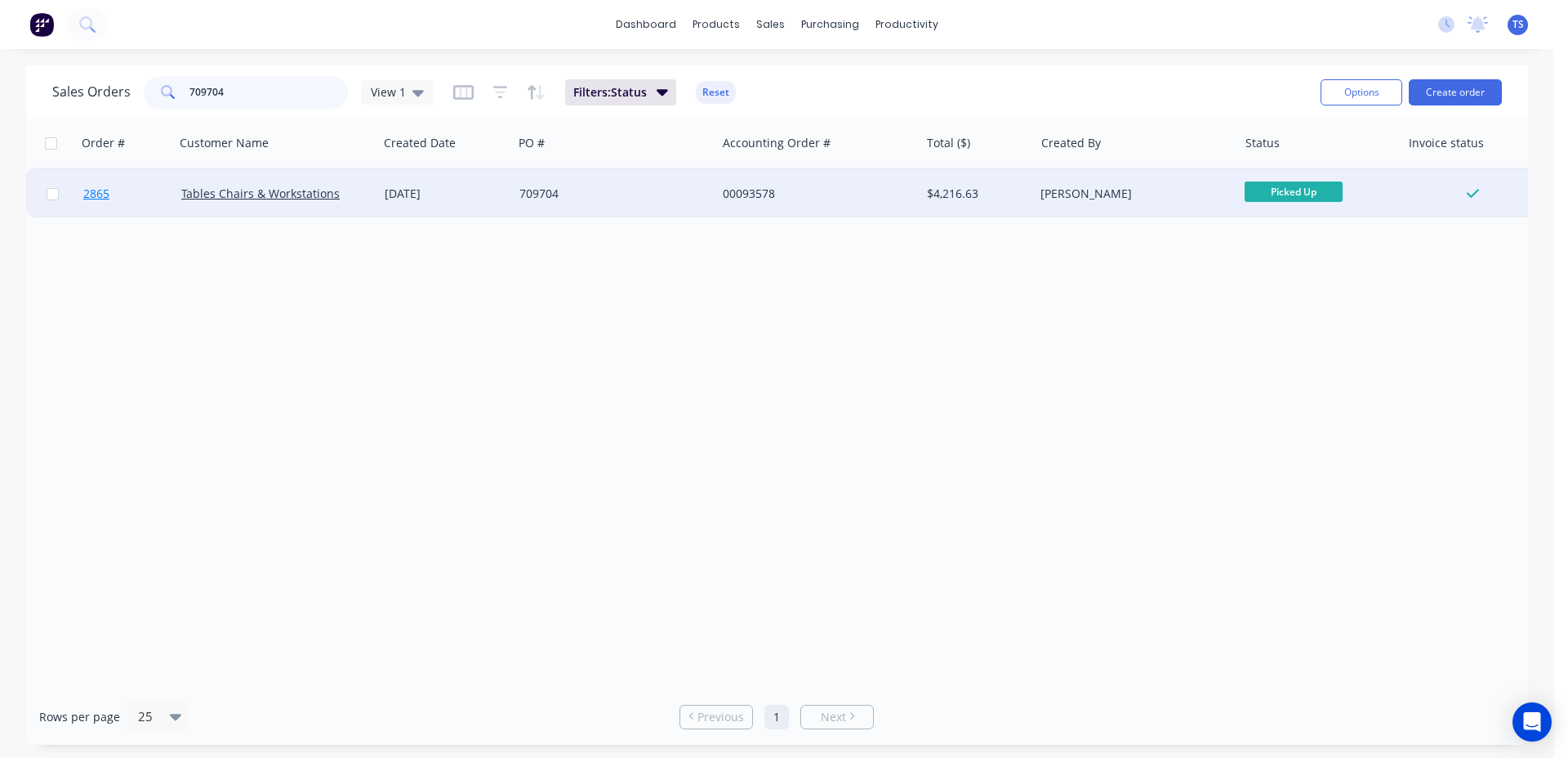
type input "709704"
click at [123, 206] on link "2865" at bounding box center [132, 193] width 98 height 49
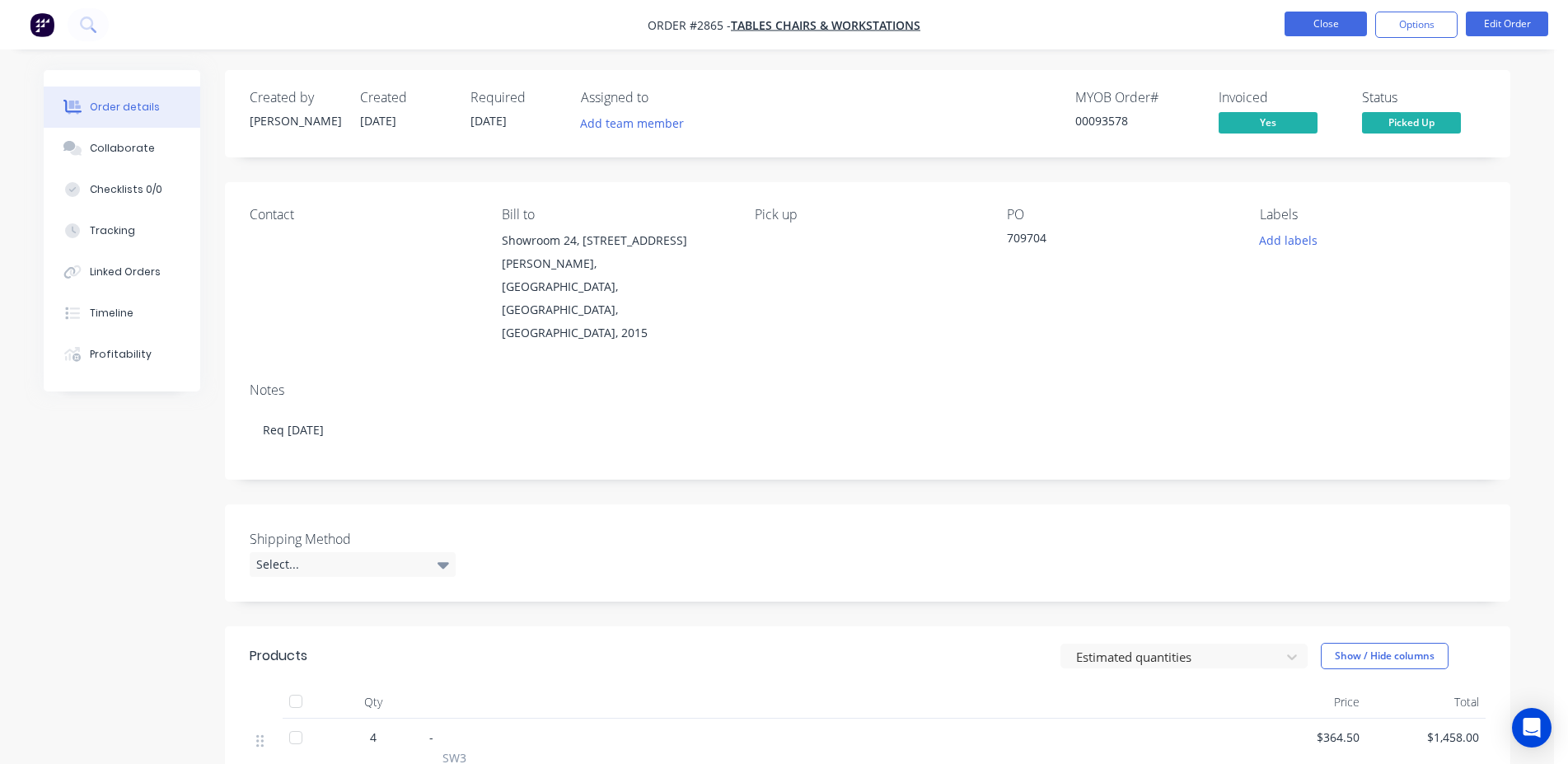
click at [1346, 30] on button "Close" at bounding box center [1325, 24] width 82 height 25
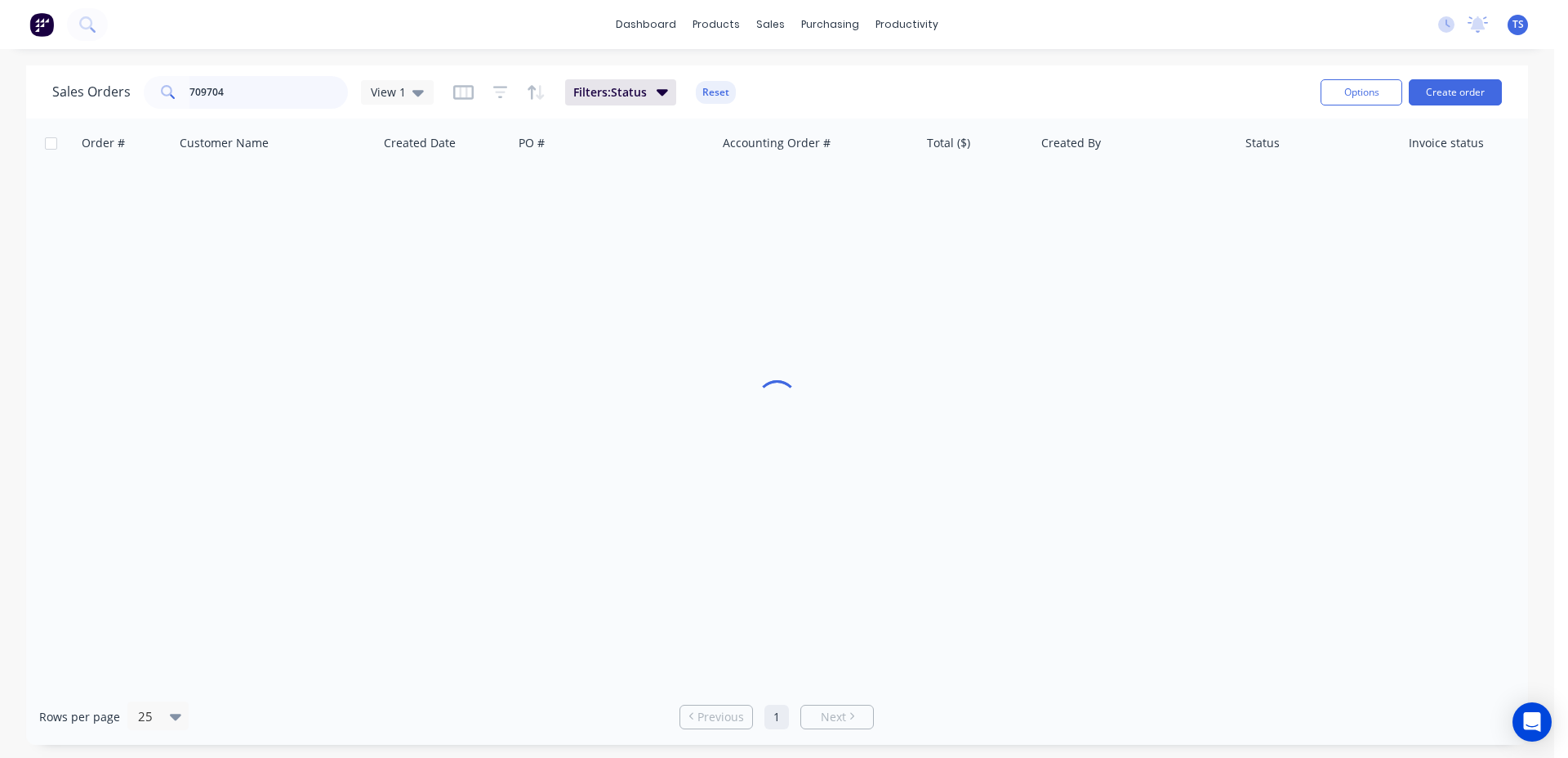
click at [299, 103] on input "709704" at bounding box center [269, 92] width 160 height 33
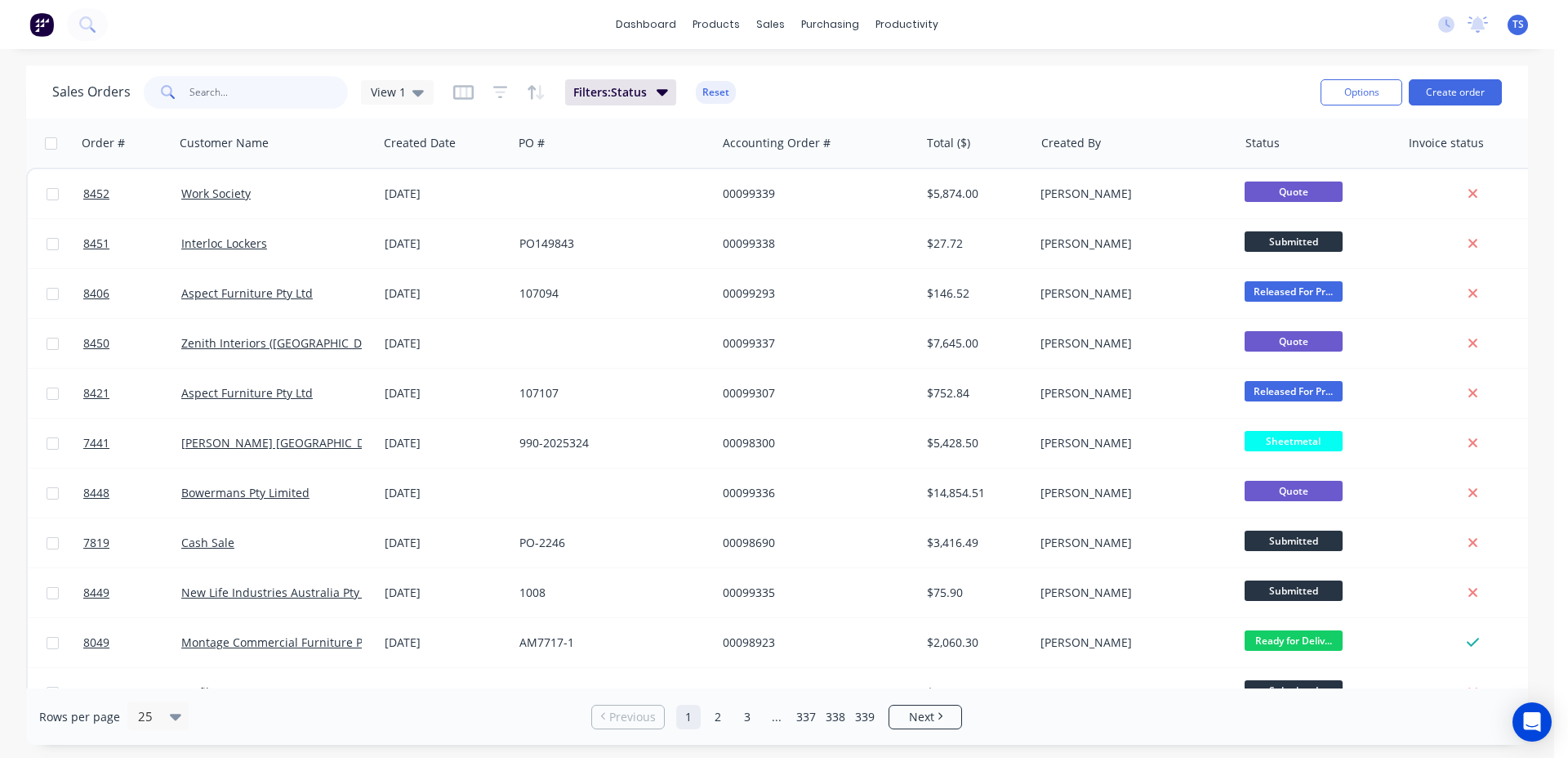
click at [254, 91] on input "text" at bounding box center [269, 92] width 160 height 33
click at [326, 85] on input "text" at bounding box center [269, 92] width 160 height 33
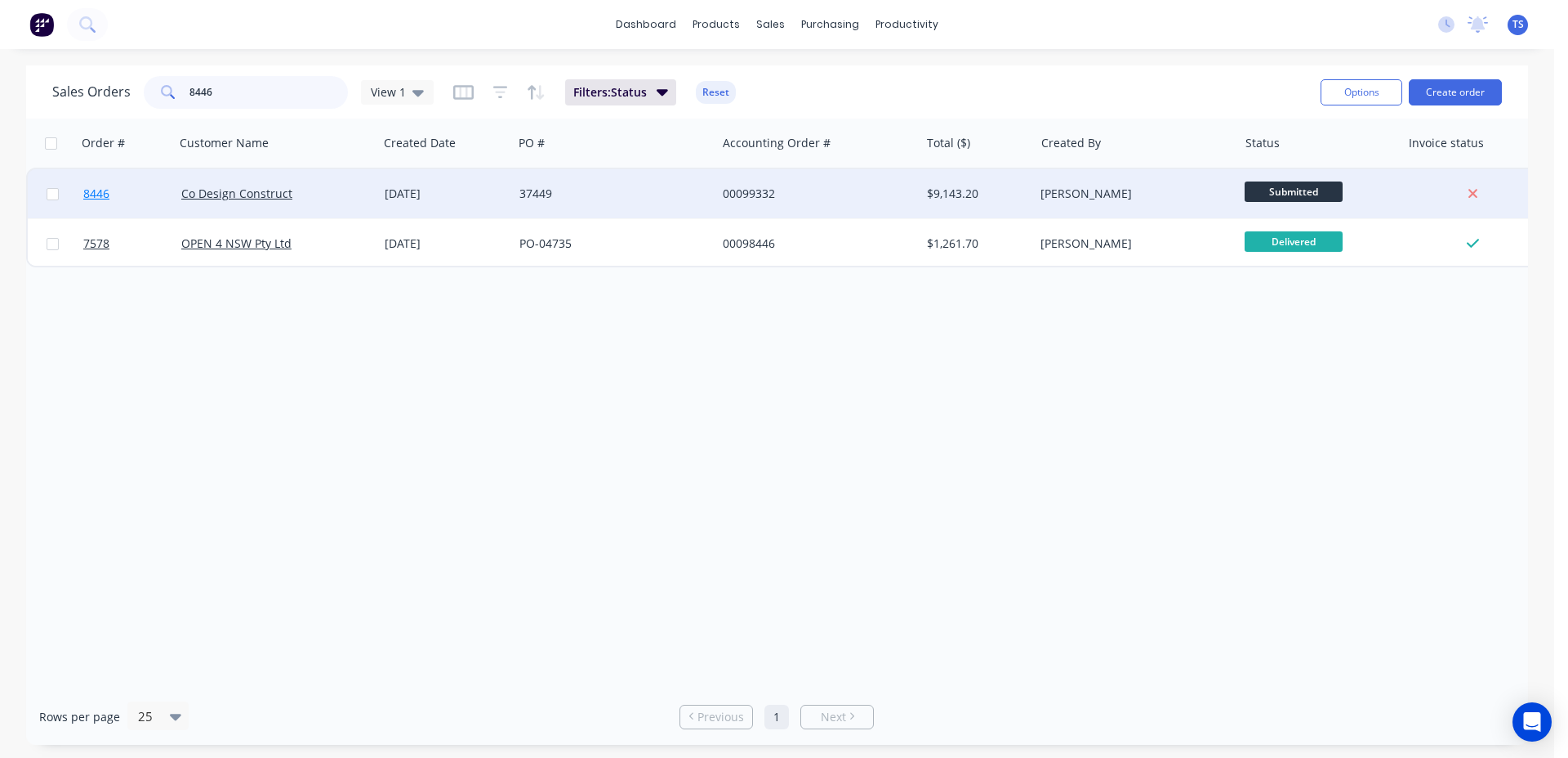
type input "8446"
click at [85, 179] on link "8446" at bounding box center [132, 193] width 98 height 49
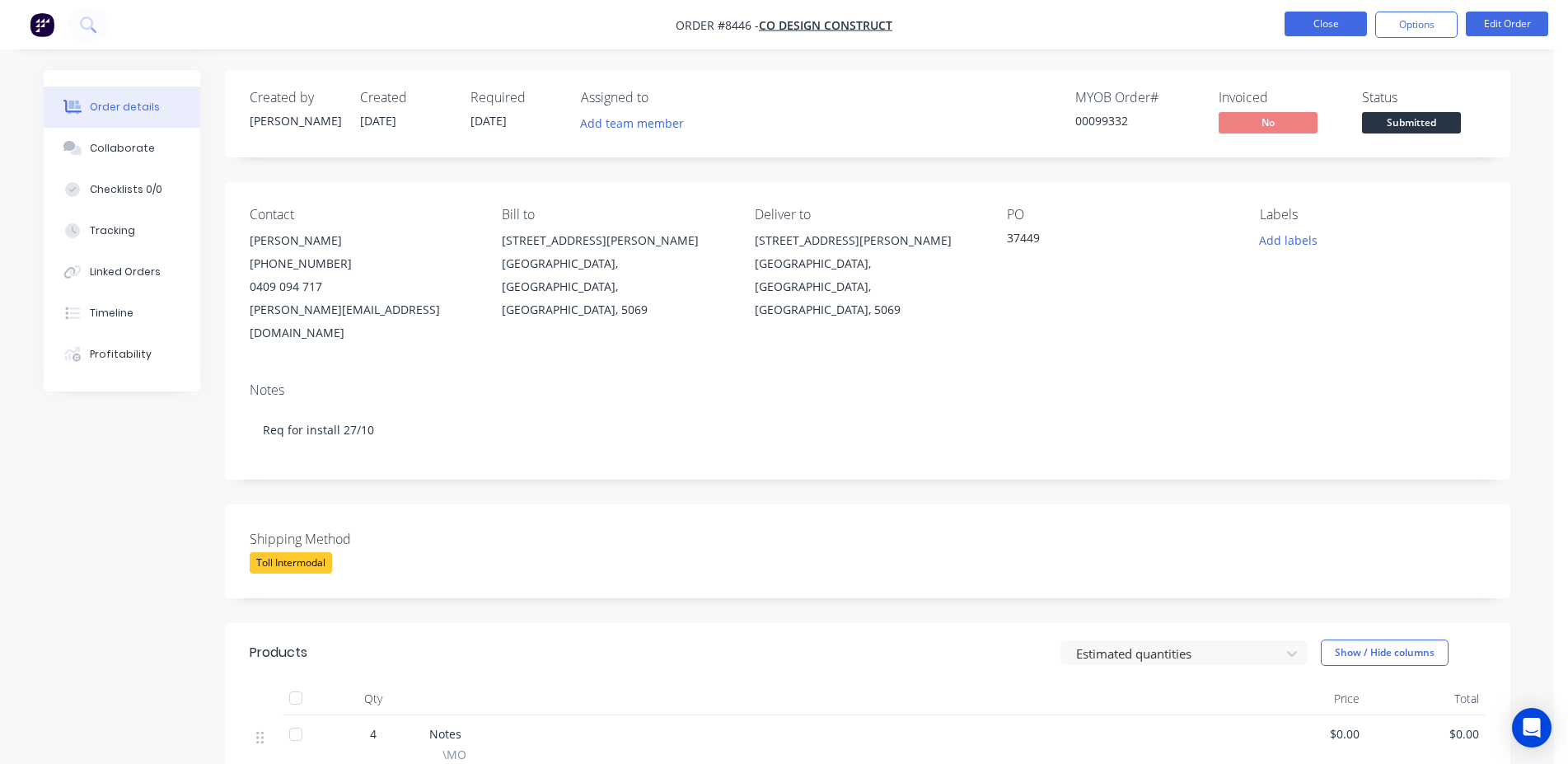
click at [1314, 21] on button "Close" at bounding box center [1325, 24] width 82 height 25
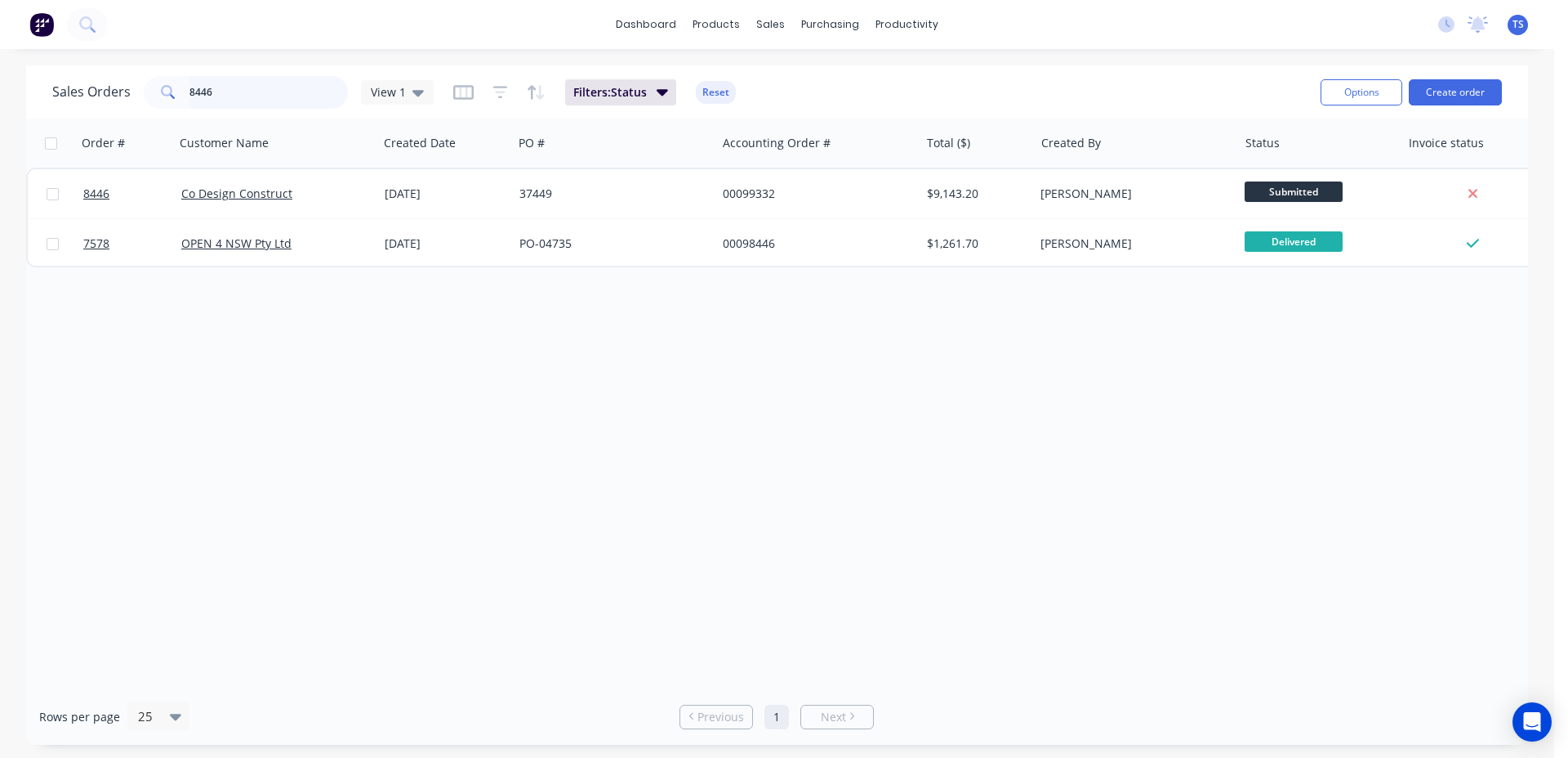
click at [254, 96] on input "8446" at bounding box center [269, 92] width 160 height 33
click at [253, 96] on input "8446" at bounding box center [269, 92] width 160 height 33
paste input "PO18990"
click at [200, 97] on input "PO18990" at bounding box center [269, 92] width 160 height 33
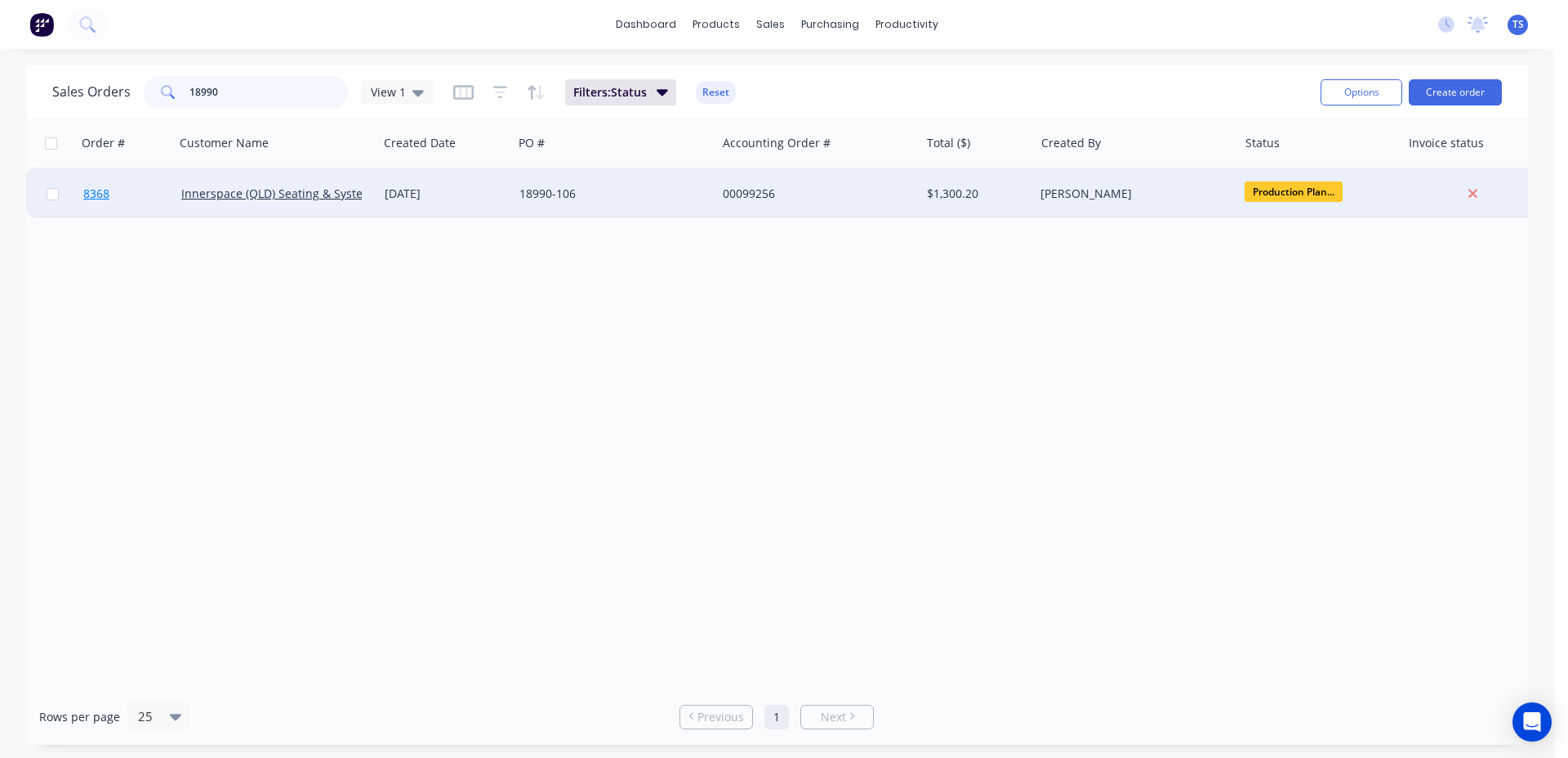
type input "18990"
click at [123, 203] on link "8368" at bounding box center [132, 193] width 98 height 49
